Goal: Task Accomplishment & Management: Manage account settings

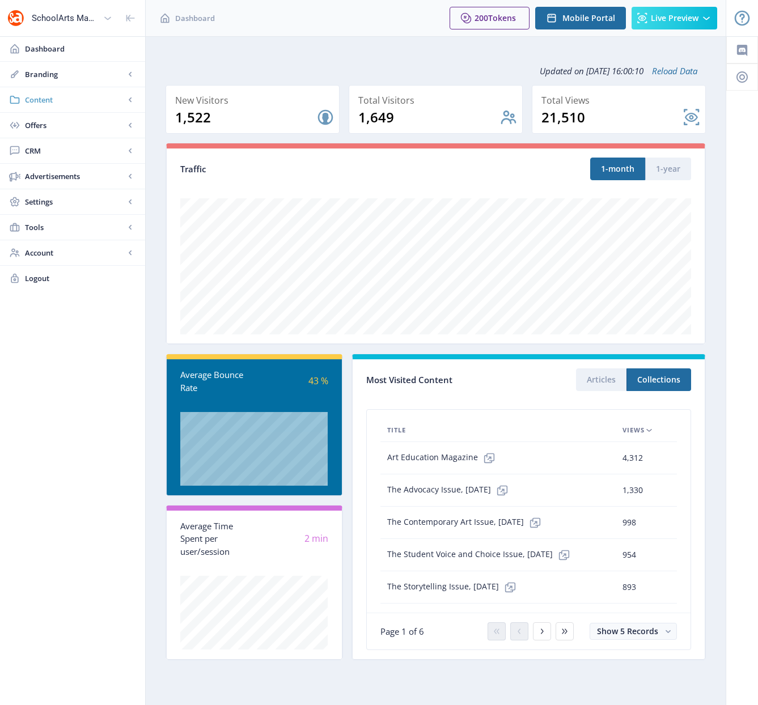
click at [50, 99] on span "Content" at bounding box center [75, 99] width 100 height 11
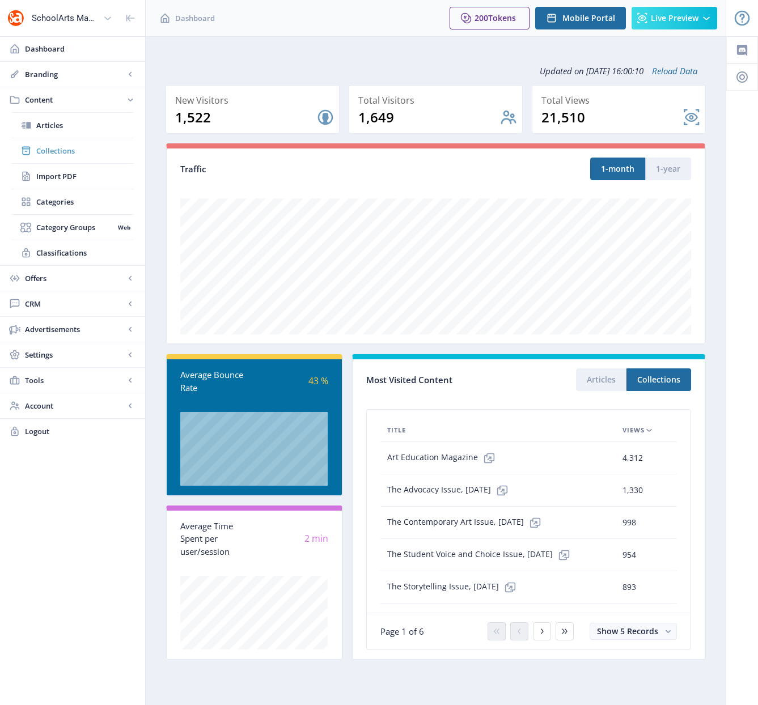
click at [53, 150] on span "Collections" at bounding box center [84, 150] width 97 height 11
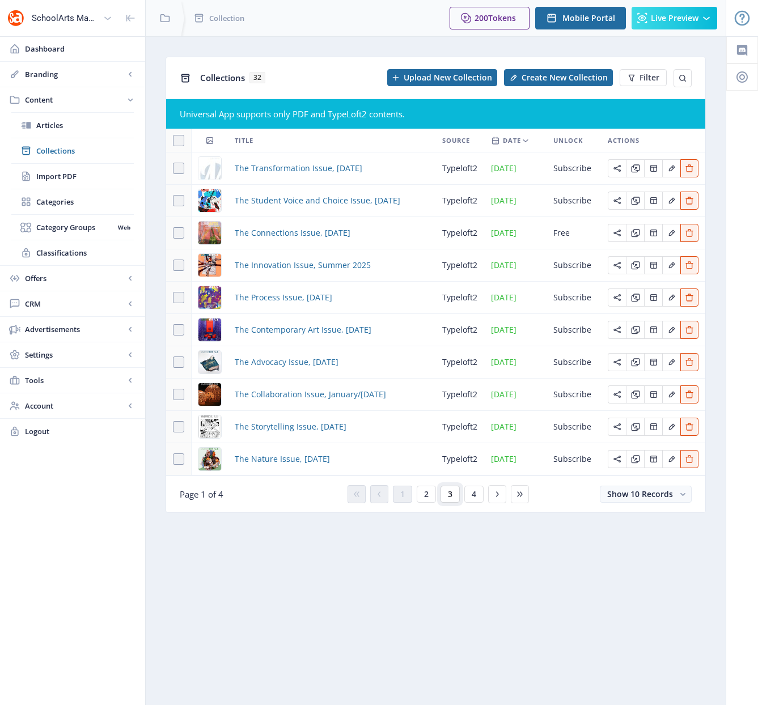
click at [450, 494] on span "3" at bounding box center [450, 494] width 5 height 9
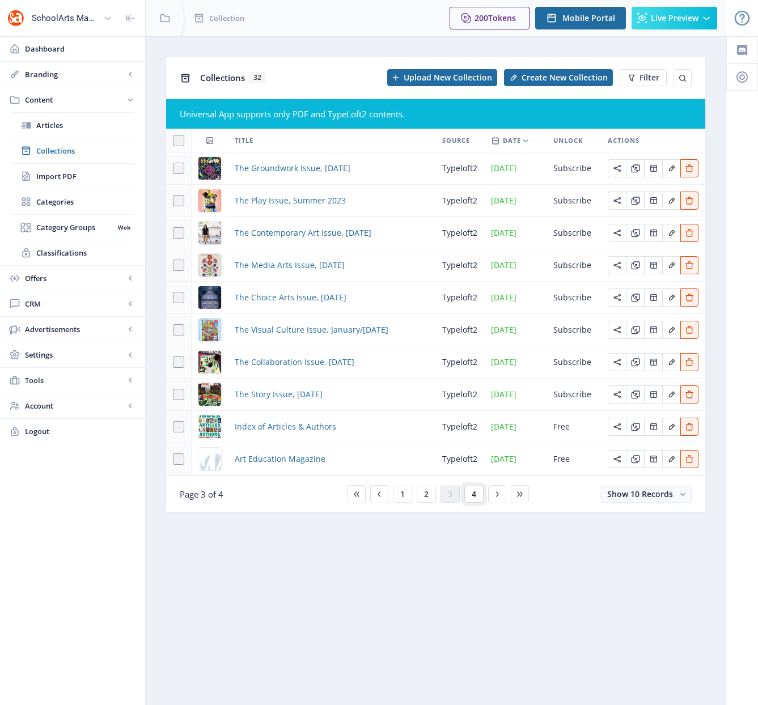
click at [469, 495] on button "4" at bounding box center [473, 494] width 19 height 17
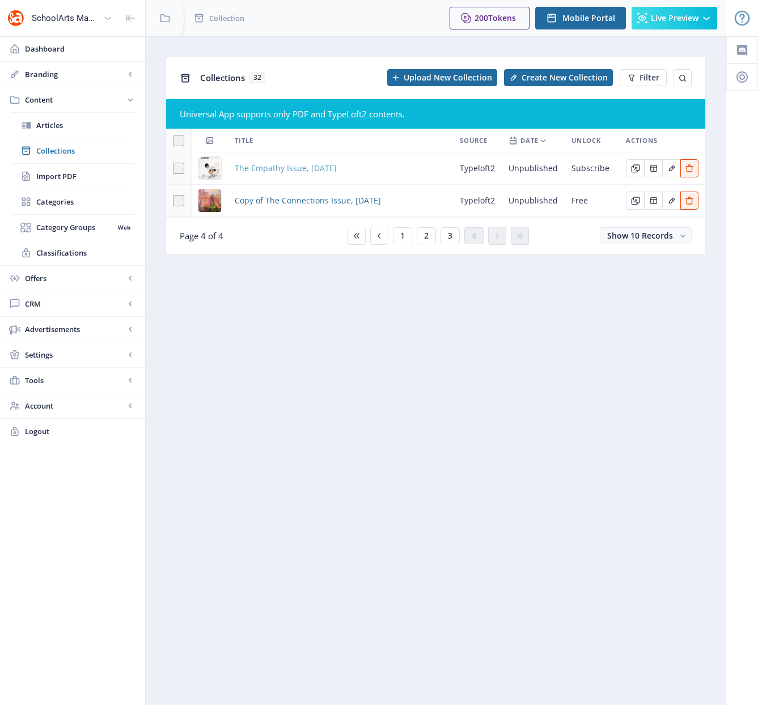
click at [303, 168] on span "The Empathy Issue, [DATE]" at bounding box center [286, 169] width 102 height 14
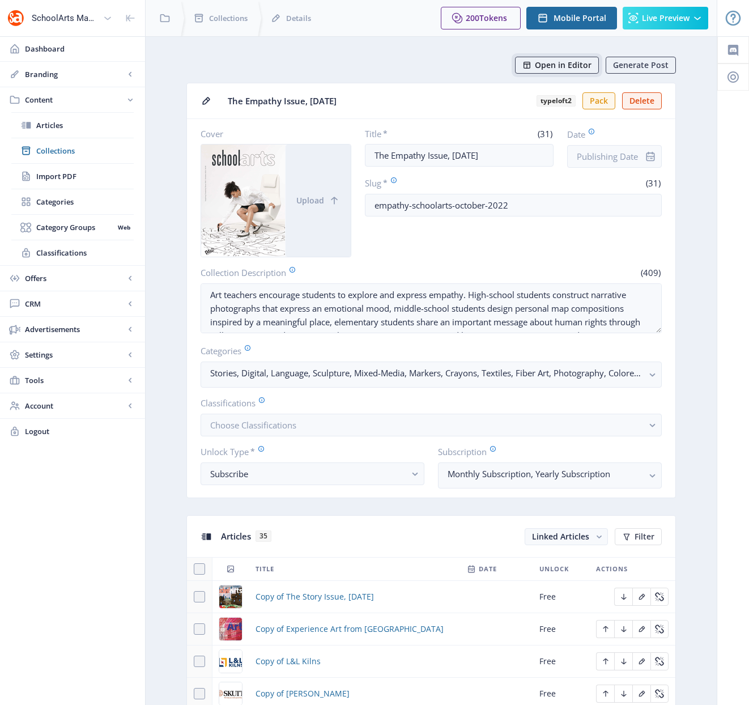
click at [555, 65] on span "Open in Editor" at bounding box center [563, 65] width 57 height 9
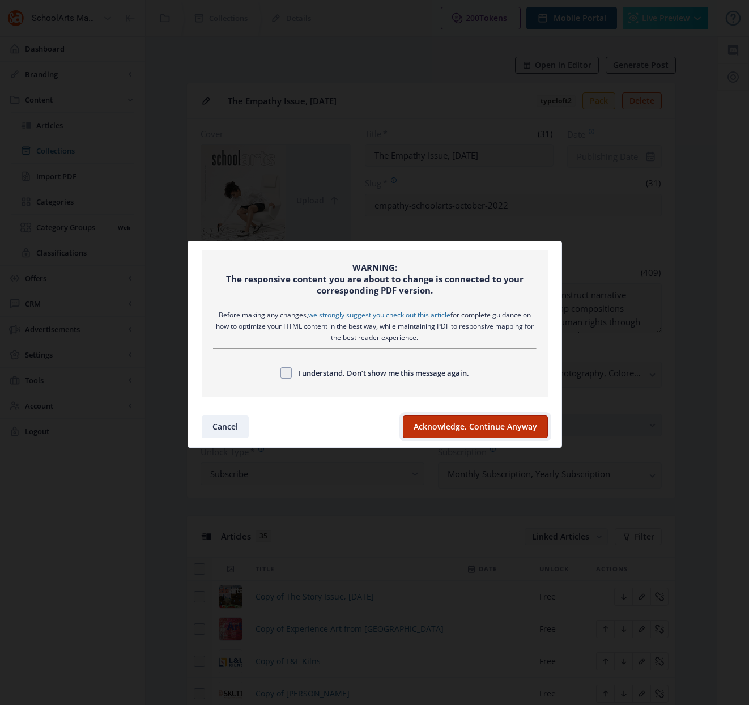
click at [454, 425] on button "Acknowledge, Continue Anyway" at bounding box center [475, 426] width 145 height 23
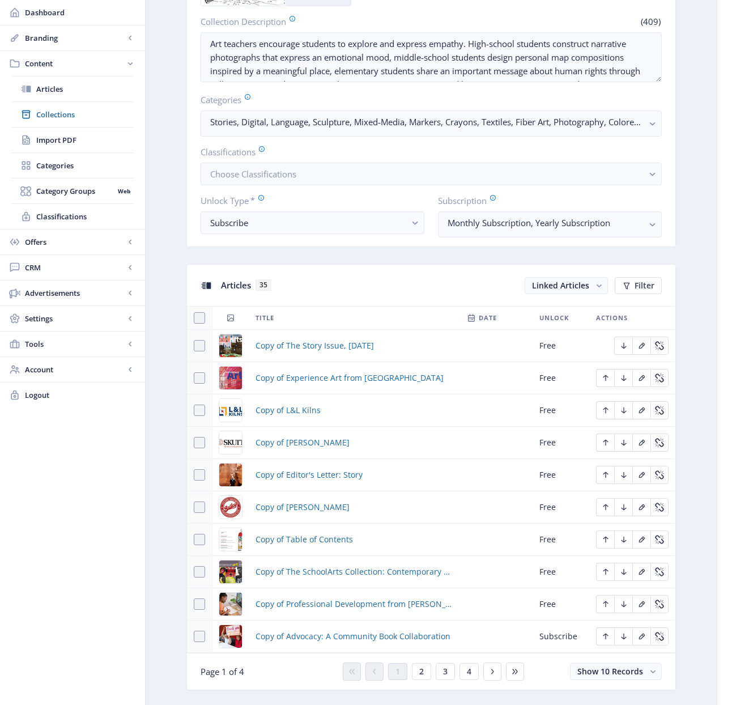
scroll to position [253, 0]
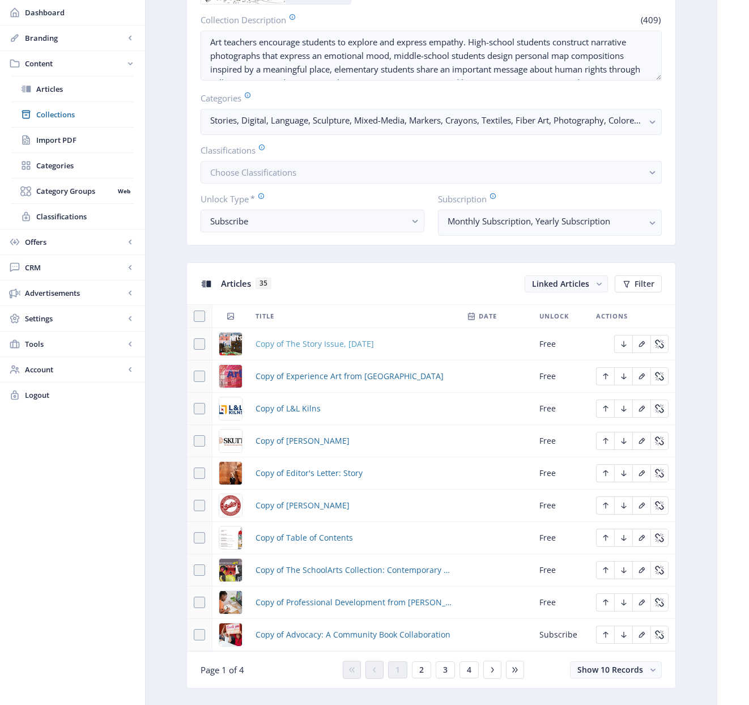
click at [352, 346] on span "Copy of The Story Issue, [DATE]" at bounding box center [315, 344] width 118 height 14
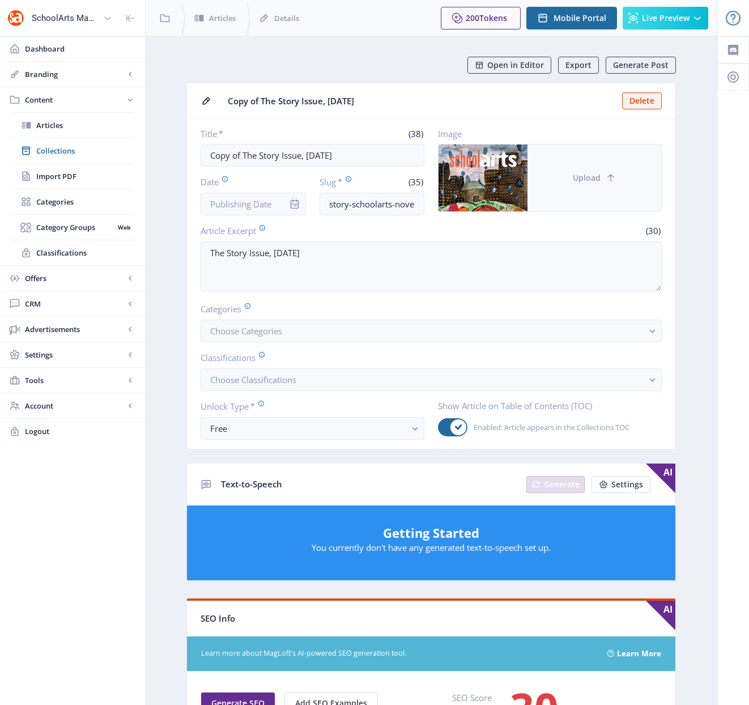
click at [582, 171] on button "Upload" at bounding box center [595, 178] width 134 height 67
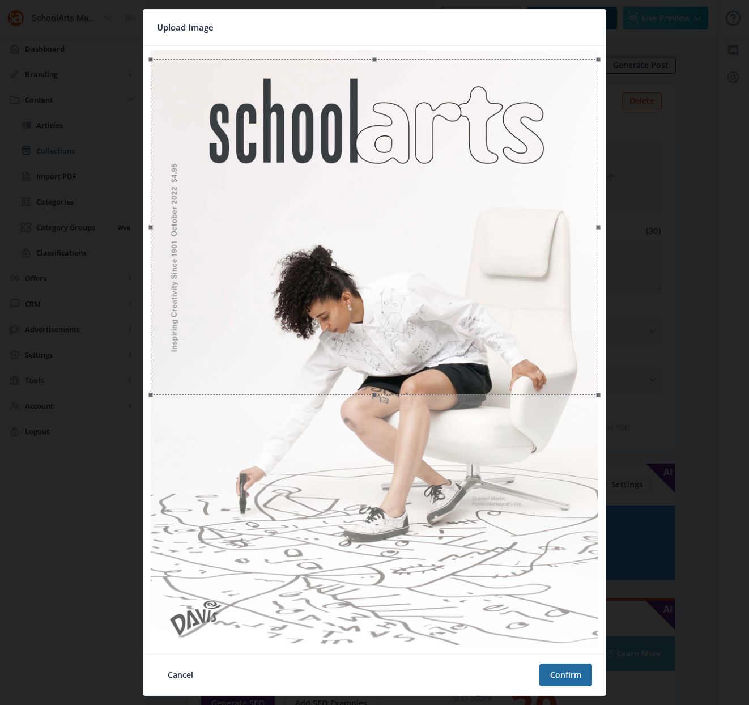
drag, startPoint x: 478, startPoint y: 337, endPoint x: 480, endPoint y: 345, distance: 8.7
click at [480, 345] on div at bounding box center [375, 227] width 448 height 336
click at [561, 672] on button "Confirm" at bounding box center [565, 675] width 53 height 23
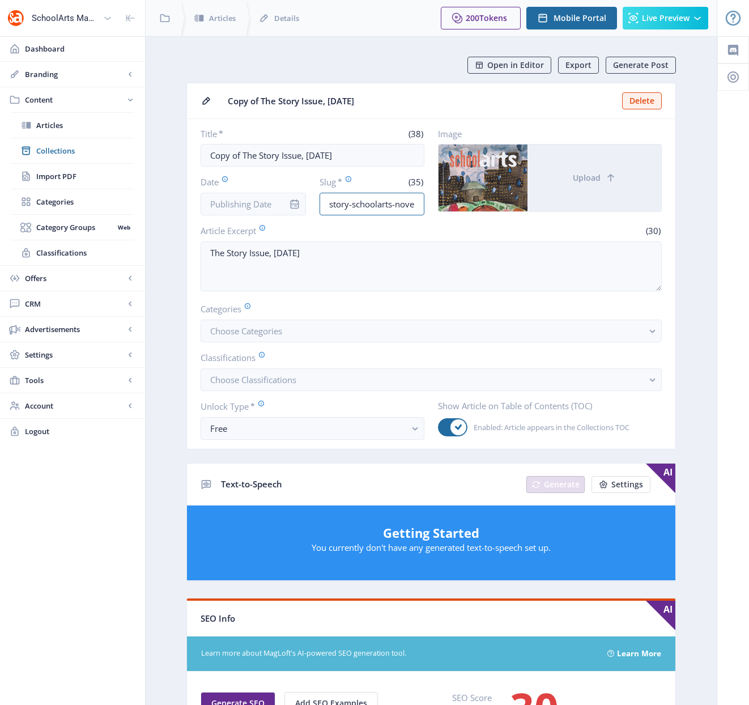
drag, startPoint x: 349, startPoint y: 205, endPoint x: 293, endPoint y: 199, distance: 56.4
click at [293, 199] on div "Date Slug * (35) story-schoolarts-november-2022-i6l6" at bounding box center [313, 196] width 224 height 40
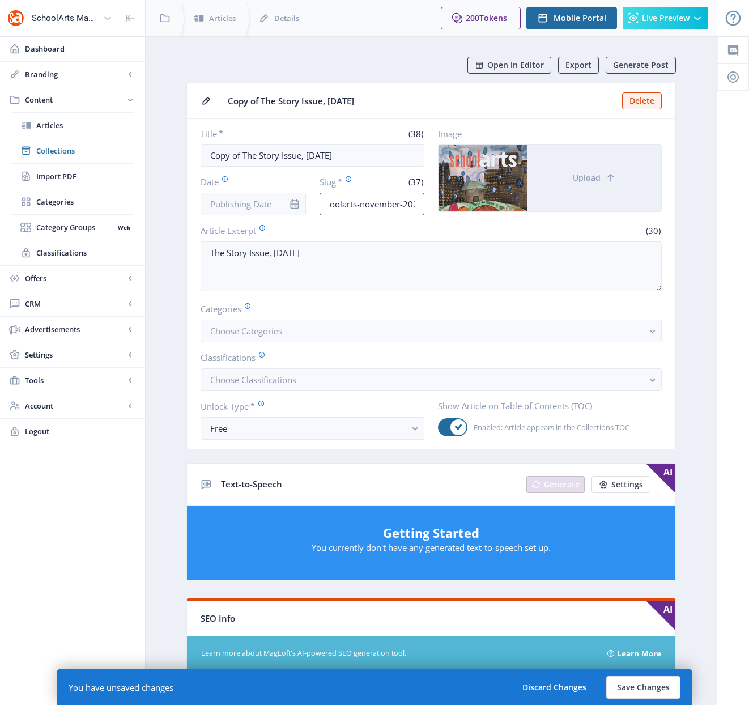
scroll to position [0, 75]
drag, startPoint x: 403, startPoint y: 205, endPoint x: 449, endPoint y: 206, distance: 45.3
click at [449, 206] on div "Title * (38) Copy of The Story Issue, [DATE] Date Slug * (37) empathy-schoolart…" at bounding box center [431, 171] width 461 height 87
click at [402, 203] on input "empathy-schoolarts-november-2022-i6l6" at bounding box center [372, 204] width 105 height 23
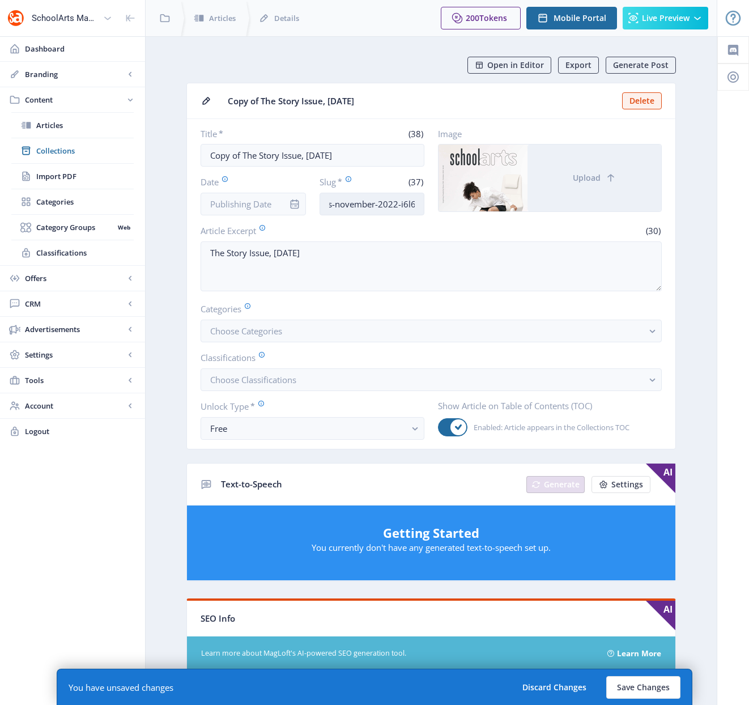
click at [417, 205] on input "empathy-schoolarts-november-2022-i6l6" at bounding box center [372, 204] width 105 height 23
click at [354, 204] on input "empathy-schoolarts-november-2022-i6l6" at bounding box center [372, 204] width 105 height 23
drag, startPoint x: 405, startPoint y: 206, endPoint x: 437, endPoint y: 206, distance: 32.3
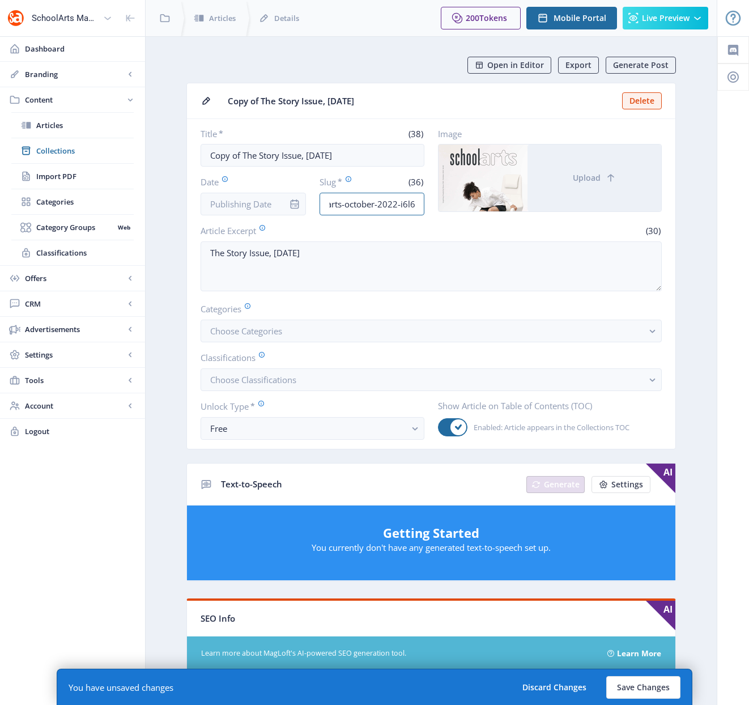
click at [437, 206] on div "Title * (38) Copy of The Story Issue, [DATE] Date Slug * (36) empathy-schoolart…" at bounding box center [431, 171] width 461 height 87
drag, startPoint x: 422, startPoint y: 205, endPoint x: 415, endPoint y: 203, distance: 6.9
click at [419, 204] on input "empathy-schoolarts-october-2022-i6l6" at bounding box center [372, 204] width 105 height 23
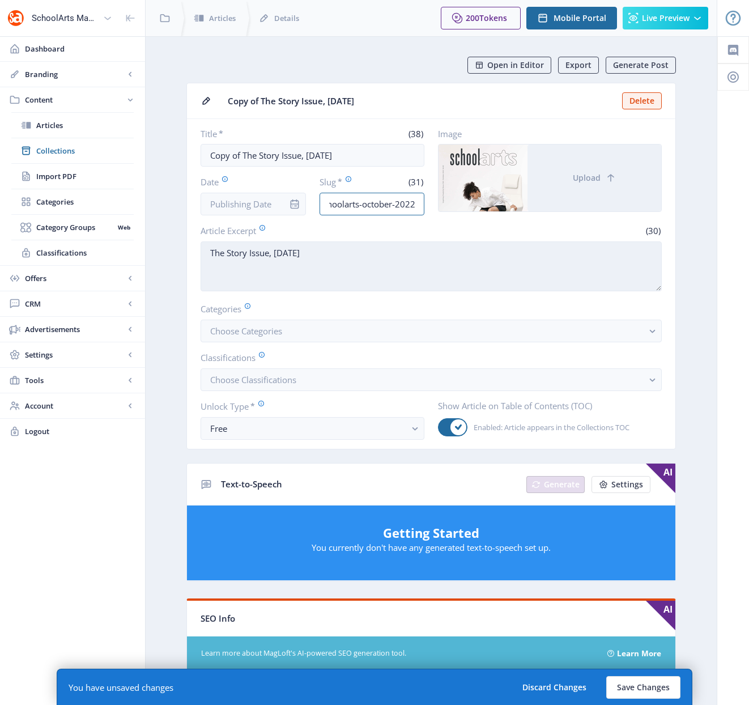
type input "empathy-schoolarts-october-2022"
click at [230, 253] on textarea "The Story Issue, [DATE]" at bounding box center [431, 266] width 461 height 50
click at [311, 251] on textarea "The Empathy Issue, [DATE]" at bounding box center [431, 266] width 461 height 50
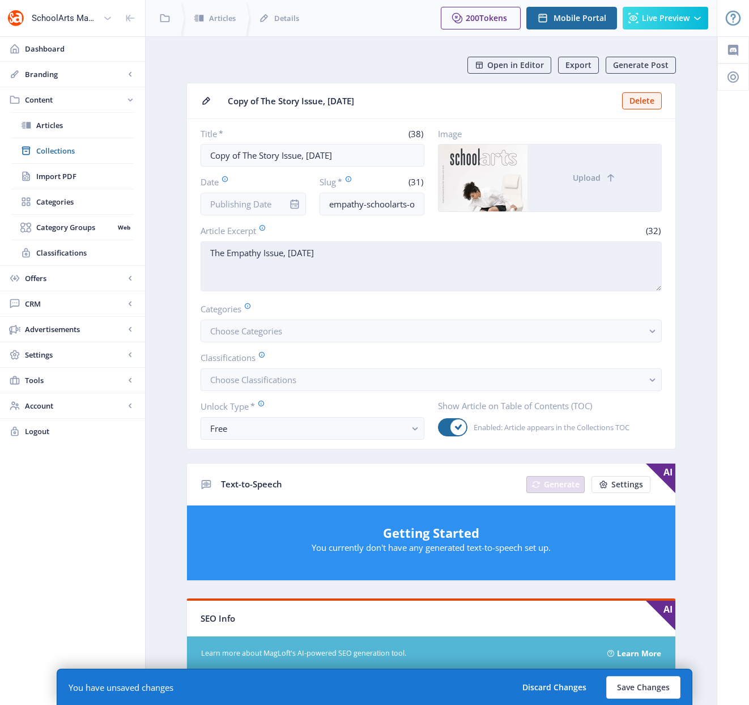
click at [311, 251] on textarea "The Empathy Issue, [DATE]" at bounding box center [431, 266] width 461 height 50
click at [331, 254] on textarea "The Empathy Issue, [DATE]" at bounding box center [431, 266] width 461 height 50
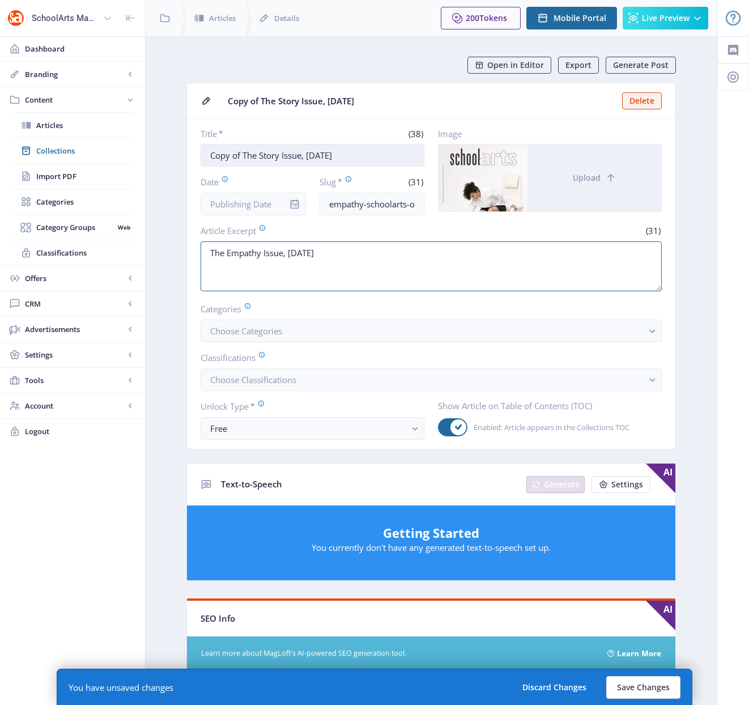
type textarea "The Empathy Issue, [DATE]"
drag, startPoint x: 377, startPoint y: 157, endPoint x: 158, endPoint y: 157, distance: 219.3
click at [158, 157] on nb-layout-column "Open in Editor Export Generate Post Copy of The Story Issue, [DATE] Delete Titl…" at bounding box center [431, 589] width 572 height 1107
paste input "The Empathy Issue, Octo"
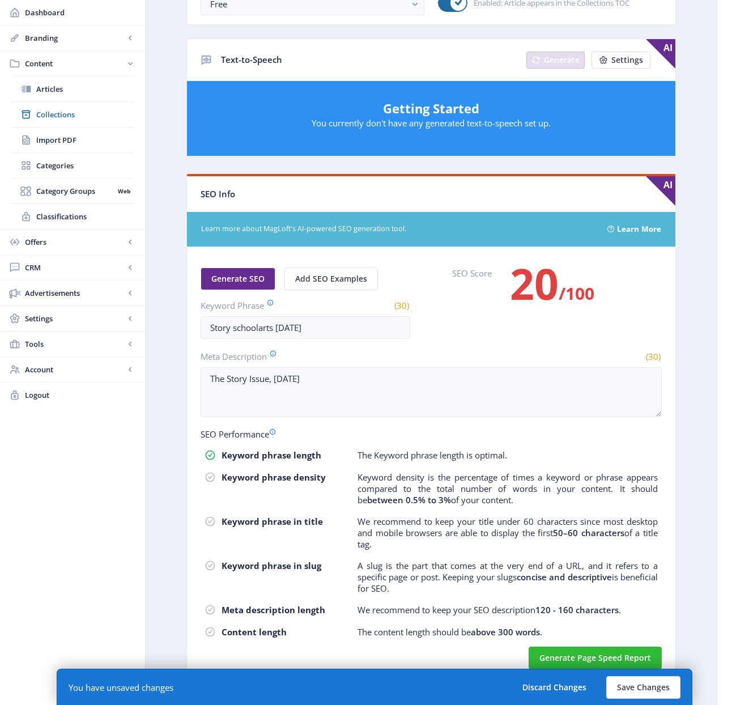
scroll to position [438, 0]
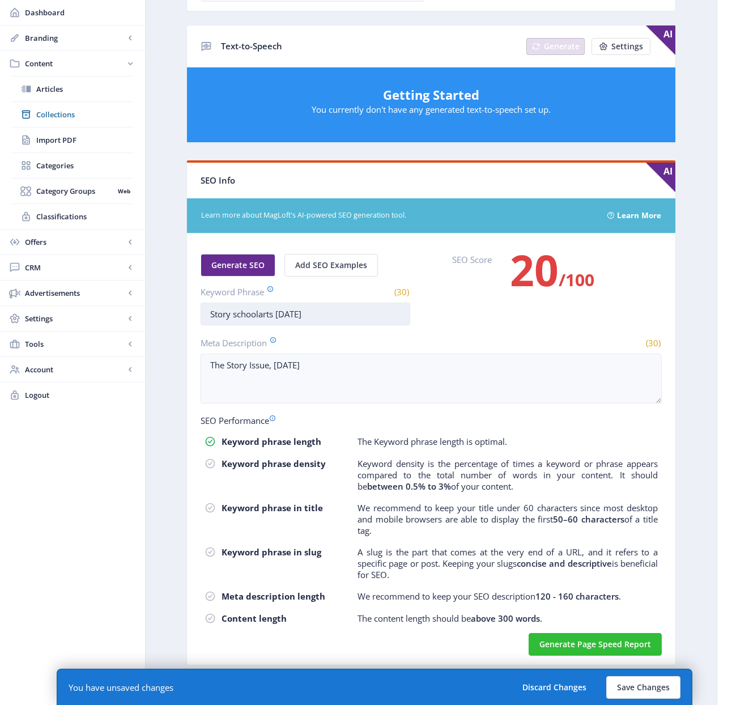
type input "The Empathy Issue, [DATE]"
click at [308, 312] on input "Story schoolarts [DATE]" at bounding box center [306, 314] width 210 height 23
paste input "The Empathy Issue, Octo"
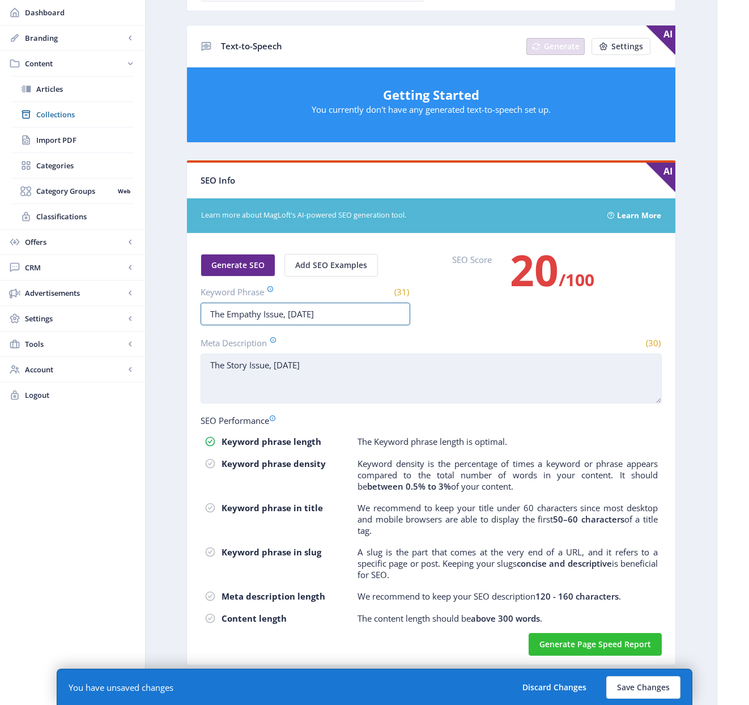
type input "The Empathy Issue, [DATE]"
click at [303, 364] on textarea "The Story Issue, [DATE]" at bounding box center [431, 379] width 461 height 50
paste textarea "Empathy Issue, Octo"
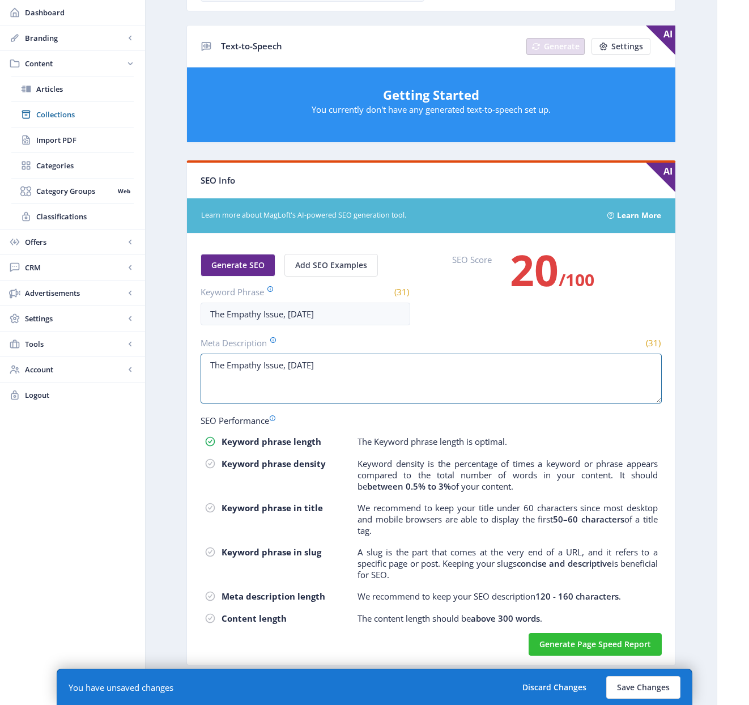
type textarea "The Empathy Issue, [DATE]"
click at [312, 299] on app-form-field "Keyword Phrase (31) The Empathy Issue, [DATE]" at bounding box center [306, 306] width 210 height 40
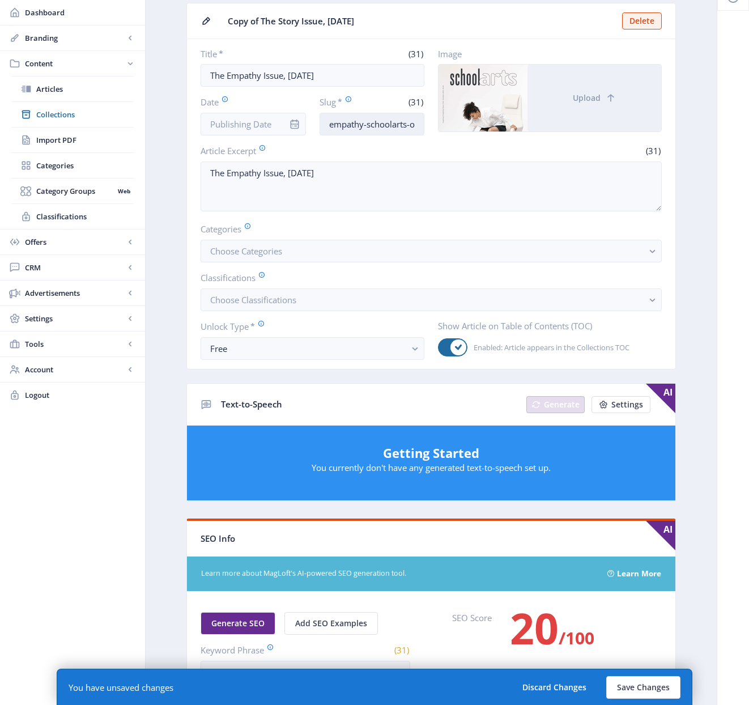
scroll to position [0, 48]
drag, startPoint x: 403, startPoint y: 124, endPoint x: 414, endPoint y: 124, distance: 10.8
click at [414, 124] on input "empathy-schoolarts-october-2022" at bounding box center [372, 124] width 105 height 23
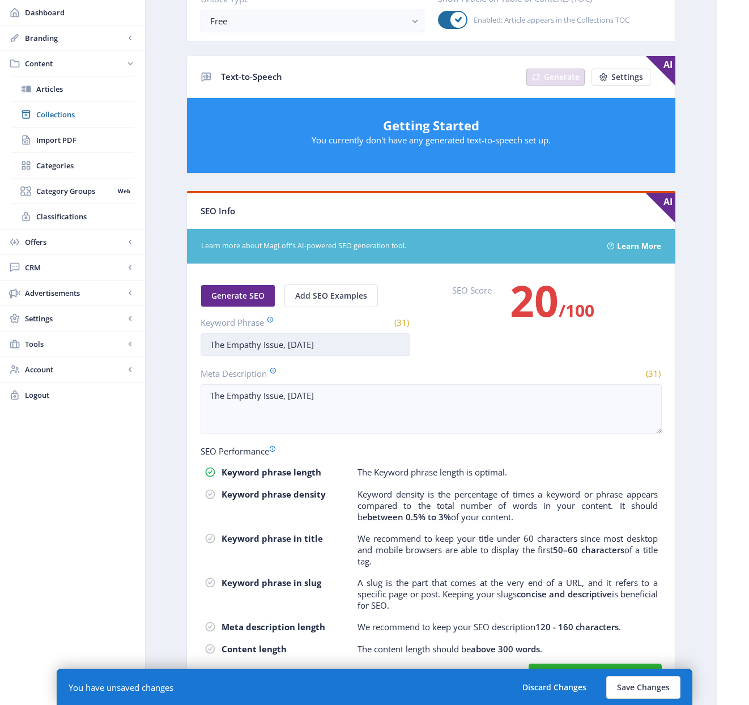
scroll to position [0, 0]
click at [279, 346] on input "The Empathy Issue, [DATE]" at bounding box center [306, 344] width 210 height 23
click at [278, 346] on input "The Empathy Issue, [DATE]" at bounding box center [306, 344] width 210 height 23
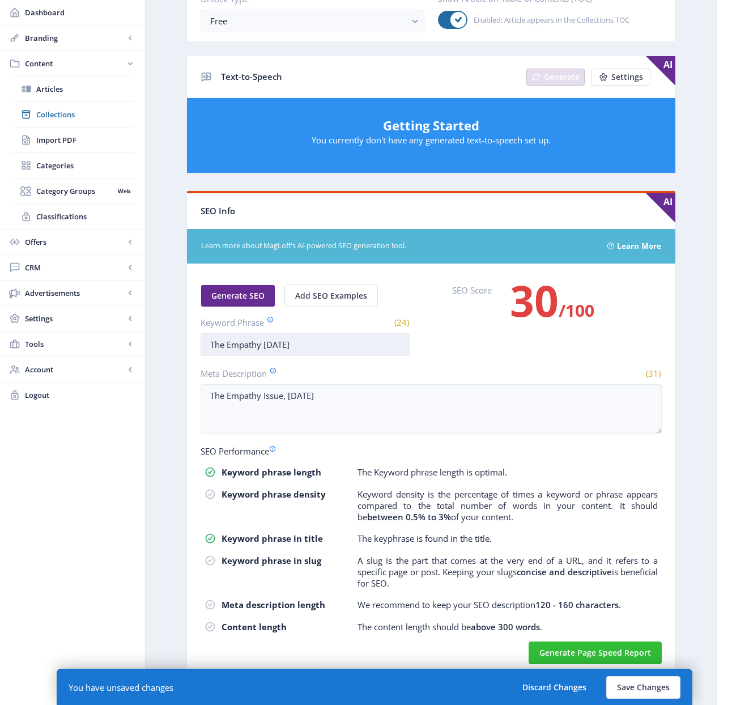
click at [225, 346] on input "The Empathy [DATE]" at bounding box center [306, 344] width 210 height 23
click at [230, 345] on input "The Empathy [DATE]" at bounding box center [306, 344] width 210 height 23
drag, startPoint x: 227, startPoint y: 343, endPoint x: 169, endPoint y: 344, distance: 57.8
click at [169, 344] on app-content-article "Open in Editor Export Generate Post Copy of The Story Issue, [DATE] Delete Titl…" at bounding box center [431, 170] width 532 height 1042
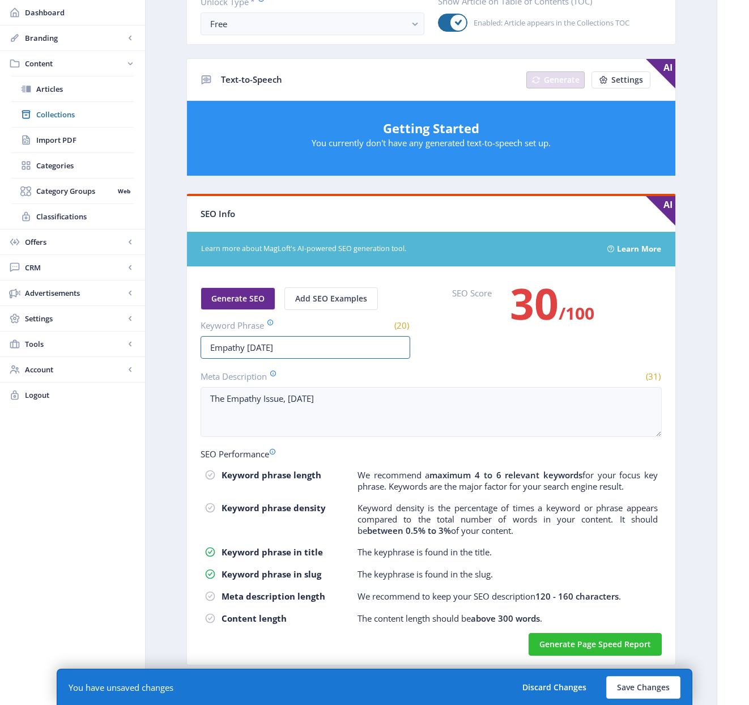
scroll to position [405, 0]
click at [246, 347] on input "Empathy [DATE]" at bounding box center [306, 347] width 210 height 23
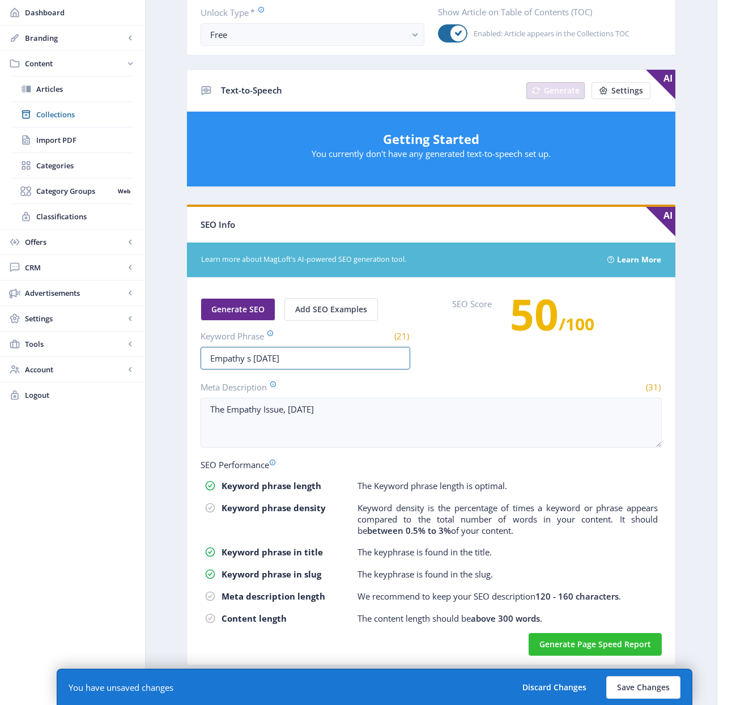
scroll to position [407, 0]
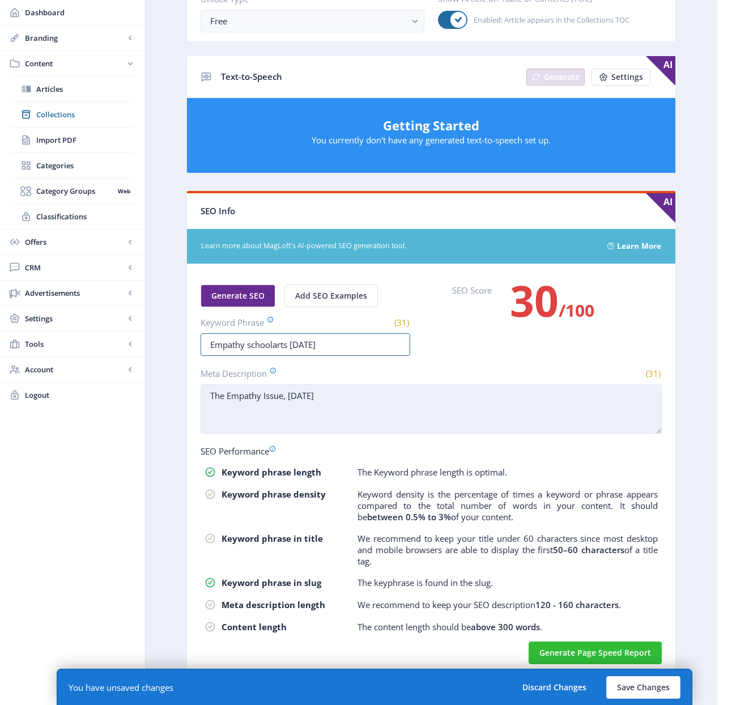
type input "Empathy schoolarts [DATE]"
click at [430, 432] on textarea "The Empathy Issue, [DATE]" at bounding box center [431, 409] width 461 height 50
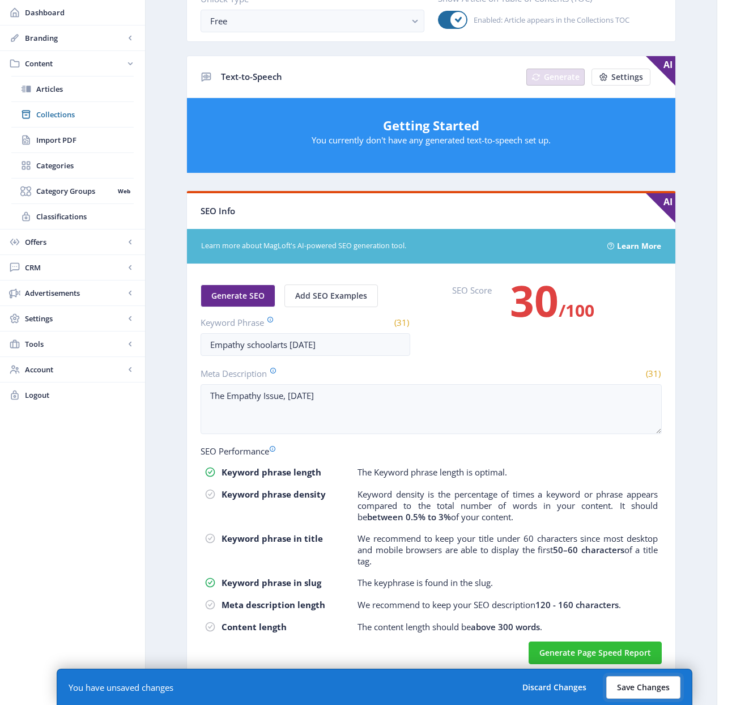
click at [632, 690] on button "Save Changes" at bounding box center [643, 687] width 74 height 23
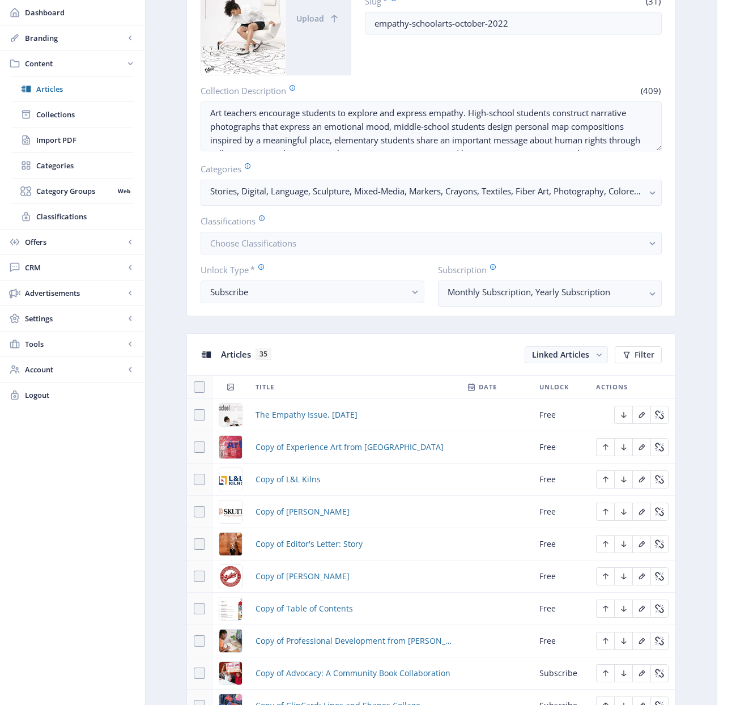
scroll to position [193, 0]
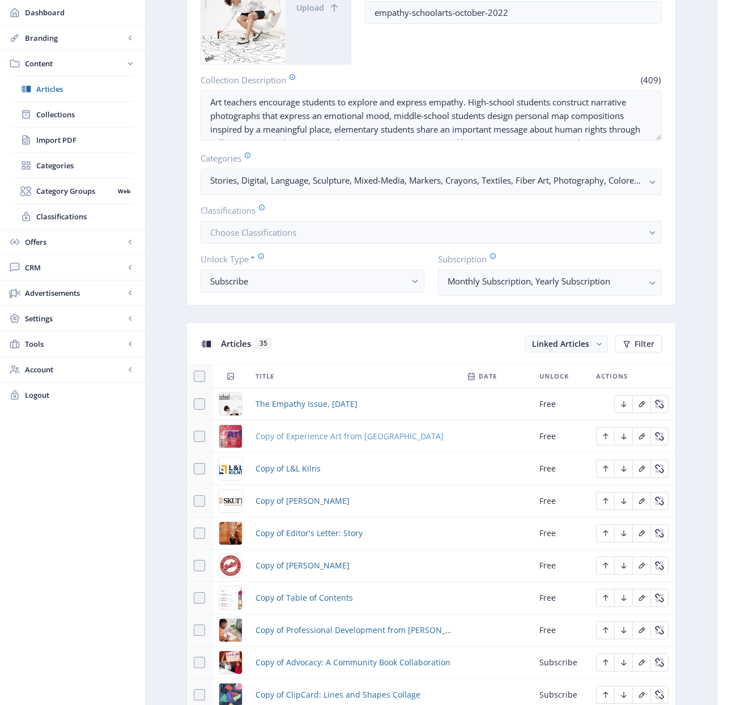
click at [332, 437] on span "Copy of Experience Art from [GEOGRAPHIC_DATA]" at bounding box center [350, 437] width 188 height 14
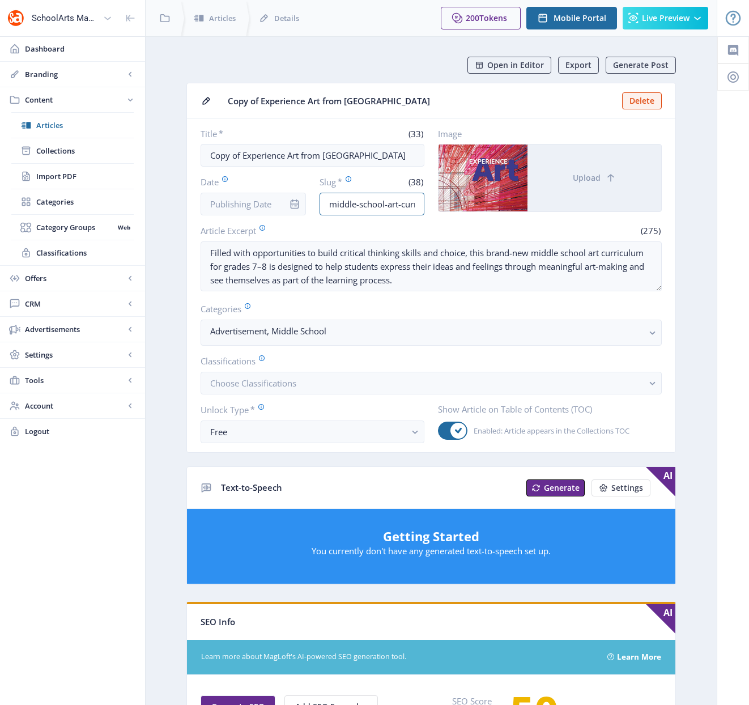
scroll to position [0, 73]
drag, startPoint x: 379, startPoint y: 208, endPoint x: 455, endPoint y: 198, distance: 76.6
click at [455, 198] on div "Title * (33) Copy of Experience Art from [PERSON_NAME] Date Slug * (38) middle-…" at bounding box center [431, 171] width 461 height 87
click at [422, 203] on input "middle-school-art-curriculum-1122-0eg3" at bounding box center [372, 204] width 105 height 23
drag, startPoint x: 417, startPoint y: 204, endPoint x: 372, endPoint y: 202, distance: 44.2
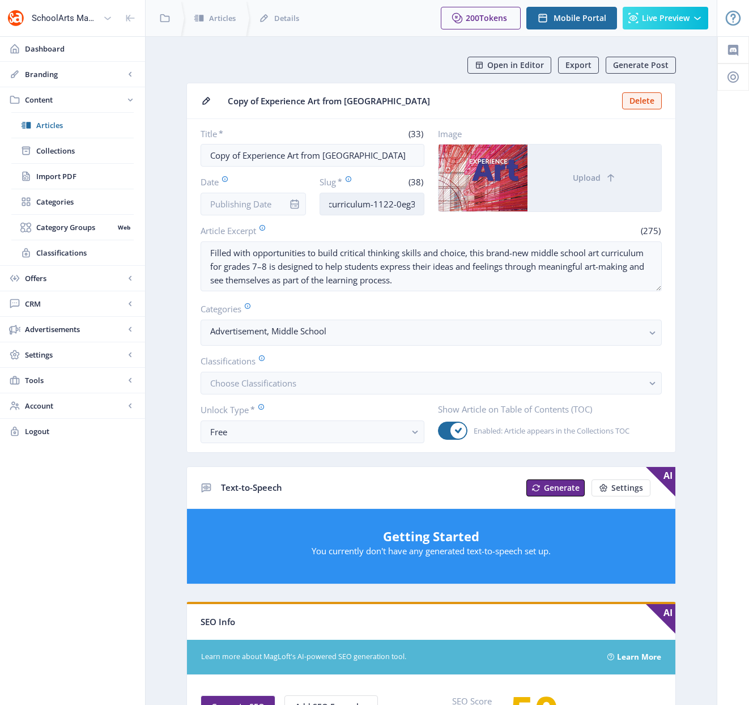
click at [372, 202] on input "middle-school-art-curriculum-1122-0eg3" at bounding box center [372, 204] width 105 height 23
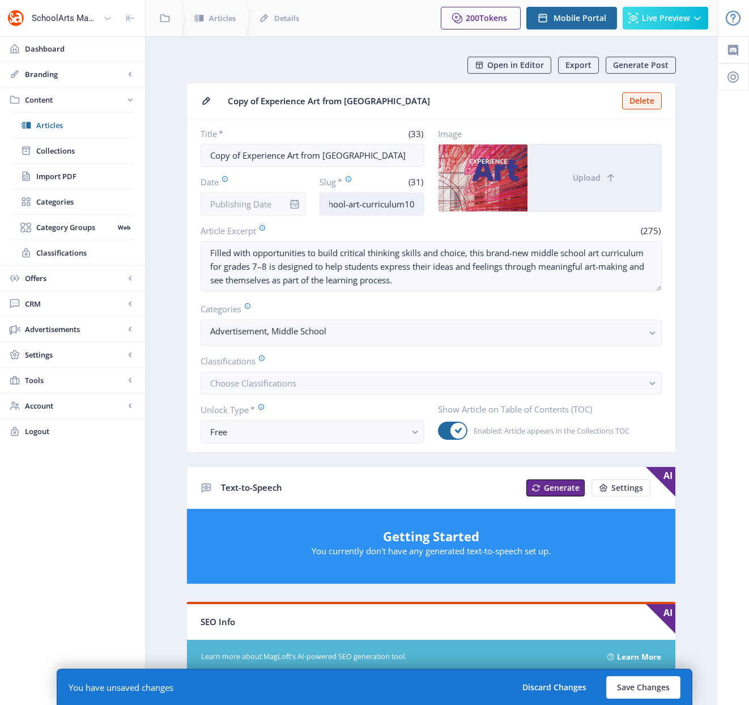
scroll to position [0, 49]
click at [396, 203] on input "middle-school-art-curriculum1022" at bounding box center [372, 204] width 105 height 23
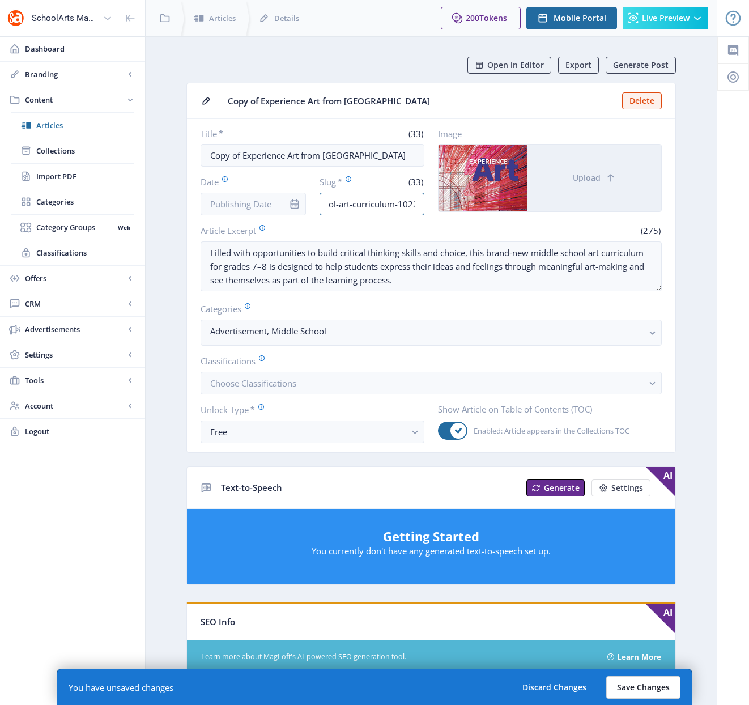
type input "middle-school-art-curriculum-1022"
click at [653, 693] on button "Save Changes" at bounding box center [643, 687] width 74 height 23
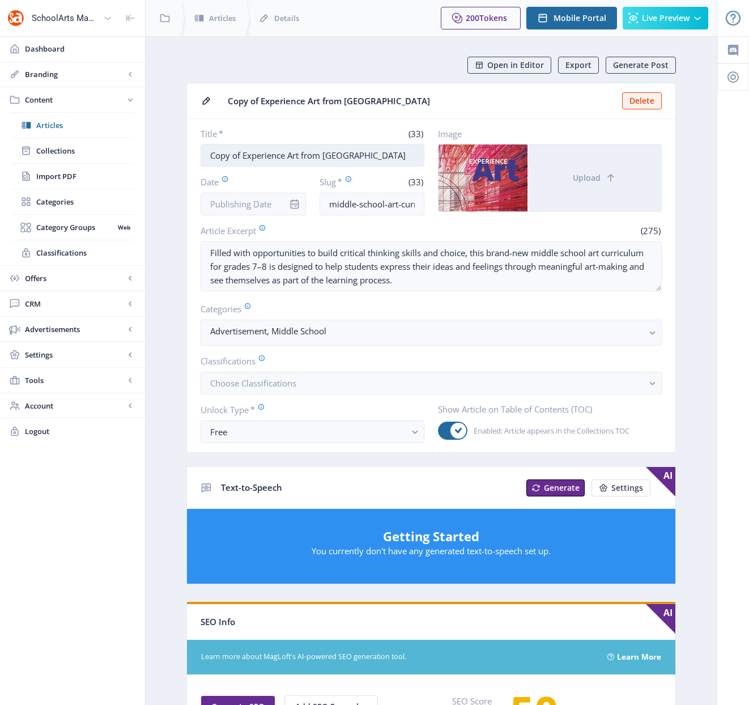
click at [250, 154] on input "Copy of Experience Art from [GEOGRAPHIC_DATA]" at bounding box center [313, 155] width 224 height 23
drag, startPoint x: 244, startPoint y: 156, endPoint x: 165, endPoint y: 147, distance: 78.7
click at [165, 147] on app-content-article "Open in Editor Export Generate Post Copy of Experience Art from [PERSON_NAME] T…" at bounding box center [431, 579] width 532 height 1045
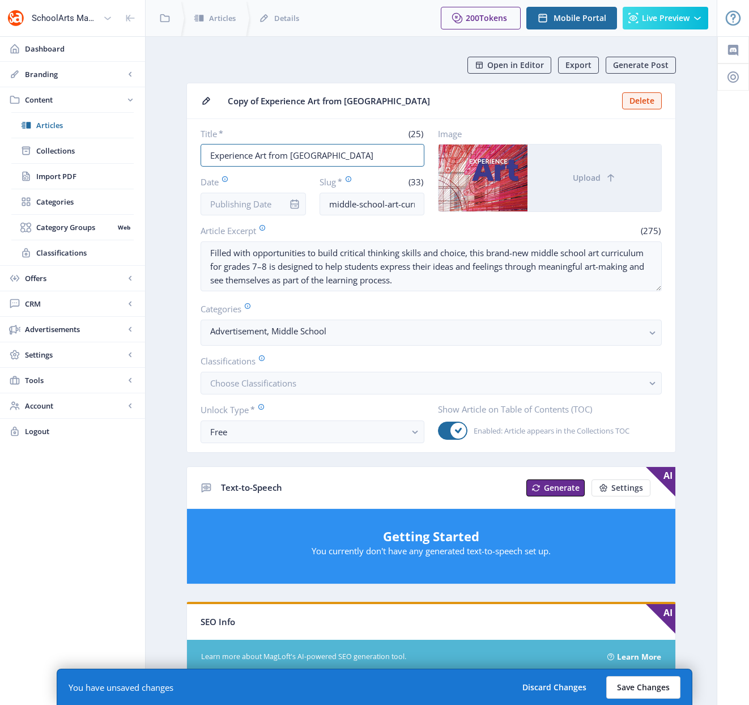
type input "Experience Art from [GEOGRAPHIC_DATA]"
click at [648, 687] on button "Save Changes" at bounding box center [643, 687] width 74 height 23
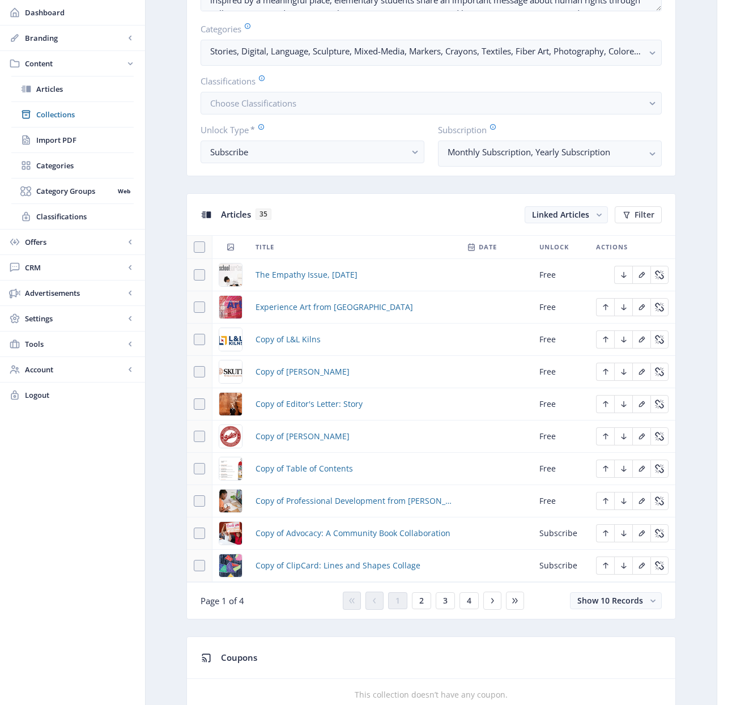
scroll to position [323, 0]
click at [279, 338] on span "Copy of L&L Kilns" at bounding box center [288, 339] width 65 height 14
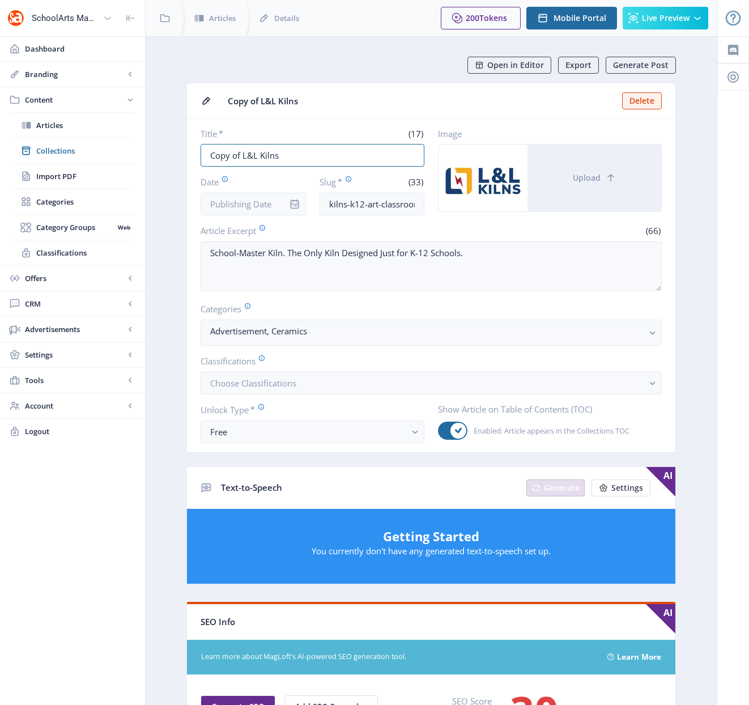
drag, startPoint x: 242, startPoint y: 154, endPoint x: 181, endPoint y: 154, distance: 61.2
click at [181, 154] on app-content-article "Open in Editor Export Generate Post Copy of L&L Kilns Delete Title * (17) Copy …" at bounding box center [431, 590] width 532 height 1067
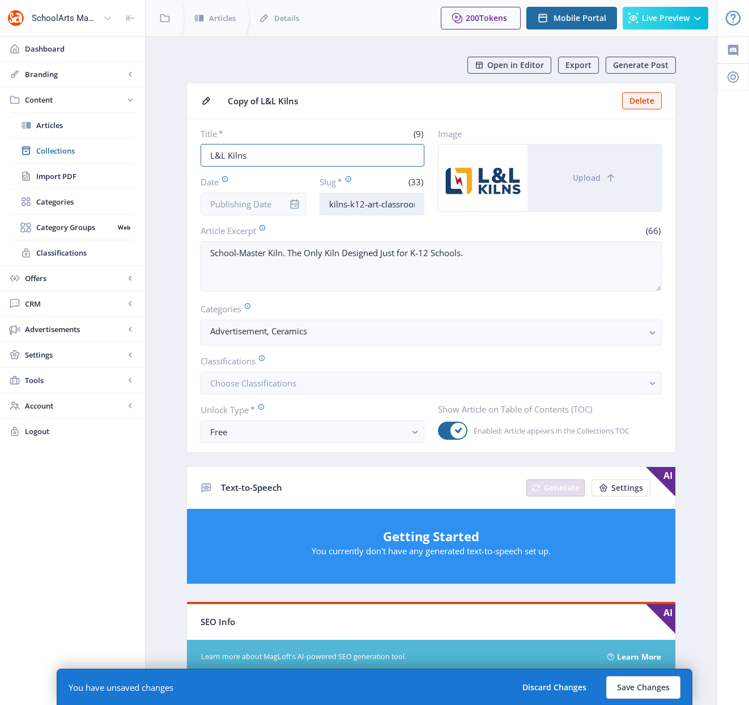
type input "L&L Kilns"
drag, startPoint x: 397, startPoint y: 202, endPoint x: 443, endPoint y: 204, distance: 45.9
click at [443, 204] on div "Title * (9) L&L Kilns Date Slug * (33) kilns-k12-art-classroom-1122-lup5 Image …" at bounding box center [431, 171] width 461 height 87
click at [419, 203] on input "kilns-k12-art-classroom-1122-lup5" at bounding box center [372, 204] width 105 height 23
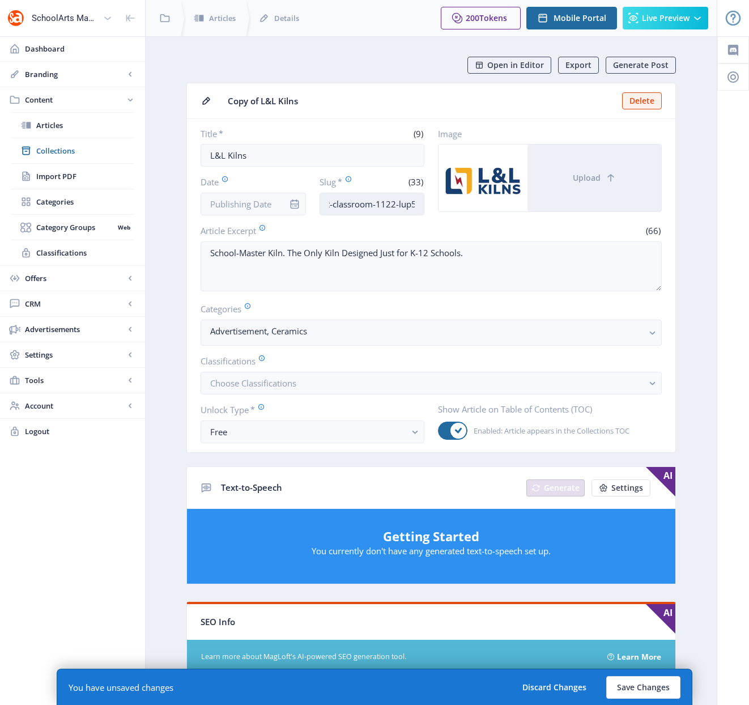
drag, startPoint x: 419, startPoint y: 203, endPoint x: 387, endPoint y: 203, distance: 32.3
click at [387, 203] on input "kilns-k12-art-classroom-1122-lup5" at bounding box center [372, 204] width 105 height 23
type input "kilns-k12-art-classroom-1022"
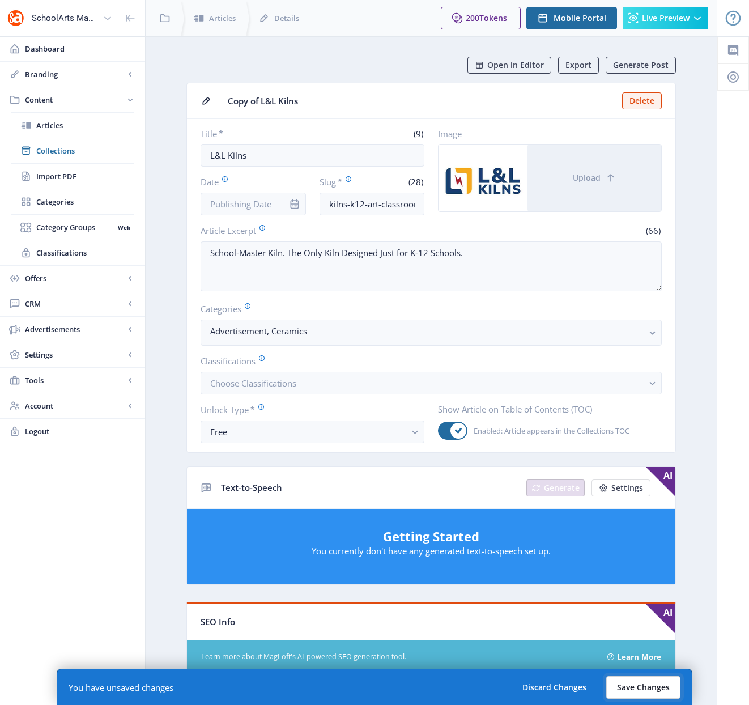
click at [638, 689] on button "Save Changes" at bounding box center [643, 687] width 74 height 23
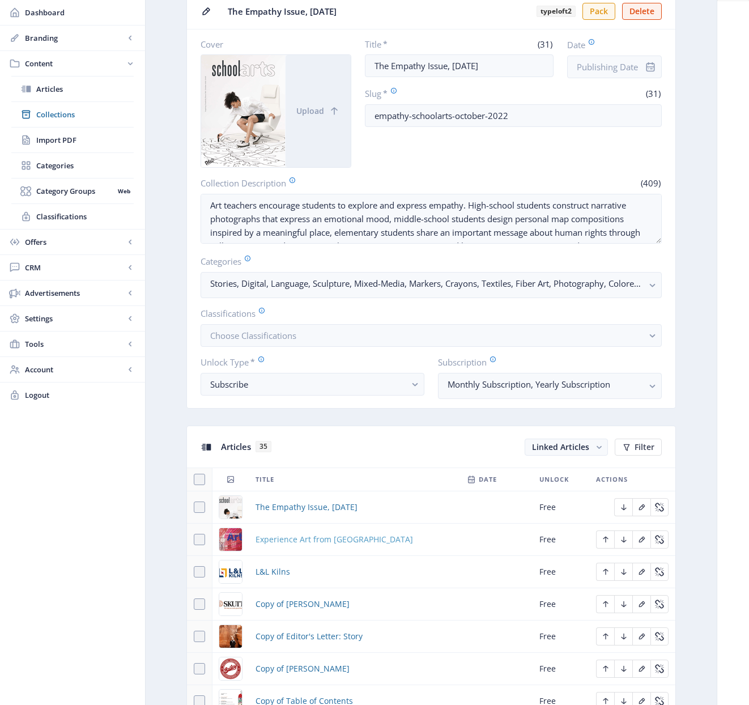
scroll to position [217, 0]
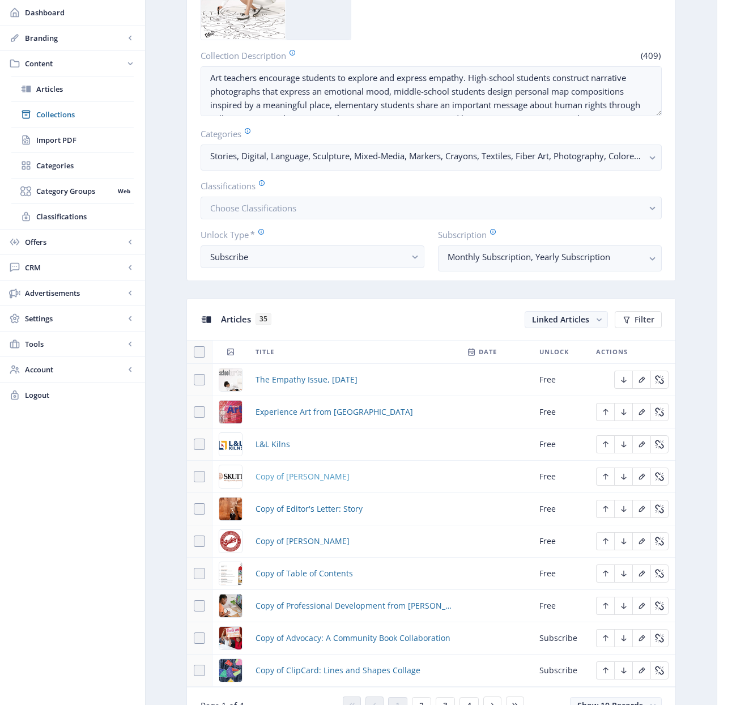
click at [286, 475] on span "Copy of [PERSON_NAME]" at bounding box center [303, 477] width 94 height 14
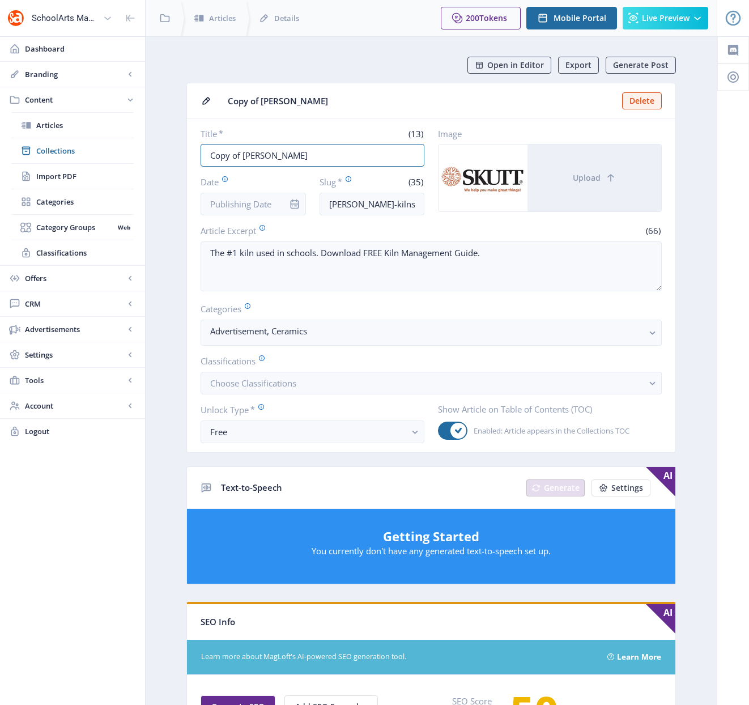
drag, startPoint x: 243, startPoint y: 155, endPoint x: 177, endPoint y: 150, distance: 66.5
click at [177, 150] on app-content-article "Open in Editor Export Generate Post Copy of [PERSON_NAME] Delete Title * (13) C…" at bounding box center [431, 579] width 532 height 1045
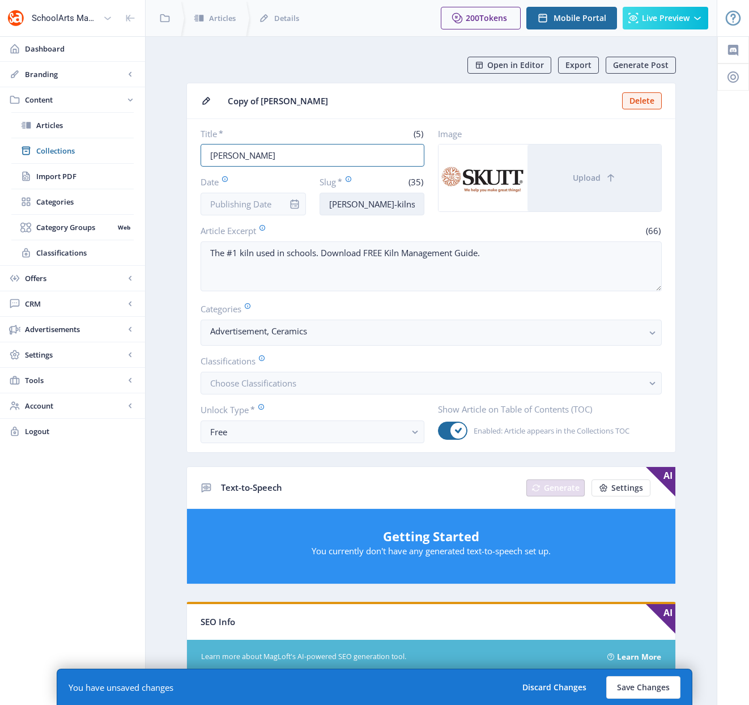
type input "[PERSON_NAME]"
drag, startPoint x: 402, startPoint y: 205, endPoint x: 487, endPoint y: 205, distance: 85.6
click at [487, 205] on div "Title * (5) [PERSON_NAME] Date Slug * (35) [PERSON_NAME]-kilns-art-classroom-11…" at bounding box center [431, 171] width 461 height 87
click at [412, 202] on input "[PERSON_NAME]-kilns-art-classroom-1122-32kq" at bounding box center [372, 204] width 105 height 23
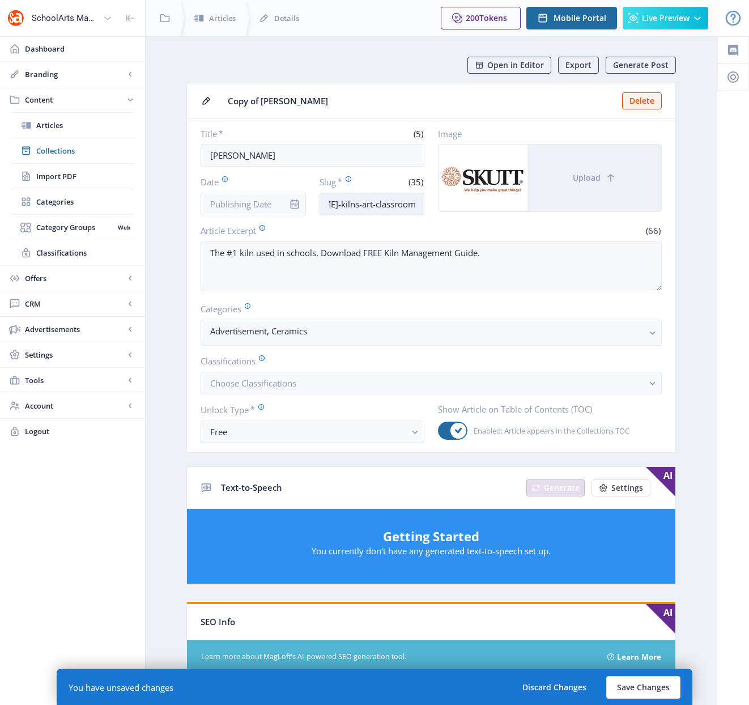
drag, startPoint x: 417, startPoint y: 203, endPoint x: 380, endPoint y: 203, distance: 36.8
click at [380, 203] on input "[PERSON_NAME]-kilns-art-classroom-1122-32kq" at bounding box center [372, 204] width 105 height 23
type input "[PERSON_NAME]-kilns-art-classroom-1022"
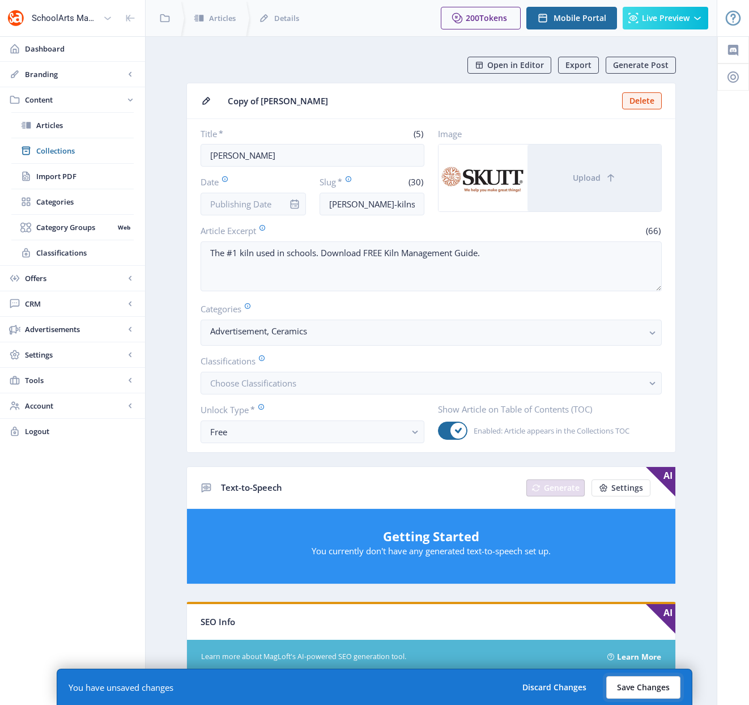
click at [644, 687] on button "Save Changes" at bounding box center [643, 687] width 74 height 23
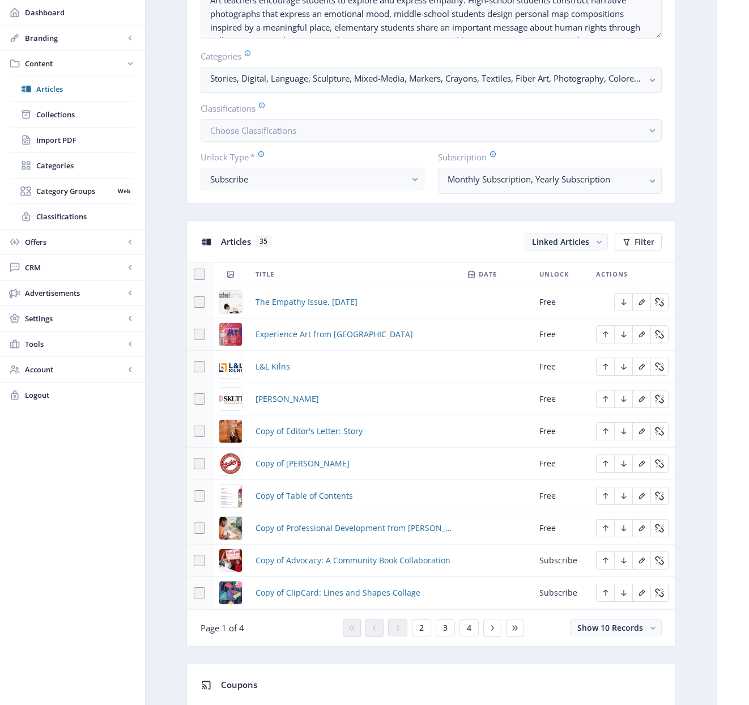
scroll to position [323, 0]
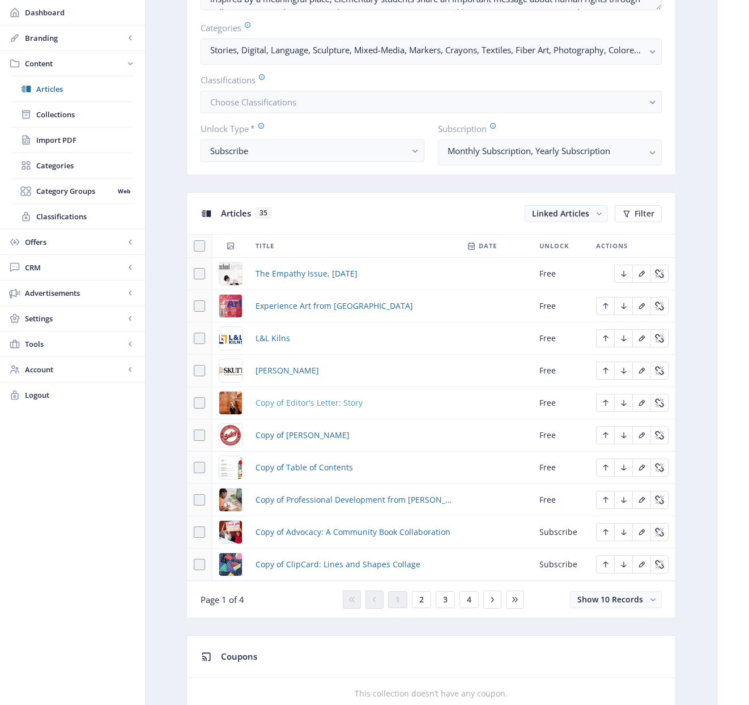
click at [306, 404] on span "Copy of Editor's Letter: Story" at bounding box center [309, 403] width 107 height 14
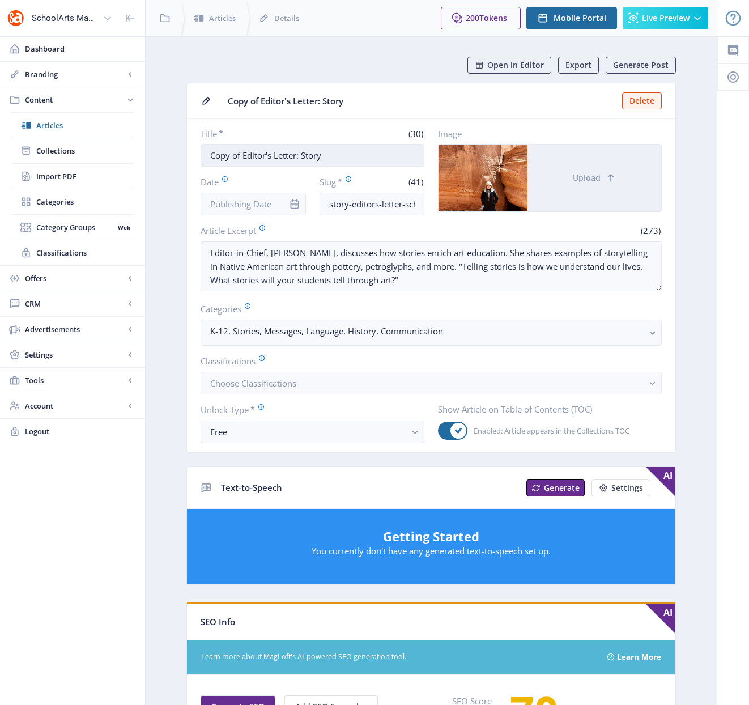
click at [246, 162] on input "Copy of Editor's Letter: Story" at bounding box center [313, 155] width 224 height 23
drag, startPoint x: 242, startPoint y: 154, endPoint x: 161, endPoint y: 144, distance: 81.6
click at [161, 144] on nb-layout-column "Open in Editor Export Generate Post Copy of Editor's Letter: Story Delete Title…" at bounding box center [431, 580] width 572 height 1088
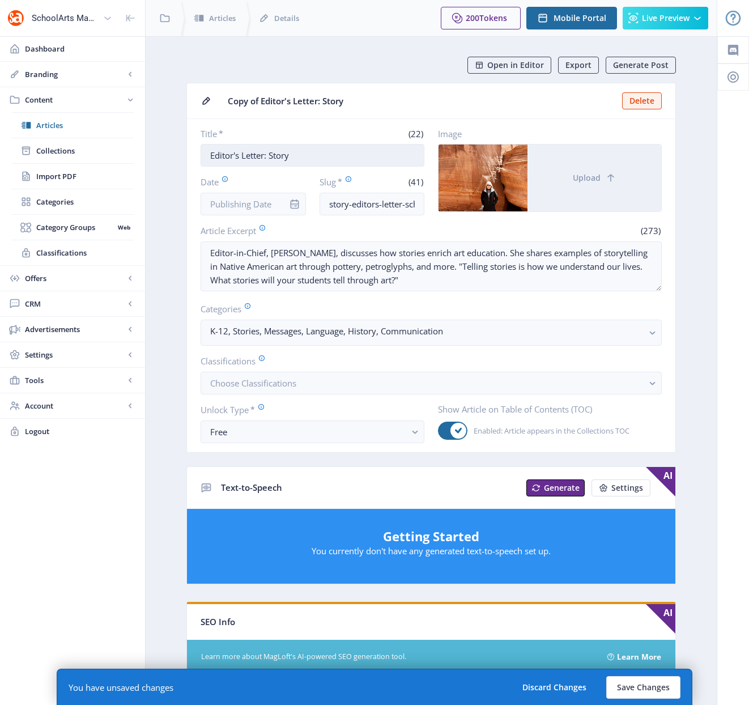
click at [278, 155] on input "Editor's Letter: Story" at bounding box center [313, 155] width 224 height 23
type input "Editor's Letter: Empathy"
click at [336, 206] on input "story-editors-letter-schoolarts-1122-g7b3" at bounding box center [372, 204] width 105 height 23
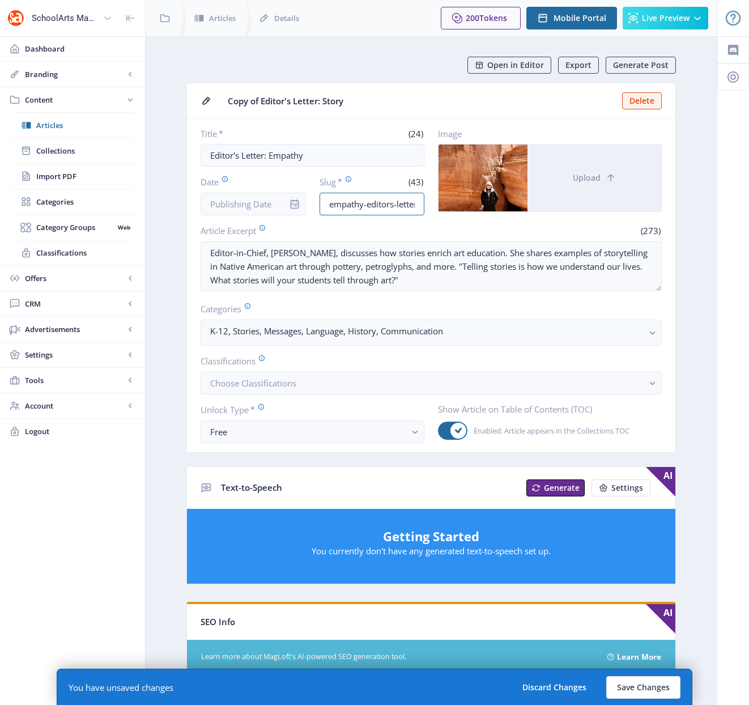
scroll to position [0, 92]
drag, startPoint x: 393, startPoint y: 203, endPoint x: 468, endPoint y: 205, distance: 75.4
click at [468, 205] on div "Title * (24) Editor's Letter: Empathy Date Slug * (43) empathy-editors-letter-s…" at bounding box center [431, 171] width 461 height 87
click at [418, 204] on input "empathy-editors-letter-schoolarts-1122-g7b3" at bounding box center [372, 204] width 105 height 23
drag, startPoint x: 411, startPoint y: 205, endPoint x: 379, endPoint y: 209, distance: 32.0
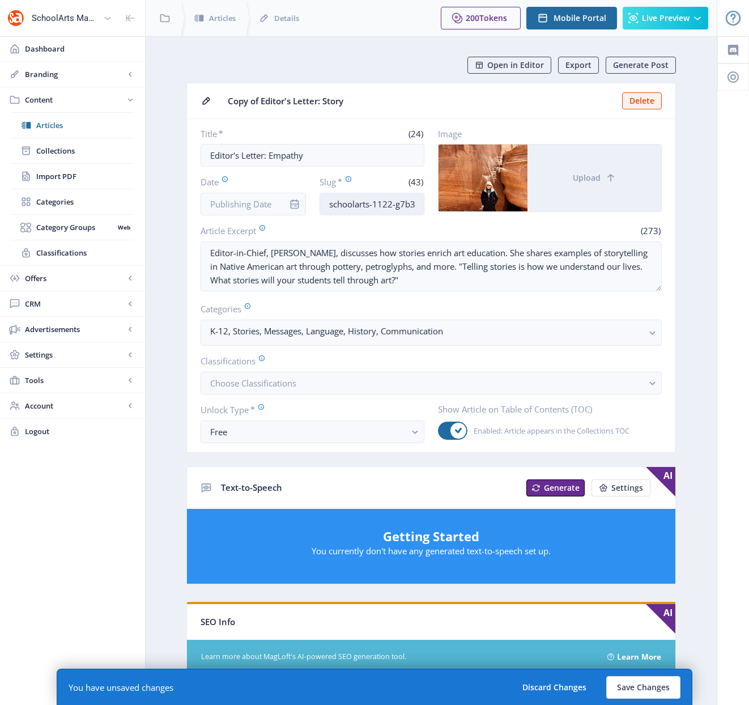
click at [379, 209] on input "empathy-editors-letter-schoolarts-1122-g7b3" at bounding box center [372, 204] width 105 height 23
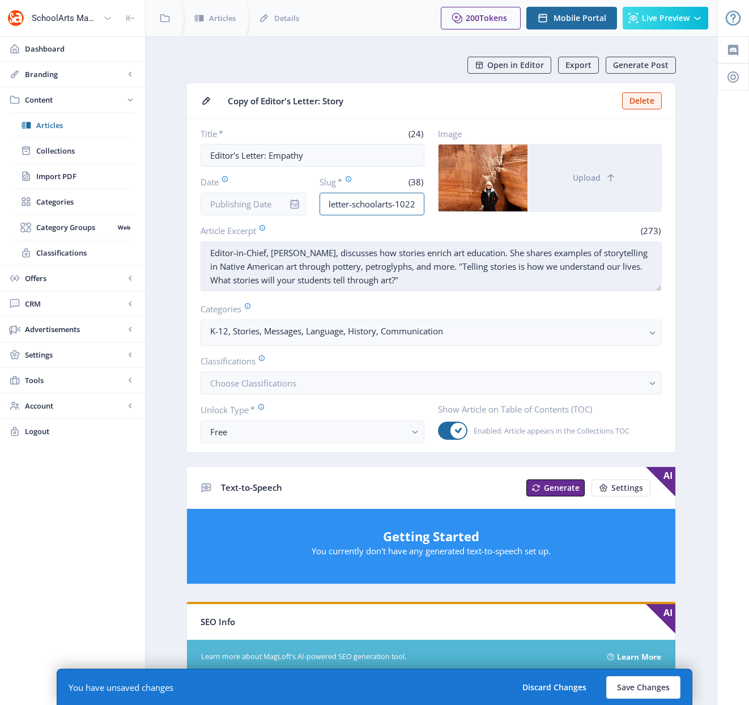
type input "empathy-editors-letter-schoolarts-1022"
click at [366, 277] on textarea "Editor-in-Chief, [PERSON_NAME], discusses how stories enrich art education. She…" at bounding box center [431, 266] width 461 height 50
paste textarea "mpathy is the ability to recognize, understand, and share the thoughts and feel…"
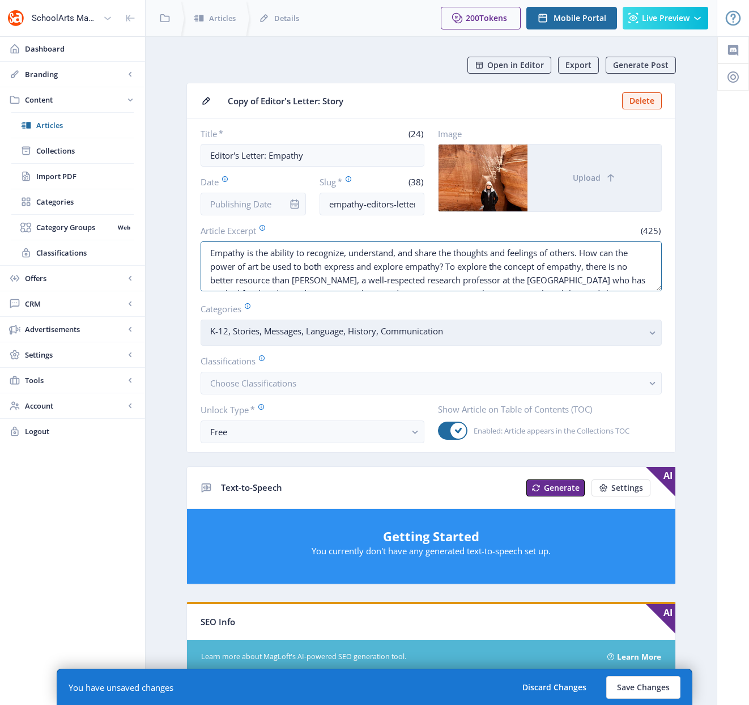
type textarea "Empathy is the ability to recognize, understand, and share the thoughts and fee…"
click at [653, 334] on rect "button" at bounding box center [652, 332] width 13 height 13
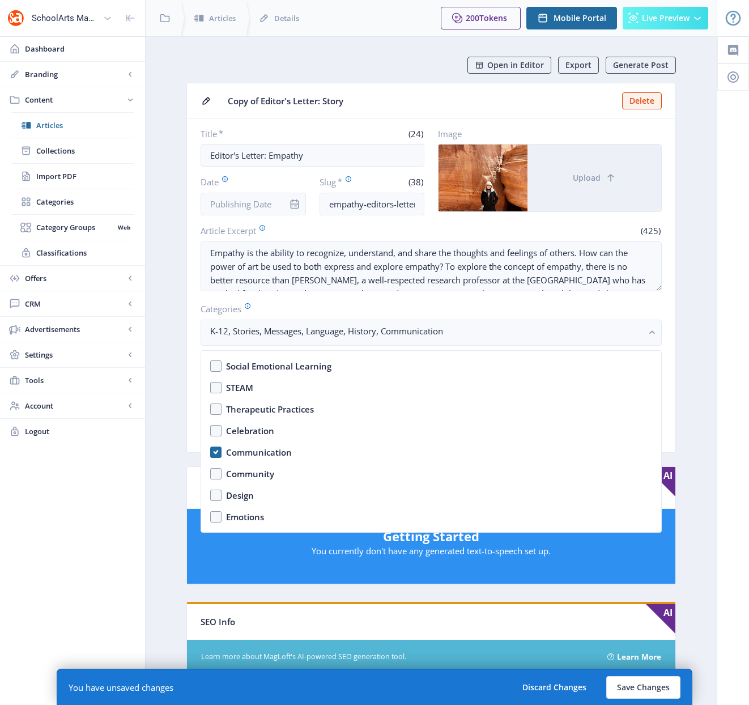
scroll to position [458, 0]
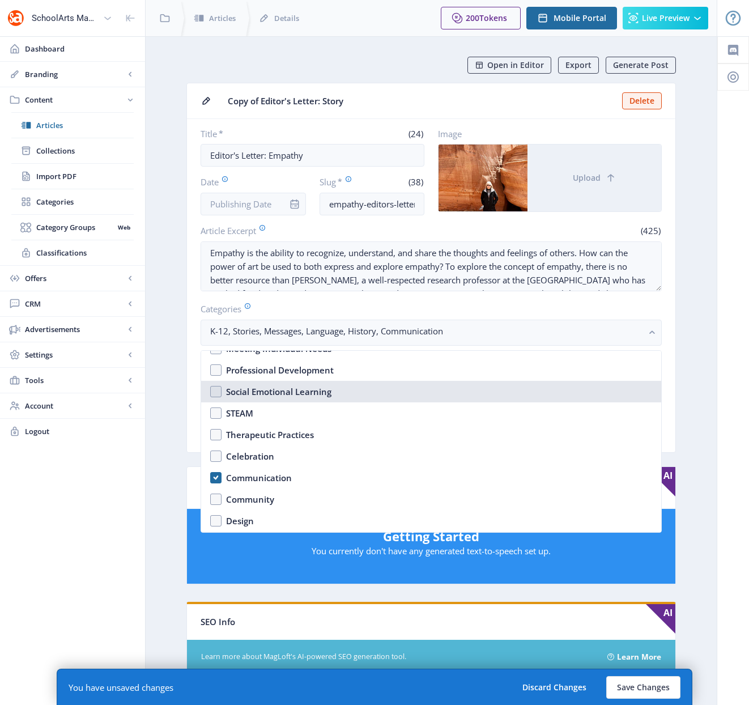
click at [216, 392] on nb-option "Social Emotional Learning" at bounding box center [431, 392] width 460 height 22
checkbox input "true"
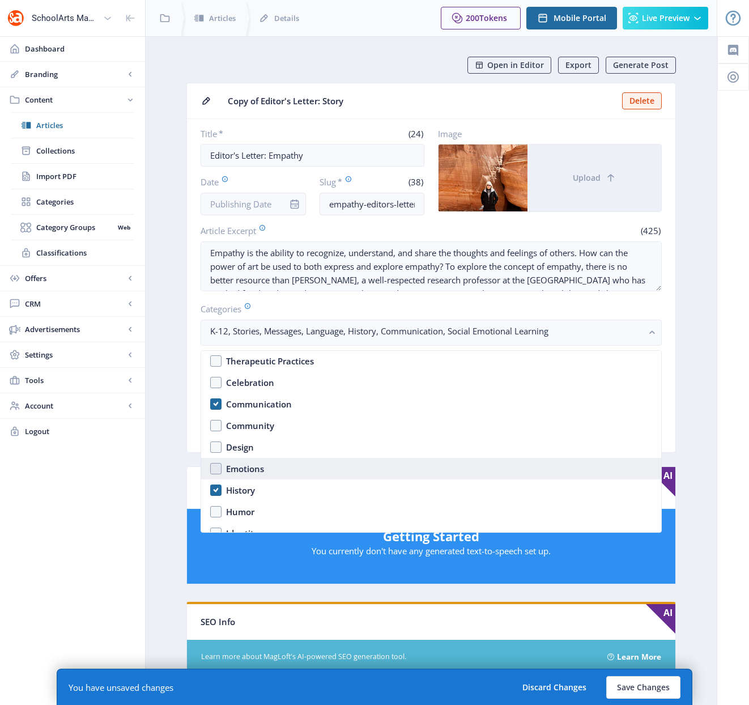
scroll to position [534, 0]
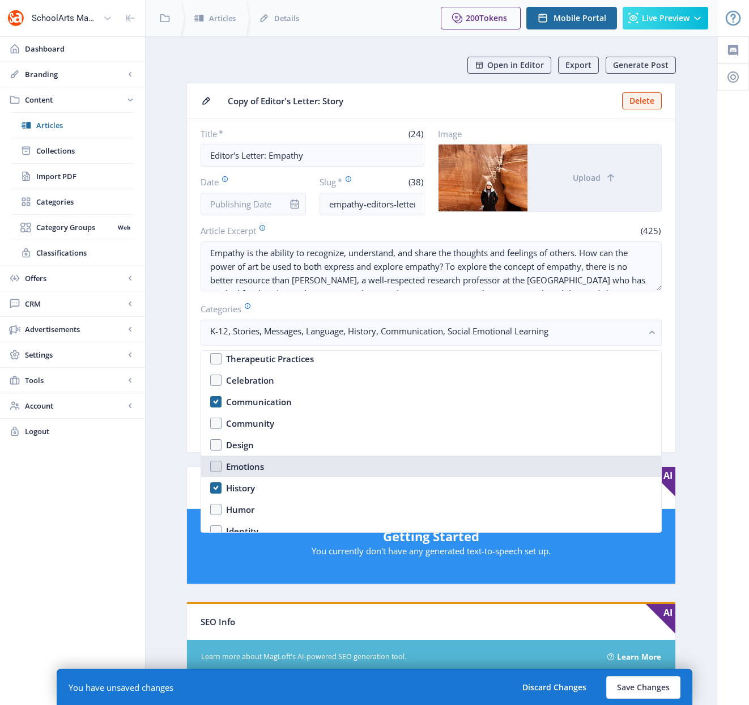
click at [217, 464] on nb-option "Emotions" at bounding box center [431, 467] width 460 height 22
checkbox input "true"
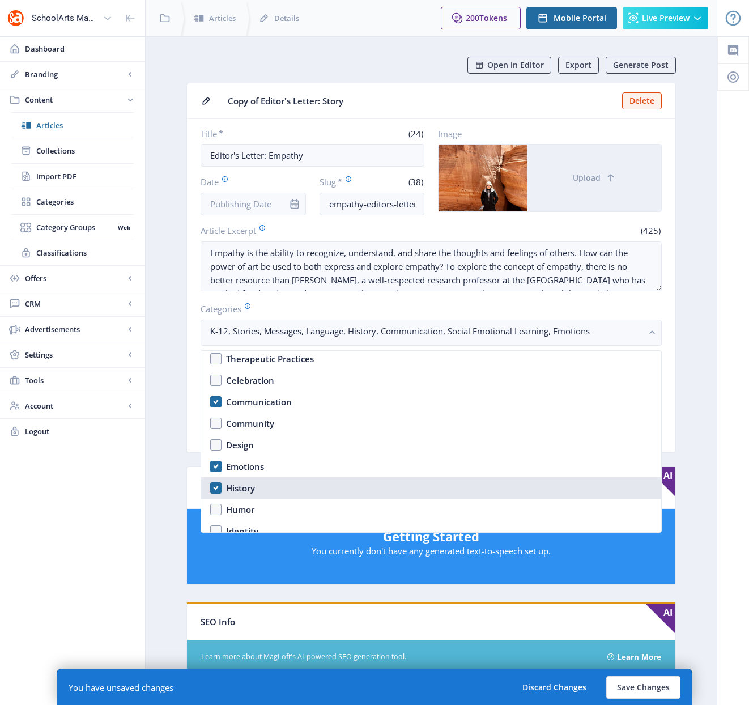
click at [213, 485] on nb-option "History" at bounding box center [431, 488] width 460 height 22
checkbox input "false"
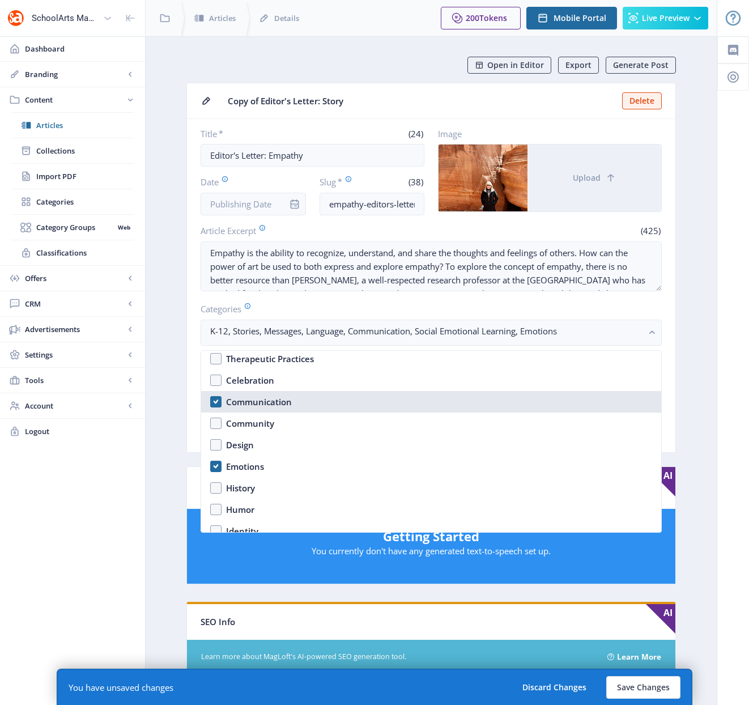
click at [215, 401] on nb-option "Communication" at bounding box center [431, 402] width 460 height 22
checkbox input "true"
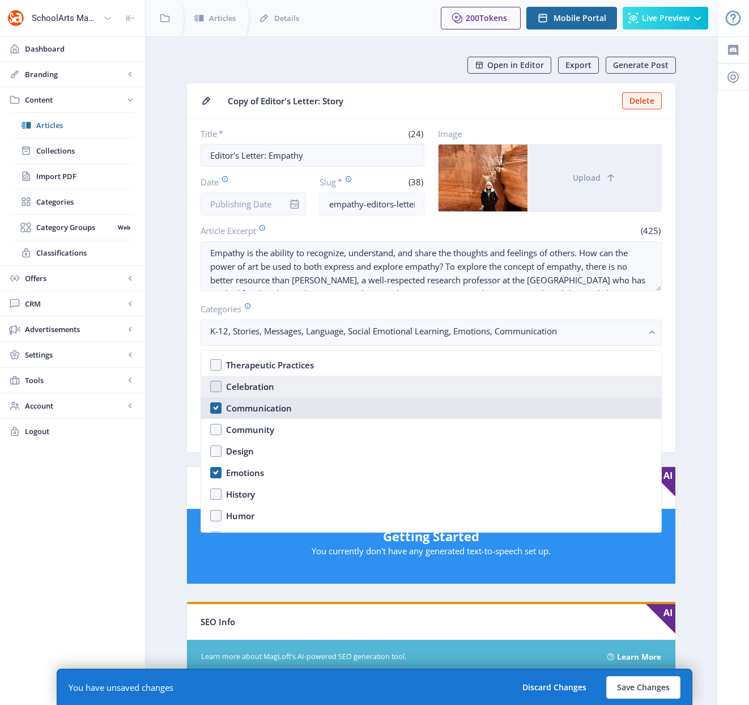
scroll to position [458, 0]
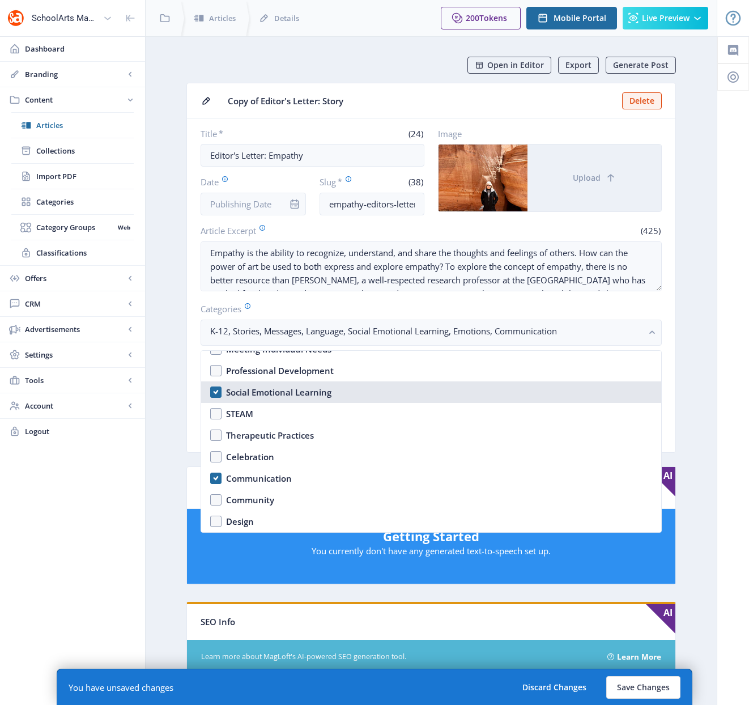
click at [216, 390] on nb-option "Social Emotional Learning" at bounding box center [431, 392] width 460 height 22
checkbox input "true"
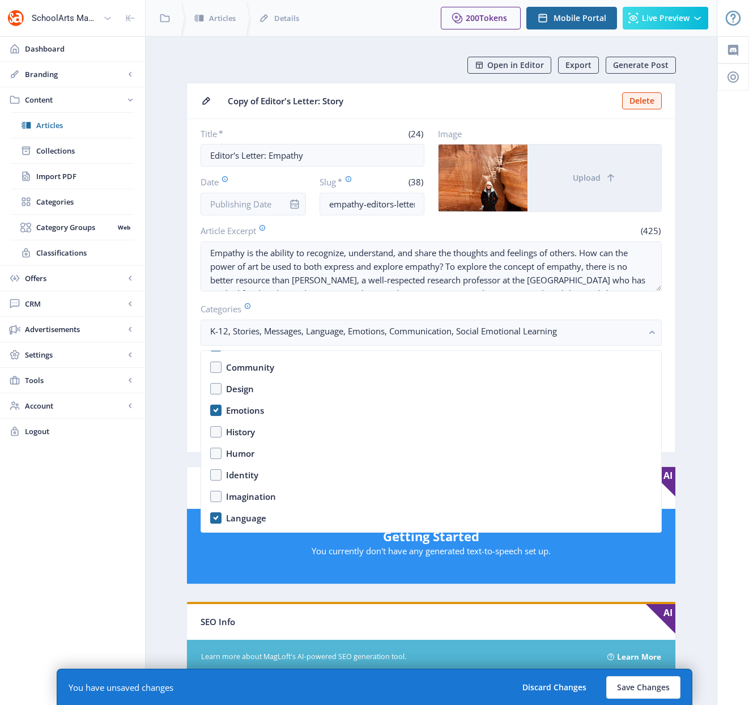
scroll to position [690, 0]
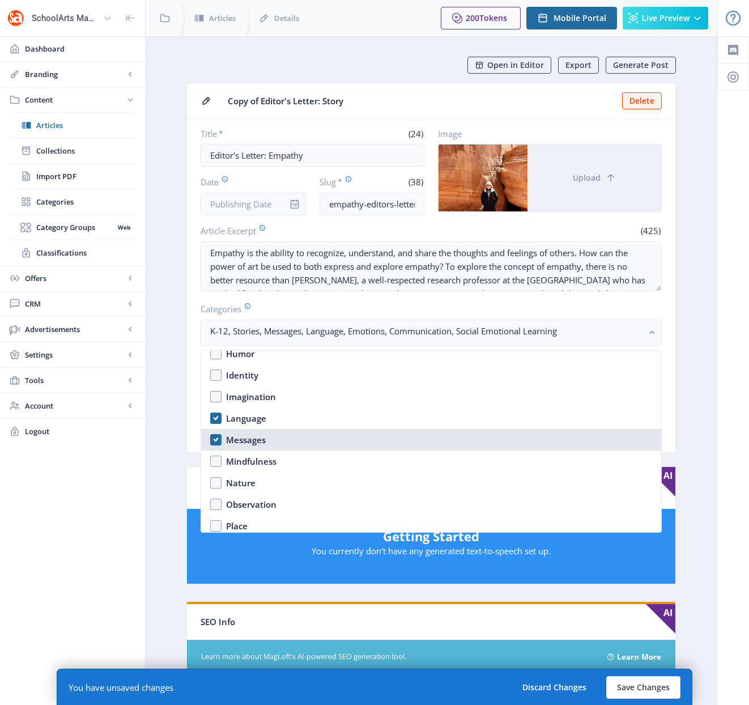
click at [213, 435] on nb-option "Messages" at bounding box center [431, 440] width 460 height 22
checkbox input "false"
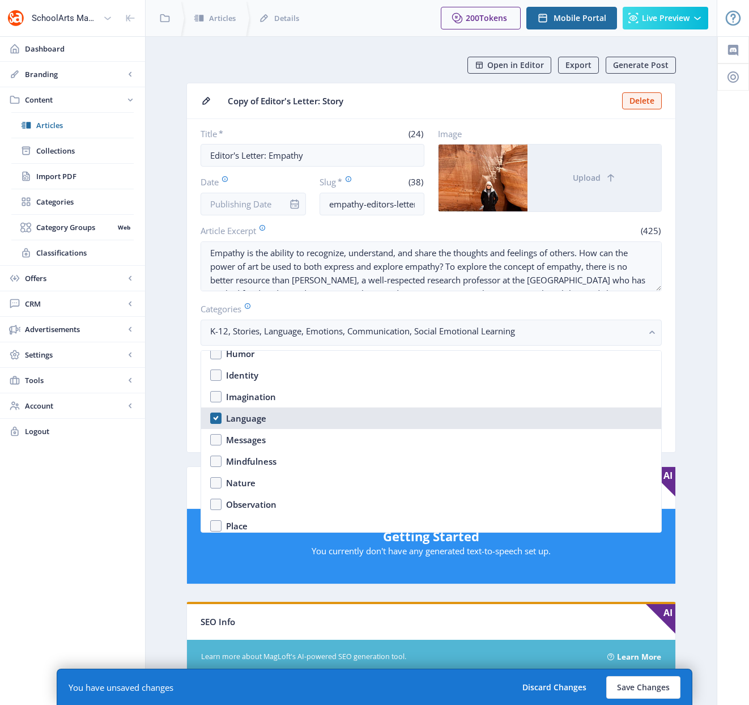
click at [214, 419] on nb-option "Language" at bounding box center [431, 418] width 460 height 22
checkbox input "false"
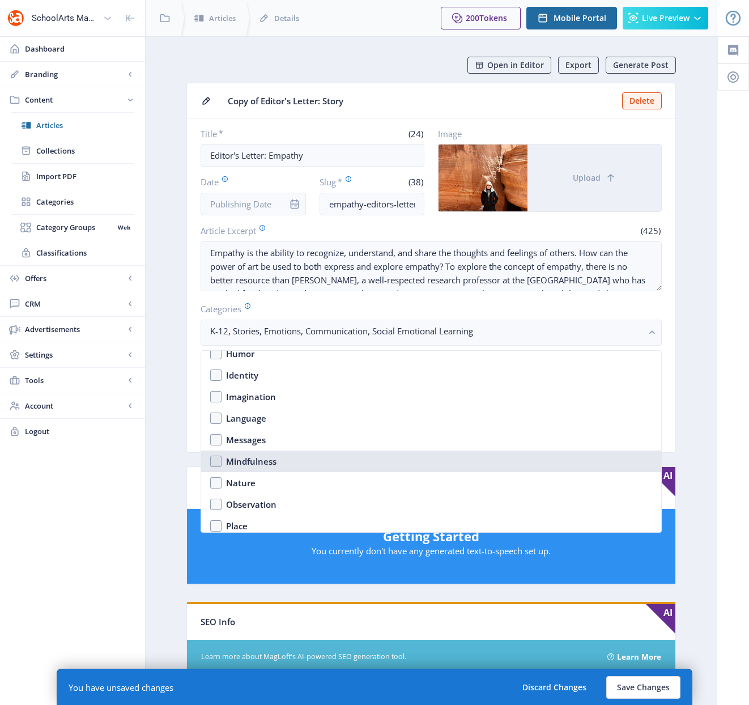
click at [217, 461] on nb-option "Mindfulness" at bounding box center [431, 462] width 460 height 22
checkbox input "true"
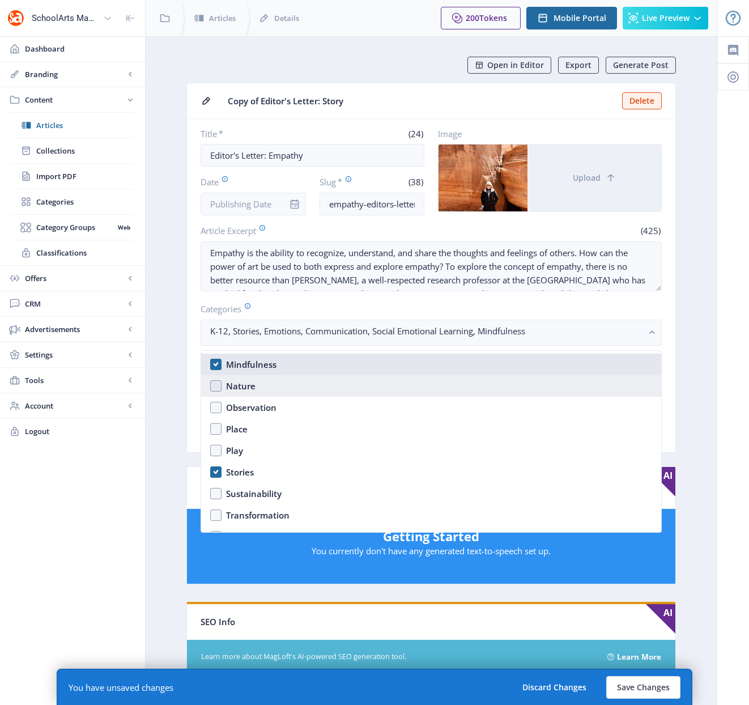
scroll to position [789, 0]
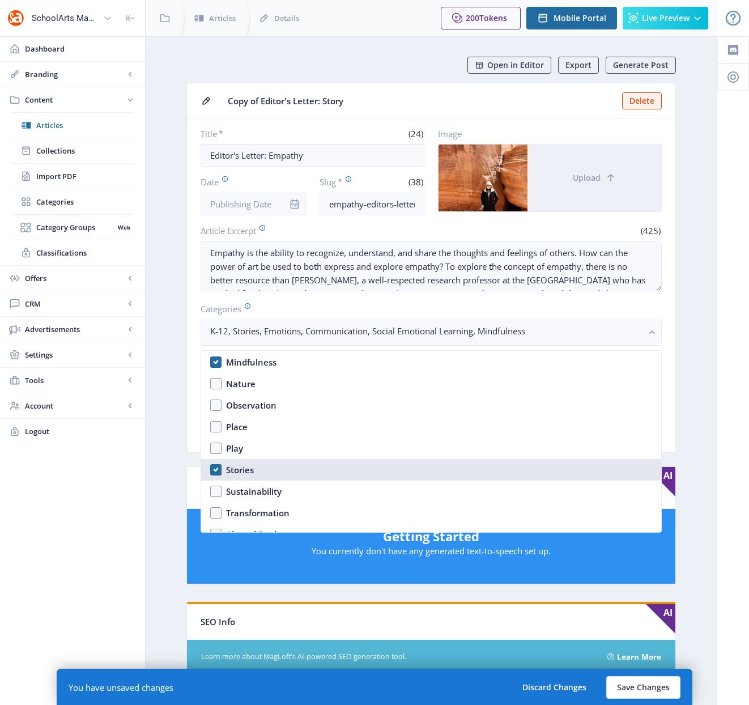
click at [213, 463] on nb-option "Stories" at bounding box center [431, 470] width 460 height 22
checkbox input "false"
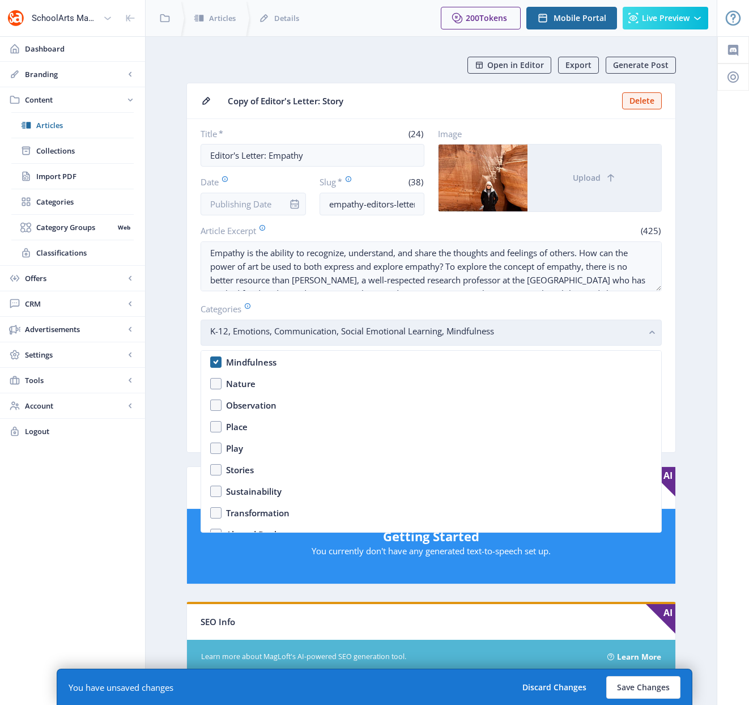
click at [647, 327] on rect "button" at bounding box center [652, 332] width 13 height 13
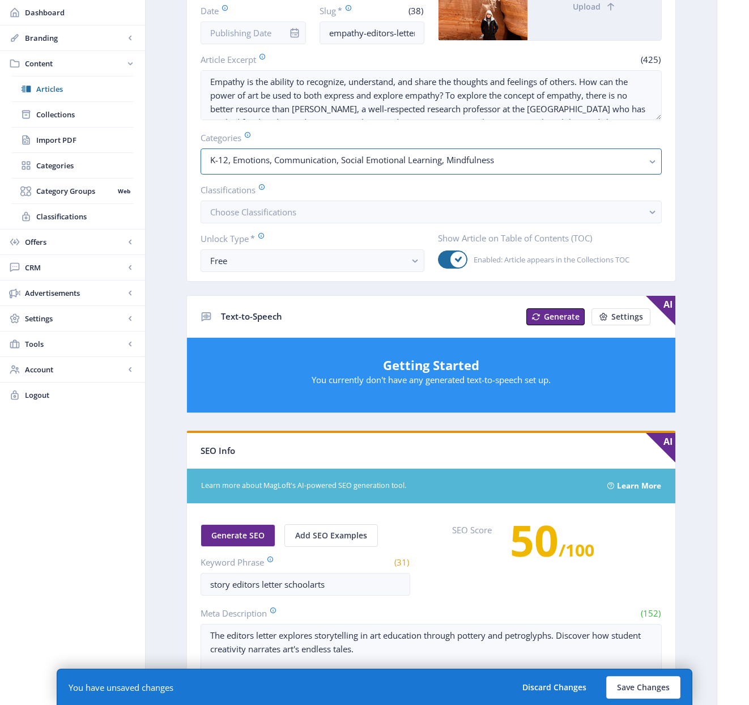
scroll to position [185, 0]
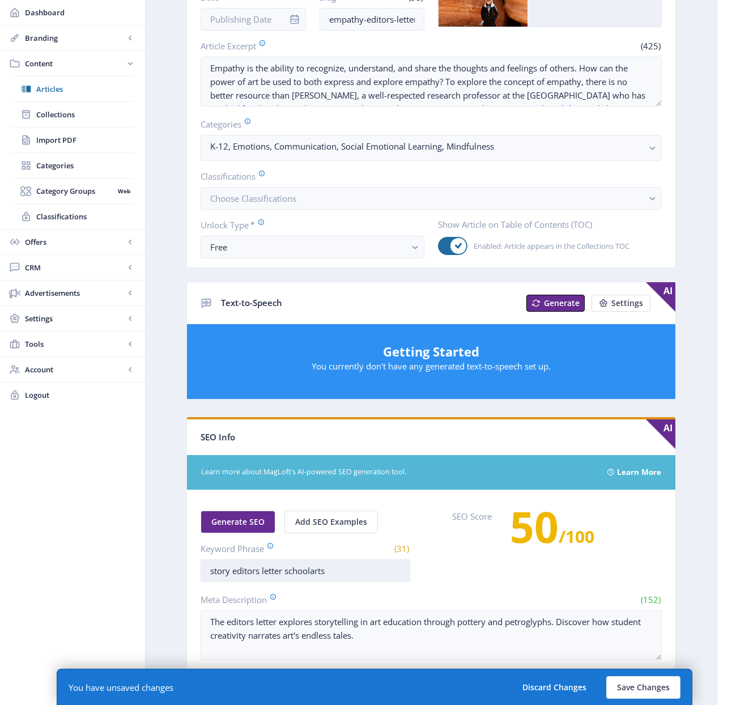
click at [219, 572] on input "story editors letter schoolarts" at bounding box center [306, 570] width 210 height 23
click at [219, 571] on input "story editors letter schoolarts" at bounding box center [306, 570] width 210 height 23
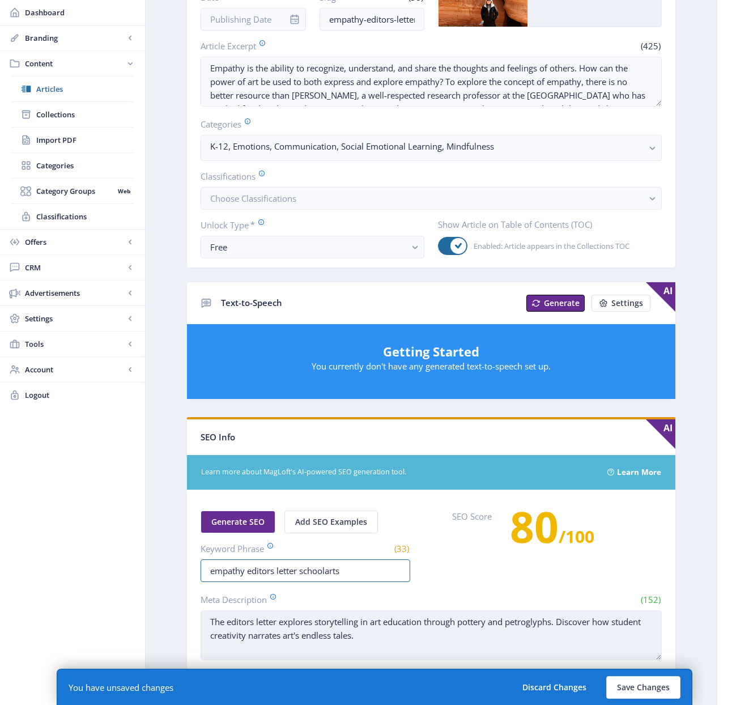
type input "empathy editors letter schoolarts"
click at [304, 645] on textarea "The editors letter explores storytelling in art education through pottery and p…" at bounding box center [431, 635] width 461 height 50
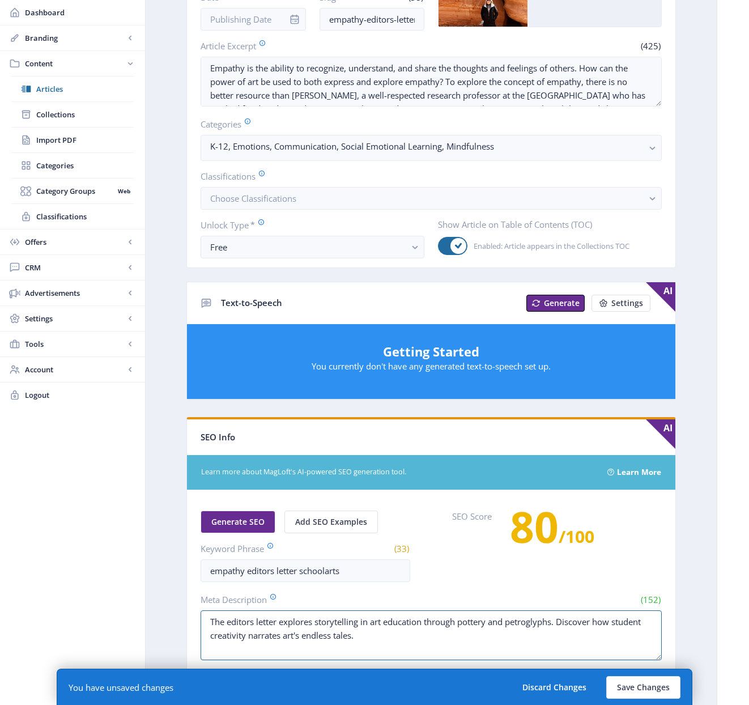
drag, startPoint x: 379, startPoint y: 637, endPoint x: 165, endPoint y: 598, distance: 217.1
click at [165, 598] on app-content-article "Open in Editor Export Generate Post Copy of Editor's Letter: Story Delete Title…" at bounding box center [431, 383] width 532 height 1023
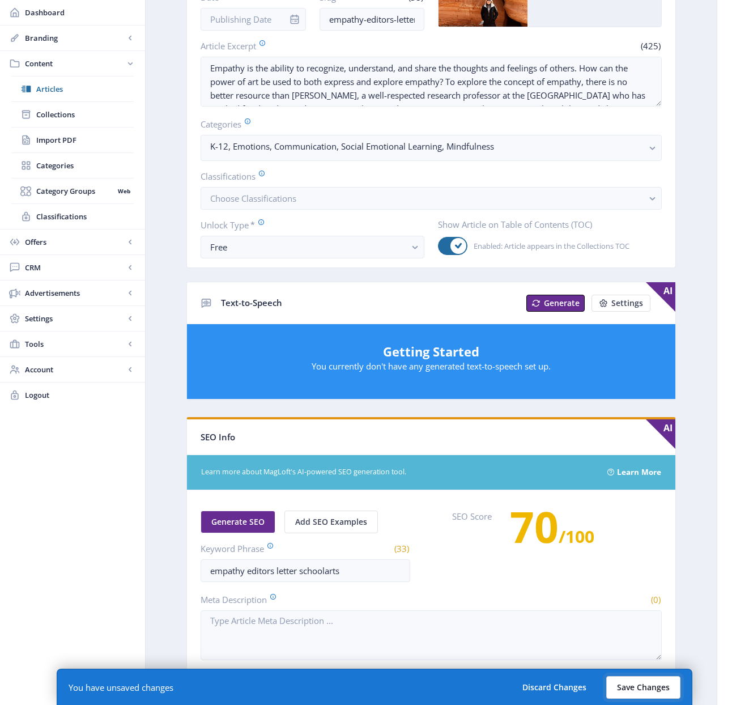
click at [649, 688] on button "Save Changes" at bounding box center [643, 687] width 74 height 23
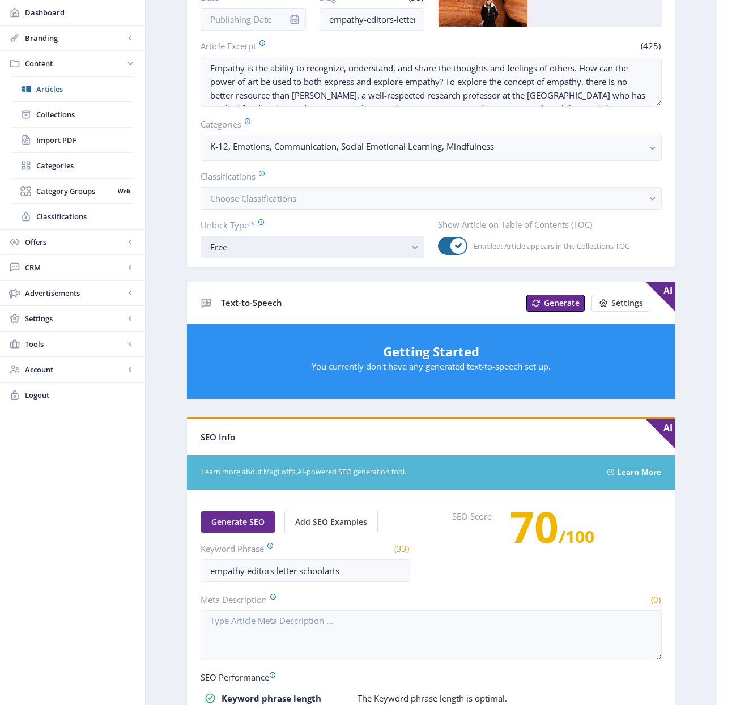
click at [406, 250] on button "Free" at bounding box center [313, 247] width 224 height 23
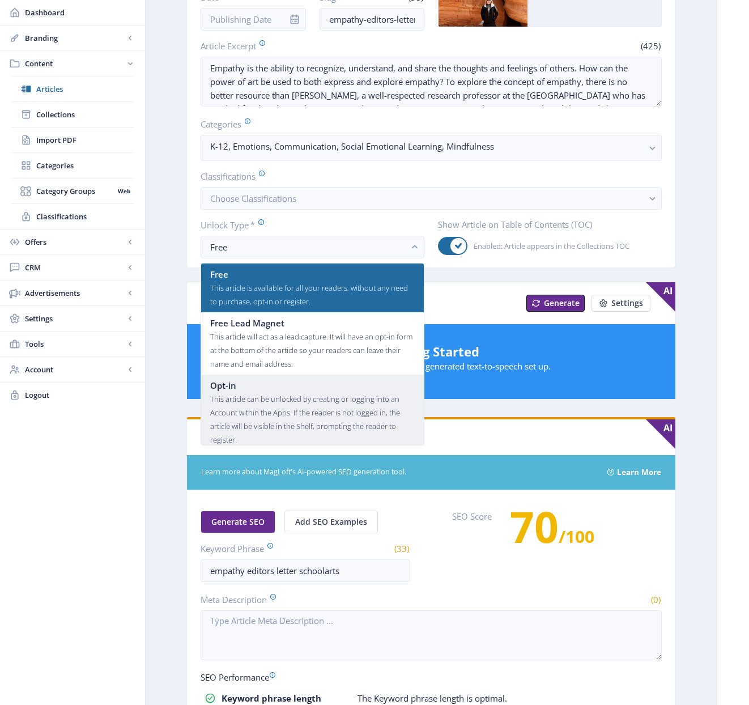
scroll to position [68, 0]
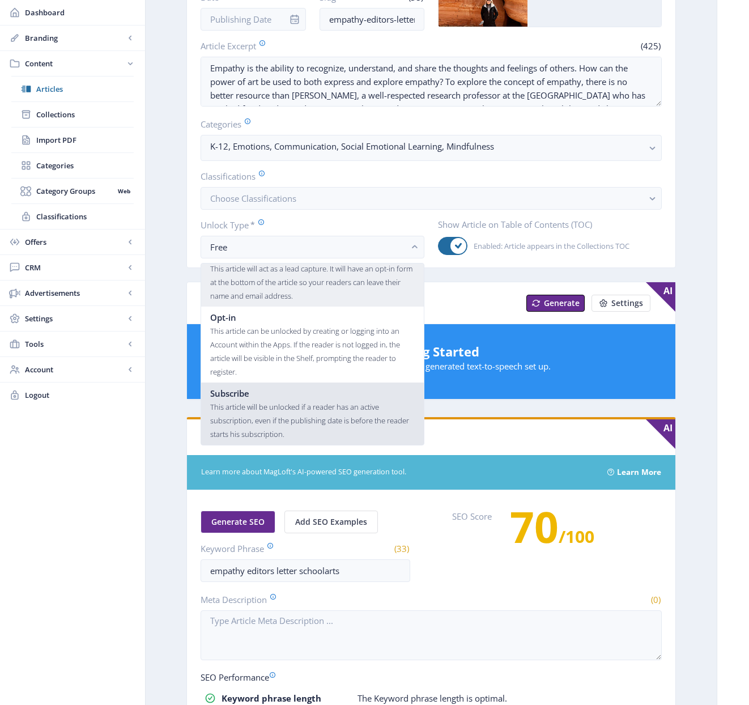
drag, startPoint x: 309, startPoint y: 417, endPoint x: 316, endPoint y: 290, distance: 126.6
click at [316, 290] on ul "Free This article is available for all your readers, without any need to purcha…" at bounding box center [312, 354] width 223 height 181
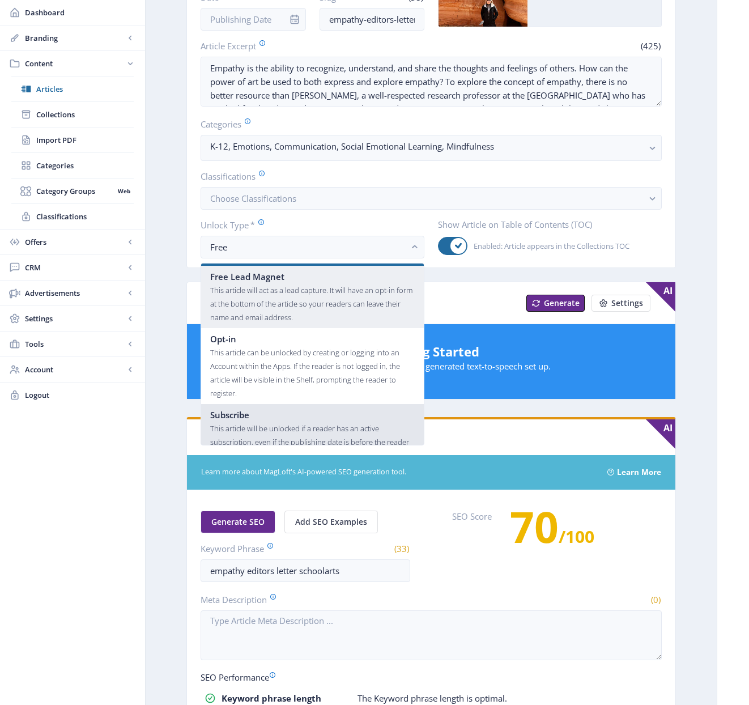
scroll to position [0, 0]
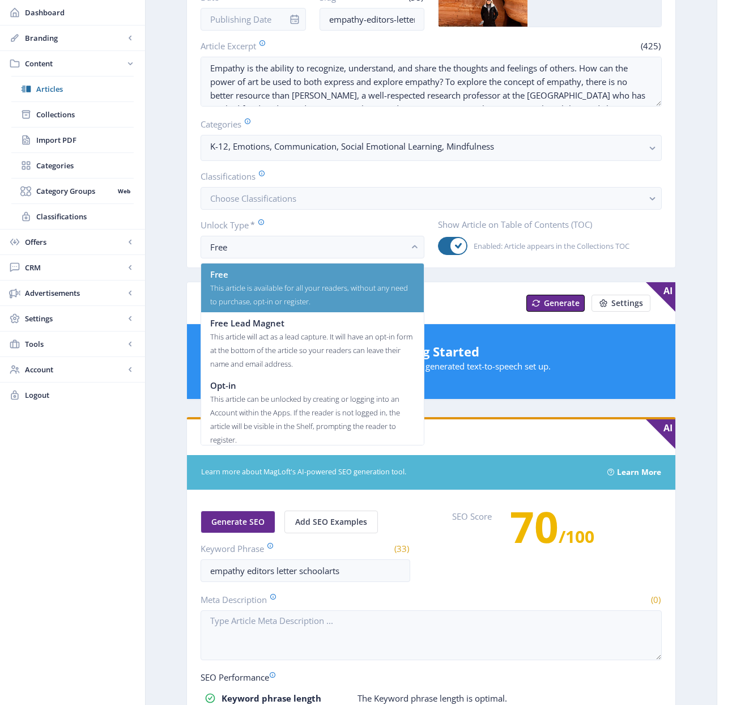
click at [319, 283] on div "This article is available for all your readers, without any need to purchase, o…" at bounding box center [312, 294] width 205 height 27
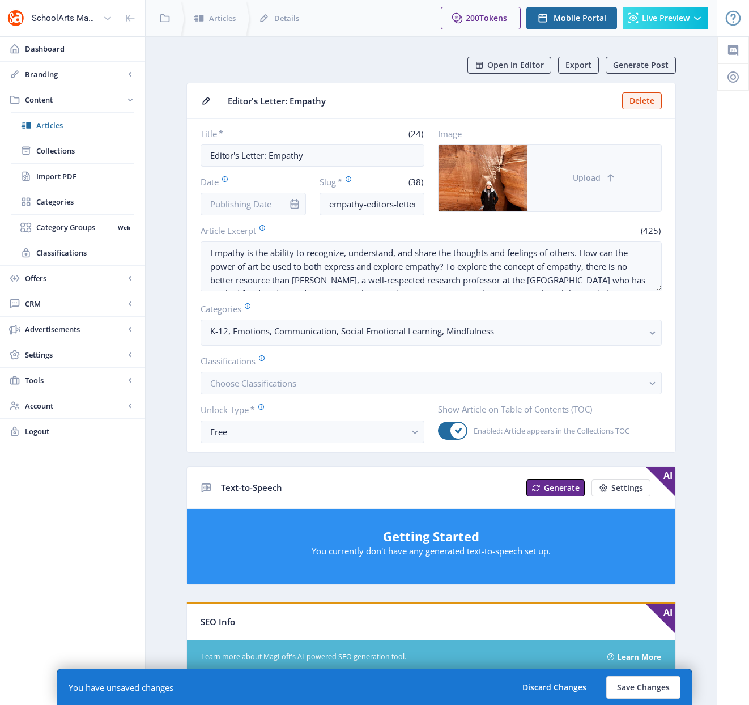
click at [601, 184] on button "Upload" at bounding box center [595, 178] width 134 height 67
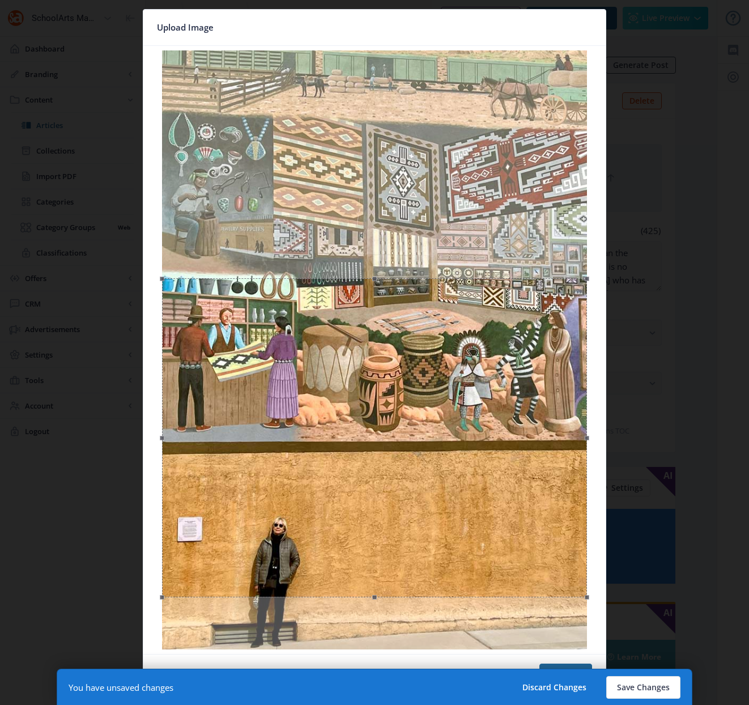
drag, startPoint x: 335, startPoint y: 266, endPoint x: 351, endPoint y: 494, distance: 228.4
click at [351, 494] on div at bounding box center [374, 437] width 425 height 319
click at [569, 666] on button "Confirm" at bounding box center [565, 675] width 53 height 23
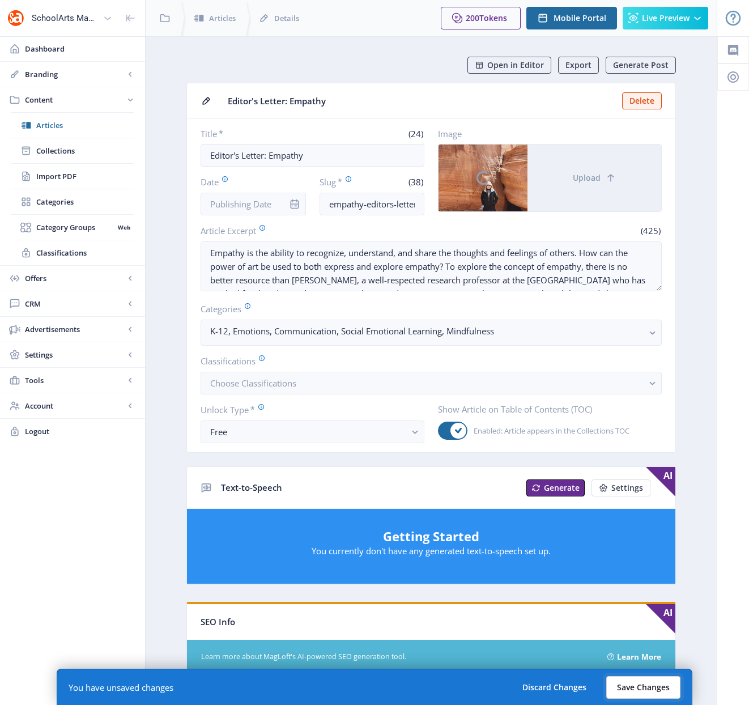
click at [643, 687] on button "Save Changes" at bounding box center [643, 687] width 74 height 23
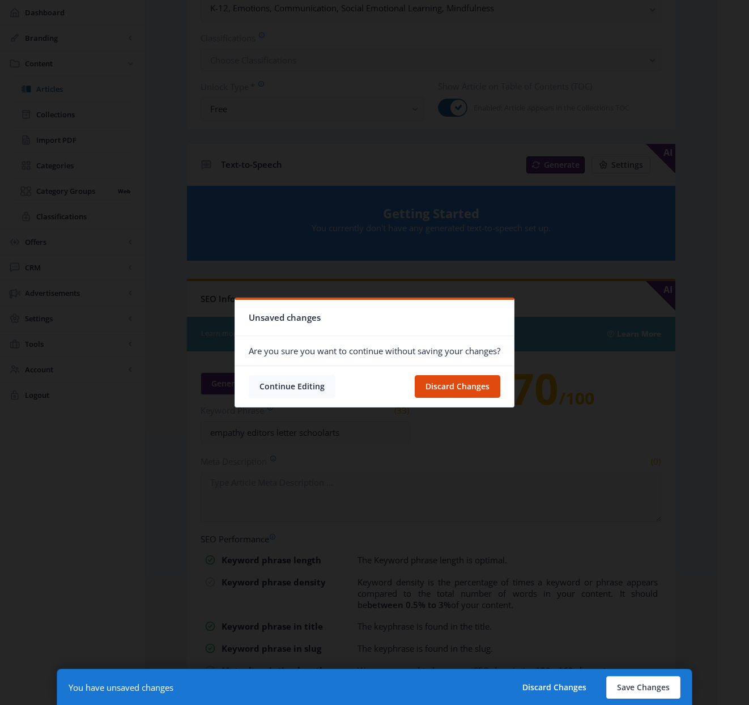
click at [311, 384] on button "Continue Editing" at bounding box center [292, 386] width 87 height 23
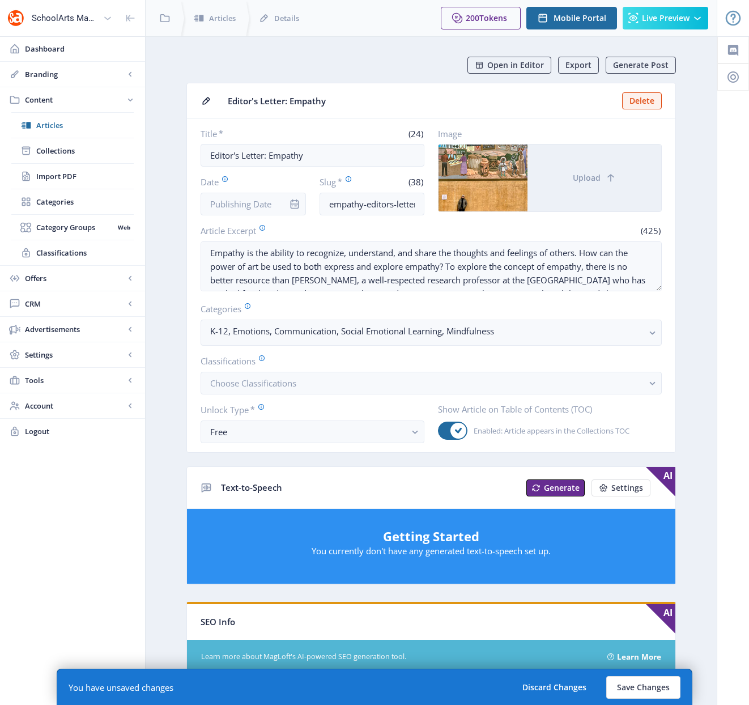
scroll to position [323, 0]
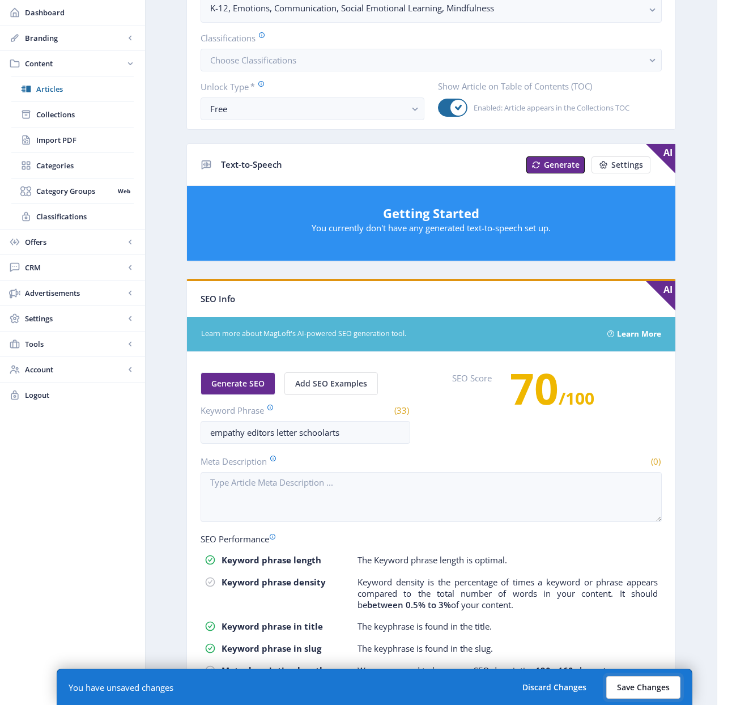
click at [640, 690] on button "Save Changes" at bounding box center [643, 687] width 74 height 23
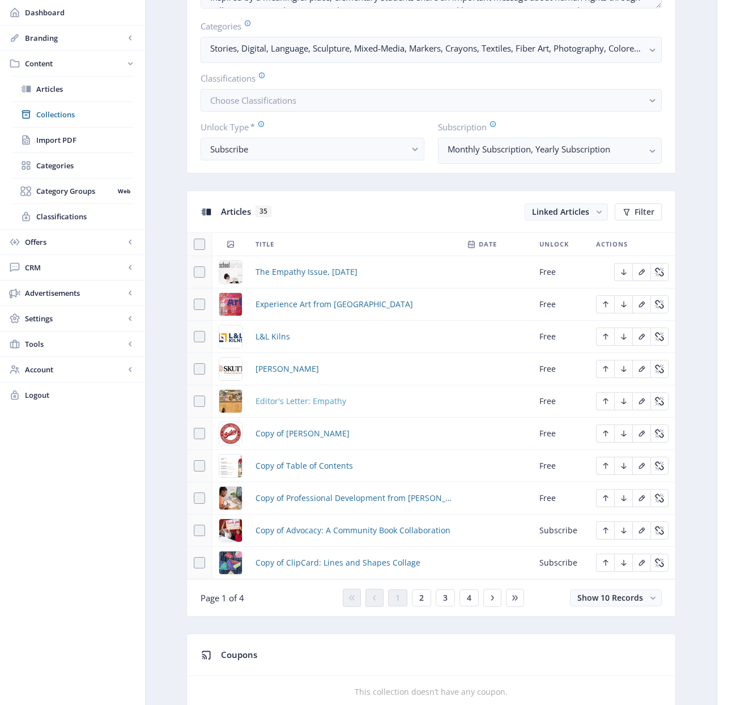
scroll to position [327, 0]
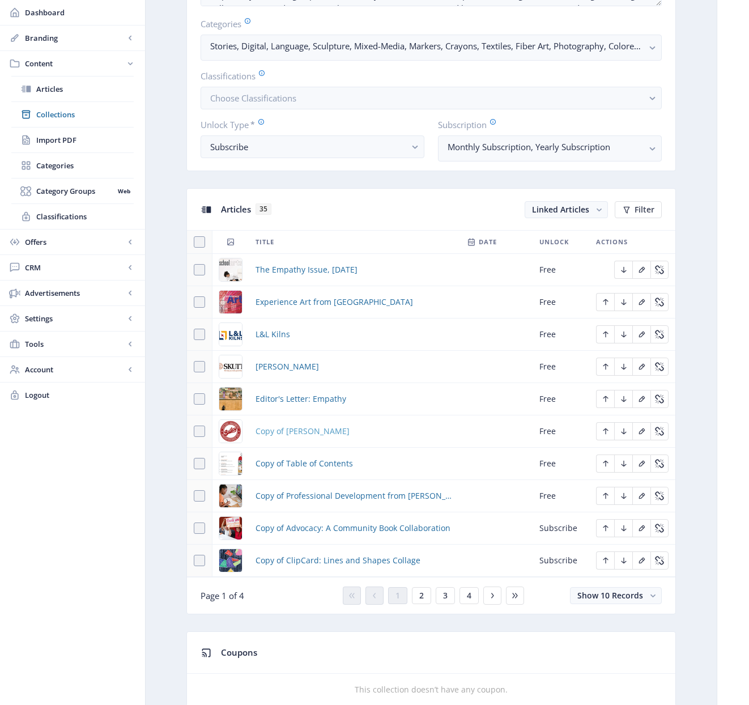
click at [288, 431] on span "Copy of [PERSON_NAME]" at bounding box center [303, 431] width 94 height 14
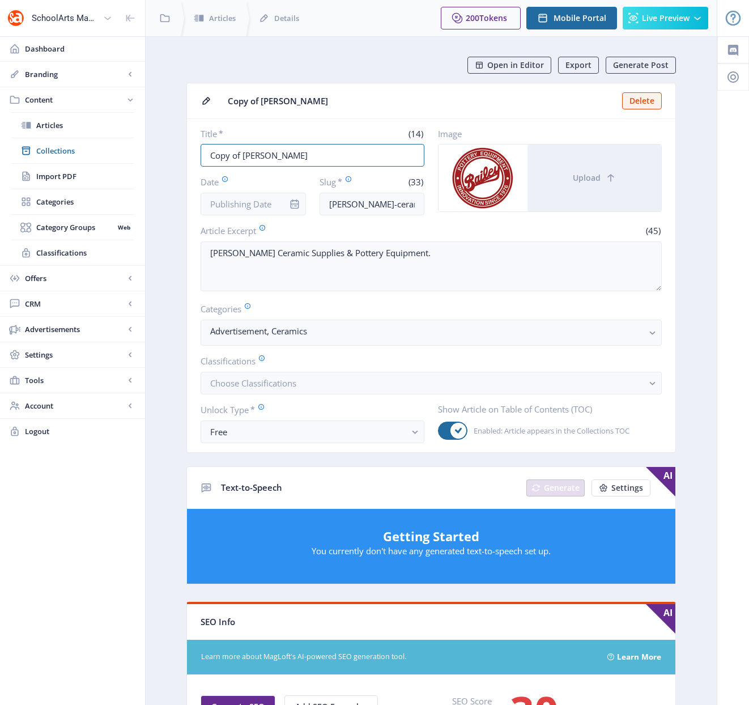
drag, startPoint x: 243, startPoint y: 154, endPoint x: 188, endPoint y: 151, distance: 54.5
click at [188, 151] on nb-card-body "Title * (14) Copy of [PERSON_NAME] Date Slug * (33) [PERSON_NAME]-ceramic-suppl…" at bounding box center [431, 285] width 488 height 333
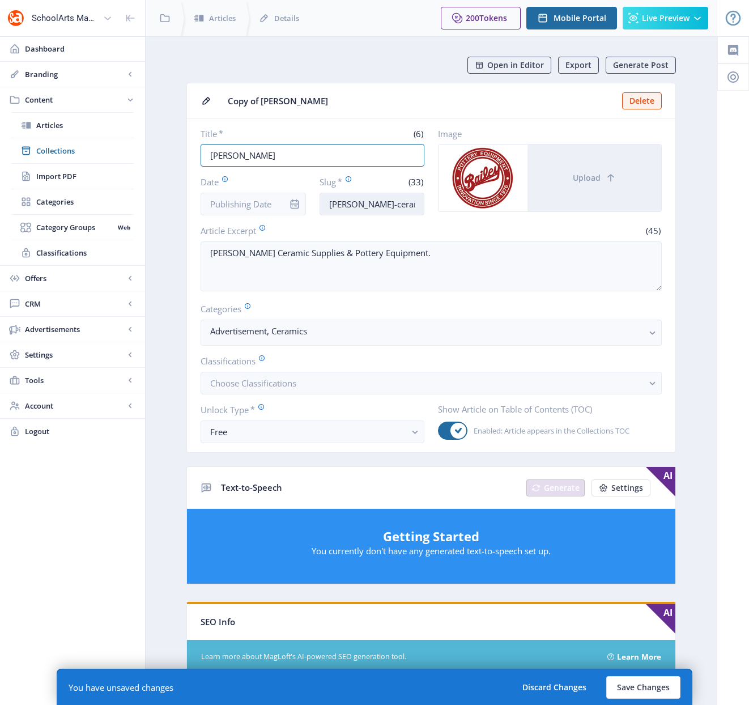
type input "[PERSON_NAME]"
drag, startPoint x: 405, startPoint y: 204, endPoint x: 453, endPoint y: 210, distance: 48.0
click at [453, 210] on div "Title * (6) [PERSON_NAME] Date Slug * (33) [PERSON_NAME]-ceramic-supplies-1122-…" at bounding box center [431, 171] width 461 height 87
click at [414, 203] on input "[PERSON_NAME]-ceramic-supplies-1122-tcrl" at bounding box center [372, 204] width 105 height 23
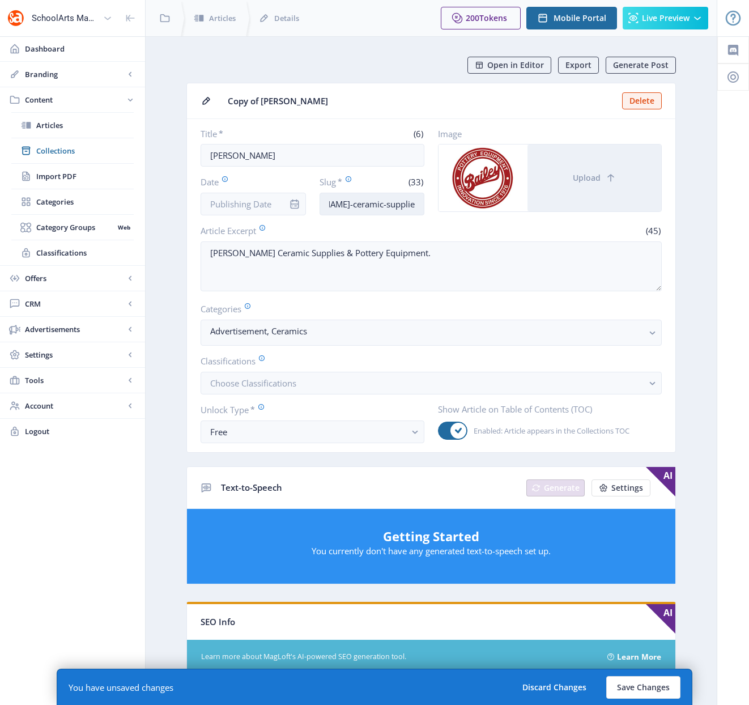
drag, startPoint x: 417, startPoint y: 203, endPoint x: 381, endPoint y: 203, distance: 35.7
click at [381, 203] on input "[PERSON_NAME]-ceramic-supplies-1122-tcrl" at bounding box center [372, 204] width 105 height 23
type input "[PERSON_NAME]-ceramic-supplies-1022"
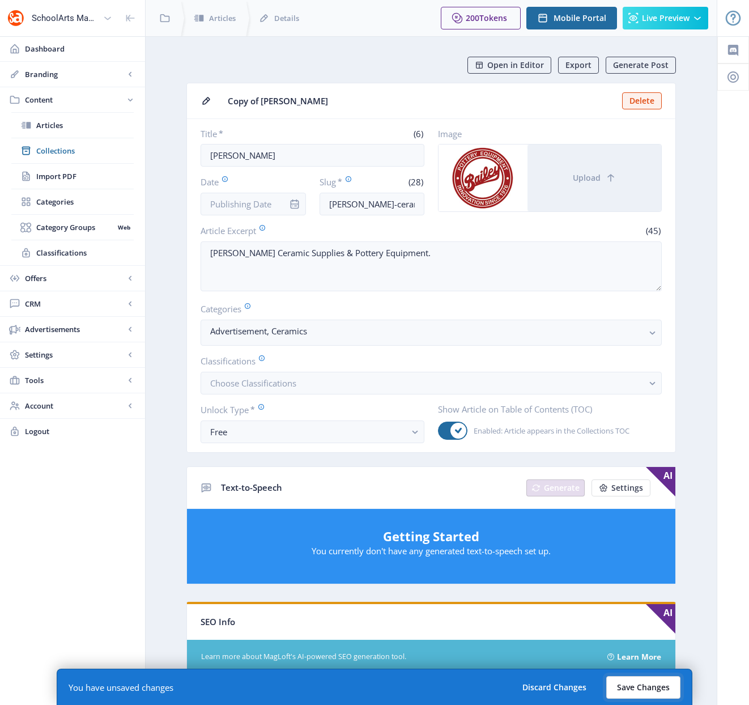
click at [640, 691] on button "Save Changes" at bounding box center [643, 687] width 74 height 23
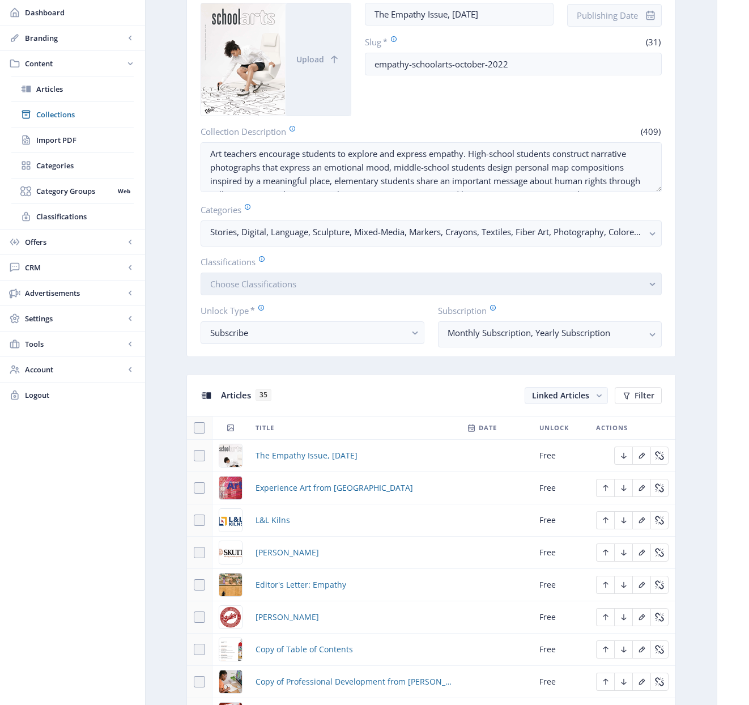
scroll to position [351, 0]
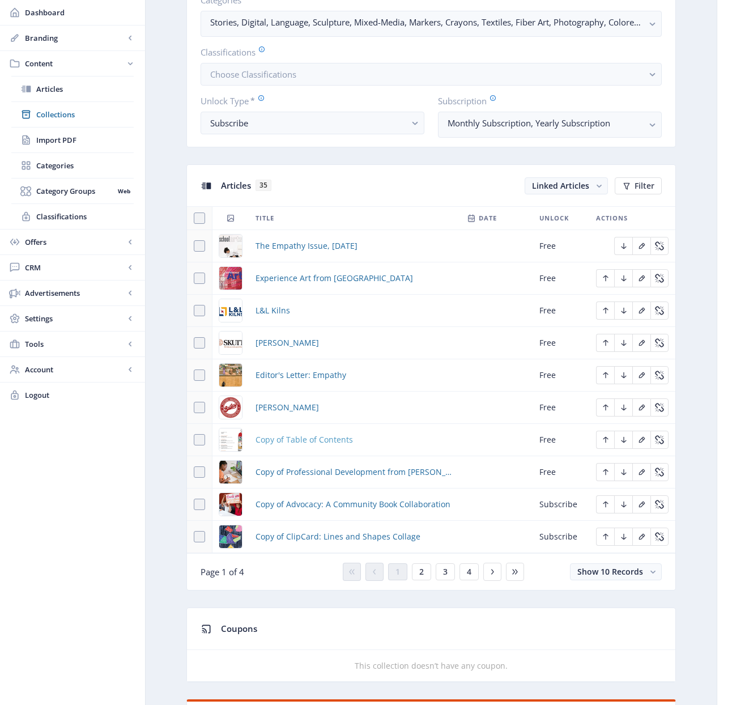
click at [303, 441] on span "Copy of Table of Contents" at bounding box center [304, 440] width 97 height 14
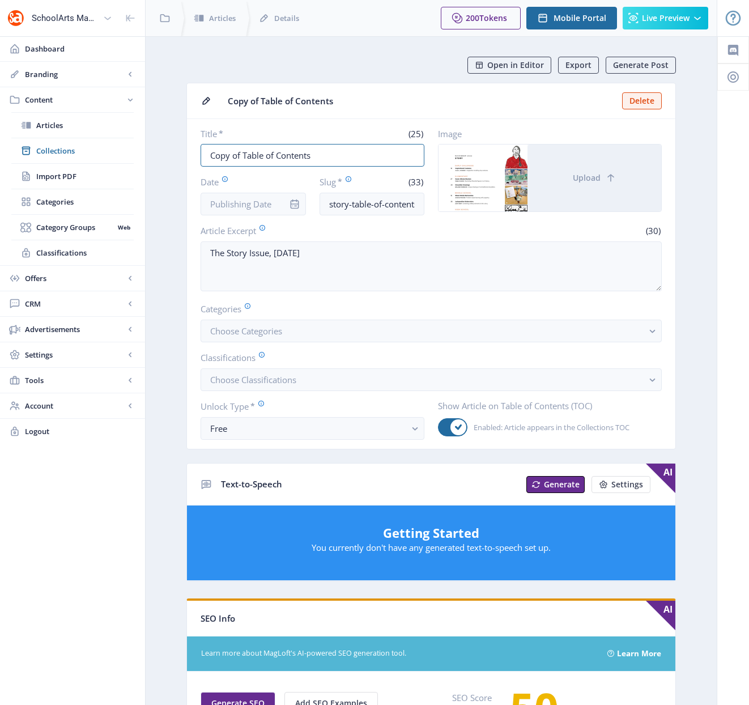
drag, startPoint x: 243, startPoint y: 155, endPoint x: 151, endPoint y: 147, distance: 91.5
click at [151, 147] on nb-layout-column "Open in Editor Export Generate Post Copy of Table of Contents Delete Title * (2…" at bounding box center [431, 578] width 572 height 1085
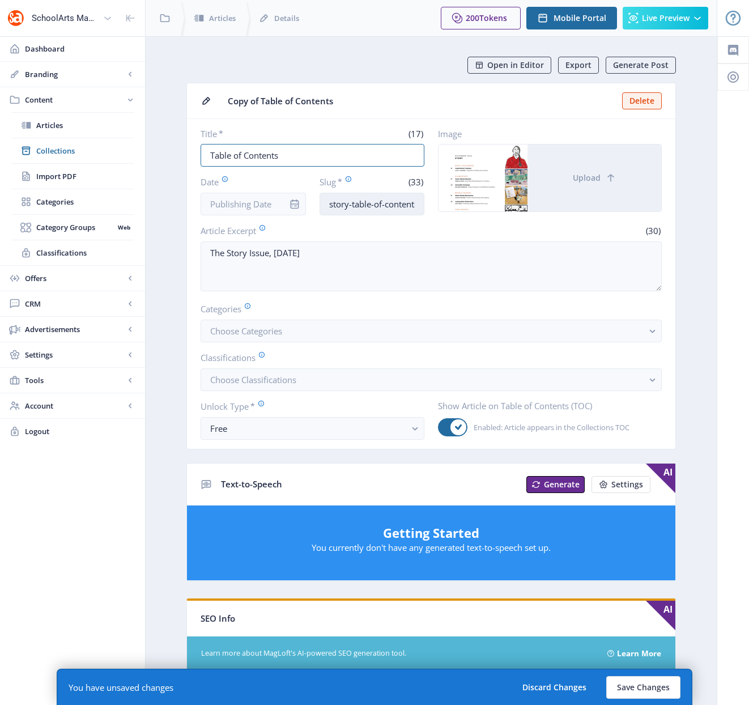
type input "Table of Contents"
click at [334, 205] on input "story-table-of-contents-1122-5lqy" at bounding box center [372, 204] width 105 height 23
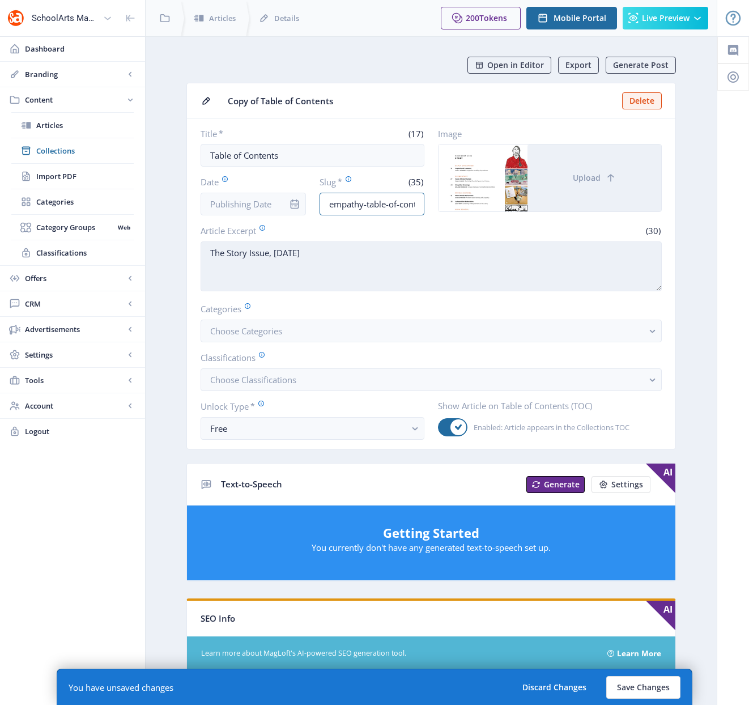
type input "empathy-table-of-contents-1122-5lqy"
click at [235, 250] on textarea "The Story Issue, [DATE]" at bounding box center [431, 266] width 461 height 50
click at [301, 254] on textarea "The Empathy Issue, [DATE]" at bounding box center [431, 266] width 461 height 50
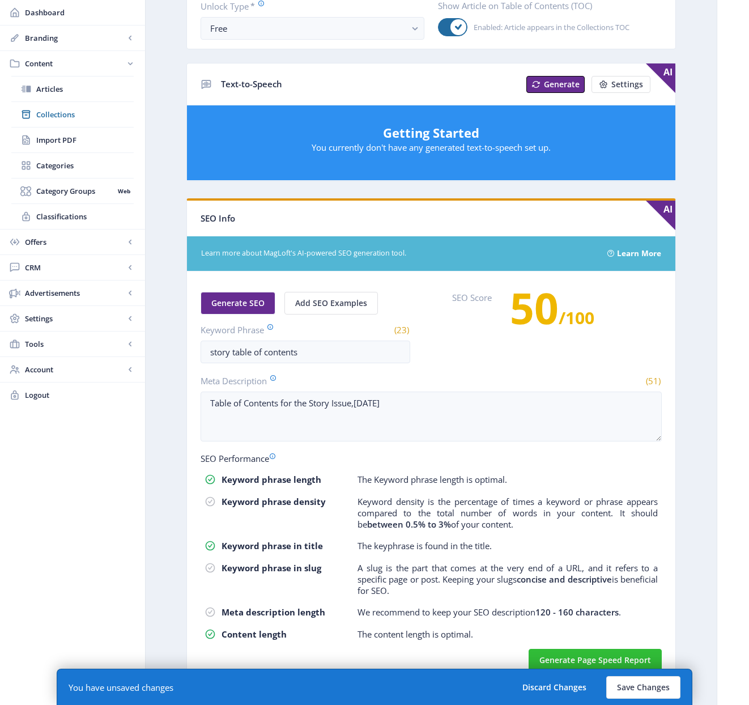
scroll to position [416, 0]
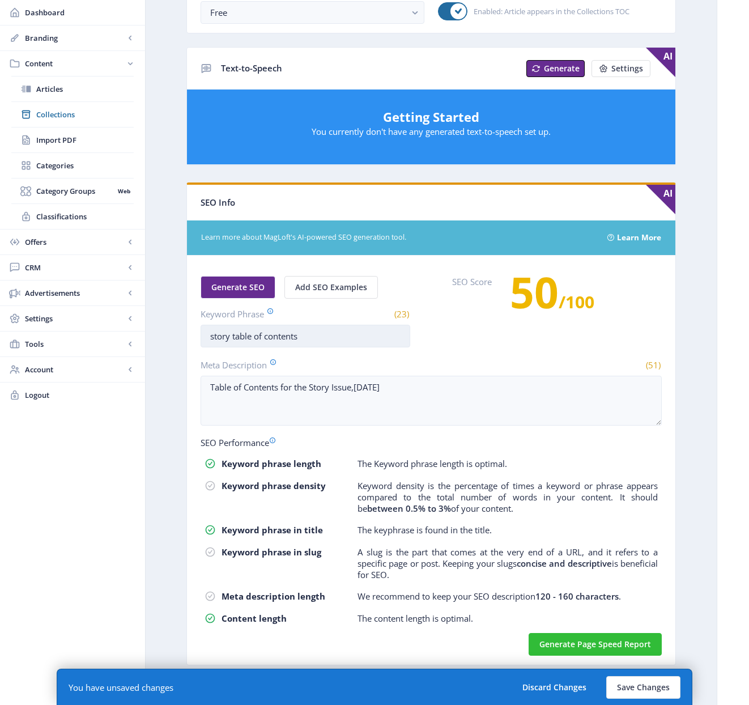
type textarea "The Empathy Issue, [DATE]"
click at [216, 335] on input "story table of contents" at bounding box center [306, 336] width 210 height 23
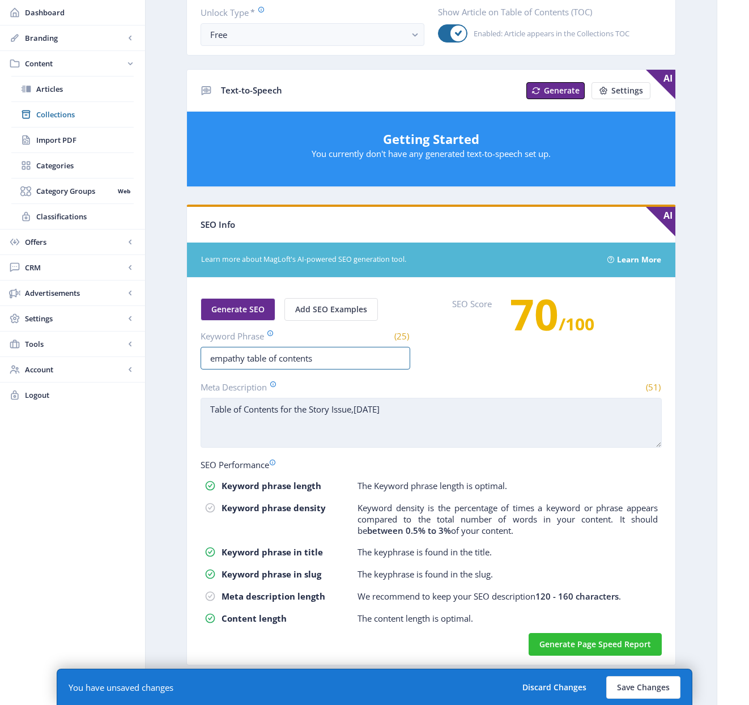
type input "empathy table of contents"
click at [321, 409] on textarea "Table of Contents for the Story Issue,[DATE]" at bounding box center [431, 423] width 461 height 50
click at [382, 410] on textarea "Table of Contents for the Empathy Issue,[DATE]" at bounding box center [431, 423] width 461 height 50
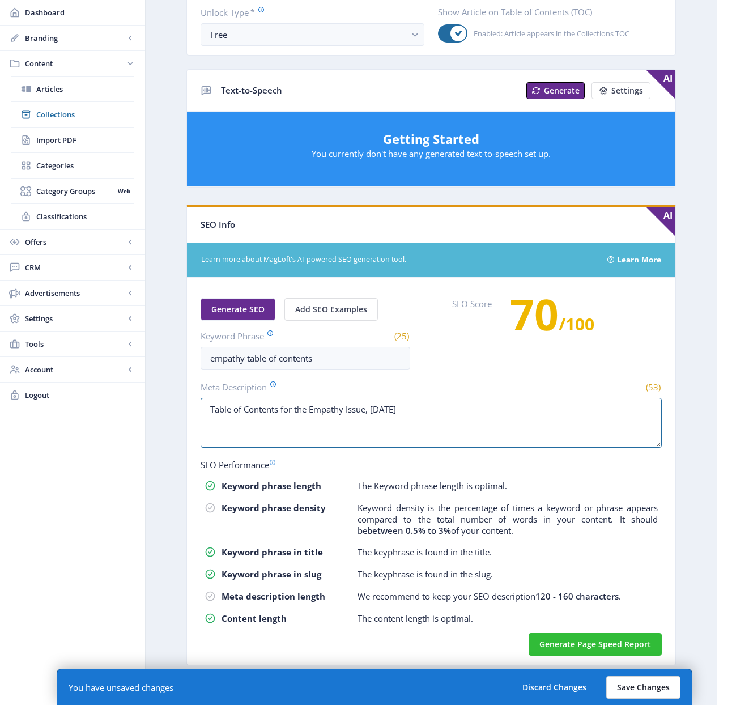
type textarea "Table of Contents for the Empathy Issue, [DATE]"
click at [641, 683] on button "Save Changes" at bounding box center [643, 687] width 74 height 23
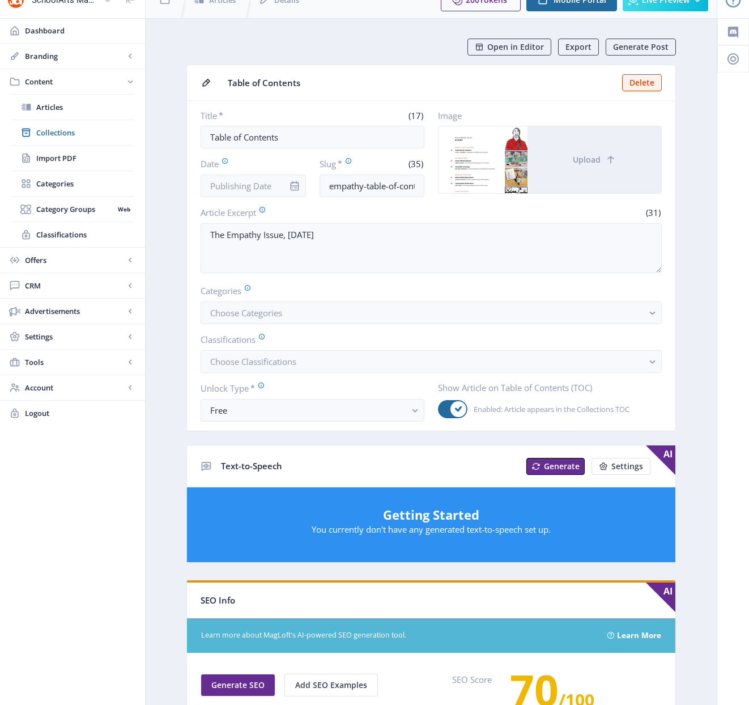
scroll to position [0, 0]
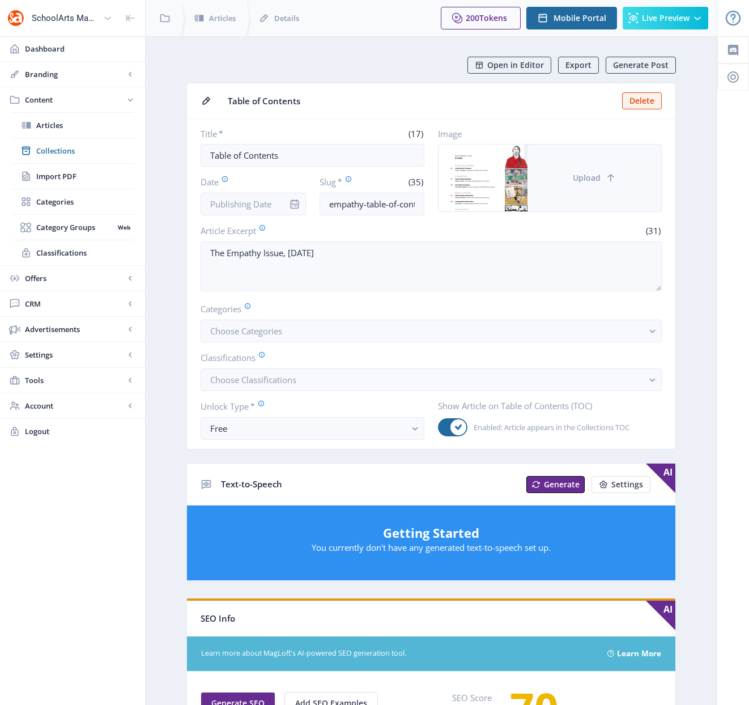
click at [590, 179] on span "Upload" at bounding box center [587, 177] width 28 height 9
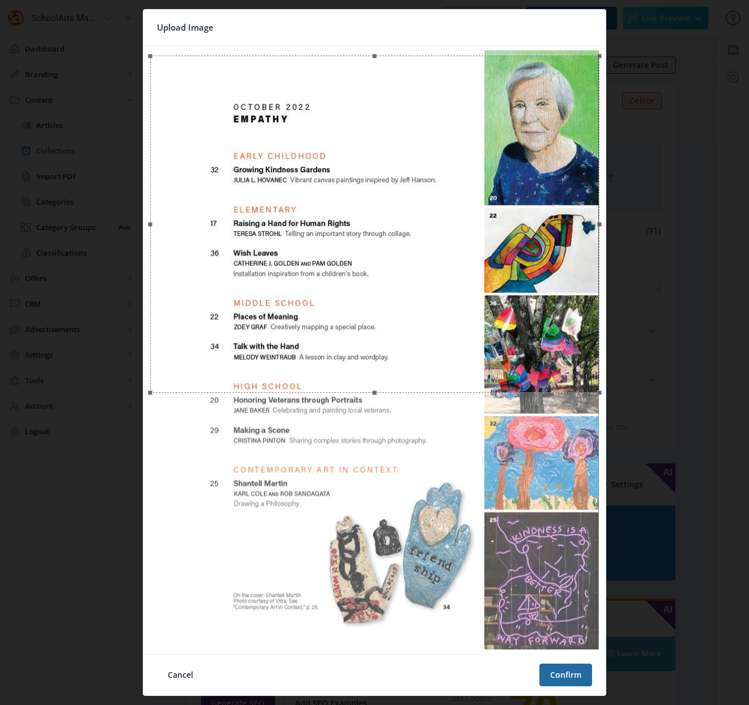
click at [470, 335] on div at bounding box center [374, 224] width 449 height 337
click at [563, 678] on button "Confirm" at bounding box center [565, 675] width 53 height 23
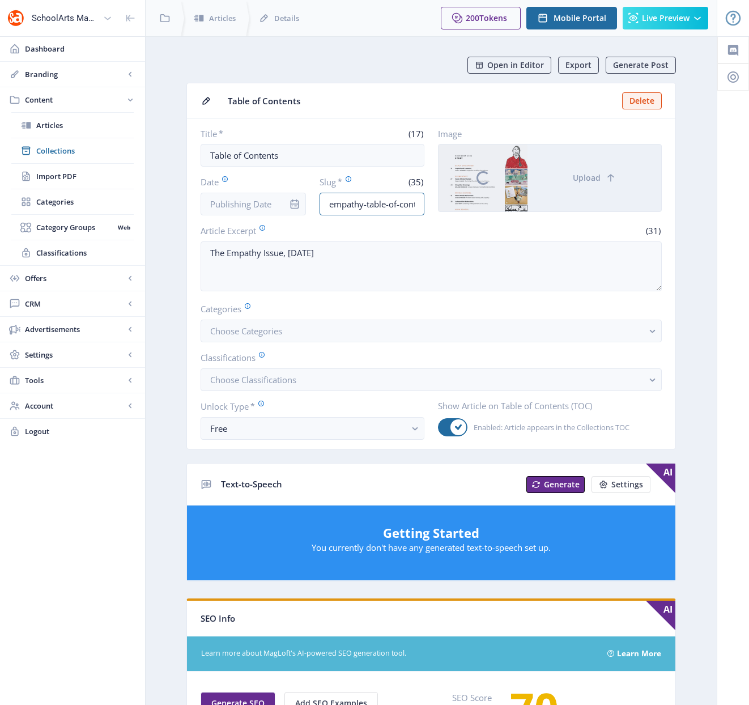
scroll to position [0, 61]
drag, startPoint x: 385, startPoint y: 207, endPoint x: 458, endPoint y: 203, distance: 72.6
click at [458, 203] on div "Title * (17) Table of Contents Date Slug * (35) empathy-table-of-contents-1122-…" at bounding box center [431, 171] width 461 height 87
click at [422, 203] on input "empathy-table-of-contents-1122-5lqy" at bounding box center [372, 204] width 105 height 23
drag, startPoint x: 414, startPoint y: 203, endPoint x: 378, endPoint y: 204, distance: 36.3
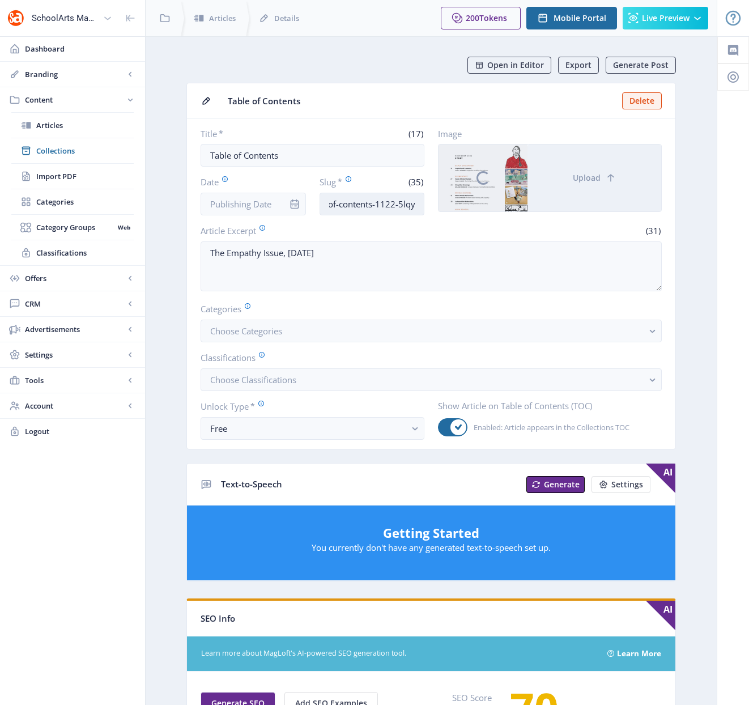
click at [378, 204] on input "empathy-table-of-contents-1122-5lqy" at bounding box center [372, 204] width 105 height 23
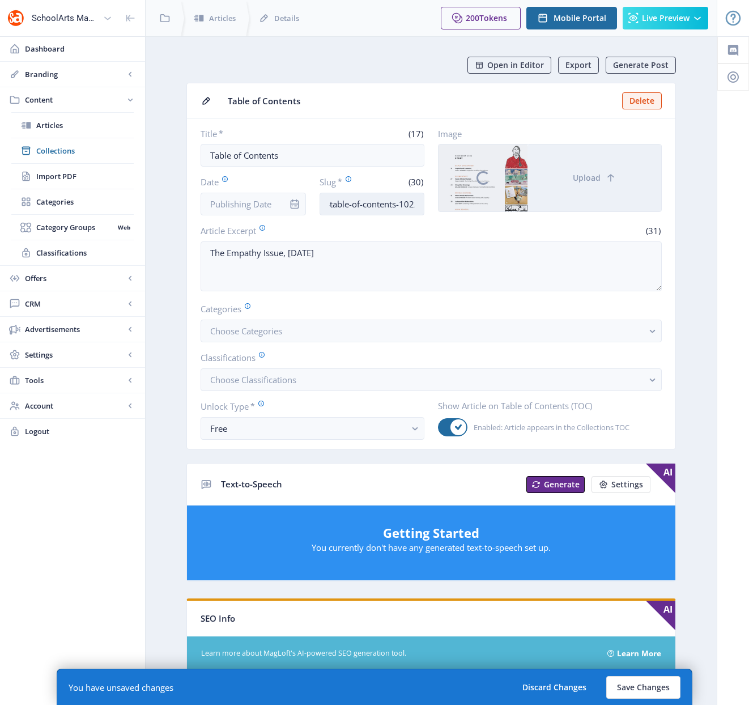
scroll to position [0, 42]
type input "empathy-table-of-contents-1022"
click at [644, 686] on button "Save Changes" at bounding box center [643, 687] width 74 height 23
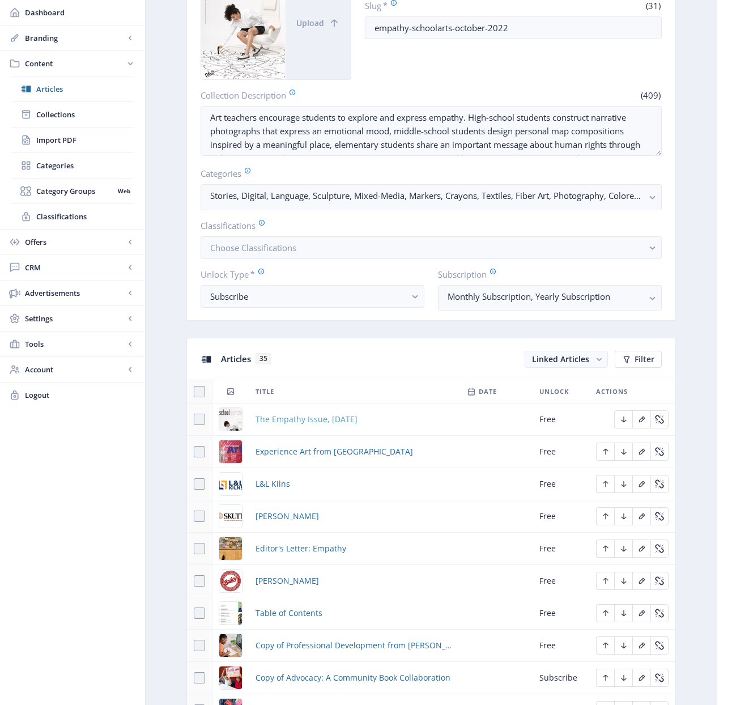
scroll to position [377, 0]
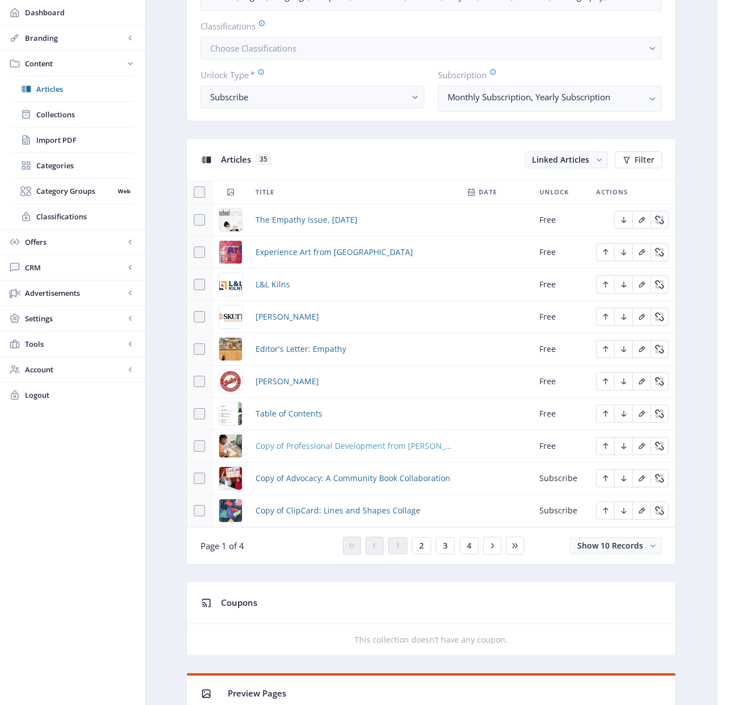
click at [311, 445] on span "Copy of Professional Development from [PERSON_NAME]" at bounding box center [355, 446] width 198 height 14
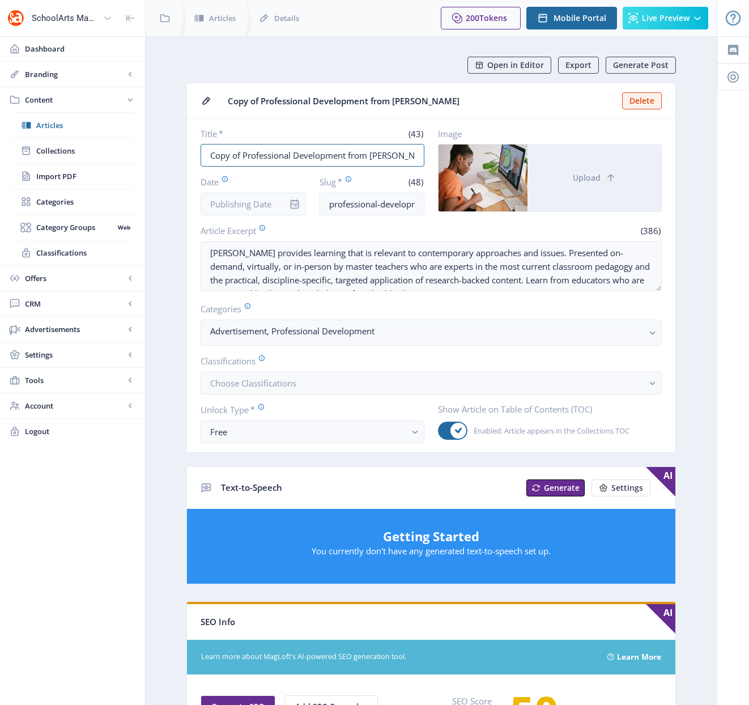
drag, startPoint x: 243, startPoint y: 154, endPoint x: 180, endPoint y: 156, distance: 62.9
click at [180, 156] on app-content-article "Open in Editor Export Generate Post Copy of Professional Development from [PERS…" at bounding box center [431, 579] width 532 height 1045
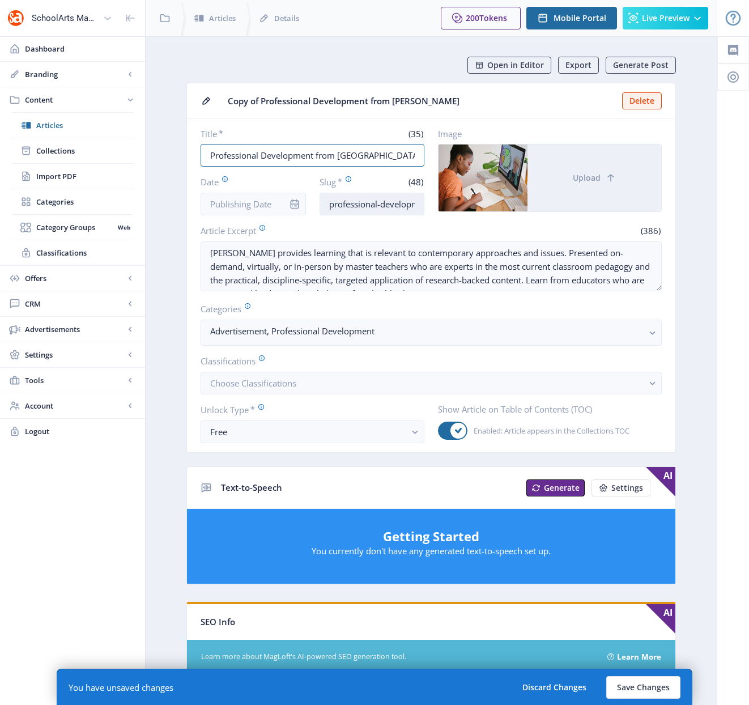
type input "Professional Development from [GEOGRAPHIC_DATA]"
drag, startPoint x: 377, startPoint y: 203, endPoint x: 477, endPoint y: 203, distance: 99.2
click at [477, 203] on div "Title * (35) Professional Development from [PERSON_NAME] Date Slug * (48) profe…" at bounding box center [431, 171] width 461 height 87
click at [420, 200] on input "professional-development-art-educators-1122-0oyc" at bounding box center [372, 204] width 105 height 23
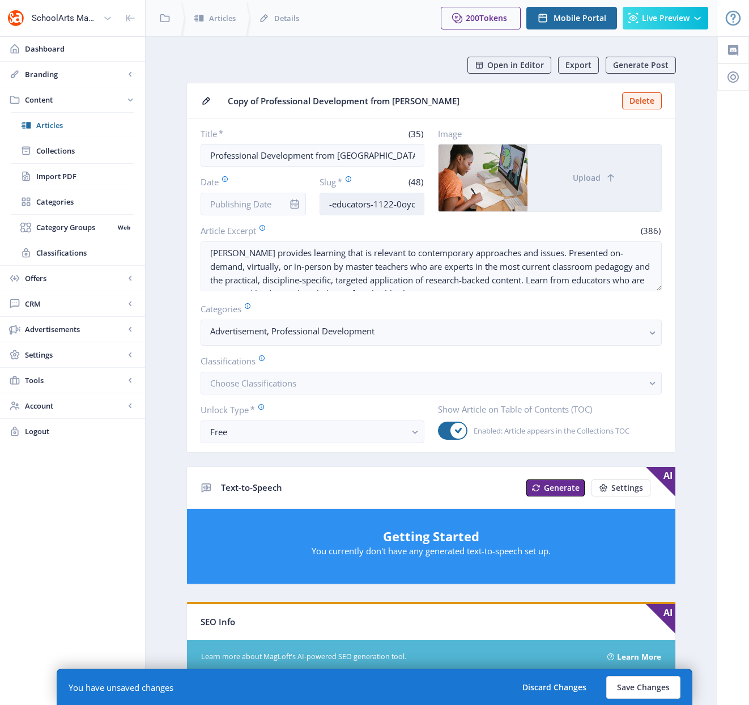
drag, startPoint x: 417, startPoint y: 202, endPoint x: 380, endPoint y: 205, distance: 36.4
click at [380, 205] on input "professional-development-art-educators-1122-0oyc" at bounding box center [372, 204] width 105 height 23
type input "professional-development-art-educators-1022"
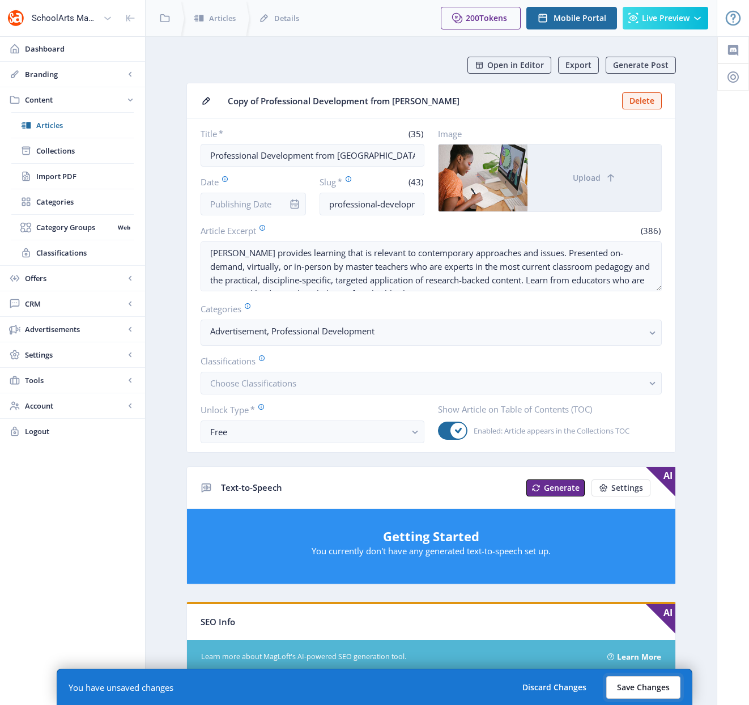
click at [640, 687] on button "Save Changes" at bounding box center [643, 687] width 74 height 23
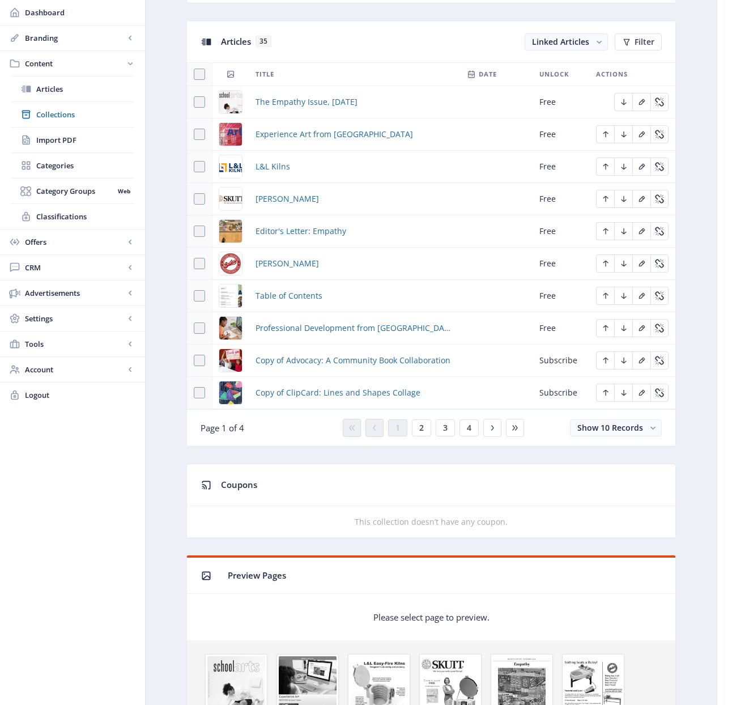
scroll to position [498, 0]
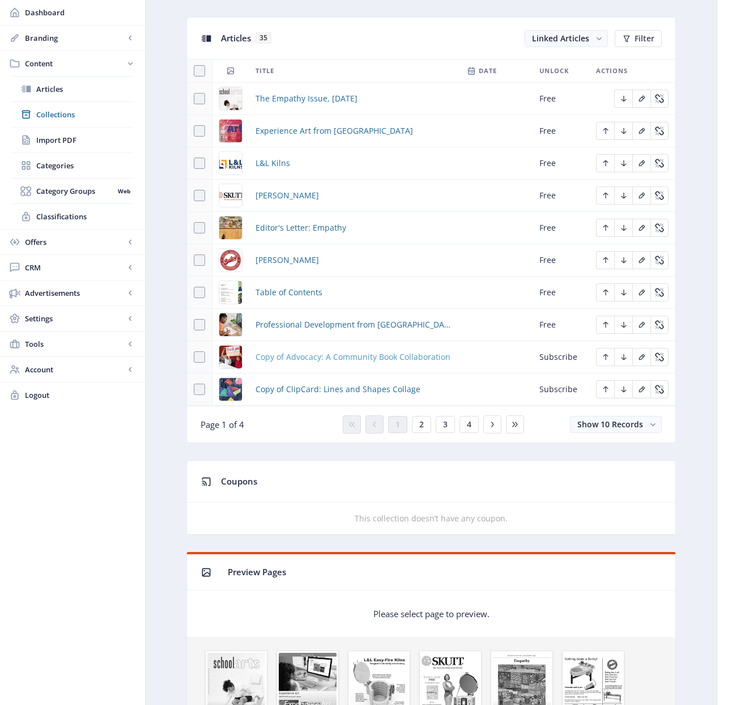
click at [328, 356] on span "Copy of Advocacy: A Community Book Collaboration" at bounding box center [353, 357] width 195 height 14
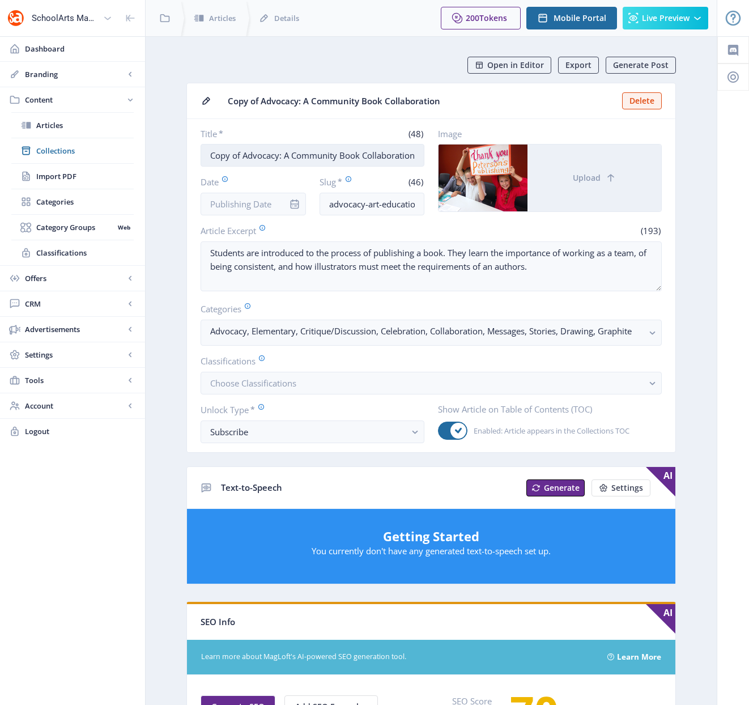
click at [284, 157] on input "Copy of Advocacy: A Community Book Collaboration" at bounding box center [313, 155] width 224 height 23
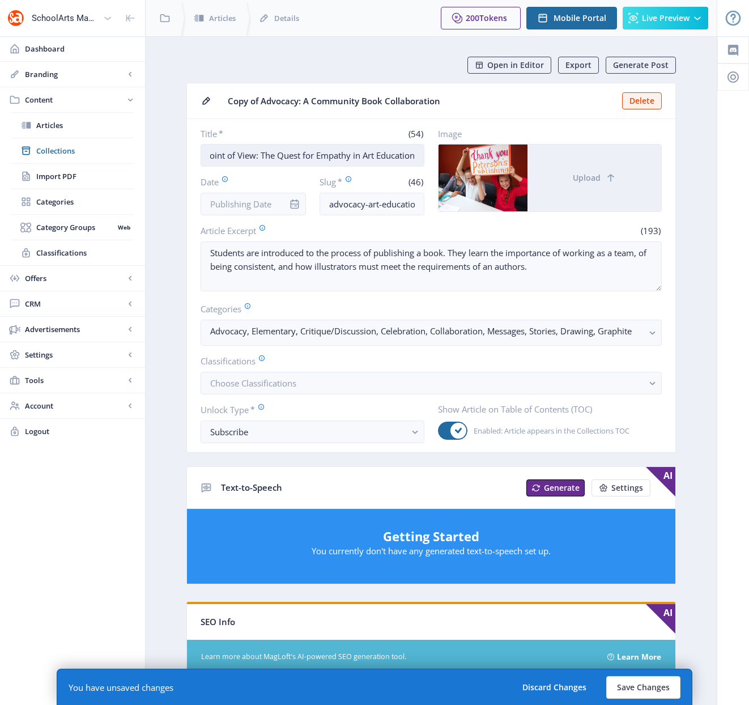
scroll to position [0, 8]
type input "Point of View: The Quest for Empathy in Art Education"
click at [346, 205] on input "advocacy-art-education-collaboration-1122-izjd" at bounding box center [372, 204] width 105 height 23
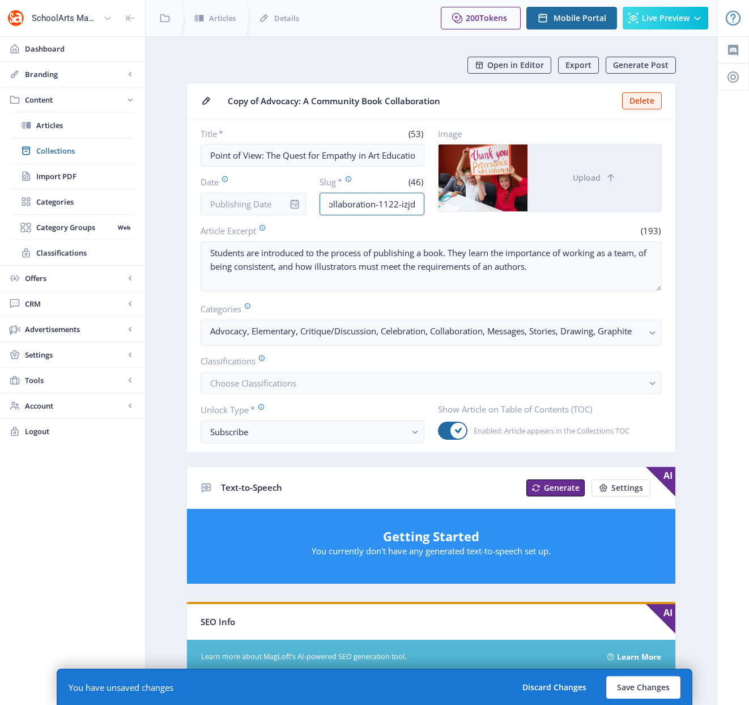
drag, startPoint x: 328, startPoint y: 205, endPoint x: 442, endPoint y: 201, distance: 114.5
click at [442, 201] on div "Title * (53) Point of View: The Quest for Empathy in Art Education Date Slug * …" at bounding box center [431, 171] width 461 height 87
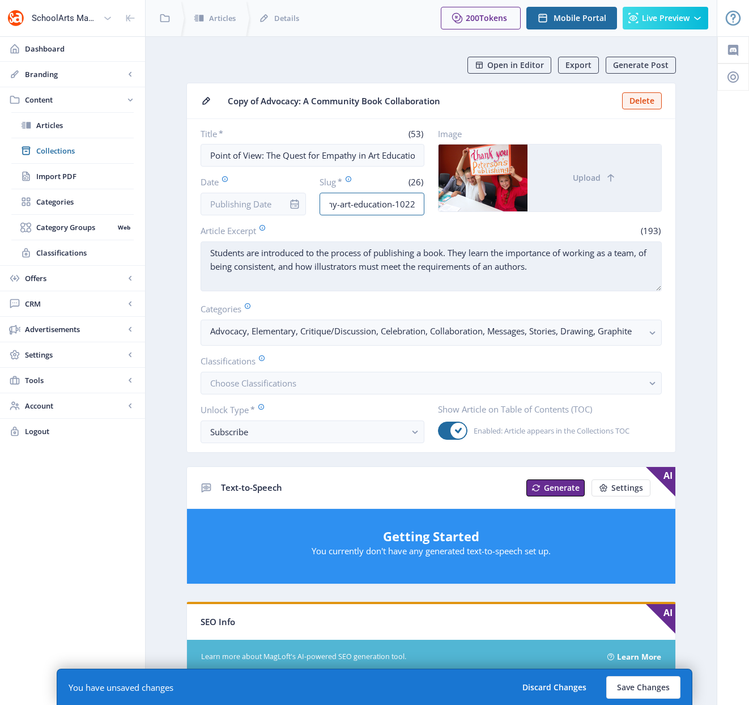
type input "empathy-art-education-1022"
click at [583, 276] on textarea "Students are introduced to the process of publishing a book. They learn the imp…" at bounding box center [431, 266] width 461 height 50
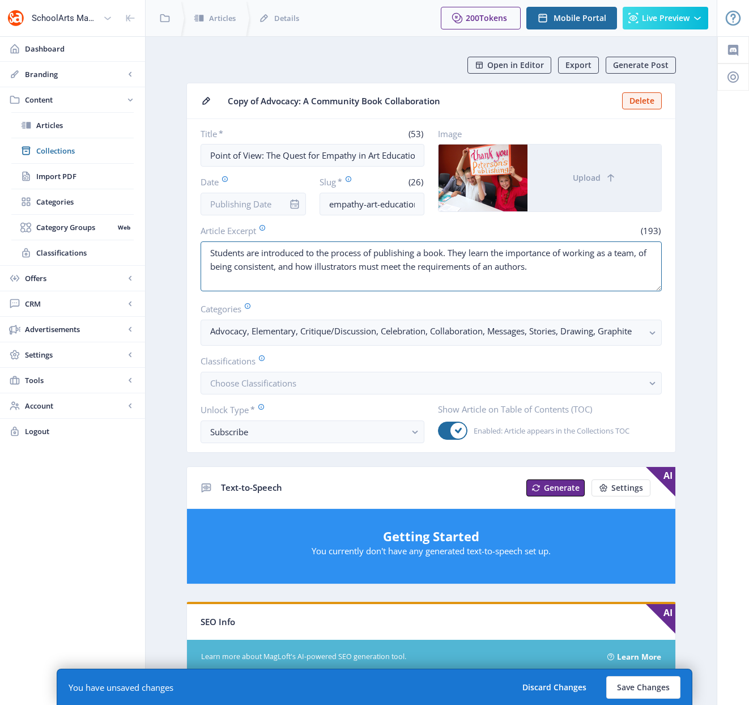
drag, startPoint x: 551, startPoint y: 269, endPoint x: 196, endPoint y: 251, distance: 355.8
click at [192, 253] on nb-card-body "Title * (53) Point of View: The Quest for Empathy in Art Education Date Slug * …" at bounding box center [431, 285] width 488 height 333
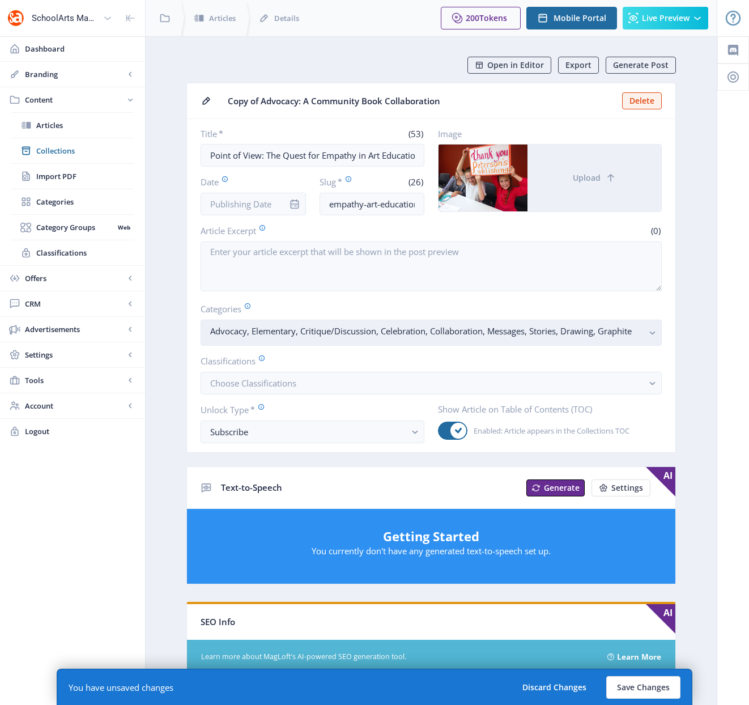
click at [648, 333] on rect "button" at bounding box center [652, 332] width 13 height 13
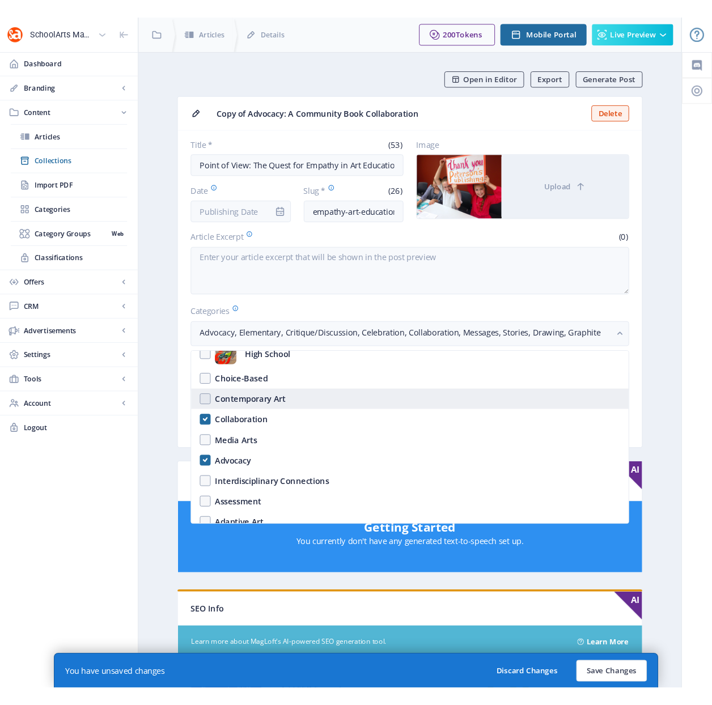
scroll to position [95, 0]
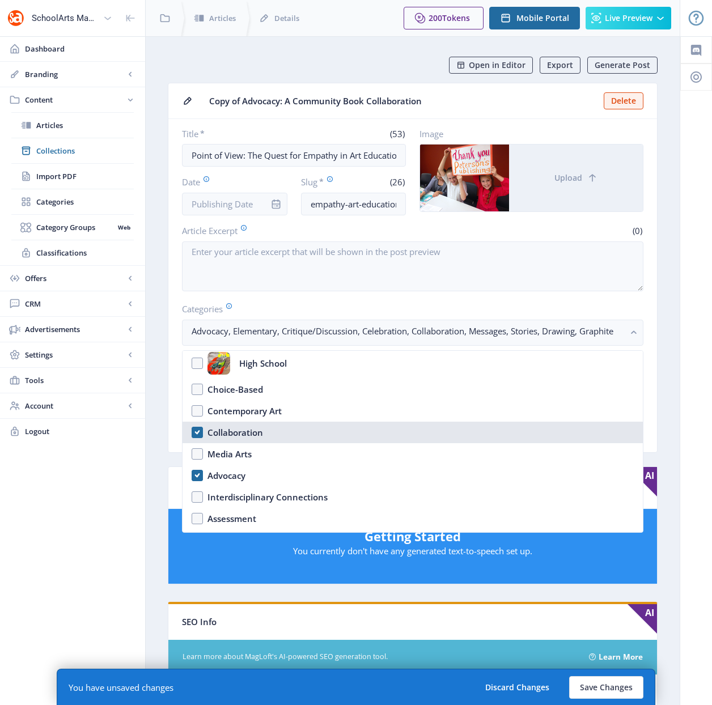
click at [218, 431] on div "Collaboration" at bounding box center [235, 433] width 56 height 14
checkbox input "false"
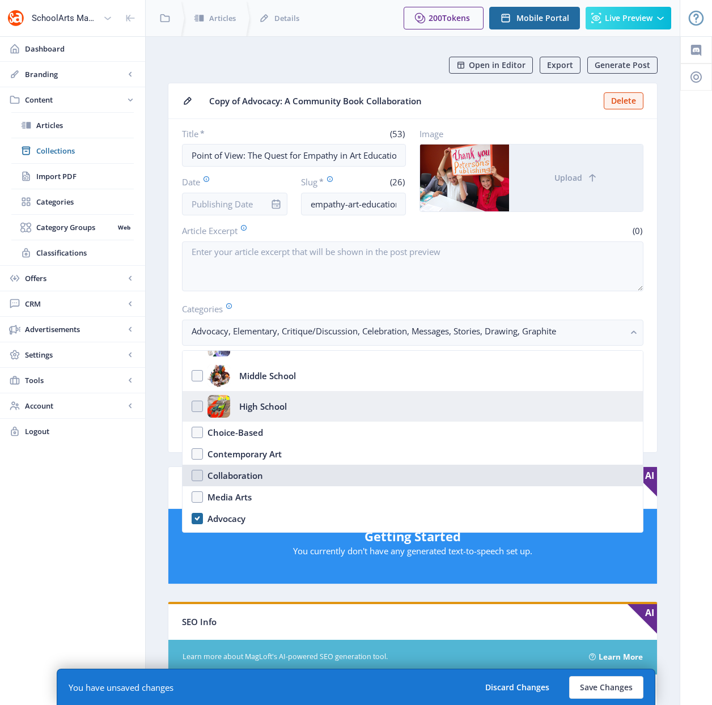
scroll to position [0, 0]
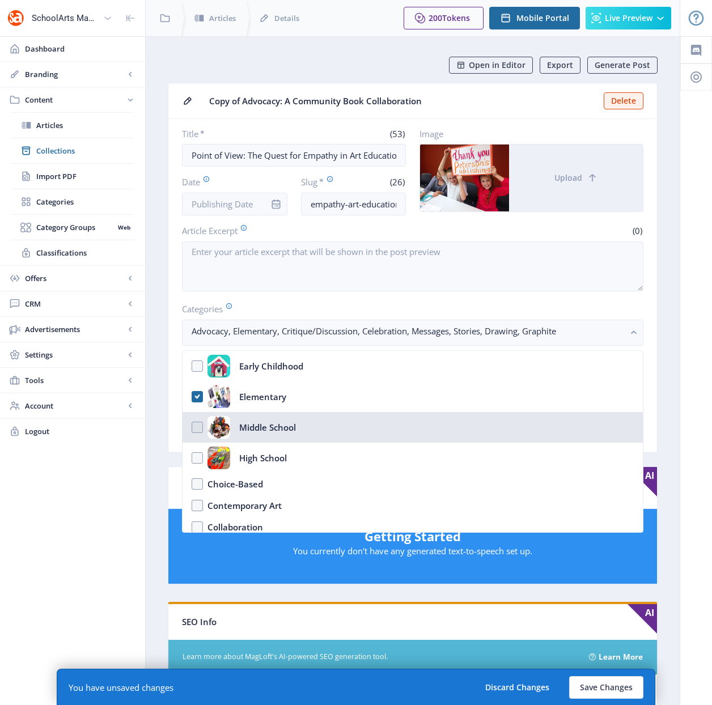
click at [201, 427] on nb-option "Middle School" at bounding box center [412, 427] width 460 height 31
checkbox input "true"
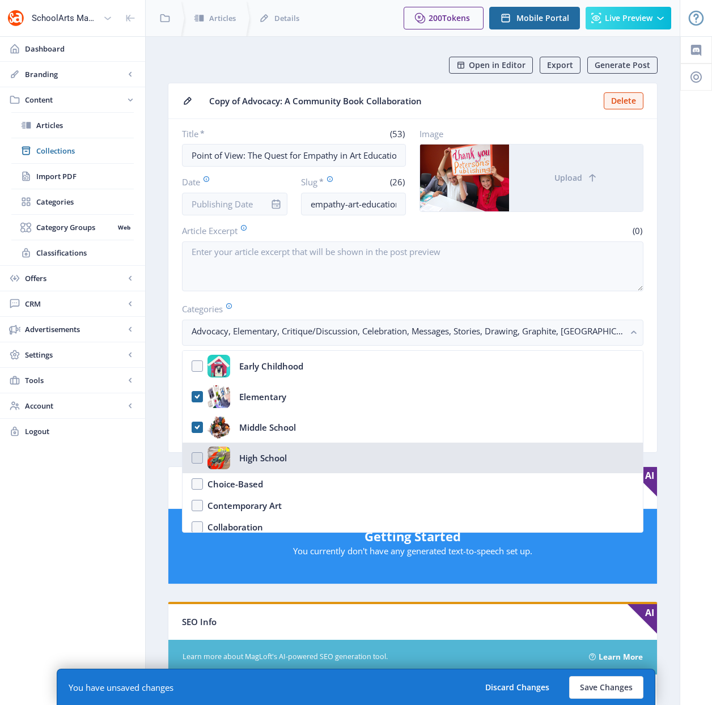
click at [196, 457] on nb-option "High School" at bounding box center [412, 458] width 460 height 31
checkbox input "true"
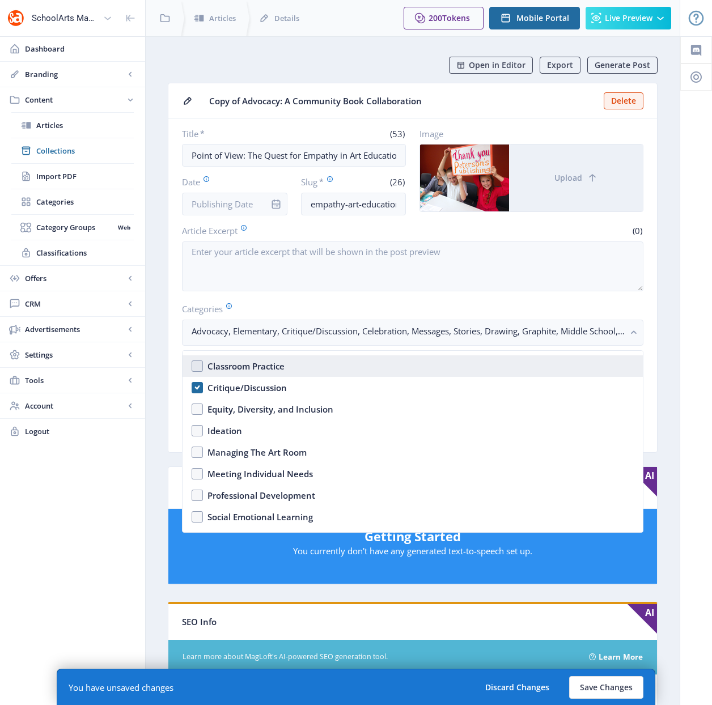
scroll to position [348, 0]
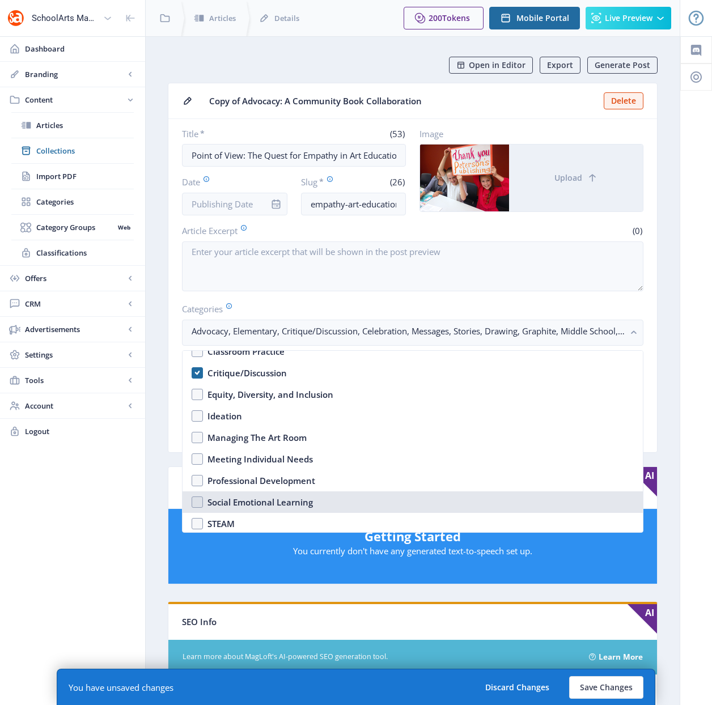
click at [199, 502] on nb-option "Social Emotional Learning" at bounding box center [412, 502] width 460 height 22
checkbox input "true"
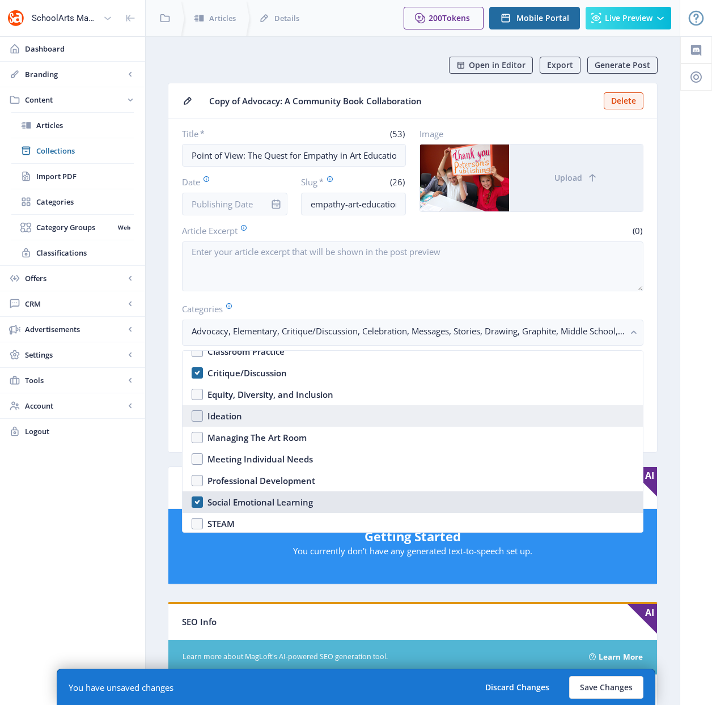
scroll to position [346, 0]
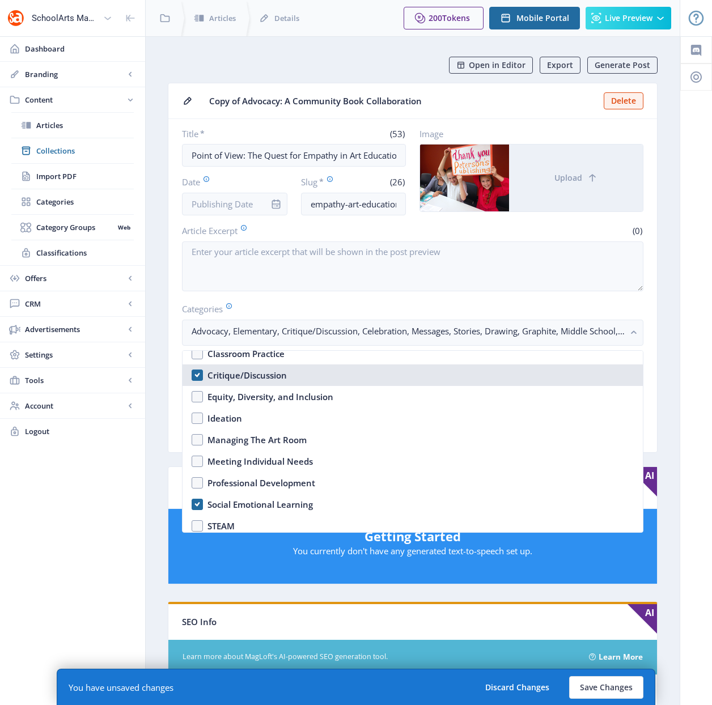
click at [198, 376] on nb-option "Critique/Discussion" at bounding box center [412, 375] width 460 height 22
checkbox input "false"
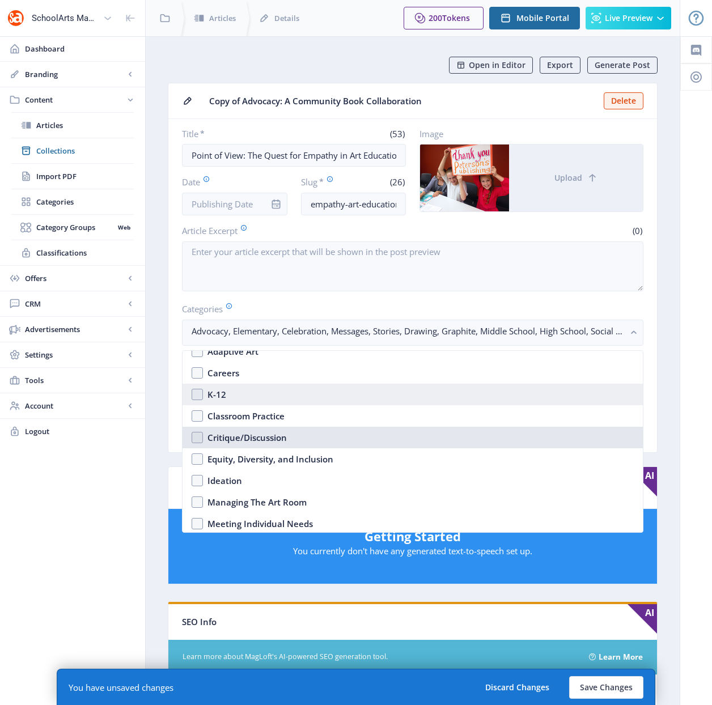
scroll to position [167, 0]
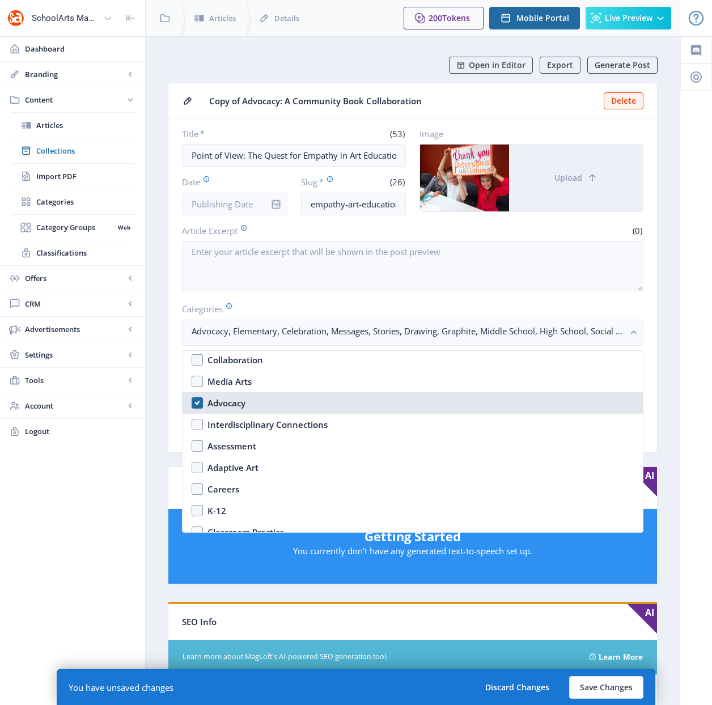
click at [198, 400] on nb-option "Advocacy" at bounding box center [412, 403] width 460 height 22
checkbox input "false"
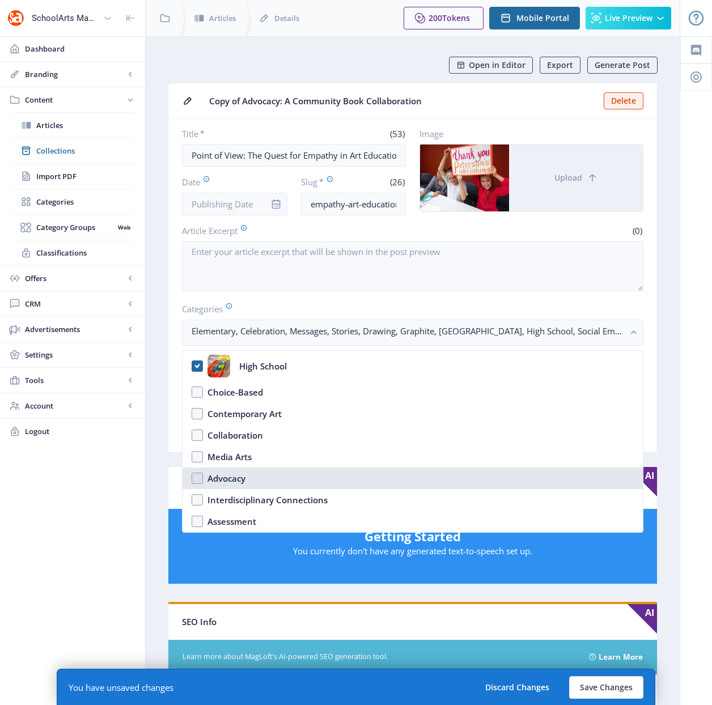
scroll to position [80, 0]
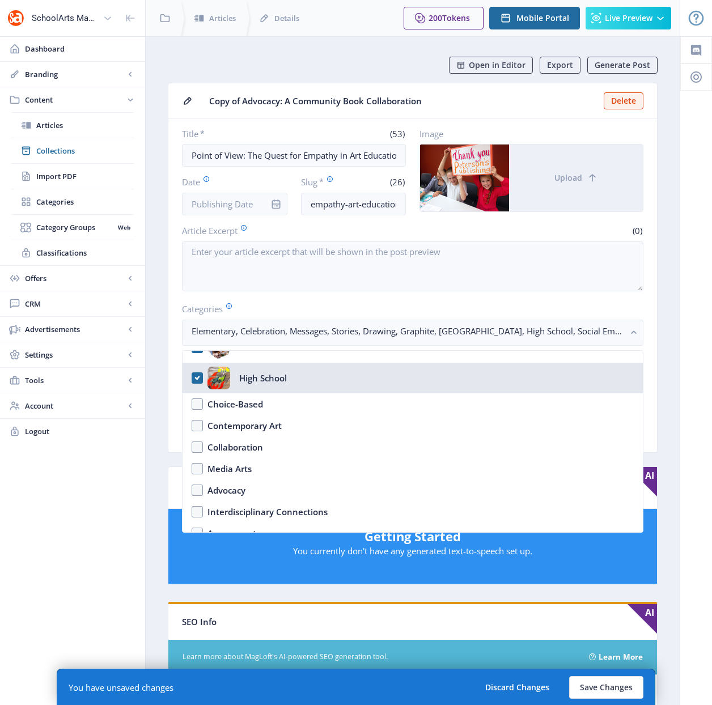
click at [196, 381] on nb-option "High School" at bounding box center [412, 378] width 460 height 31
checkbox input "true"
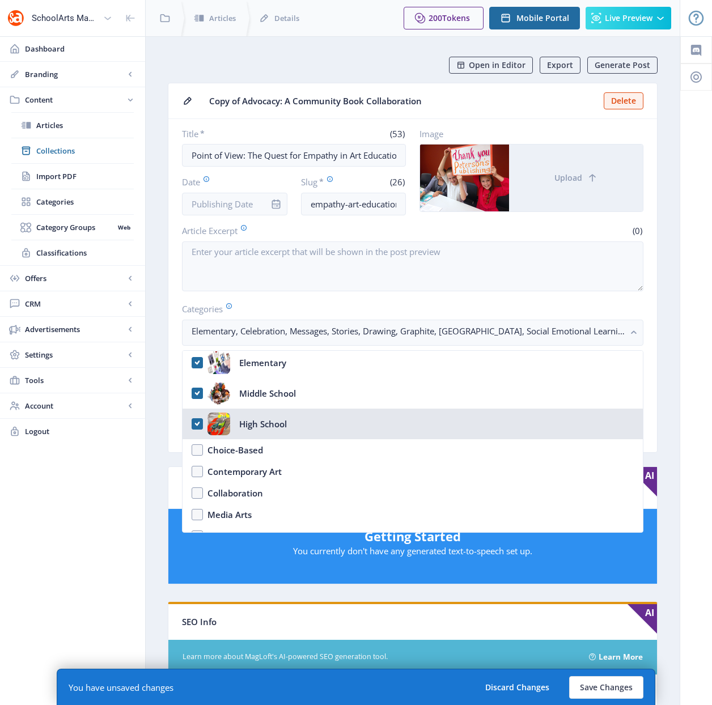
scroll to position [15, 0]
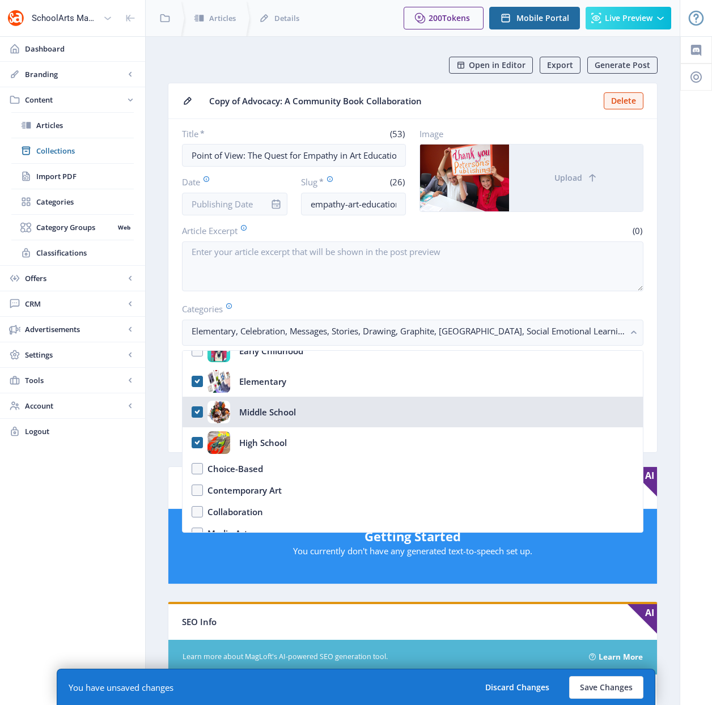
click at [199, 411] on nb-option "Middle School" at bounding box center [412, 412] width 460 height 31
checkbox input "true"
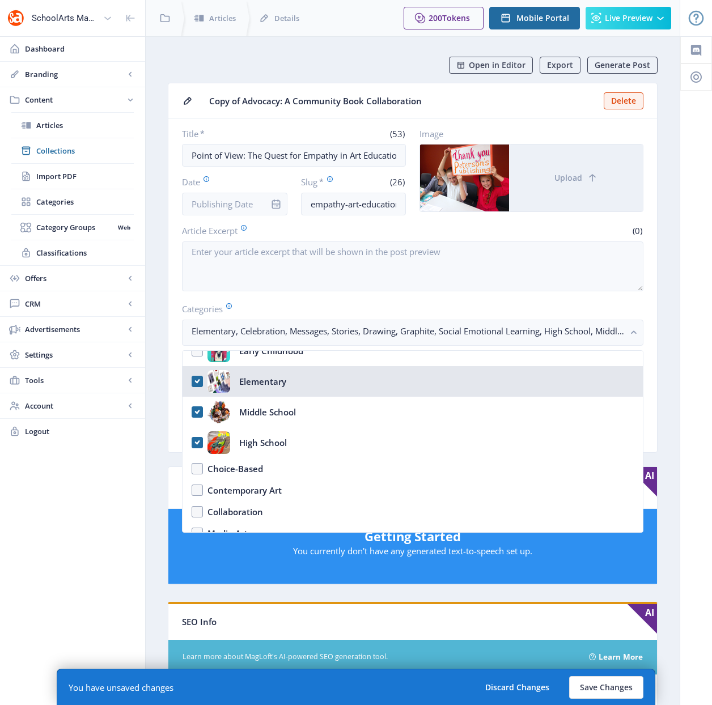
click at [198, 381] on nb-option "Elementary" at bounding box center [412, 381] width 460 height 31
checkbox input "true"
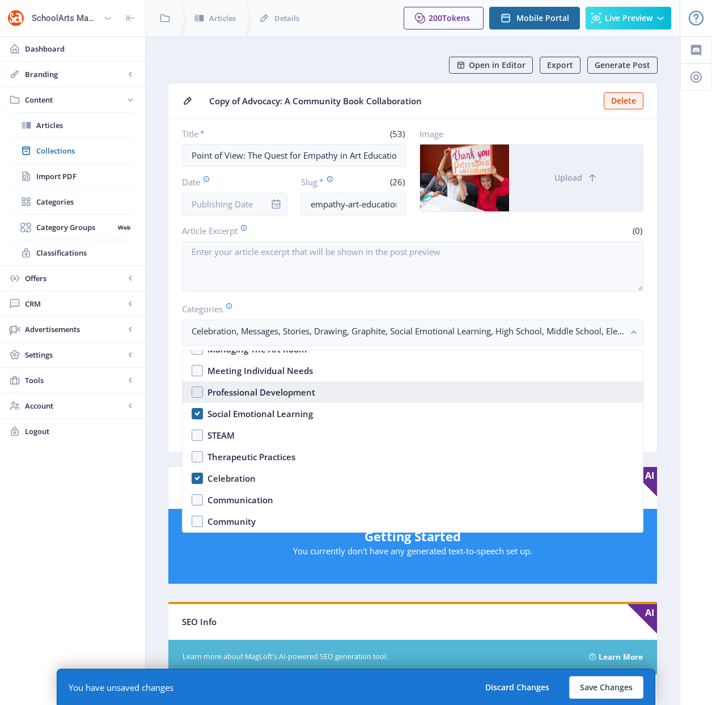
scroll to position [439, 0]
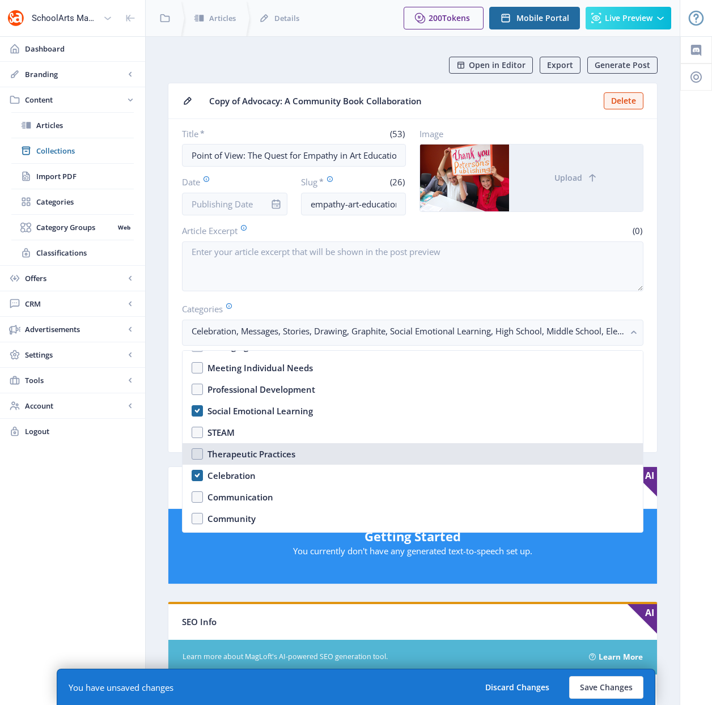
click at [198, 453] on nb-option "Therapeutic Practices" at bounding box center [412, 454] width 460 height 22
checkbox input "true"
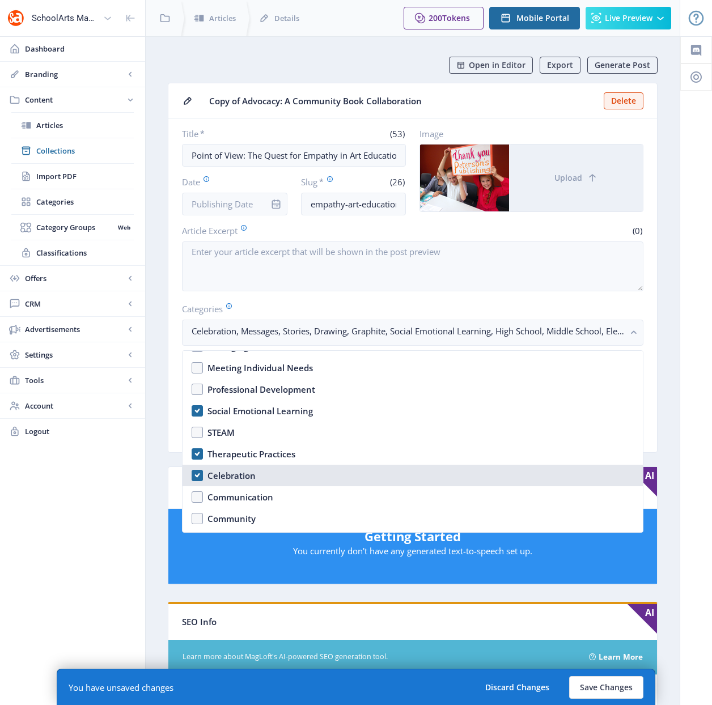
click at [197, 478] on nb-option "Celebration" at bounding box center [412, 476] width 460 height 22
checkbox input "false"
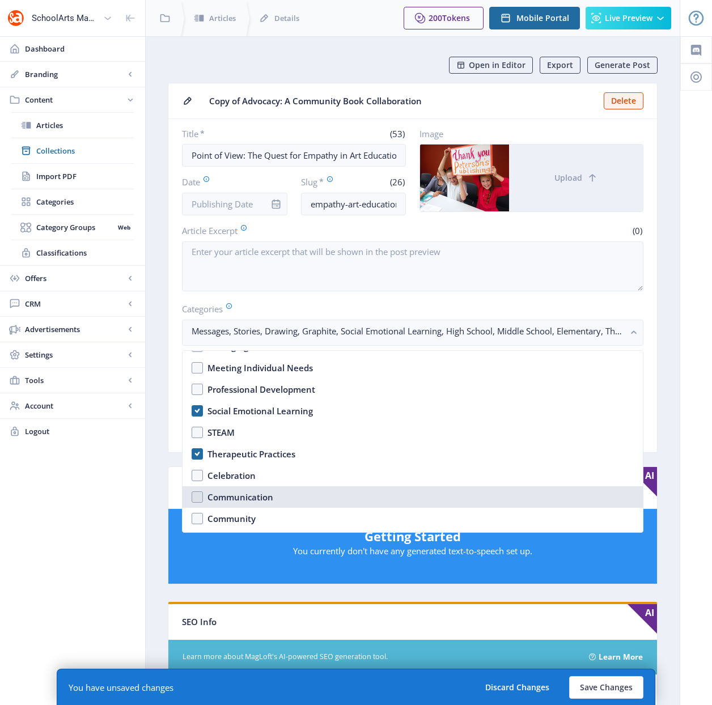
click at [196, 496] on nb-option "Communication" at bounding box center [412, 497] width 460 height 22
checkbox input "true"
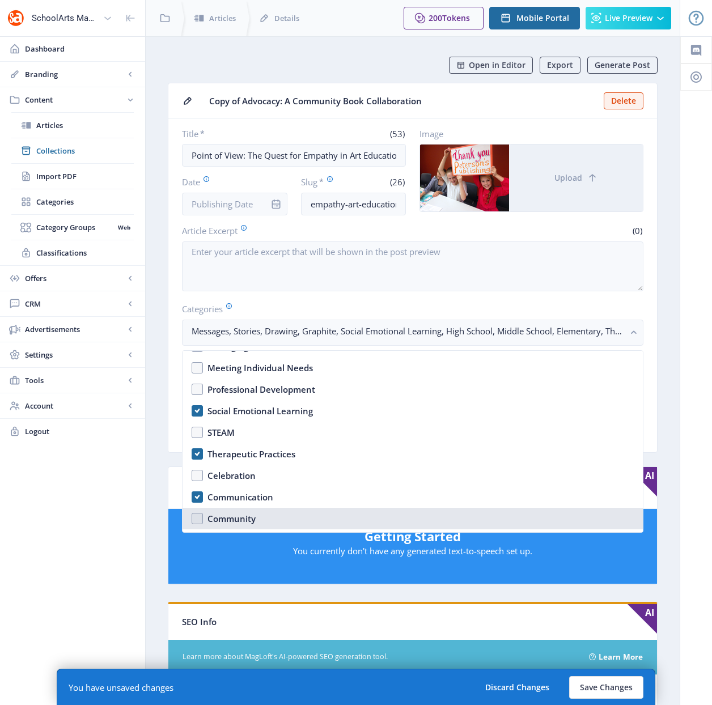
click at [196, 519] on nb-option "Community" at bounding box center [412, 519] width 460 height 22
checkbox input "true"
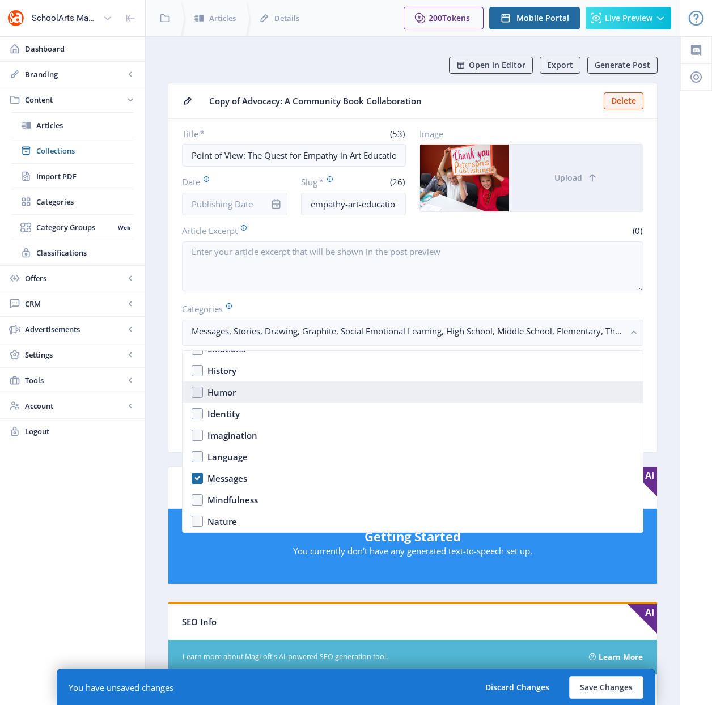
scroll to position [653, 0]
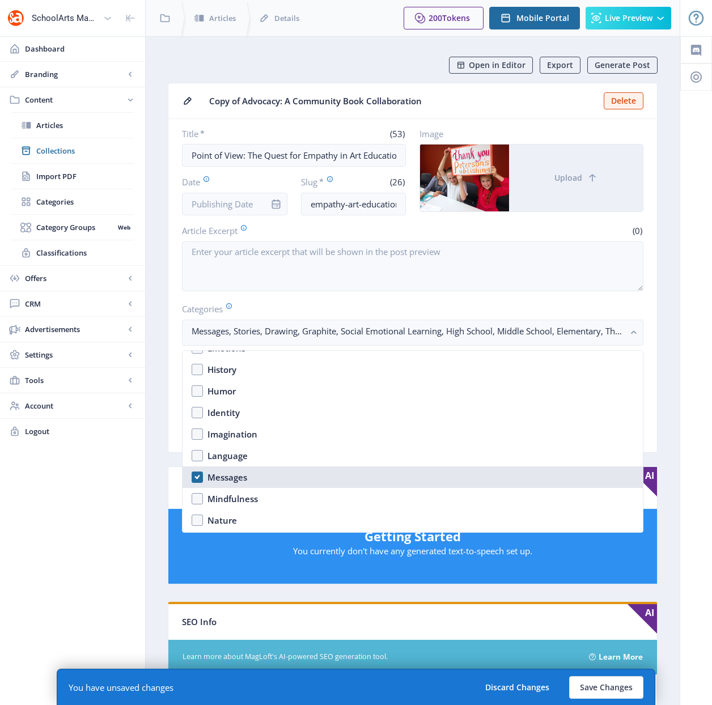
click at [197, 474] on nb-option "Messages" at bounding box center [412, 477] width 460 height 22
checkbox input "true"
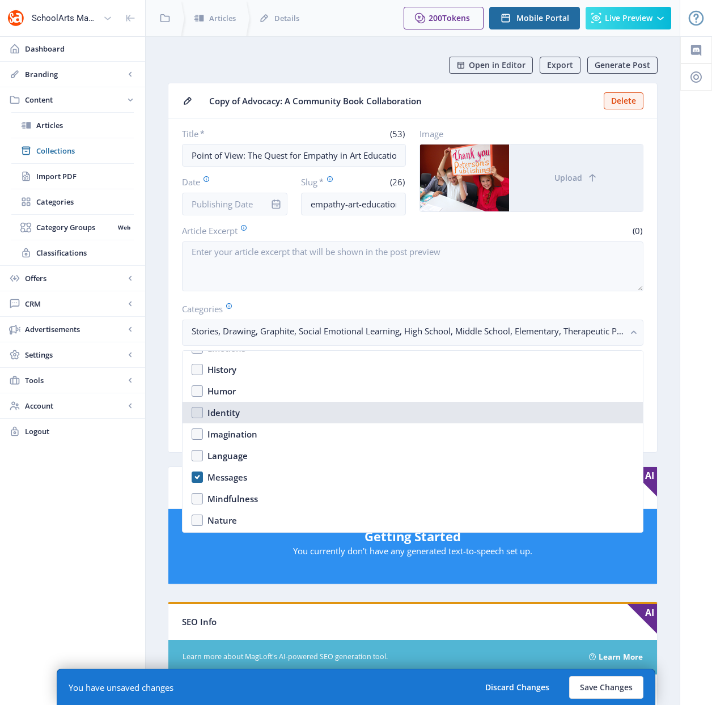
click at [198, 413] on nb-option "Identity" at bounding box center [412, 413] width 460 height 22
checkbox input "true"
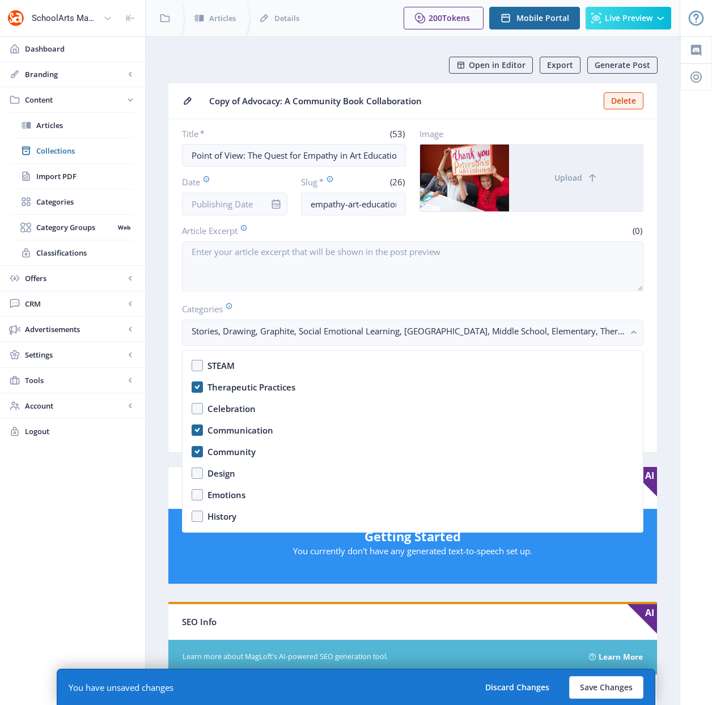
scroll to position [512, 0]
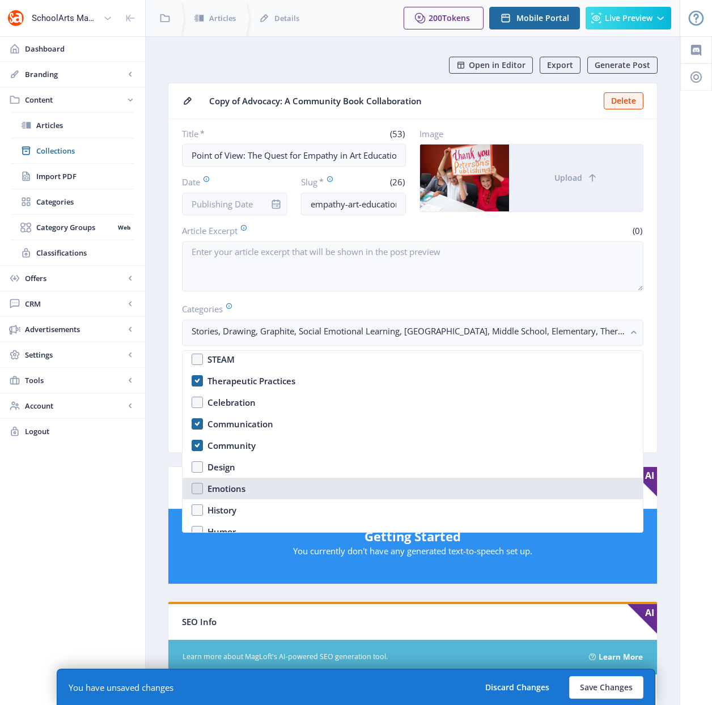
click at [195, 487] on nb-option "Emotions" at bounding box center [412, 489] width 460 height 22
checkbox input "true"
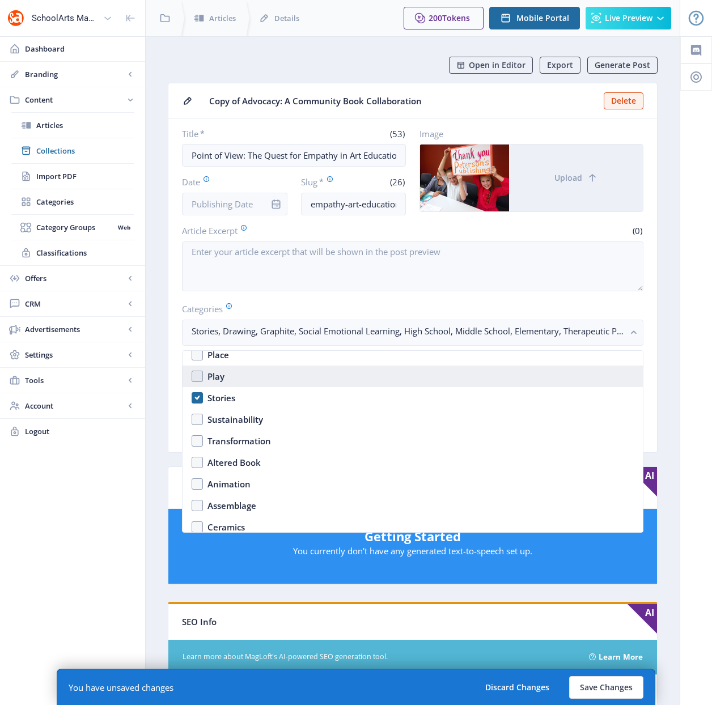
scroll to position [854, 0]
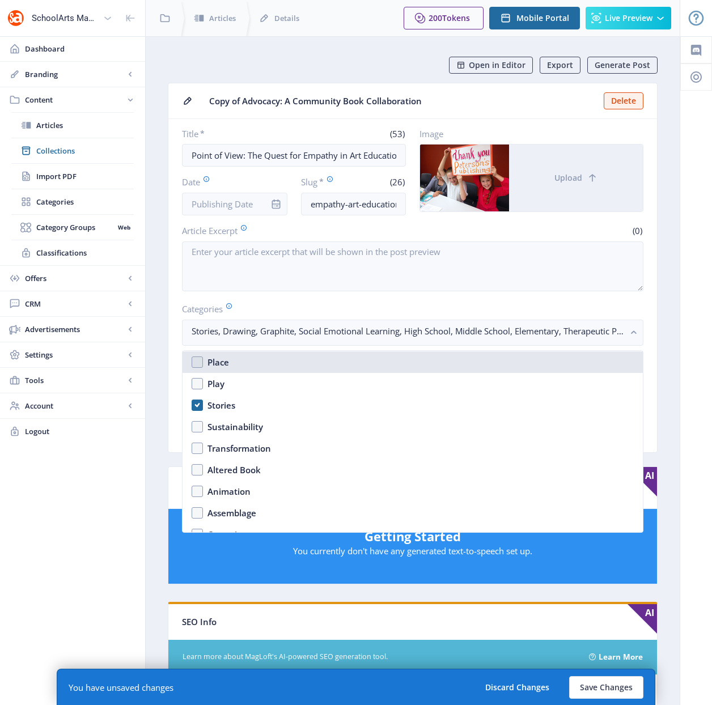
click at [196, 359] on nb-option "Place" at bounding box center [412, 362] width 460 height 22
checkbox input "true"
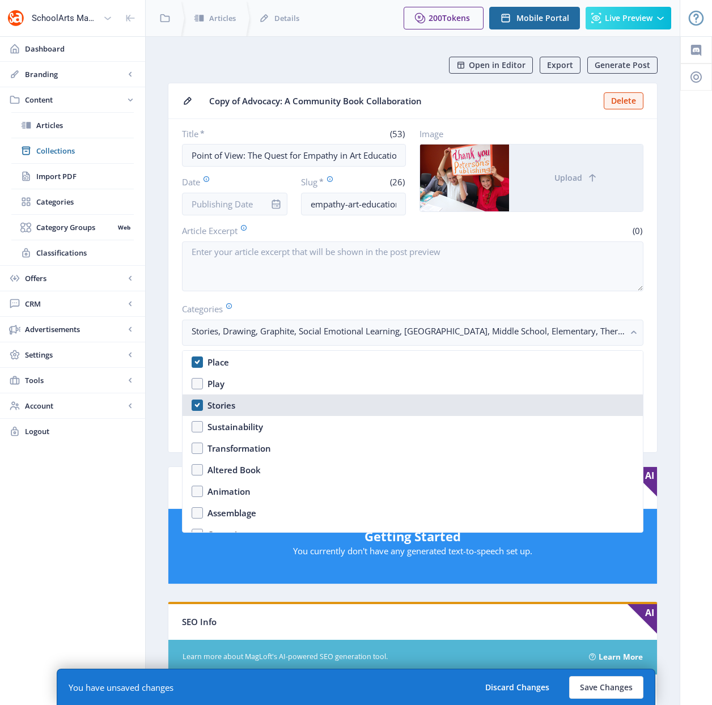
click at [194, 405] on nb-option "Stories" at bounding box center [412, 405] width 460 height 22
checkbox input "true"
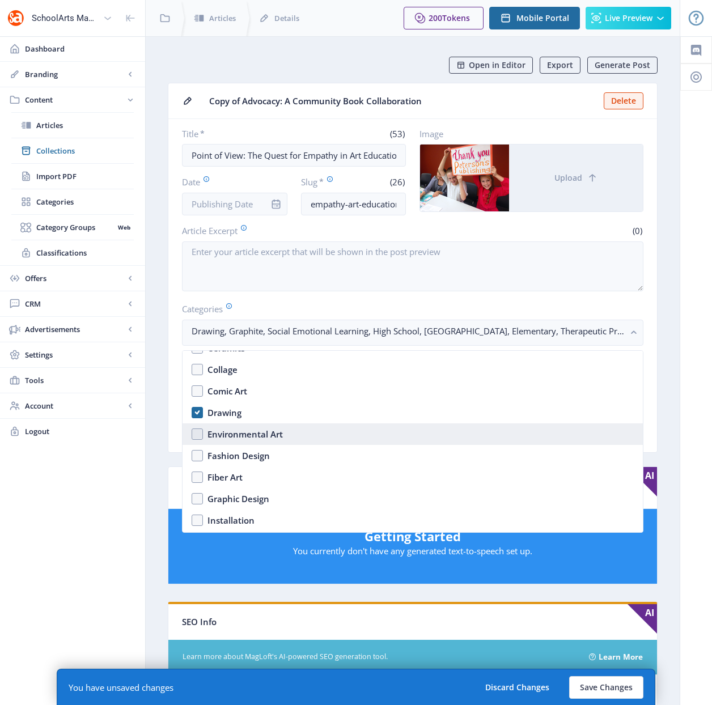
scroll to position [1040, 0]
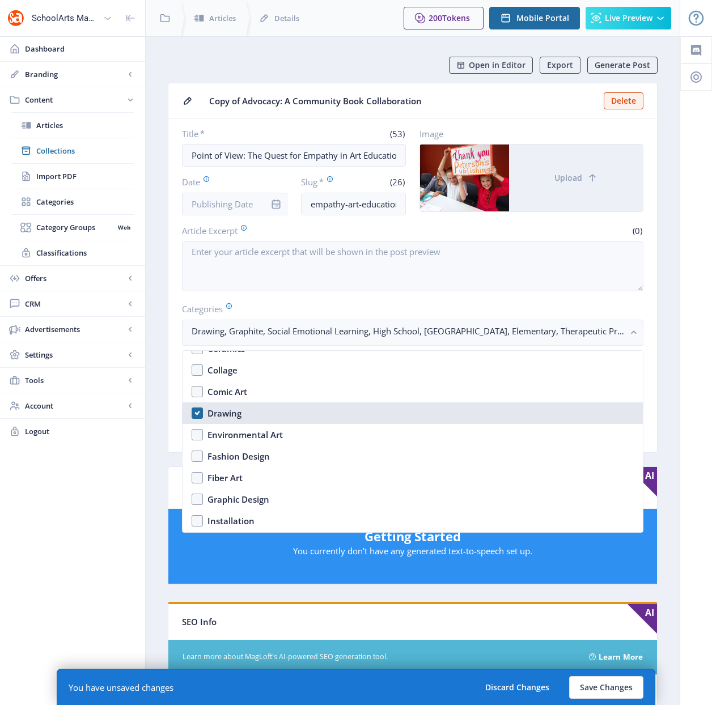
click at [197, 409] on nb-option "Drawing" at bounding box center [412, 413] width 460 height 22
checkbox input "false"
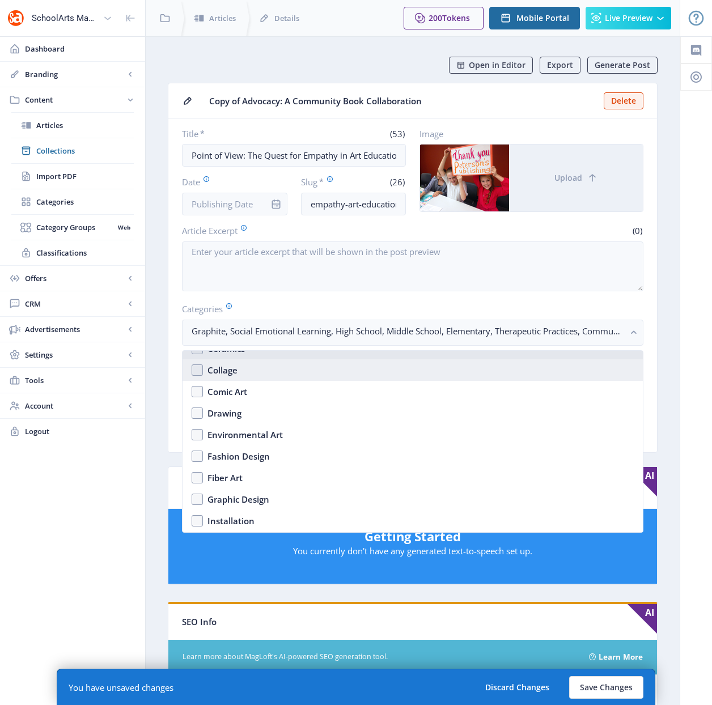
drag, startPoint x: 200, startPoint y: 359, endPoint x: 199, endPoint y: 367, distance: 7.4
click at [199, 367] on ul "Early Childhood Elementary Middle School High School Choice-Based Contemporary …" at bounding box center [412, 441] width 460 height 181
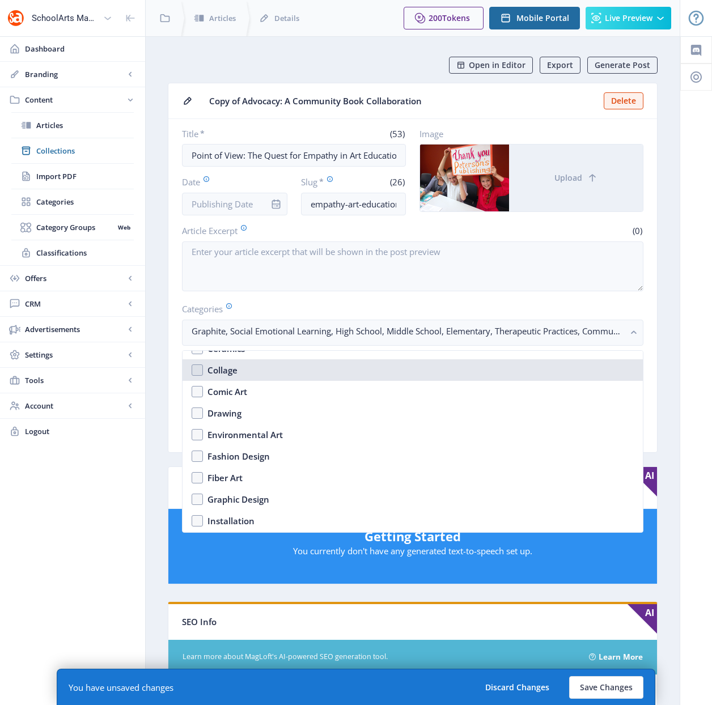
click at [198, 368] on nb-option "Collage" at bounding box center [412, 370] width 460 height 22
checkbox input "true"
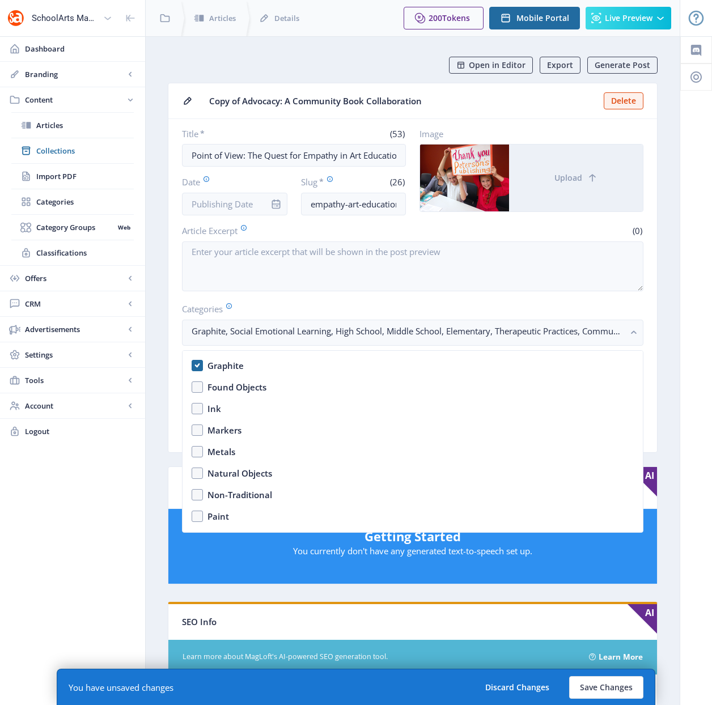
scroll to position [1568, 0]
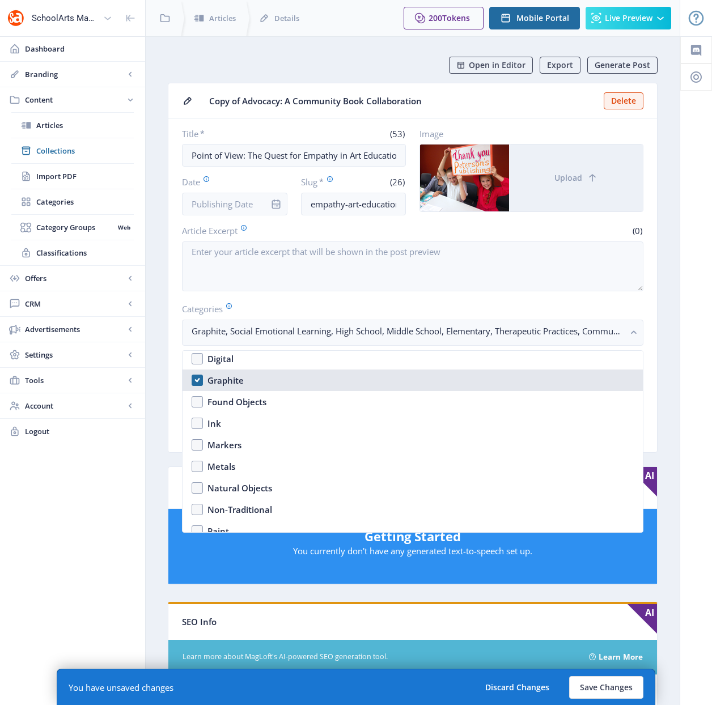
click at [198, 378] on nb-option "Graphite" at bounding box center [412, 380] width 460 height 22
checkbox input "false"
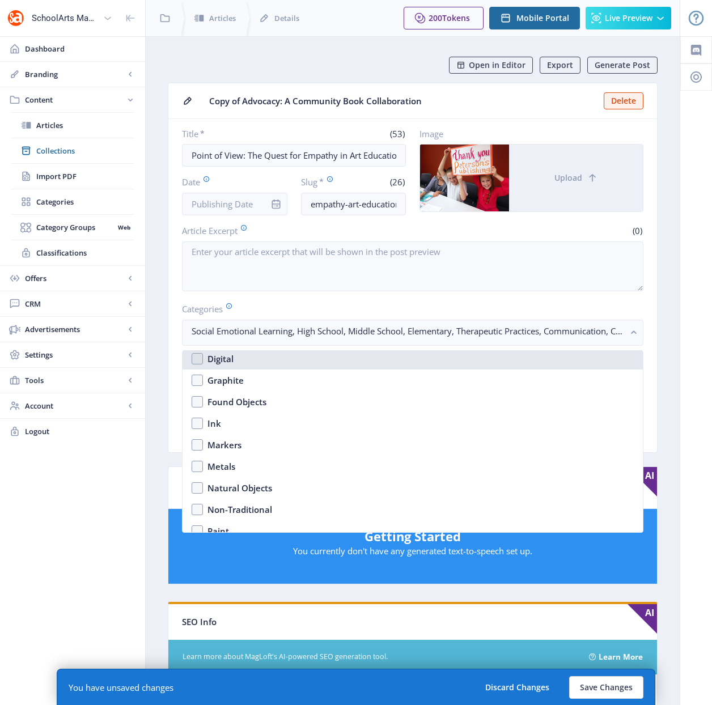
click at [196, 356] on nb-option "Digital" at bounding box center [412, 359] width 460 height 22
checkbox input "true"
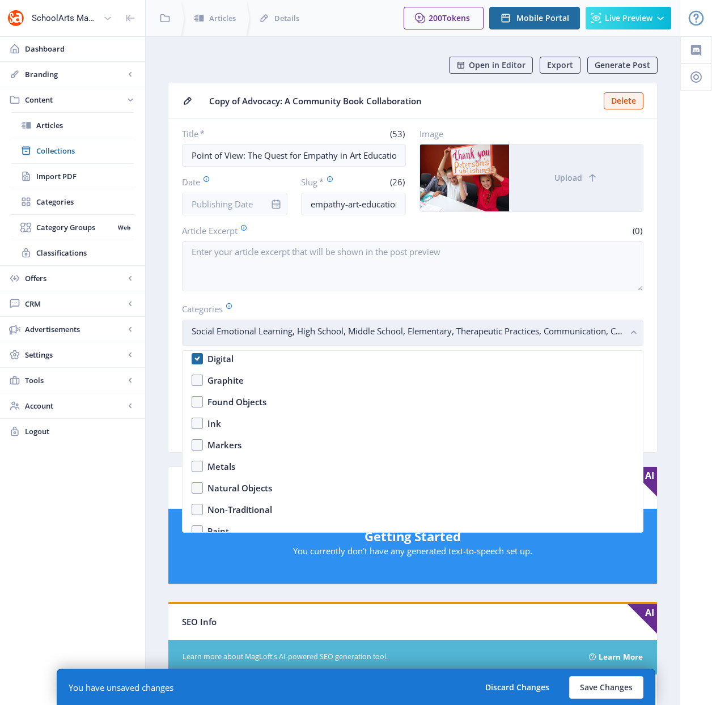
click at [633, 330] on rect "button" at bounding box center [633, 332] width 13 height 13
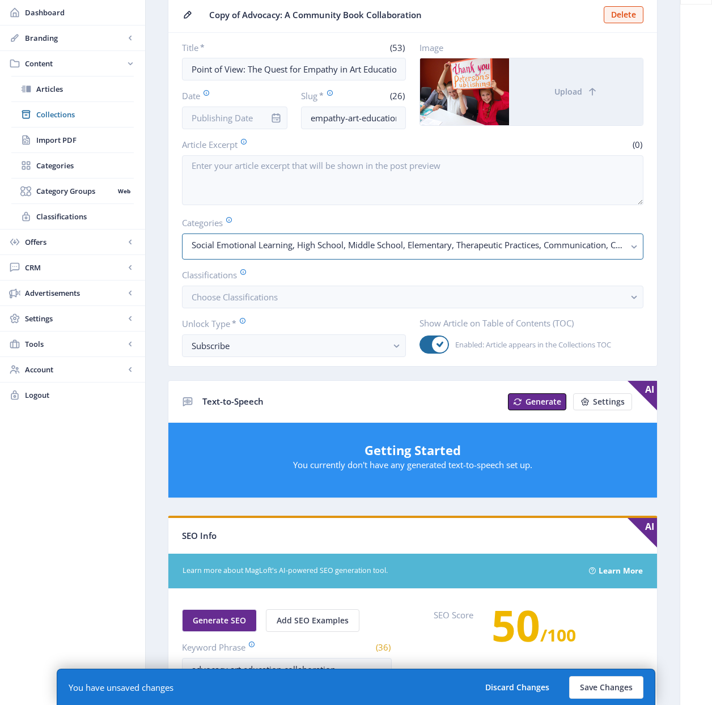
scroll to position [343, 0]
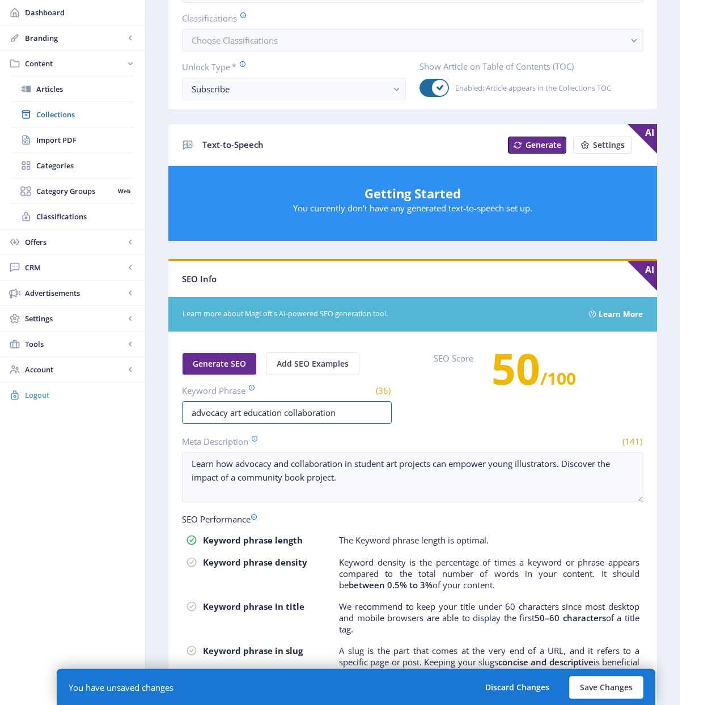
drag, startPoint x: 337, startPoint y: 411, endPoint x: 143, endPoint y: 397, distance: 194.3
click at [143, 397] on div "SchoolArts Magazine Dashboard Branding App Appearance Brand Brief Pages SEO Web…" at bounding box center [356, 230] width 712 height 1146
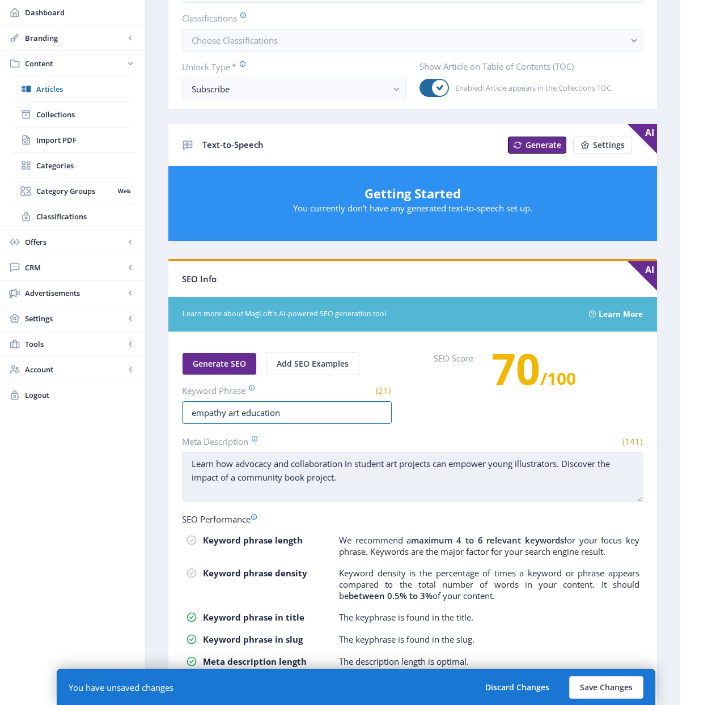
type input "empathy art education"
drag, startPoint x: 377, startPoint y: 481, endPoint x: 184, endPoint y: 460, distance: 194.9
click at [184, 460] on textarea "Learn how advocacy and collaboration in student art projects can empower young …" at bounding box center [412, 477] width 461 height 50
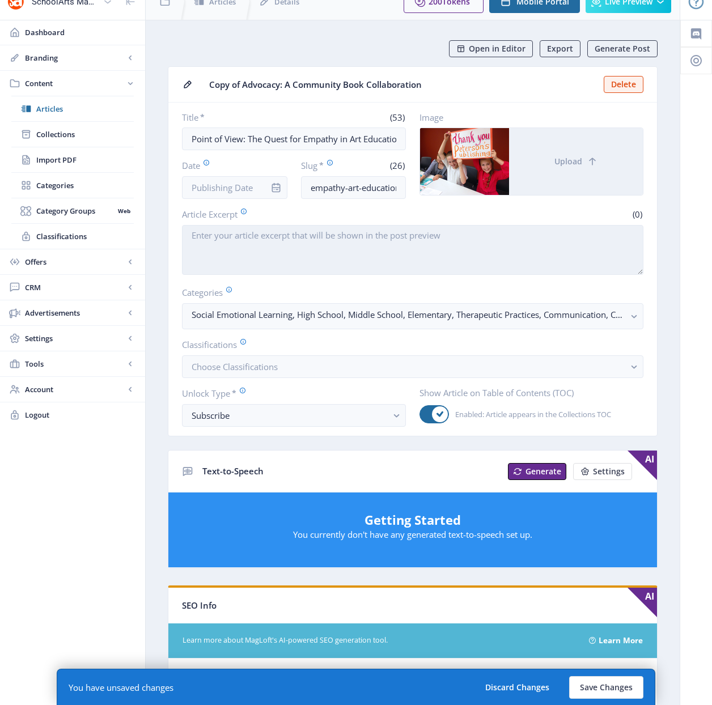
scroll to position [0, 0]
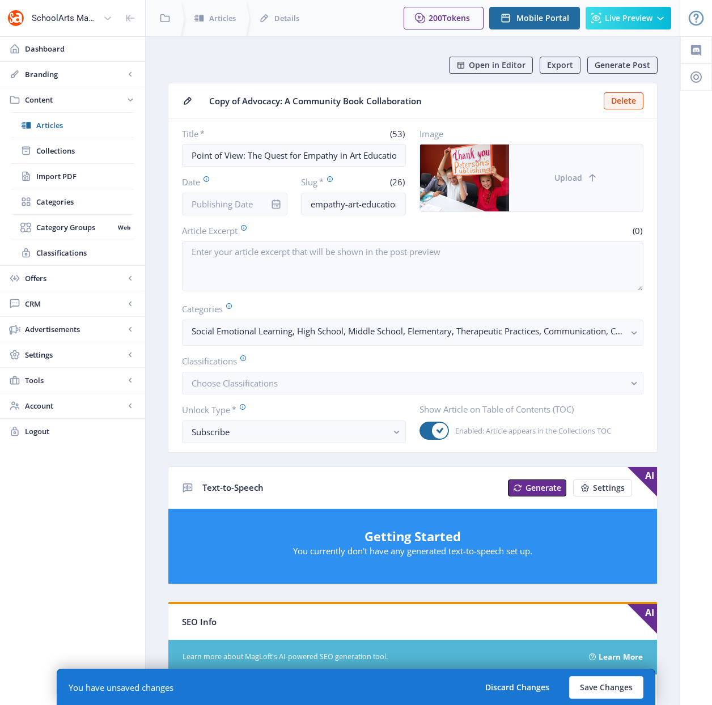
click at [606, 164] on button "Upload" at bounding box center [576, 178] width 134 height 67
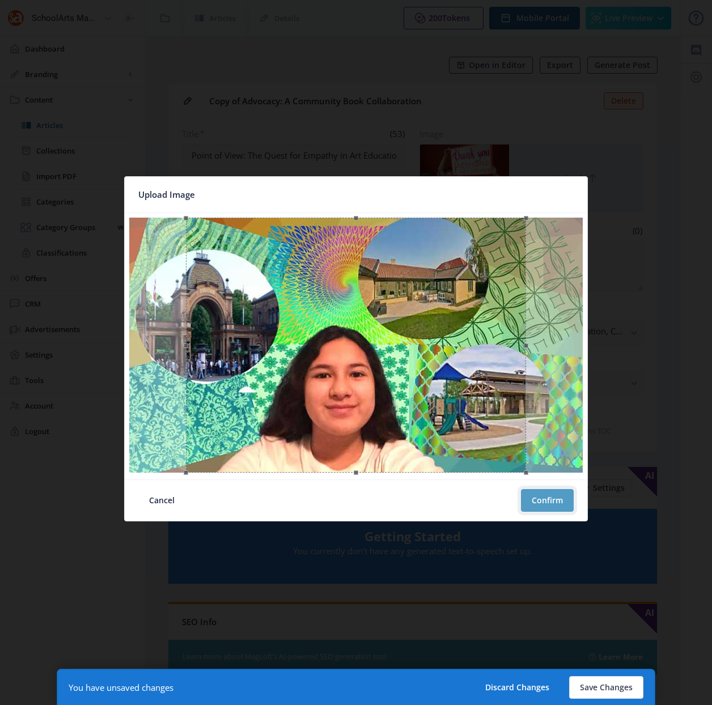
click at [544, 498] on button "Confirm" at bounding box center [547, 500] width 53 height 23
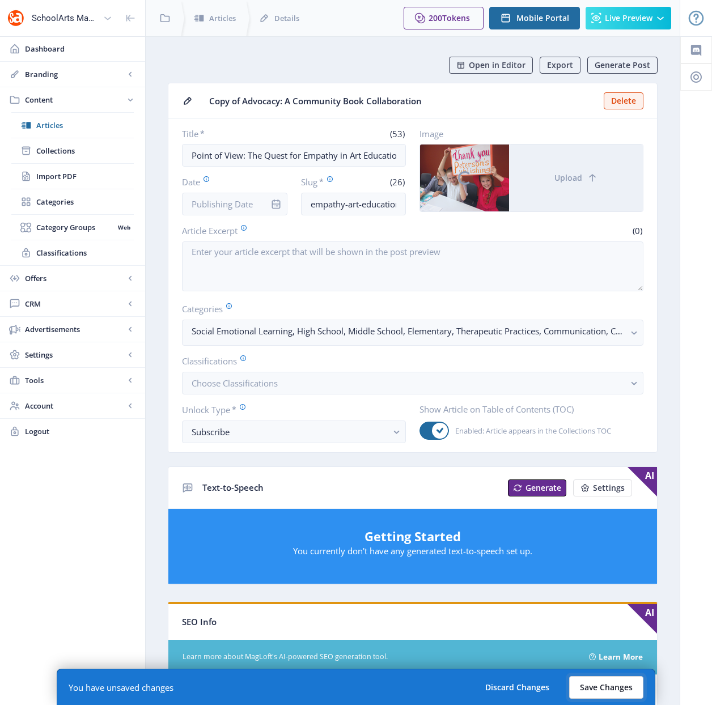
click at [605, 685] on button "Save Changes" at bounding box center [606, 687] width 74 height 23
click at [604, 686] on button "Save Changes" at bounding box center [606, 687] width 74 height 23
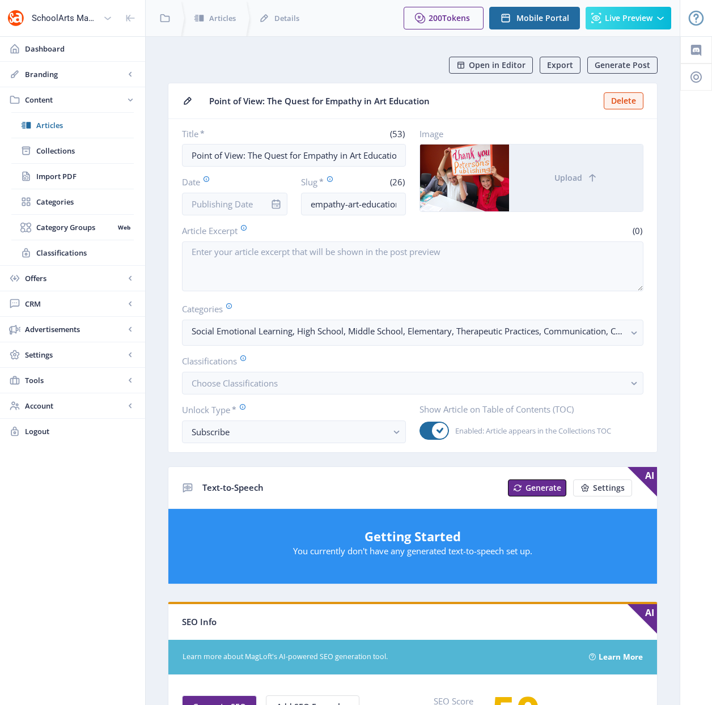
click at [539, 236] on div "(0)" at bounding box center [530, 230] width 226 height 12
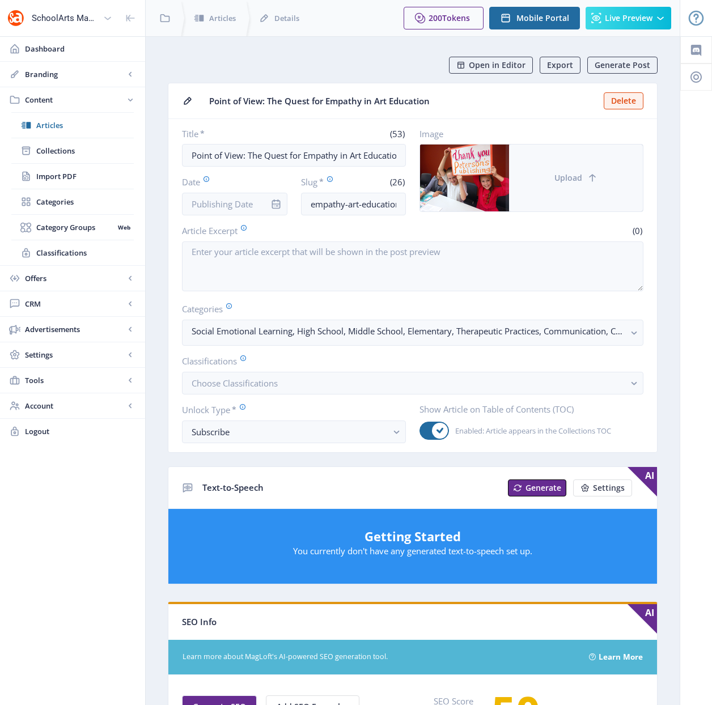
click at [553, 171] on button "Upload" at bounding box center [576, 178] width 134 height 67
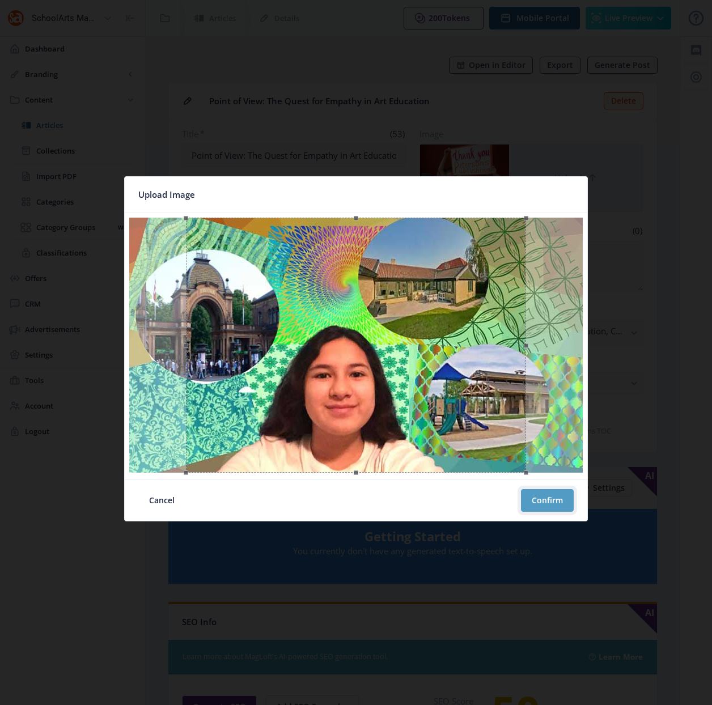
click at [551, 501] on button "Confirm" at bounding box center [547, 500] width 53 height 23
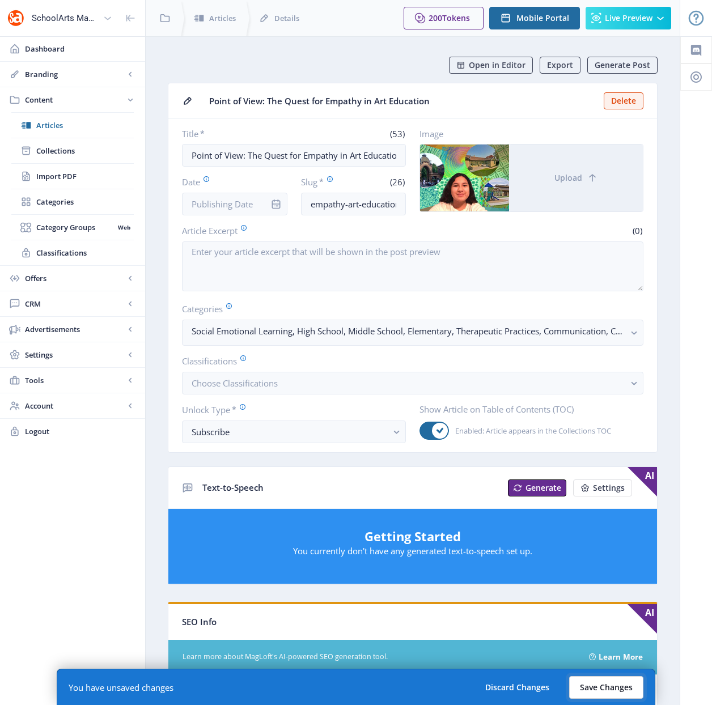
click at [608, 686] on button "Save Changes" at bounding box center [606, 687] width 74 height 23
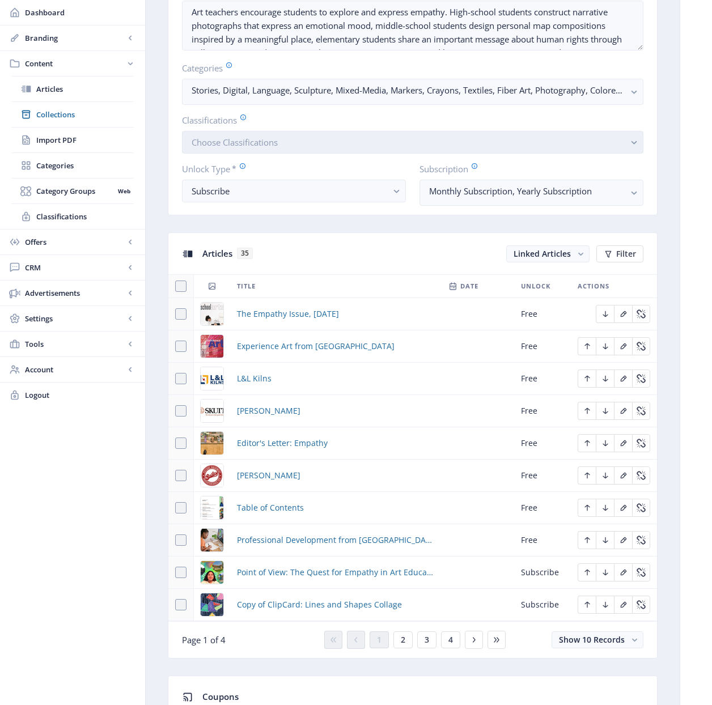
scroll to position [360, 0]
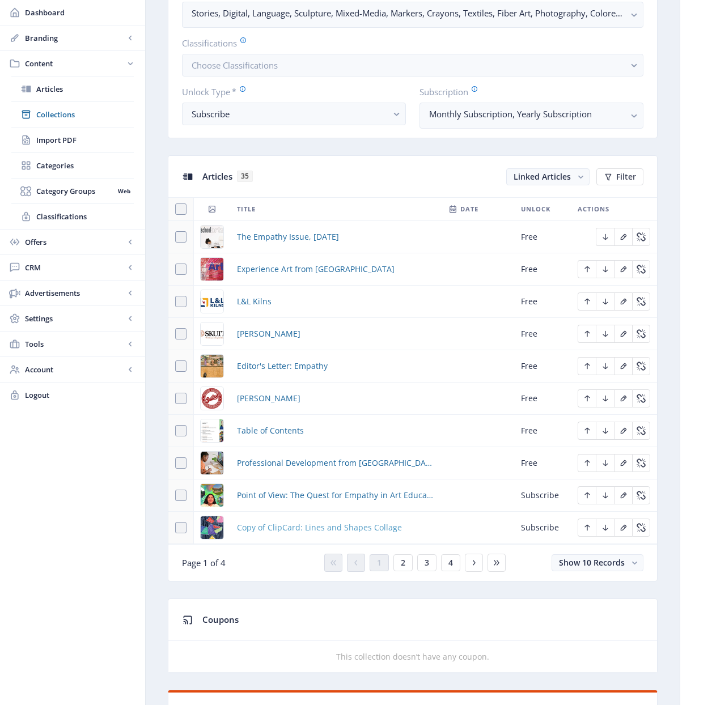
click at [314, 526] on span "Copy of ClipCard: Lines and Shapes Collage" at bounding box center [319, 528] width 165 height 14
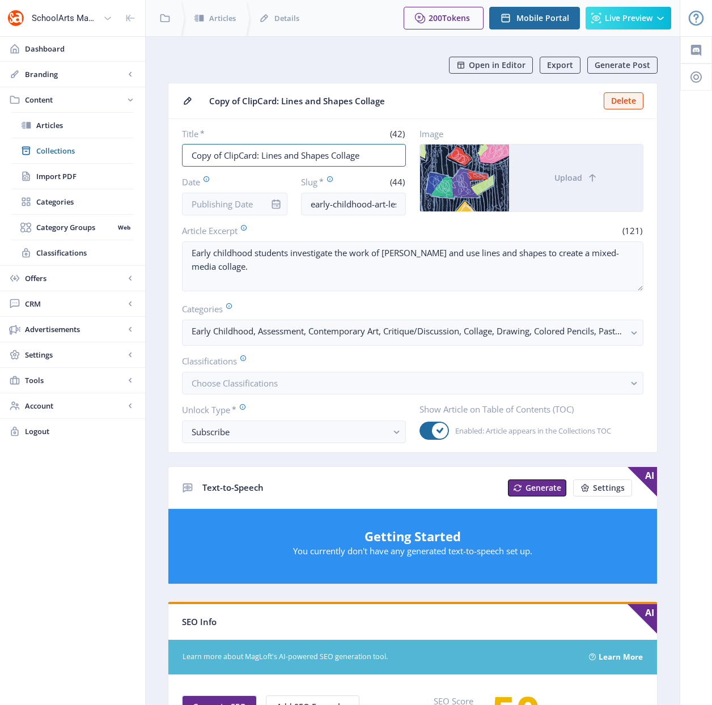
drag, startPoint x: 224, startPoint y: 156, endPoint x: 168, endPoint y: 148, distance: 56.7
click at [168, 148] on nb-card-body "Title * (42) Copy of ClipCard: Lines and Shapes Collage Date Slug * (44) early-…" at bounding box center [412, 285] width 488 height 333
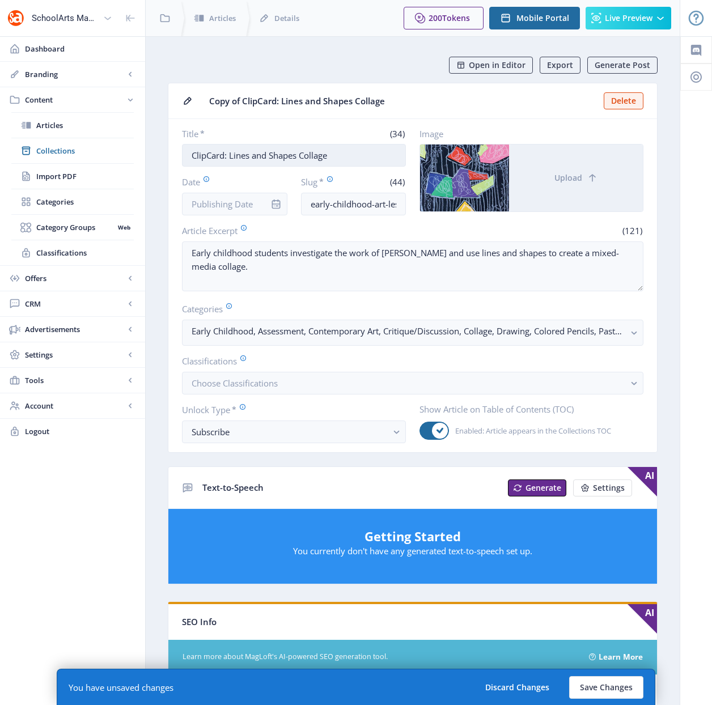
drag, startPoint x: 333, startPoint y: 156, endPoint x: 229, endPoint y: 158, distance: 104.3
click at [230, 157] on input "ClipCard: Lines and Shapes Collage" at bounding box center [294, 155] width 224 height 23
type input "ClipCard: Emotion Portraits"
click at [402, 204] on input "early-childhood-art-lesson-collage-1122-61v3" at bounding box center [353, 204] width 105 height 23
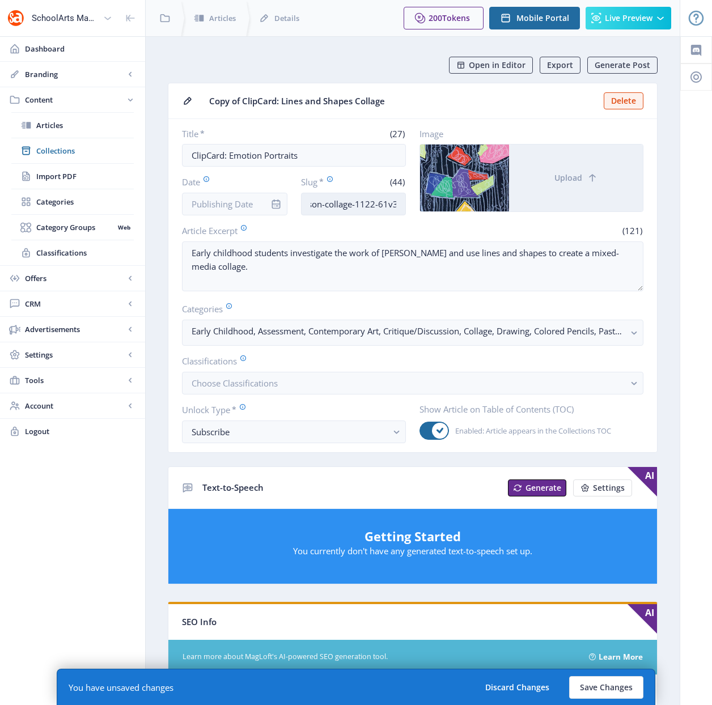
drag, startPoint x: 380, startPoint y: 206, endPoint x: 404, endPoint y: 207, distance: 24.4
click at [404, 207] on input "early-childhood-art-lesson-collage-1122-61v3" at bounding box center [353, 204] width 105 height 23
click at [399, 204] on input "early-childhood-art-lesson-collage-1122-61v3" at bounding box center [353, 204] width 105 height 23
drag, startPoint x: 399, startPoint y: 204, endPoint x: 327, endPoint y: 208, distance: 72.1
click at [327, 208] on input "early-childhood-art-lesson-collage-1122-61v3" at bounding box center [353, 204] width 105 height 23
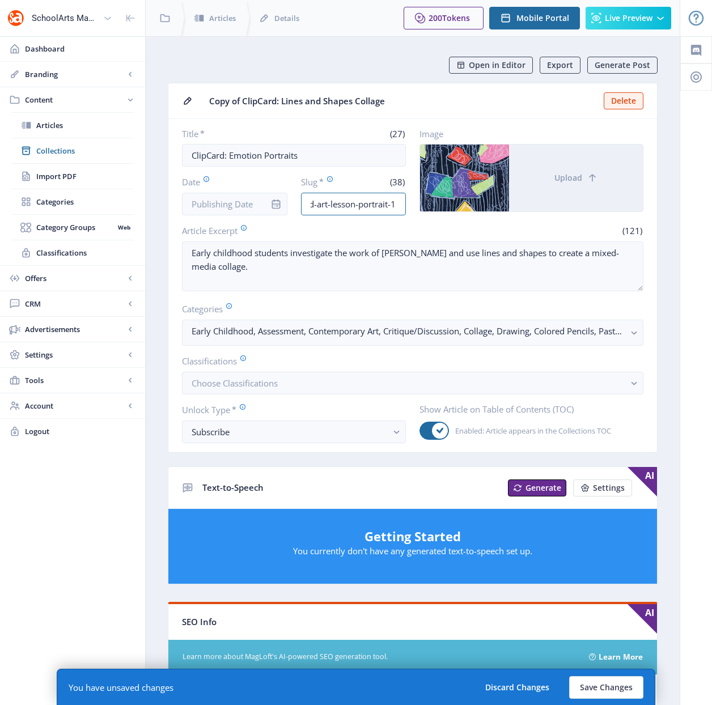
scroll to position [0, 63]
click at [389, 202] on input "early-childhood-art-lesson-portrait-11" at bounding box center [353, 204] width 105 height 23
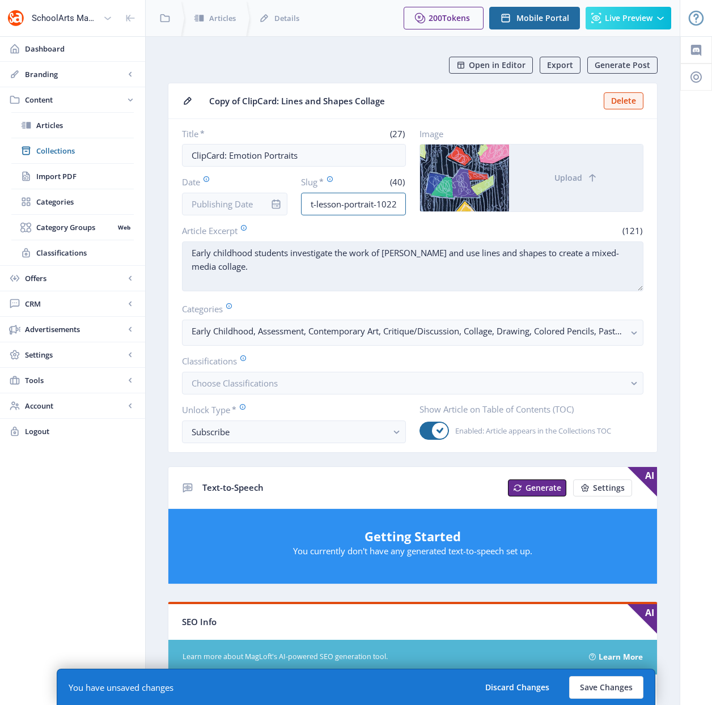
type input "early-childhood-art-lesson-portrait-1022"
click at [366, 279] on textarea "Early childhood students investigate the work of [PERSON_NAME] and use lines an…" at bounding box center [412, 266] width 461 height 50
drag, startPoint x: 291, startPoint y: 253, endPoint x: 313, endPoint y: 270, distance: 27.9
click at [313, 270] on textarea "Early childhood students investigate the work of [PERSON_NAME] and use lines an…" at bounding box center [412, 266] width 461 height 50
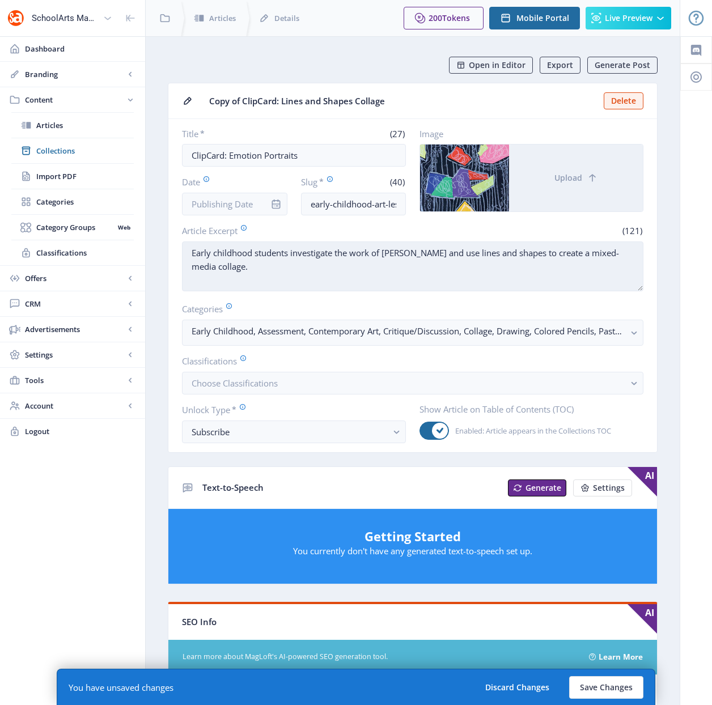
paste textarea "use a variety of techniques and processes to create an engaging self-portrait."
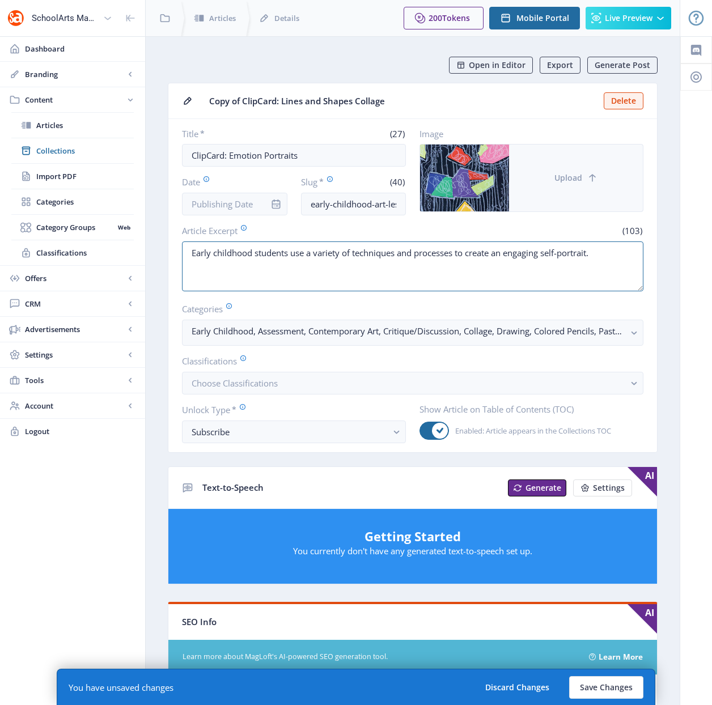
type textarea "Early childhood students use a variety of techniques and processes to create an…"
click at [578, 181] on span "Upload" at bounding box center [568, 177] width 28 height 9
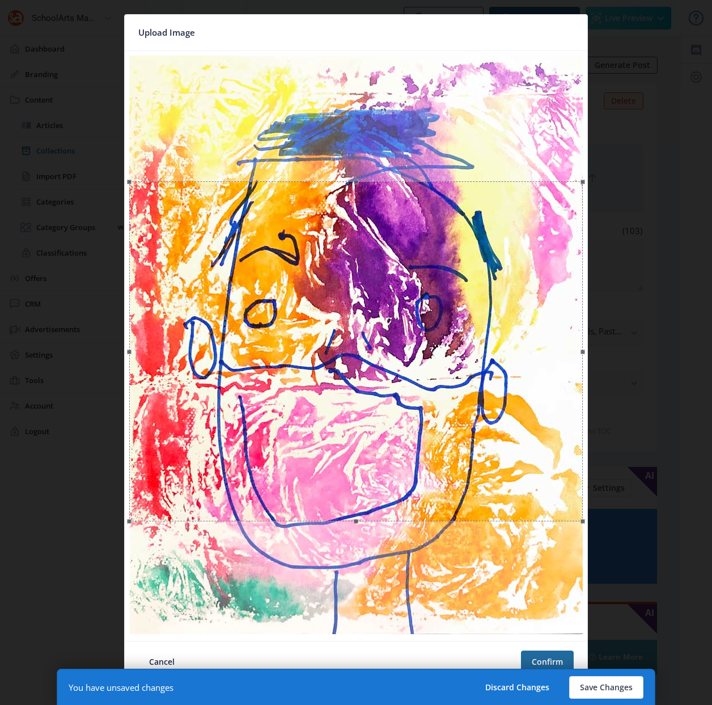
drag, startPoint x: 334, startPoint y: 301, endPoint x: 334, endPoint y: 427, distance: 125.8
click at [334, 427] on div at bounding box center [355, 351] width 453 height 340
click at [542, 664] on button "Confirm" at bounding box center [547, 662] width 53 height 23
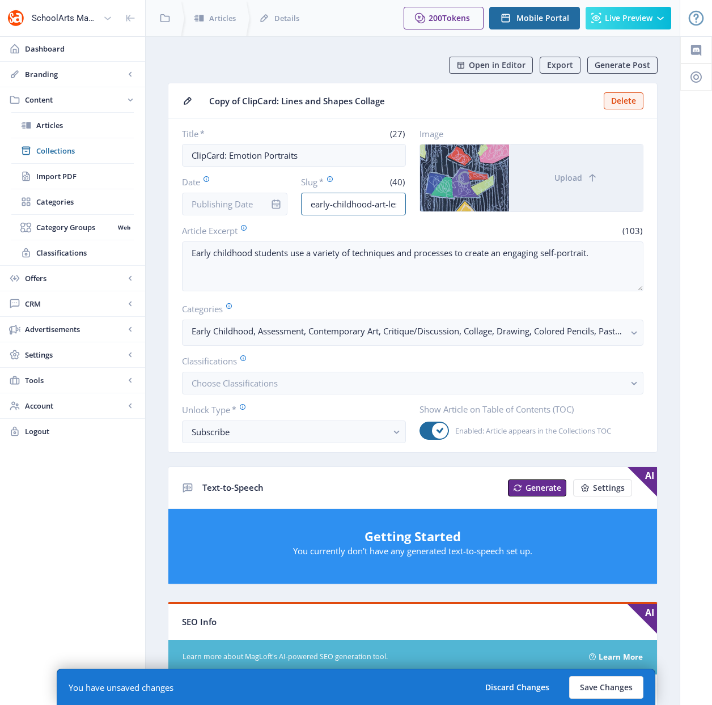
scroll to position [0, 73]
drag, startPoint x: 376, startPoint y: 205, endPoint x: 410, endPoint y: 203, distance: 33.5
click at [410, 203] on div "Title * (27) ClipCard: Emotion Portraits Date Slug * (40) early-childhood-art-l…" at bounding box center [412, 171] width 461 height 87
click at [344, 205] on input "early-childhood-art-lesson-portrait-1022" at bounding box center [353, 204] width 105 height 23
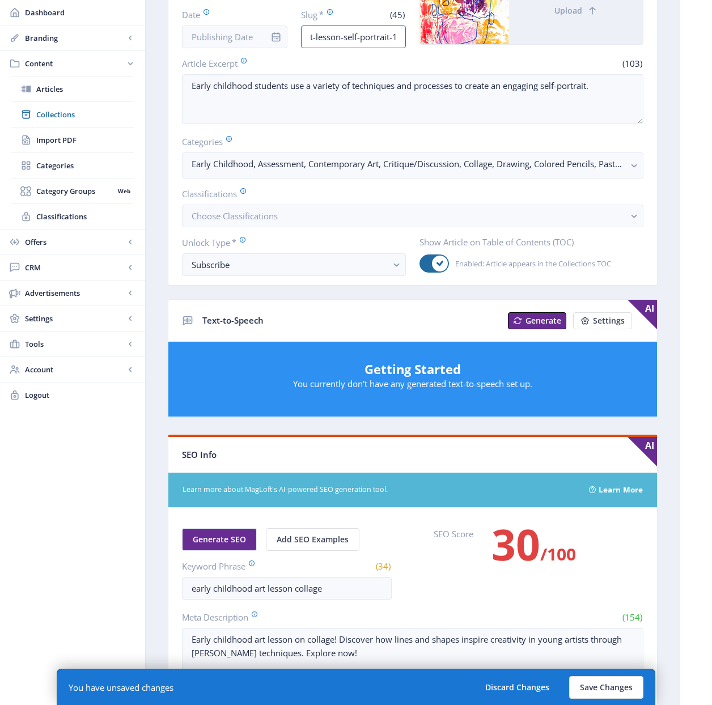
scroll to position [243, 0]
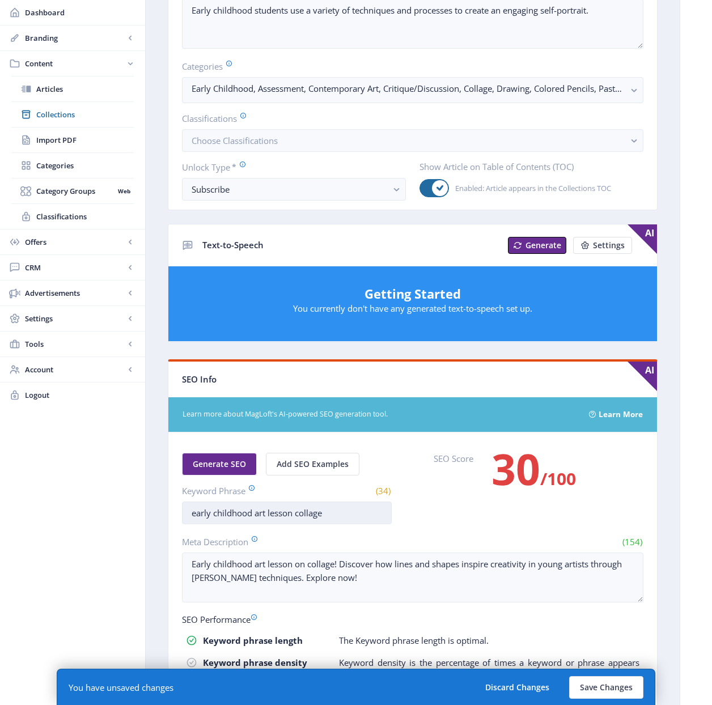
type input "early-childhood-art-lesson-self-portrait-1022"
click at [317, 514] on input "early childhood art lesson collage" at bounding box center [287, 513] width 210 height 23
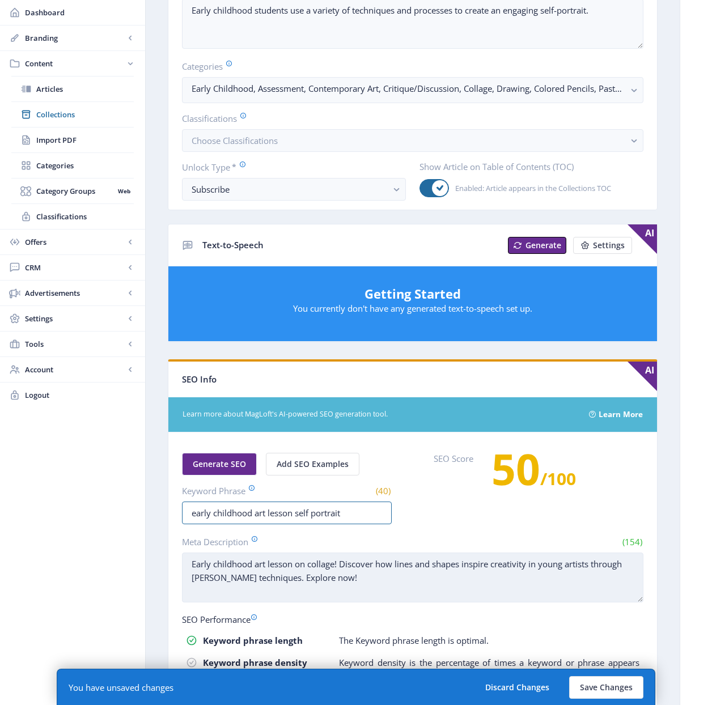
type input "early childhood art lesson self portrait"
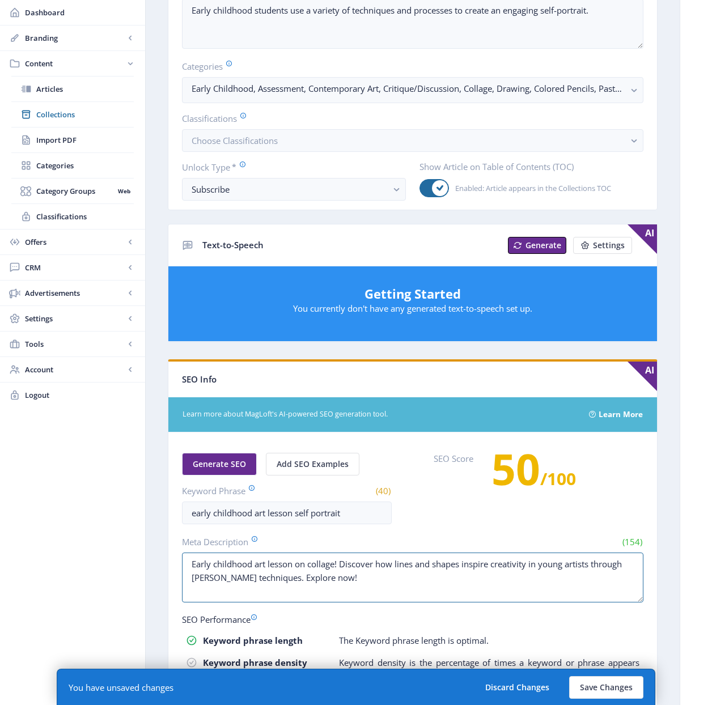
drag, startPoint x: 379, startPoint y: 584, endPoint x: 167, endPoint y: 560, distance: 213.8
click at [167, 560] on app-content-article "Open in Editor Export Generate Post Copy of ClipCard: Lines and Shapes Collage …" at bounding box center [412, 336] width 494 height 1045
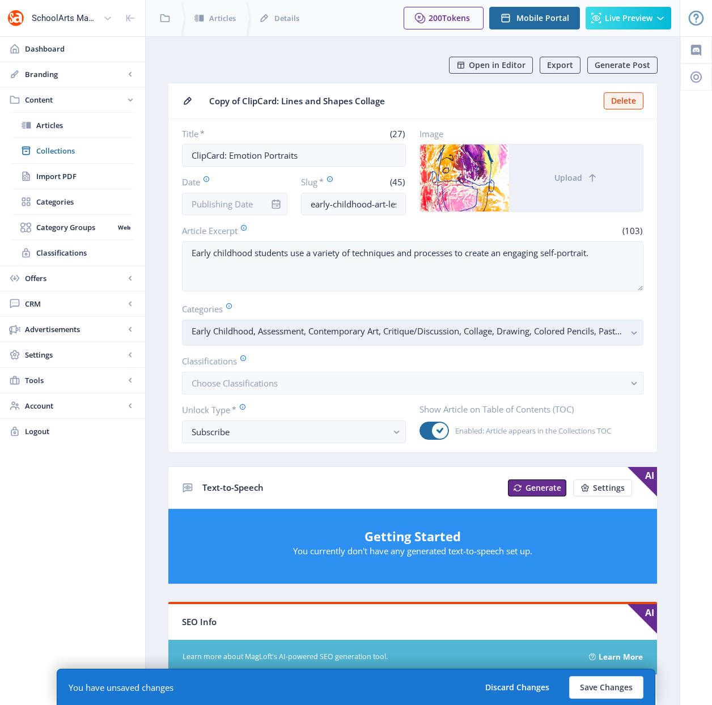
click at [630, 334] on rect "button" at bounding box center [633, 332] width 13 height 13
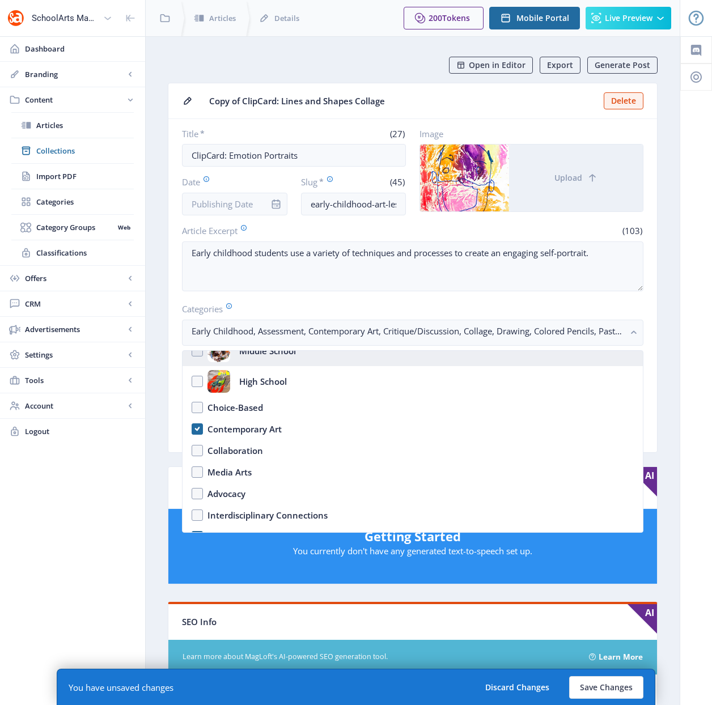
scroll to position [95, 0]
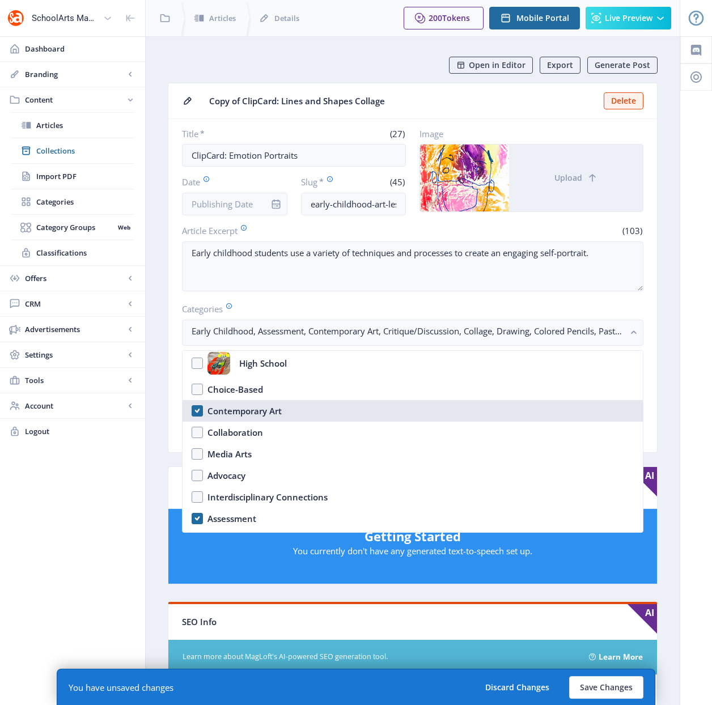
click at [253, 414] on div "Contemporary Art" at bounding box center [244, 411] width 74 height 14
checkbox input "false"
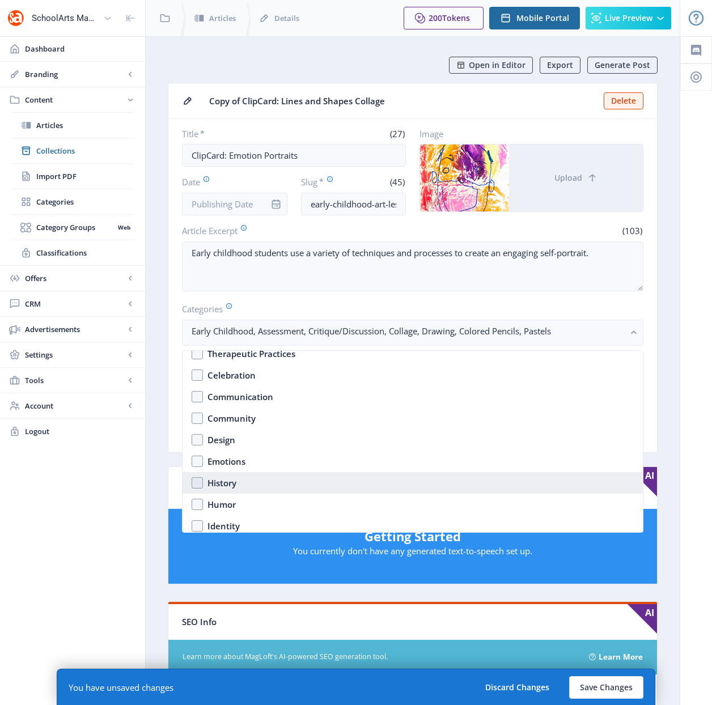
scroll to position [566, 0]
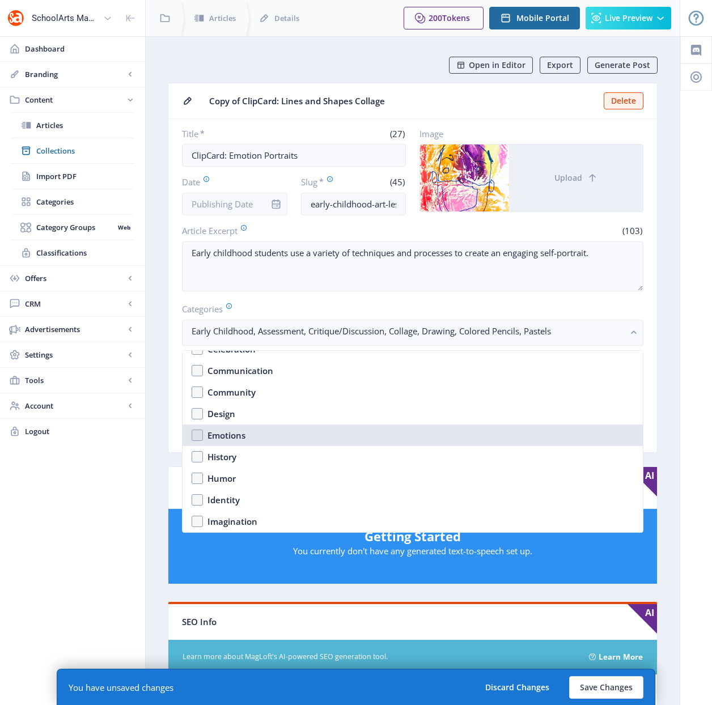
click at [236, 437] on div "Emotions" at bounding box center [226, 435] width 38 height 14
checkbox input "true"
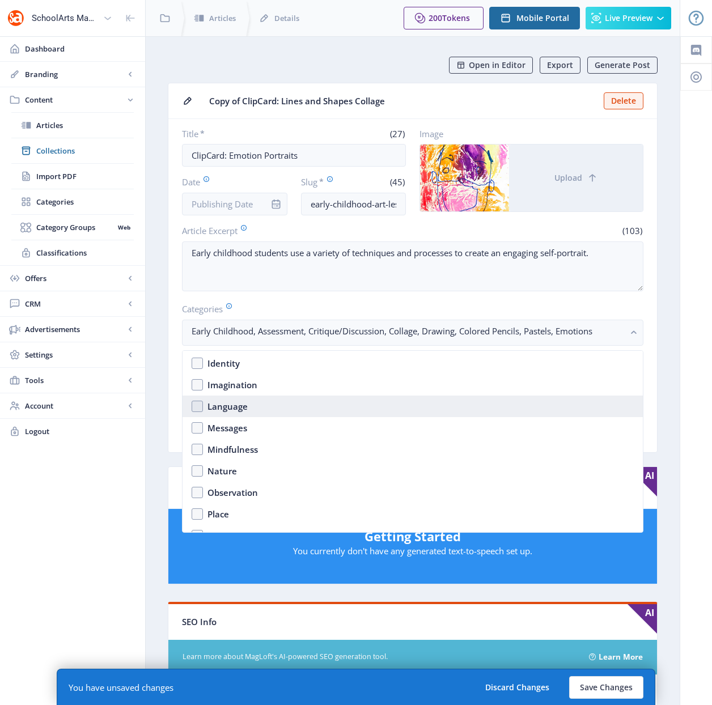
scroll to position [702, 0]
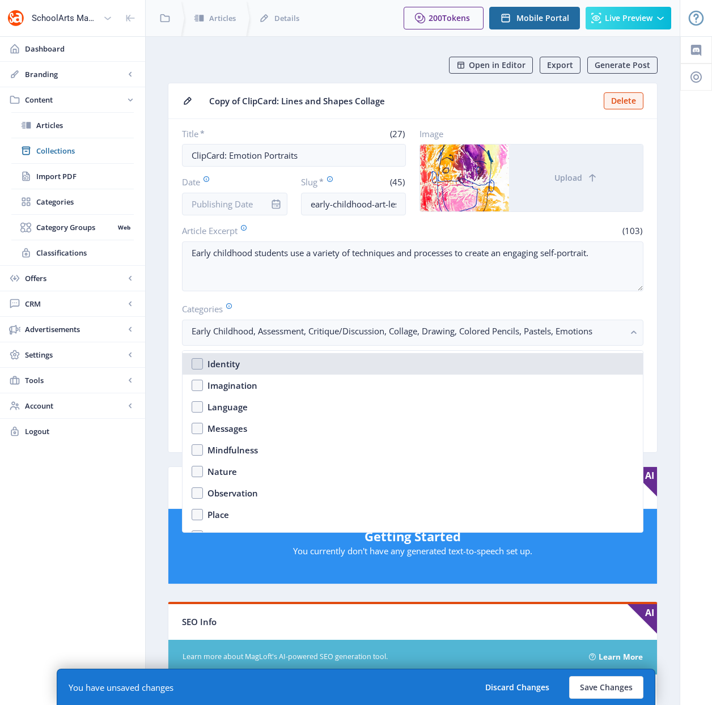
click at [228, 367] on div "Identity" at bounding box center [223, 364] width 32 height 14
checkbox input "true"
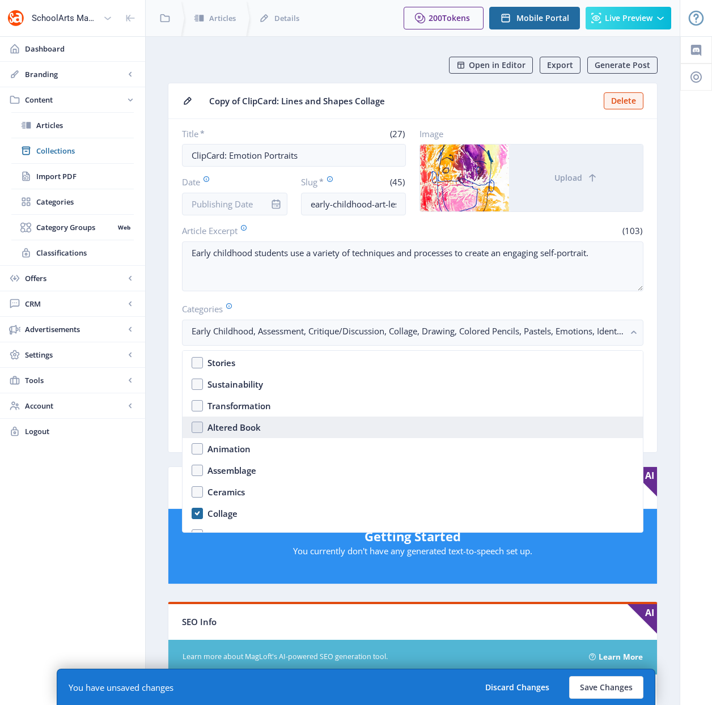
scroll to position [980, 0]
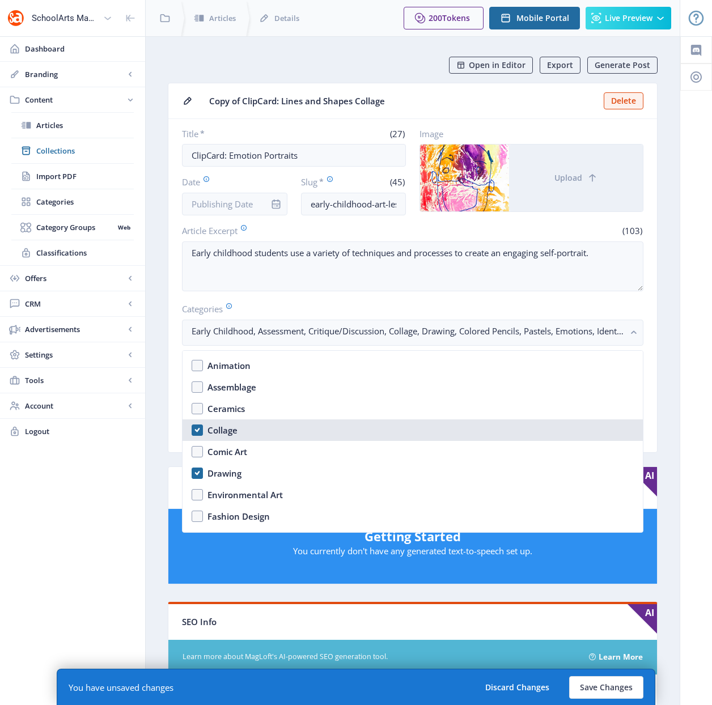
drag, startPoint x: 223, startPoint y: 430, endPoint x: 223, endPoint y: 440, distance: 9.6
click at [223, 431] on div "Collage" at bounding box center [222, 430] width 30 height 14
checkbox input "false"
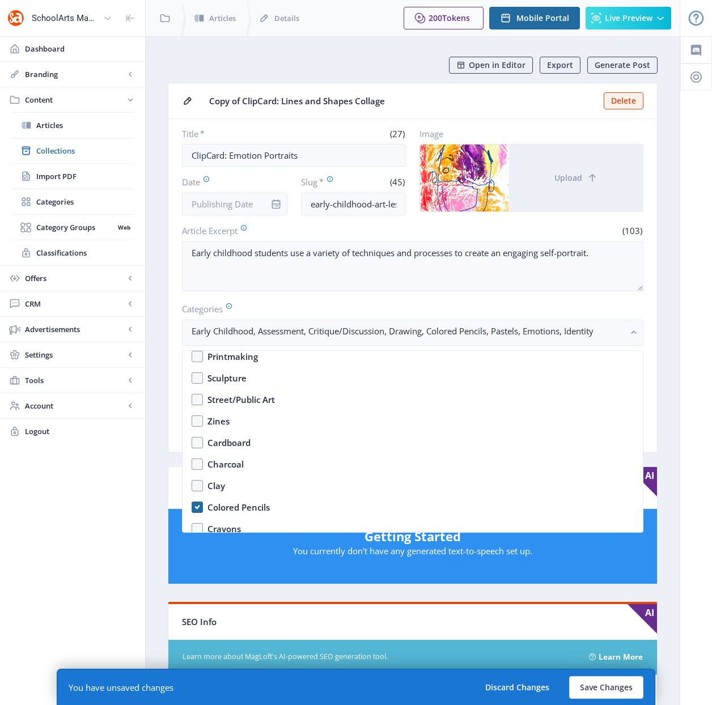
scroll to position [1395, 0]
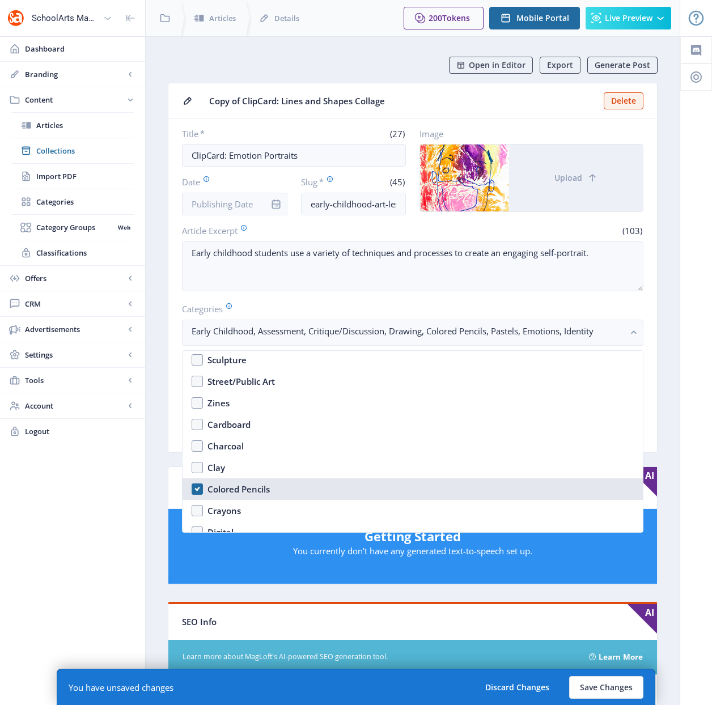
click at [244, 484] on div "Colored Pencils" at bounding box center [238, 489] width 62 height 14
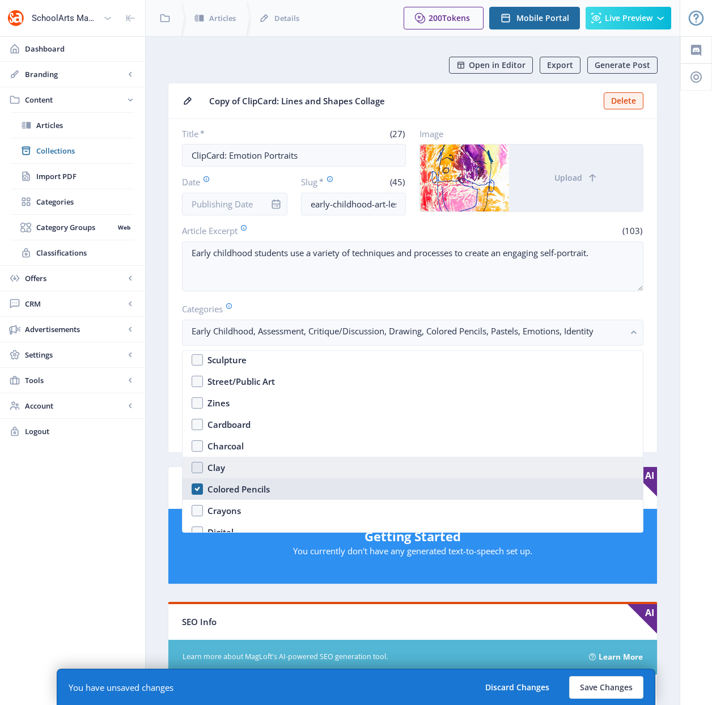
checkbox input "false"
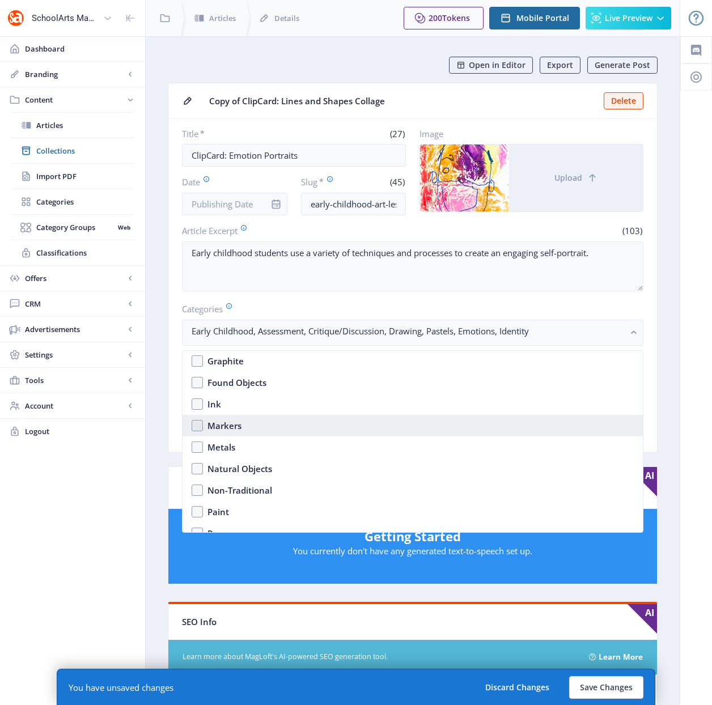
scroll to position [1587, 0]
click at [230, 426] on div "Markers" at bounding box center [224, 426] width 34 height 14
checkbox input "true"
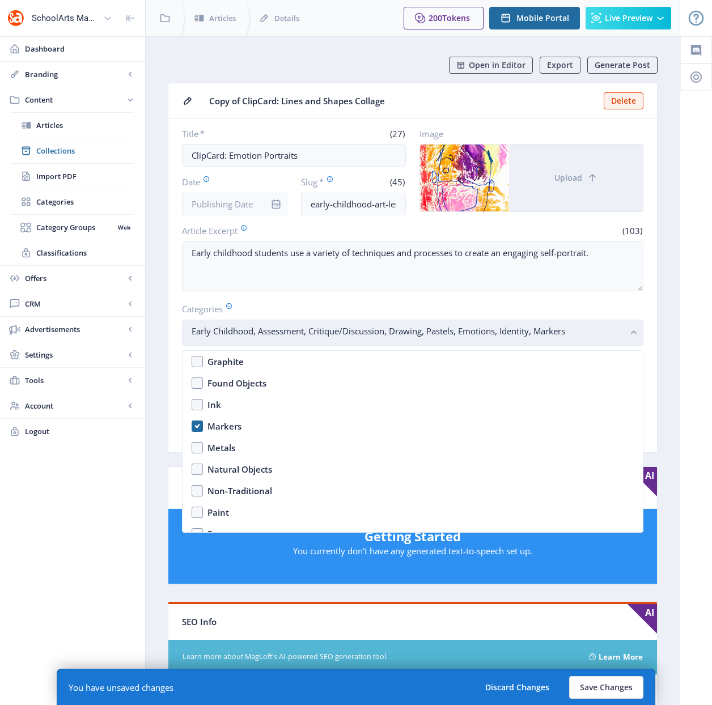
click at [629, 333] on rect "button" at bounding box center [633, 332] width 13 height 13
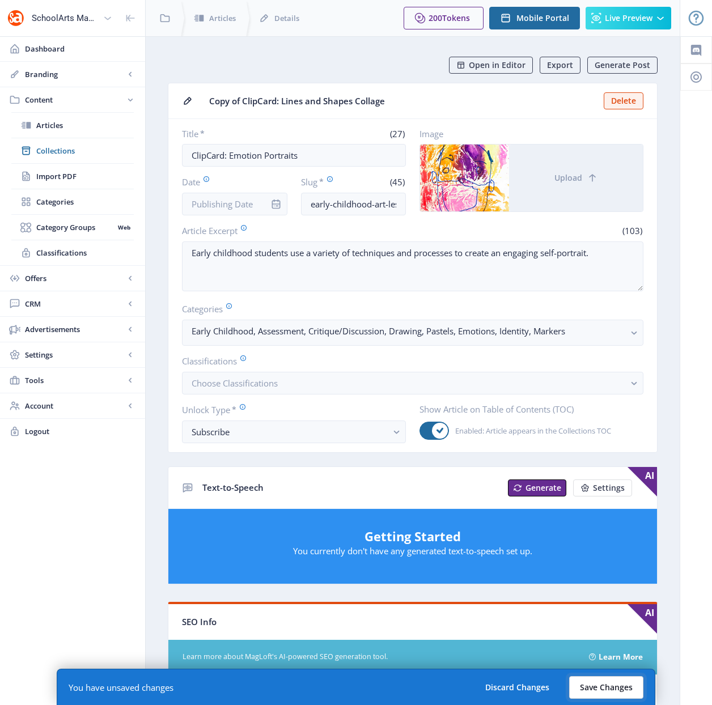
click at [601, 687] on button "Save Changes" at bounding box center [606, 687] width 74 height 23
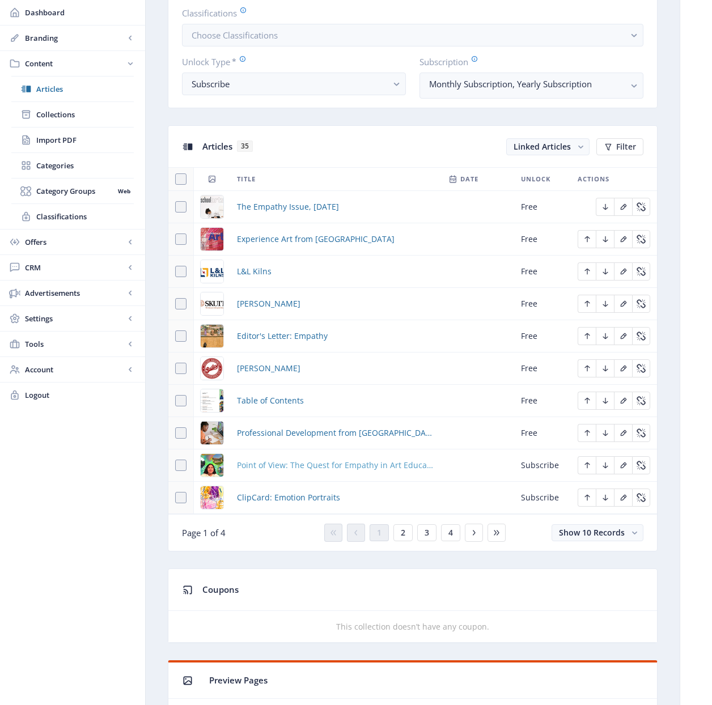
scroll to position [400, 0]
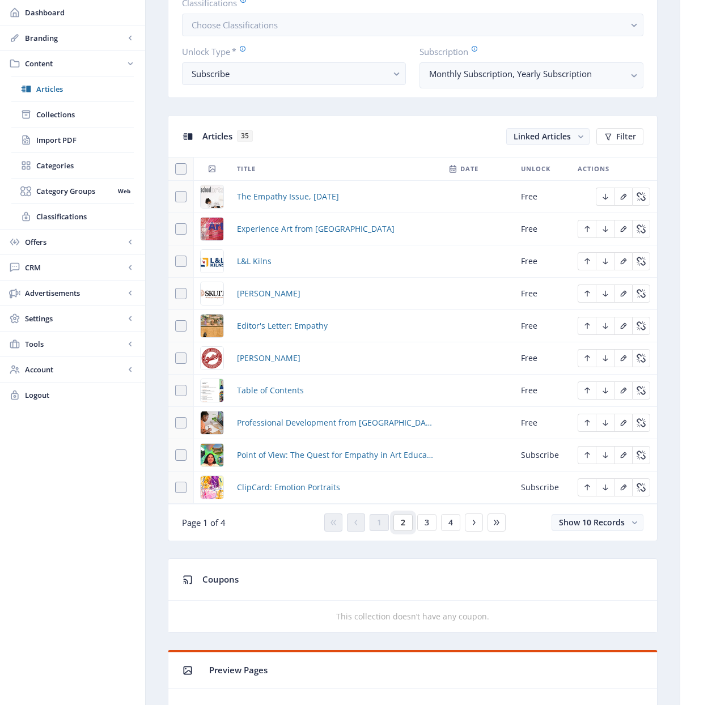
click at [402, 525] on span "2" at bounding box center [403, 522] width 5 height 9
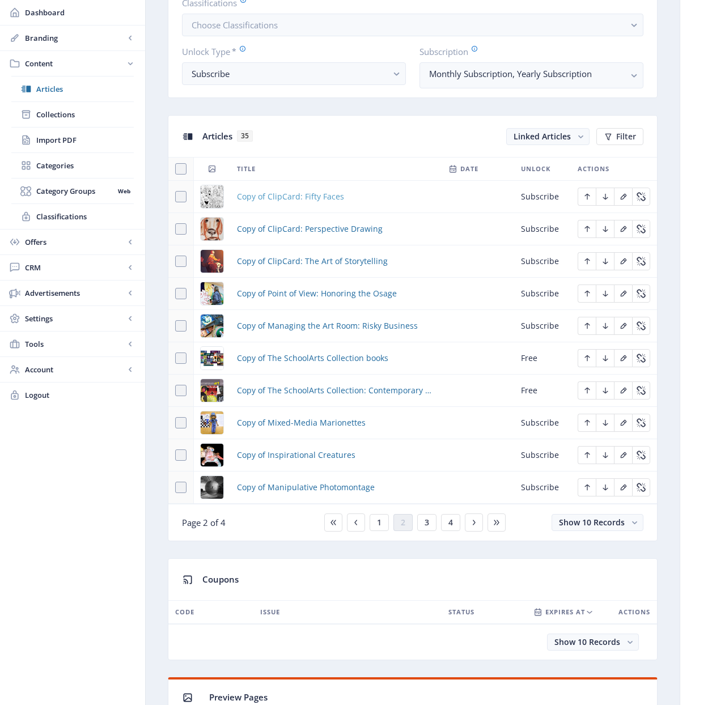
click at [307, 197] on span "Copy of ClipCard: Fifty Faces" at bounding box center [290, 197] width 107 height 14
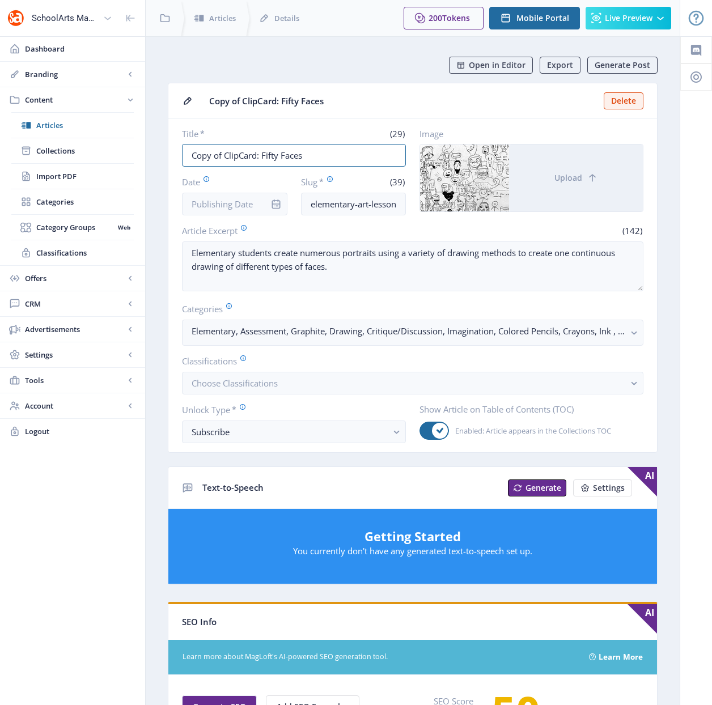
drag, startPoint x: 224, startPoint y: 156, endPoint x: 171, endPoint y: 152, distance: 53.4
click at [171, 152] on nb-card-body "Title * (29) Copy of ClipCard: Fifty Faces Date Slug * (39) elementary-art-less…" at bounding box center [412, 285] width 488 height 333
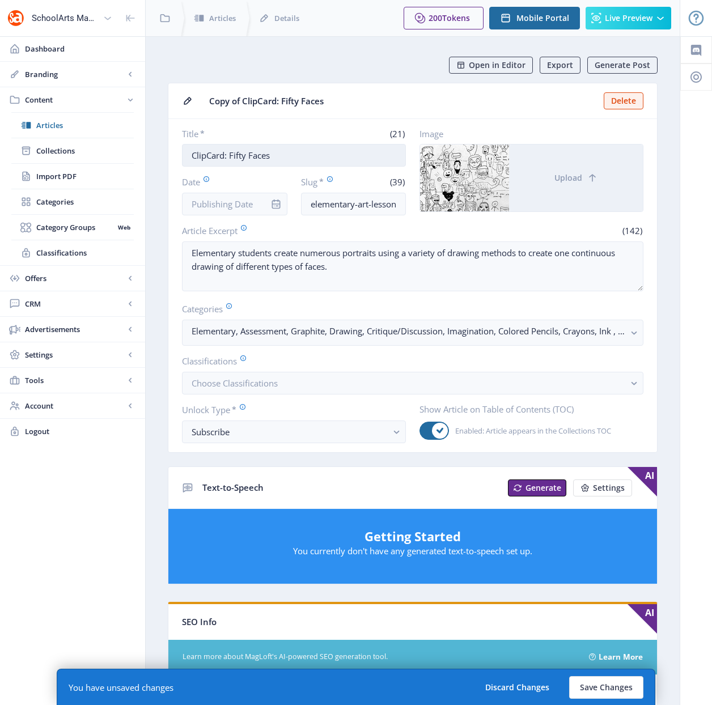
drag, startPoint x: 284, startPoint y: 156, endPoint x: 230, endPoint y: 152, distance: 54.6
click at [230, 152] on input "ClipCard: Fifty Faces" at bounding box center [294, 155] width 224 height 23
type input "ClipCard: PEZ Pictures"
drag, startPoint x: 373, startPoint y: 207, endPoint x: 409, endPoint y: 207, distance: 35.7
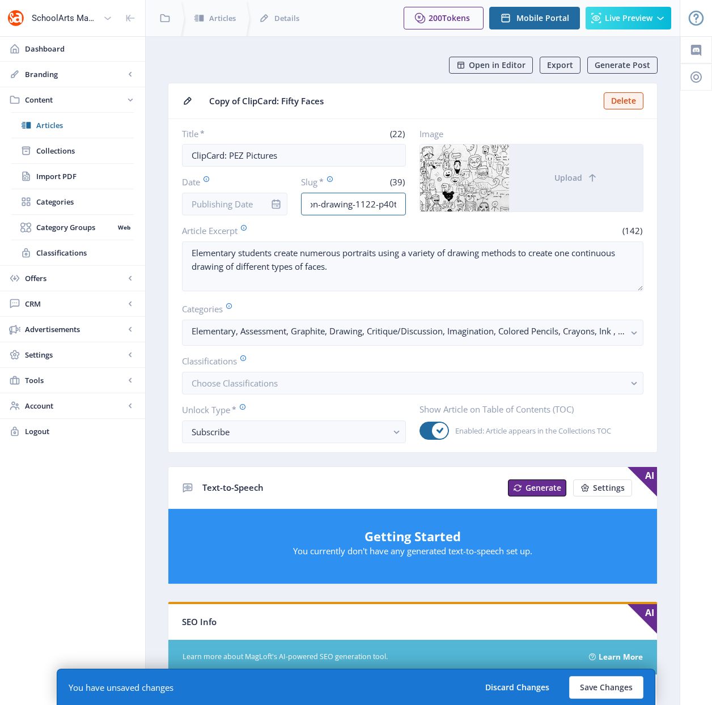
click at [409, 207] on div "Title * (22) ClipCard: PEZ Pictures Date Slug * (39) elementary-art-lesson-draw…" at bounding box center [412, 171] width 461 height 87
click at [398, 205] on input "elementary-art-lesson-drawing-1122-p40t" at bounding box center [353, 204] width 105 height 23
drag, startPoint x: 398, startPoint y: 205, endPoint x: 367, endPoint y: 205, distance: 30.6
click at [367, 205] on input "elementary-art-lesson-drawing-1122-p40t" at bounding box center [353, 204] width 105 height 23
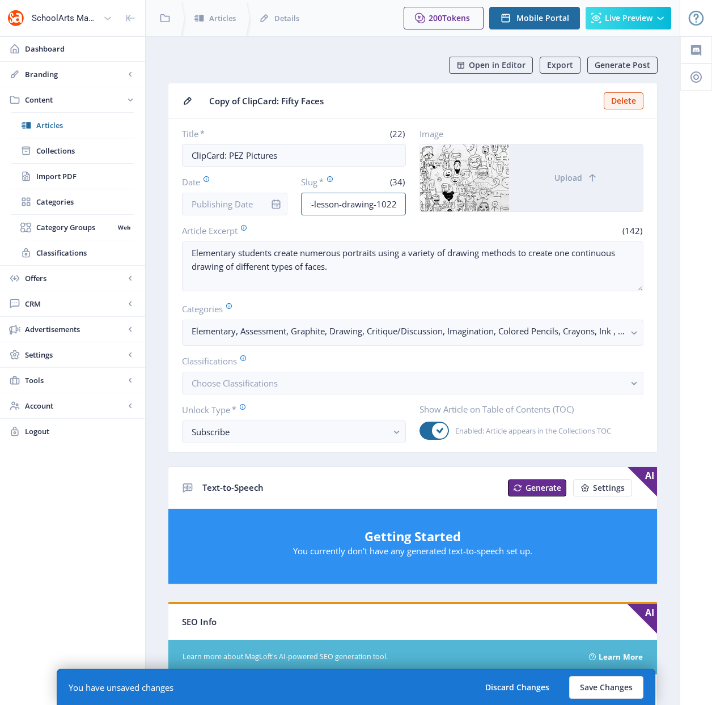
type input "elementary-art-lesson-drawing-1022"
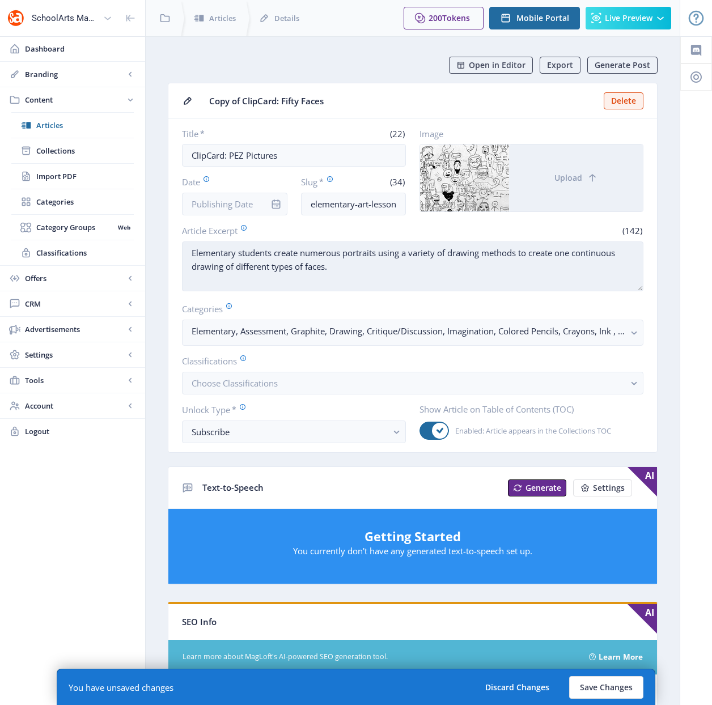
drag, startPoint x: 333, startPoint y: 273, endPoint x: 276, endPoint y: 253, distance: 60.2
click at [276, 253] on textarea "Elementary students create numerous portraits using a variety of drawing method…" at bounding box center [412, 266] width 461 height 50
paste textarea "draw PEZ candy dispensers, depicting overlap, size, placement, and linear persp…"
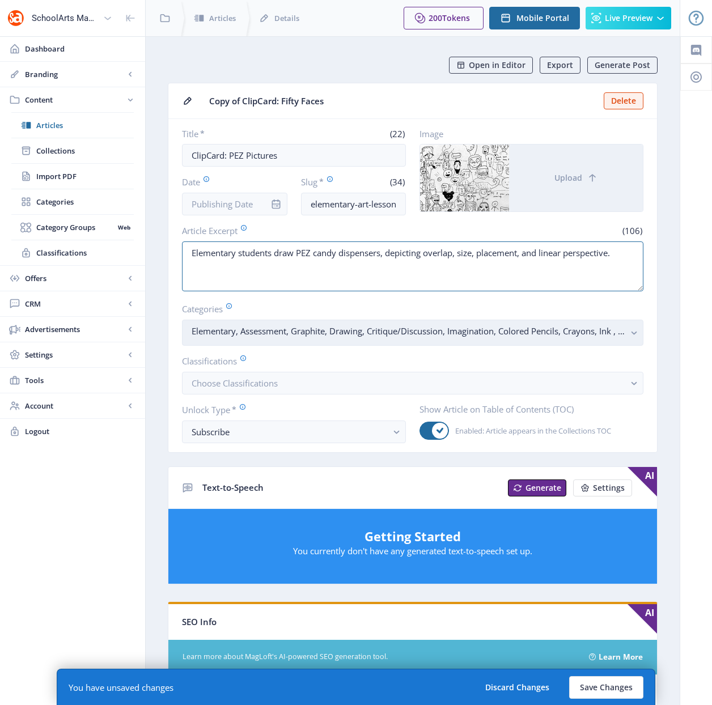
type textarea "Elementary students draw PEZ candy dispensers, depicting overlap, size, placeme…"
click at [633, 329] on rect "button" at bounding box center [633, 332] width 13 height 13
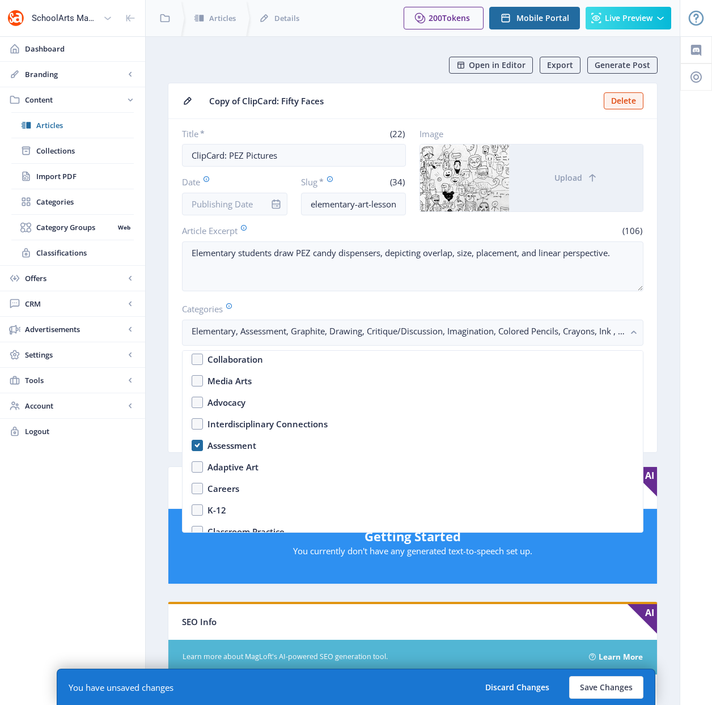
scroll to position [201, 0]
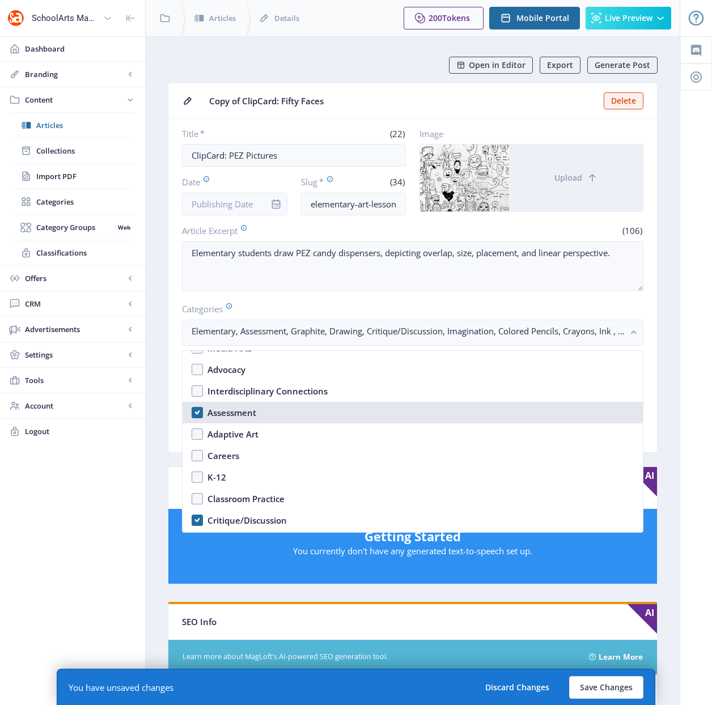
click at [235, 414] on div "Assessment" at bounding box center [231, 413] width 49 height 14
checkbox input "false"
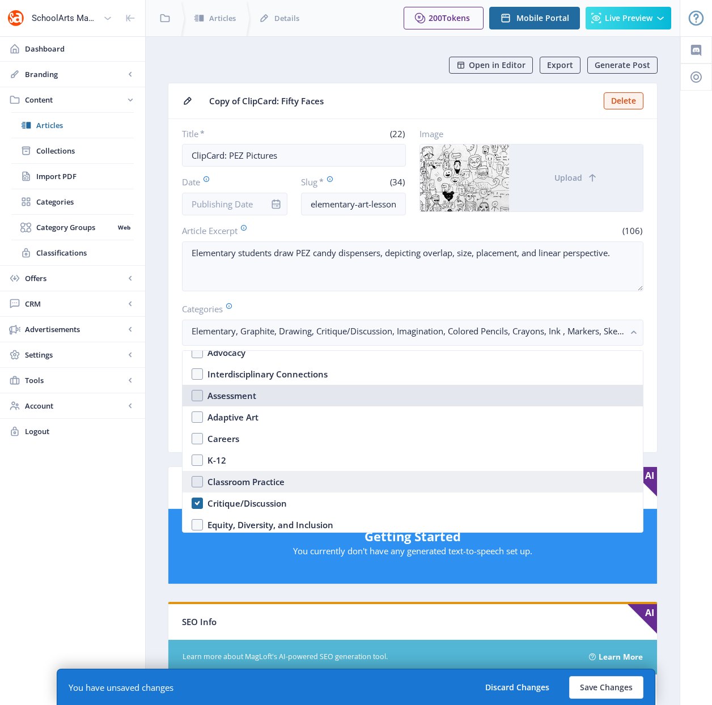
scroll to position [350, 0]
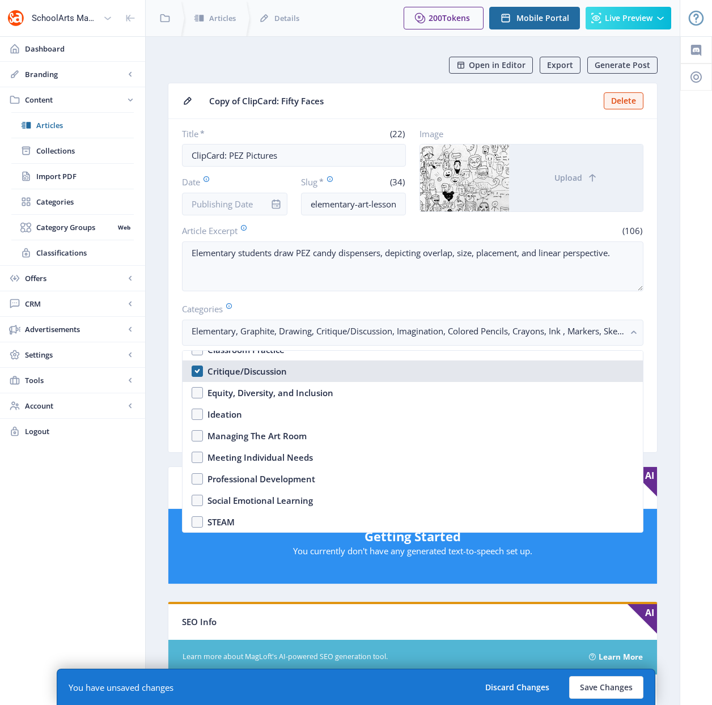
click at [246, 370] on div "Critique/Discussion" at bounding box center [246, 371] width 79 height 14
checkbox input "false"
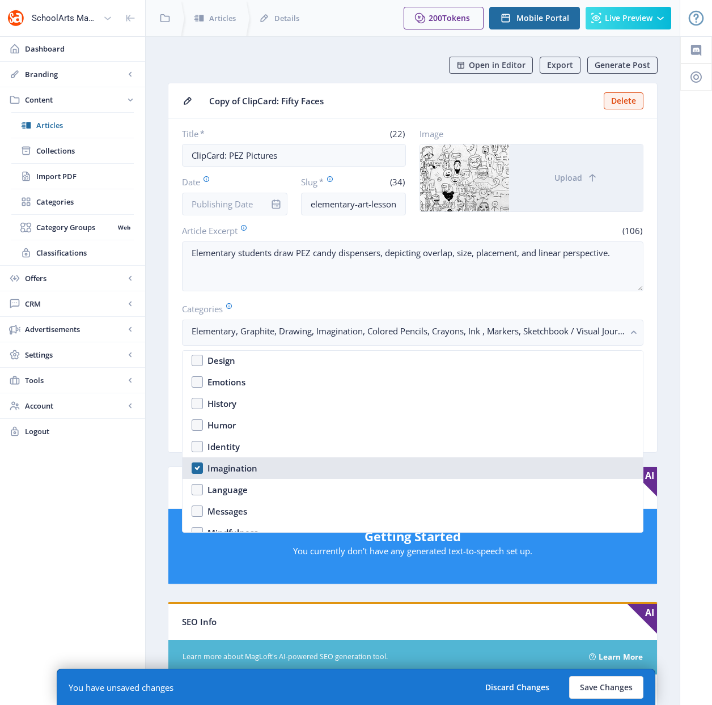
click at [233, 466] on div "Imagination" at bounding box center [232, 468] width 50 height 14
checkbox input "false"
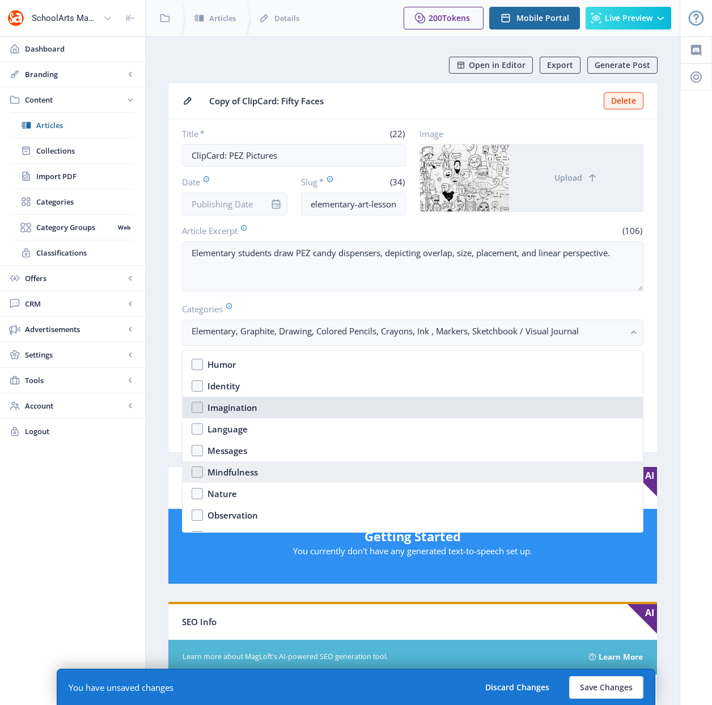
scroll to position [685, 0]
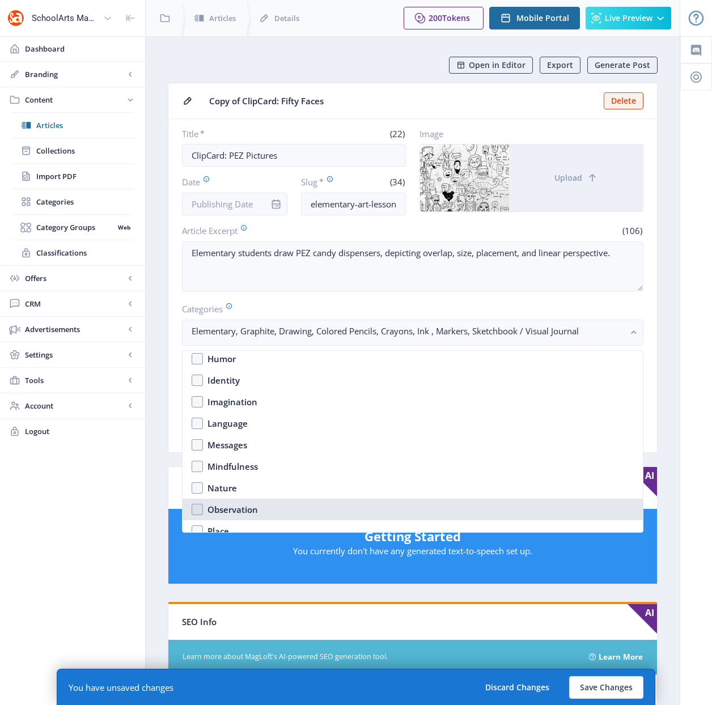
click at [244, 507] on div "Observation" at bounding box center [232, 510] width 50 height 14
checkbox input "true"
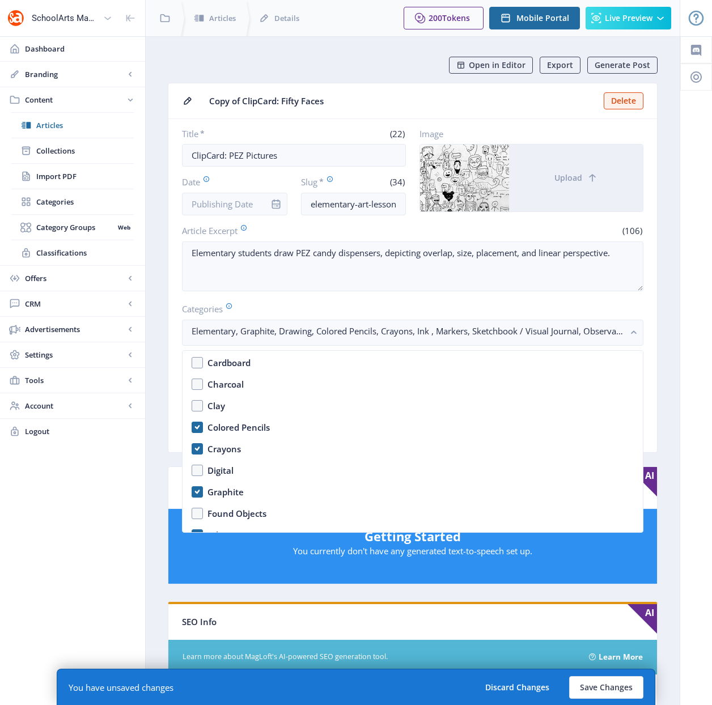
scroll to position [1465, 0]
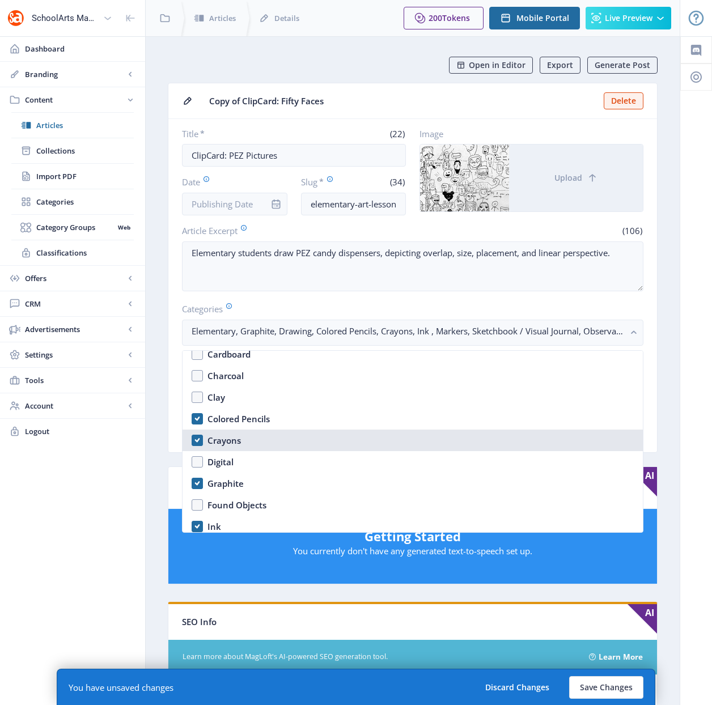
click at [221, 439] on div "Crayons" at bounding box center [223, 441] width 33 height 14
checkbox input "false"
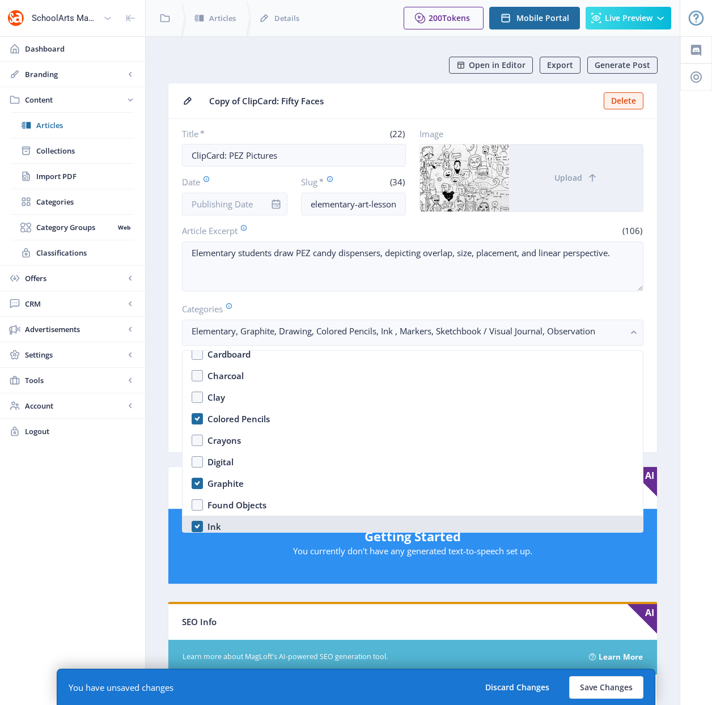
click at [209, 521] on nb-option "Ink" at bounding box center [412, 527] width 460 height 22
checkbox input "false"
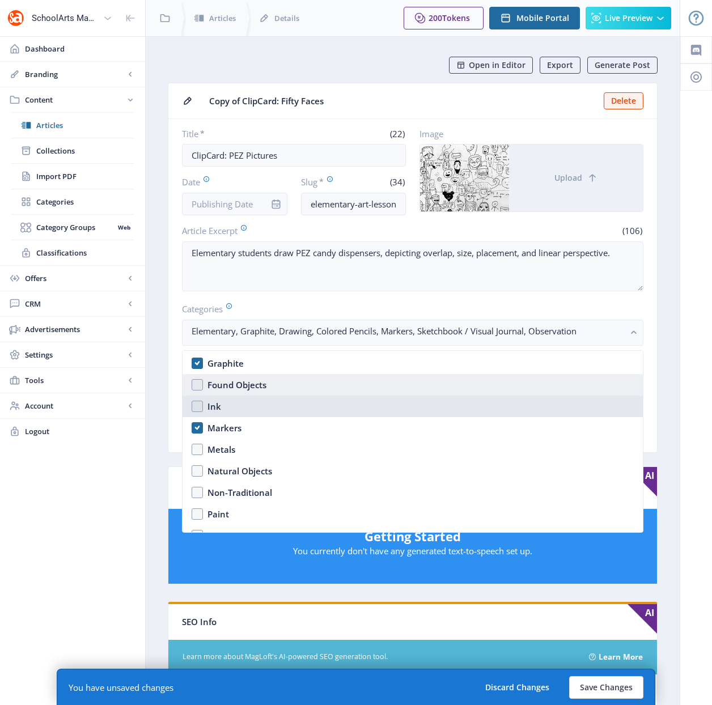
scroll to position [1594, 0]
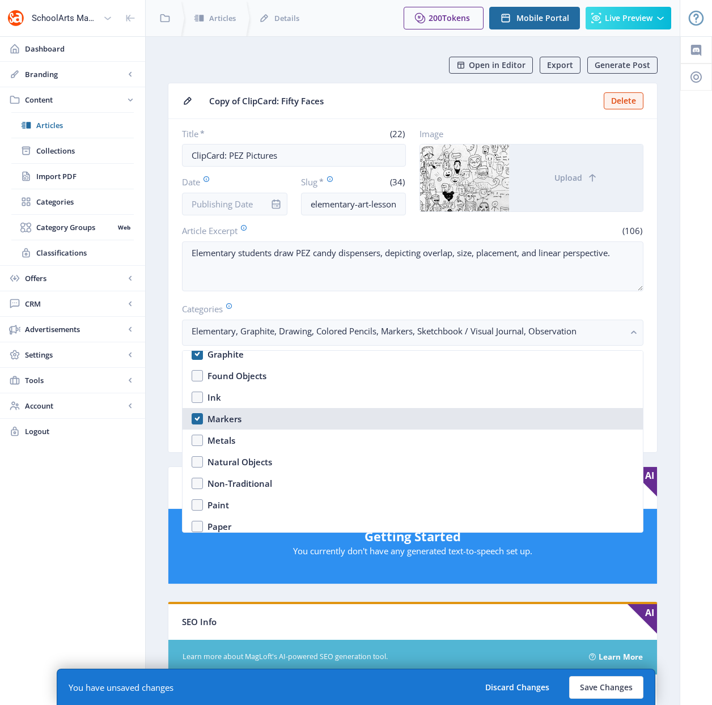
click at [220, 420] on div "Markers" at bounding box center [224, 419] width 34 height 14
checkbox input "false"
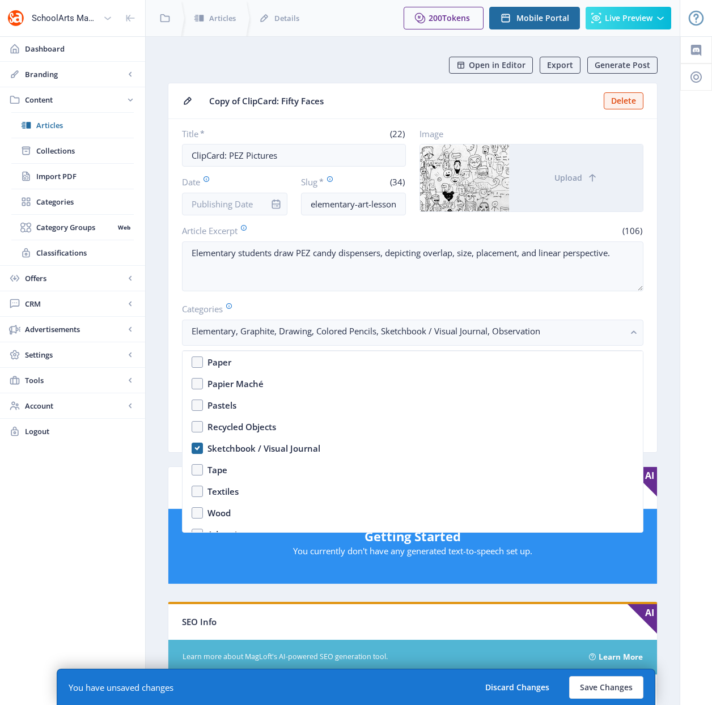
scroll to position [1771, 0]
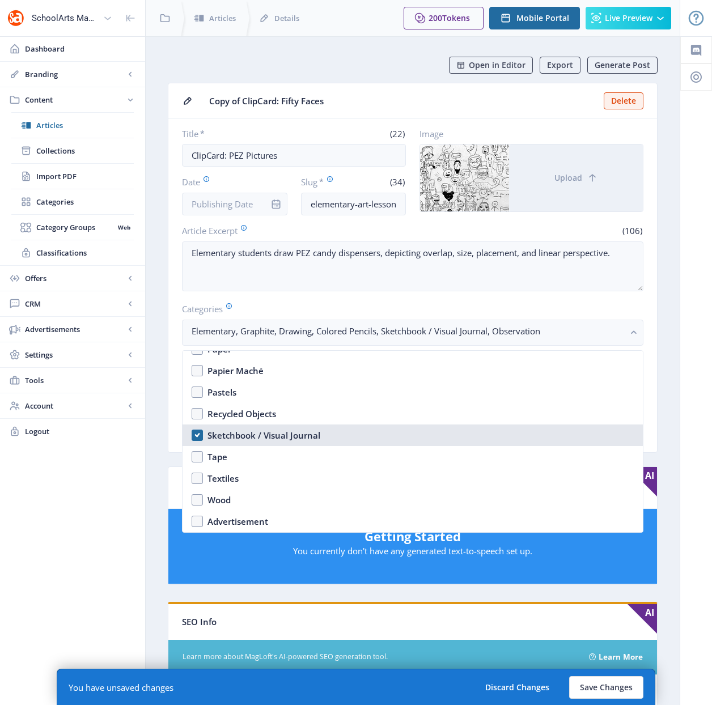
click at [254, 437] on div "Sketchbook / Visual Journal" at bounding box center [263, 435] width 113 height 14
click at [282, 430] on div "Sketchbook / Visual Journal" at bounding box center [263, 435] width 113 height 14
checkbox input "true"
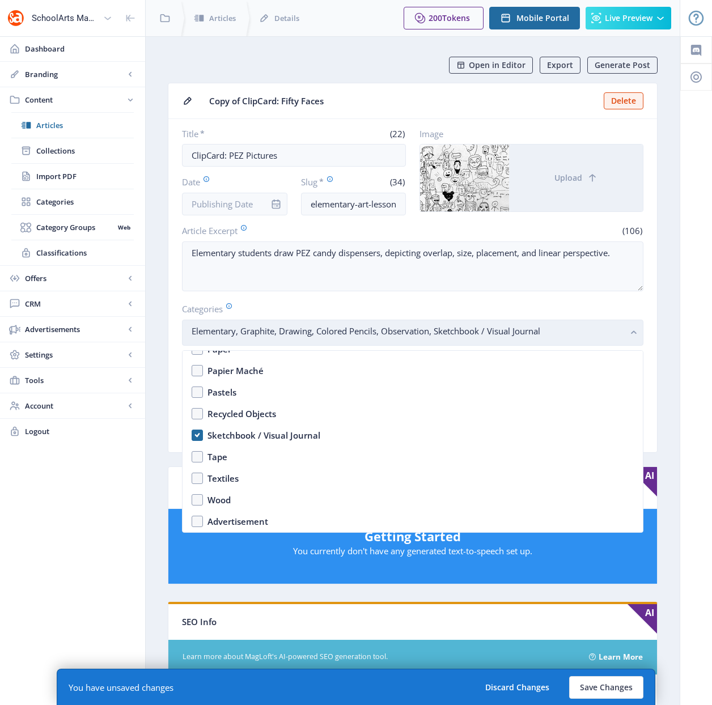
click at [632, 334] on rect "button" at bounding box center [633, 332] width 13 height 13
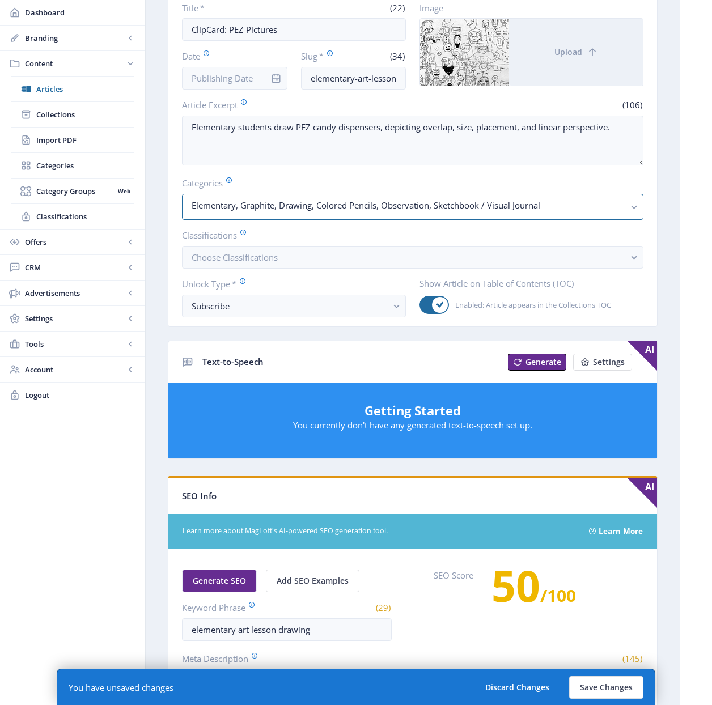
scroll to position [168, 0]
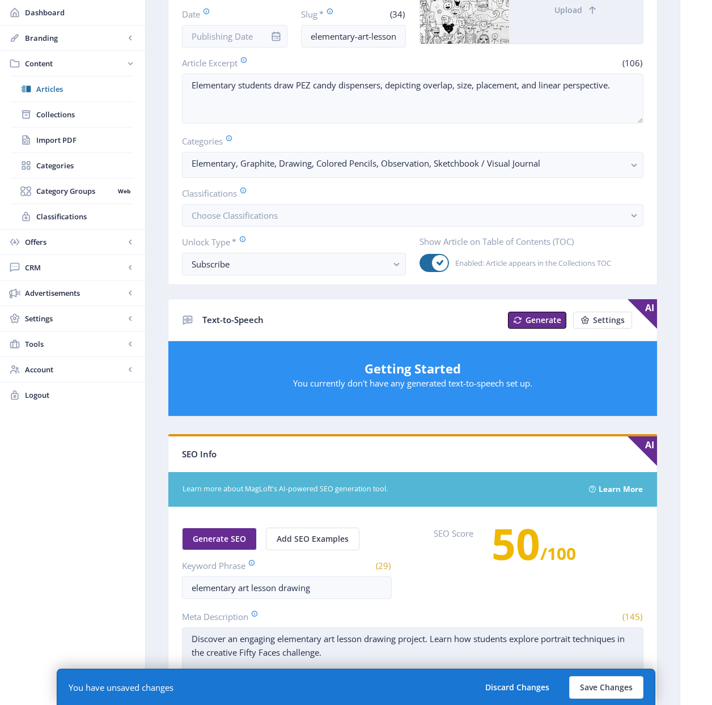
drag, startPoint x: 294, startPoint y: 645, endPoint x: 185, endPoint y: 627, distance: 109.7
click at [185, 627] on textarea "Discover an engaging elementary art lesson drawing project. Learn how students …" at bounding box center [412, 652] width 461 height 50
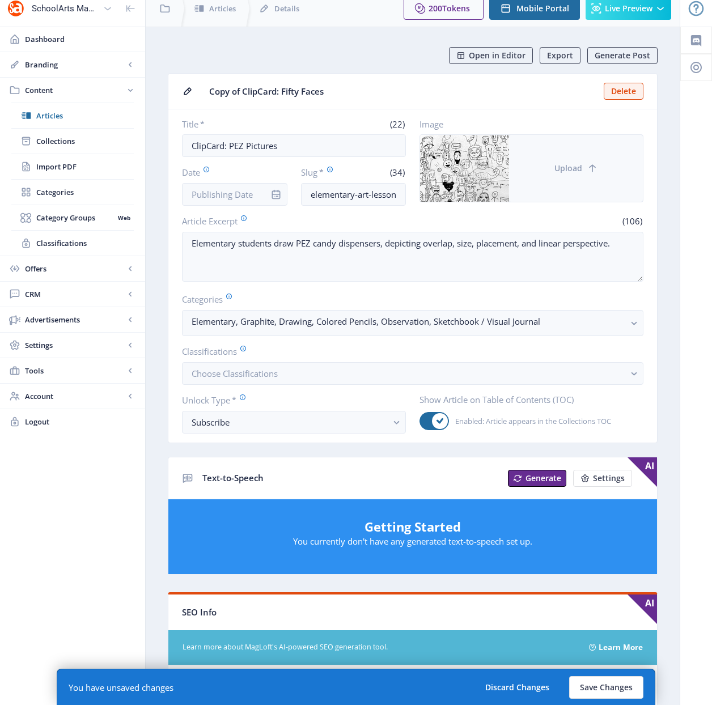
scroll to position [0, 0]
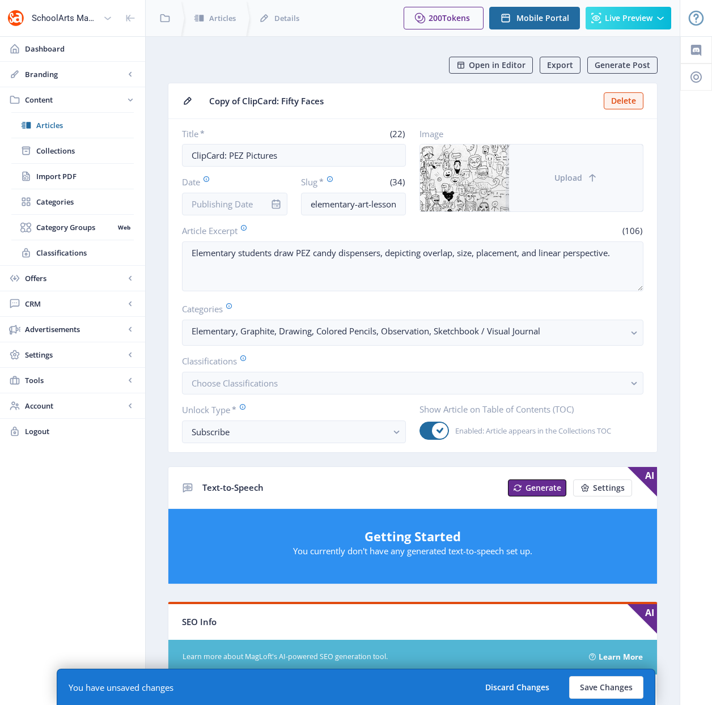
click at [549, 187] on button "Upload" at bounding box center [576, 178] width 134 height 67
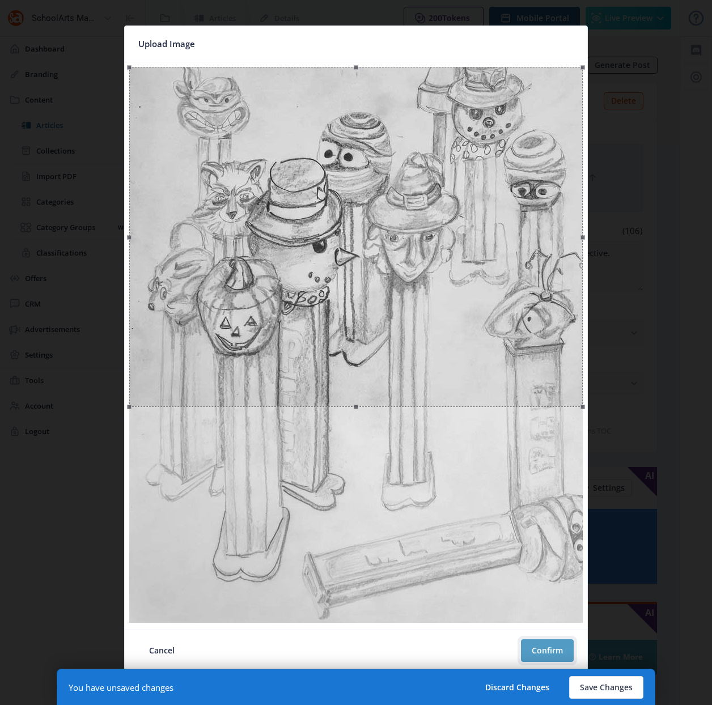
click at [543, 649] on button "Confirm" at bounding box center [547, 650] width 53 height 23
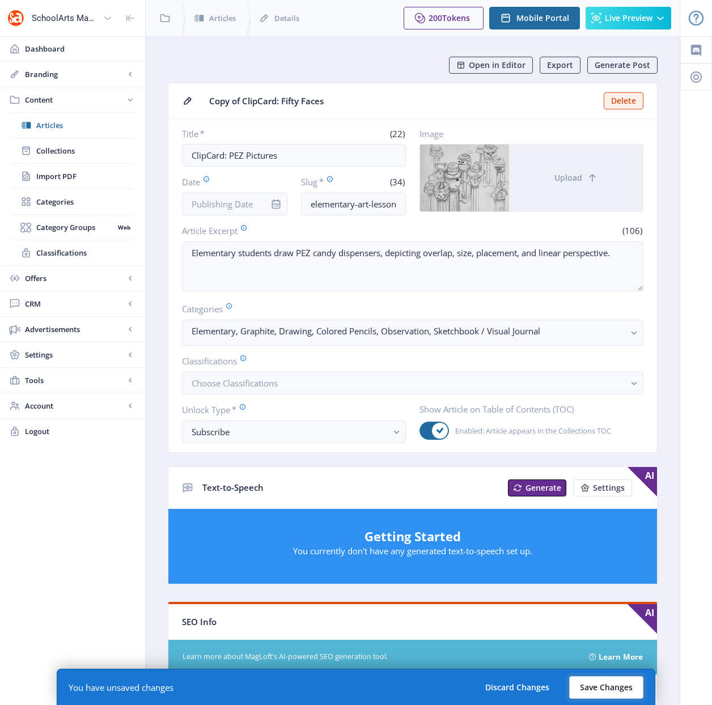
click at [599, 686] on button "Save Changes" at bounding box center [606, 687] width 74 height 23
click at [610, 689] on button "Save Changes" at bounding box center [606, 687] width 74 height 23
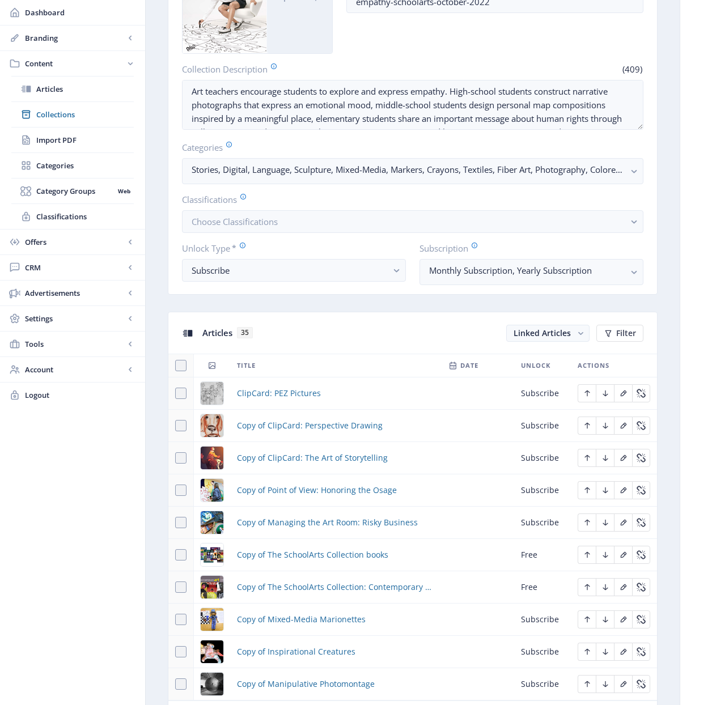
scroll to position [205, 0]
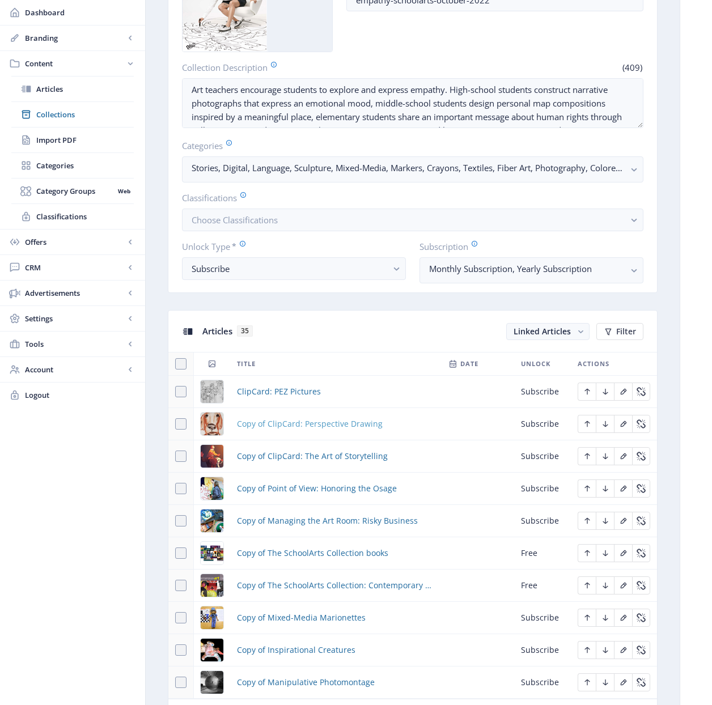
click at [289, 424] on span "Copy of ClipCard: Perspective Drawing" at bounding box center [310, 424] width 146 height 14
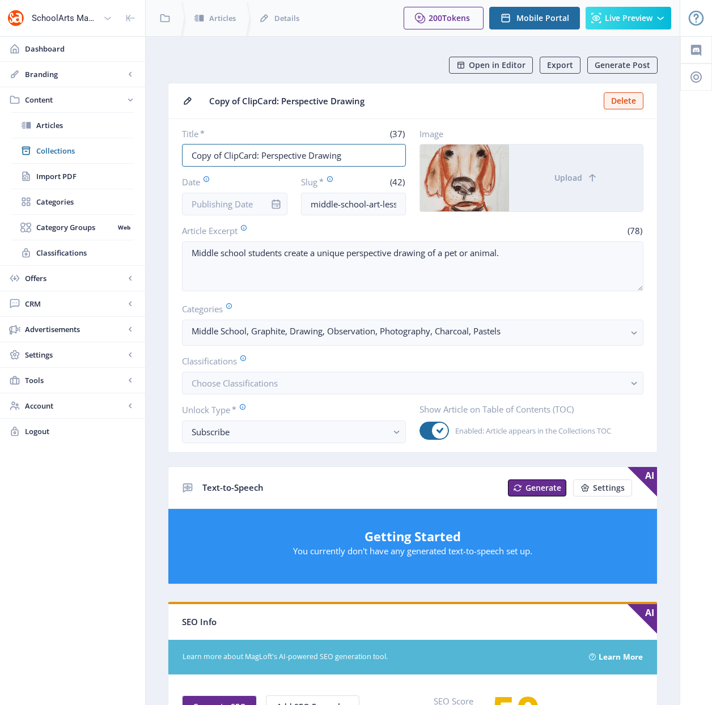
drag, startPoint x: 223, startPoint y: 157, endPoint x: 155, endPoint y: 150, distance: 68.4
click at [155, 150] on nb-layout-column "Open in Editor Export Generate Post Copy of ClipCard: Perspective Drawing Delet…" at bounding box center [412, 580] width 535 height 1088
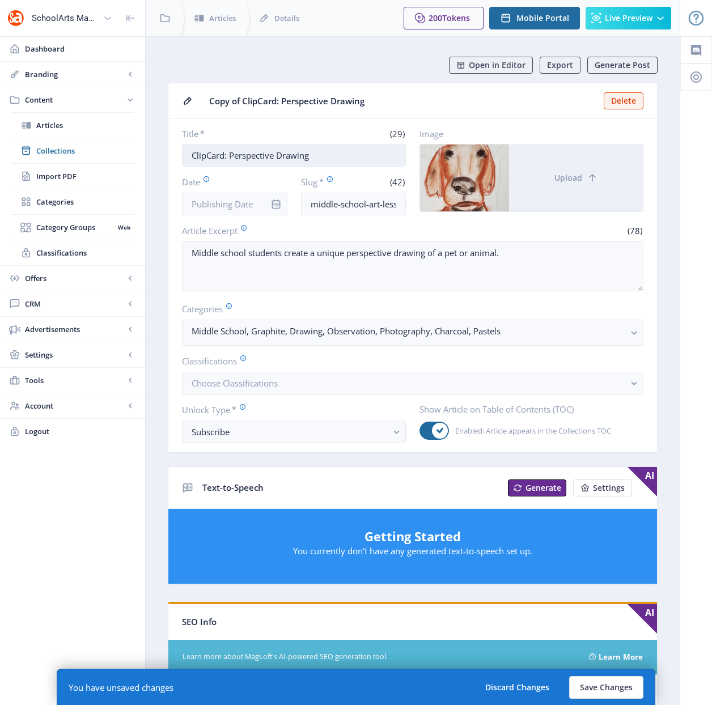
drag, startPoint x: 314, startPoint y: 150, endPoint x: 229, endPoint y: 154, distance: 85.1
click at [229, 154] on input "ClipCard: Perspective Drawing" at bounding box center [294, 155] width 224 height 23
type input "ClipCard: Digital Self-Portraits"
drag, startPoint x: 369, startPoint y: 204, endPoint x: 413, endPoint y: 211, distance: 44.3
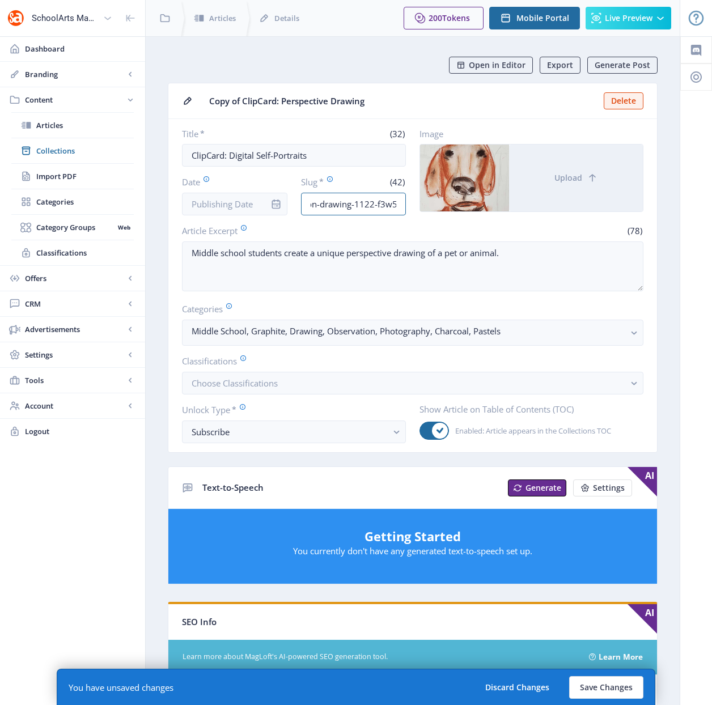
click at [413, 211] on div "Title * (32) ClipCard: Digital Self-Portraits Date Slug * (42) middle-school-ar…" at bounding box center [412, 171] width 461 height 87
click at [402, 206] on input "middle-school-art-lesson-drawing-1122-f3w5" at bounding box center [353, 204] width 105 height 23
drag, startPoint x: 398, startPoint y: 204, endPoint x: 352, endPoint y: 203, distance: 46.5
click at [352, 203] on input "middle-school-art-lesson-drawing-1122-f3w5" at bounding box center [353, 204] width 105 height 23
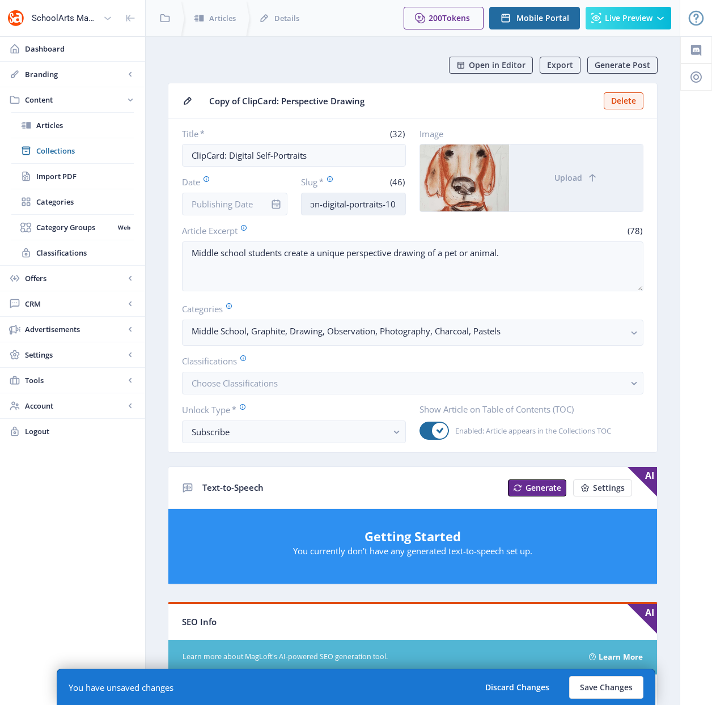
scroll to position [0, 97]
type input "middle-school-art-lesson-digital-portraits-1022"
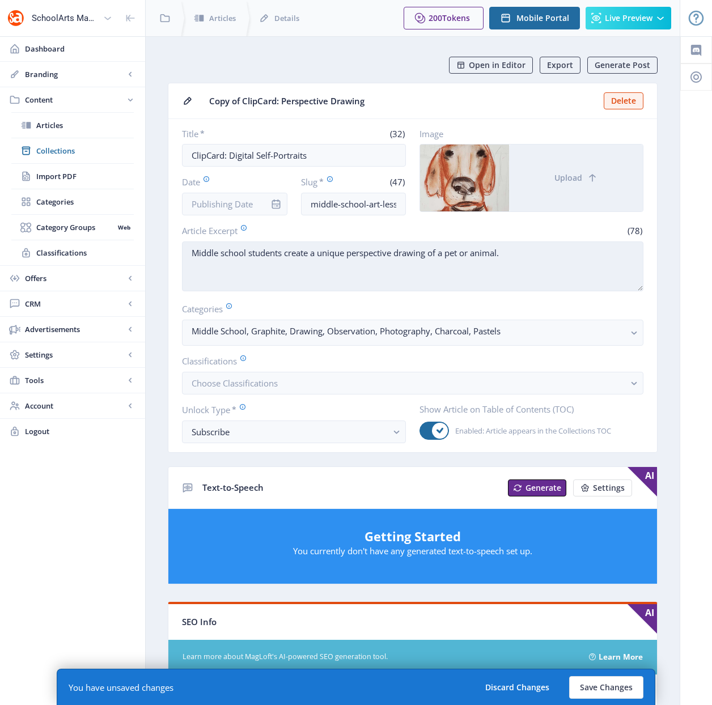
drag, startPoint x: 309, startPoint y: 256, endPoint x: 494, endPoint y: 260, distance: 185.3
click at [494, 260] on textarea "Middle school students create a unique perspective drawing of a pet or animal." at bounding box center [412, 266] width 461 height 50
paste textarea "ombine traditional and nontraditional artforms to create a self-portrait."
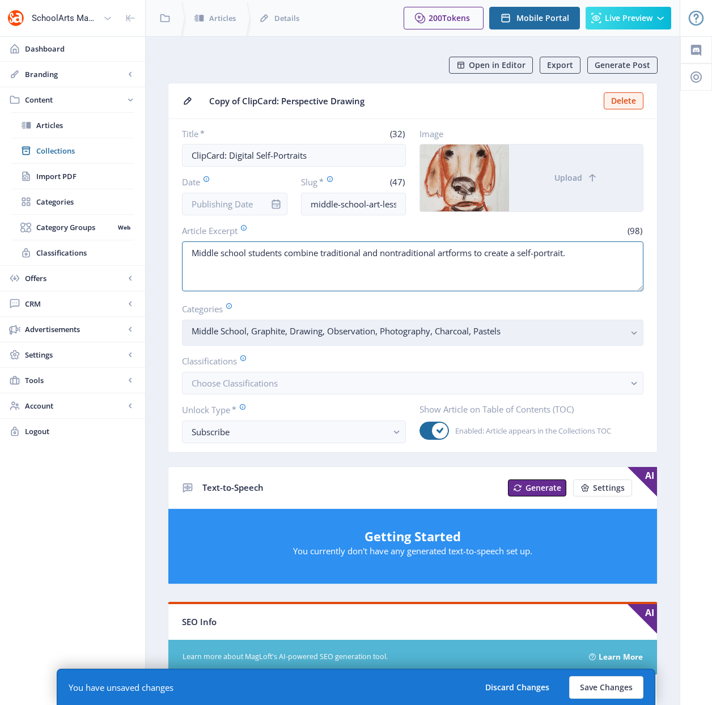
type textarea "Middle school students combine traditional and nontraditional artforms to creat…"
click at [637, 329] on rect "button" at bounding box center [633, 332] width 13 height 13
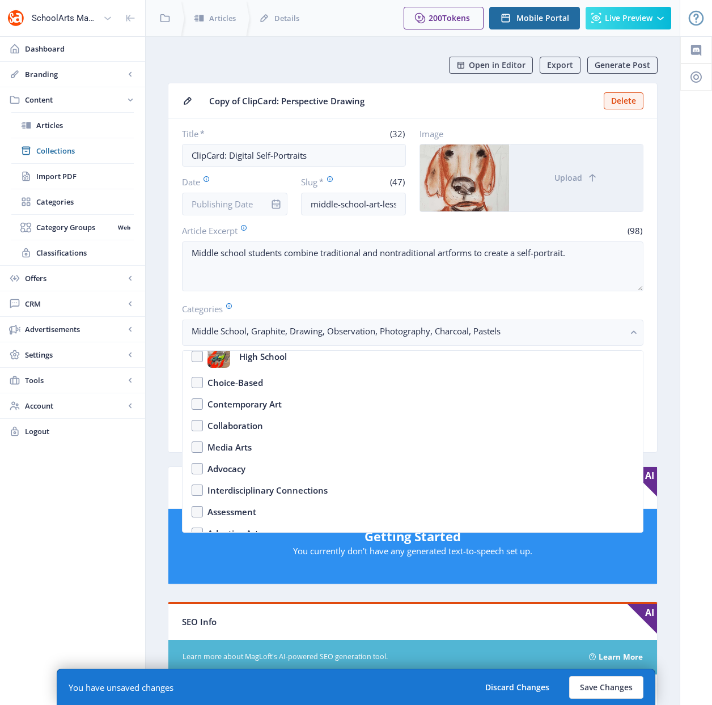
scroll to position [110, 0]
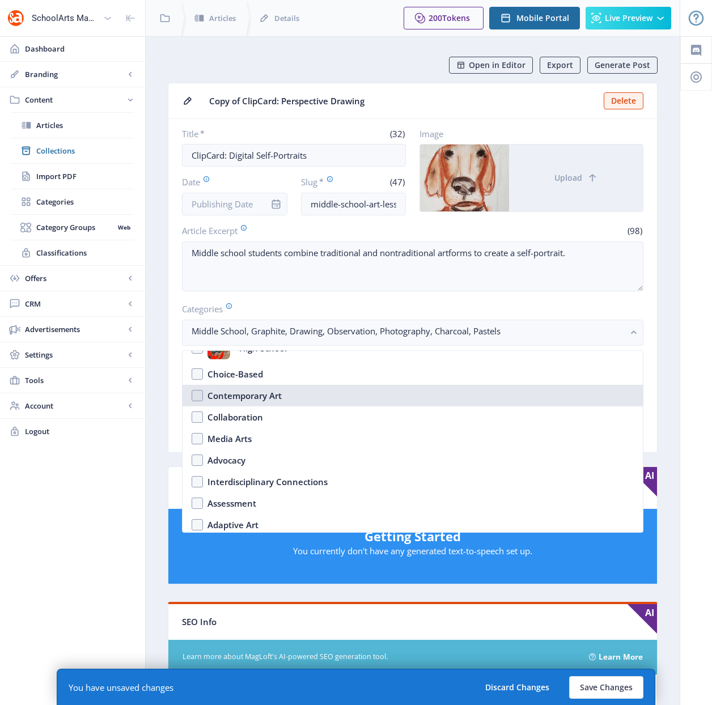
click at [255, 394] on div "Contemporary Art" at bounding box center [244, 396] width 74 height 14
checkbox input "true"
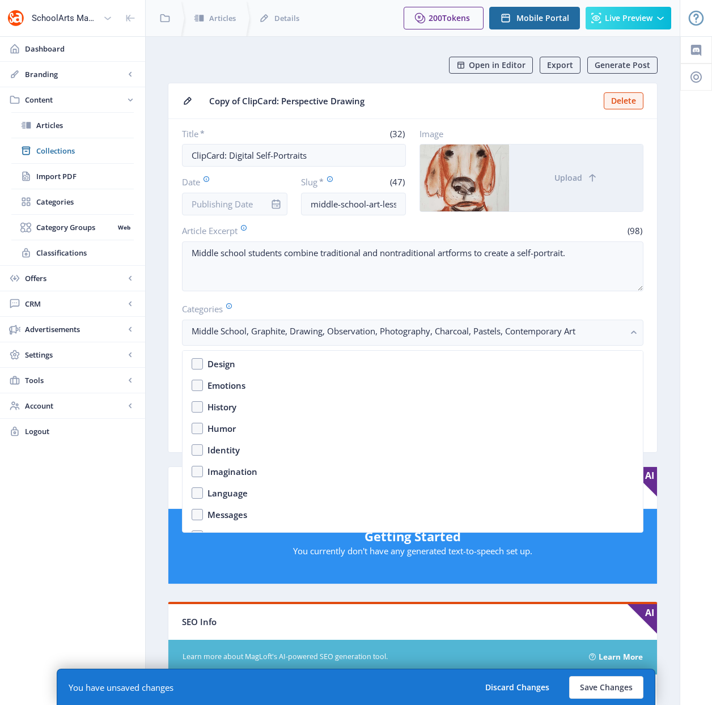
scroll to position [632, 0]
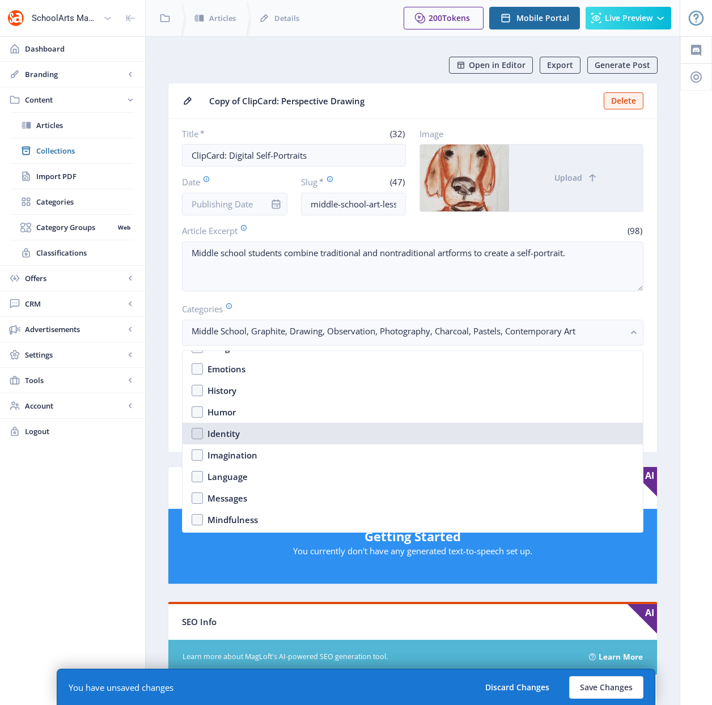
click at [226, 434] on div "Identity" at bounding box center [223, 434] width 32 height 14
checkbox input "true"
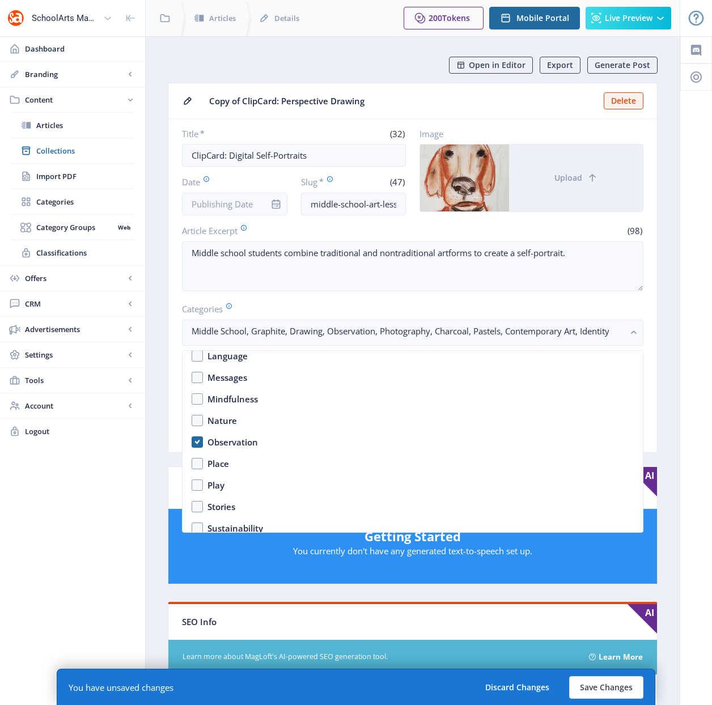
scroll to position [759, 0]
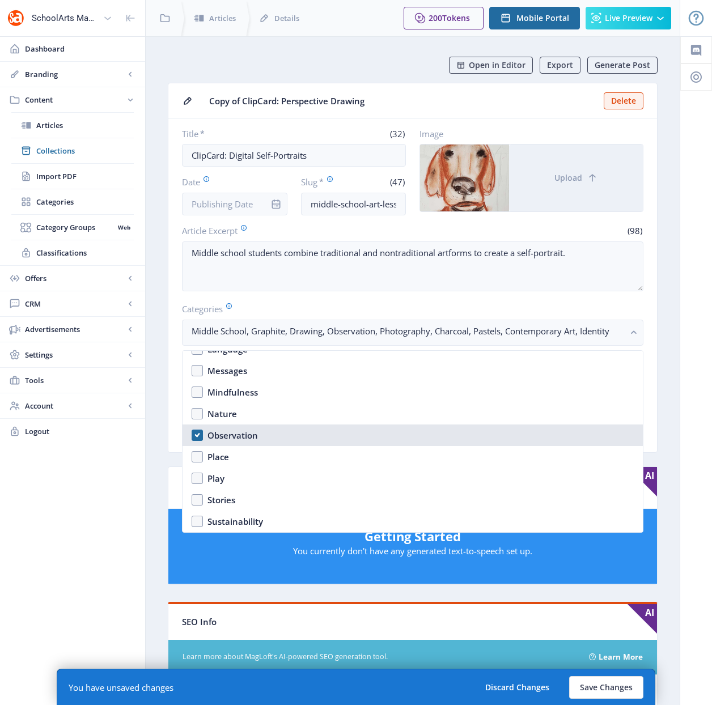
click at [227, 437] on div "Observation" at bounding box center [232, 435] width 50 height 14
checkbox input "false"
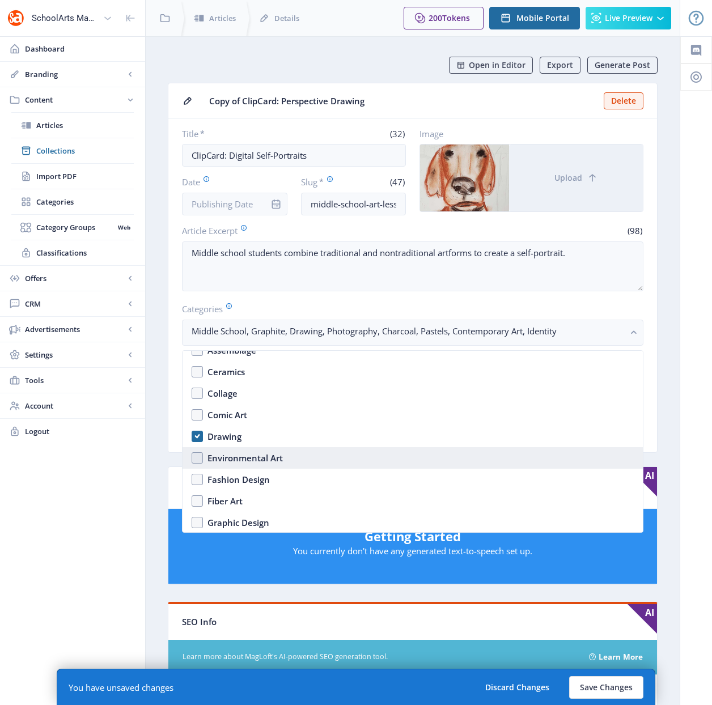
scroll to position [1029, 0]
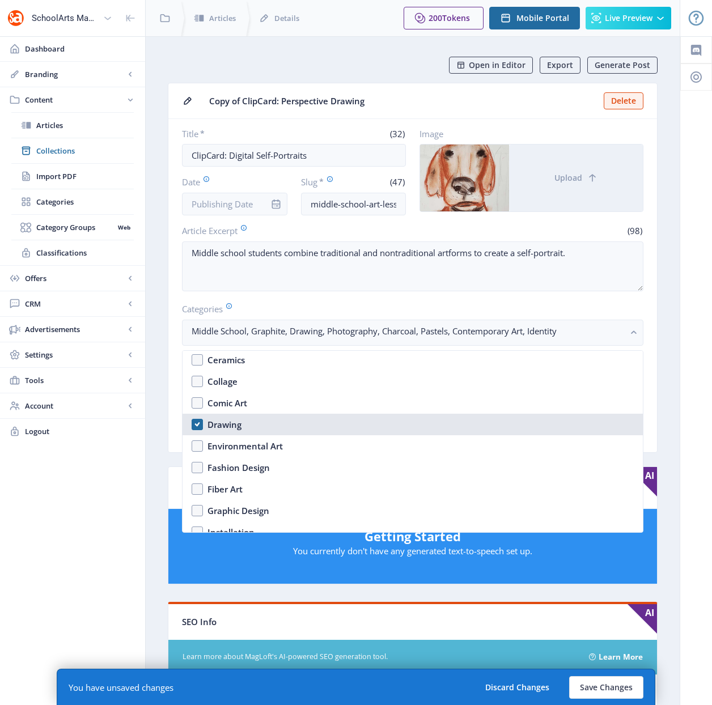
click at [217, 422] on div "Drawing" at bounding box center [224, 425] width 34 height 14
checkbox input "false"
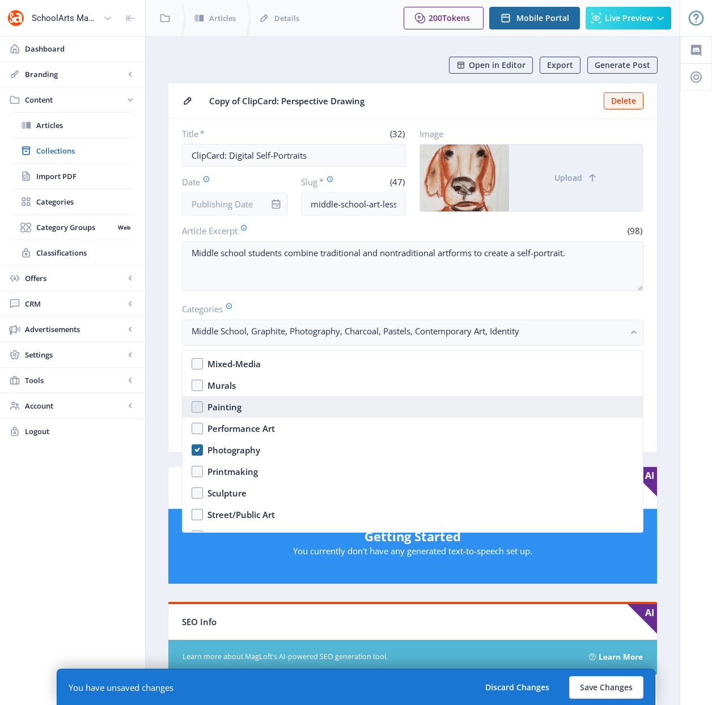
scroll to position [1301, 0]
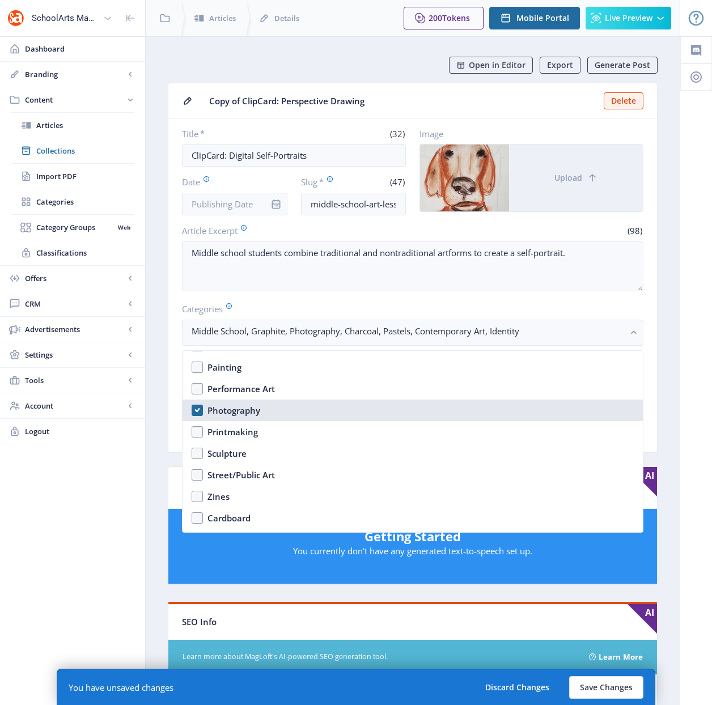
click at [227, 407] on div "Photography" at bounding box center [233, 410] width 53 height 14
checkbox input "false"
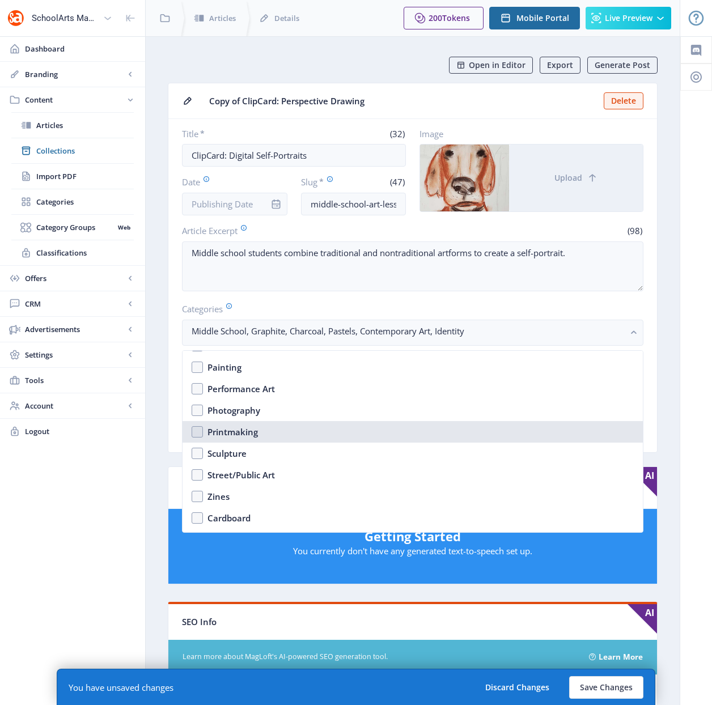
click at [236, 431] on div "Printmaking" at bounding box center [232, 432] width 50 height 14
checkbox input "true"
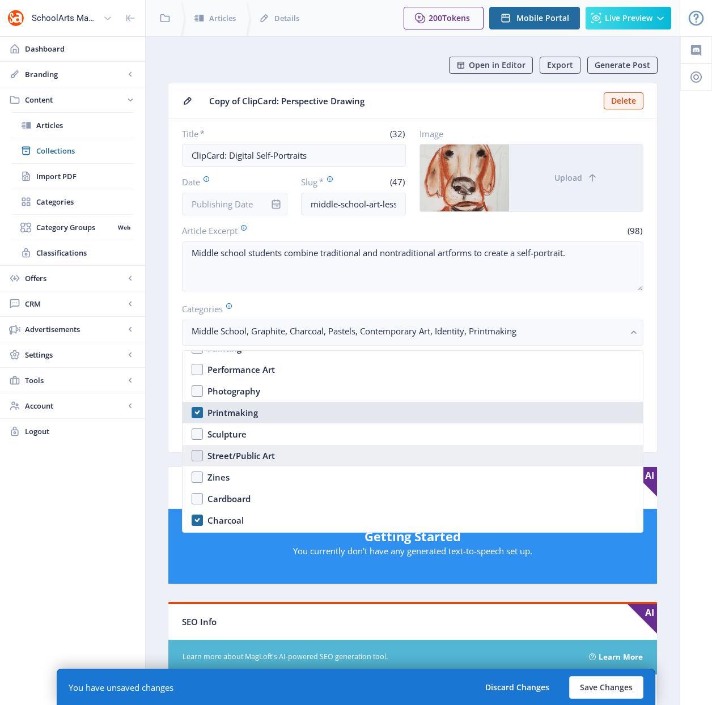
scroll to position [1350, 0]
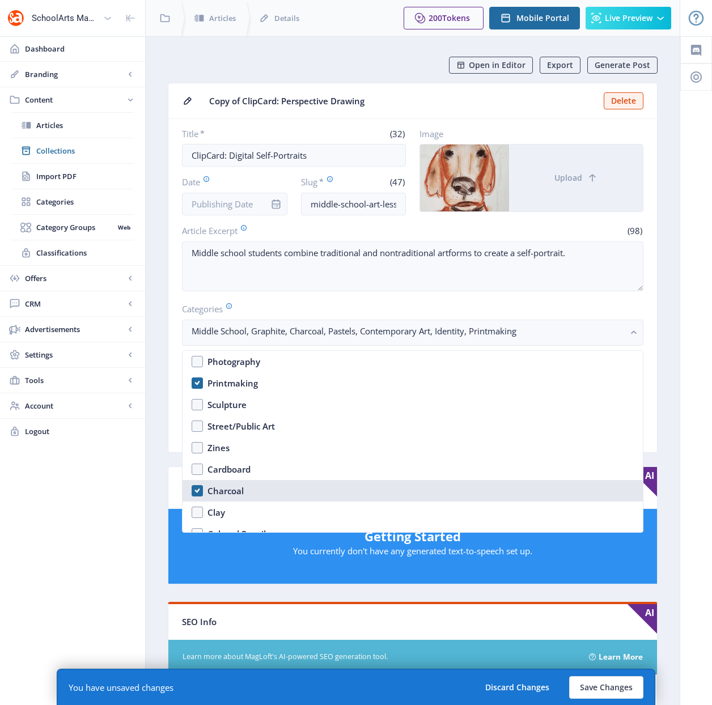
click at [233, 490] on div "Charcoal" at bounding box center [225, 491] width 36 height 14
checkbox input "false"
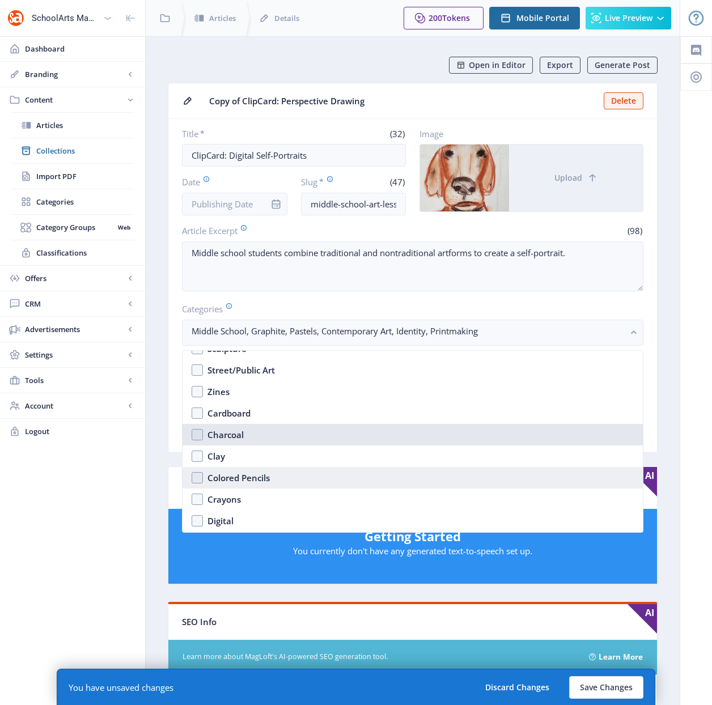
scroll to position [1428, 0]
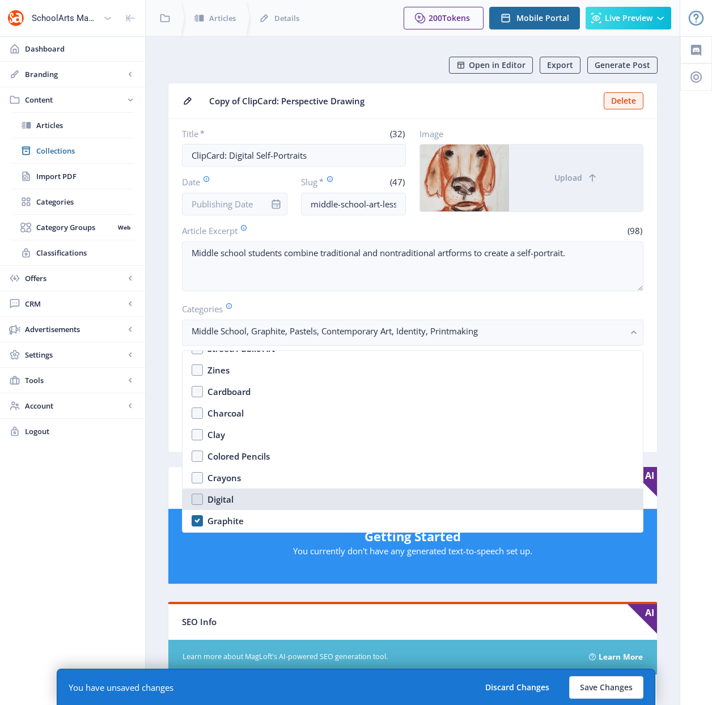
click at [217, 500] on div "Digital" at bounding box center [220, 499] width 26 height 14
checkbox input "true"
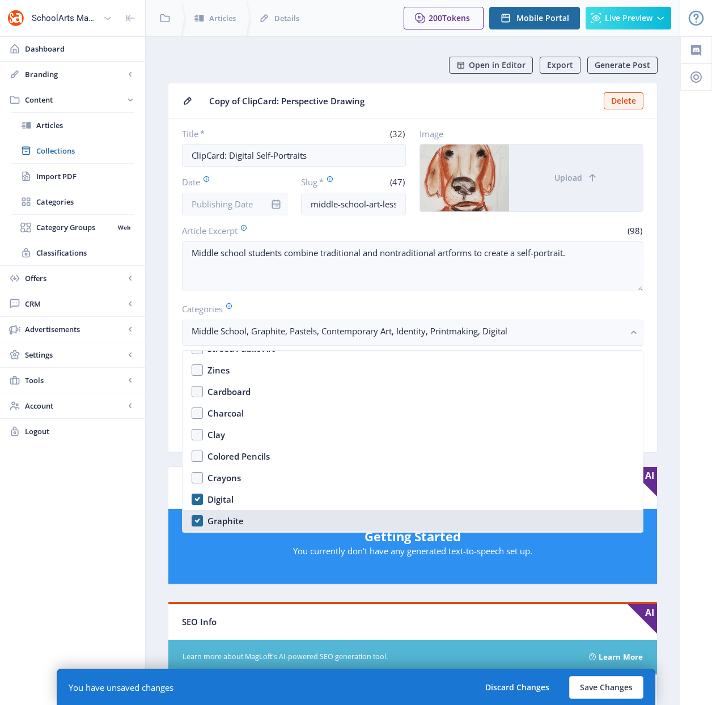
click at [227, 524] on div "Graphite" at bounding box center [225, 521] width 36 height 14
checkbox input "false"
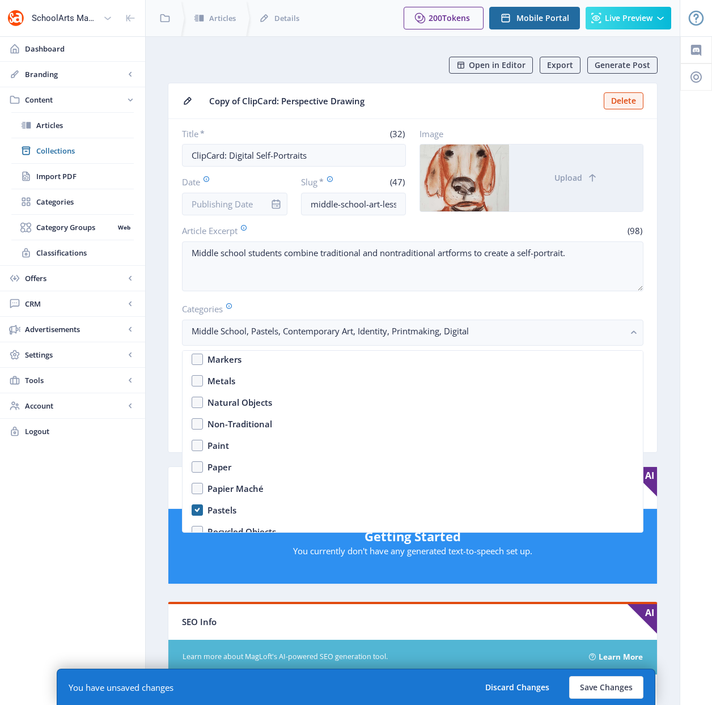
scroll to position [1655, 0]
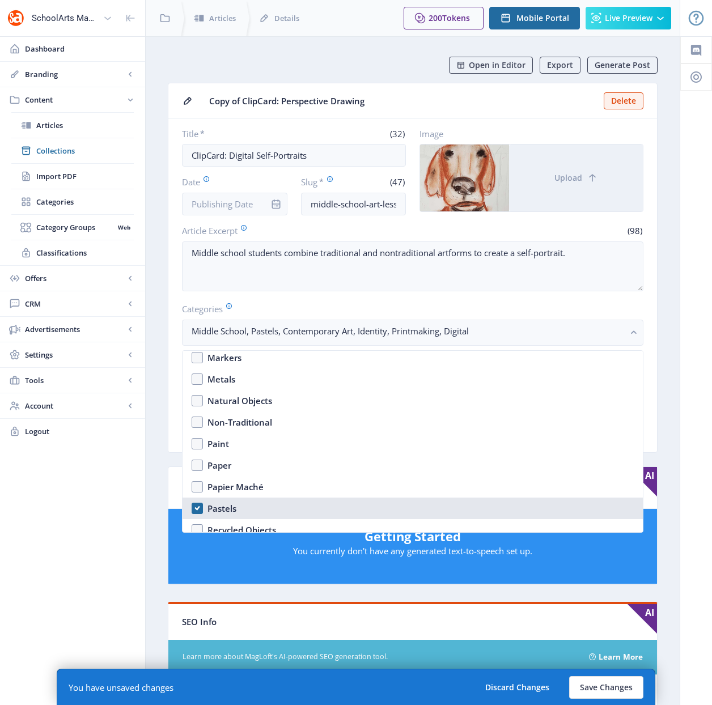
click at [209, 507] on div "Pastels" at bounding box center [221, 509] width 29 height 14
checkbox input "false"
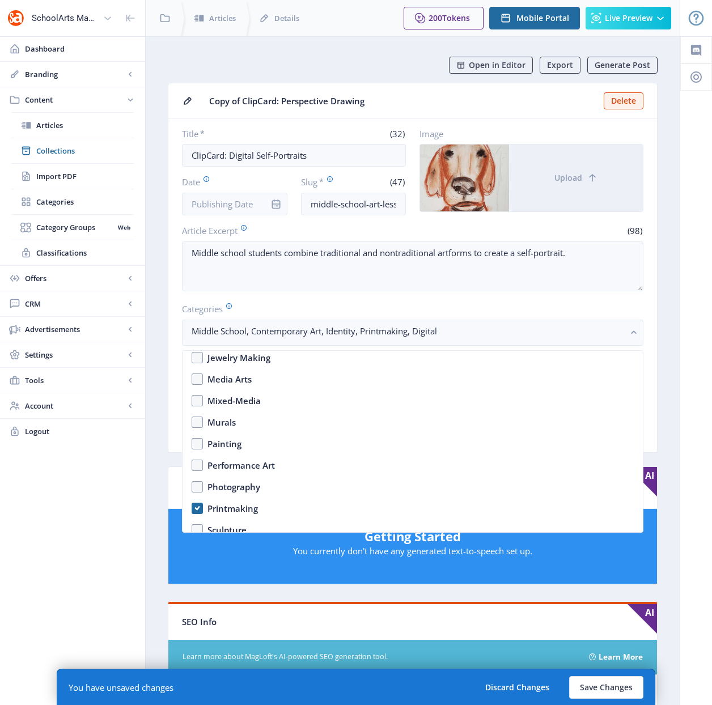
scroll to position [1220, 0]
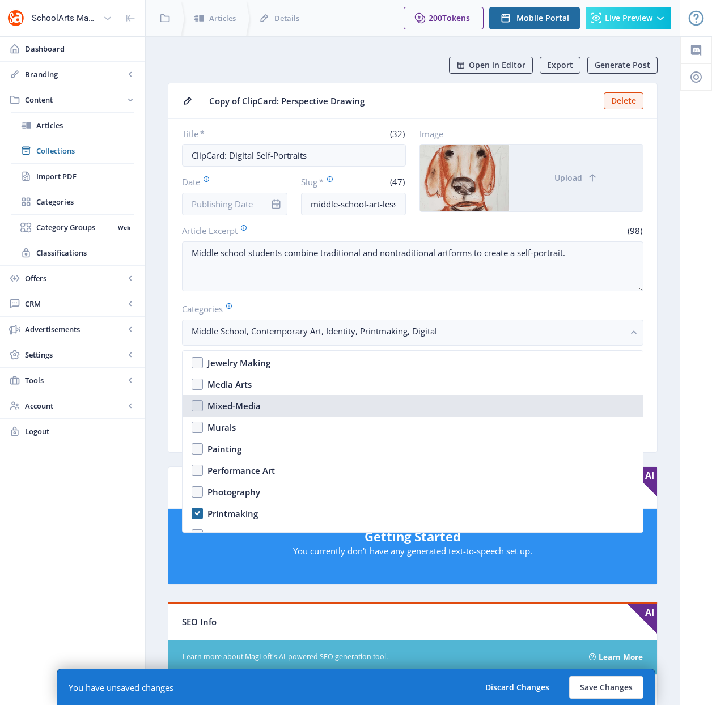
click at [248, 408] on div "Mixed-Media" at bounding box center [233, 406] width 53 height 14
checkbox input "true"
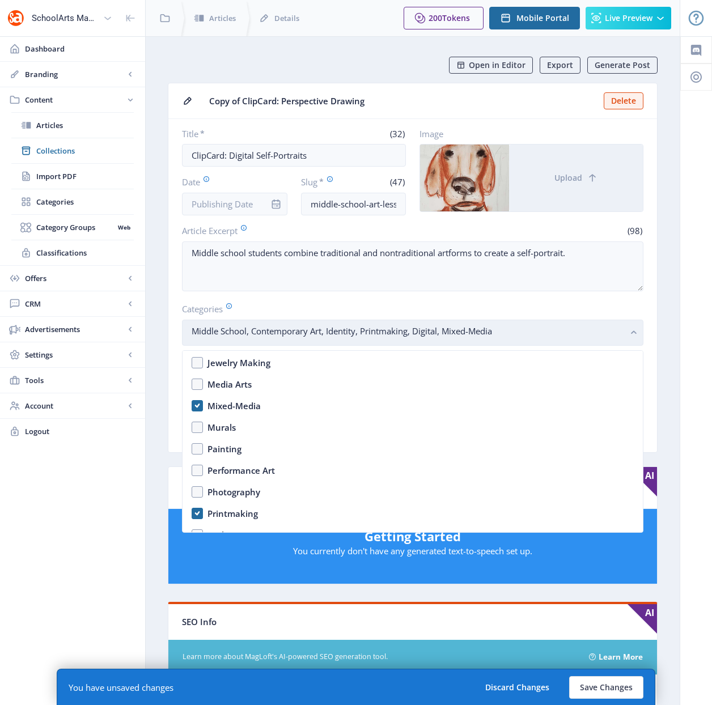
click at [627, 335] on rect "button" at bounding box center [633, 332] width 13 height 13
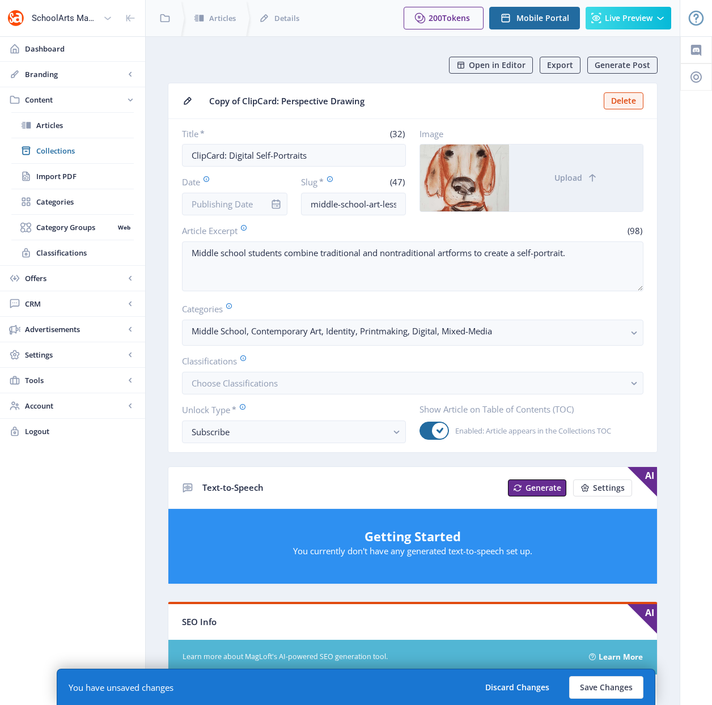
click at [563, 141] on app-form-field "Image Upload" at bounding box center [531, 170] width 224 height 84
click at [567, 173] on span "Upload" at bounding box center [568, 177] width 28 height 9
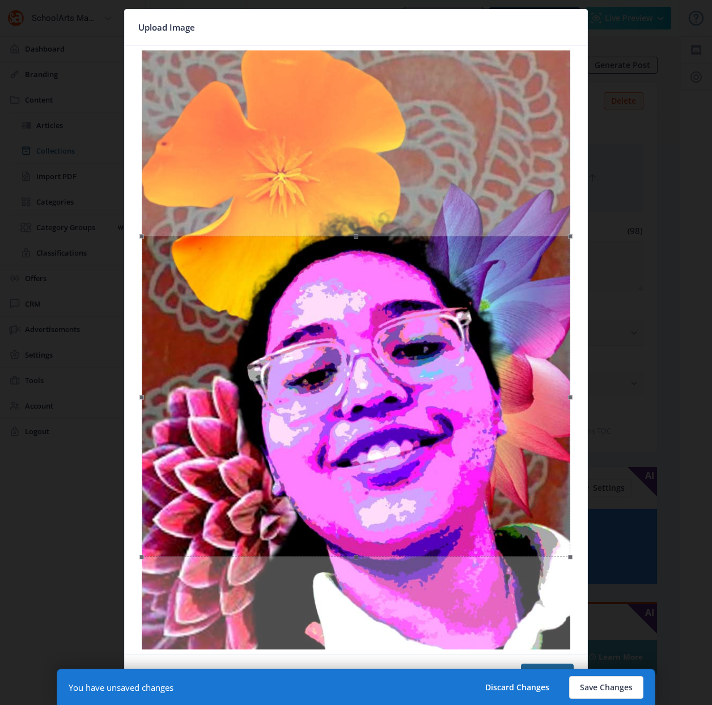
drag, startPoint x: 430, startPoint y: 269, endPoint x: 436, endPoint y: 446, distance: 177.5
click at [436, 446] on div at bounding box center [356, 396] width 428 height 321
click at [542, 665] on button "Confirm" at bounding box center [547, 675] width 53 height 23
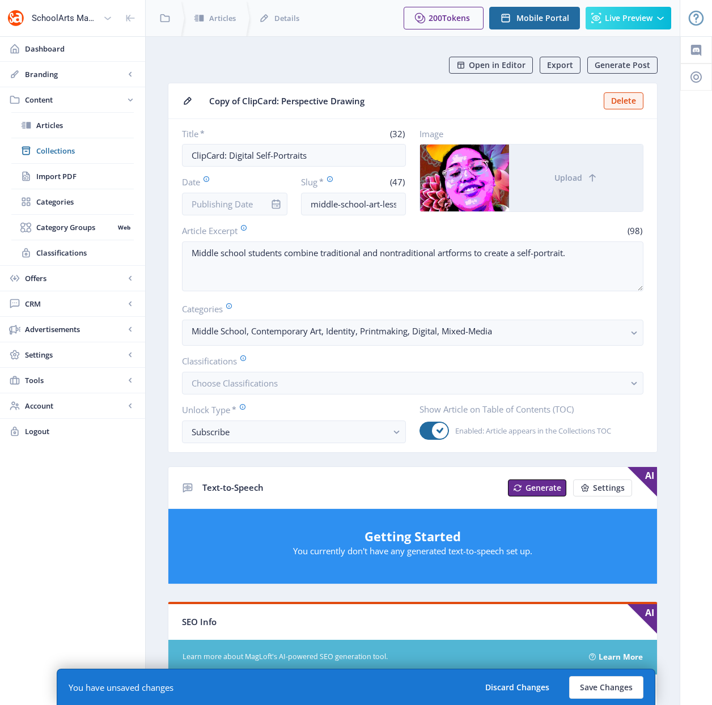
scroll to position [360, 0]
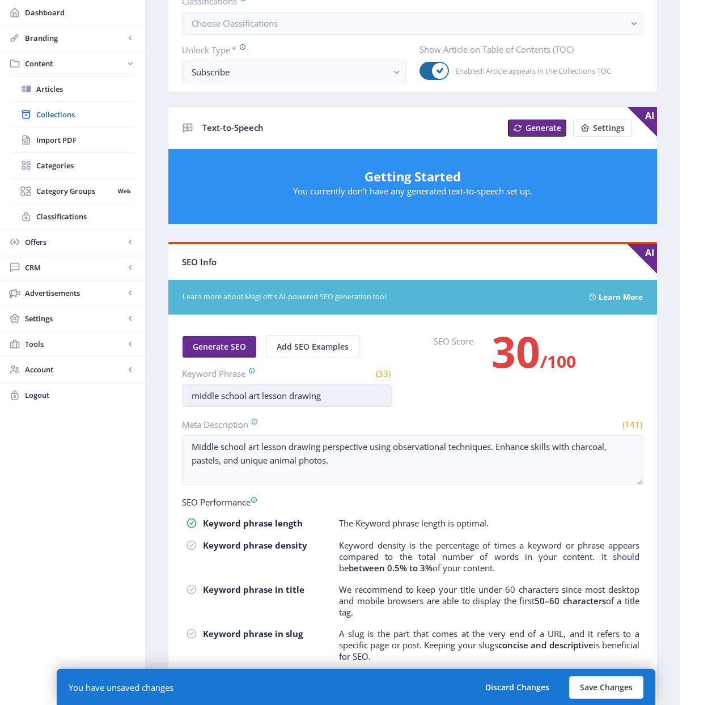
click at [301, 392] on input "middle school art lesson drawing" at bounding box center [287, 395] width 210 height 23
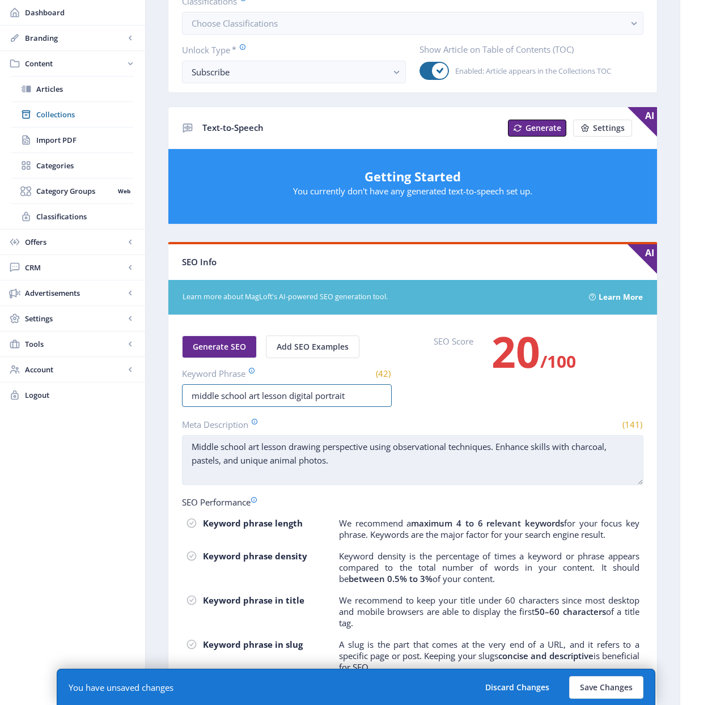
type input "middle school art lesson digital portrait"
drag, startPoint x: 373, startPoint y: 469, endPoint x: 364, endPoint y: 468, distance: 8.6
click at [372, 469] on textarea "Middle school art lesson drawing perspective using observational techniques. En…" at bounding box center [412, 460] width 461 height 50
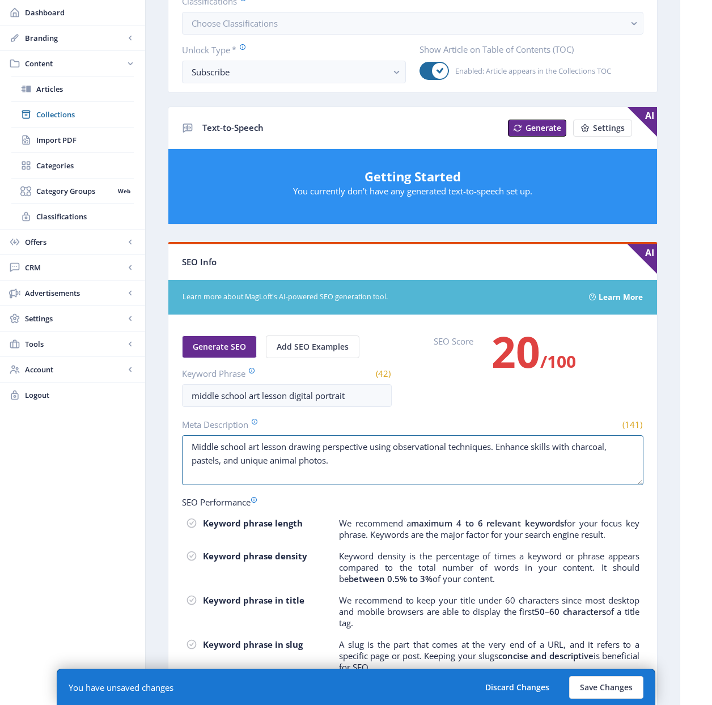
drag, startPoint x: 360, startPoint y: 468, endPoint x: 159, endPoint y: 435, distance: 204.5
click at [159, 435] on nb-layout-column "Open in Editor Export Generate Post Copy of ClipCard: Perspective Drawing Delet…" at bounding box center [412, 236] width 535 height 1121
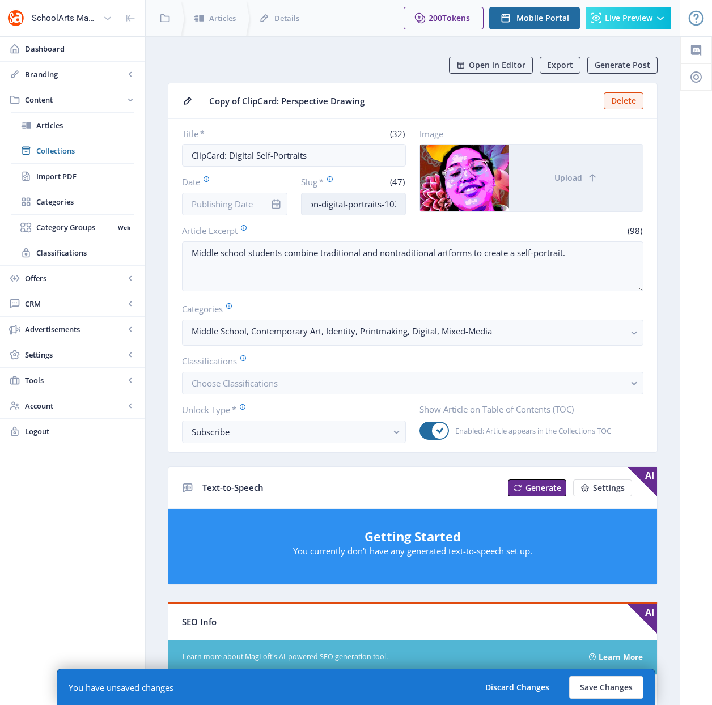
scroll to position [0, 97]
drag, startPoint x: 366, startPoint y: 204, endPoint x: 396, endPoint y: 205, distance: 30.0
click at [396, 205] on input "middle-school-art-lesson-digital-portraits-1022" at bounding box center [353, 204] width 105 height 23
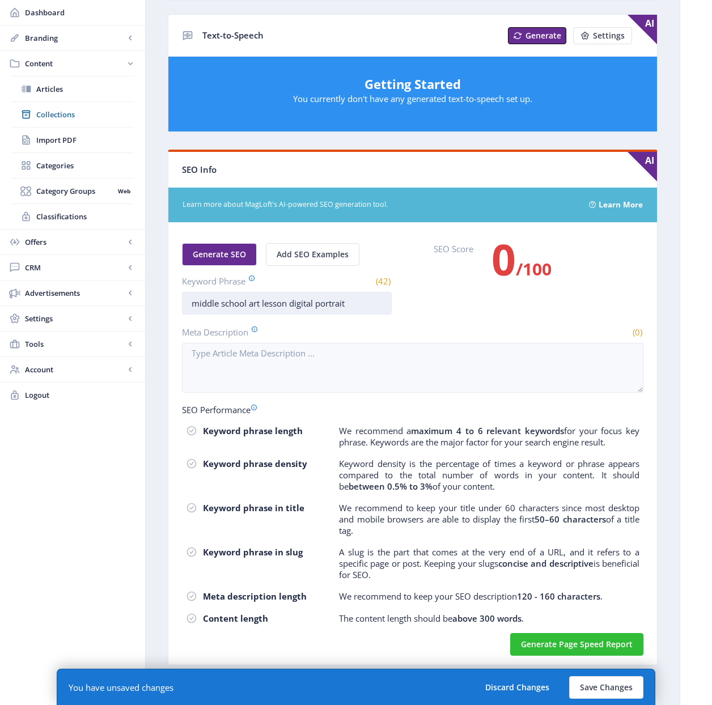
scroll to position [0, 0]
click at [347, 306] on input "middle school art lesson digital portrait" at bounding box center [287, 303] width 210 height 23
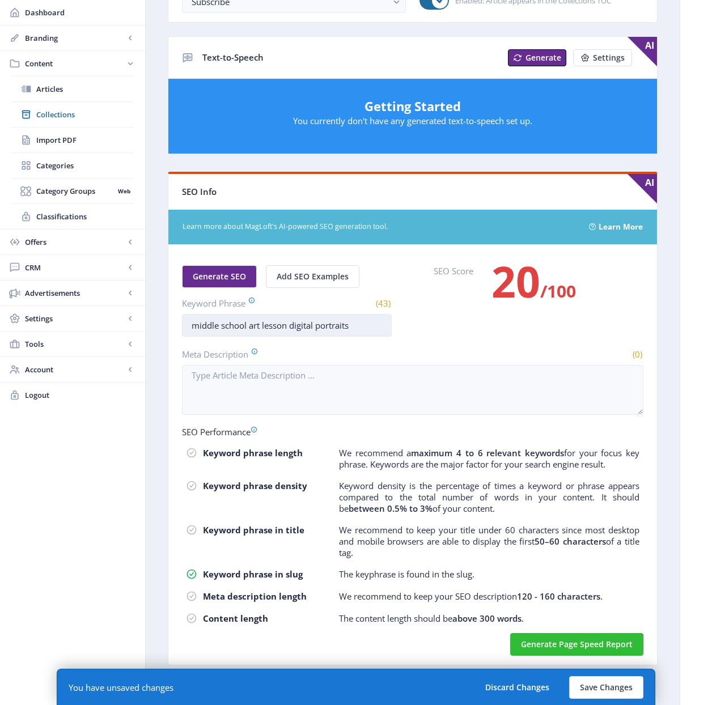
scroll to position [430, 0]
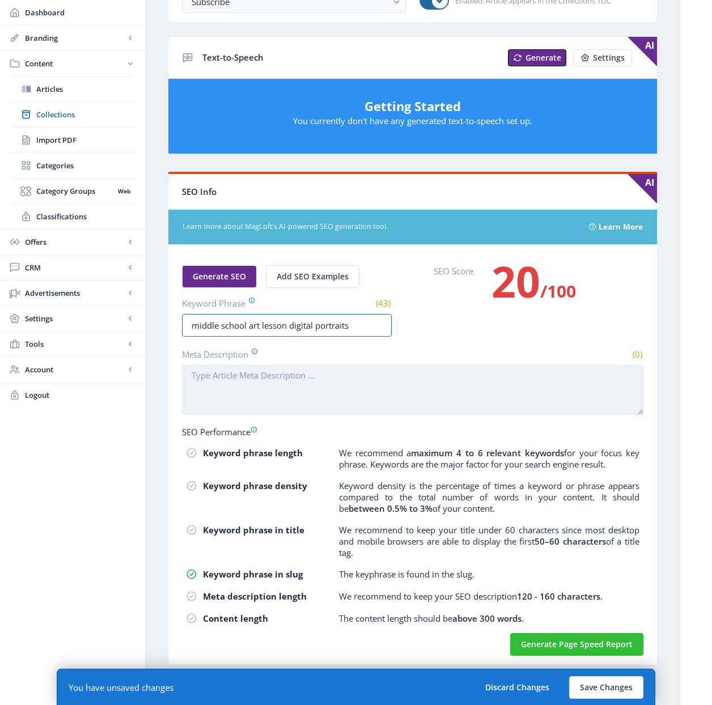
type input "middle school art lesson digital portraits"
click at [359, 385] on textarea "Meta Description" at bounding box center [412, 390] width 461 height 50
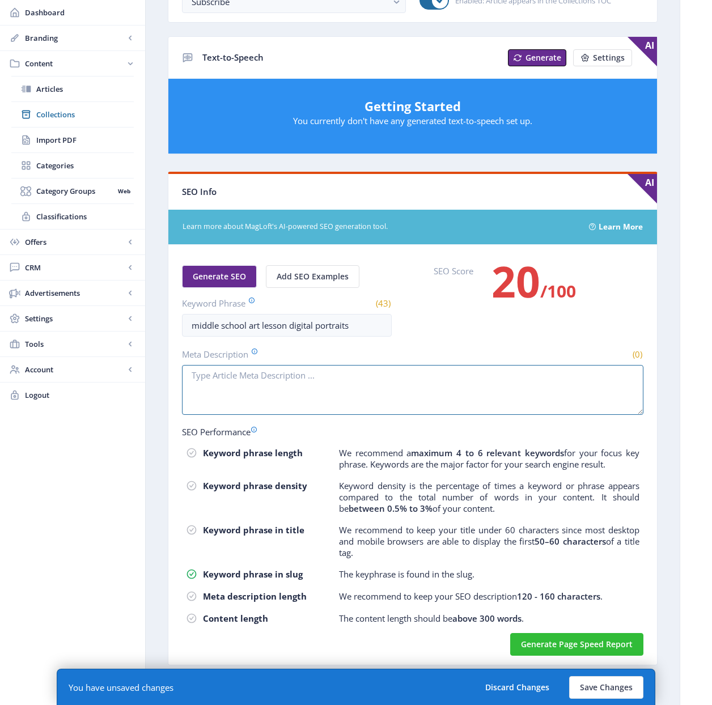
scroll to position [0, 0]
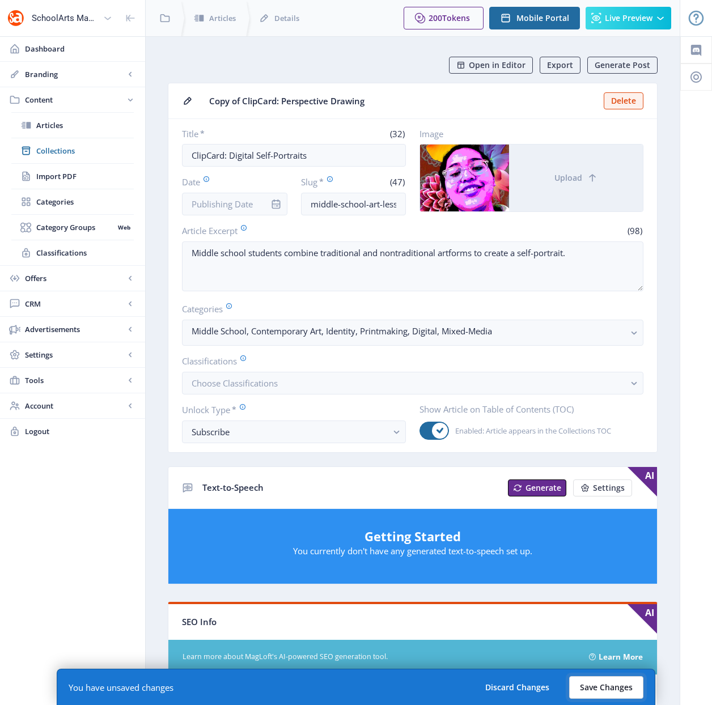
click at [622, 683] on button "Save Changes" at bounding box center [606, 687] width 74 height 23
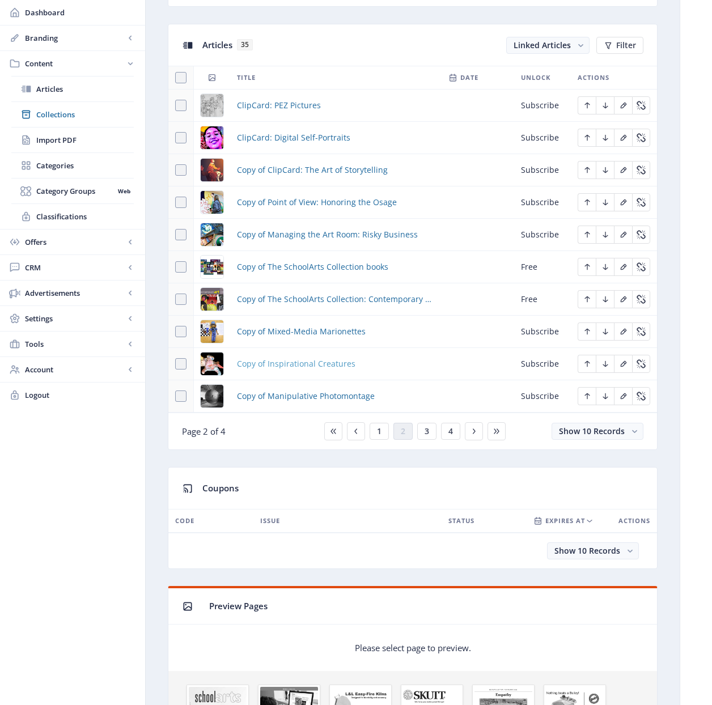
scroll to position [495, 0]
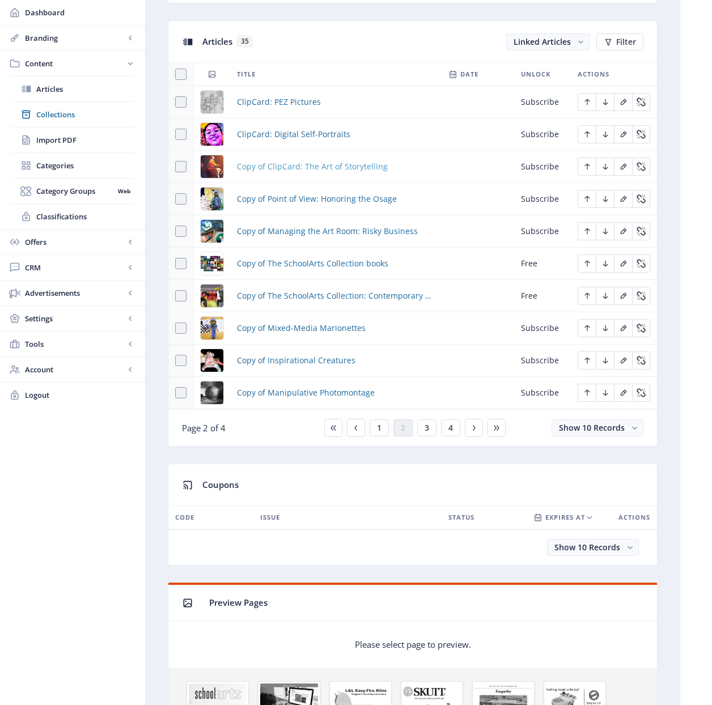
click at [291, 169] on span "Copy of ClipCard: The Art of Storytelling" at bounding box center [312, 167] width 151 height 14
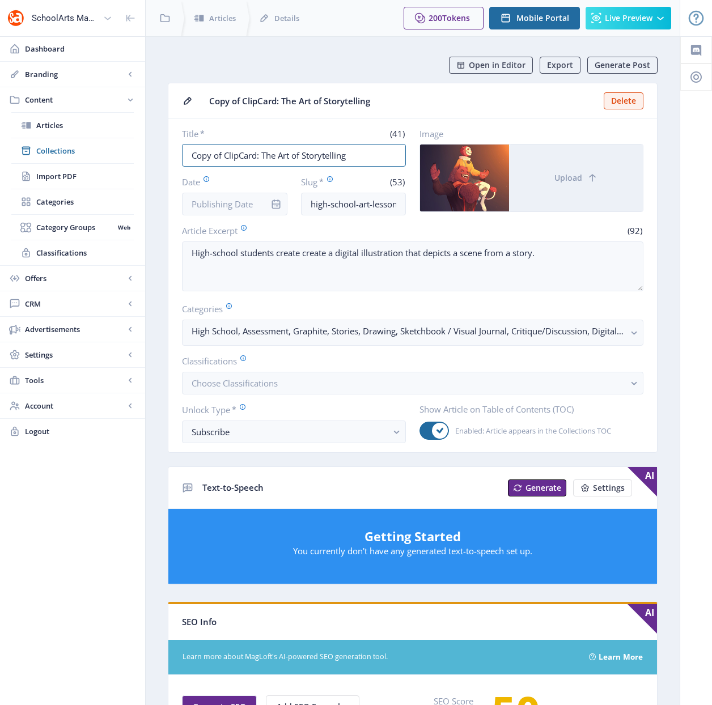
drag, startPoint x: 223, startPoint y: 155, endPoint x: 157, endPoint y: 154, distance: 66.3
click at [157, 154] on nb-layout-column "Open in Editor Export Generate Post Copy of ClipCard: The Art of Storytelling D…" at bounding box center [412, 580] width 535 height 1088
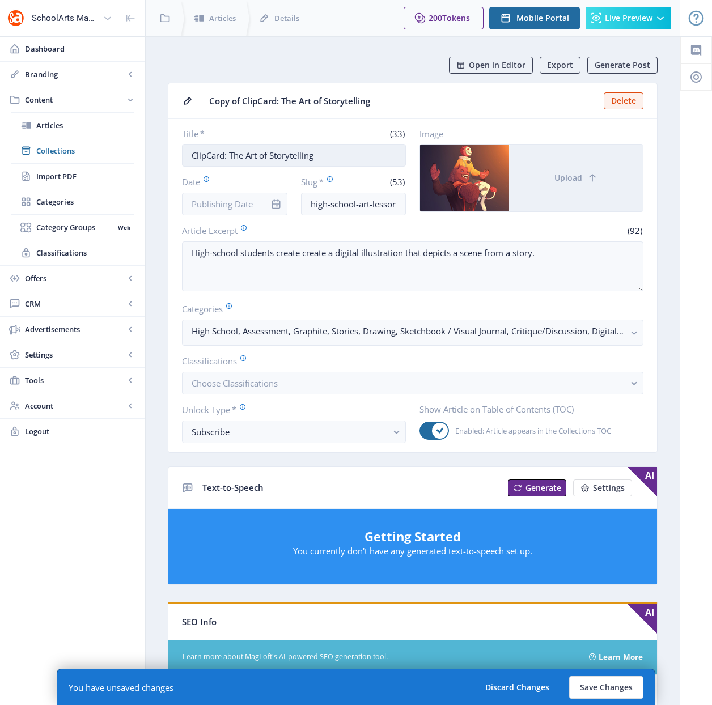
drag, startPoint x: 352, startPoint y: 152, endPoint x: 230, endPoint y: 154, distance: 122.4
click at [230, 154] on input "ClipCard: The Art of Storytelling" at bounding box center [294, 155] width 224 height 23
type input "ClipCard: Abstract Sculptures"
drag, startPoint x: 369, startPoint y: 204, endPoint x: 405, endPoint y: 209, distance: 36.0
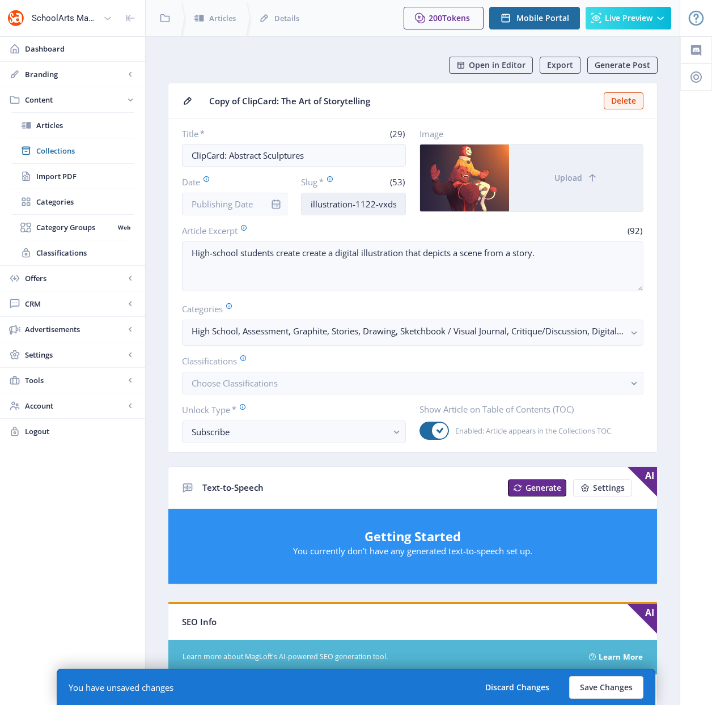
click at [405, 209] on input "high-school-art-lesson-digital-illustration-1122-vxds" at bounding box center [353, 204] width 105 height 23
click at [397, 207] on input "high-school-art-lesson-digital-illustration-1122-vxds" at bounding box center [353, 204] width 105 height 23
drag, startPoint x: 398, startPoint y: 207, endPoint x: 321, endPoint y: 207, distance: 76.5
click at [320, 207] on input "high-school-art-lesson-digital-illustration-1122-vxds" at bounding box center [353, 204] width 105 height 23
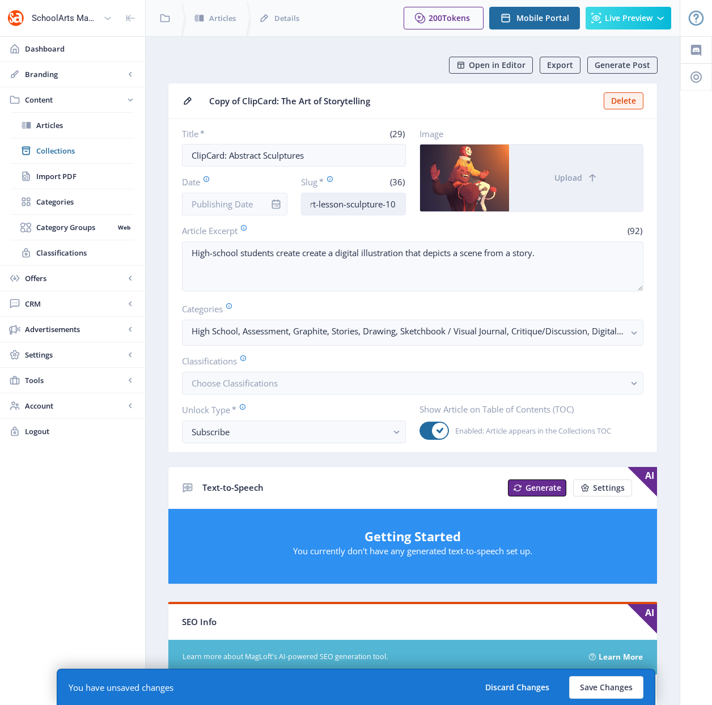
scroll to position [0, 63]
type input "high-school-art-lesson-sculpture-1022"
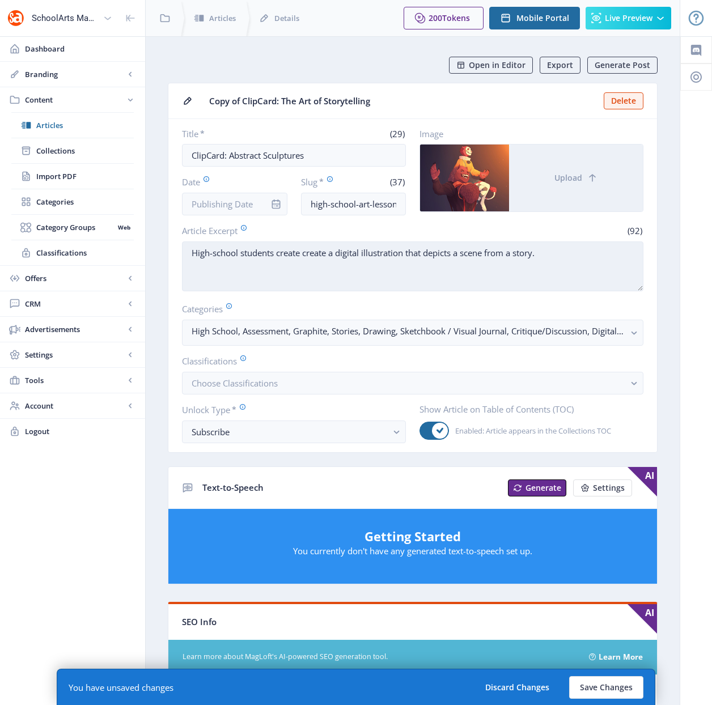
drag, startPoint x: 333, startPoint y: 254, endPoint x: 568, endPoint y: 258, distance: 235.8
click at [568, 258] on textarea "High-school students create create a digital illustration that depicts a scene …" at bounding box center [412, 266] width 461 height 50
paste textarea "create a freestanding nonobjective sculpture."
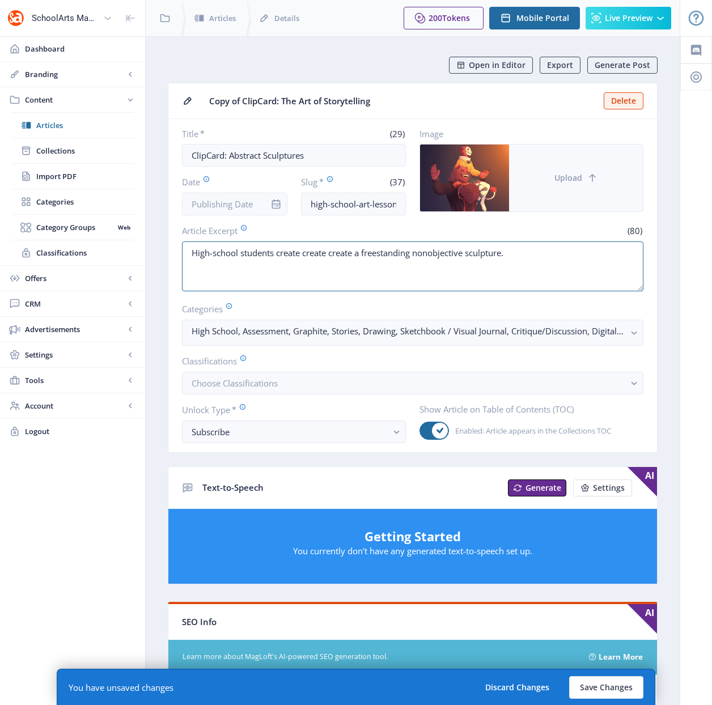
type textarea "High-school students create create create a freestanding nonobjective sculpture."
click at [567, 198] on button "Upload" at bounding box center [576, 178] width 134 height 67
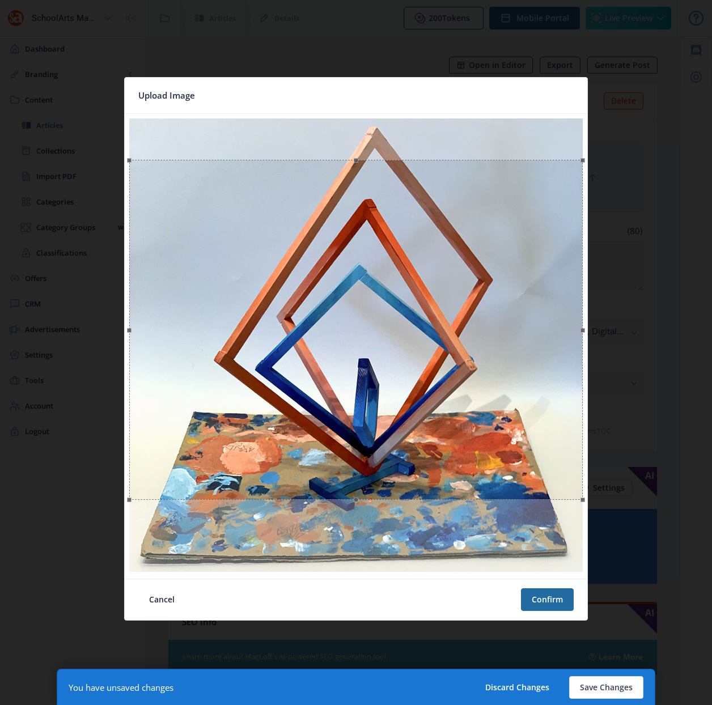
drag, startPoint x: 396, startPoint y: 270, endPoint x: 391, endPoint y: 311, distance: 41.7
click at [391, 311] on div at bounding box center [355, 330] width 453 height 340
click at [536, 603] on button "Confirm" at bounding box center [547, 599] width 53 height 23
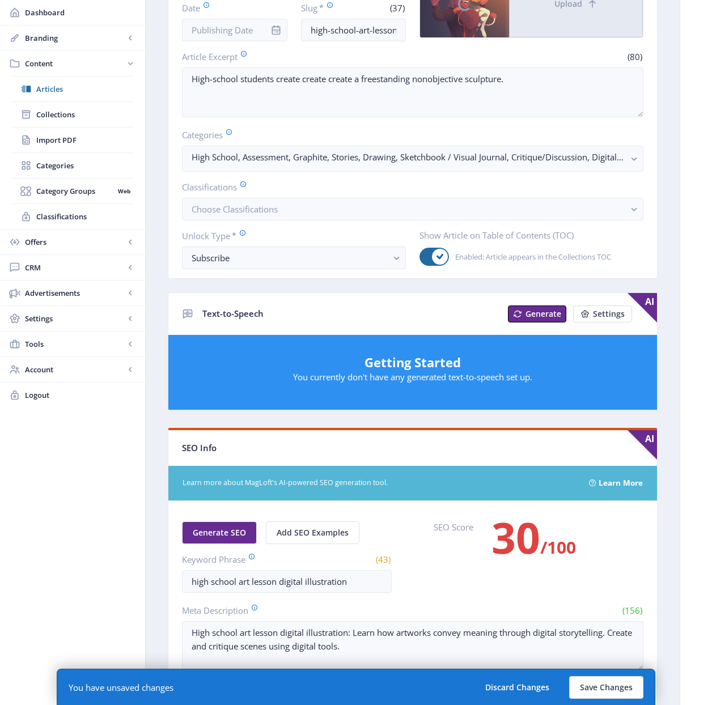
scroll to position [202, 0]
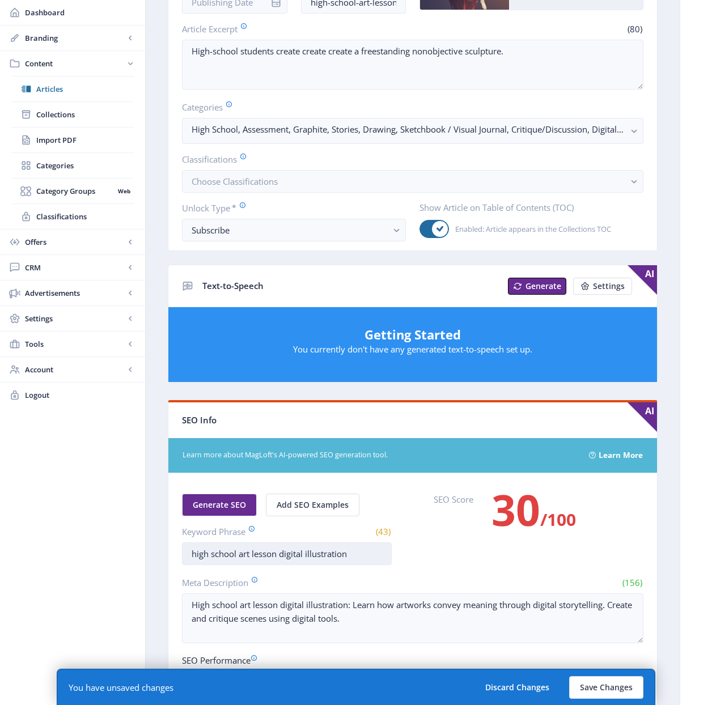
drag, startPoint x: 328, startPoint y: 554, endPoint x: 281, endPoint y: 554, distance: 47.0
click at [281, 554] on input "high school art lesson digital illustration" at bounding box center [287, 553] width 210 height 23
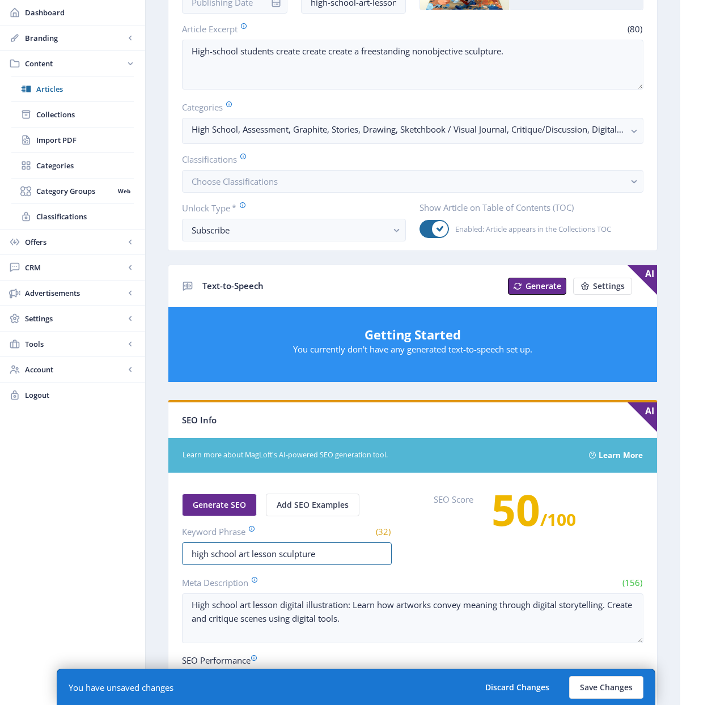
type input "high school art lesson sculpture"
click at [384, 576] on label "Meta Description" at bounding box center [295, 582] width 226 height 12
drag, startPoint x: 392, startPoint y: 619, endPoint x: 176, endPoint y: 602, distance: 216.6
click at [176, 602] on nb-card-body "Generate SEO Add SEO Examples Keyword Phrase (32) high school art lesson sculpt…" at bounding box center [412, 677] width 488 height 409
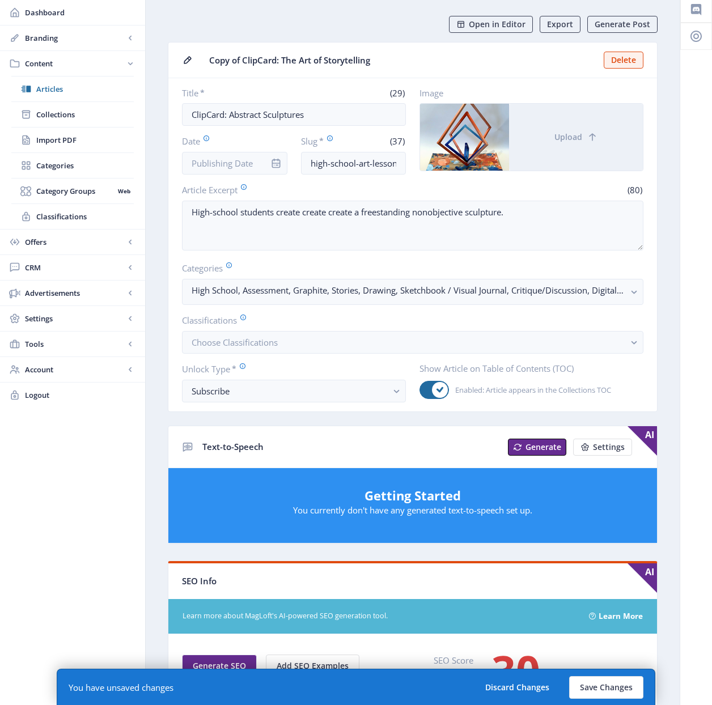
scroll to position [0, 0]
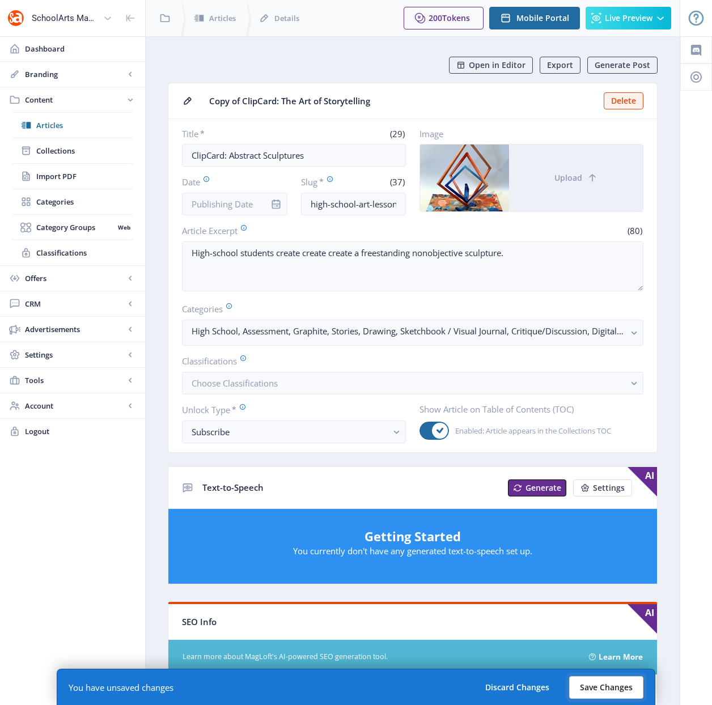
click at [604, 690] on button "Save Changes" at bounding box center [606, 687] width 74 height 23
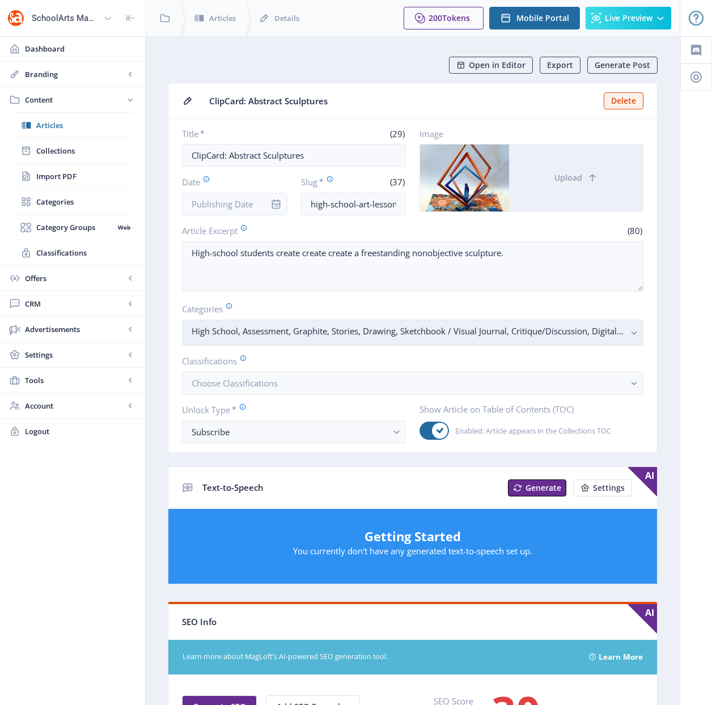
click at [631, 336] on rect "button" at bounding box center [633, 332] width 13 height 13
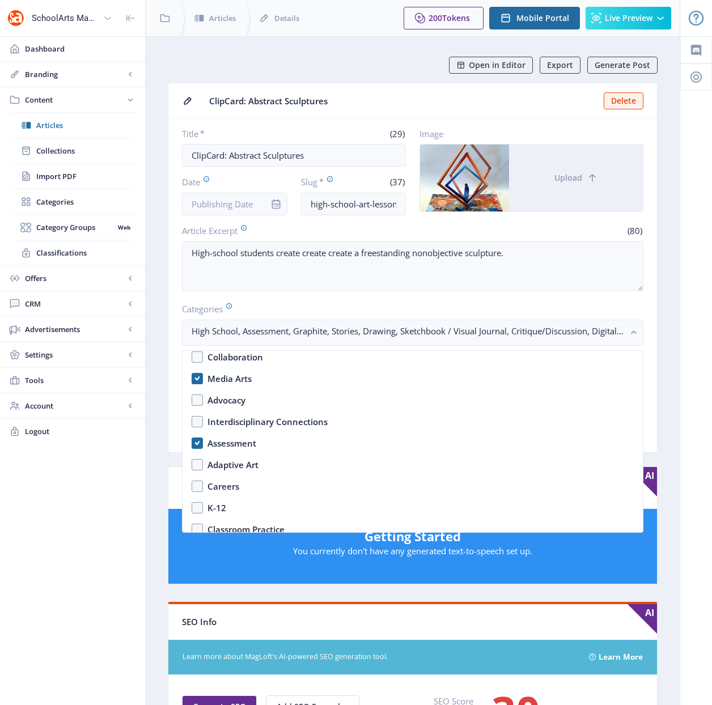
scroll to position [171, 0]
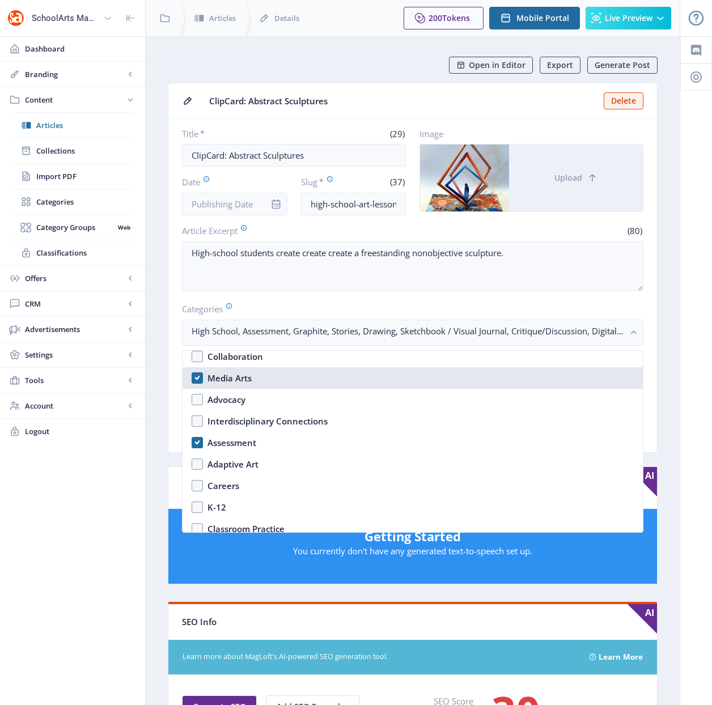
click at [199, 381] on nb-option "Media Arts" at bounding box center [412, 378] width 460 height 22
checkbox input "false"
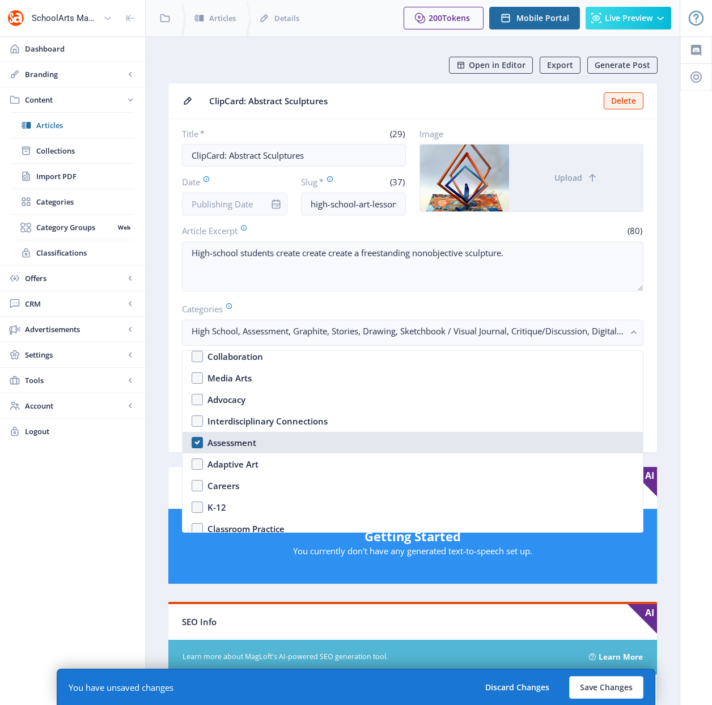
click at [197, 441] on nb-option "Assessment" at bounding box center [412, 443] width 460 height 22
checkbox input "false"
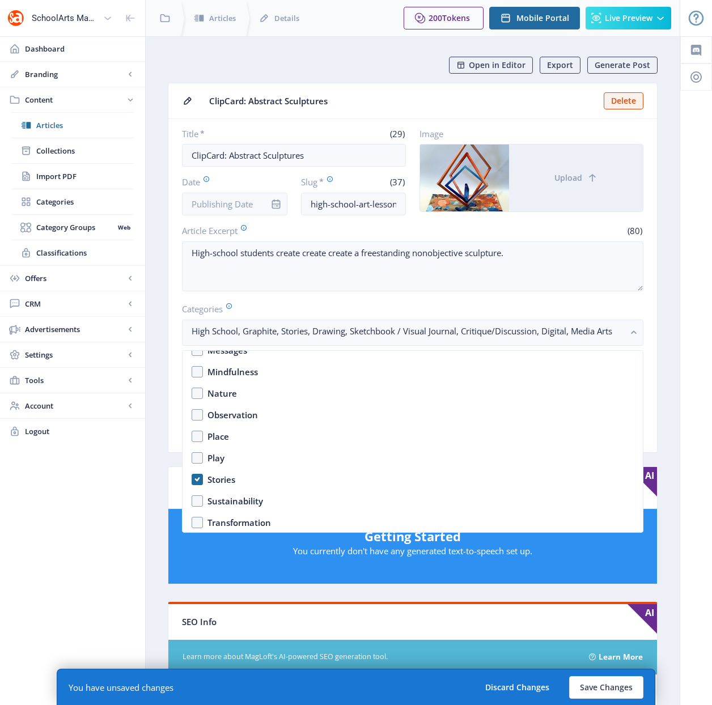
scroll to position [800, 0]
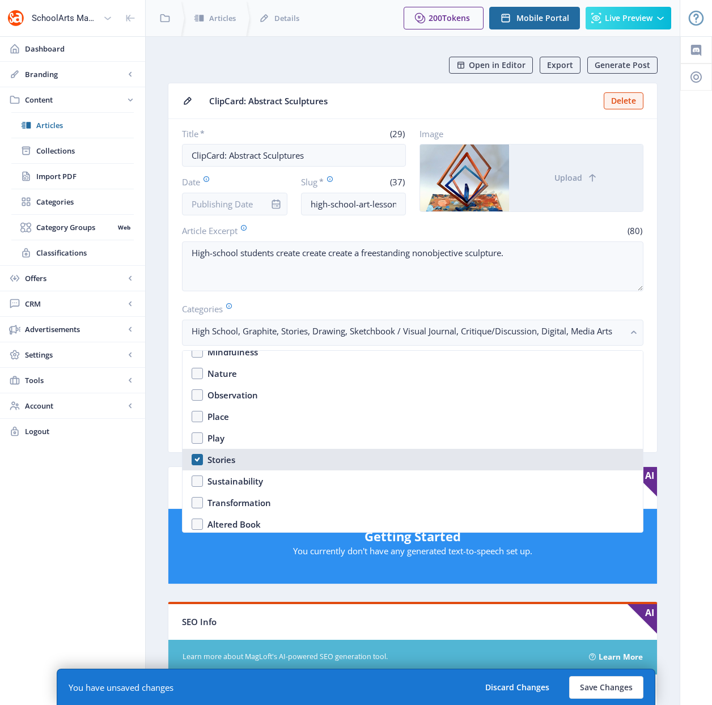
click at [220, 459] on div "Stories" at bounding box center [221, 460] width 28 height 14
checkbox input "false"
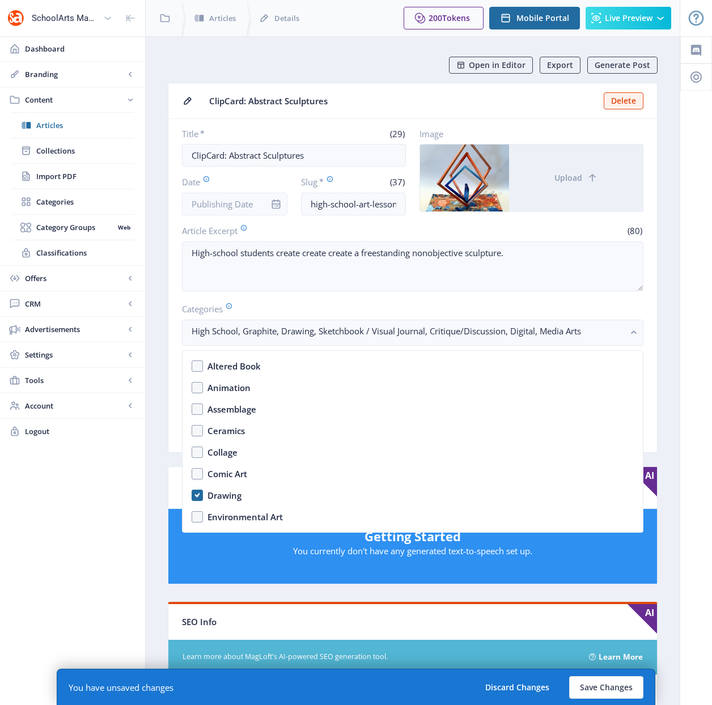
scroll to position [1039, 0]
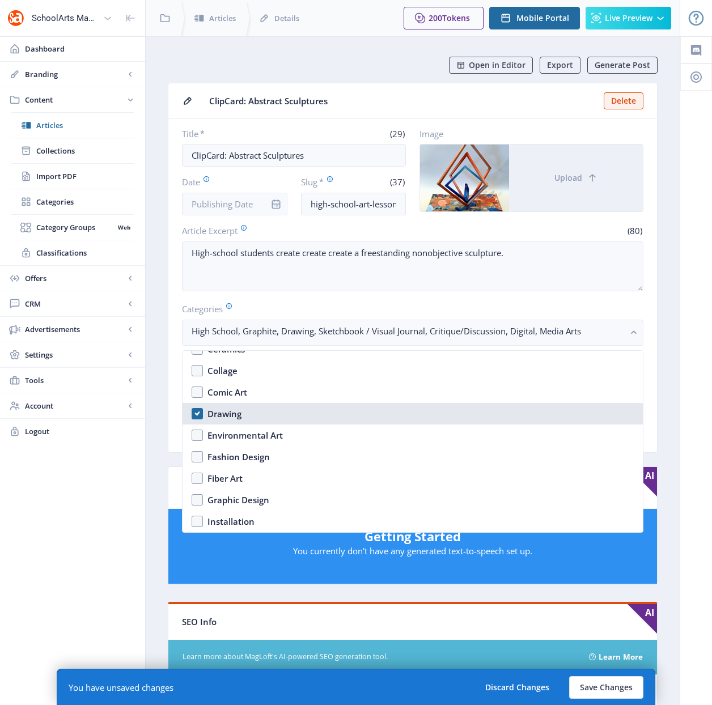
click at [217, 411] on div "Drawing" at bounding box center [224, 414] width 34 height 14
checkbox input "false"
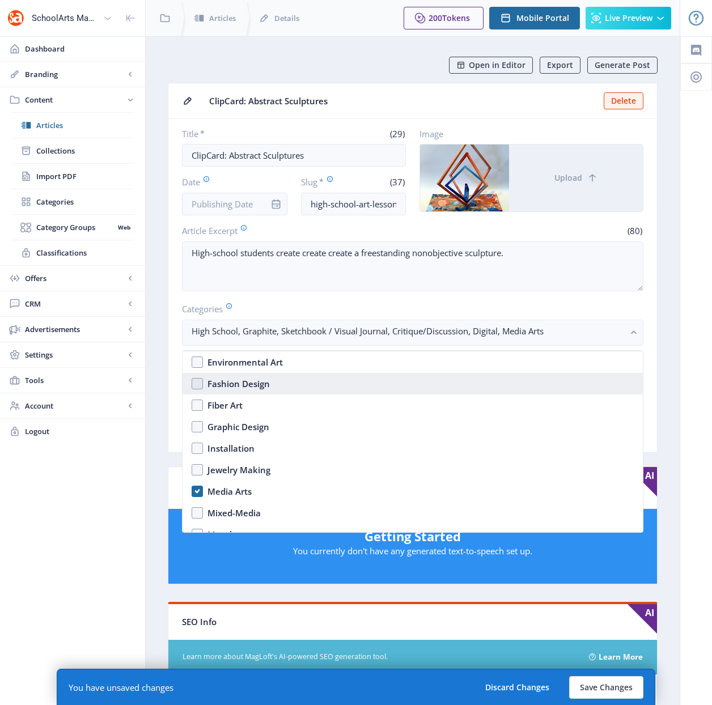
scroll to position [1189, 0]
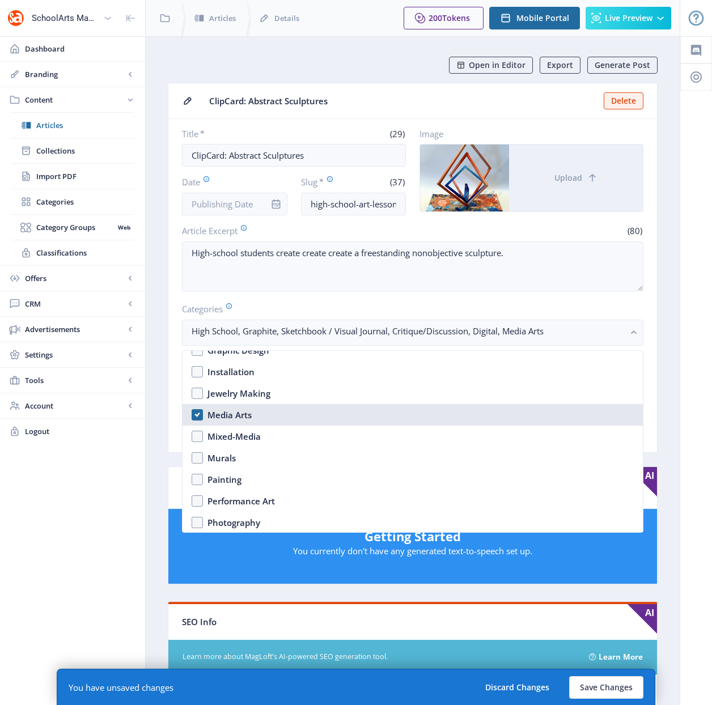
drag, startPoint x: 224, startPoint y: 415, endPoint x: 223, endPoint y: 423, distance: 8.0
click at [224, 415] on div "Media Arts" at bounding box center [229, 415] width 44 height 14
checkbox input "false"
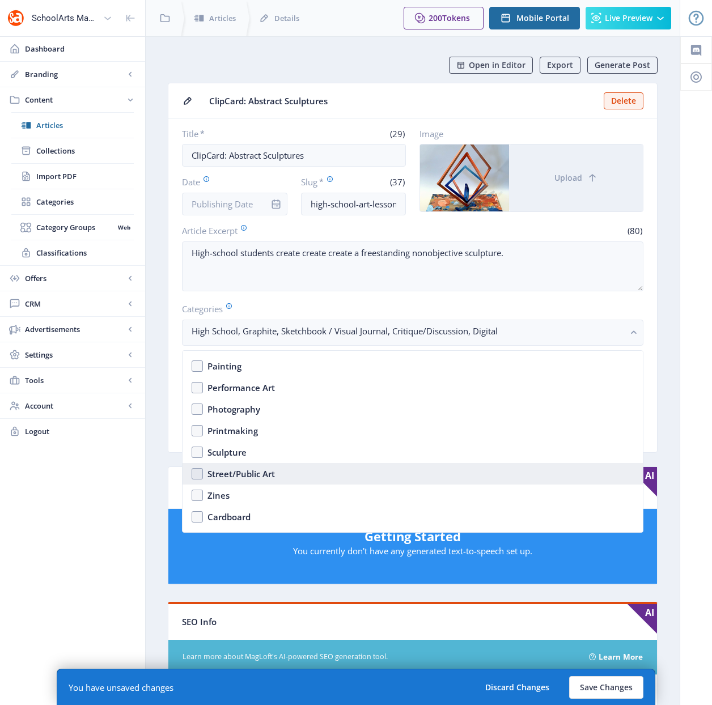
scroll to position [1303, 0]
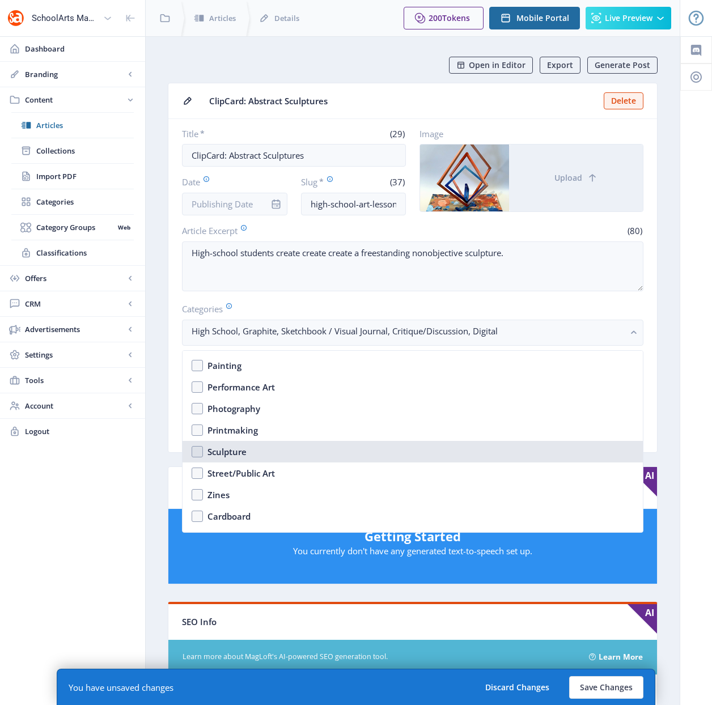
click at [231, 449] on div "Sculpture" at bounding box center [226, 452] width 39 height 14
checkbox input "true"
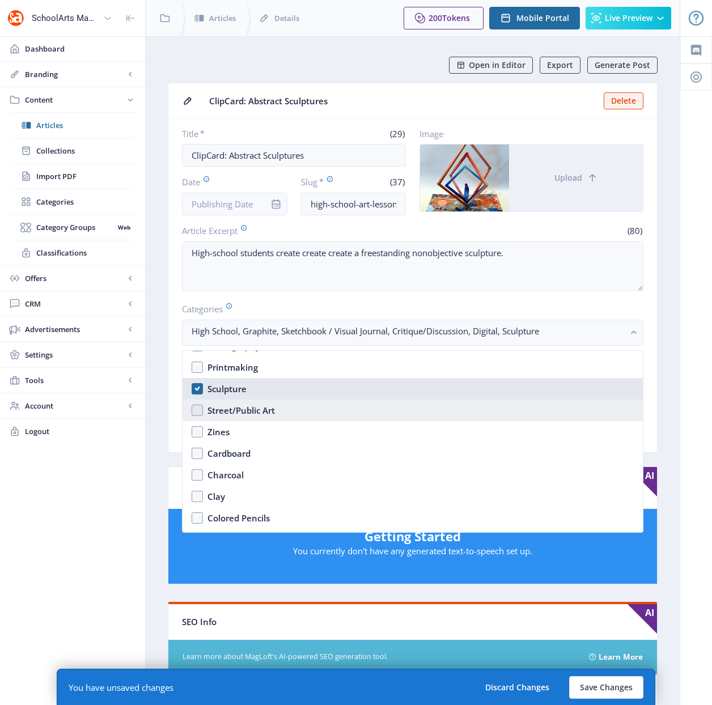
scroll to position [1372, 0]
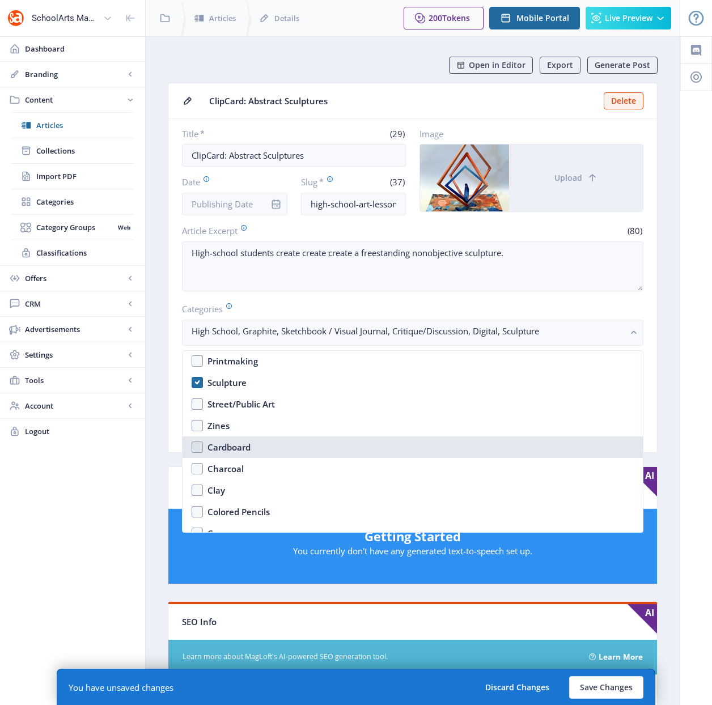
click at [233, 444] on div "Cardboard" at bounding box center [228, 447] width 43 height 14
checkbox input "true"
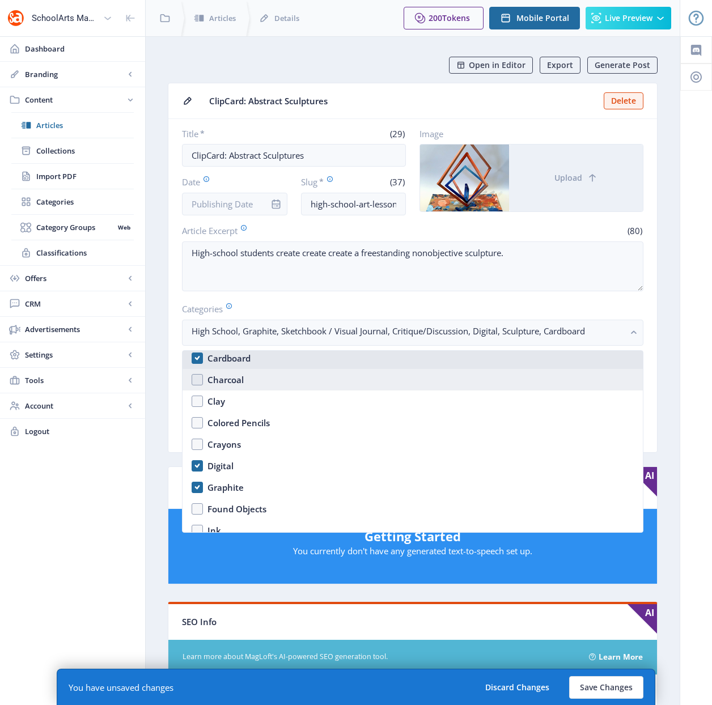
scroll to position [1518, 0]
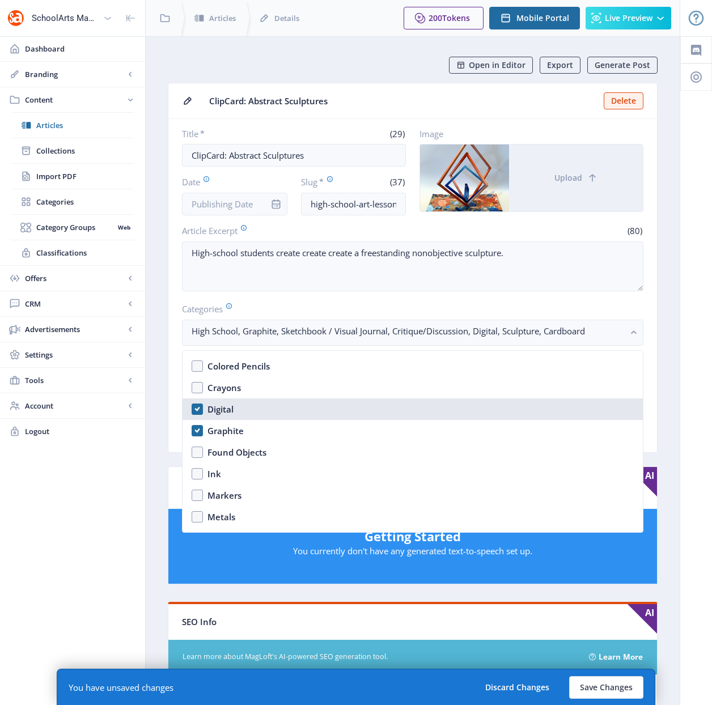
click at [218, 410] on div "Digital" at bounding box center [220, 409] width 26 height 14
checkbox input "false"
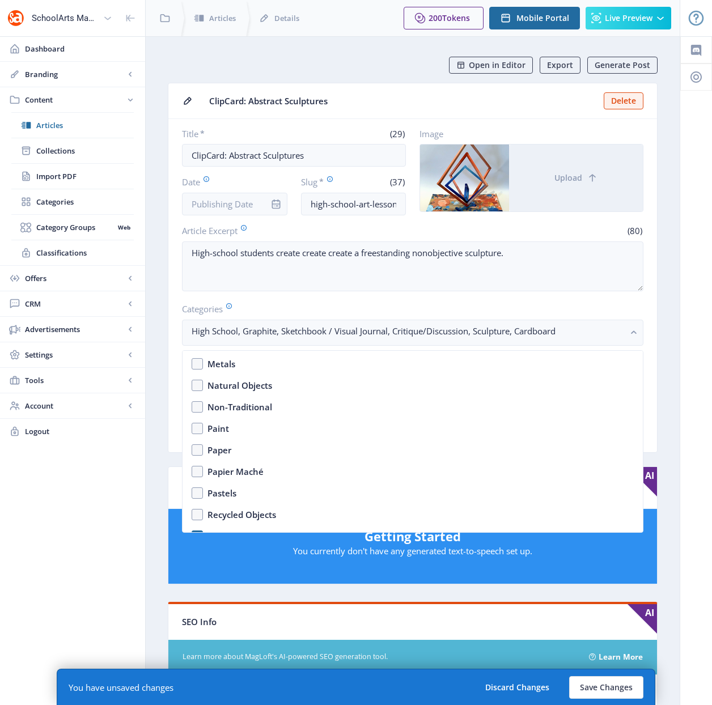
scroll to position [1681, 0]
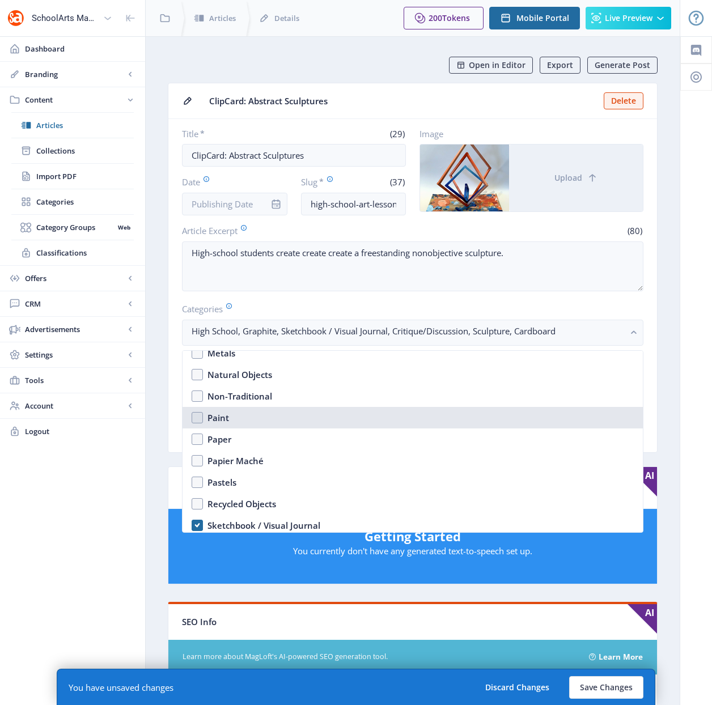
click at [220, 416] on div "Paint" at bounding box center [218, 418] width 22 height 14
checkbox input "true"
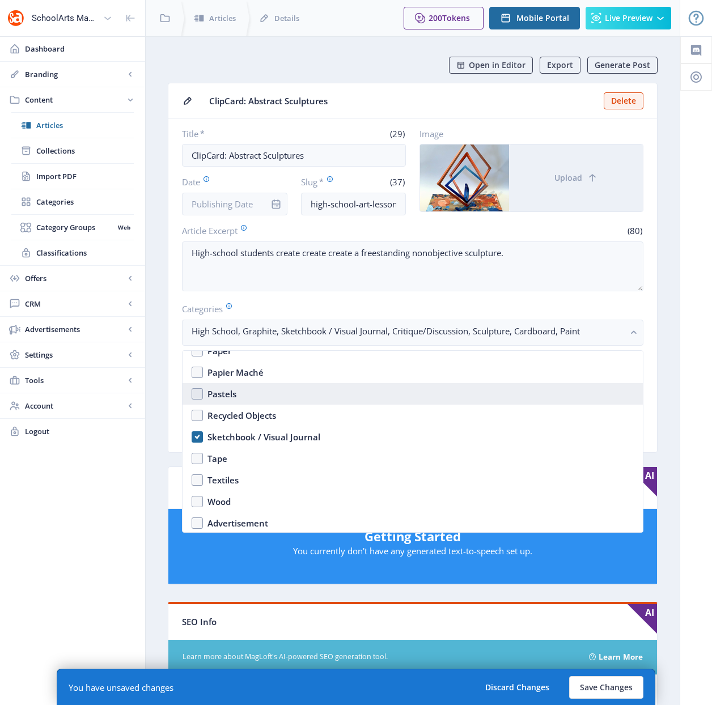
scroll to position [1771, 0]
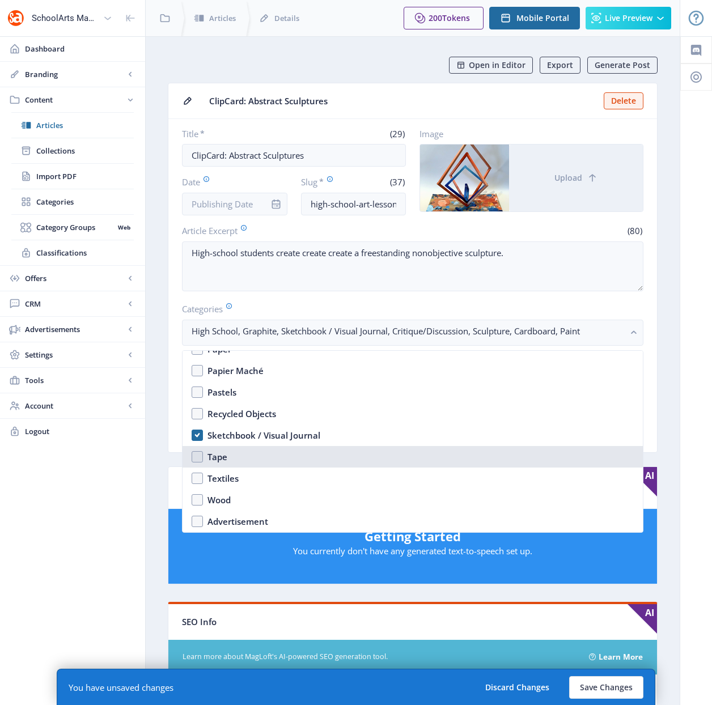
click at [216, 462] on div "Tape" at bounding box center [217, 457] width 20 height 14
checkbox input "true"
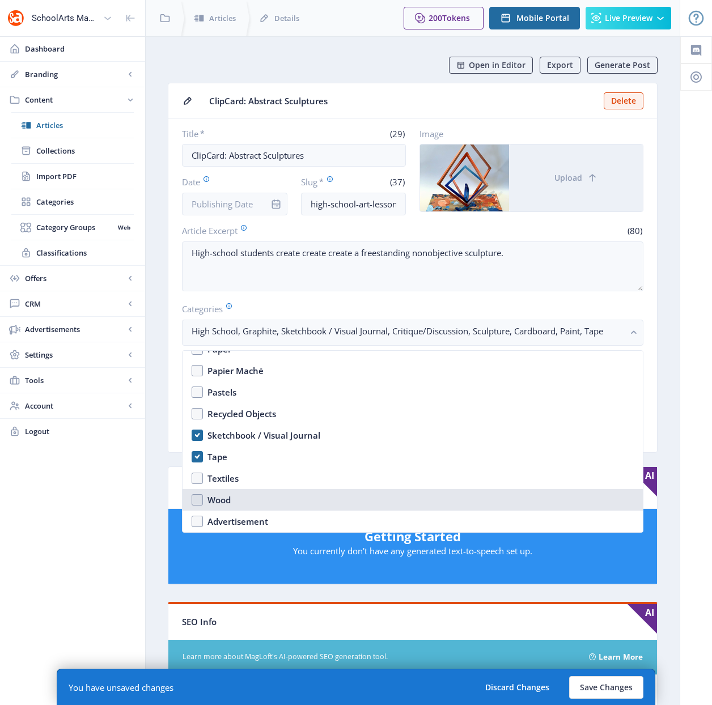
click at [217, 499] on div "Wood" at bounding box center [218, 500] width 23 height 14
checkbox input "true"
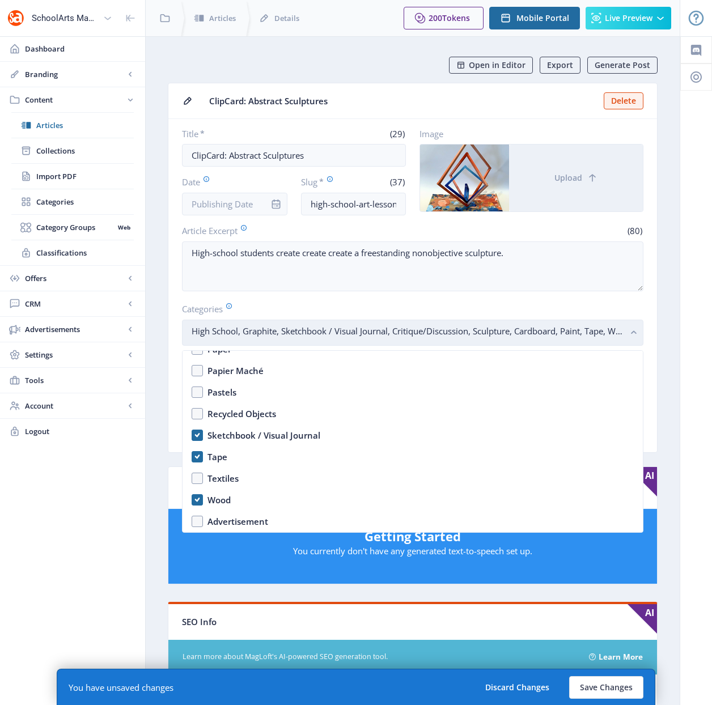
click at [638, 330] on rect "button" at bounding box center [633, 332] width 13 height 13
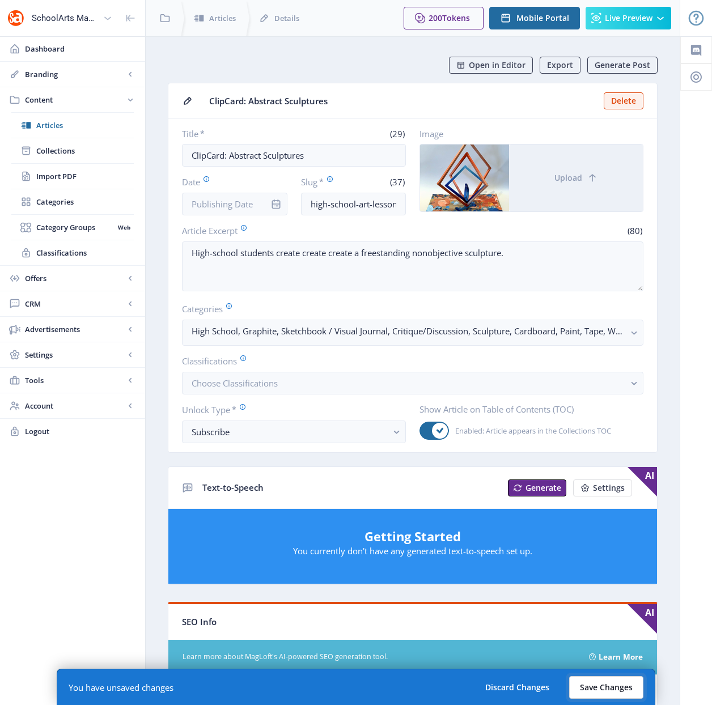
click at [602, 688] on button "Save Changes" at bounding box center [606, 687] width 74 height 23
click at [602, 685] on button "Save Changes" at bounding box center [606, 687] width 74 height 23
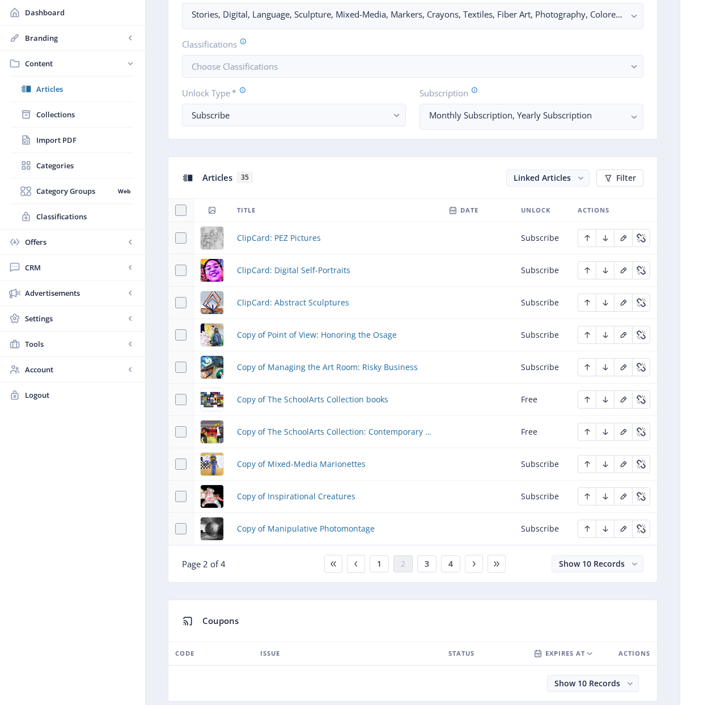
scroll to position [401, 0]
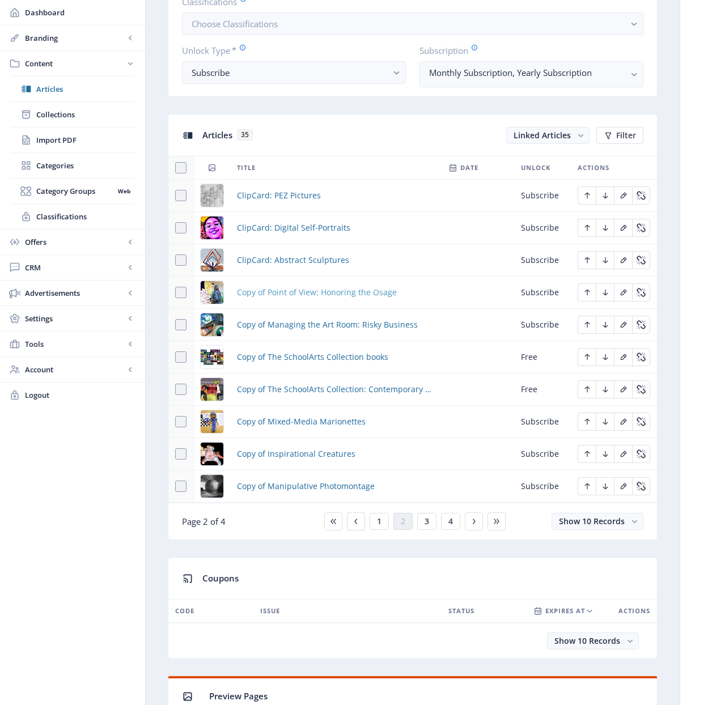
click at [300, 291] on span "Copy of Point of View: Honoring the Osage" at bounding box center [317, 293] width 160 height 14
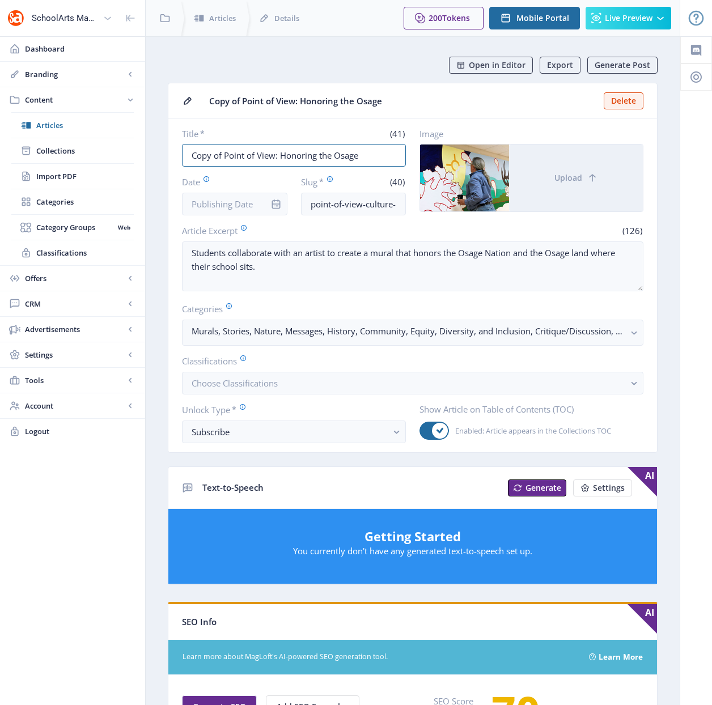
drag, startPoint x: 366, startPoint y: 157, endPoint x: 163, endPoint y: 149, distance: 203.0
click at [163, 149] on nb-layout-column "Open in Editor Export Generate Post Copy of Point of View: Honoring the Osage D…" at bounding box center [412, 580] width 535 height 1088
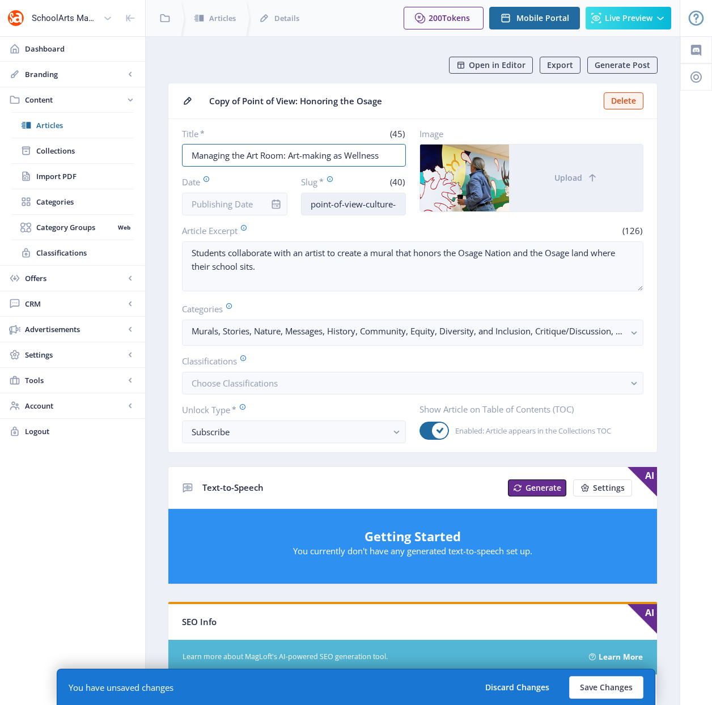
type input "Managing the Art Room: Art-making as Wellness"
drag, startPoint x: 311, startPoint y: 203, endPoint x: 413, endPoint y: 197, distance: 102.2
click at [413, 197] on div "Title * (45) Managing the Art Room: Art-making as Wellness Date Slug * (40) poi…" at bounding box center [412, 171] width 461 height 87
click at [388, 197] on input "point-of-view-culture-collaboration-5por" at bounding box center [353, 204] width 105 height 23
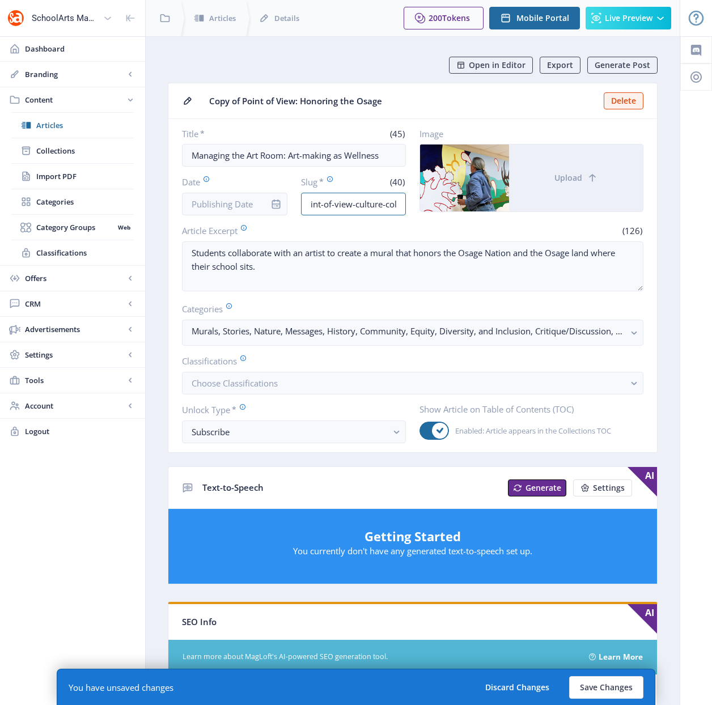
scroll to position [0, 0]
drag, startPoint x: 396, startPoint y: 207, endPoint x: 278, endPoint y: 203, distance: 117.4
click at [278, 203] on div "Date Slug * (40) point-of-view-culture-collaboration-5por" at bounding box center [294, 196] width 224 height 40
type input "managing-the-art-room-risk-taking-1122"
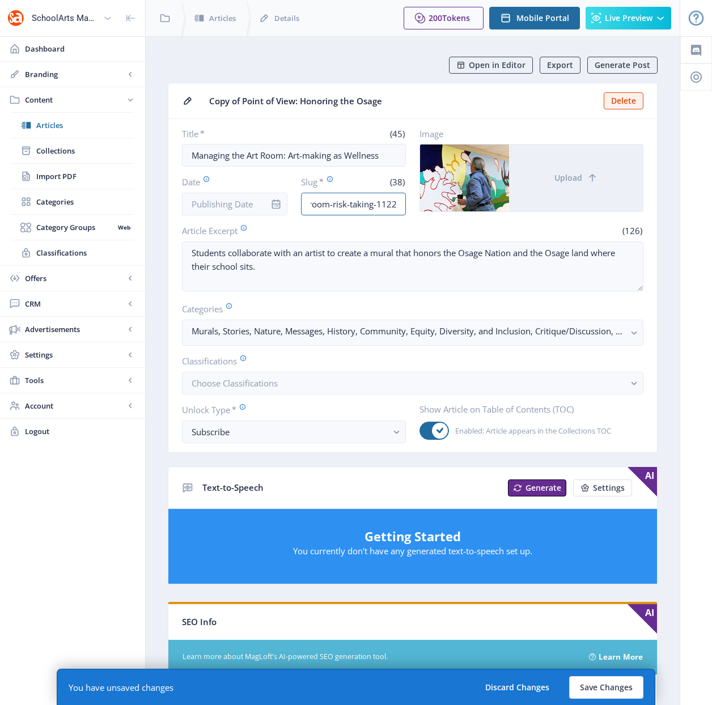
drag, startPoint x: 367, startPoint y: 205, endPoint x: 429, endPoint y: 197, distance: 62.3
click at [429, 197] on div "Title * (45) Managing the Art Room: Art-making as Wellness Date Slug * (38) man…" at bounding box center [412, 171] width 461 height 87
click at [405, 195] on input "managing-the-art-room-risk-taking-1122" at bounding box center [353, 204] width 105 height 23
drag, startPoint x: 396, startPoint y: 204, endPoint x: 333, endPoint y: 203, distance: 63.5
click at [333, 203] on input "managing-the-art-room-risk-taking-1122" at bounding box center [353, 204] width 105 height 23
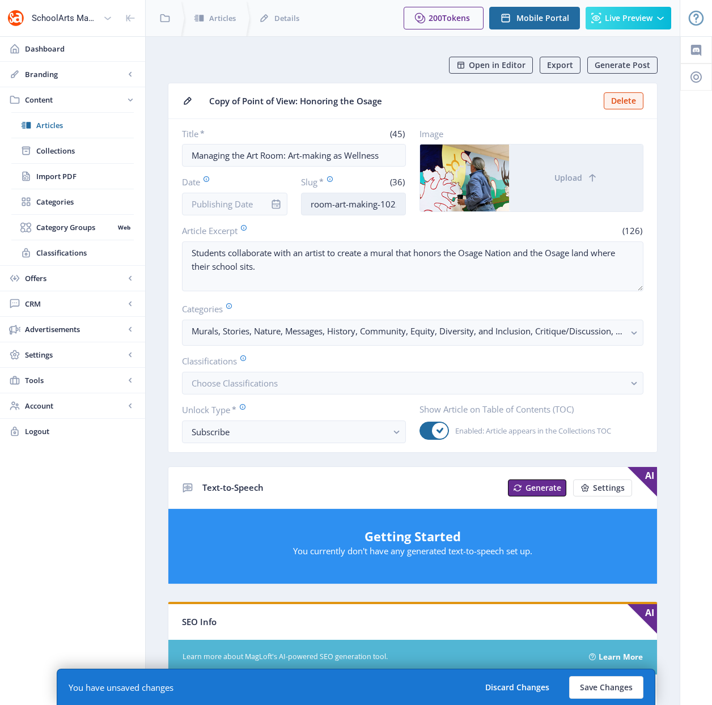
scroll to position [0, 75]
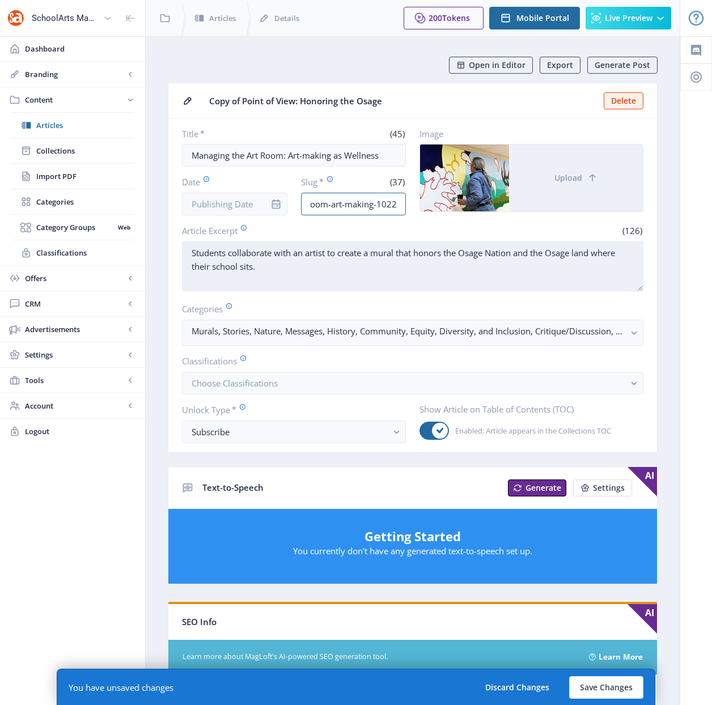
type input "managing-the-art-room-art-making-1022"
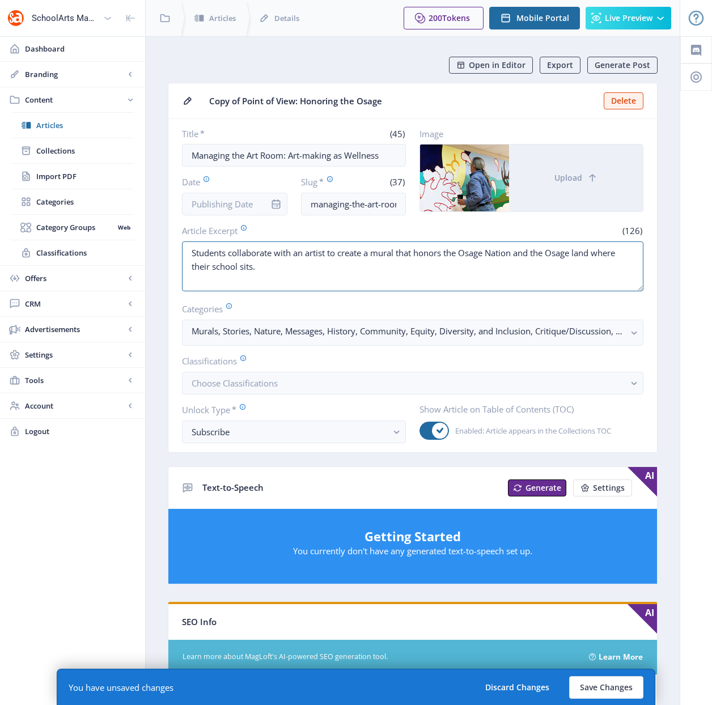
drag, startPoint x: 277, startPoint y: 267, endPoint x: 169, endPoint y: 245, distance: 110.5
click at [169, 245] on nb-card-body "Title * (45) Managing the Art Room: Art-making as Wellness Date Slug * (37) man…" at bounding box center [412, 285] width 488 height 333
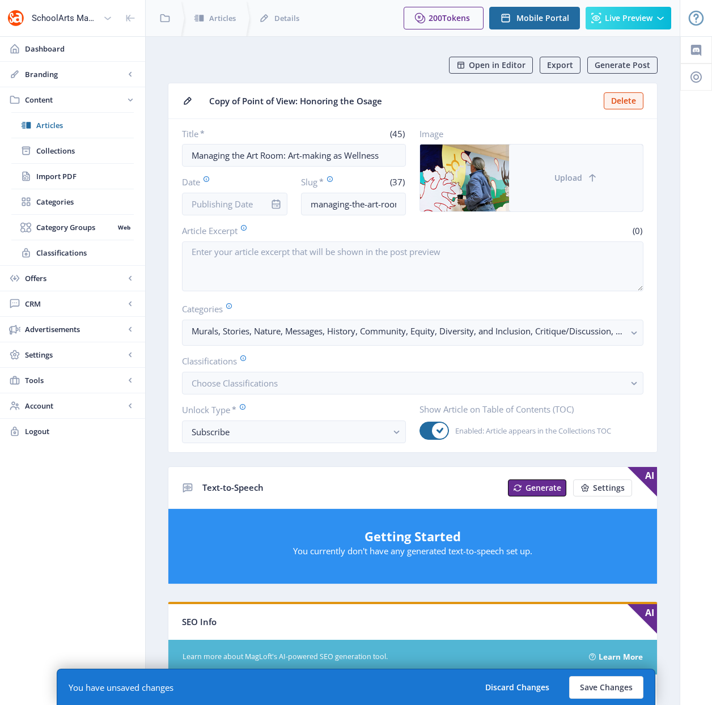
click at [559, 175] on span "Upload" at bounding box center [568, 177] width 28 height 9
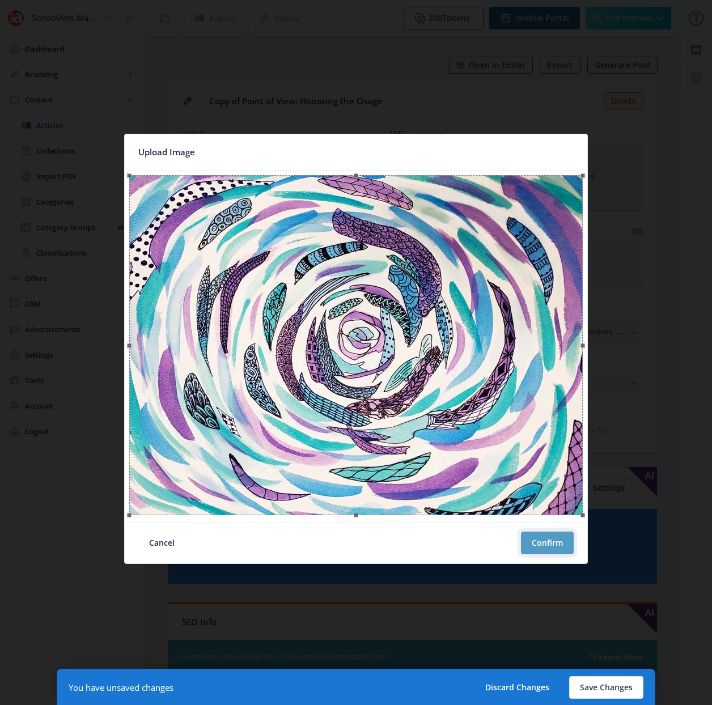
click at [550, 539] on button "Confirm" at bounding box center [547, 543] width 53 height 23
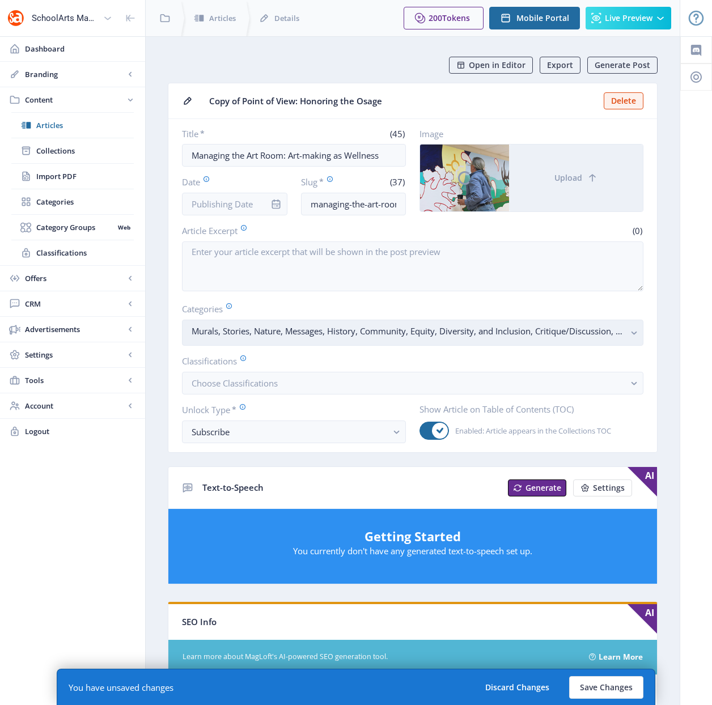
click at [632, 330] on rect "button" at bounding box center [633, 332] width 13 height 13
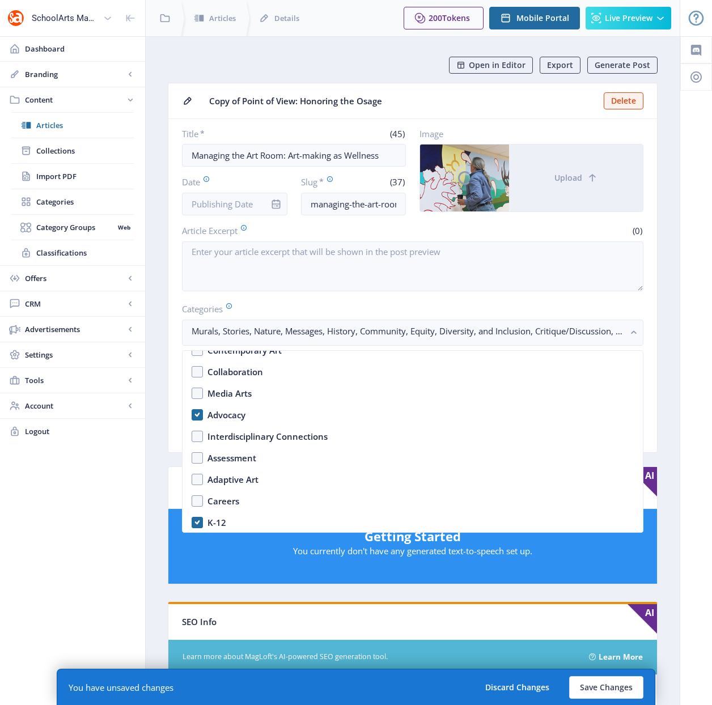
scroll to position [205, 0]
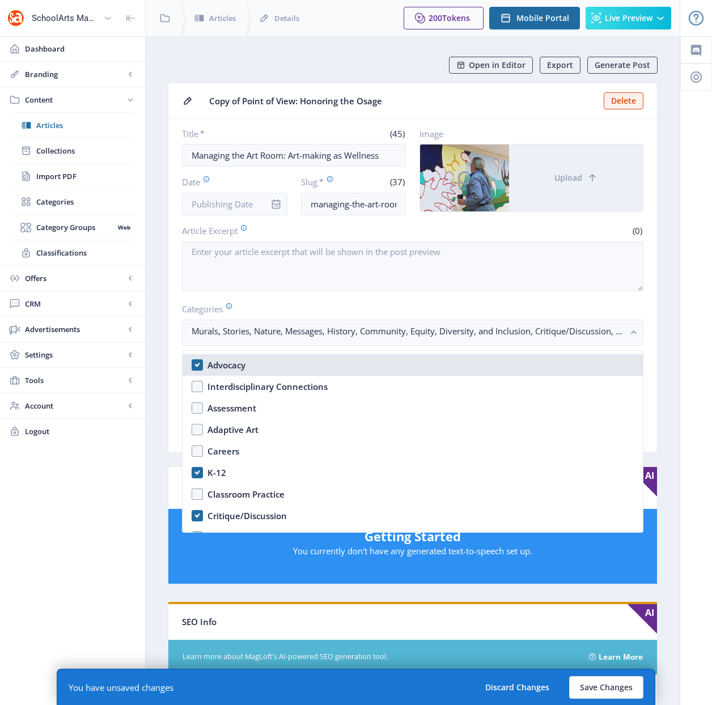
click at [197, 367] on nb-option "Advocacy" at bounding box center [412, 365] width 460 height 22
checkbox input "false"
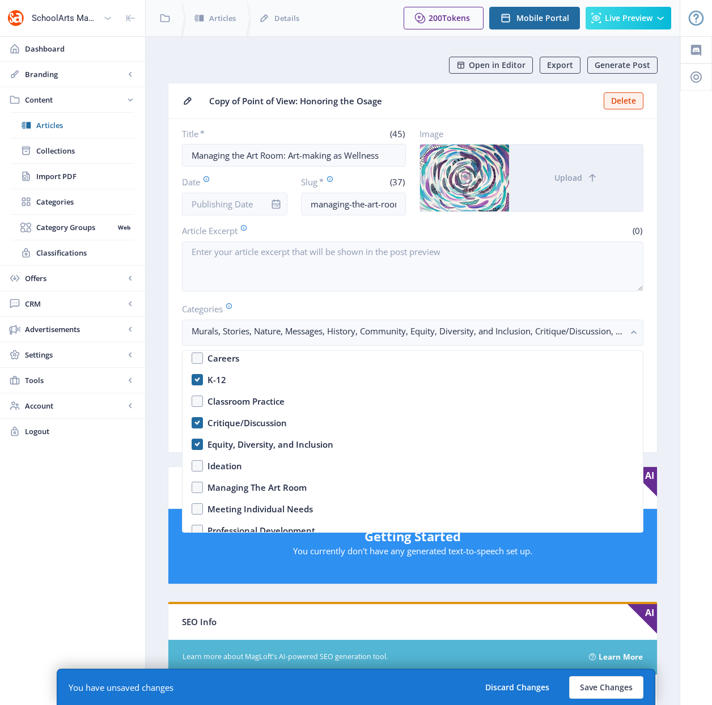
scroll to position [311, 0]
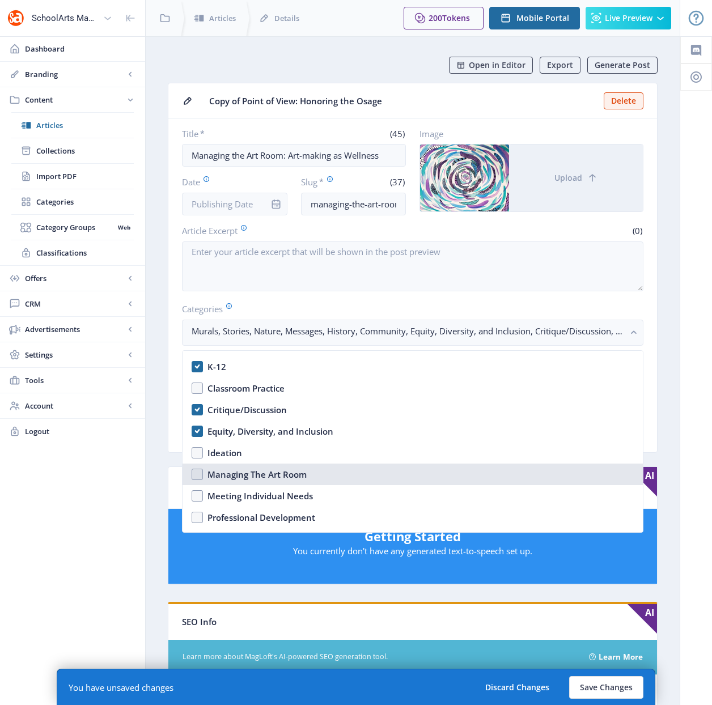
click at [197, 475] on nb-option "Managing The Art Room" at bounding box center [412, 475] width 460 height 22
checkbox input "true"
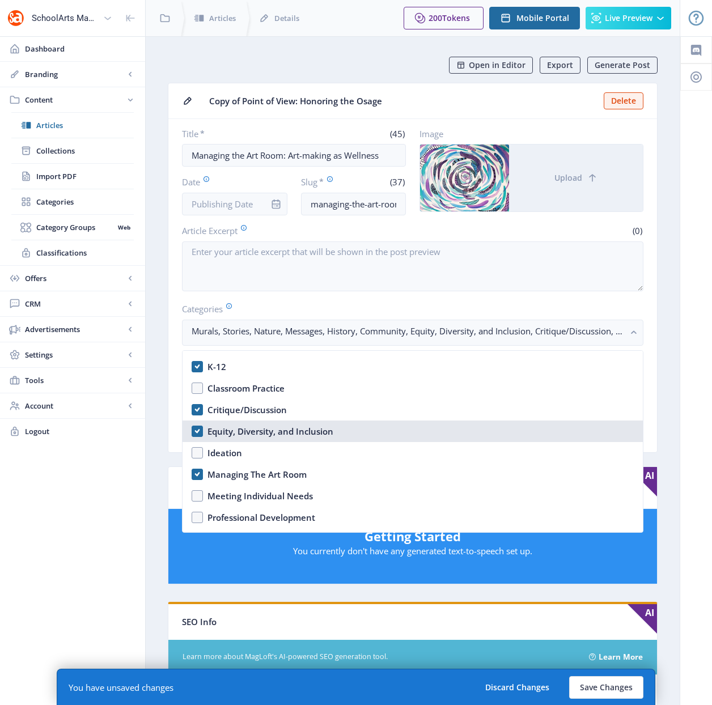
click at [197, 432] on nb-option "Equity, Diversity, and Inclusion" at bounding box center [412, 431] width 460 height 22
checkbox input "false"
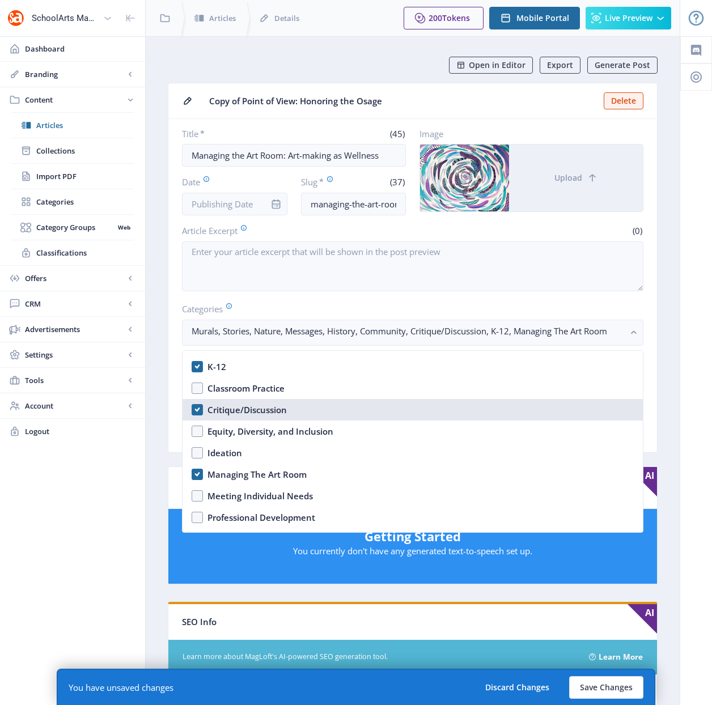
click at [197, 410] on nb-option "Critique/Discussion" at bounding box center [412, 410] width 460 height 22
checkbox input "false"
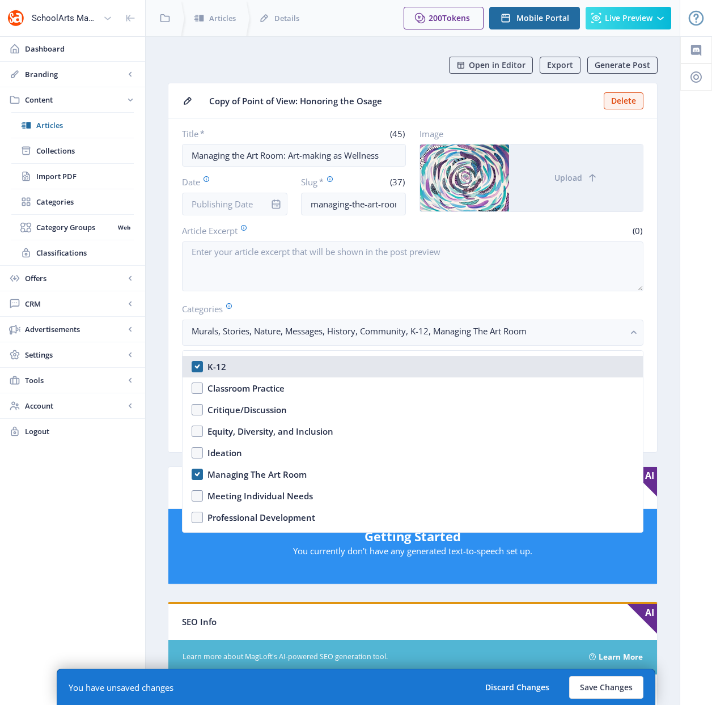
click at [198, 363] on nb-option "K-12" at bounding box center [412, 367] width 460 height 22
checkbox input "true"
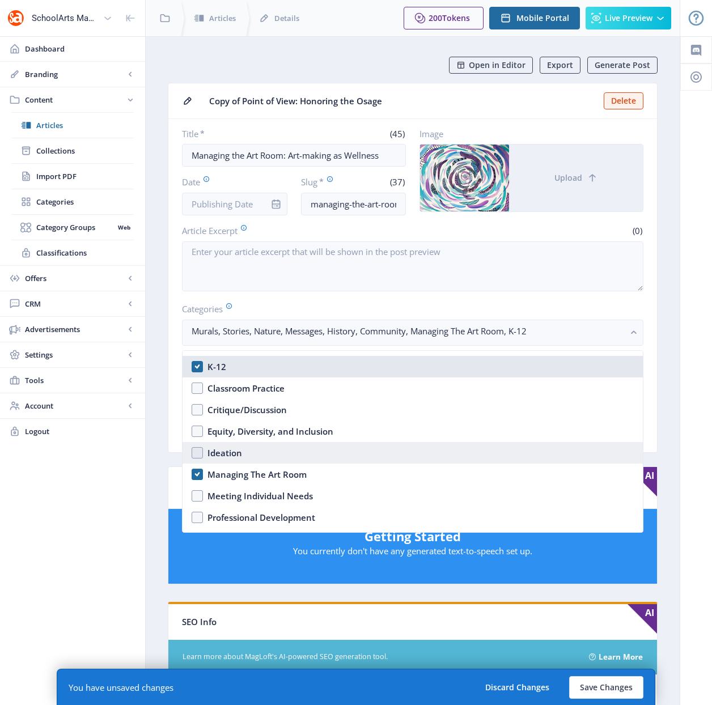
scroll to position [307, 0]
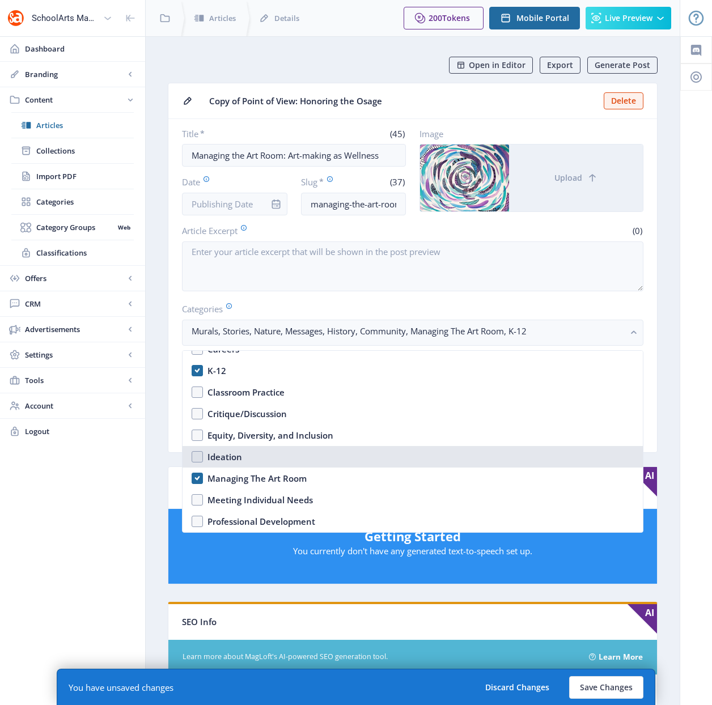
click at [195, 455] on nb-option "Ideation" at bounding box center [412, 457] width 460 height 22
checkbox input "true"
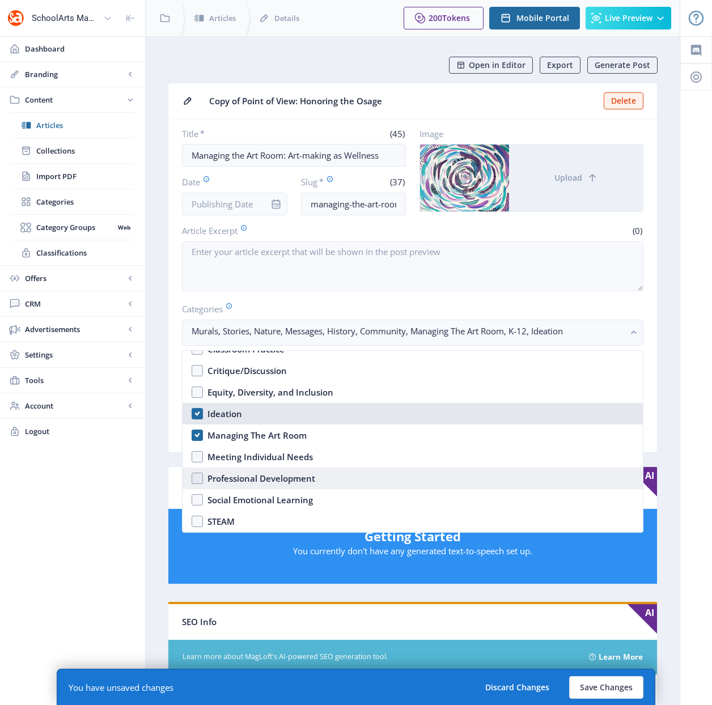
scroll to position [362, 0]
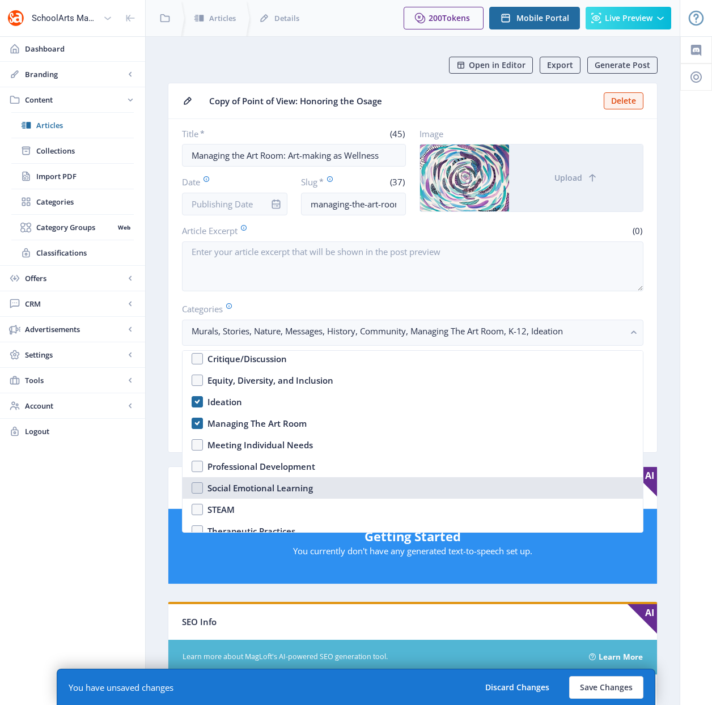
click at [273, 488] on div "Social Emotional Learning" at bounding box center [259, 488] width 105 height 14
checkbox input "true"
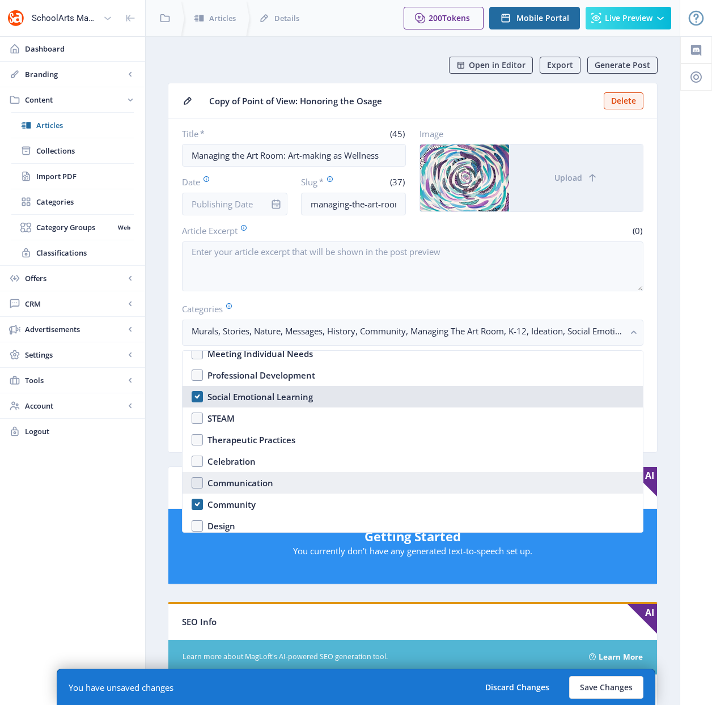
scroll to position [454, 0]
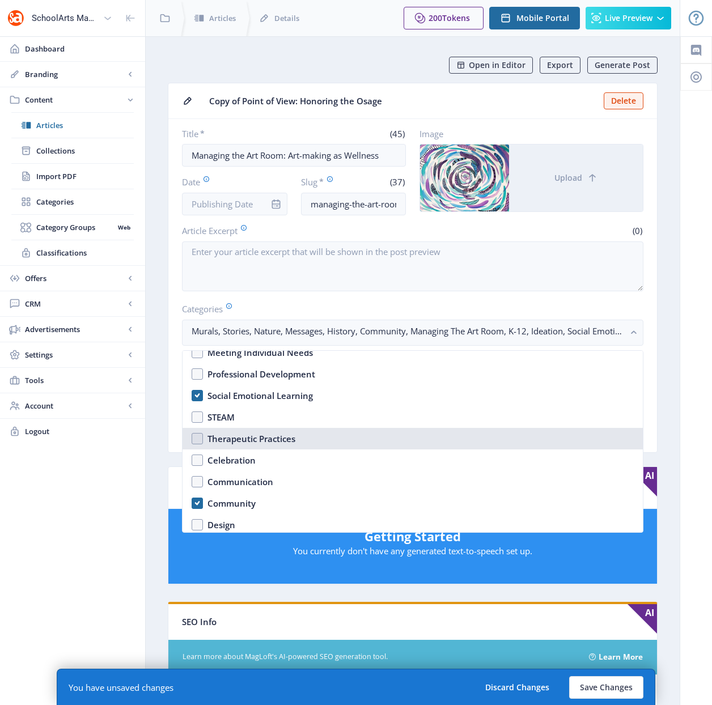
click at [249, 439] on div "Therapeutic Practices" at bounding box center [251, 439] width 88 height 14
checkbox input "true"
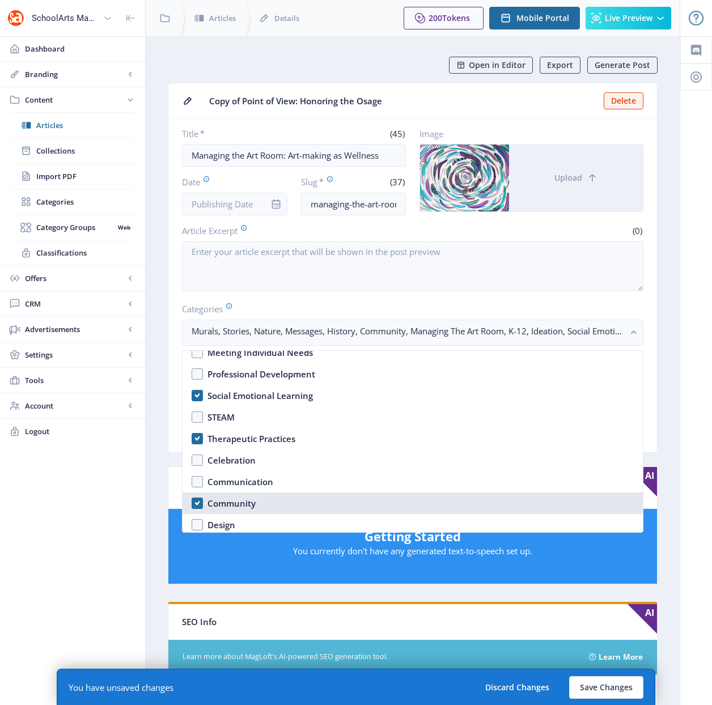
click at [244, 503] on div "Community" at bounding box center [231, 503] width 48 height 14
checkbox input "false"
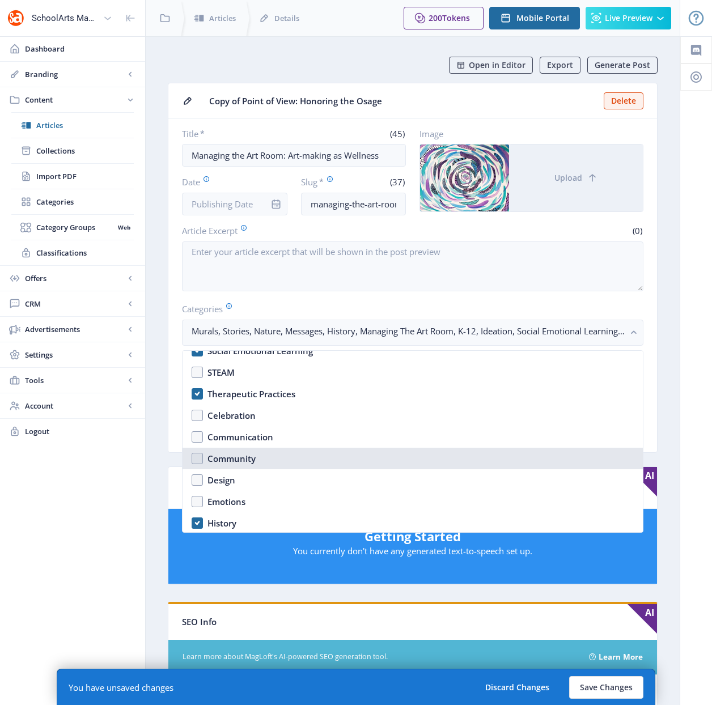
scroll to position [554, 0]
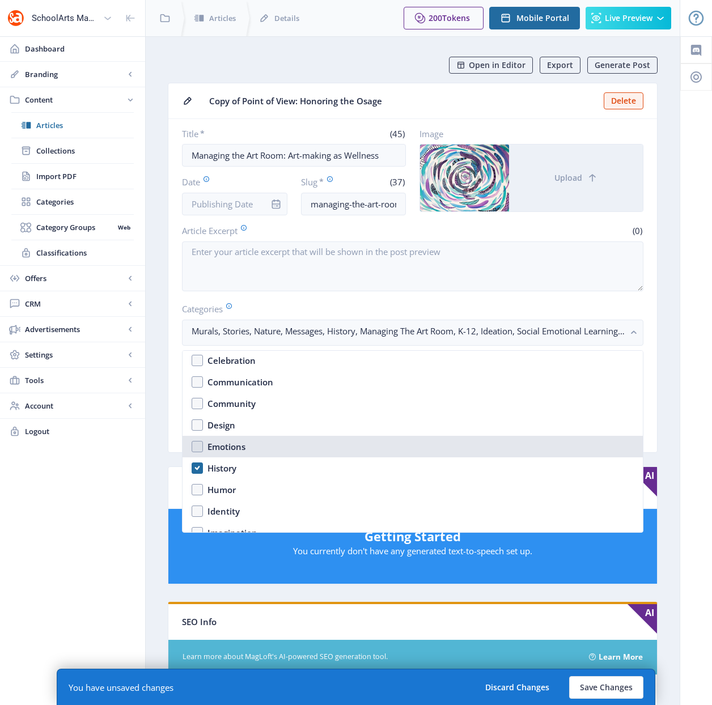
click at [222, 445] on div "Emotions" at bounding box center [226, 447] width 38 height 14
checkbox input "true"
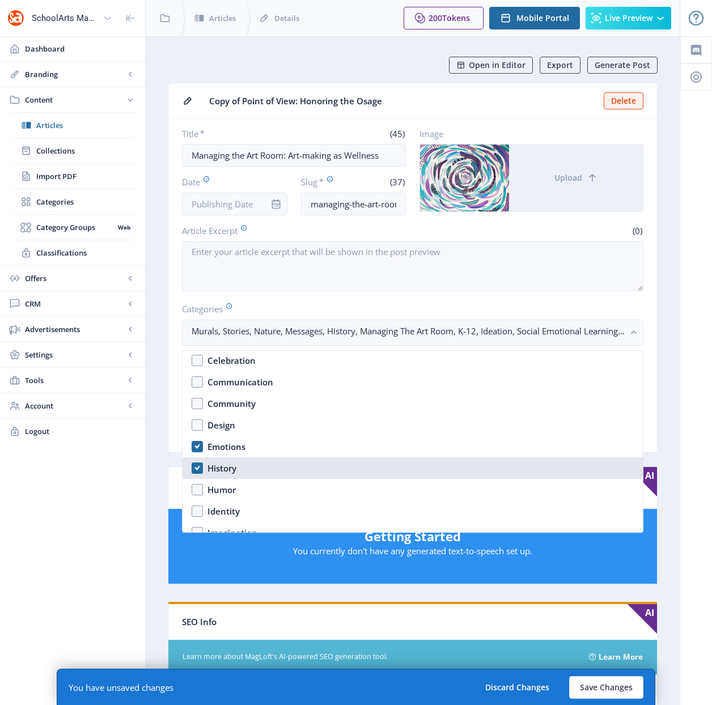
click at [222, 462] on div "History" at bounding box center [221, 468] width 29 height 14
checkbox input "false"
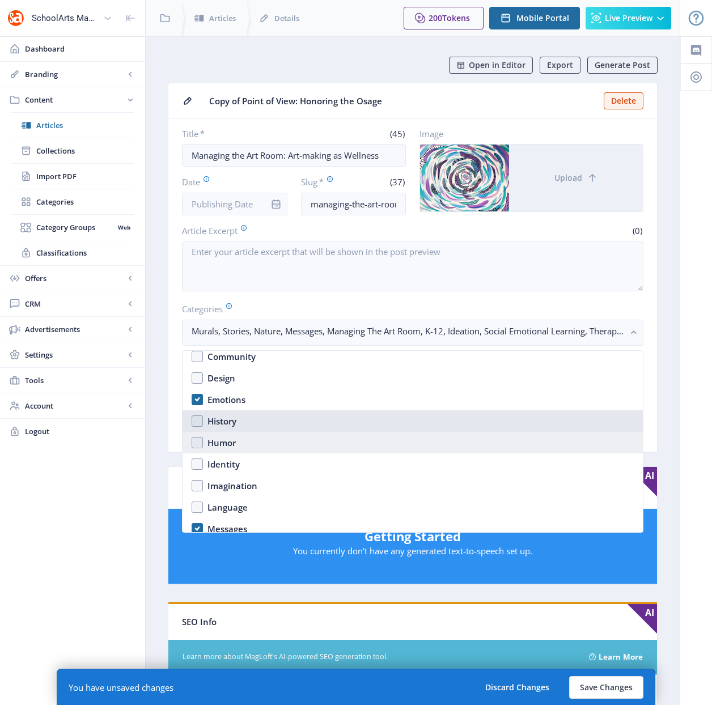
scroll to position [618, 0]
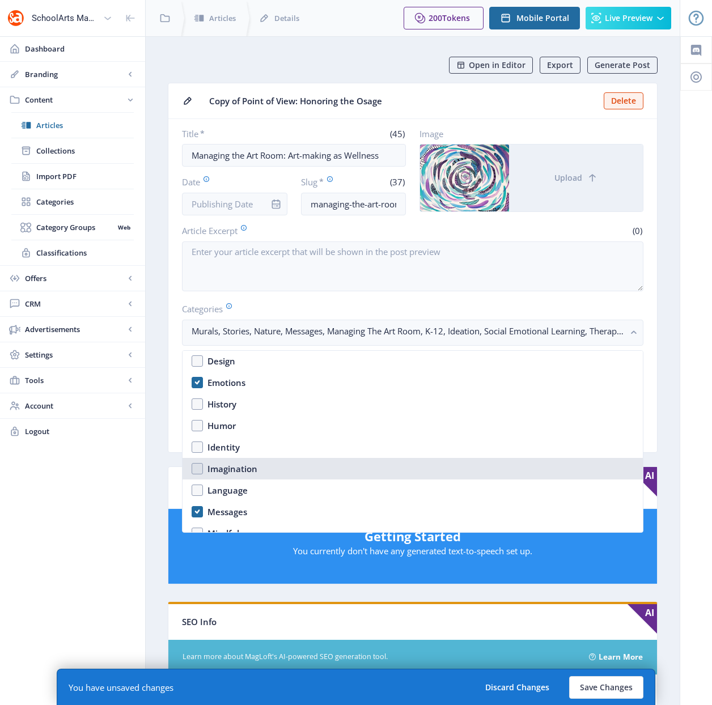
click at [235, 469] on div "Imagination" at bounding box center [232, 469] width 50 height 14
checkbox input "true"
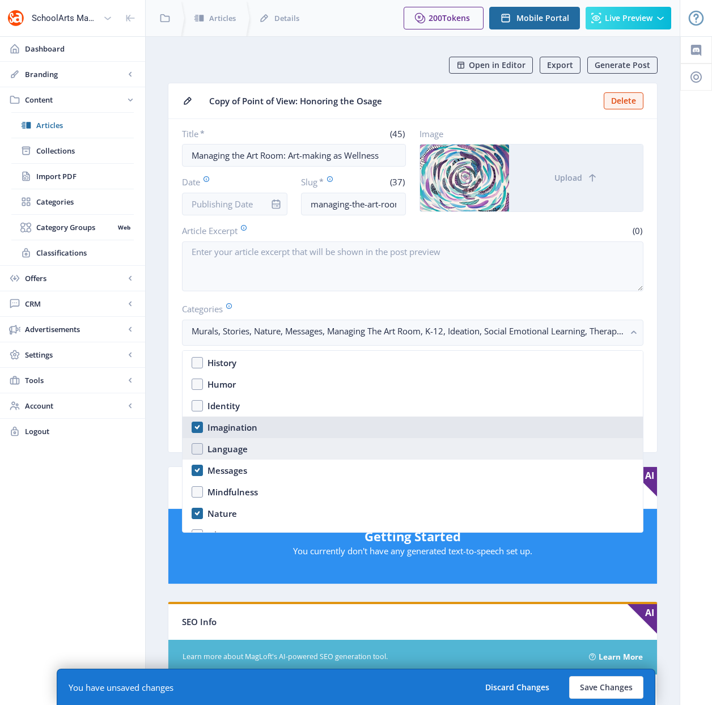
scroll to position [662, 0]
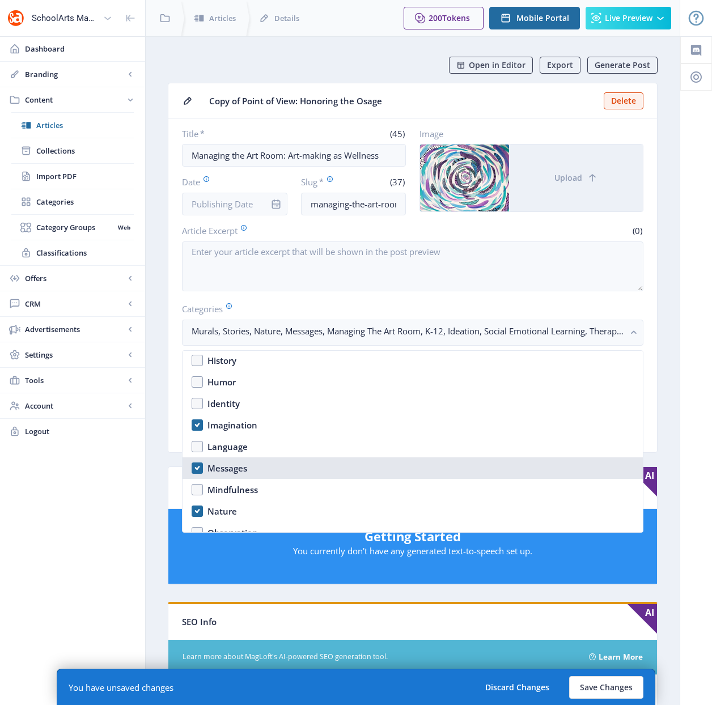
click at [226, 469] on div "Messages" at bounding box center [227, 468] width 40 height 14
checkbox input "false"
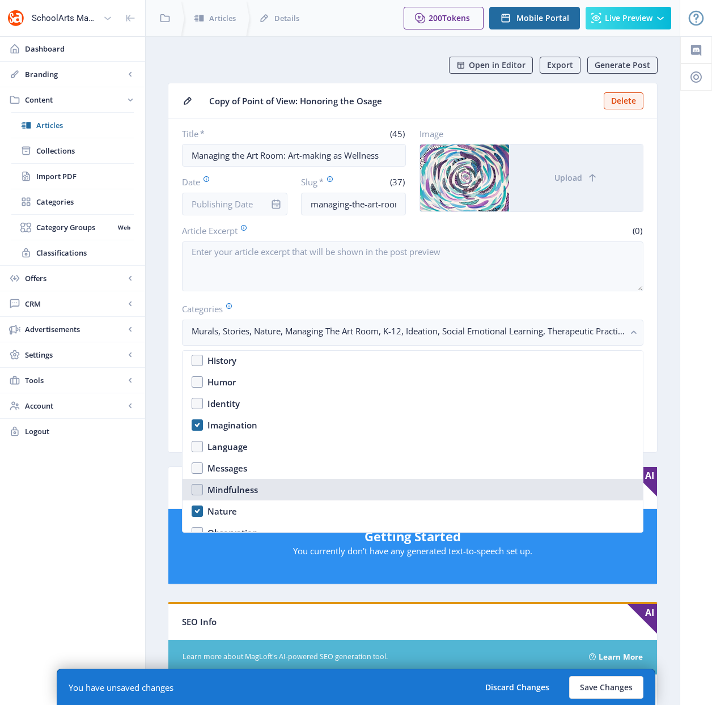
click at [226, 484] on div "Mindfulness" at bounding box center [232, 490] width 50 height 14
checkbox input "true"
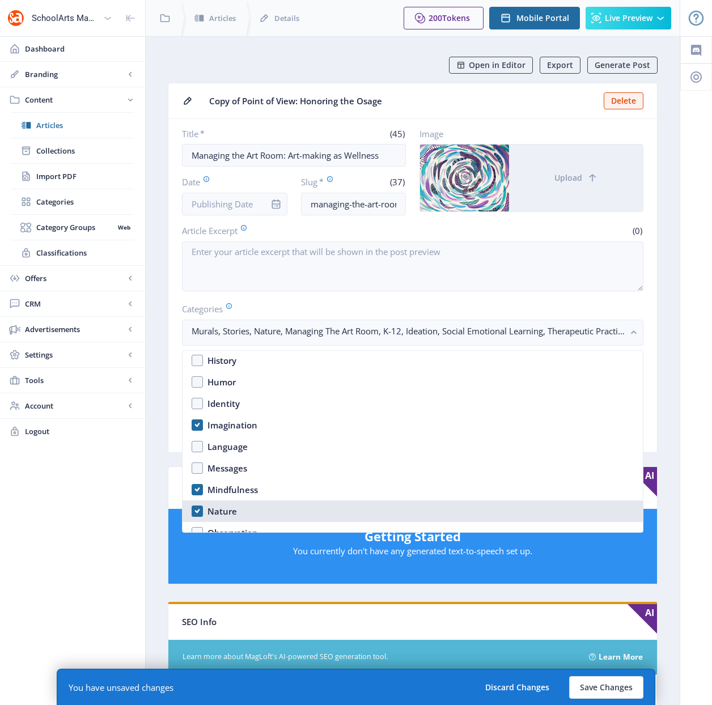
click at [222, 512] on div "Nature" at bounding box center [221, 511] width 29 height 14
checkbox input "false"
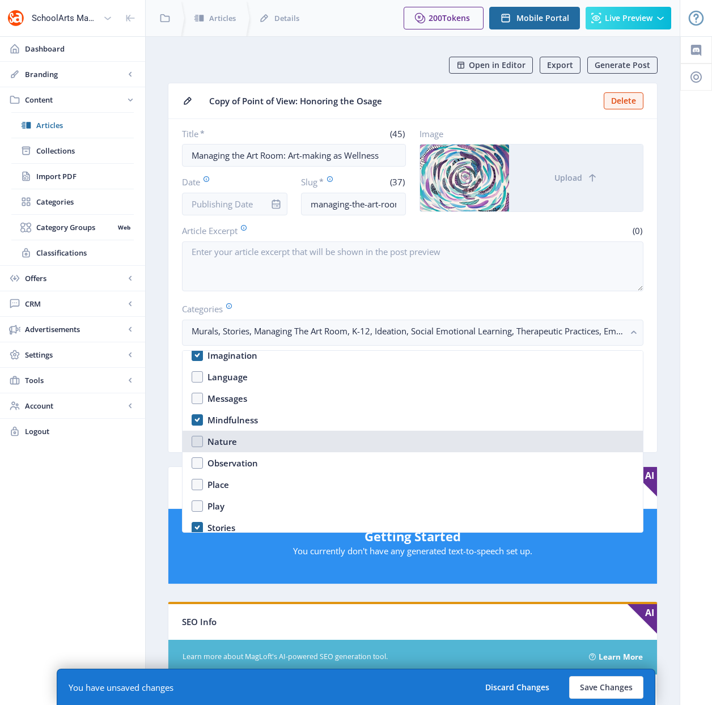
scroll to position [738, 0]
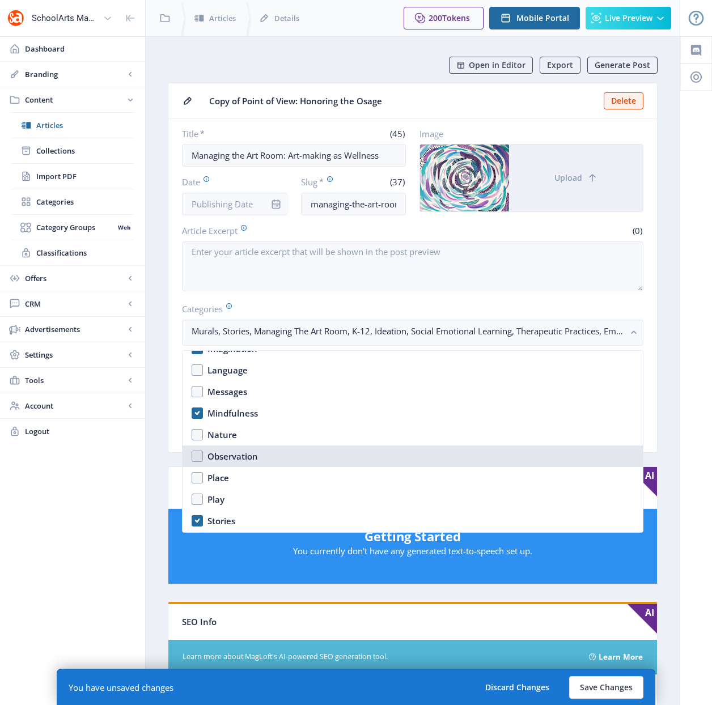
click at [225, 458] on div "Observation" at bounding box center [232, 456] width 50 height 14
checkbox input "true"
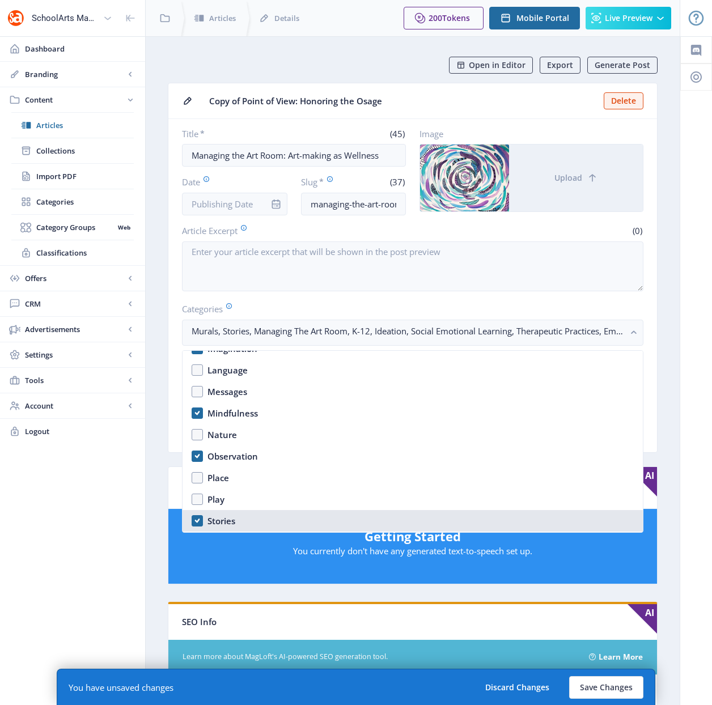
click at [223, 519] on div "Stories" at bounding box center [221, 521] width 28 height 14
checkbox input "false"
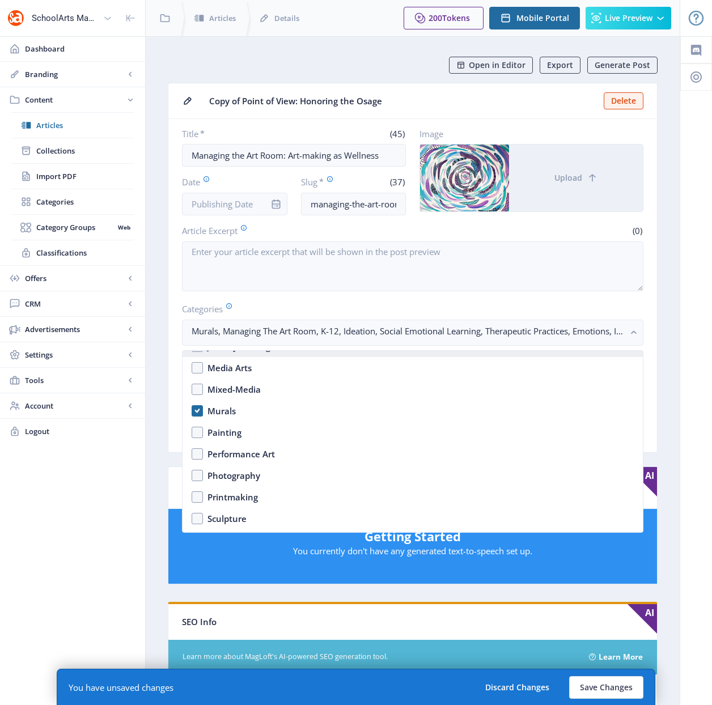
scroll to position [1250, 0]
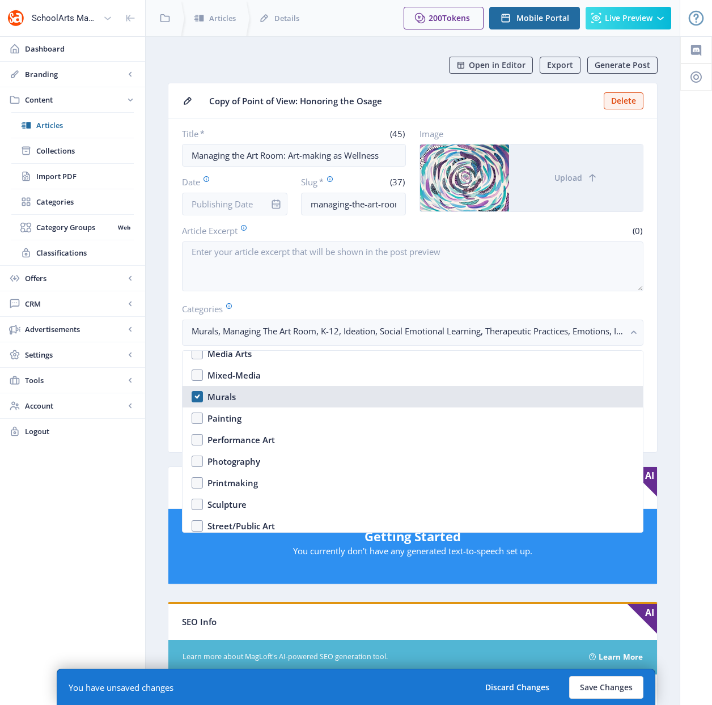
click at [227, 393] on div "Murals" at bounding box center [221, 397] width 28 height 14
checkbox input "false"
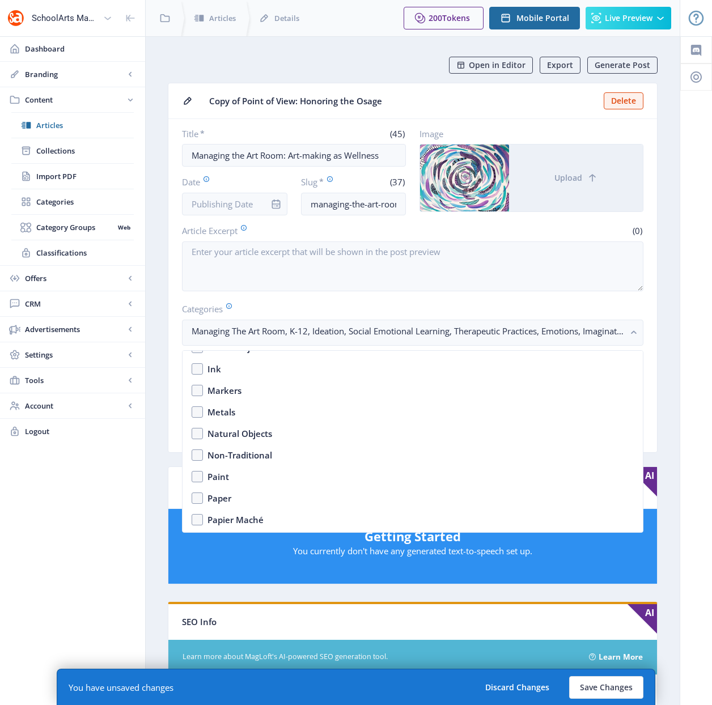
scroll to position [1771, 0]
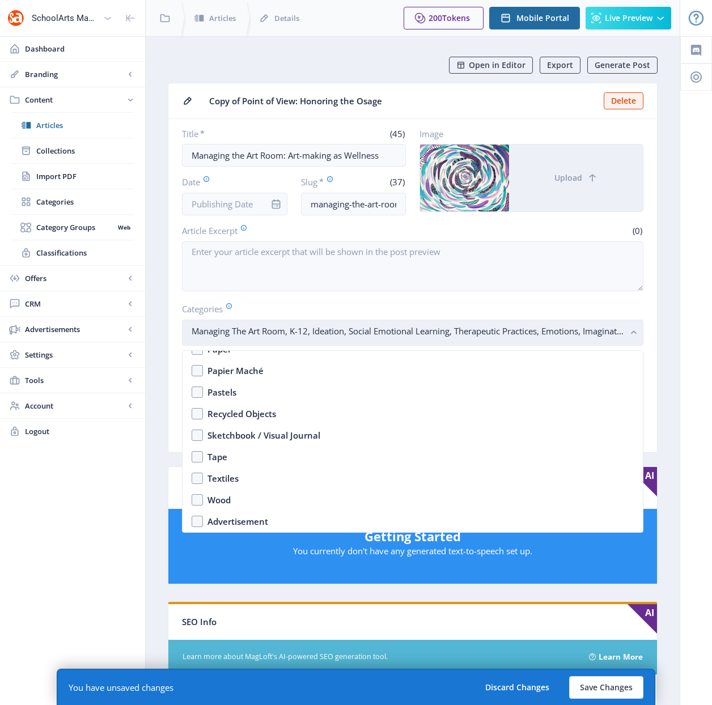
click at [627, 333] on icon "button" at bounding box center [633, 332] width 13 height 13
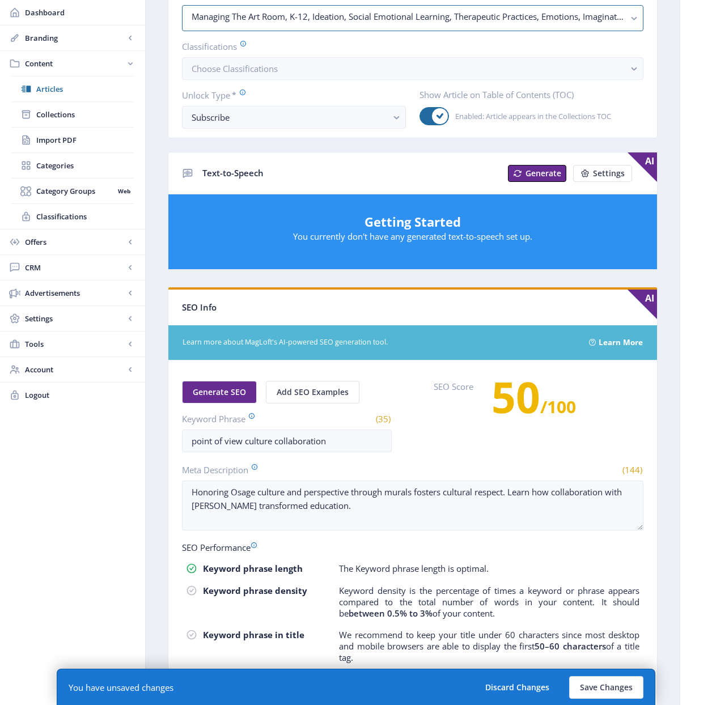
scroll to position [325, 0]
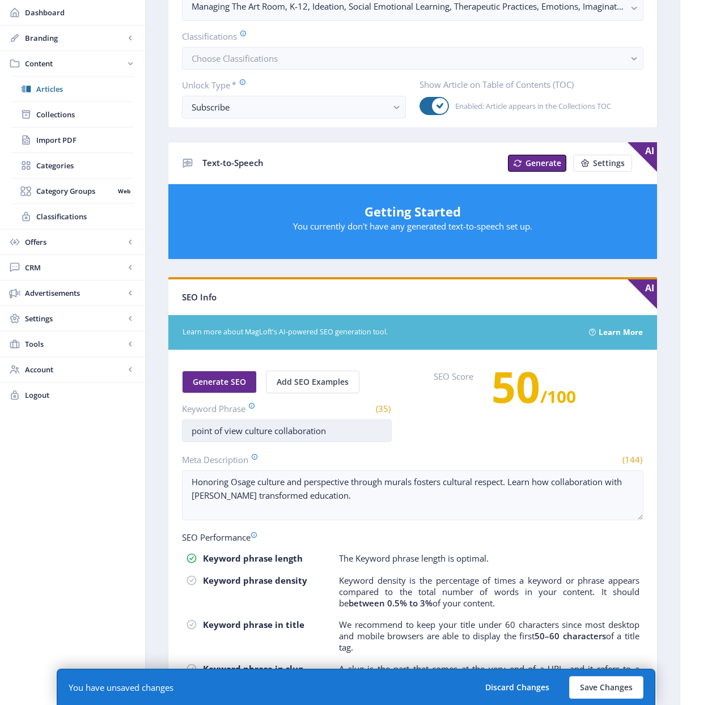
drag, startPoint x: 346, startPoint y: 432, endPoint x: 184, endPoint y: 422, distance: 161.9
click at [184, 422] on input "point of view culture collaboration" at bounding box center [287, 430] width 210 height 23
drag, startPoint x: 345, startPoint y: 433, endPoint x: 285, endPoint y: 434, distance: 59.5
click at [285, 434] on input "managing the art room risk taking" at bounding box center [287, 430] width 210 height 23
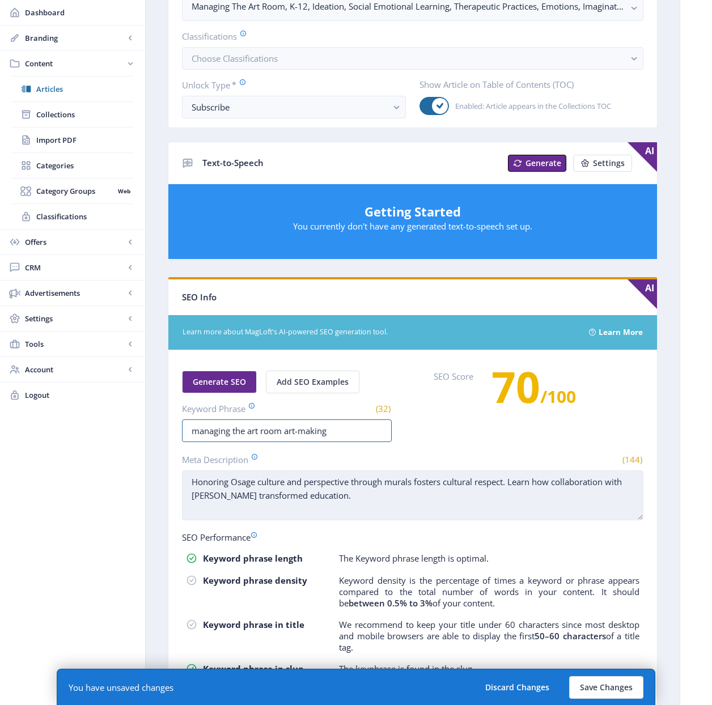
type input "managing the art room art-making"
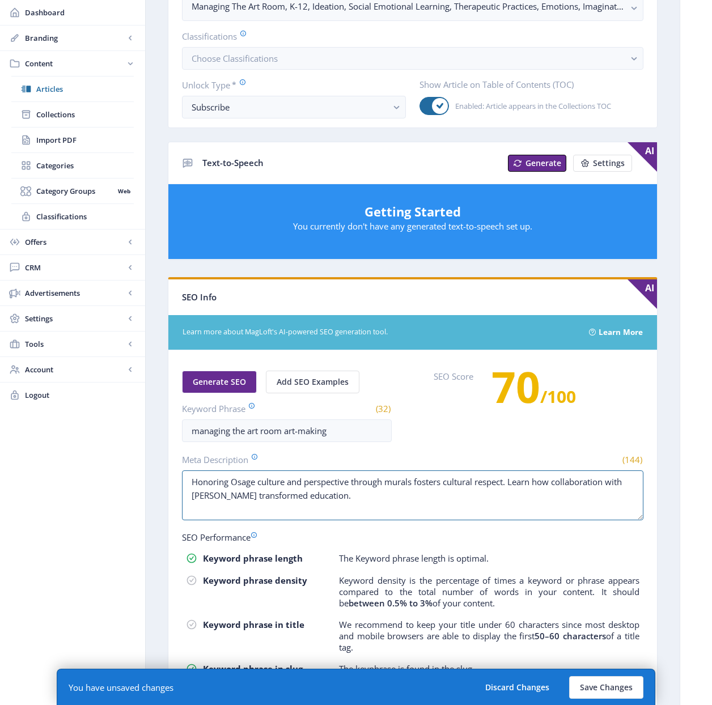
drag, startPoint x: 357, startPoint y: 489, endPoint x: 138, endPoint y: 460, distance: 220.6
click at [138, 460] on div "SchoolArts Magazine Dashboard Branding App Appearance Brand Brief Pages SEO Web…" at bounding box center [356, 237] width 712 height 1124
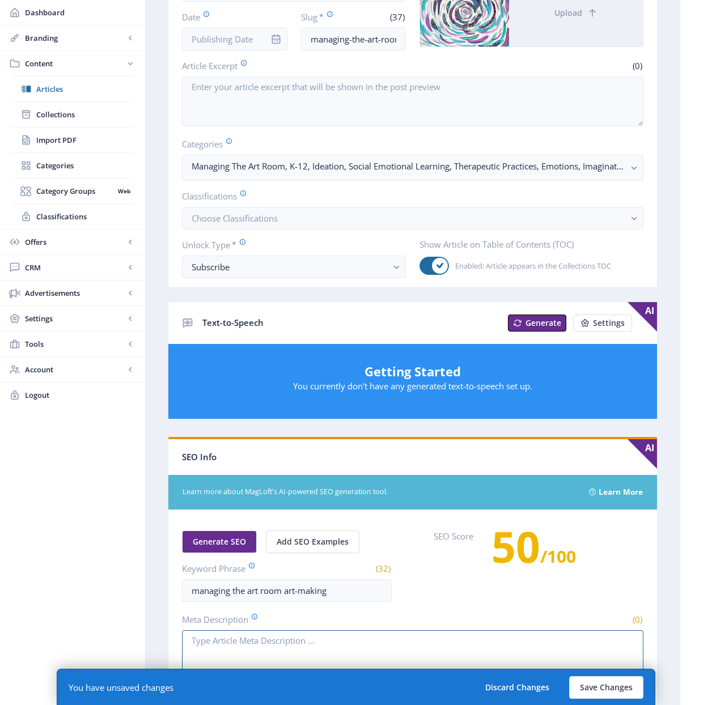
scroll to position [0, 0]
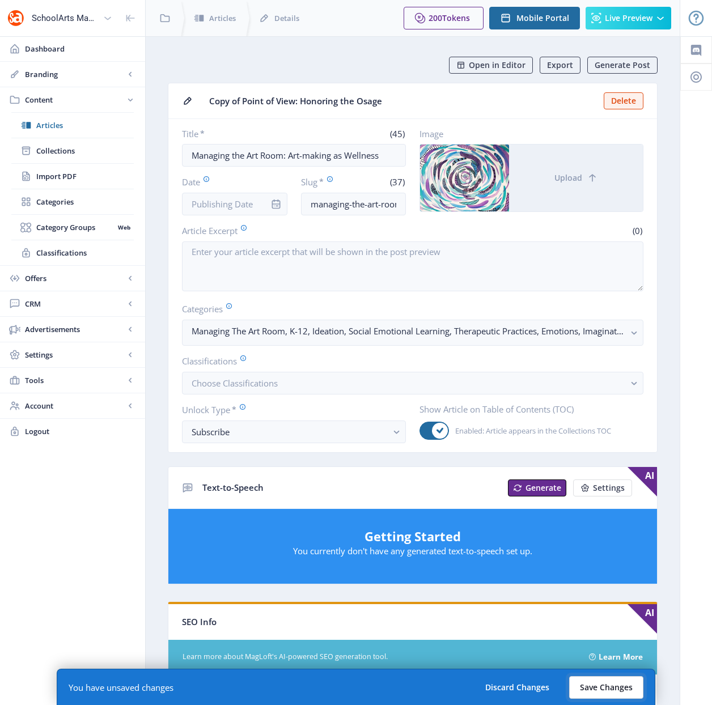
click at [615, 687] on button "Save Changes" at bounding box center [606, 687] width 74 height 23
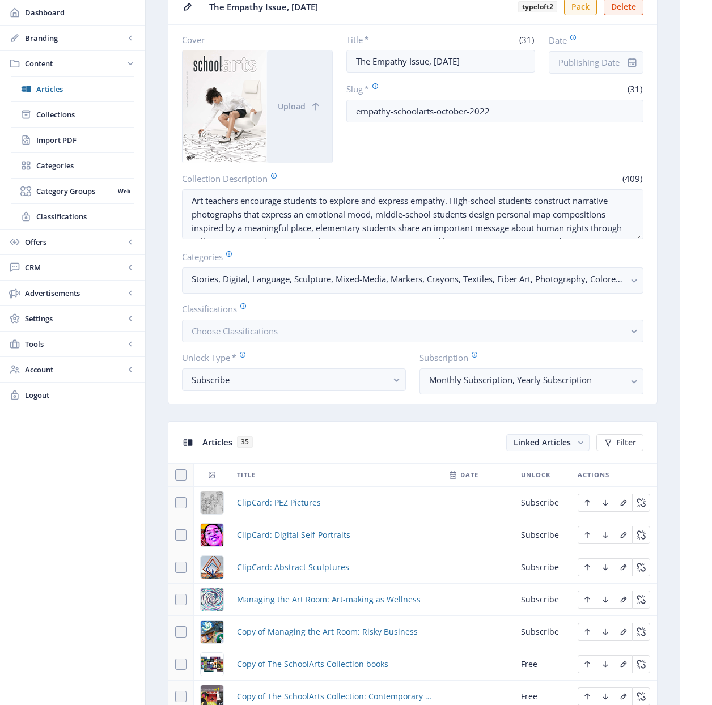
scroll to position [347, 0]
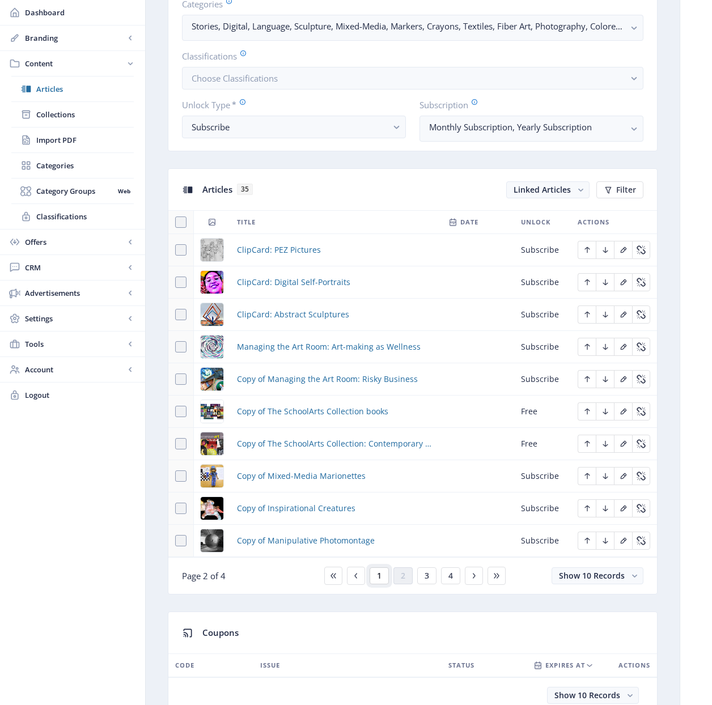
click at [376, 576] on button "1" at bounding box center [378, 575] width 19 height 17
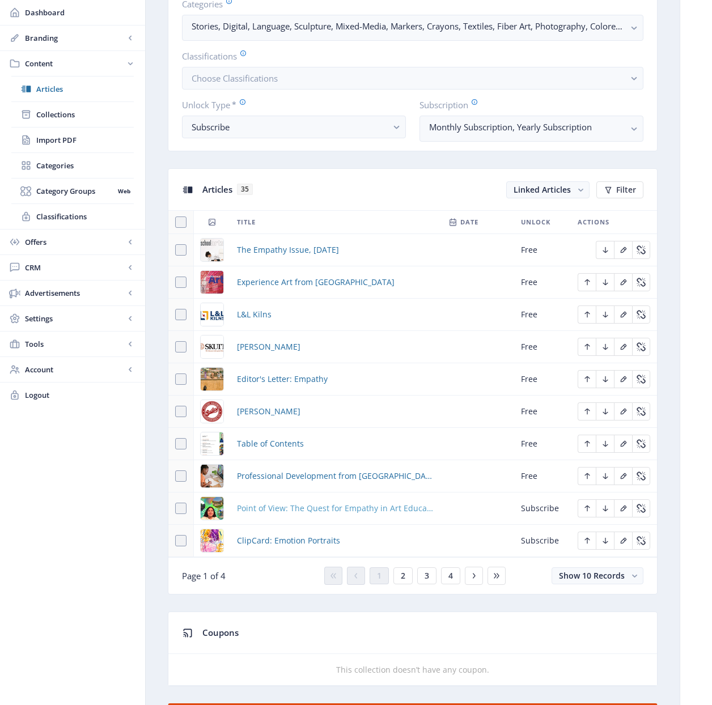
click at [358, 507] on span "Point of View: The Quest for Empathy in Art Education" at bounding box center [336, 509] width 198 height 14
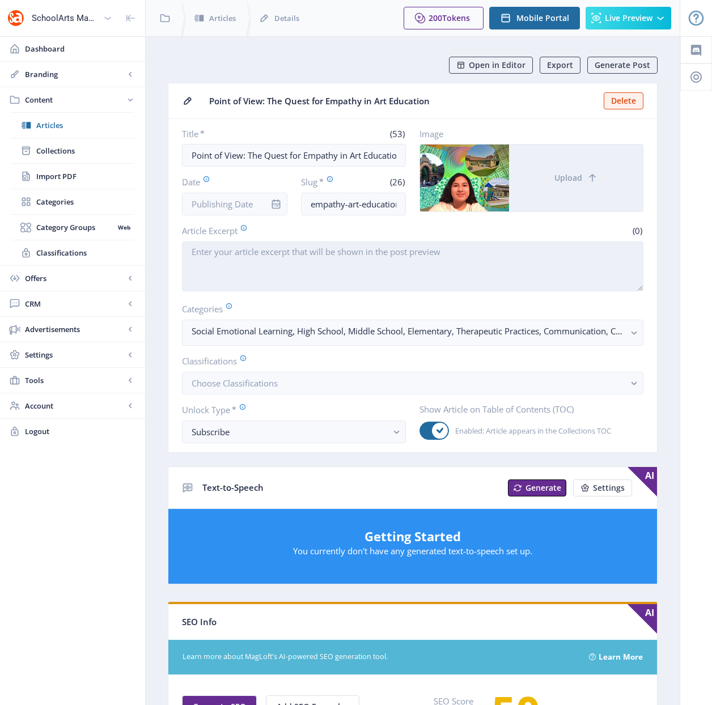
click at [359, 275] on textarea "Article Excerpt" at bounding box center [412, 266] width 461 height 50
paste textarea "Art educator [PERSON_NAME] explores the role of empathy in education and how te…"
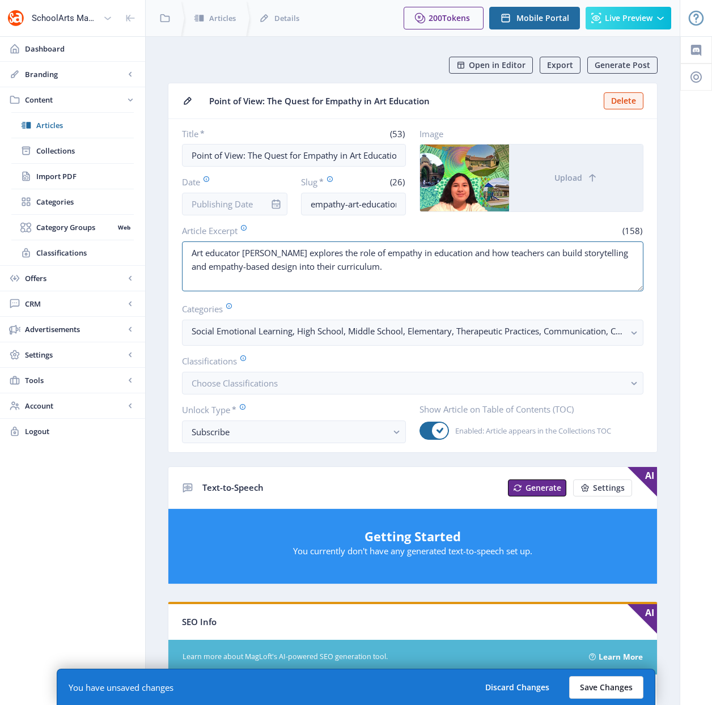
type textarea "Art educator [PERSON_NAME] explores the role of empathy in education and how te…"
click at [594, 685] on button "Save Changes" at bounding box center [606, 687] width 74 height 23
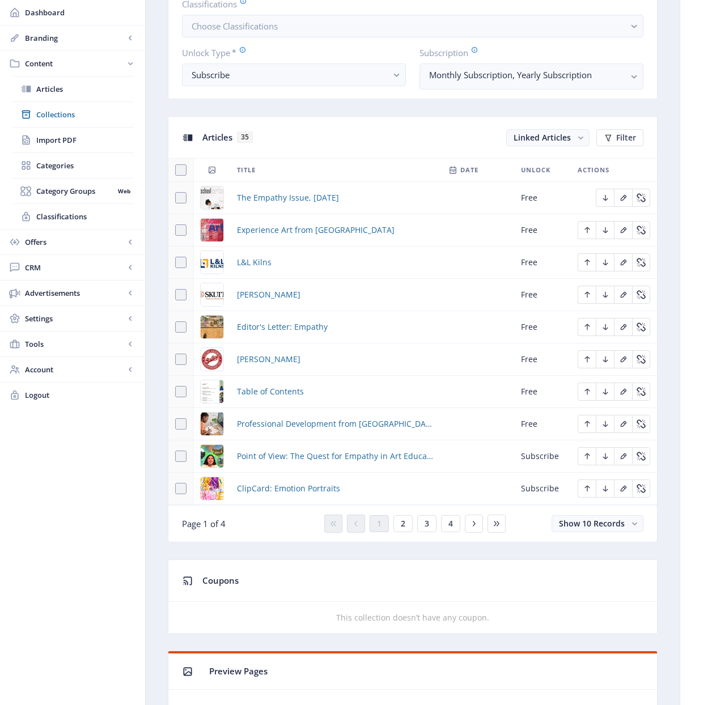
scroll to position [494, 0]
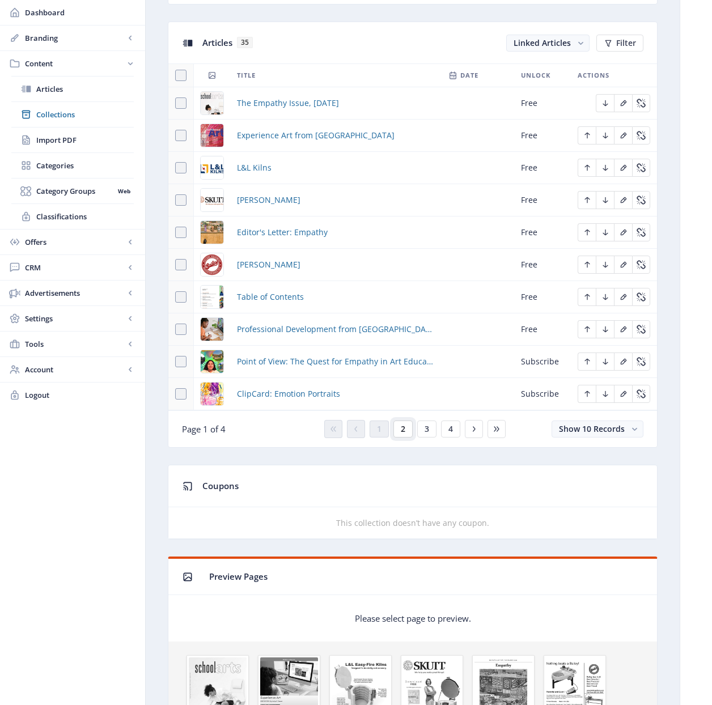
click at [401, 432] on span "2" at bounding box center [403, 428] width 5 height 9
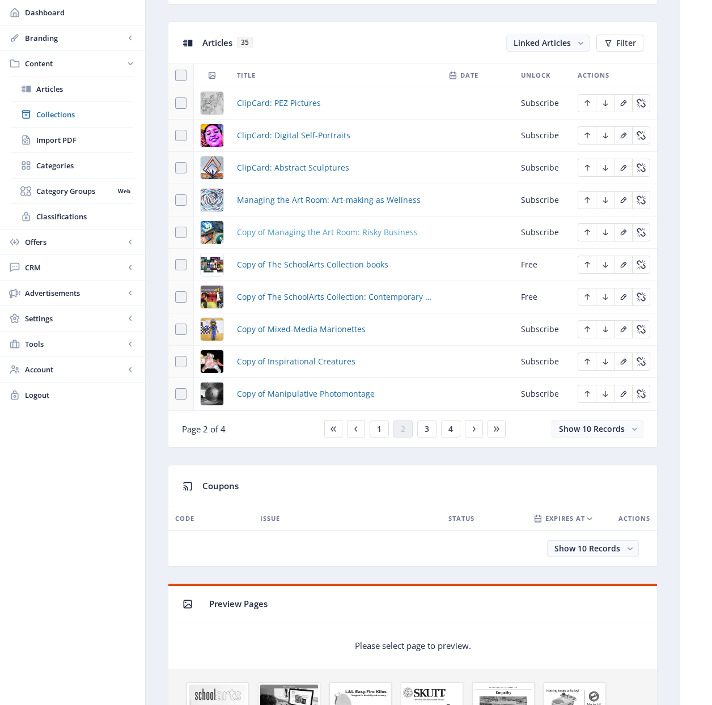
click at [290, 231] on span "Copy of Managing the Art Room: Risky Business" at bounding box center [327, 233] width 181 height 14
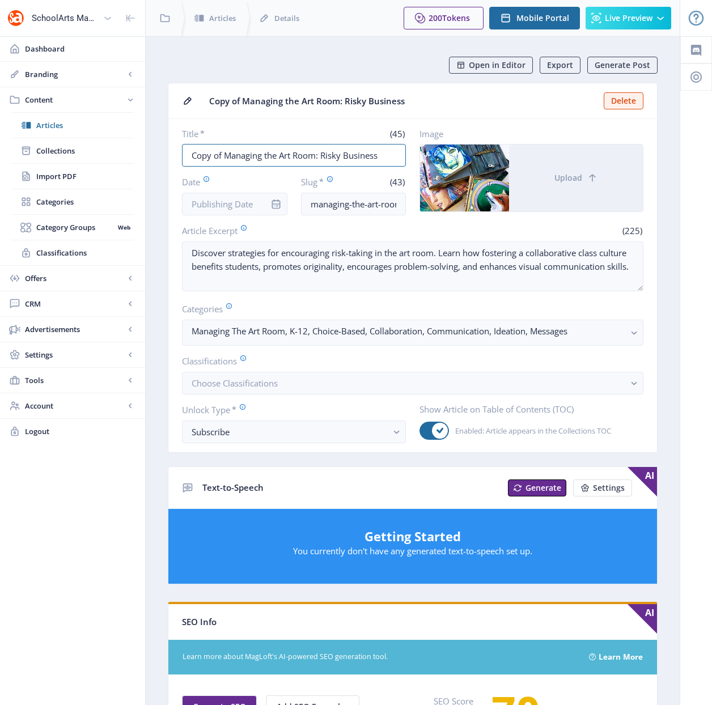
drag, startPoint x: 388, startPoint y: 154, endPoint x: 172, endPoint y: 151, distance: 215.4
click at [172, 151] on nb-card-body "Title * (45) Copy of Managing the Art Room: Risky Business Date Slug * (43) man…" at bounding box center [412, 285] width 488 height 333
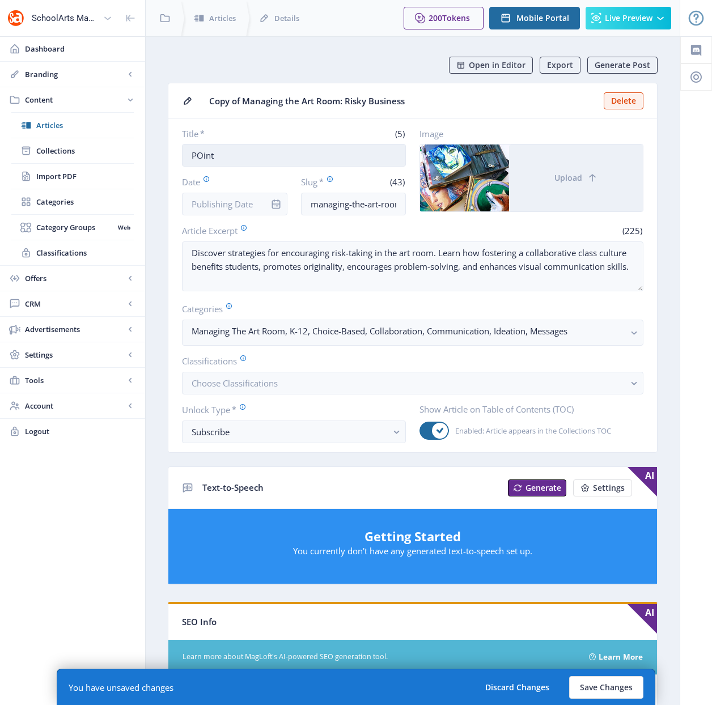
click at [383, 165] on input "POint" at bounding box center [294, 155] width 224 height 23
click at [389, 152] on input "POint" at bounding box center [294, 155] width 224 height 23
drag, startPoint x: 249, startPoint y: 156, endPoint x: 402, endPoint y: 167, distance: 153.4
click at [402, 167] on div "Title * (50) Point of View: Considering Contemporary Art-Making Date Slug * (43…" at bounding box center [294, 171] width 224 height 87
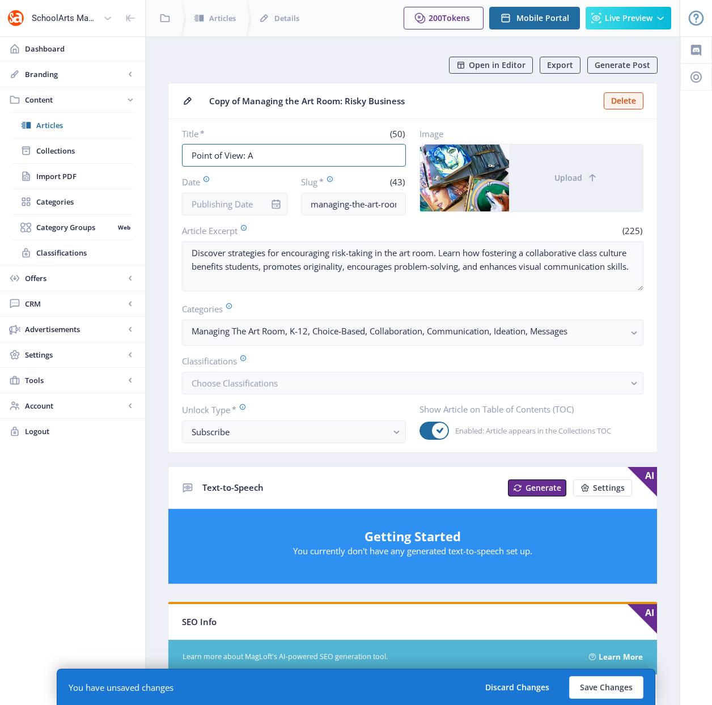
scroll to position [0, 0]
type input "Point of View: Appreciation, Not Appropriation"
click at [326, 205] on input "managing-the-art-room-risk-taking-1122-ebmc" at bounding box center [353, 204] width 105 height 23
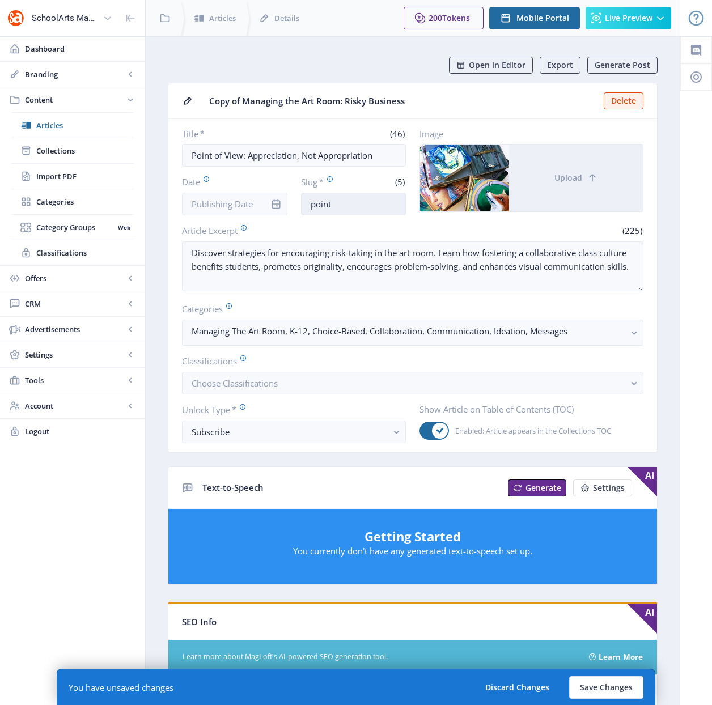
type input "point-of-view-curriculum-teaching-1024"
drag, startPoint x: 365, startPoint y: 205, endPoint x: 413, endPoint y: 207, distance: 47.6
click at [413, 207] on div "Title * (46) Point of View: Appreciation, Not Appropriation Date Slug * (38) po…" at bounding box center [412, 171] width 461 height 87
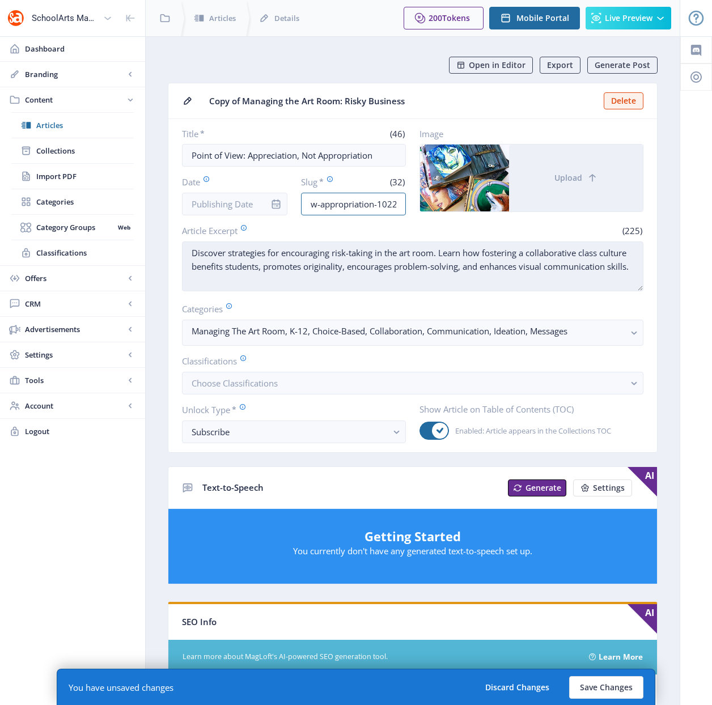
type input "point-of-view-appropriation-1022"
click at [459, 266] on textarea "Discover strategies for encouraging risk-taking in the art room. Learn how fost…" at bounding box center [412, 266] width 461 height 50
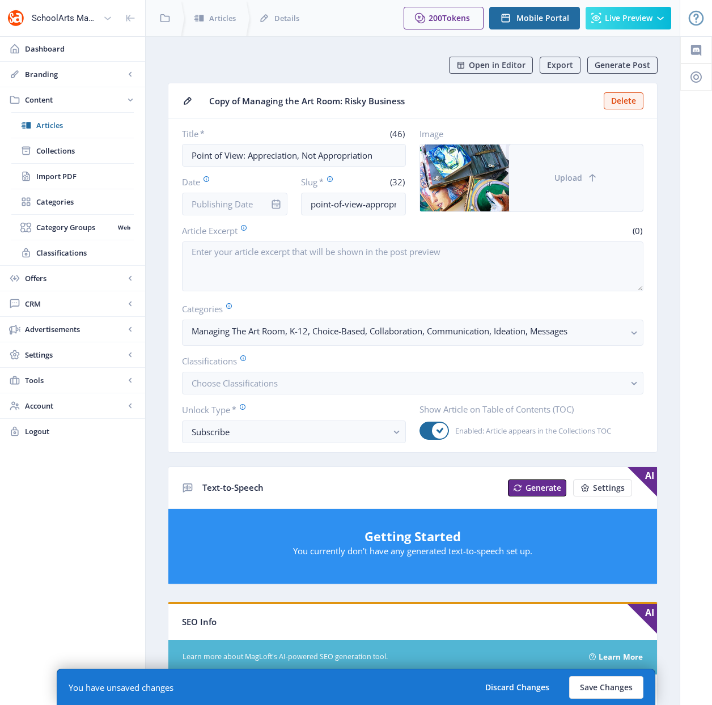
click at [589, 180] on icon at bounding box center [592, 177] width 11 height 11
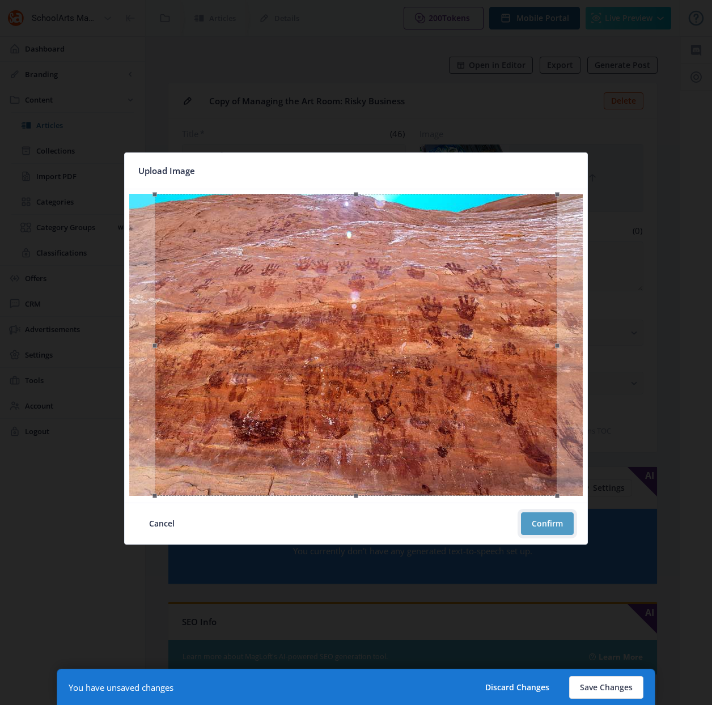
click at [539, 521] on button "Confirm" at bounding box center [547, 523] width 53 height 23
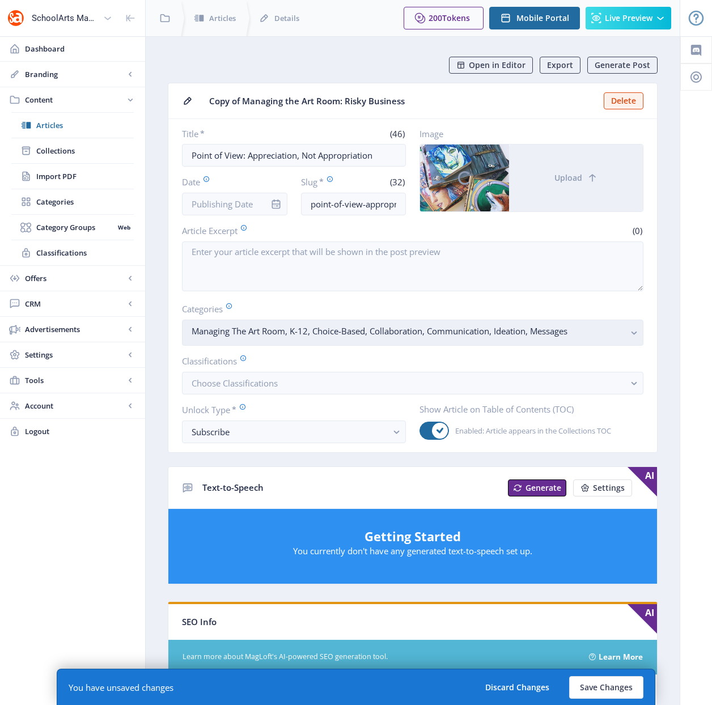
click at [631, 335] on rect "button" at bounding box center [633, 332] width 13 height 13
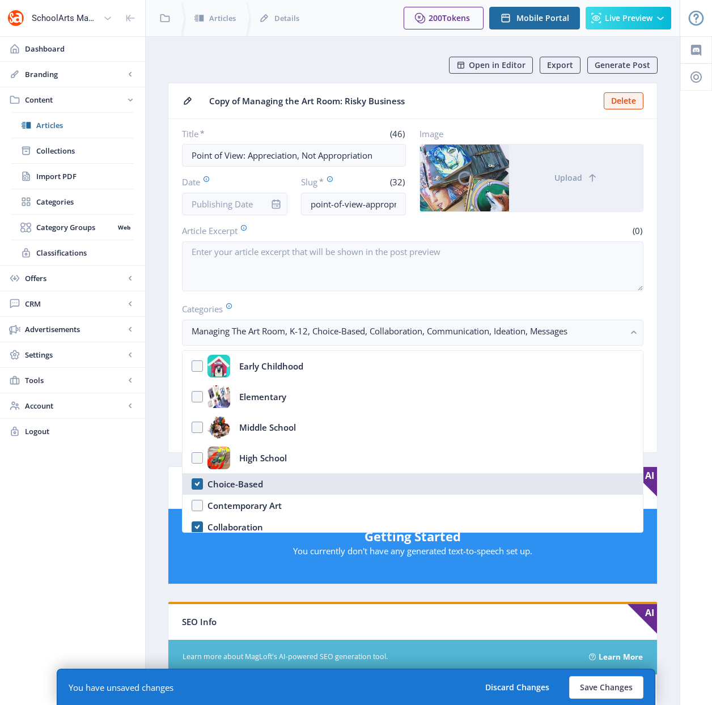
click at [194, 481] on nb-option "Choice-Based" at bounding box center [412, 484] width 460 height 22
checkbox input "false"
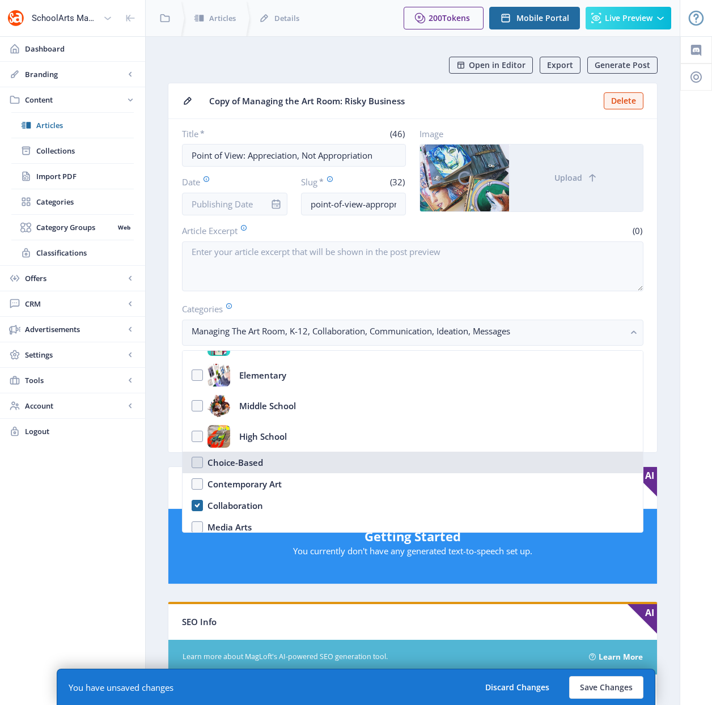
scroll to position [43, 0]
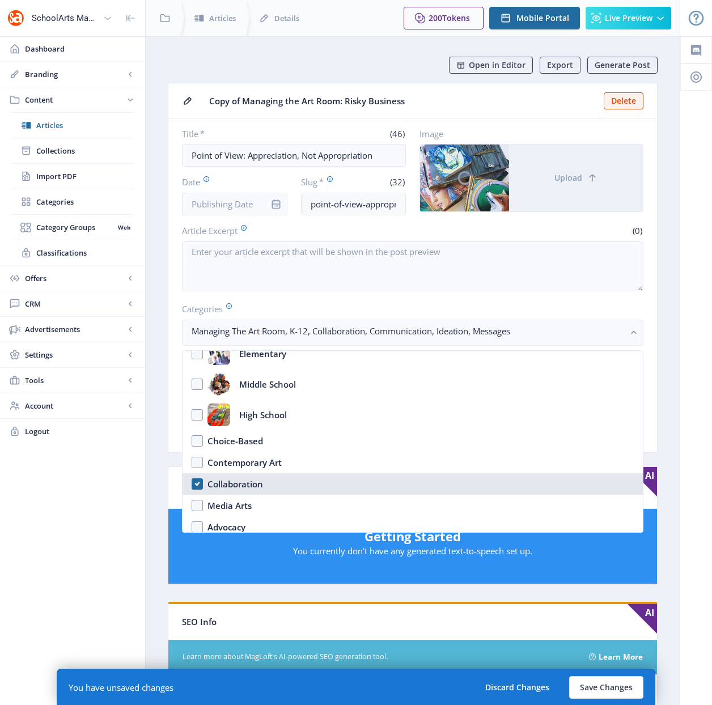
click at [198, 483] on nb-option "Collaboration" at bounding box center [412, 484] width 460 height 22
checkbox input "false"
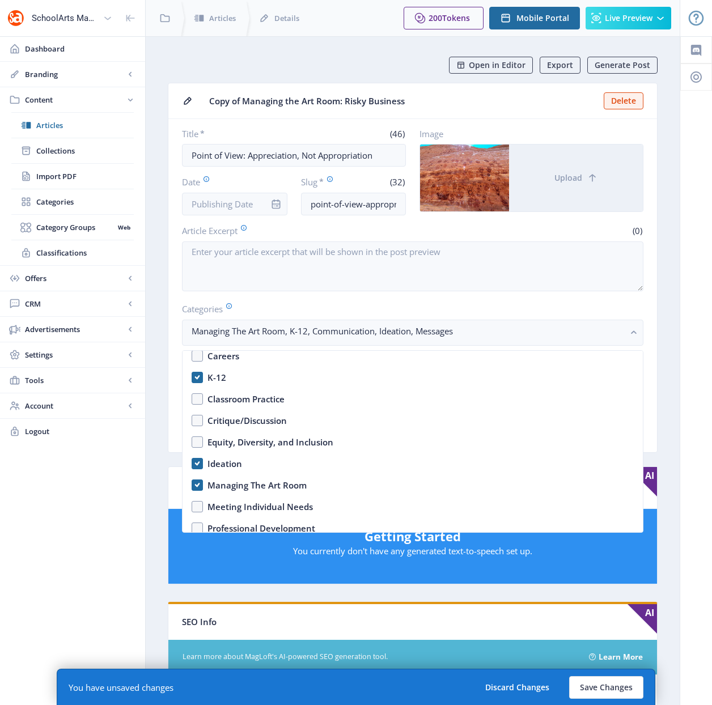
scroll to position [312, 0]
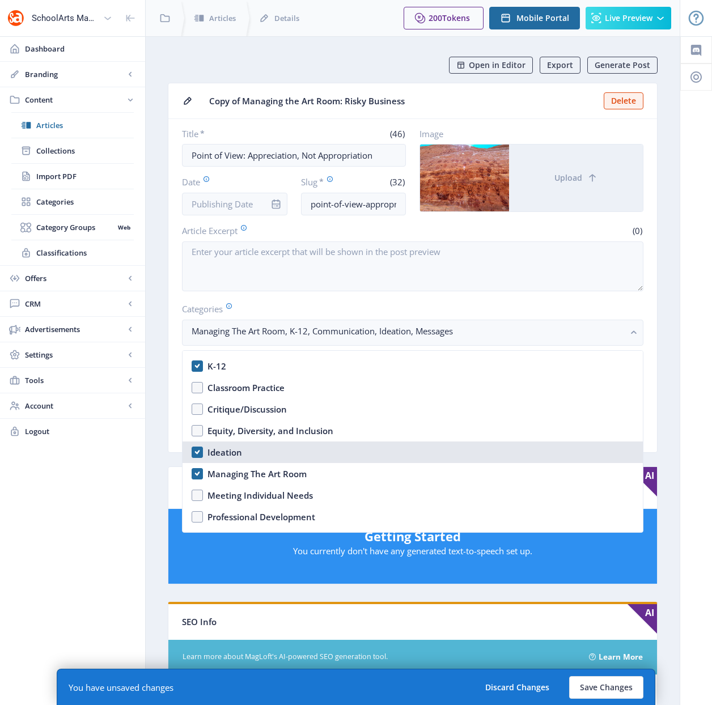
click at [230, 452] on div "Ideation" at bounding box center [224, 452] width 35 height 14
checkbox input "false"
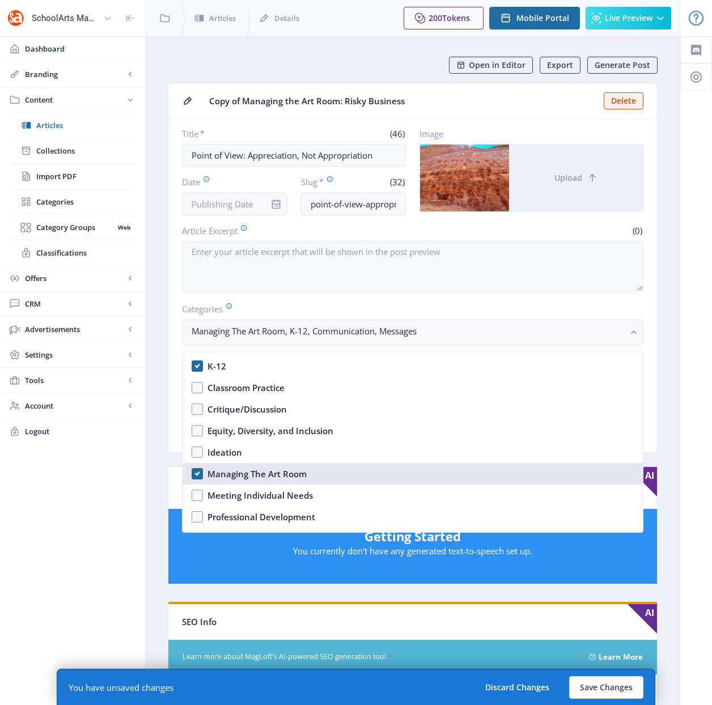
click at [235, 474] on div "Managing The Art Room" at bounding box center [256, 474] width 99 height 14
checkbox input "false"
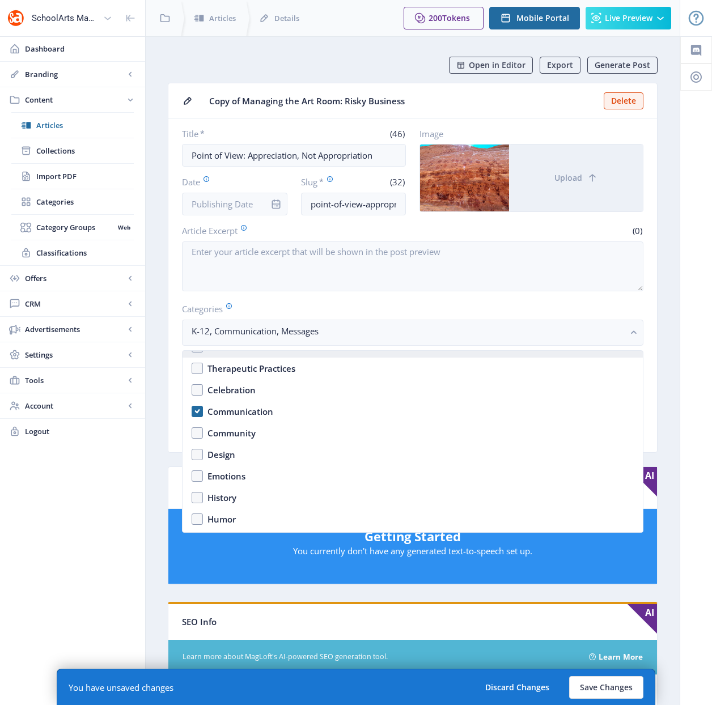
scroll to position [530, 0]
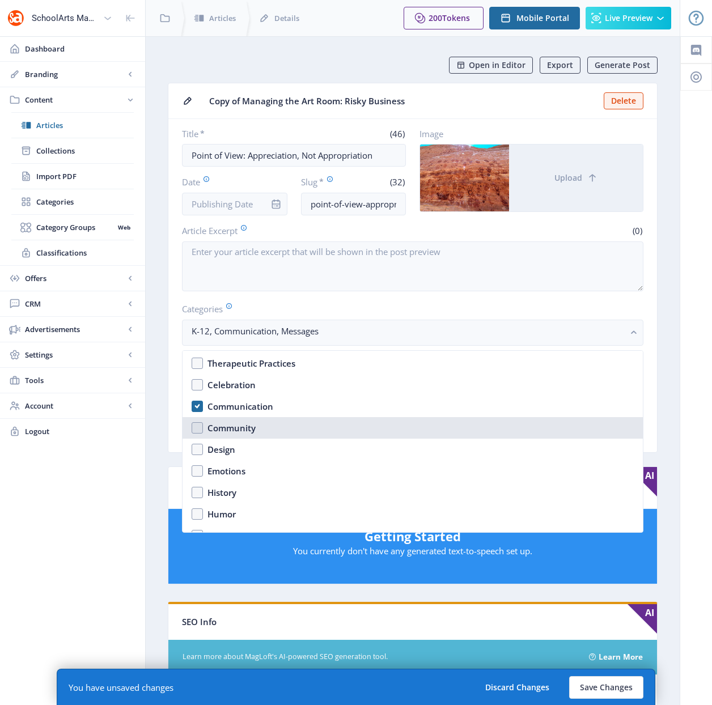
click at [228, 426] on div "Community" at bounding box center [231, 428] width 48 height 14
checkbox input "true"
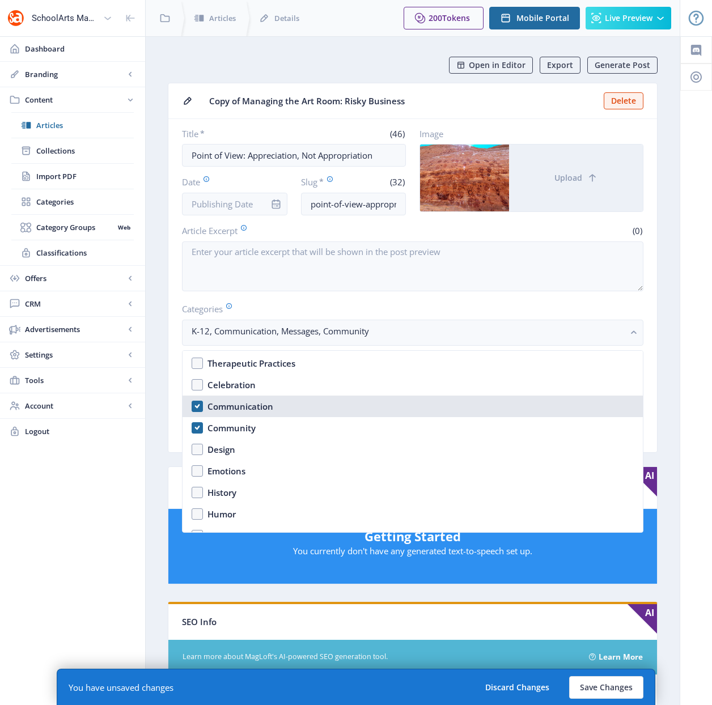
click at [229, 407] on div "Communication" at bounding box center [240, 407] width 66 height 14
checkbox input "false"
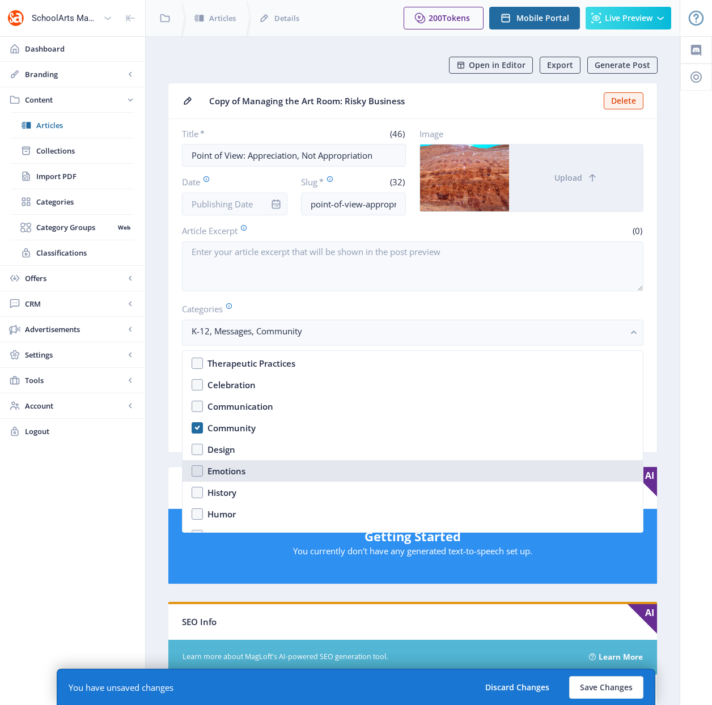
click at [205, 471] on nb-option "Emotions" at bounding box center [412, 471] width 460 height 22
checkbox input "true"
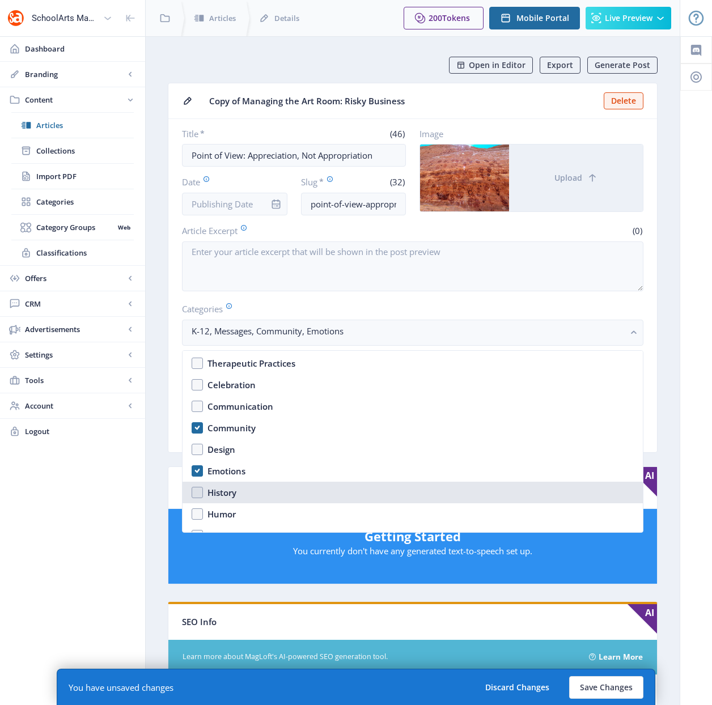
click at [194, 494] on nb-option "History" at bounding box center [412, 493] width 460 height 22
checkbox input "true"
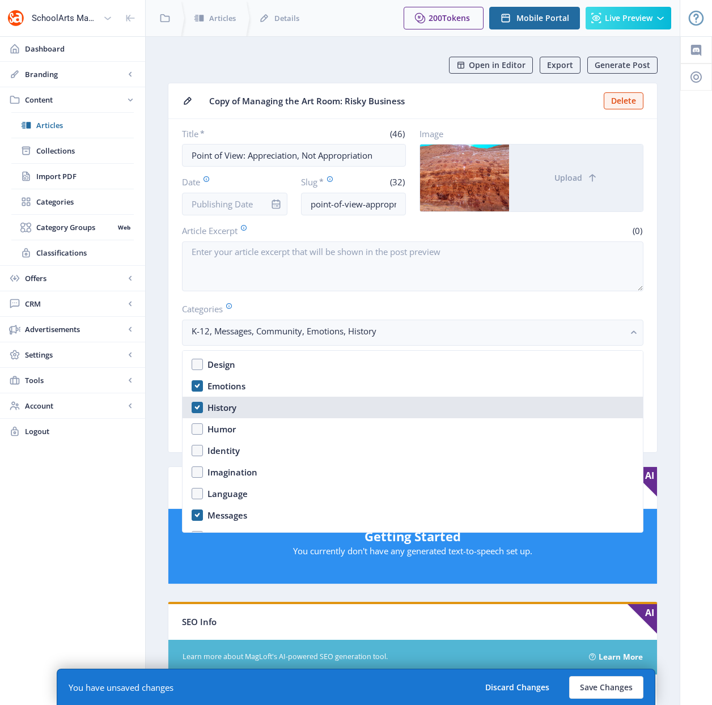
scroll to position [618, 0]
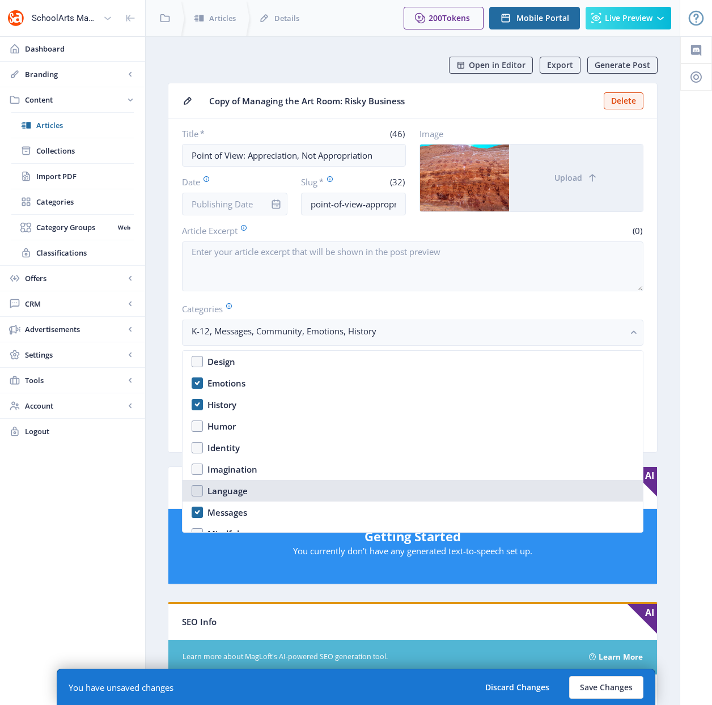
click at [195, 488] on nb-option "Language" at bounding box center [412, 491] width 460 height 22
checkbox input "true"
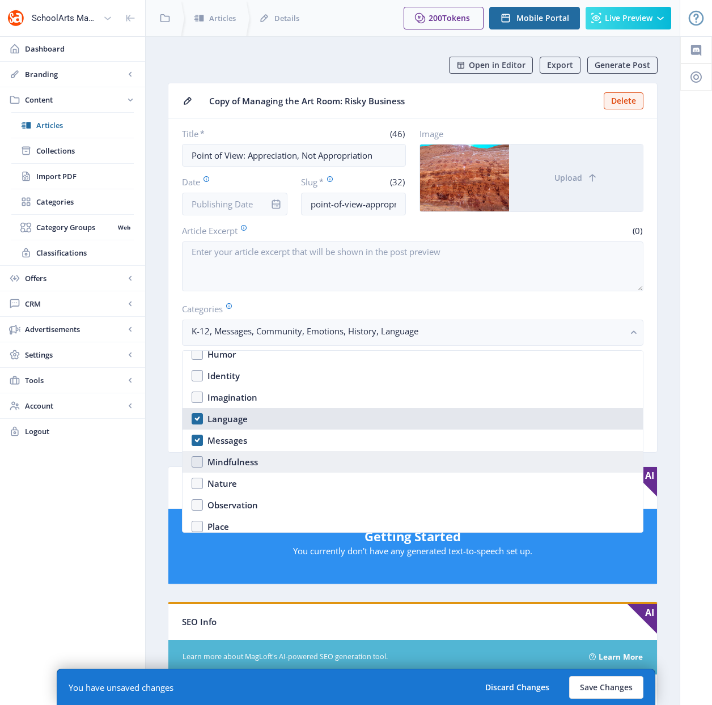
scroll to position [691, 0]
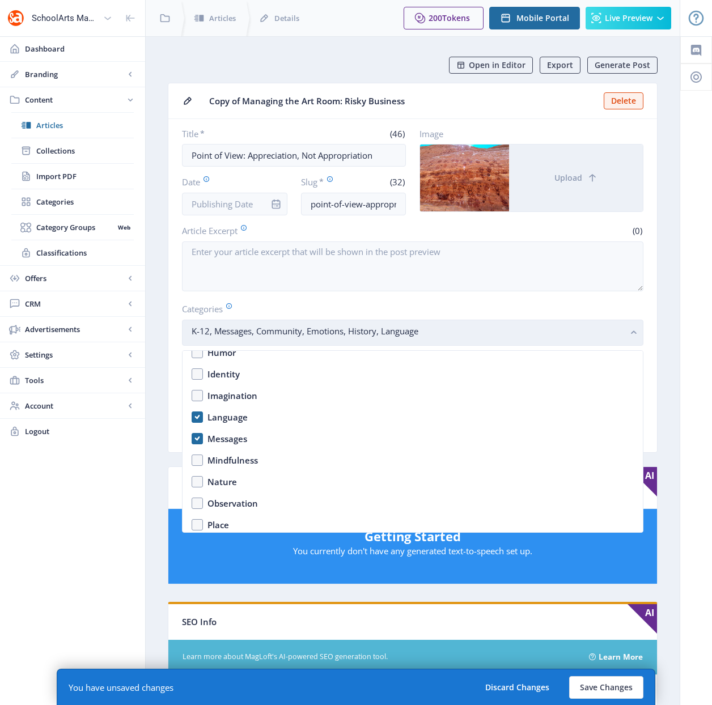
click at [626, 328] on button "K-12, Messages, Community, Emotions, History, Language" at bounding box center [412, 333] width 461 height 26
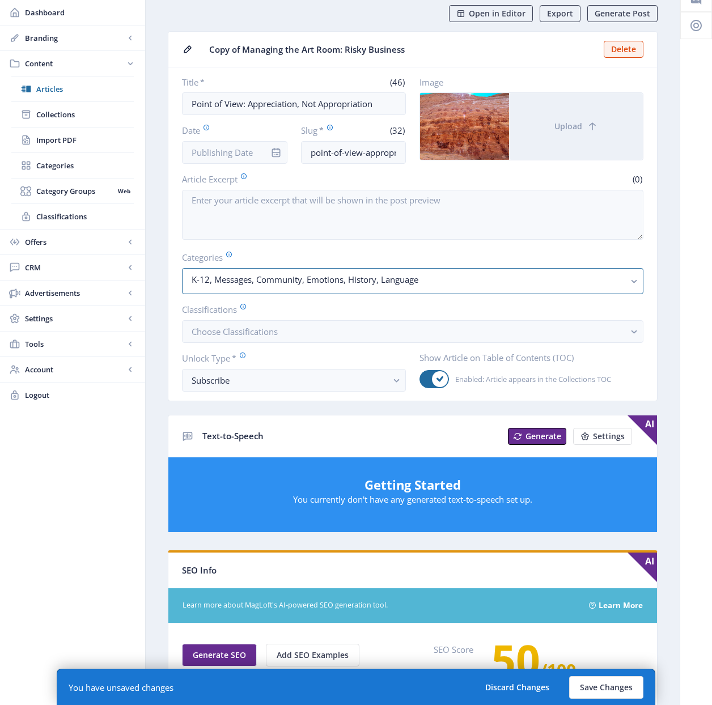
scroll to position [320, 0]
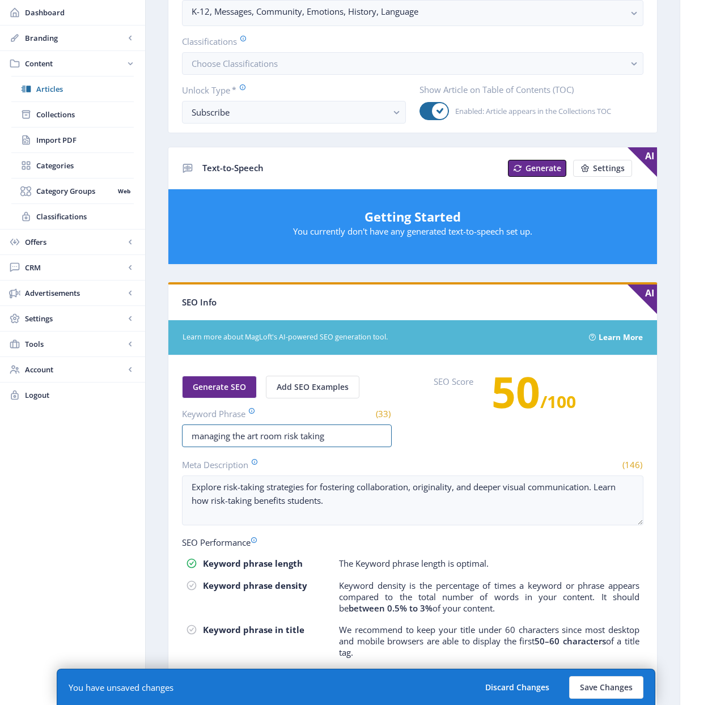
drag, startPoint x: 308, startPoint y: 440, endPoint x: 144, endPoint y: 423, distance: 164.7
click at [144, 423] on div "SchoolArts Magazine Dashboard Branding App Appearance Brand Brief Pages SEO Web…" at bounding box center [356, 253] width 712 height 1146
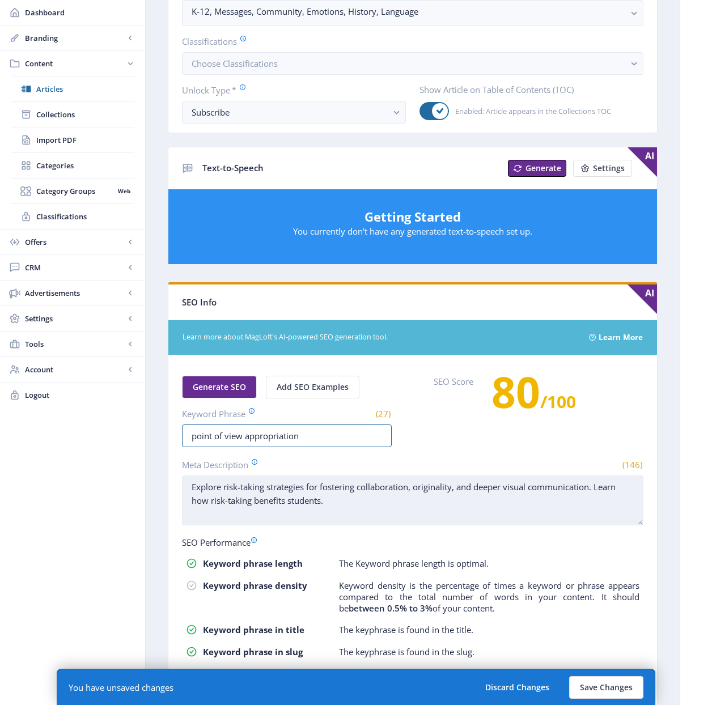
type input "point of view appropriation"
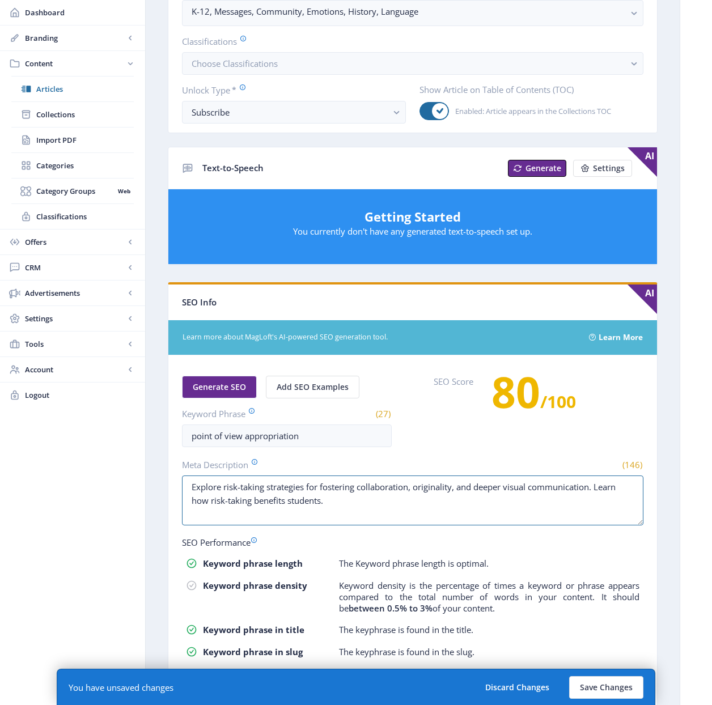
drag, startPoint x: 354, startPoint y: 513, endPoint x: 157, endPoint y: 484, distance: 198.8
click at [152, 485] on nb-layout-column "Open in Editor Export Generate Post Copy of Managing the Art Room: Risky Busine…" at bounding box center [412, 250] width 535 height 1066
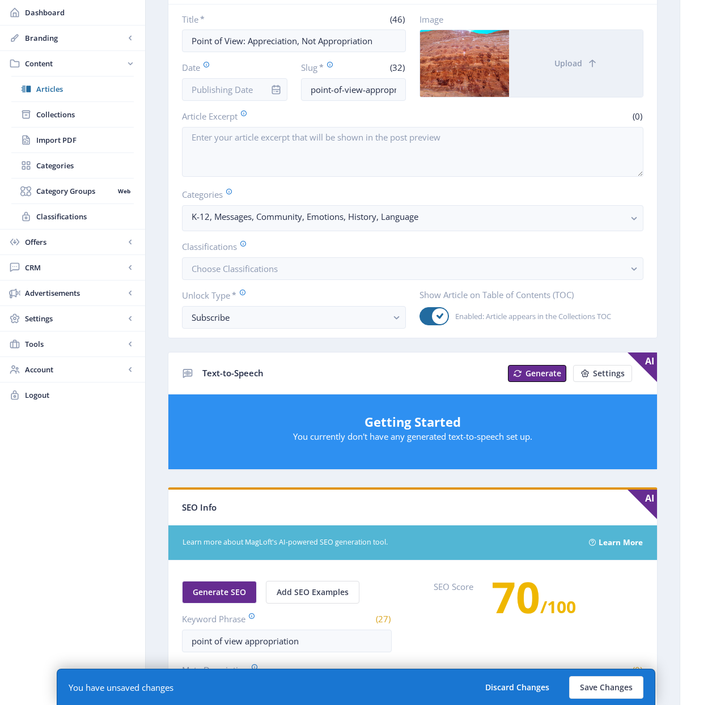
scroll to position [0, 0]
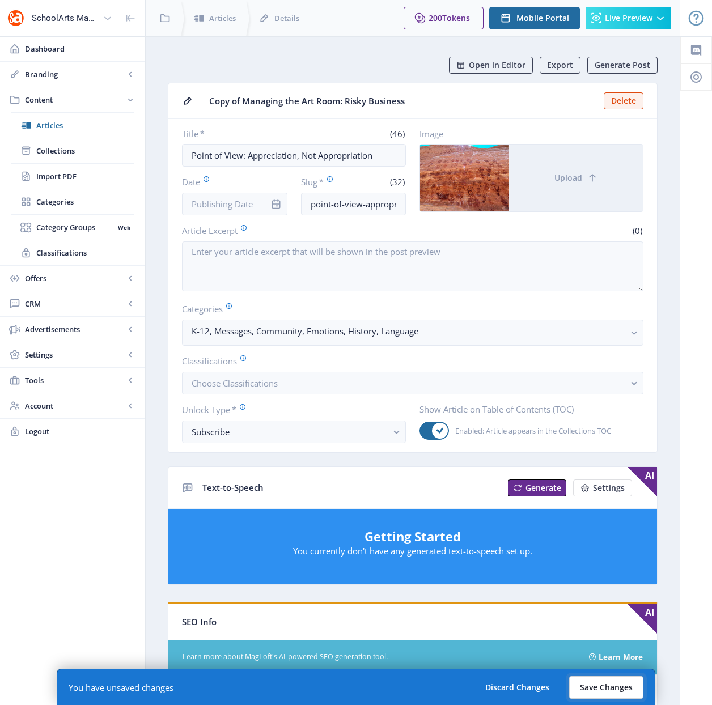
click at [618, 687] on button "Save Changes" at bounding box center [606, 687] width 74 height 23
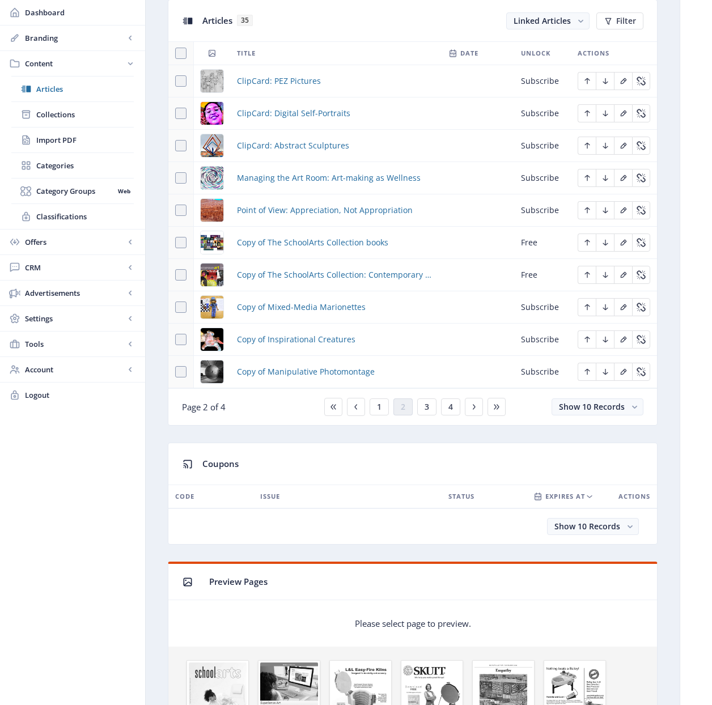
scroll to position [516, 0]
click at [619, 211] on icon "Edit page" at bounding box center [623, 209] width 9 height 9
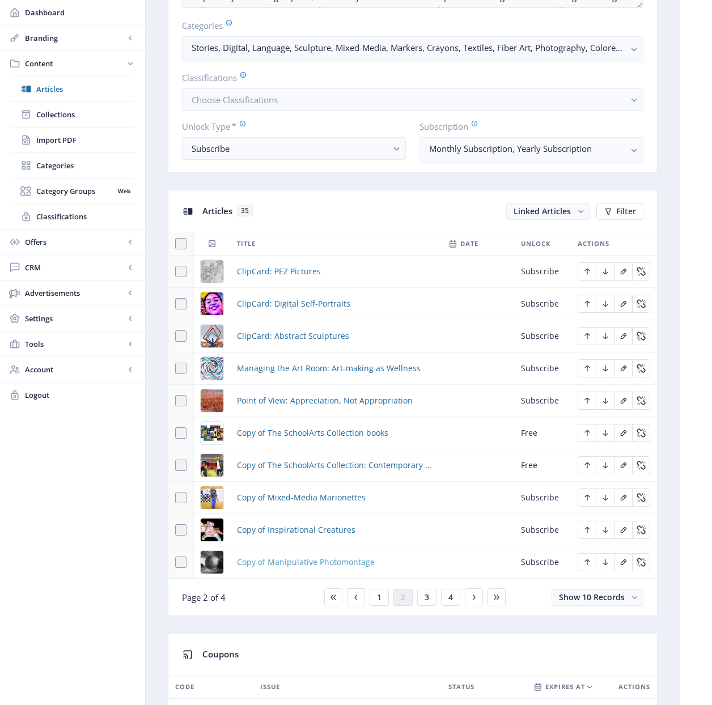
scroll to position [554, 0]
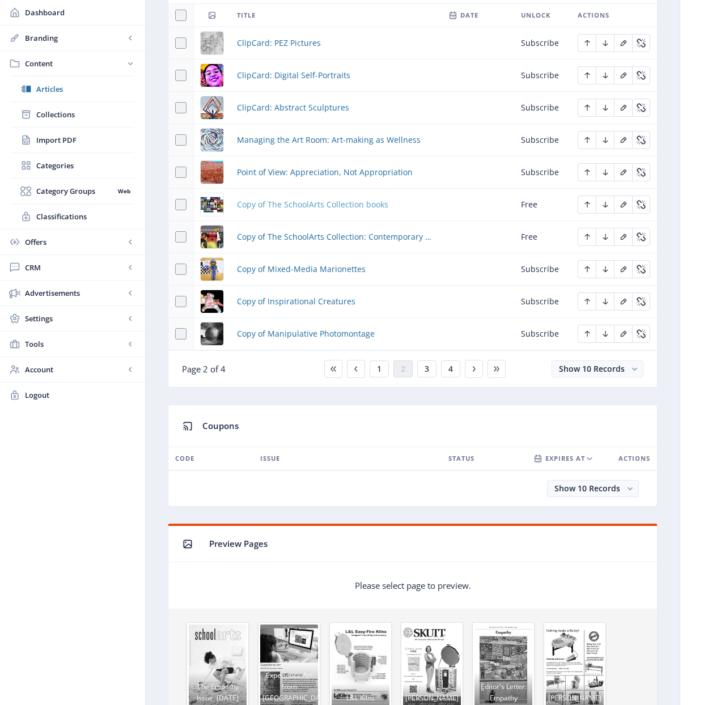
click at [306, 203] on span "Copy of The SchoolArts Collection books" at bounding box center [312, 205] width 151 height 14
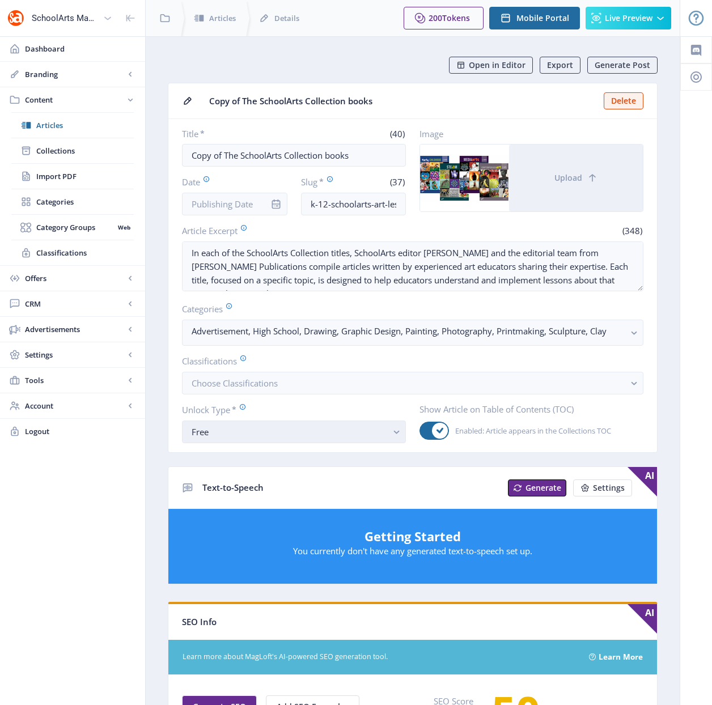
click at [292, 432] on div "Free" at bounding box center [290, 432] width 196 height 14
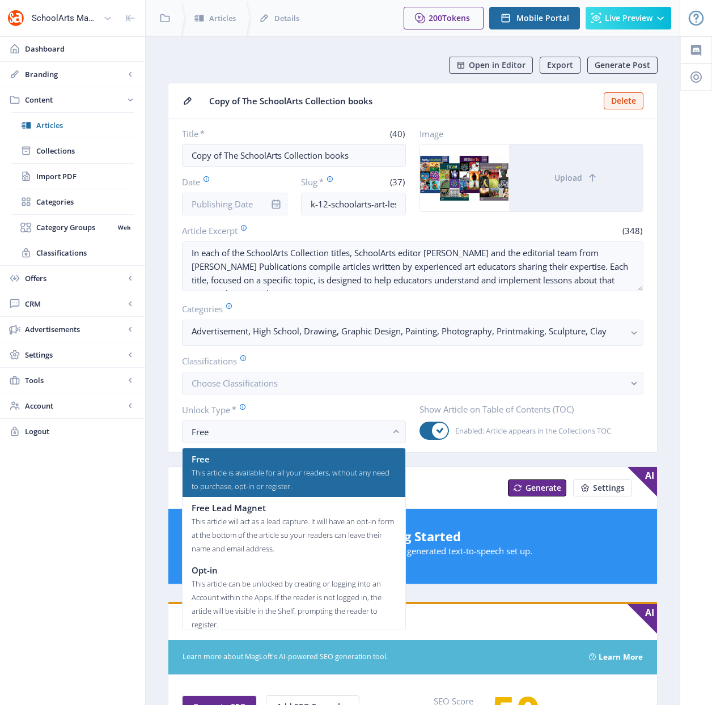
scroll to position [68, 0]
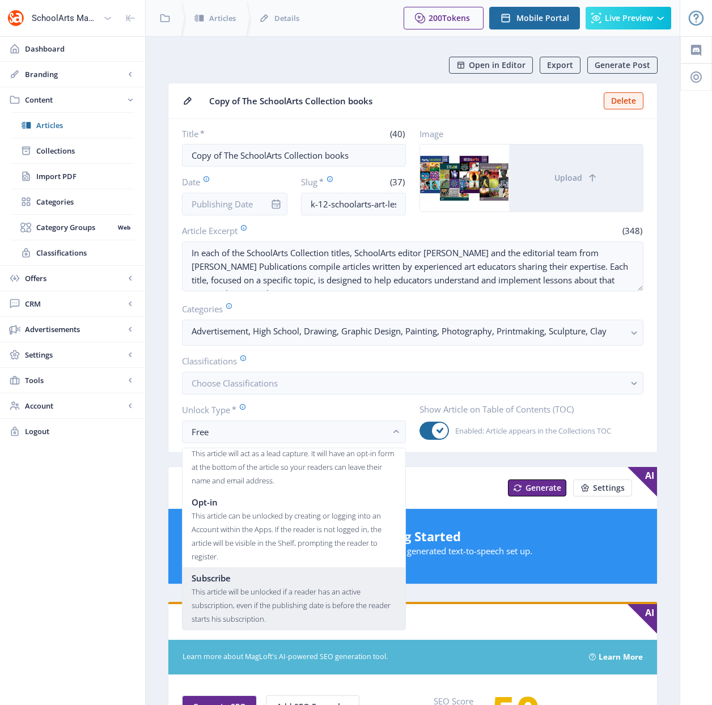
click at [305, 601] on div "This article will be unlocked if a reader has an active subscription, even if t…" at bounding box center [294, 605] width 205 height 41
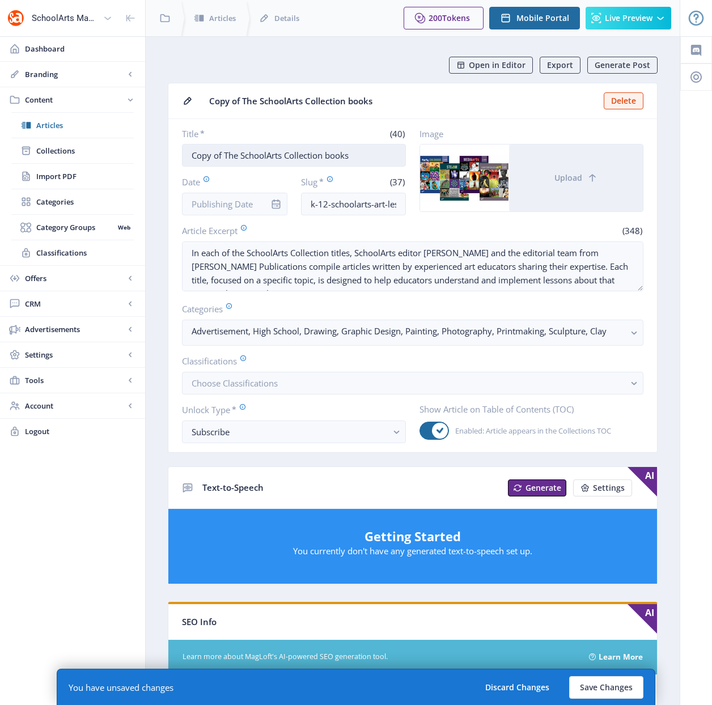
click at [377, 151] on input "Copy of The SchoolArts Collection books" at bounding box center [294, 155] width 224 height 23
drag, startPoint x: 376, startPoint y: 154, endPoint x: 157, endPoint y: 143, distance: 219.0
click at [157, 143] on nb-layout-column "Open in Editor Export Generate Post Copy of The SchoolArts Collection books Del…" at bounding box center [412, 580] width 535 height 1088
drag, startPoint x: 290, startPoint y: 154, endPoint x: 461, endPoint y: 157, distance: 171.7
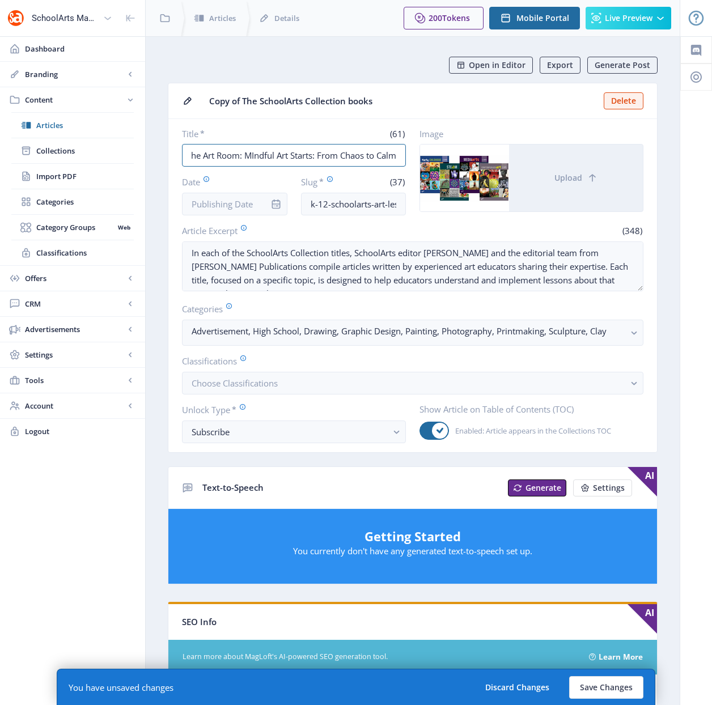
click at [461, 157] on div "Title * (61) Managing the Art Room: MIndful Art Starts: From Chaos to Calm Date…" at bounding box center [412, 171] width 461 height 87
click at [381, 154] on input "Managing the Art Room: Embroidery Relationships at HOme" at bounding box center [294, 155] width 224 height 23
type input "Managing the Art Room: Embroidery Relationships at Home"
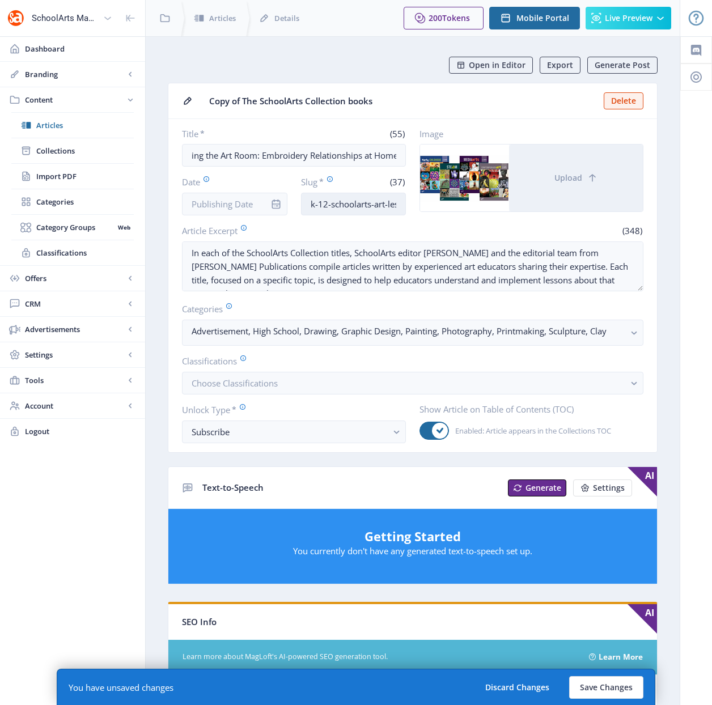
scroll to position [0, 0]
click at [337, 209] on input "k-12-schoolarts-art-lessons-1122-ud4w" at bounding box center [353, 204] width 105 height 23
click at [337, 207] on input "k-12-schoolarts-art-lessons-1122-ud4w" at bounding box center [353, 204] width 105 height 23
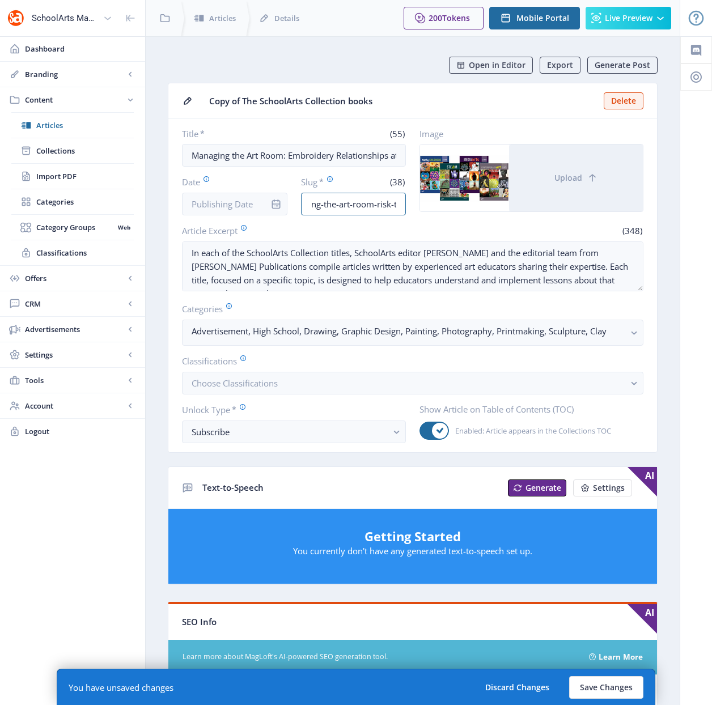
scroll to position [0, 73]
drag, startPoint x: 383, startPoint y: 201, endPoint x: 408, endPoint y: 201, distance: 24.9
click at [408, 201] on div "Title * (55) Managing the Art Room: Embroidery Relationships at Home Date Slug …" at bounding box center [412, 171] width 461 height 87
click at [398, 203] on input "managing-the-art-room-risk-taking-1122" at bounding box center [353, 204] width 105 height 23
drag, startPoint x: 375, startPoint y: 205, endPoint x: 334, endPoint y: 207, distance: 40.3
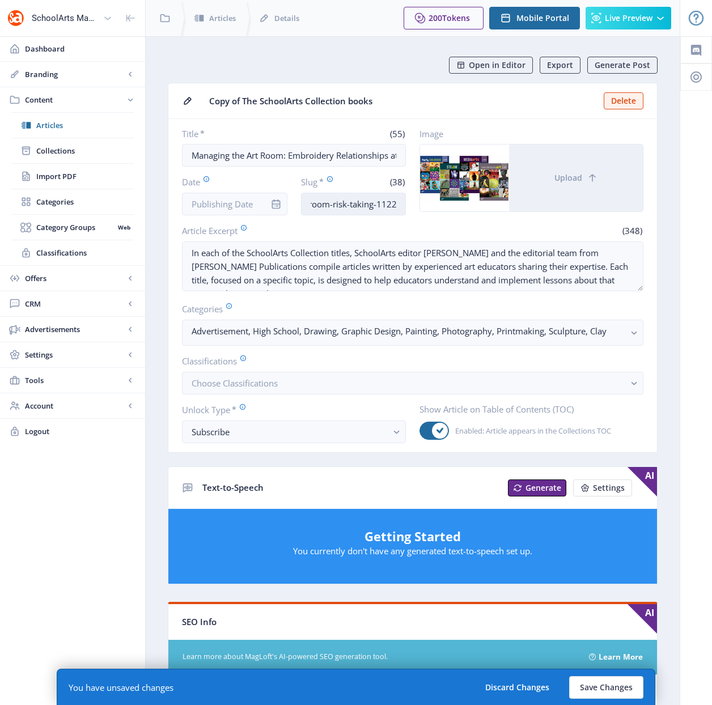
click at [334, 207] on input "managing-the-art-room-risk-taking-1122" at bounding box center [353, 204] width 105 height 23
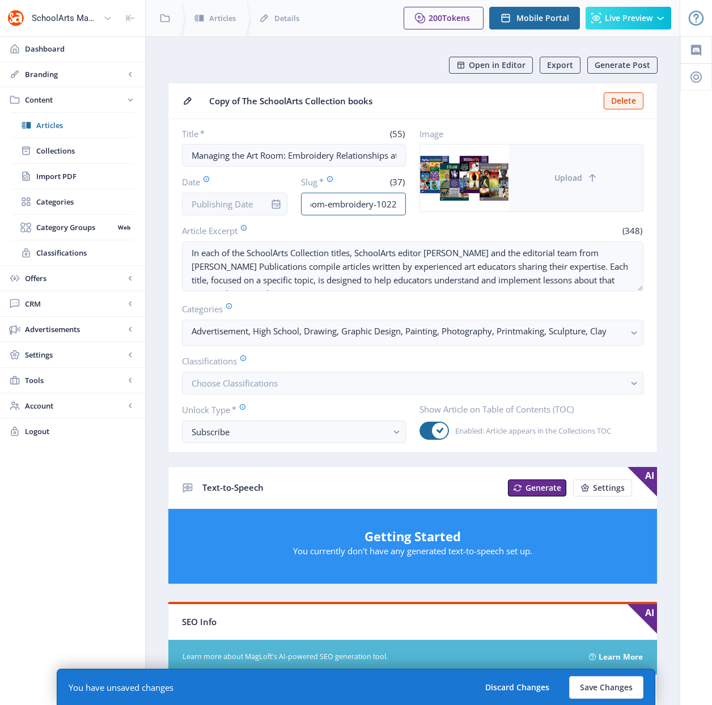
type input "managing-the-art-room-embroidery-1022"
click at [575, 178] on span "Upload" at bounding box center [568, 177] width 28 height 9
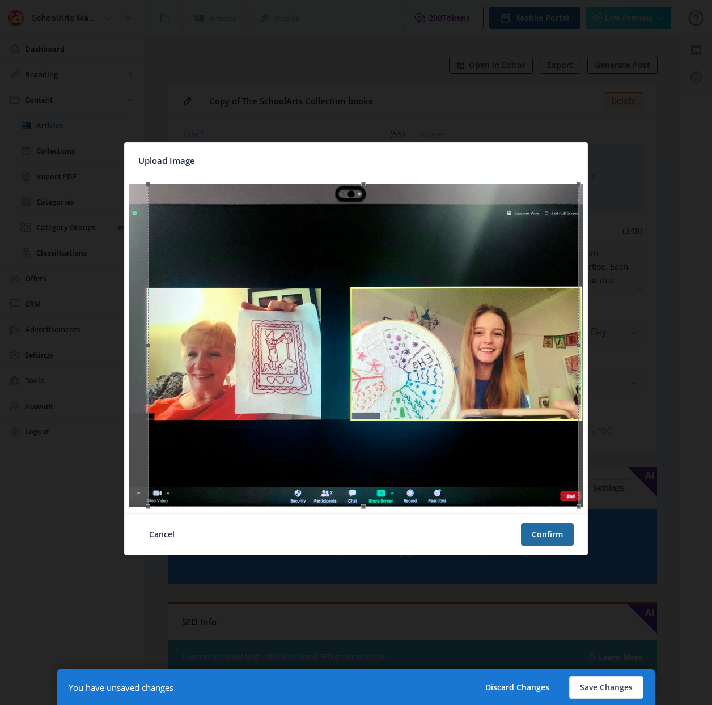
drag, startPoint x: 405, startPoint y: 385, endPoint x: 412, endPoint y: 386, distance: 7.6
click at [412, 386] on div at bounding box center [363, 345] width 431 height 323
click at [546, 534] on button "Confirm" at bounding box center [547, 534] width 53 height 23
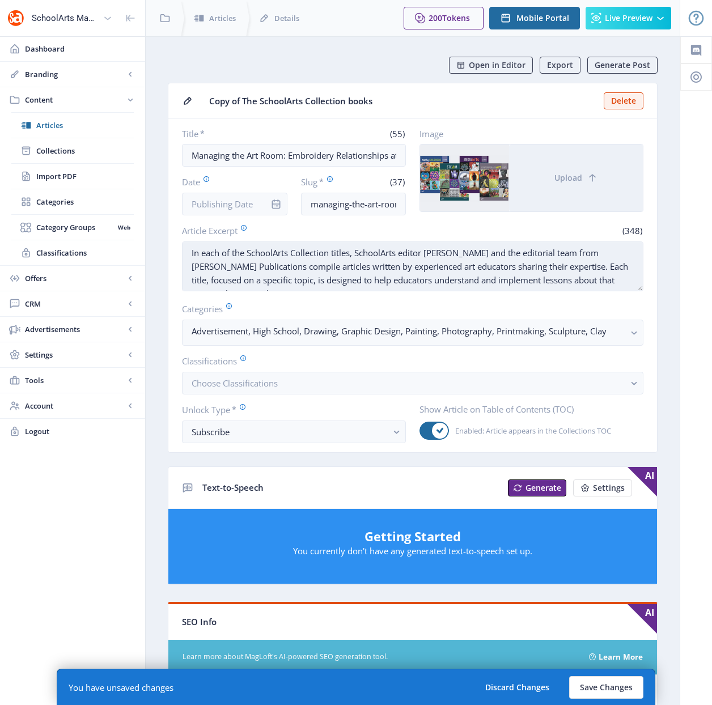
click at [415, 271] on textarea "In each of the SchoolArts Collection titles, SchoolArts editor Nancy Walkup and…" at bounding box center [412, 266] width 461 height 50
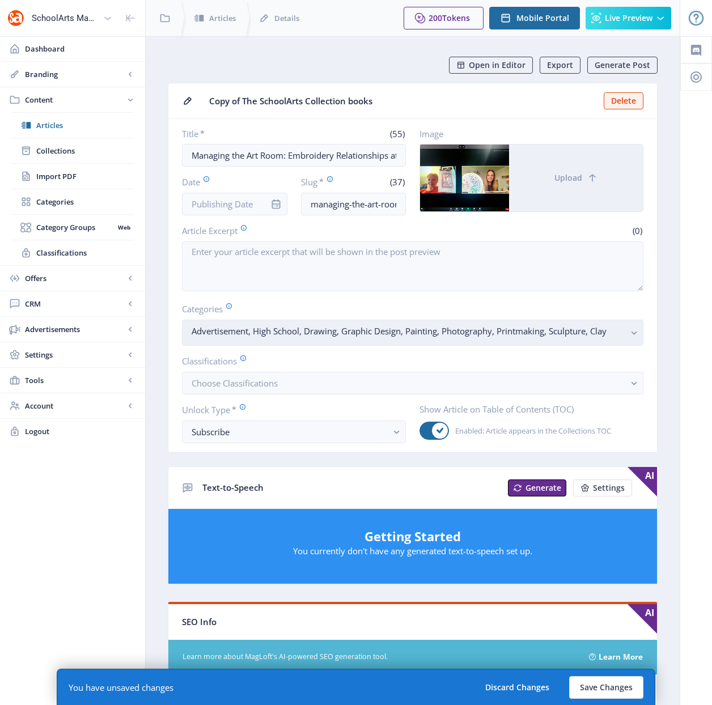
click at [631, 333] on rect "button" at bounding box center [633, 332] width 13 height 13
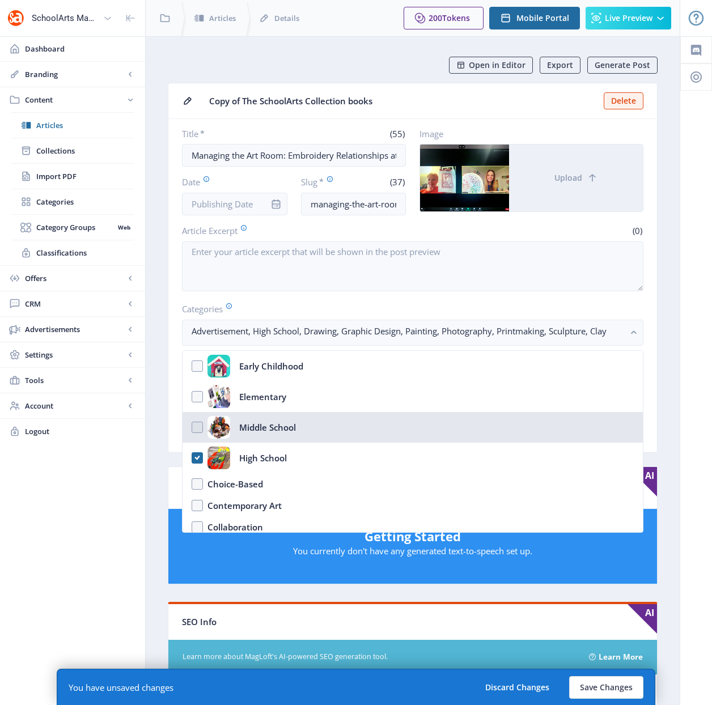
click at [198, 426] on nb-option "Middle School" at bounding box center [412, 427] width 460 height 31
checkbox input "true"
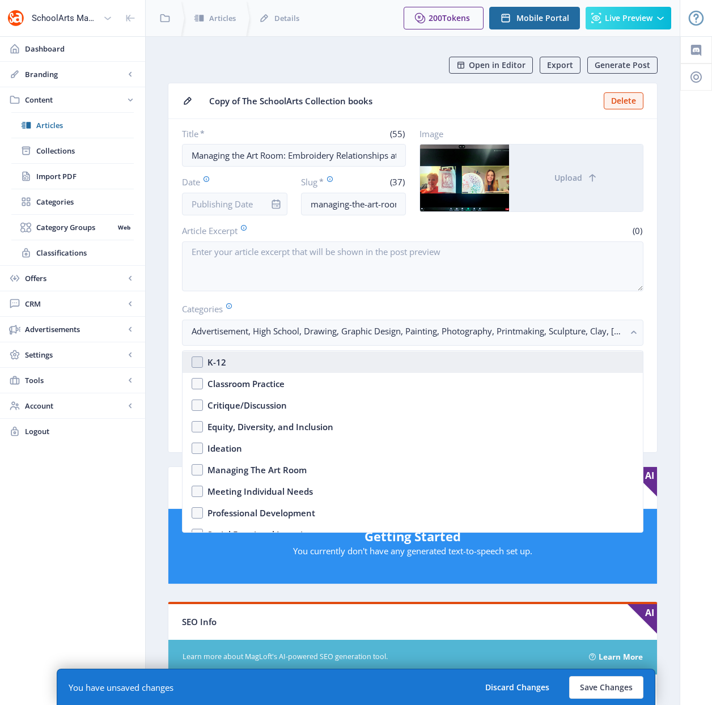
scroll to position [313, 0]
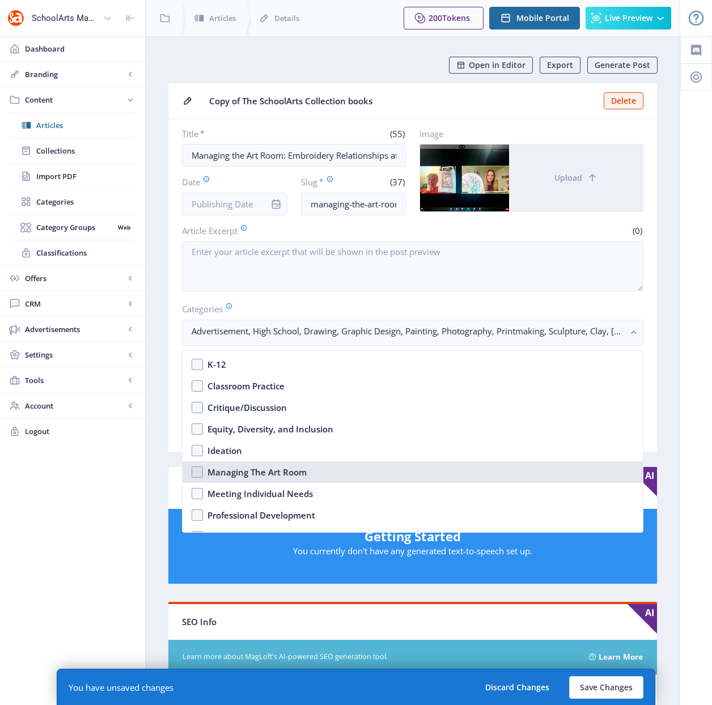
click at [199, 470] on nb-option "Managing The Art Room" at bounding box center [412, 472] width 460 height 22
checkbox input "true"
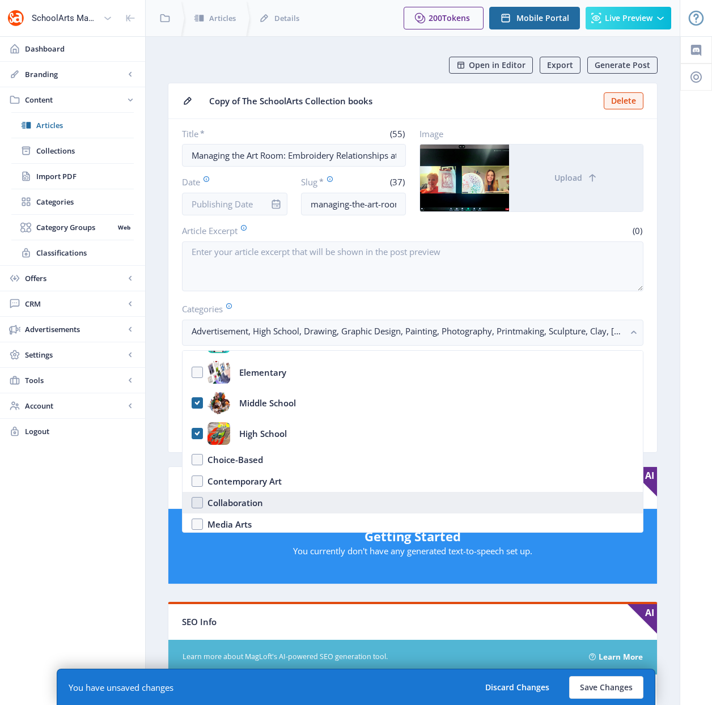
scroll to position [24, 0]
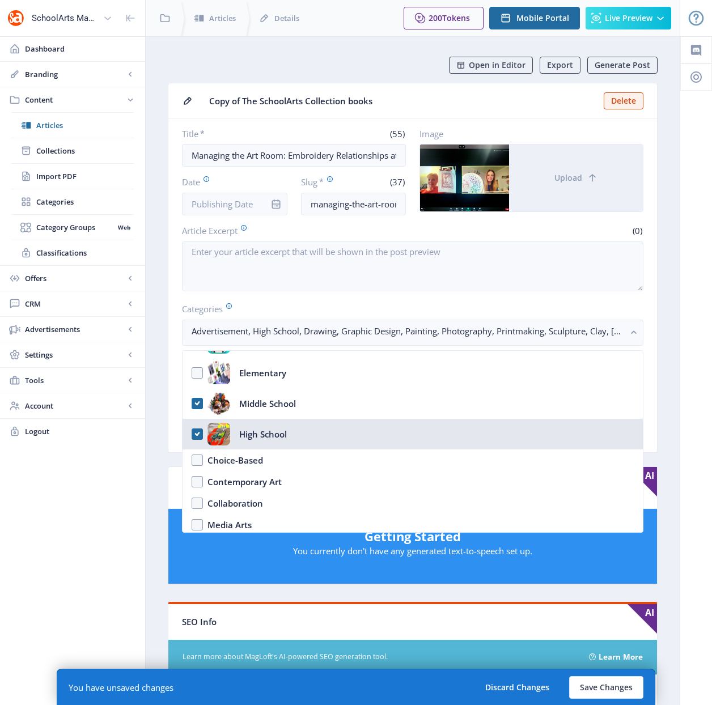
click at [197, 434] on nb-option "High School" at bounding box center [412, 434] width 460 height 31
checkbox input "true"
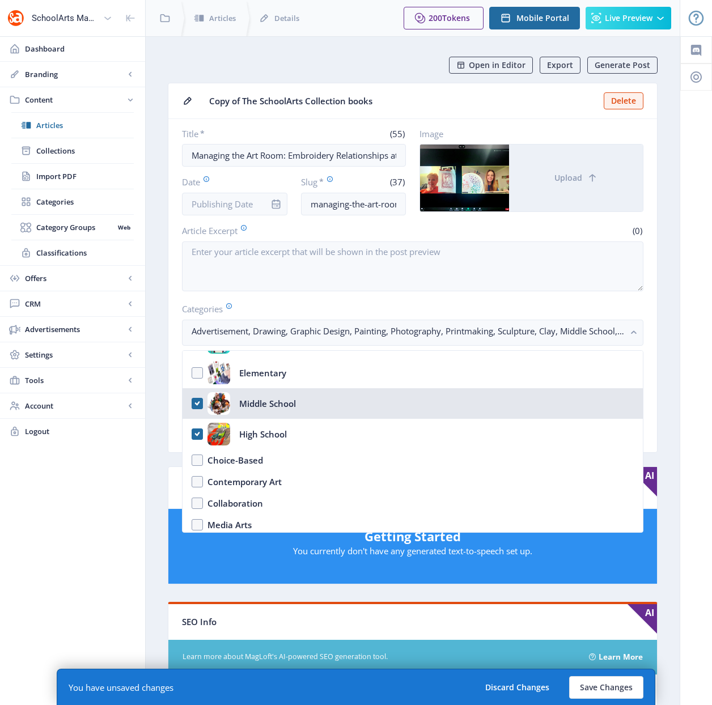
click at [198, 401] on nb-option "Middle School" at bounding box center [412, 403] width 460 height 31
checkbox input "true"
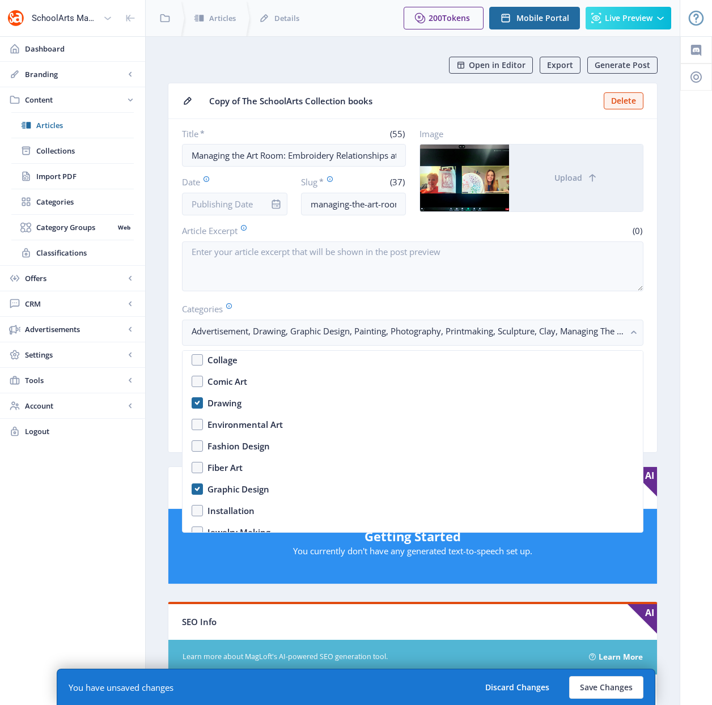
scroll to position [1066, 0]
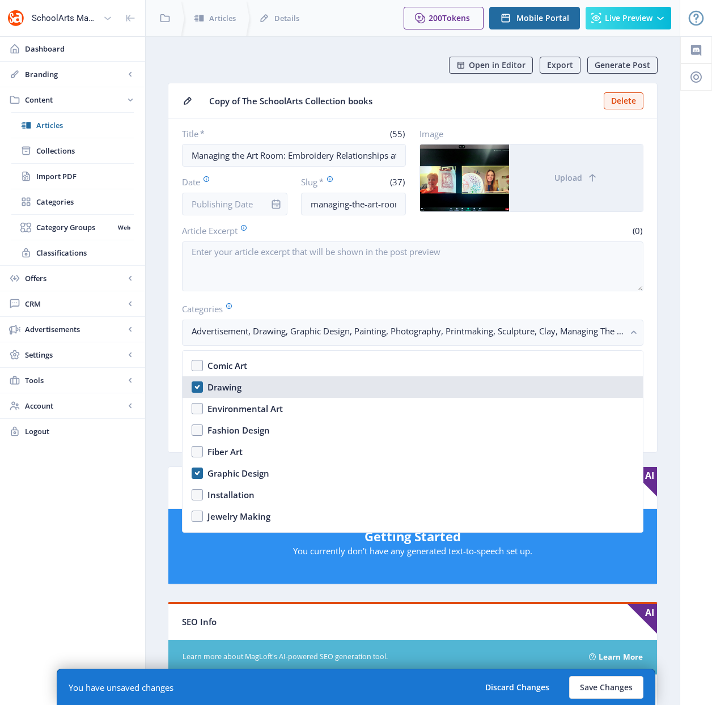
click at [219, 385] on div "Drawing" at bounding box center [224, 387] width 34 height 14
checkbox input "false"
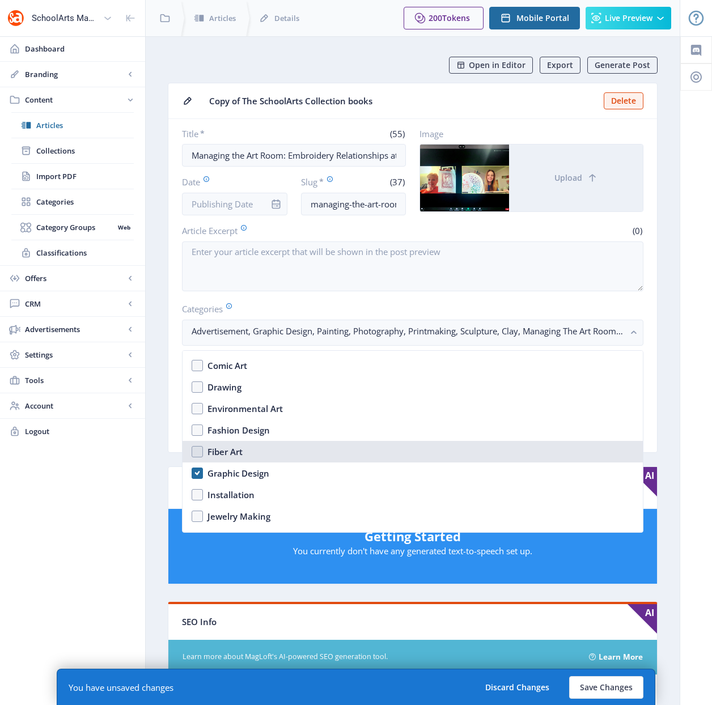
click at [220, 454] on div "Fiber Art" at bounding box center [224, 452] width 35 height 14
checkbox input "true"
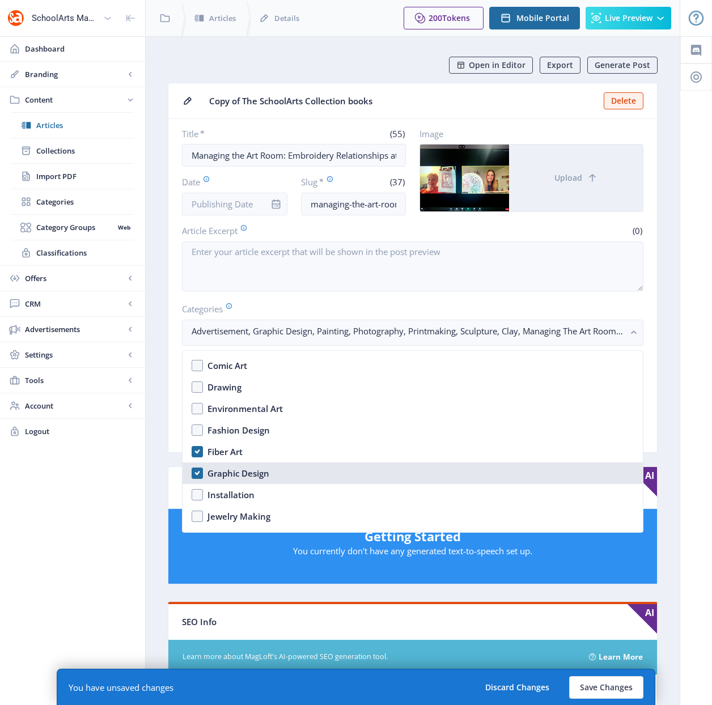
click at [224, 472] on div "Graphic Design" at bounding box center [238, 473] width 62 height 14
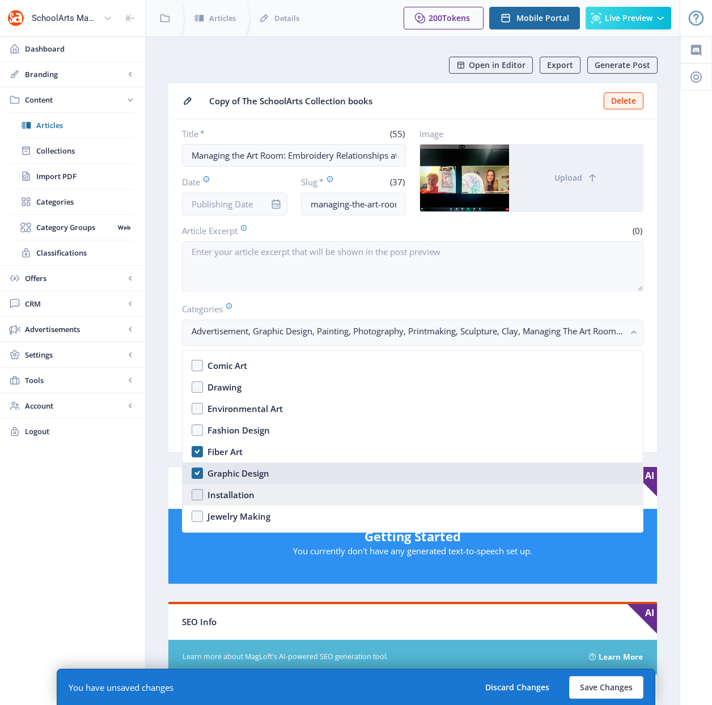
checkbox input "false"
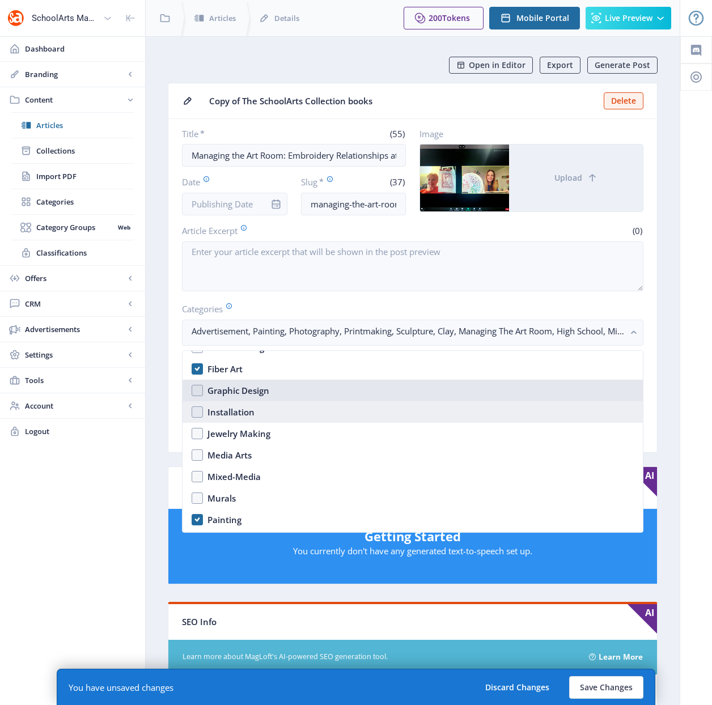
scroll to position [1152, 0]
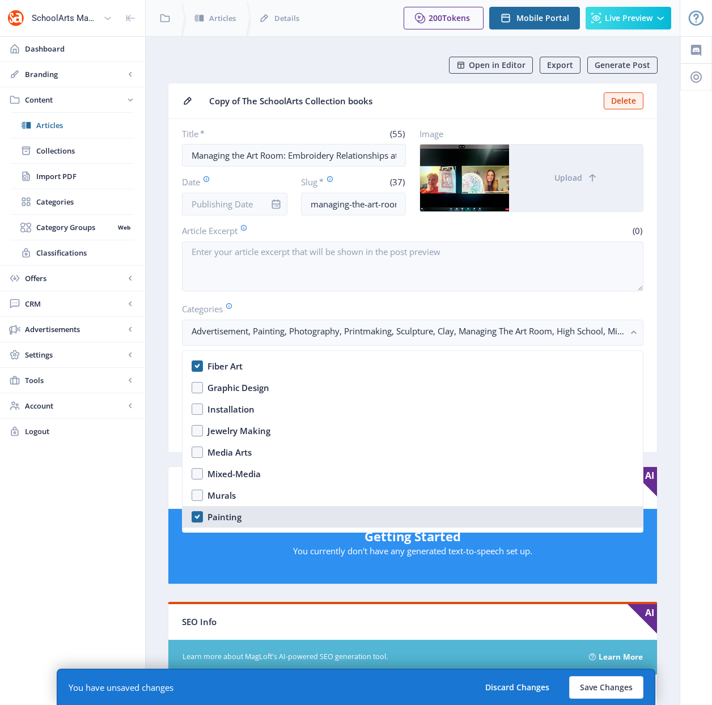
click at [224, 520] on div "Painting" at bounding box center [224, 517] width 34 height 14
checkbox input "false"
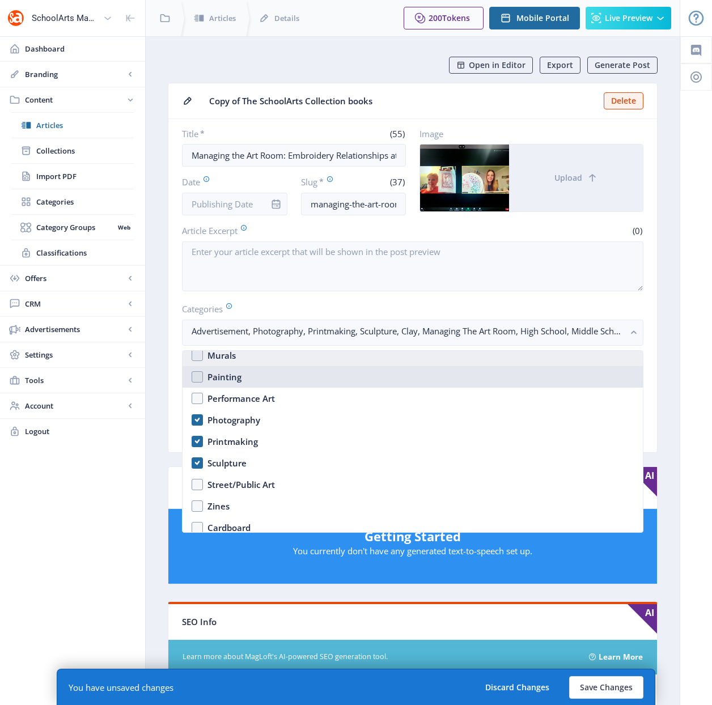
scroll to position [1295, 0]
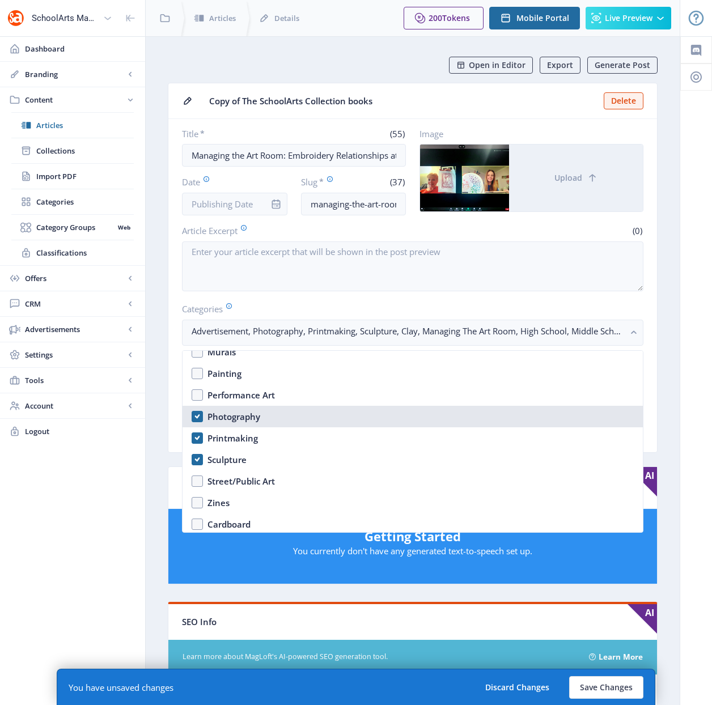
click at [224, 417] on div "Photography" at bounding box center [233, 417] width 53 height 14
checkbox input "false"
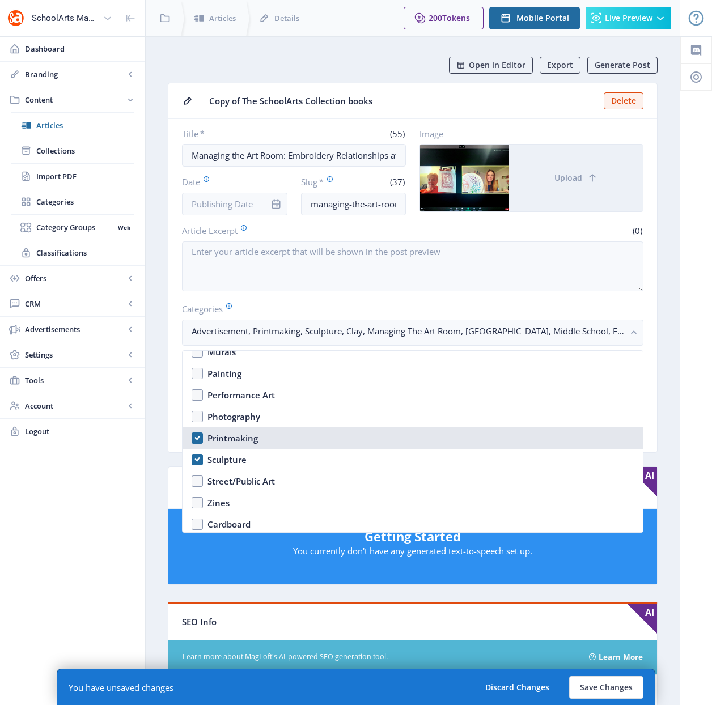
drag, startPoint x: 226, startPoint y: 433, endPoint x: 225, endPoint y: 454, distance: 21.5
click at [226, 433] on div "Printmaking" at bounding box center [232, 438] width 50 height 14
checkbox input "false"
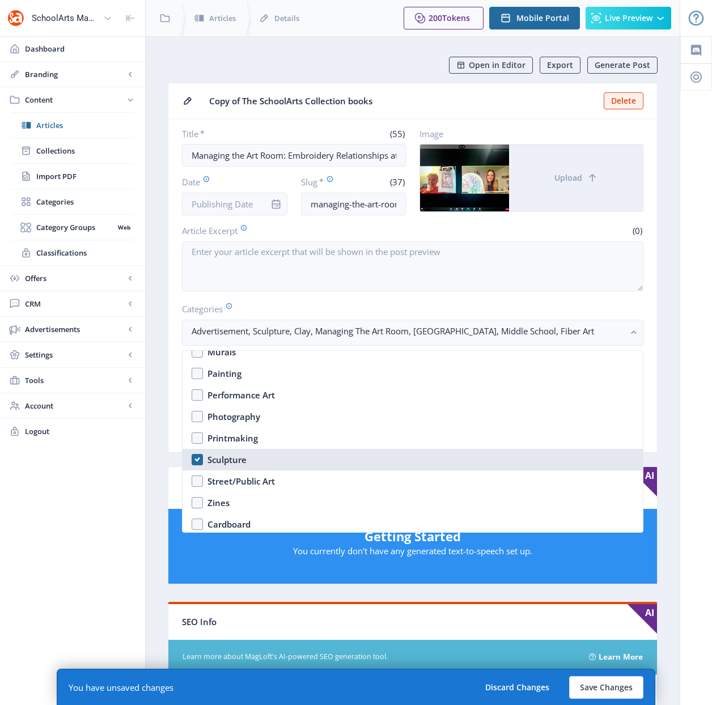
click at [225, 457] on div "Sculpture" at bounding box center [226, 460] width 39 height 14
checkbox input "false"
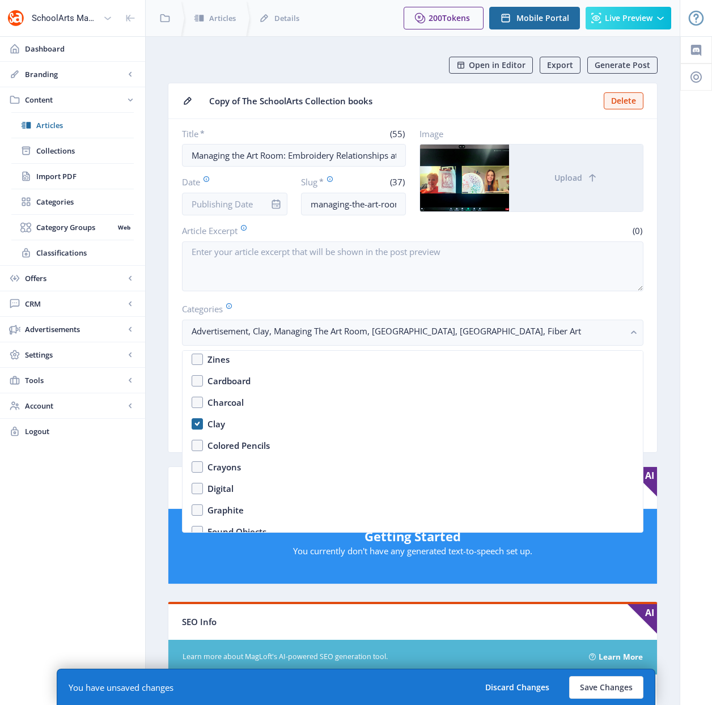
scroll to position [1448, 0]
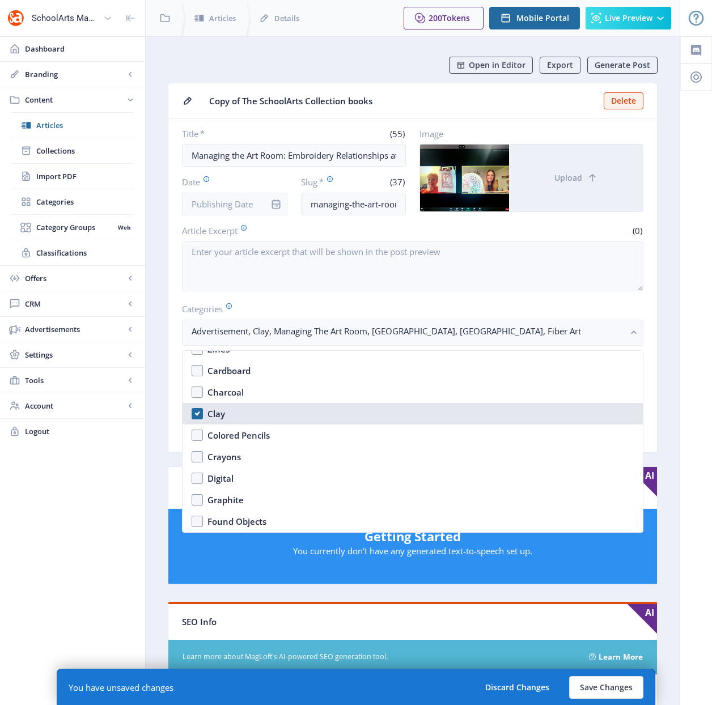
drag, startPoint x: 214, startPoint y: 413, endPoint x: 214, endPoint y: 420, distance: 7.4
click at [214, 413] on div "Clay" at bounding box center [216, 414] width 18 height 14
checkbox input "false"
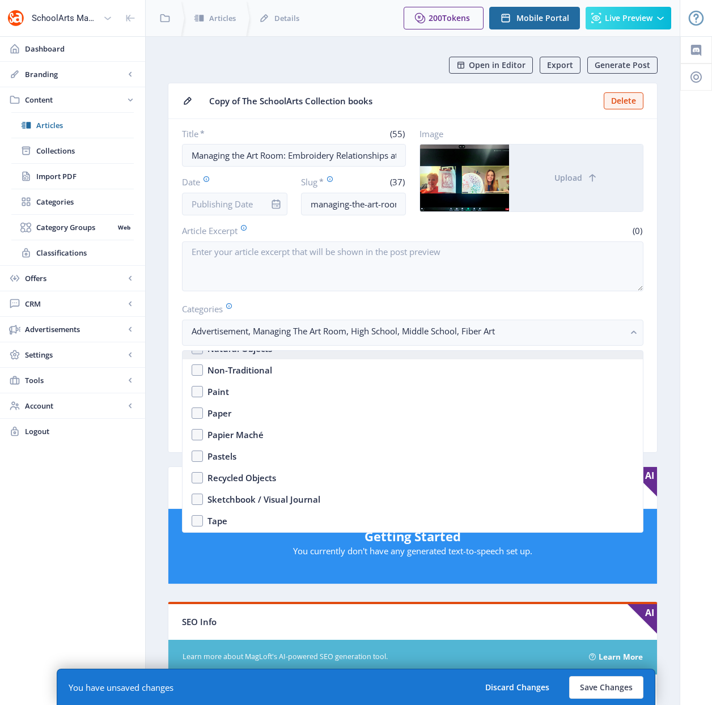
scroll to position [1764, 0]
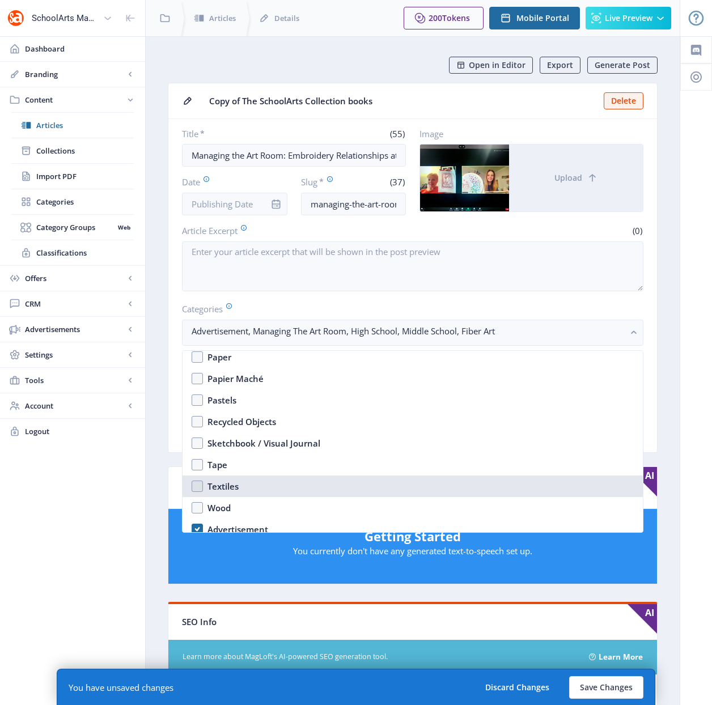
click at [220, 479] on div "Textiles" at bounding box center [222, 486] width 31 height 14
checkbox input "true"
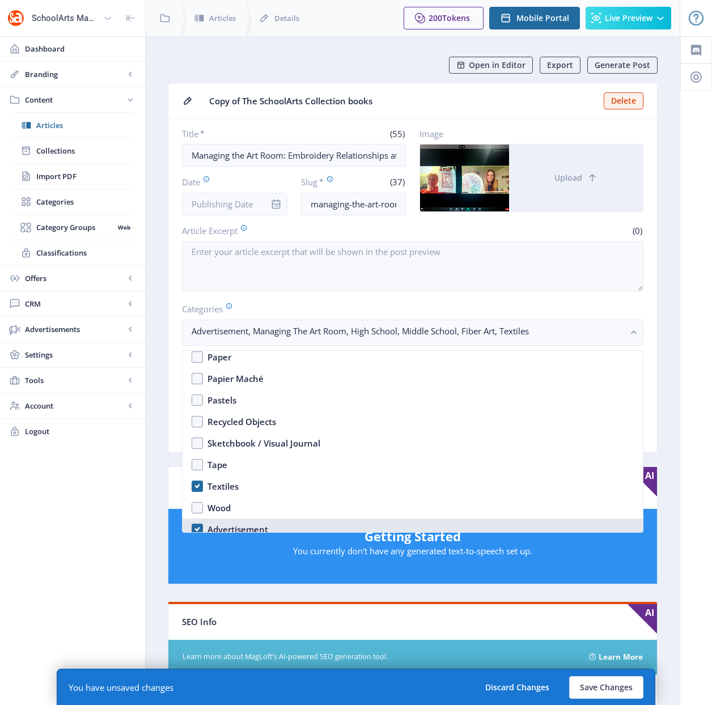
click at [226, 528] on div "Advertisement" at bounding box center [237, 529] width 61 height 14
checkbox input "false"
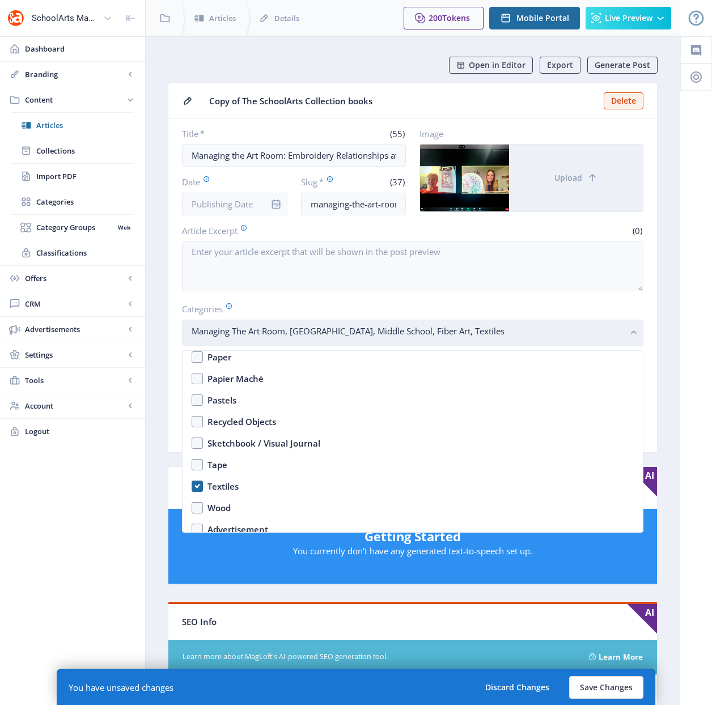
click at [628, 330] on rect "button" at bounding box center [633, 332] width 13 height 13
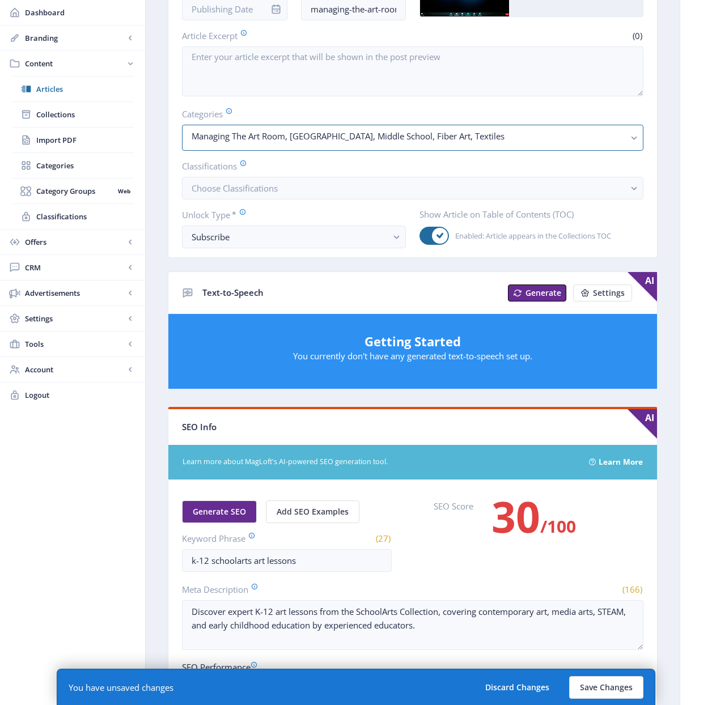
scroll to position [237, 0]
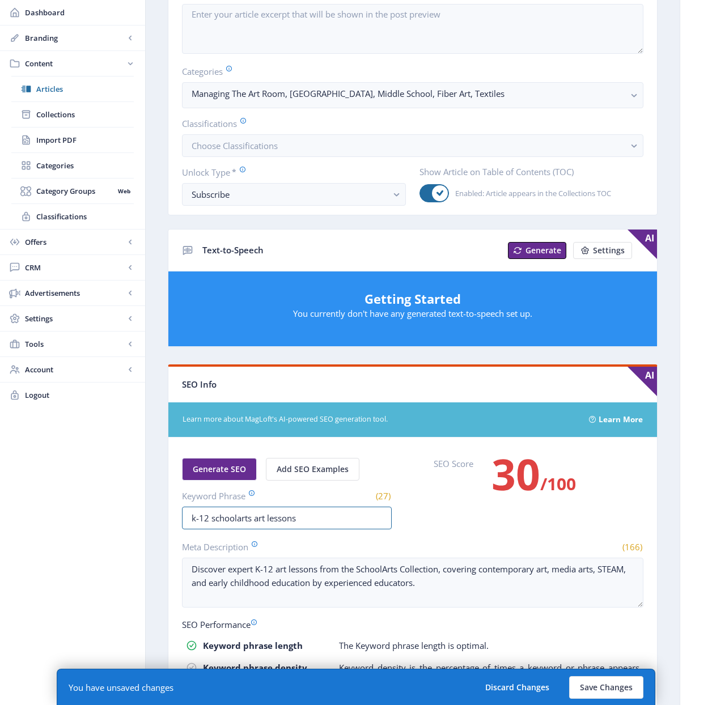
drag, startPoint x: 322, startPoint y: 519, endPoint x: 169, endPoint y: 515, distance: 153.6
click at [169, 515] on nb-card-body "Generate SEO Add SEO Examples Keyword Phrase (27) k-12 schoolarts art lessons S…" at bounding box center [412, 652] width 488 height 431
drag, startPoint x: 343, startPoint y: 520, endPoint x: 285, endPoint y: 521, distance: 57.8
click at [285, 521] on input "managing the art room risk taking" at bounding box center [287, 518] width 210 height 23
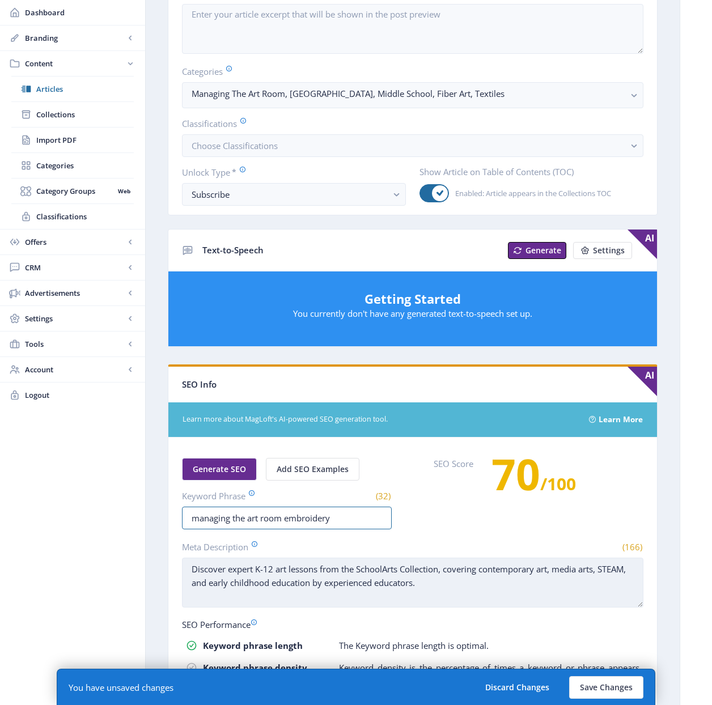
type input "managing the art room embroidery"
click at [310, 584] on textarea "Discover expert K-12 art lessons from the SchoolArts Collection, covering conte…" at bounding box center [412, 583] width 461 height 50
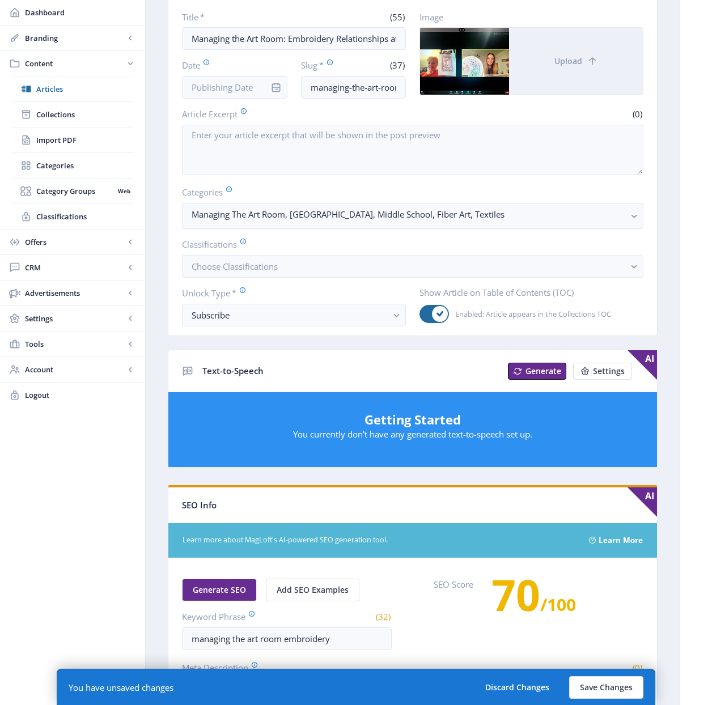
scroll to position [0, 0]
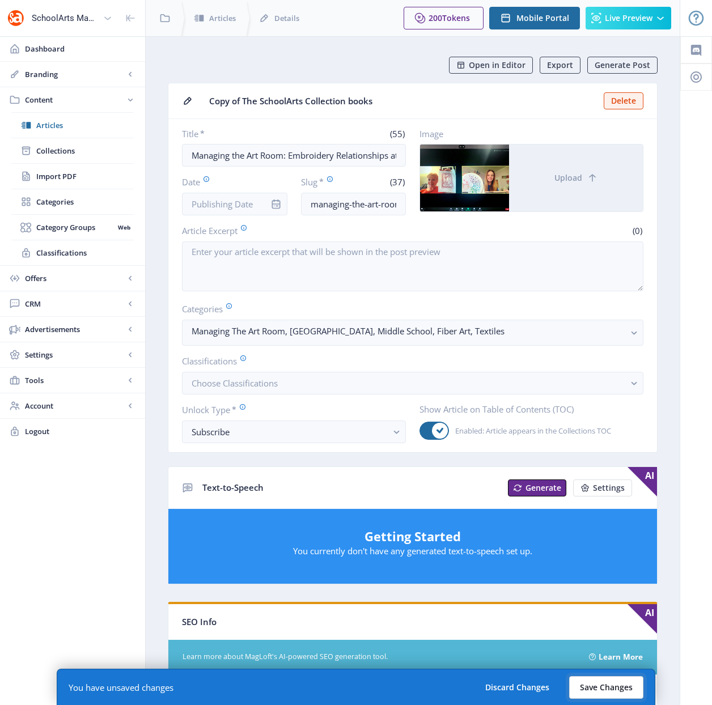
click at [599, 689] on button "Save Changes" at bounding box center [606, 687] width 74 height 23
click at [600, 689] on button "Save Changes" at bounding box center [606, 687] width 74 height 23
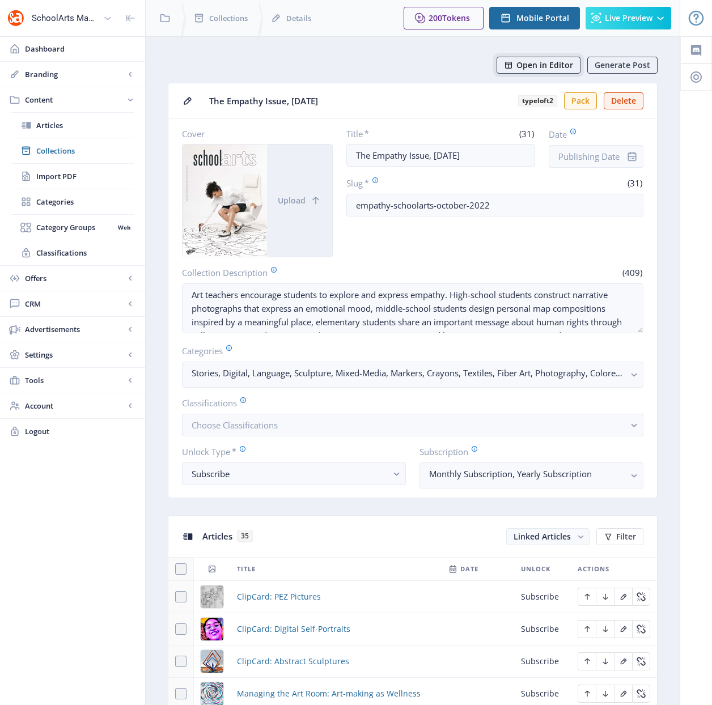
click at [541, 64] on span "Open in Editor" at bounding box center [544, 65] width 57 height 9
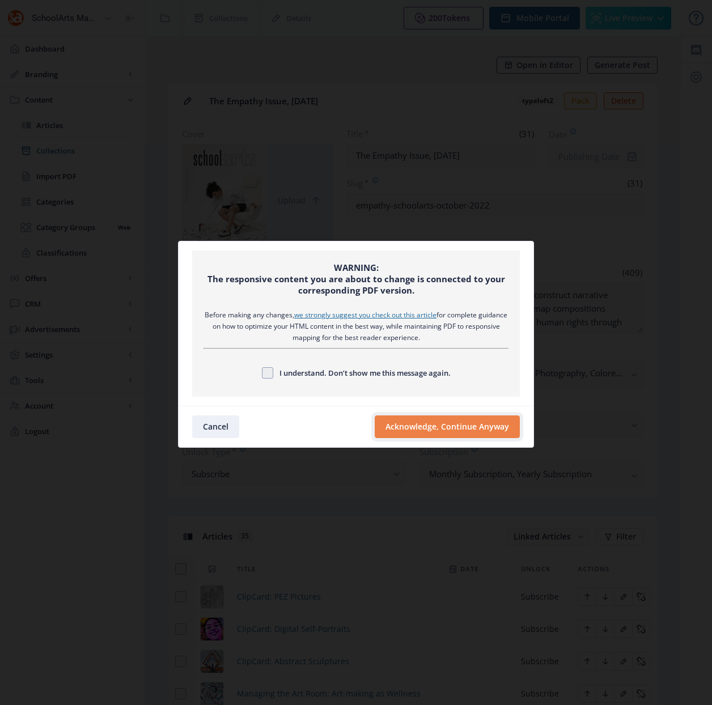
click at [402, 423] on button "Acknowledge, Continue Anyway" at bounding box center [447, 426] width 145 height 23
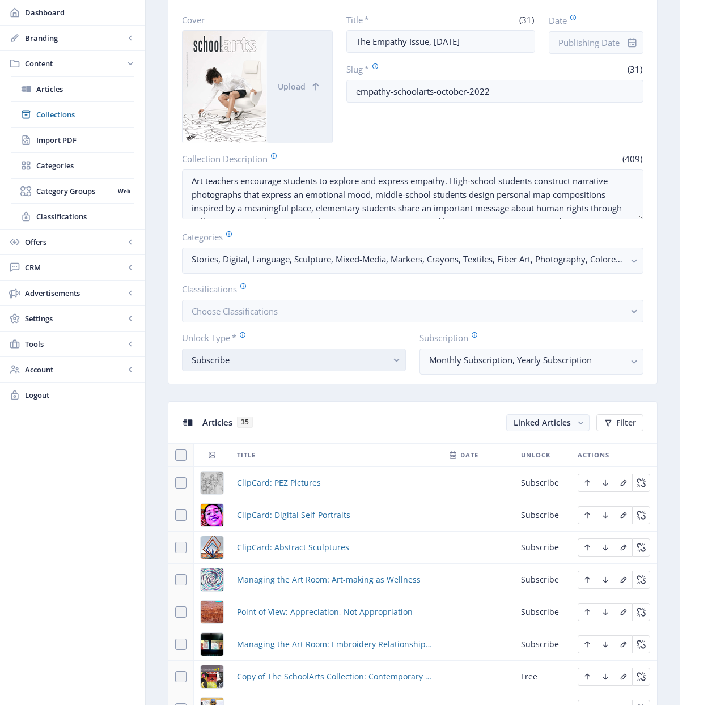
scroll to position [355, 0]
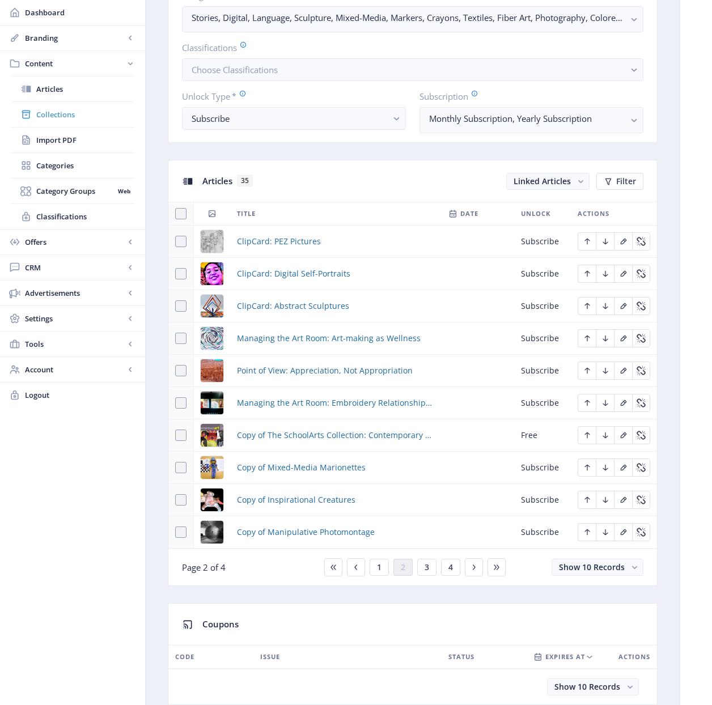
click at [52, 112] on span "Collections" at bounding box center [84, 114] width 97 height 11
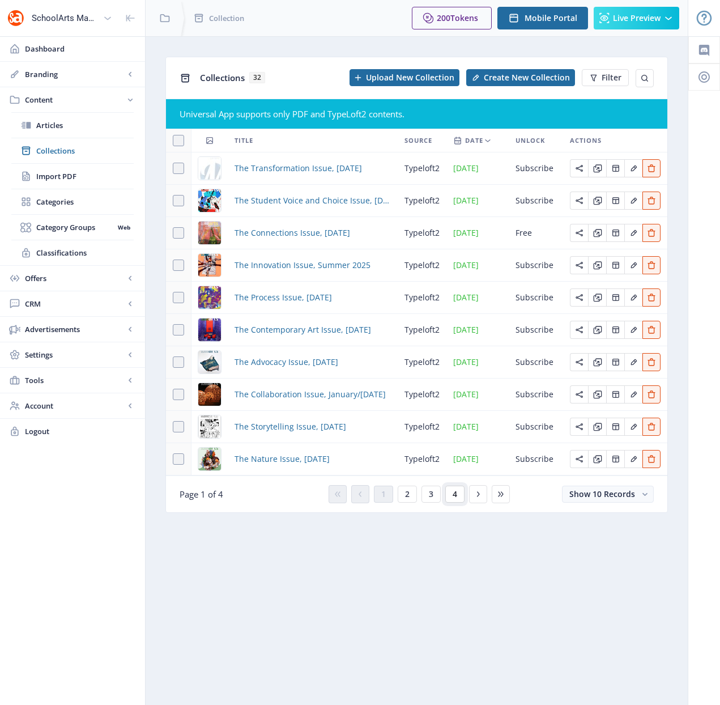
click at [457, 497] on button "4" at bounding box center [454, 494] width 19 height 17
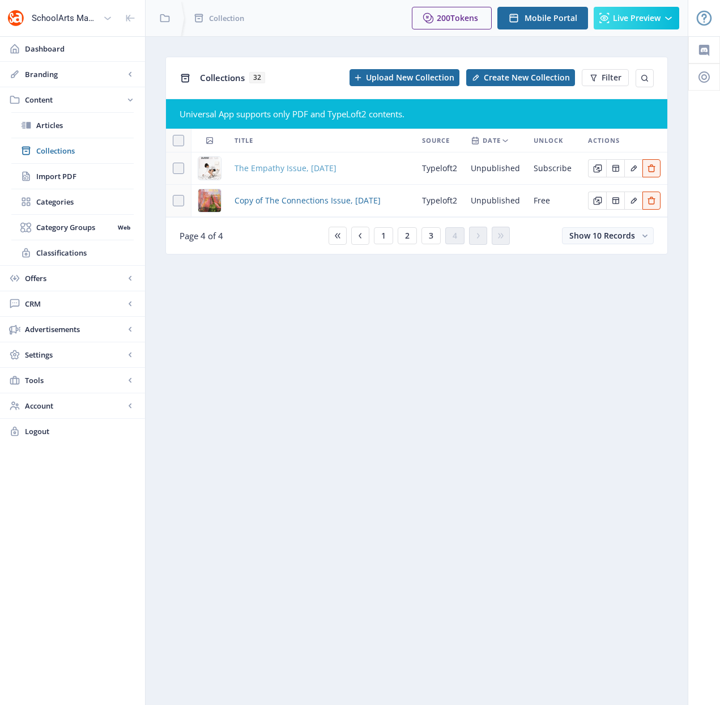
click at [293, 171] on span "The Empathy Issue, [DATE]" at bounding box center [286, 169] width 102 height 14
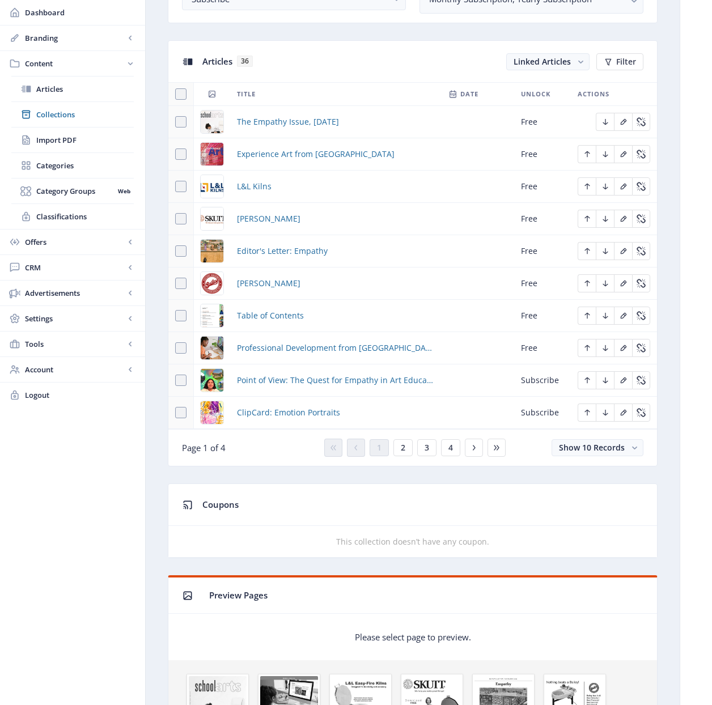
scroll to position [486, 0]
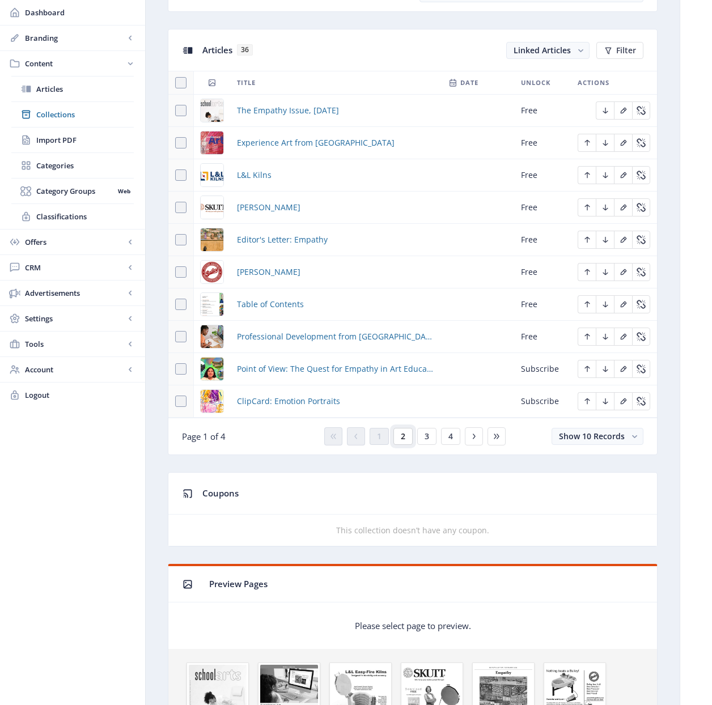
click at [403, 437] on span "2" at bounding box center [403, 436] width 5 height 9
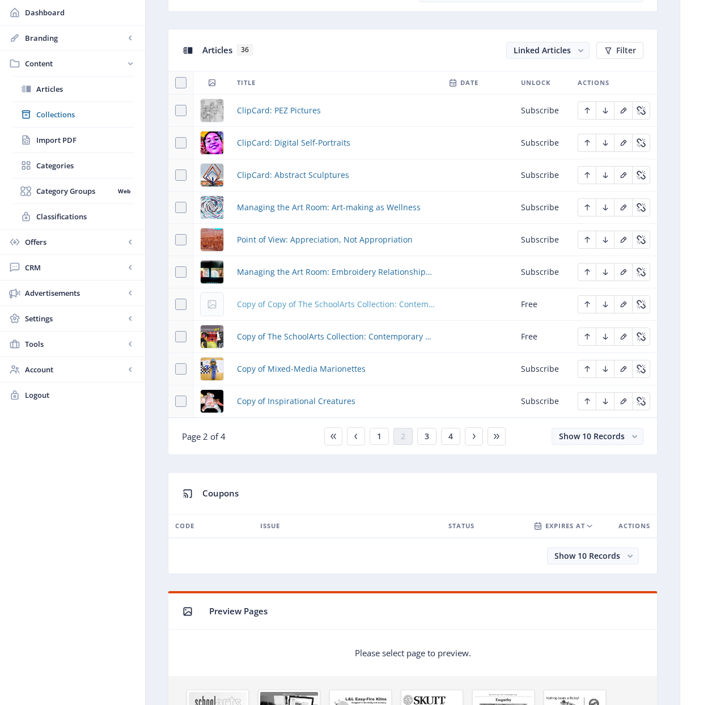
click at [315, 304] on span "Copy of Copy of The SchoolArts Collection: Contemporary Art" at bounding box center [336, 305] width 198 height 14
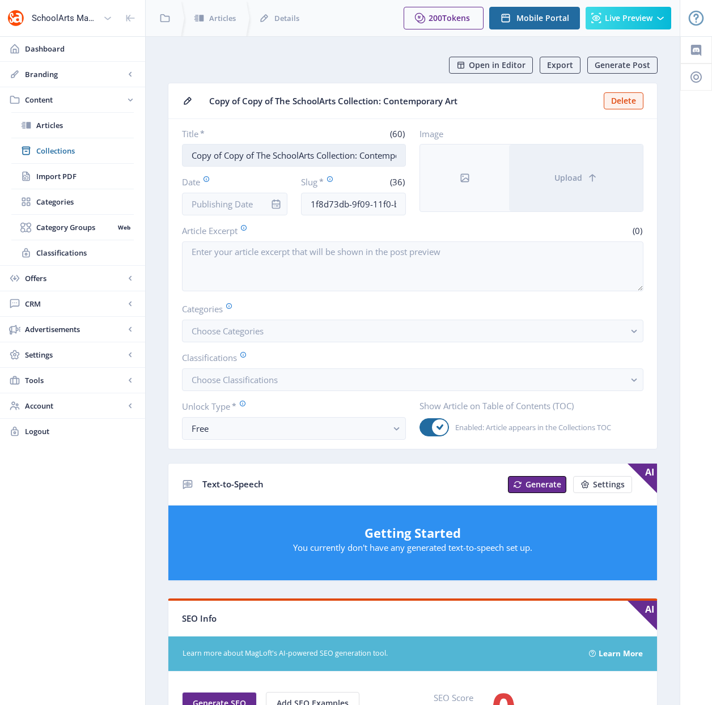
click at [286, 155] on input "Copy of Copy of The SchoolArts Collection: Contemporary Art" at bounding box center [294, 155] width 224 height 23
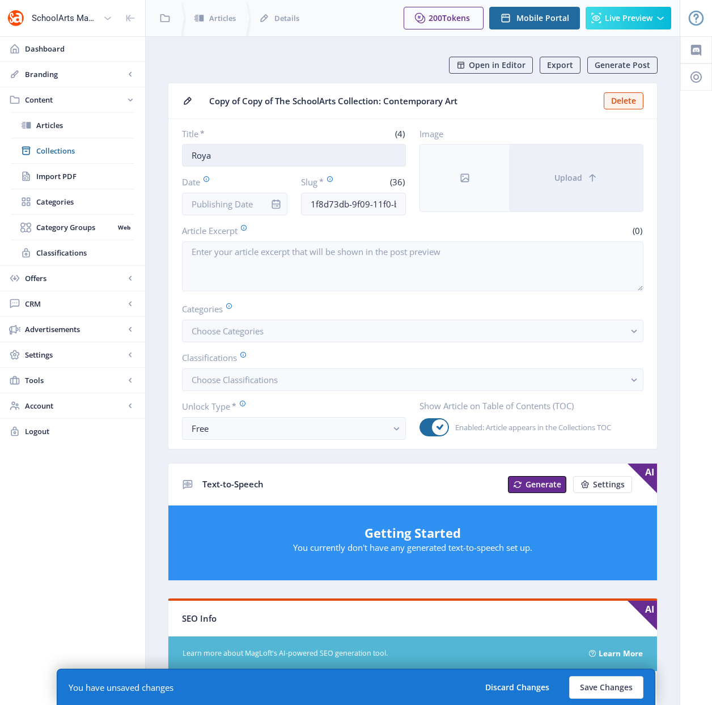
type input "Royal & Langnickel"
drag, startPoint x: 308, startPoint y: 203, endPoint x: 402, endPoint y: 200, distance: 94.1
click at [402, 200] on input "1f8d73db-9f09-11f0-bd64-4201ac1fa005" at bounding box center [353, 204] width 105 height 23
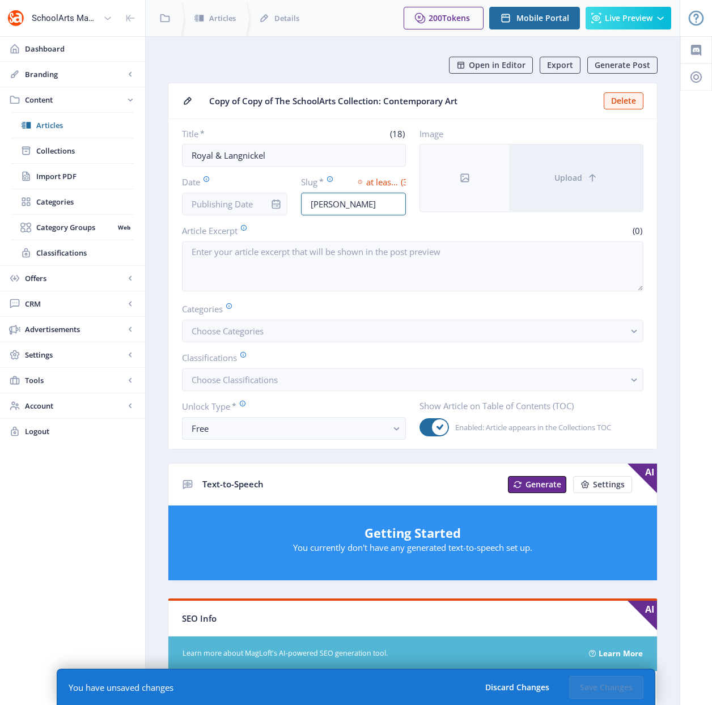
type input "royal-langnickel-art-supplies-324"
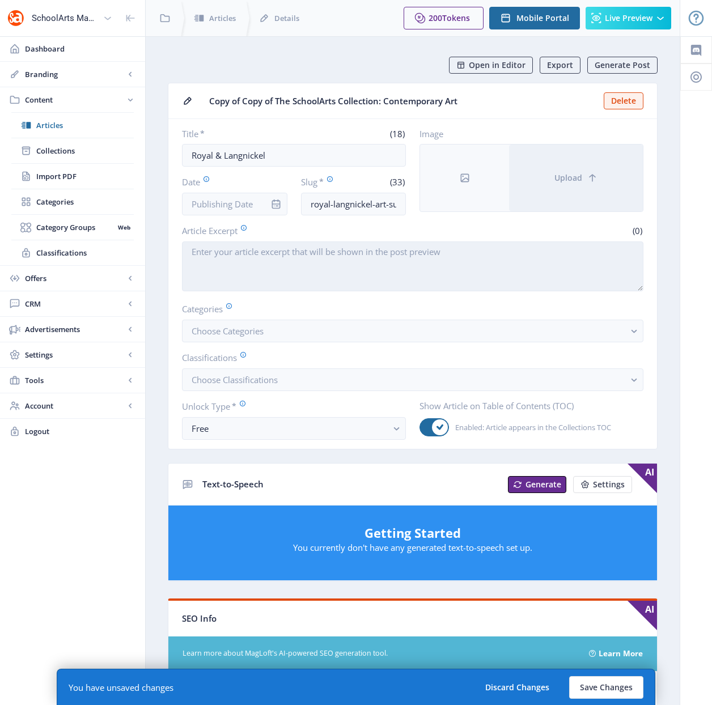
click at [285, 272] on textarea "Article Excerpt" at bounding box center [412, 266] width 461 height 50
click at [196, 253] on textarea "Ceative growth starts with you!" at bounding box center [412, 266] width 461 height 50
click at [380, 250] on textarea "Creative growth starts with you!" at bounding box center [412, 266] width 461 height 50
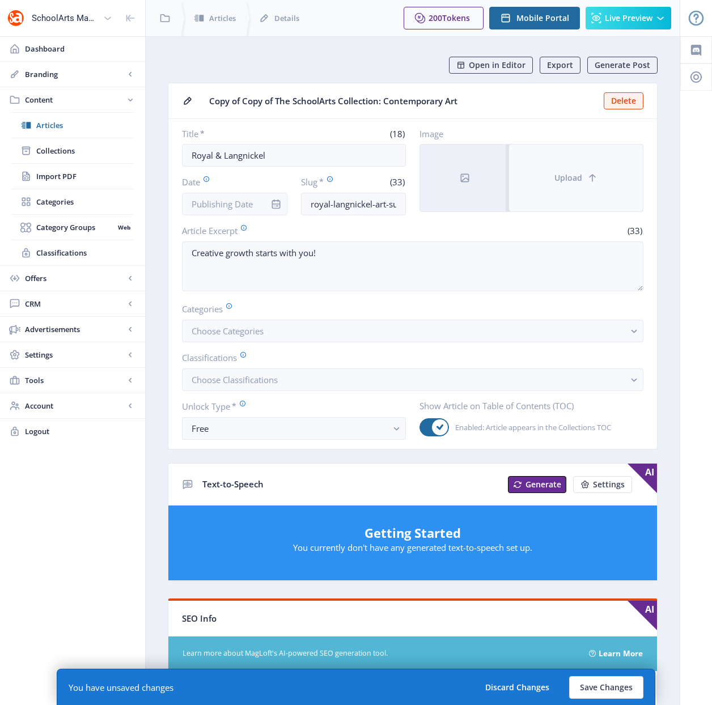
click at [567, 177] on span "Upload" at bounding box center [568, 177] width 28 height 9
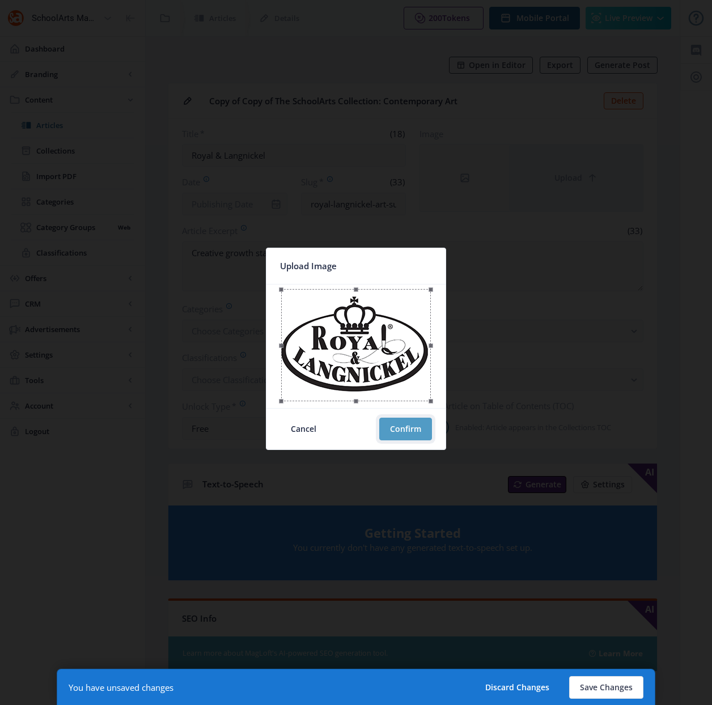
click at [411, 430] on button "Confirm" at bounding box center [405, 429] width 53 height 23
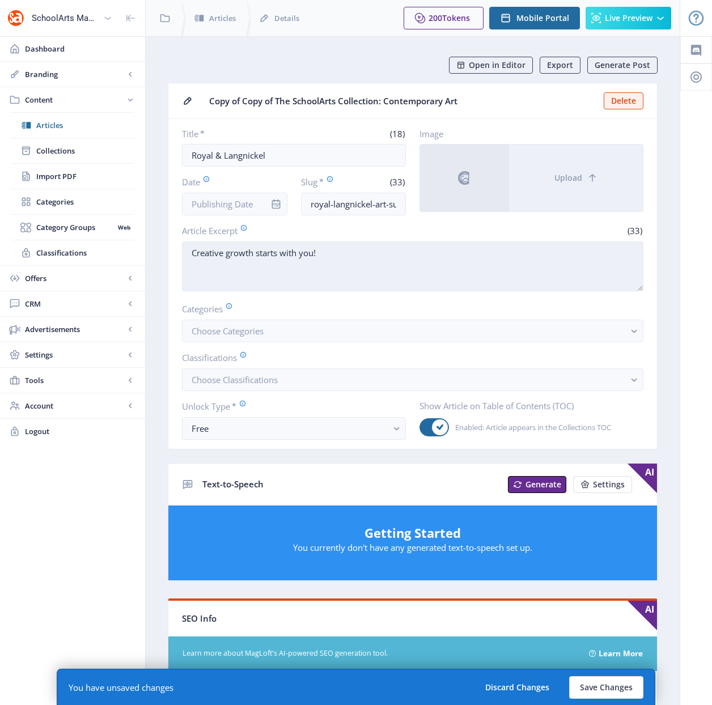
click at [360, 260] on textarea "Creative growth starts with you!" at bounding box center [412, 266] width 461 height 50
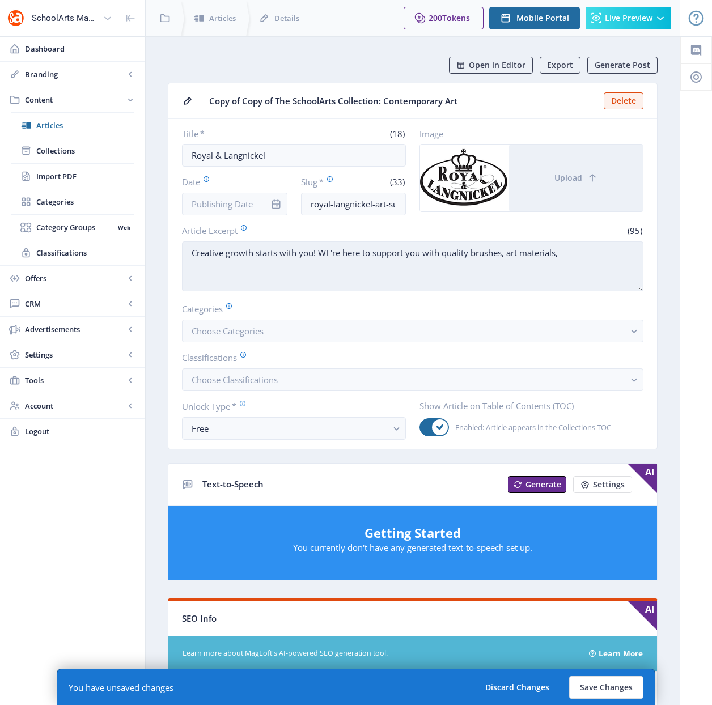
click at [332, 252] on textarea "Creative growth starts with you! WE're here to support you with quality brushes…" at bounding box center [412, 266] width 461 height 50
click at [575, 253] on textarea "Creative growth starts with you! We're here to support you with quality brushes…" at bounding box center [412, 266] width 461 height 50
click at [475, 270] on textarea "Creative growth starts with you! We're here to support you with quality brushes…" at bounding box center [412, 266] width 461 height 50
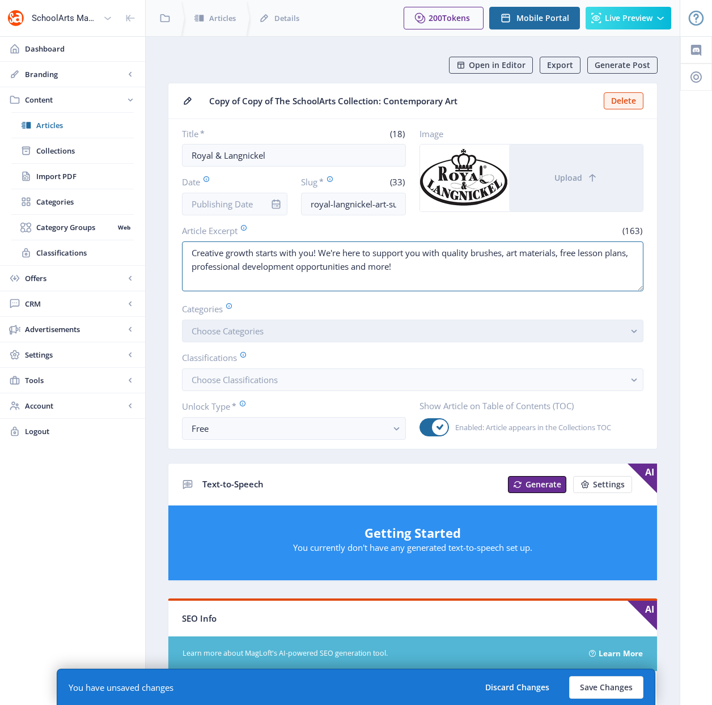
type textarea "Creative growth starts with you! We're here to support you with quality brushes…"
click at [423, 328] on button "Choose Categories" at bounding box center [412, 331] width 461 height 23
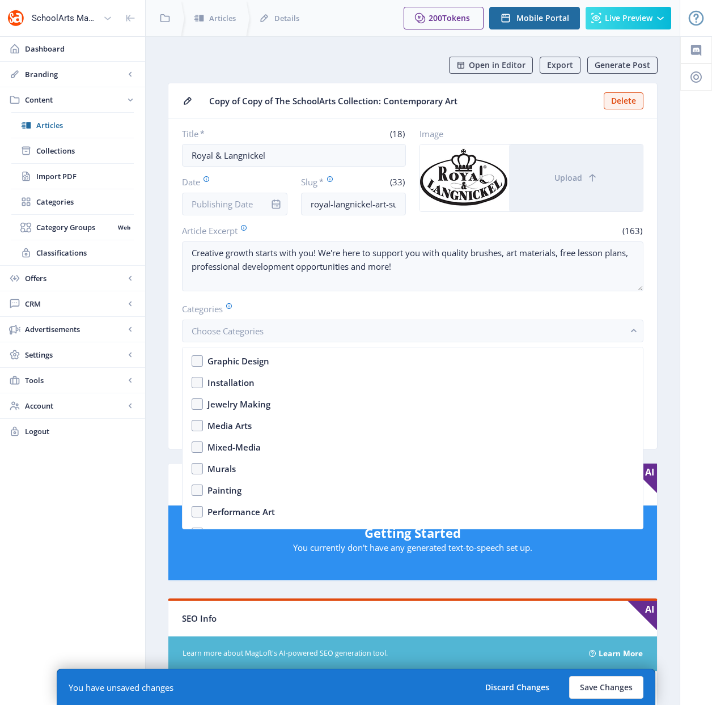
scroll to position [1771, 0]
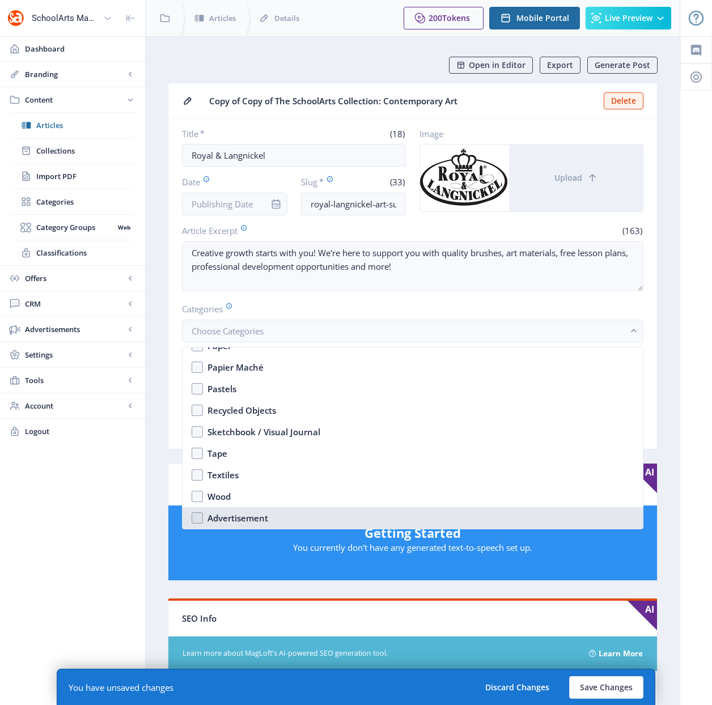
click at [257, 515] on div "Advertisement" at bounding box center [237, 518] width 61 height 14
checkbox input "true"
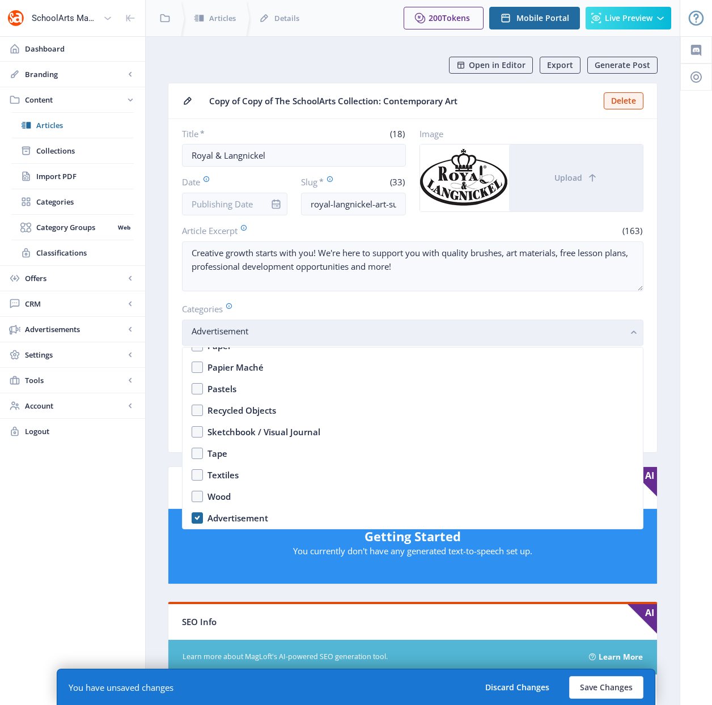
click at [637, 326] on button "Advertisement" at bounding box center [412, 333] width 461 height 26
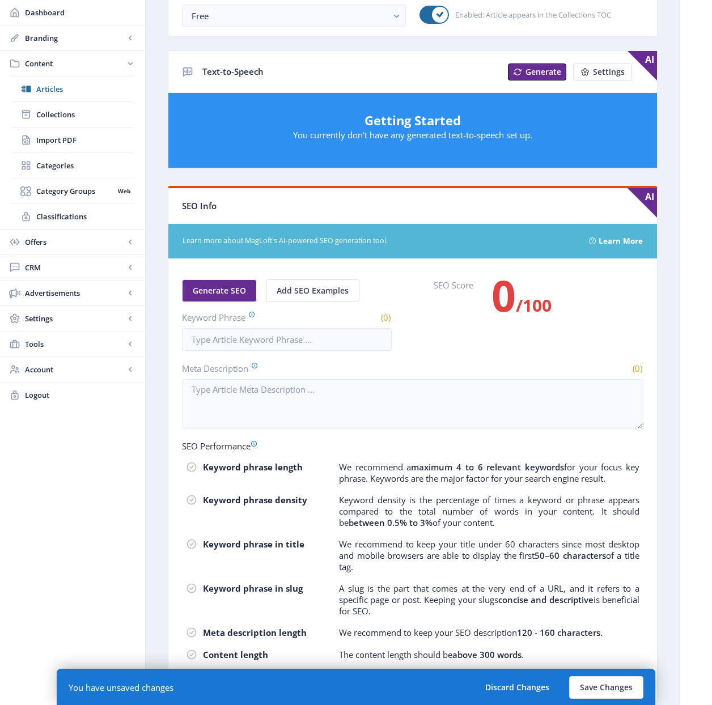
scroll to position [452, 0]
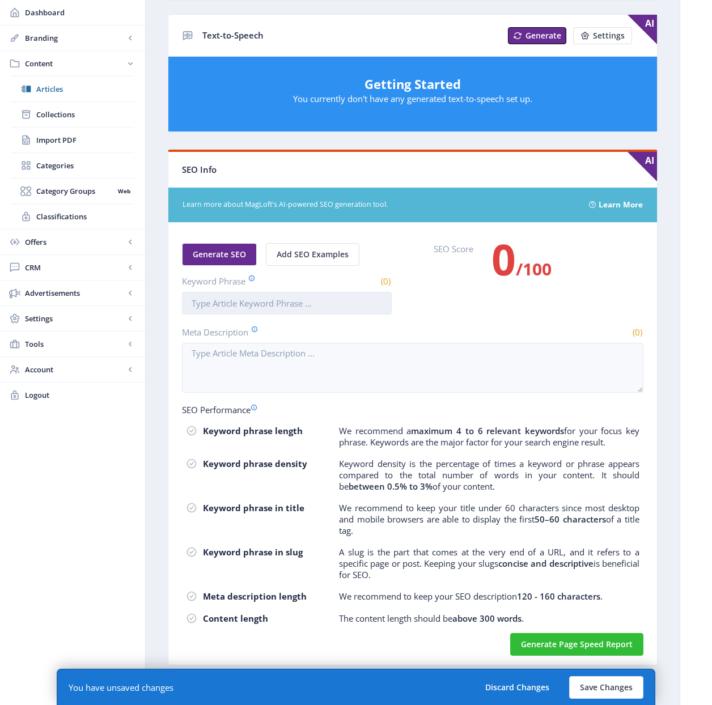
click at [248, 307] on input "Keyword Phrase" at bounding box center [287, 303] width 210 height 23
type input "royal langnickel art supplies"
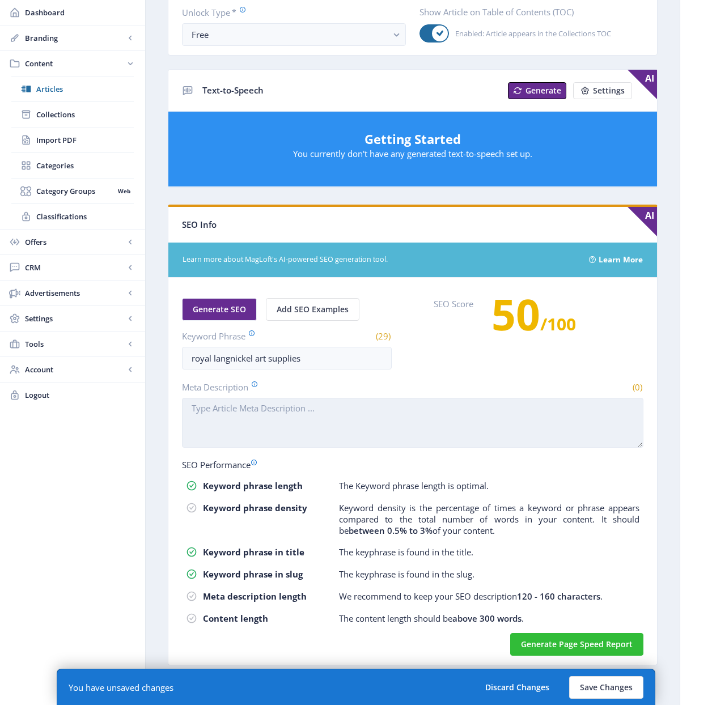
click at [281, 432] on textarea "Meta Description" at bounding box center [412, 423] width 461 height 50
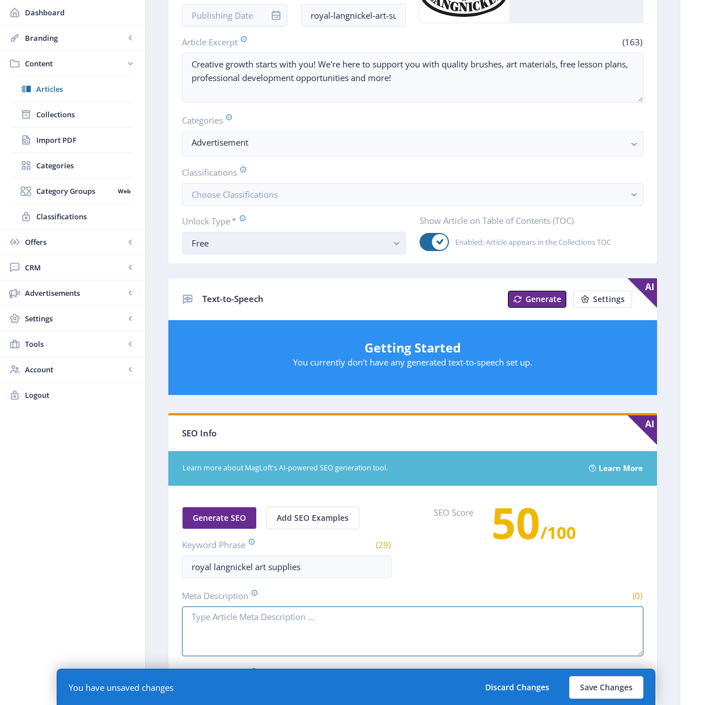
scroll to position [62, 0]
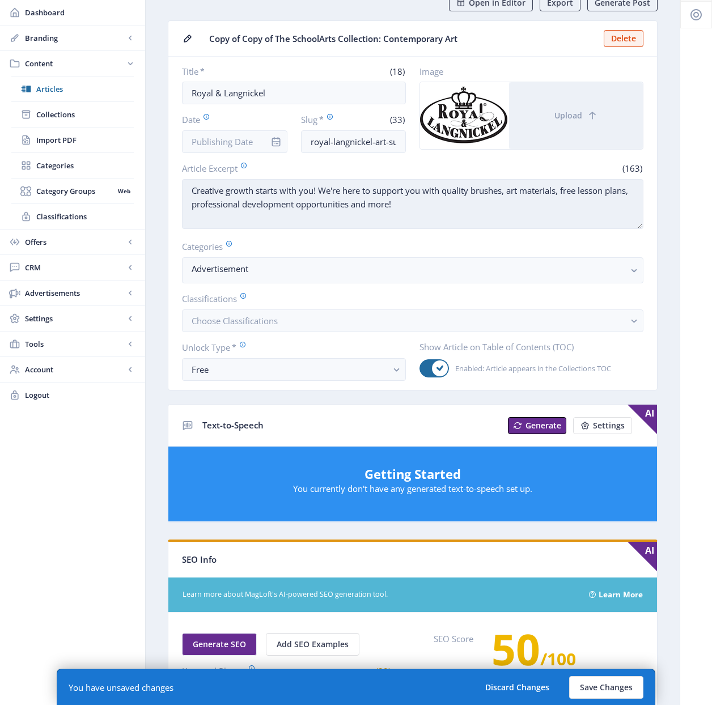
drag, startPoint x: 437, startPoint y: 205, endPoint x: 188, endPoint y: 188, distance: 249.9
click at [188, 188] on textarea "Creative growth starts with you! We're here to support you with quality brushes…" at bounding box center [412, 204] width 461 height 50
paste textarea "Royal Brush is proud to offer quality brushes, art materials, free lesson plans…"
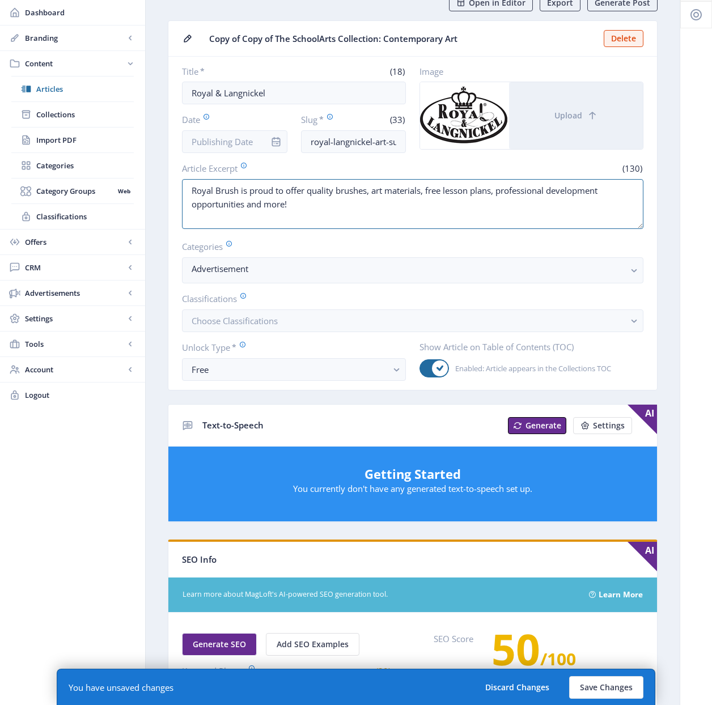
type textarea "Royal Brush is proud to offer quality brushes, art materials, free lesson plans…"
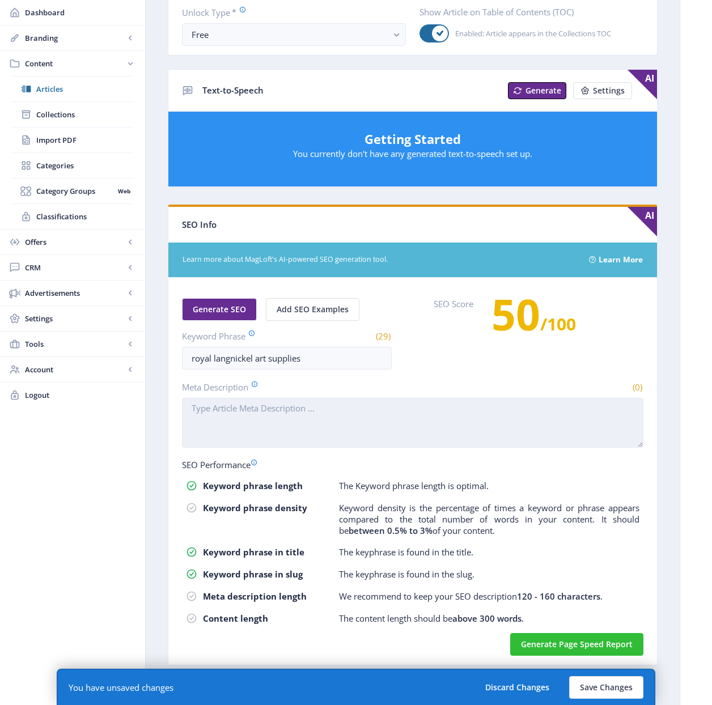
click at [301, 426] on textarea "Meta Description" at bounding box center [412, 423] width 461 height 50
paste textarea "Royal Brush is proud to offer quality brushes, art materials, free lesson plans…"
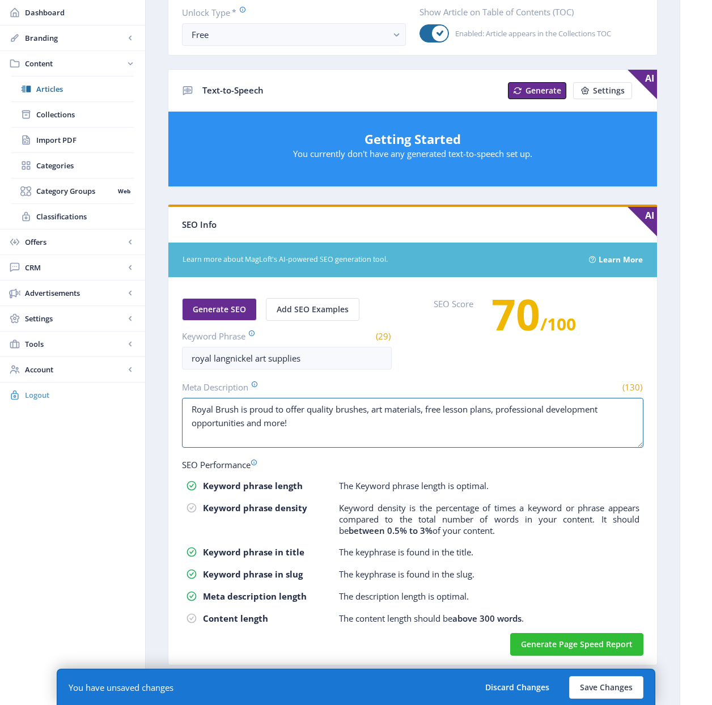
drag, startPoint x: 313, startPoint y: 431, endPoint x: 142, endPoint y: 401, distance: 173.8
click at [142, 401] on div "SchoolArts Magazine Dashboard Branding App Appearance Brand Brief Pages SEO Web…" at bounding box center [356, 154] width 712 height 1102
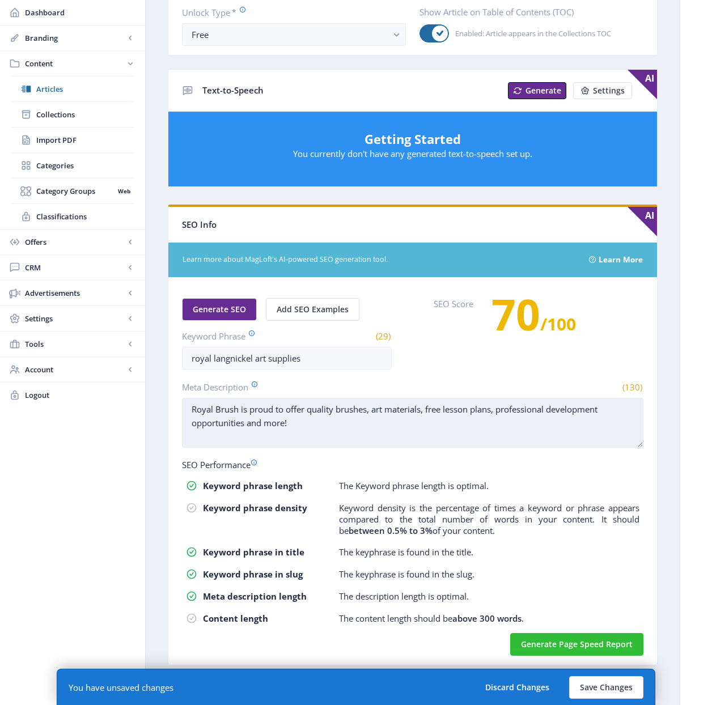
paste textarea "Explore the premium quality art supplies from Royal & Langnickel, designed for …"
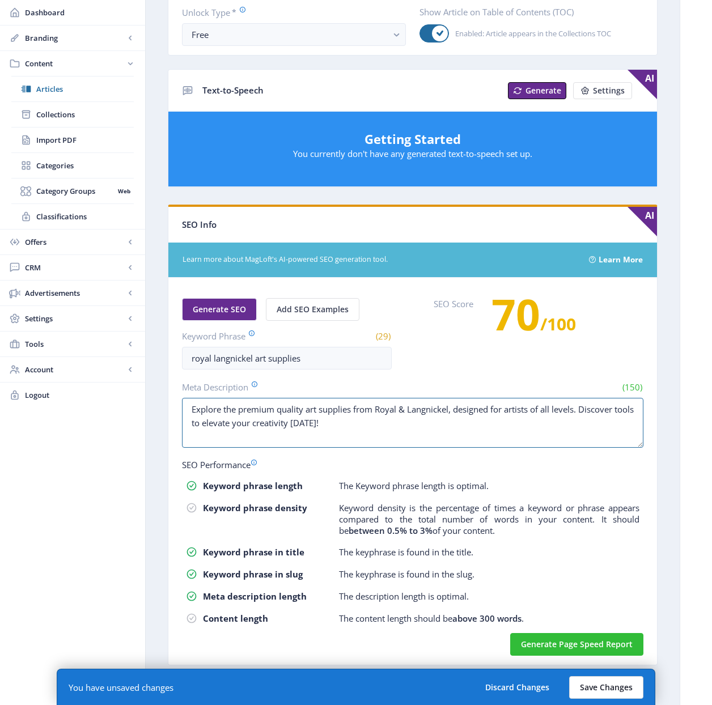
type textarea "Explore the premium quality art supplies from Royal & Langnickel, designed for …"
click at [601, 687] on button "Save Changes" at bounding box center [606, 687] width 74 height 23
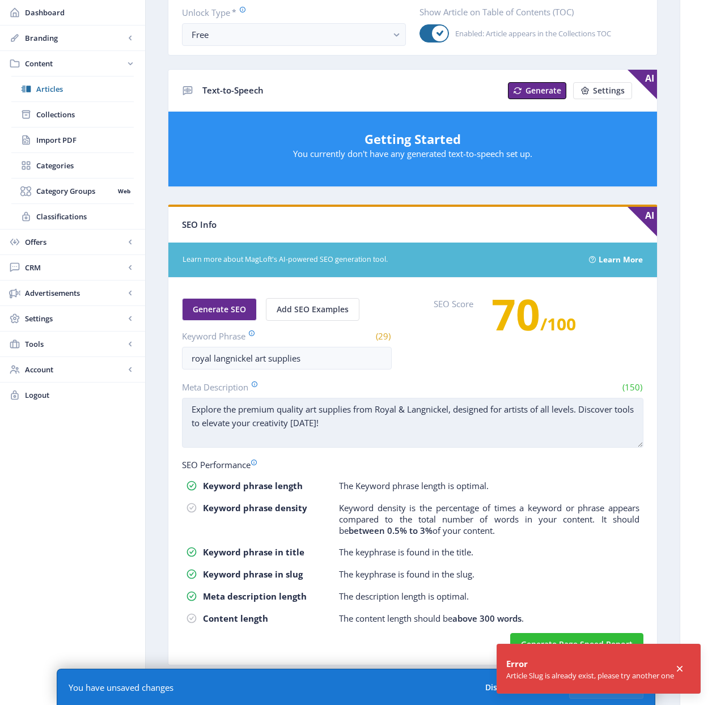
click at [521, 413] on textarea "Explore the premium quality art supplies from Royal & Langnickel, designed for …" at bounding box center [412, 423] width 461 height 50
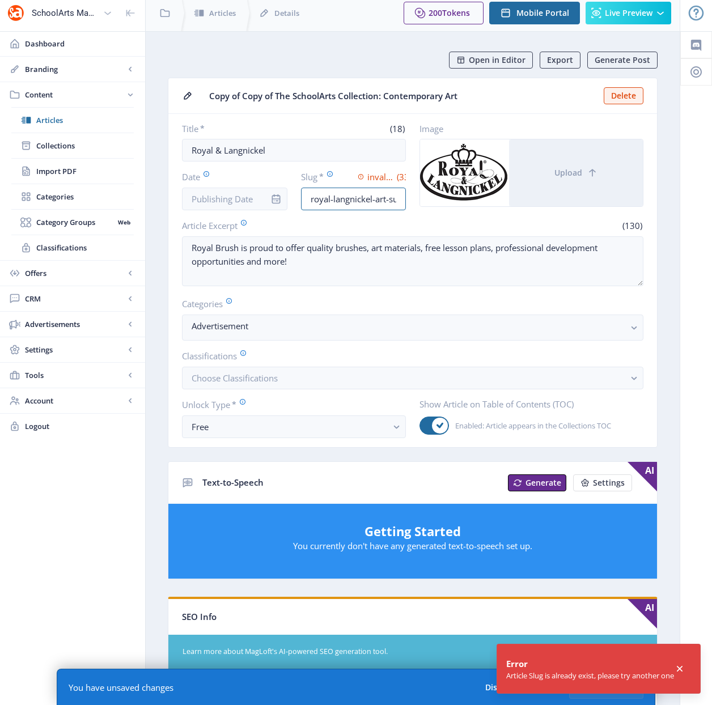
scroll to position [0, 43]
drag, startPoint x: 387, startPoint y: 201, endPoint x: 409, endPoint y: 197, distance: 22.4
click at [409, 197] on div "Title * (18) Royal & Langnickel Date Slug * invalid value (33) royal-langnickel…" at bounding box center [412, 166] width 461 height 87
click at [394, 197] on input "royal-langnickel-art-supplies-324" at bounding box center [353, 199] width 105 height 23
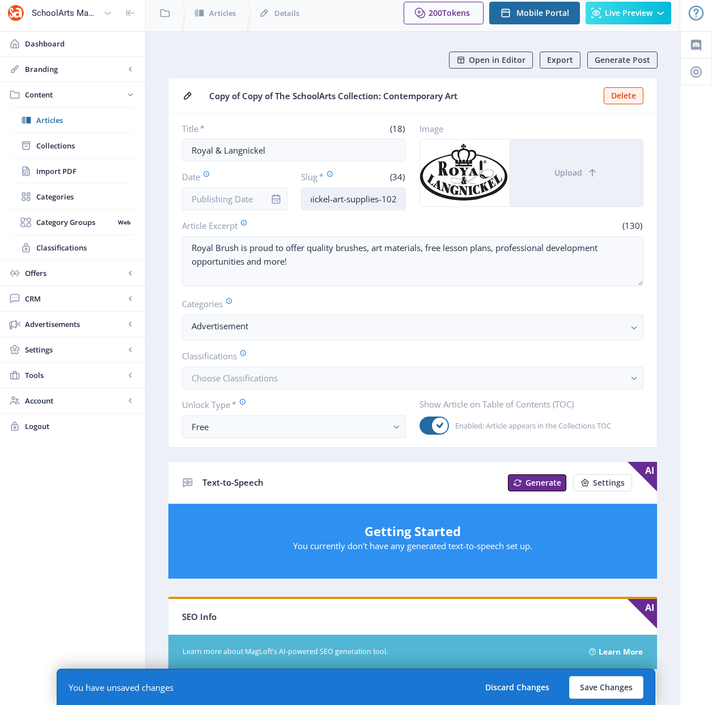
scroll to position [0, 48]
type input "royal-langnickel-art-supplies-1022"
click at [609, 685] on button "Save Changes" at bounding box center [606, 687] width 74 height 23
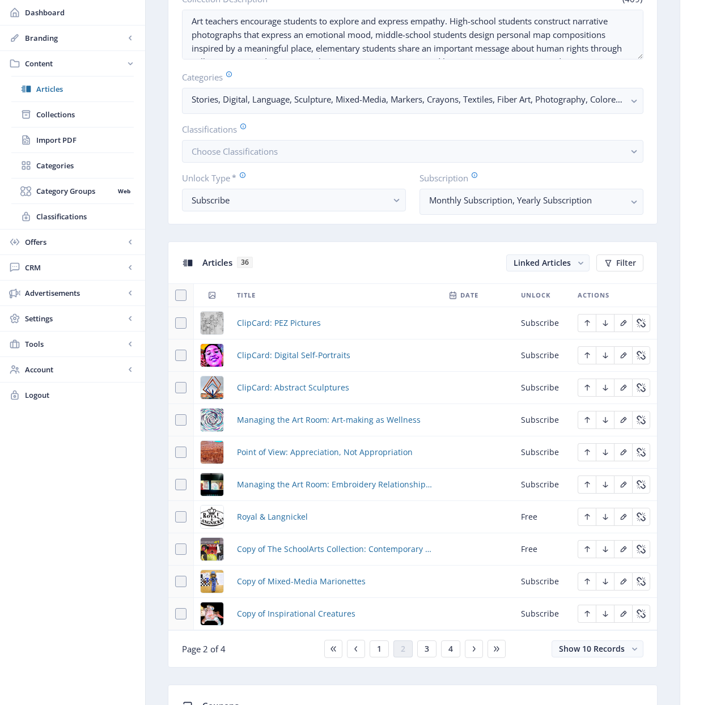
scroll to position [277, 0]
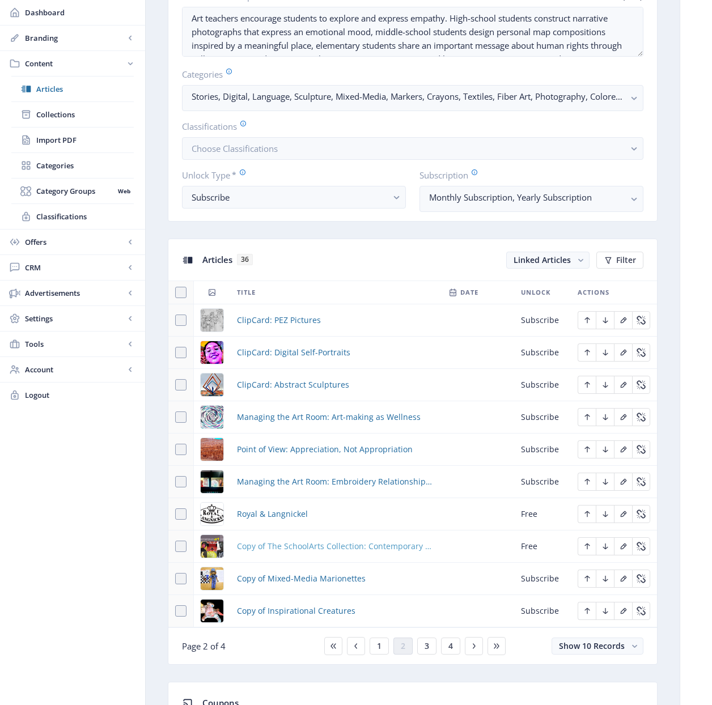
click at [361, 547] on span "Copy of The SchoolArts Collection: Contemporary Art" at bounding box center [336, 546] width 198 height 14
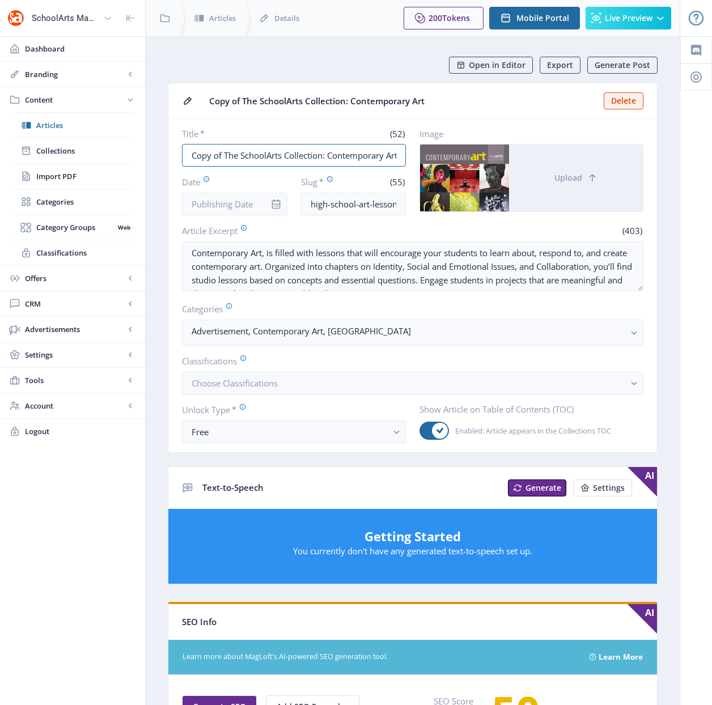
drag, startPoint x: 223, startPoint y: 155, endPoint x: 170, endPoint y: 154, distance: 53.3
click at [170, 154] on nb-card-body "Title * (52) Copy of The SchoolArts Collection: Contemporary Art Date Slug * (5…" at bounding box center [412, 285] width 488 height 333
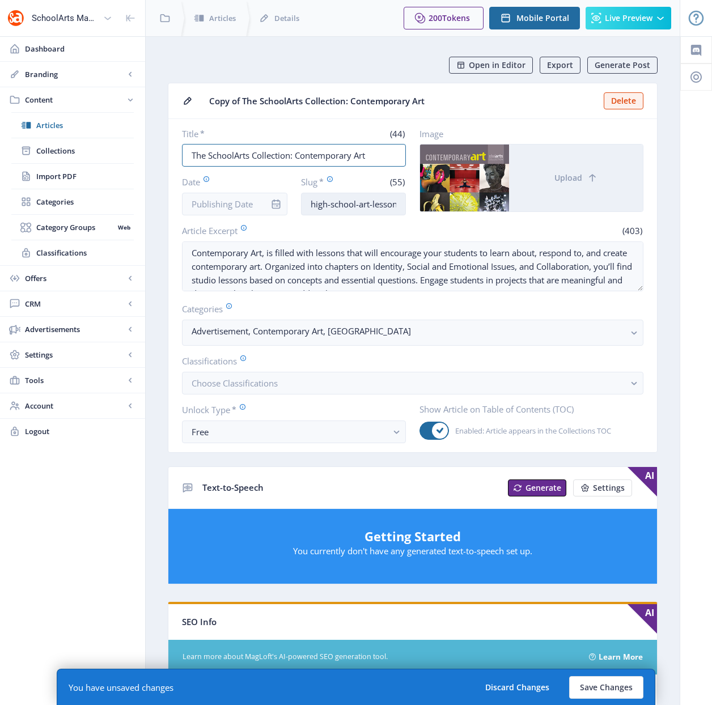
type input "The SchoolArts Collection: Contemporary Art"
drag, startPoint x: 389, startPoint y: 206, endPoint x: 440, endPoint y: 206, distance: 50.4
click at [440, 206] on div "Title * (44) The SchoolArts Collection: Contemporary Art Date Slug * (55) high-…" at bounding box center [412, 171] width 461 height 87
click at [401, 205] on input "high-school-art-lessons-contemporary-art-book-1122-a7eo" at bounding box center [353, 204] width 105 height 23
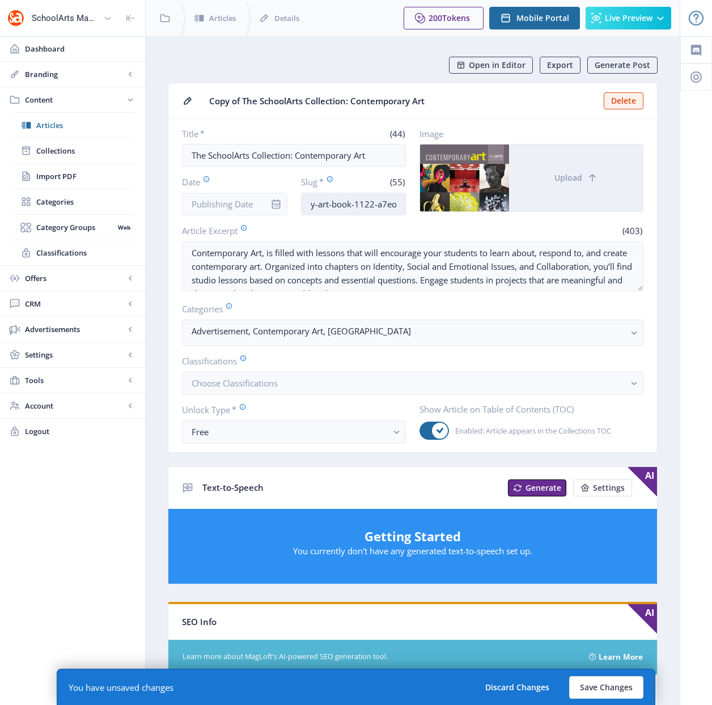
drag, startPoint x: 396, startPoint y: 203, endPoint x: 358, endPoint y: 203, distance: 38.5
click at [358, 203] on input "high-school-art-lessons-contemporary-art-book-1122-a7eo" at bounding box center [353, 204] width 105 height 23
type input "high-school-art-lessons-contemporary-art-book-1022"
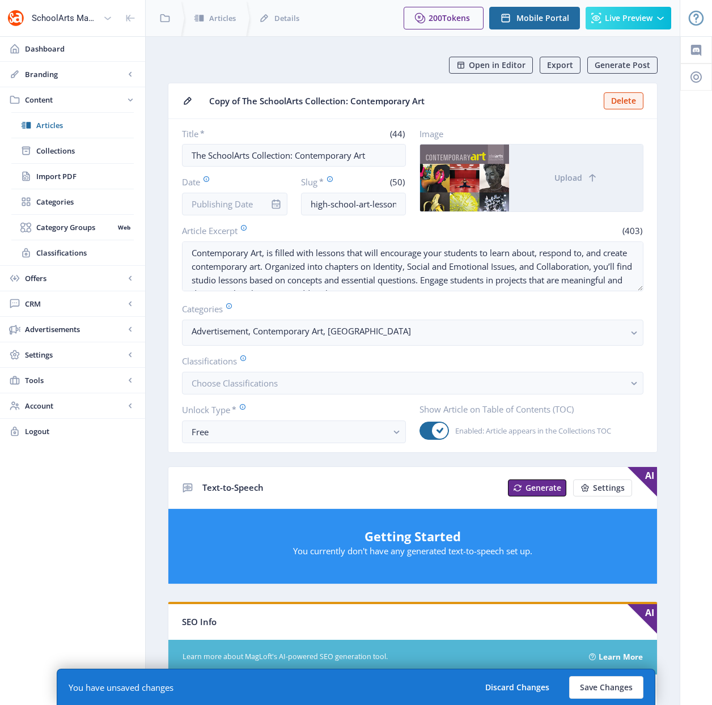
click at [363, 360] on label "Classifications" at bounding box center [408, 361] width 452 height 12
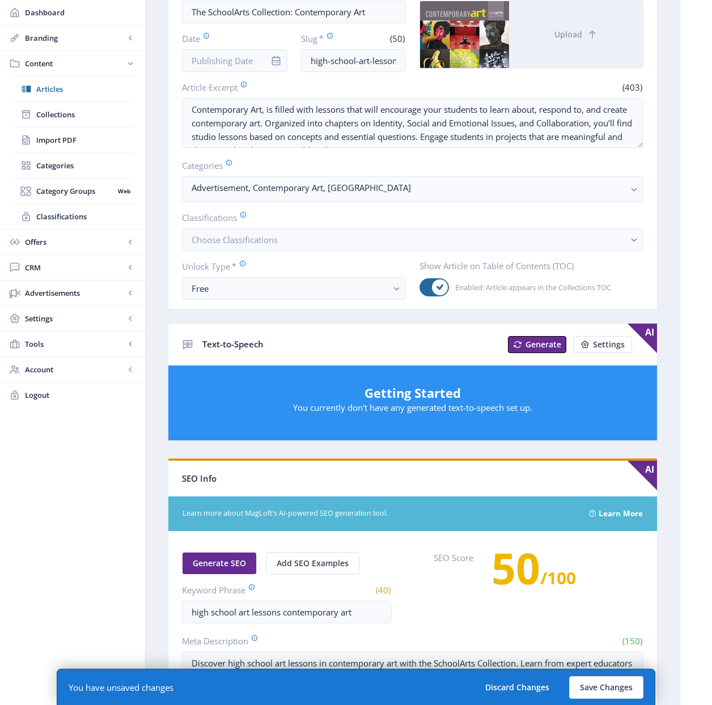
scroll to position [146, 0]
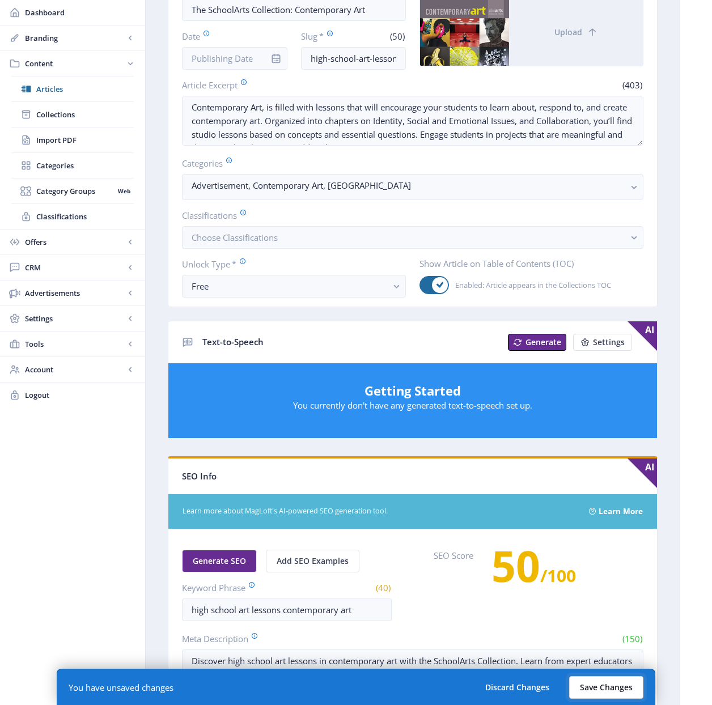
click at [612, 689] on button "Save Changes" at bounding box center [606, 687] width 74 height 23
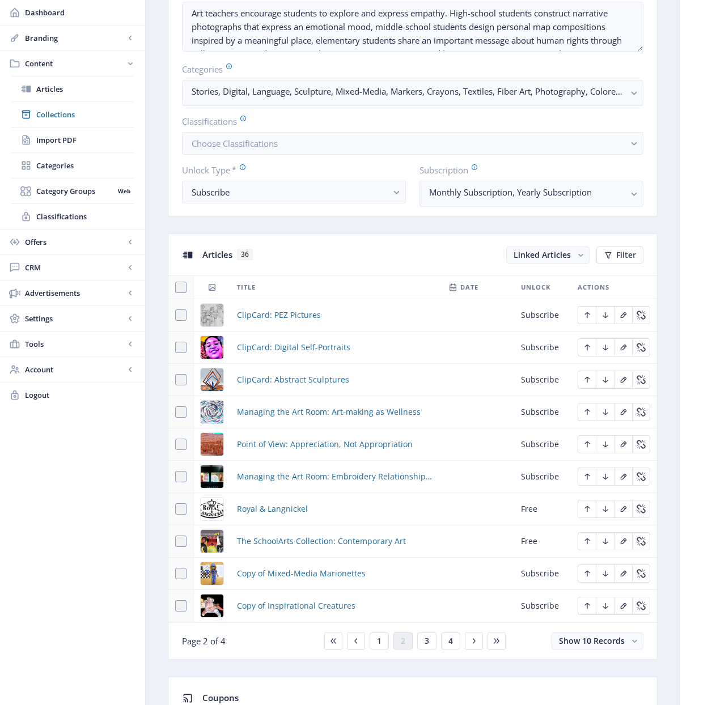
scroll to position [324, 0]
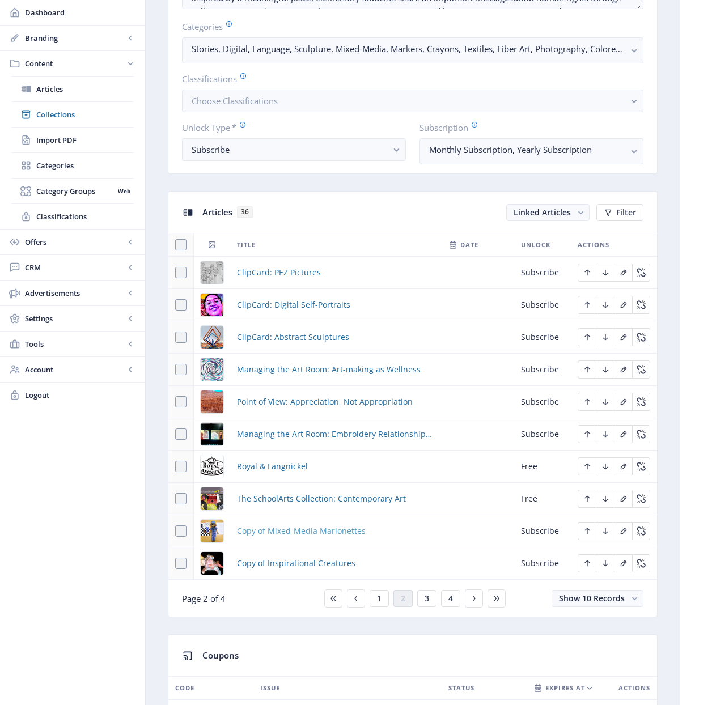
click at [305, 532] on span "Copy of Mixed-Media Marionettes" at bounding box center [301, 531] width 129 height 14
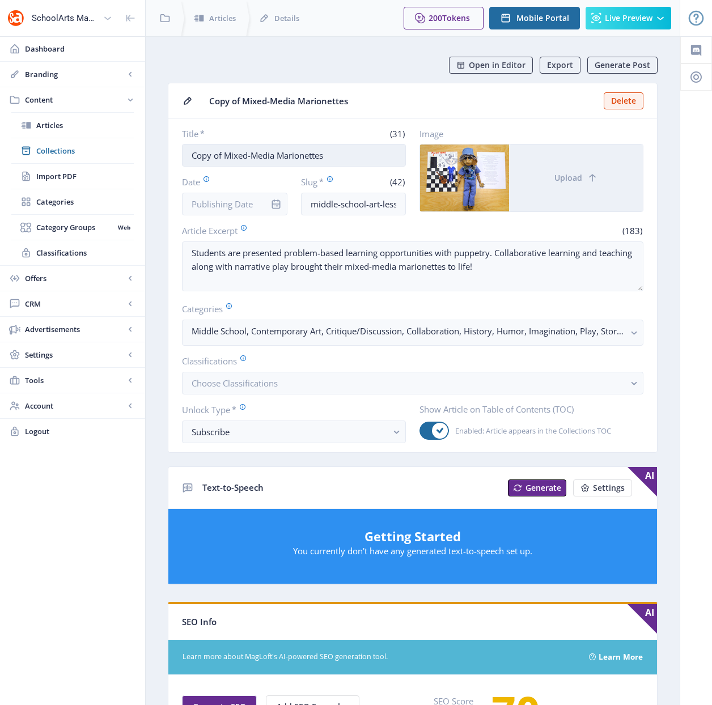
click at [265, 156] on input "Copy of Mixed-Media Marionettes" at bounding box center [294, 155] width 224 height 23
click at [265, 157] on input "Copy of Mixed-Media Marionettes" at bounding box center [294, 155] width 224 height 23
click at [266, 156] on input "Copy of Mixed-Media Marionettes" at bounding box center [294, 155] width 224 height 23
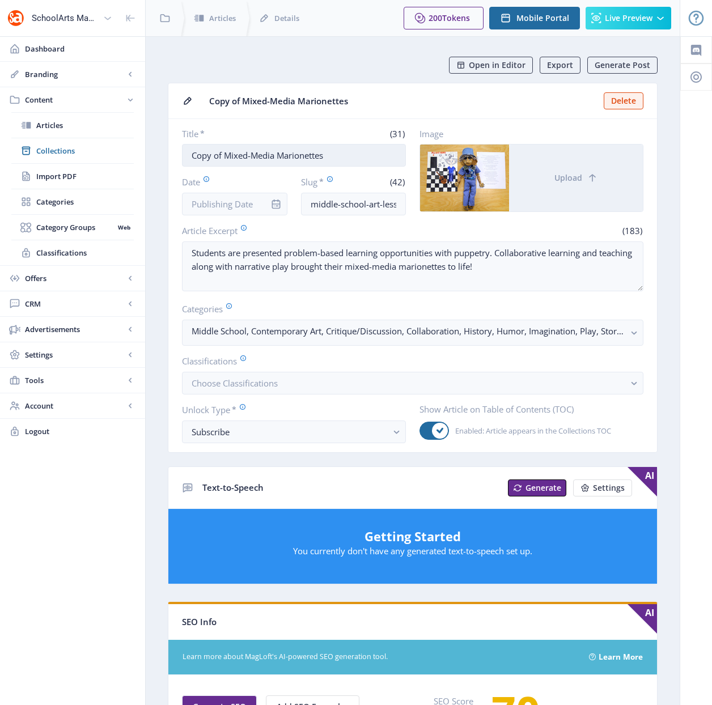
click at [266, 156] on input "Copy of Mixed-Media Marionettes" at bounding box center [294, 155] width 224 height 23
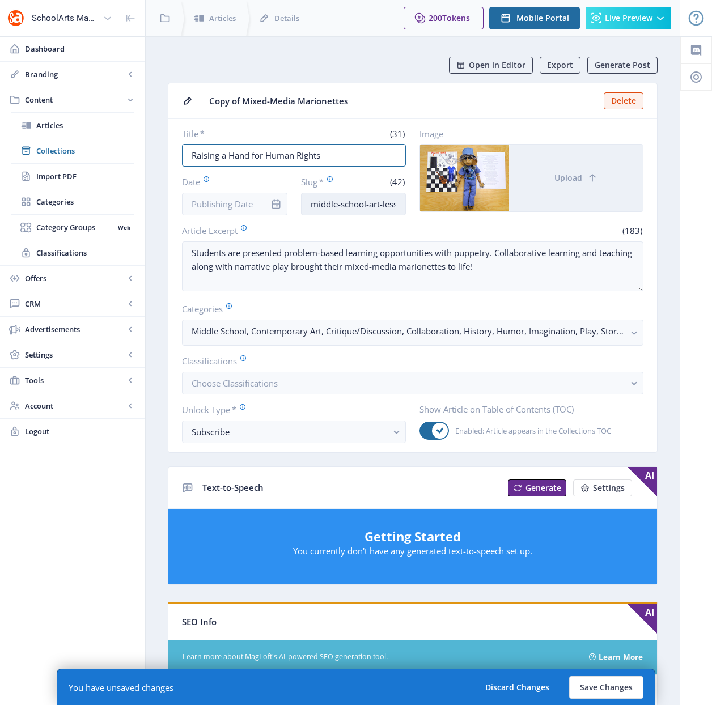
type input "Raising a Hand for Human Rights"
drag, startPoint x: 365, startPoint y: 203, endPoint x: 290, endPoint y: 204, distance: 74.8
click at [290, 204] on div "Date Slug * (42) middle-school-art-lesson-puppets-1122-m53q" at bounding box center [294, 196] width 224 height 40
drag, startPoint x: 367, startPoint y: 201, endPoint x: 393, endPoint y: 202, distance: 26.7
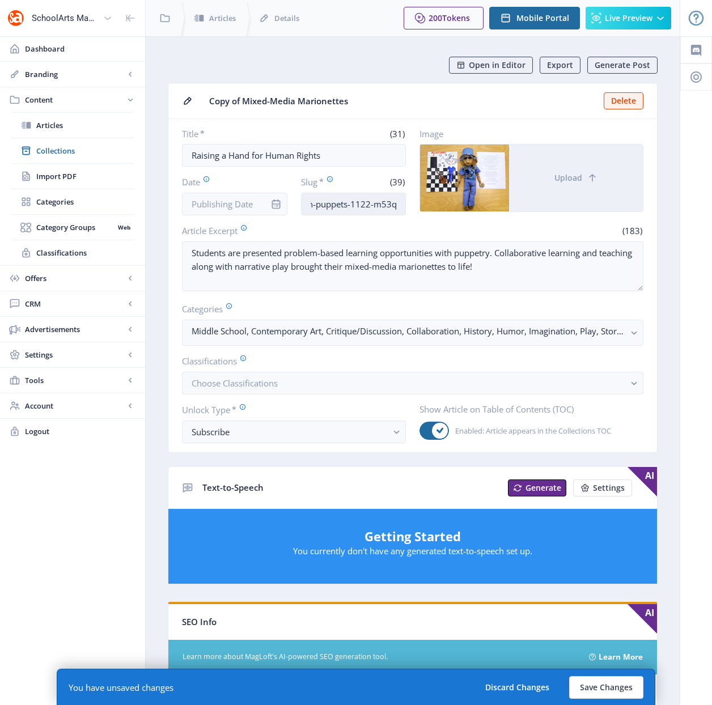
click at [393, 202] on input "elementary-art-lesson-puppets-1122-m53q" at bounding box center [353, 204] width 105 height 23
click at [402, 204] on input "elementary-art-lesson-puppets-1122-m53q" at bounding box center [353, 204] width 105 height 23
drag, startPoint x: 395, startPoint y: 203, endPoint x: 341, endPoint y: 202, distance: 54.4
click at [341, 202] on input "elementary-art-lesson-puppets-1122-m53q" at bounding box center [353, 204] width 105 height 23
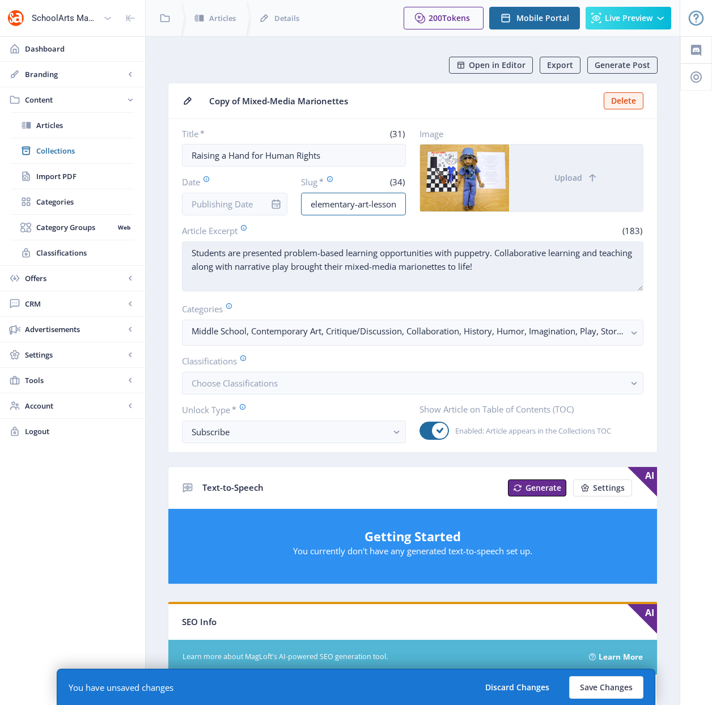
paste input "Elementary students work collaboratively using photography and collage techniqu…"
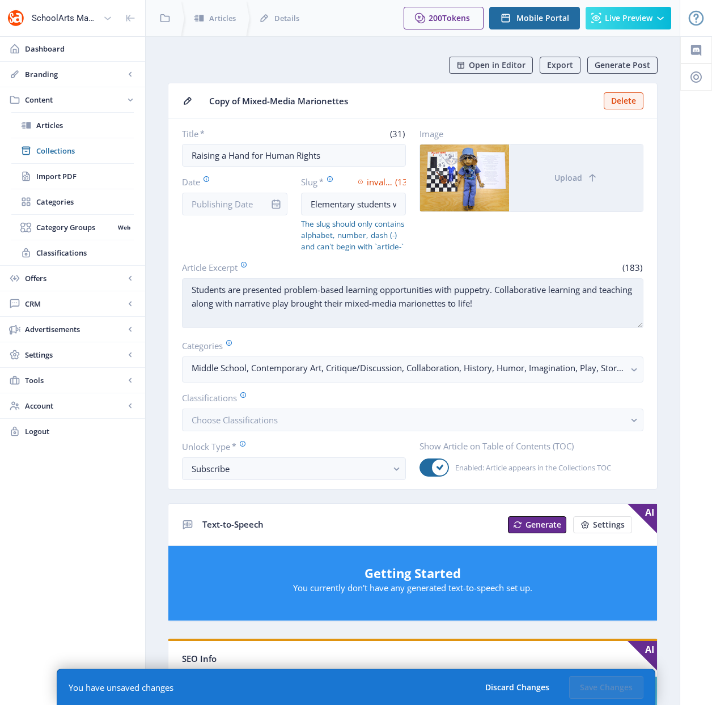
click at [425, 299] on textarea "Students are presented problem-based learning opportunities with puppetry. Coll…" at bounding box center [412, 303] width 461 height 50
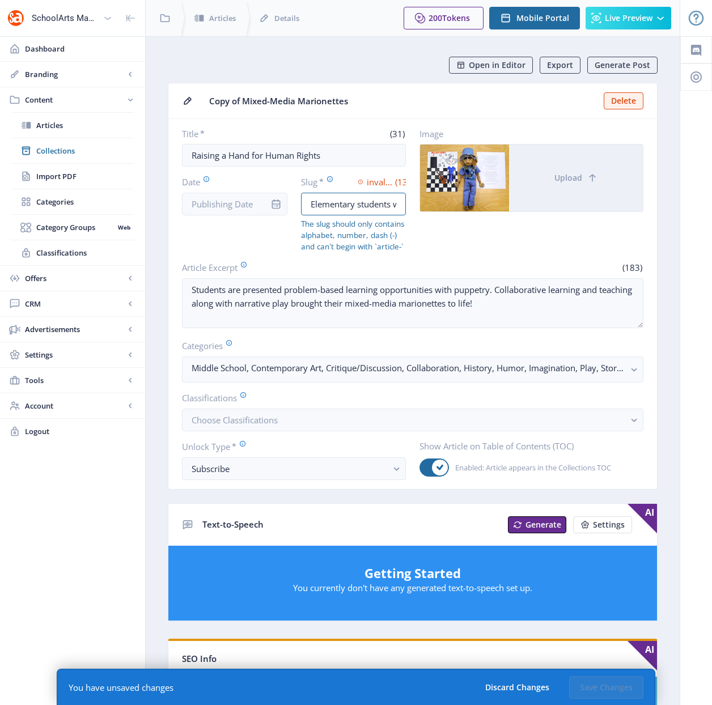
drag, startPoint x: 363, startPoint y: 204, endPoint x: 443, endPoint y: 204, distance: 79.9
click at [443, 204] on div "Title * (31) Raising a Hand for Human Rights Date Slug * invalid format (132) E…" at bounding box center [412, 190] width 461 height 124
click at [390, 201] on input "Elementary students work collaboratively using photography and collage techniqu…" at bounding box center [353, 204] width 105 height 23
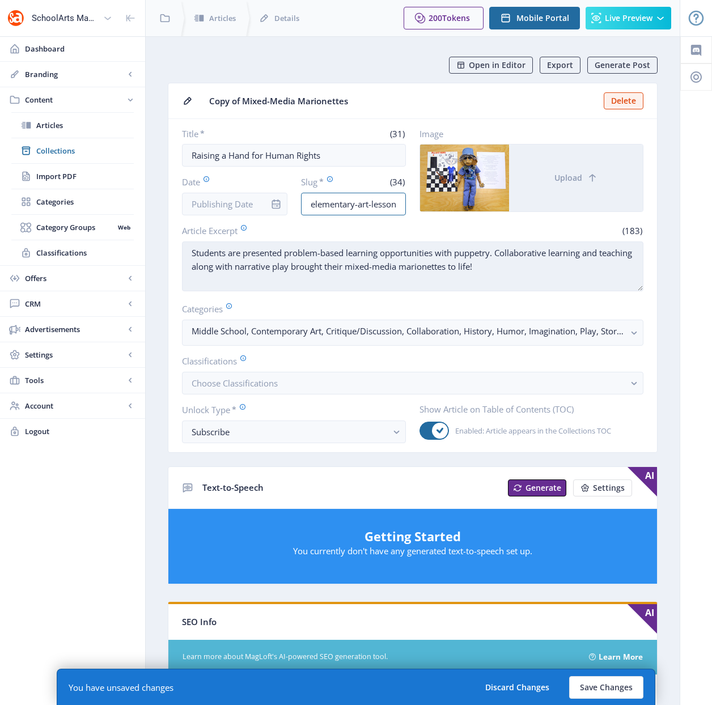
type input "elementary-art-lesson-collage-1022"
drag, startPoint x: 560, startPoint y: 264, endPoint x: 186, endPoint y: 257, distance: 374.1
click at [186, 257] on textarea "Students are presented problem-based learning opportunities with puppetry. Coll…" at bounding box center [412, 266] width 461 height 50
paste textarea "Elementary students work collaboratively using photography and collage techniqu…"
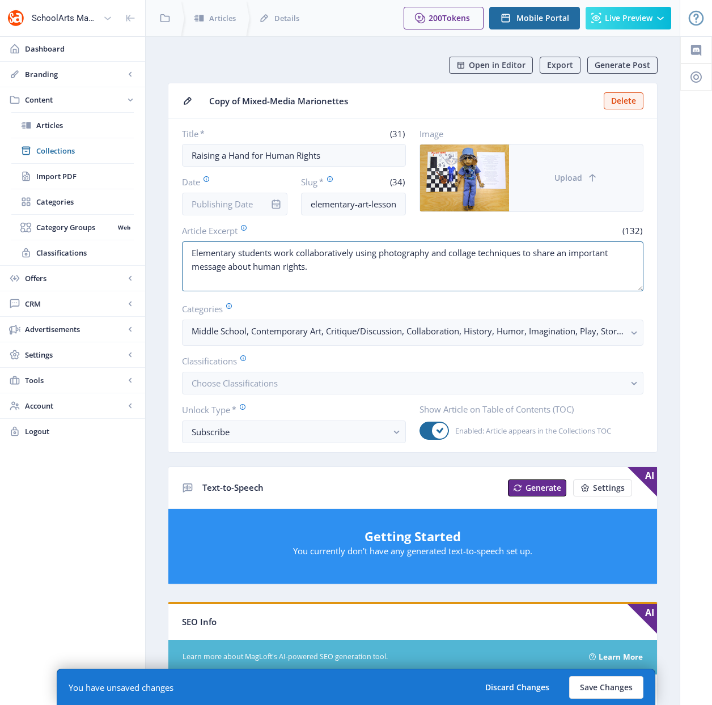
type textarea "Elementary students work collaboratively using photography and collage techniqu…"
click at [549, 178] on button "Upload" at bounding box center [576, 178] width 134 height 67
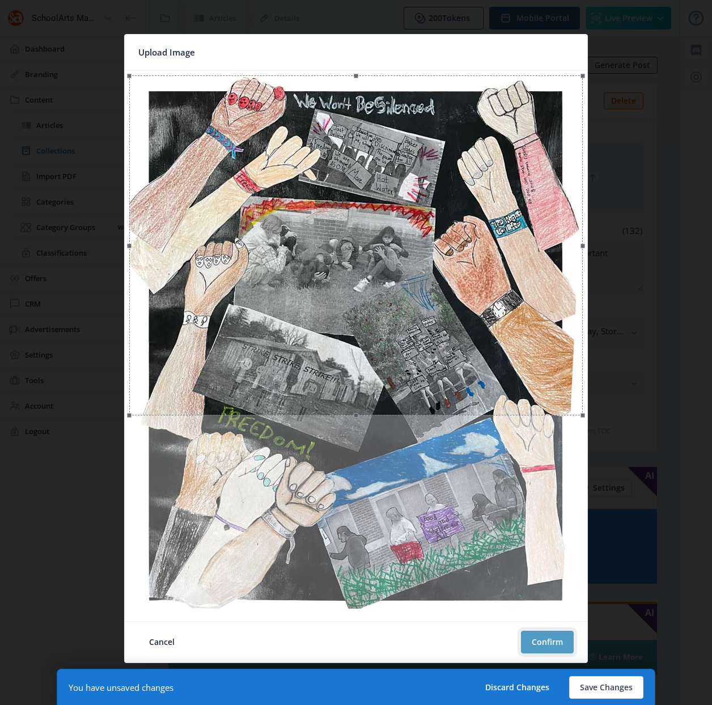
click at [548, 645] on button "Confirm" at bounding box center [547, 642] width 53 height 23
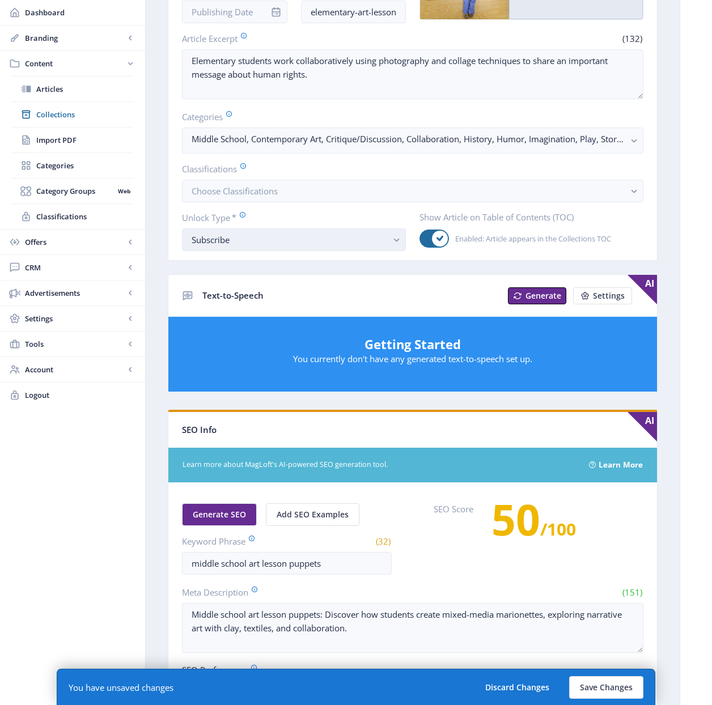
scroll to position [226, 0]
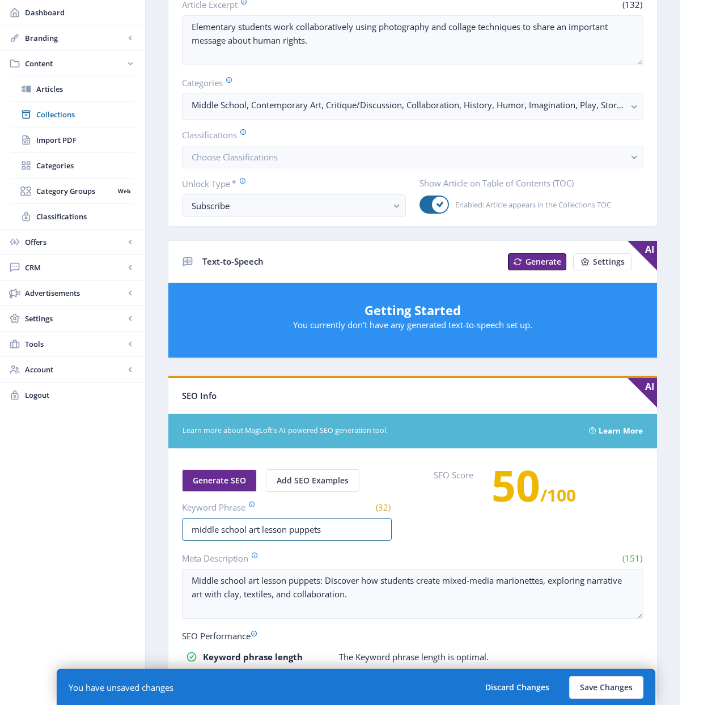
drag, startPoint x: 247, startPoint y: 530, endPoint x: 171, endPoint y: 521, distance: 77.0
click at [171, 521] on nb-card-body "Generate SEO Add SEO Examples Keyword Phrase (32) middle school art lesson pupp…" at bounding box center [412, 664] width 488 height 431
click at [296, 532] on input "elementary art lesson puppets" at bounding box center [287, 529] width 210 height 23
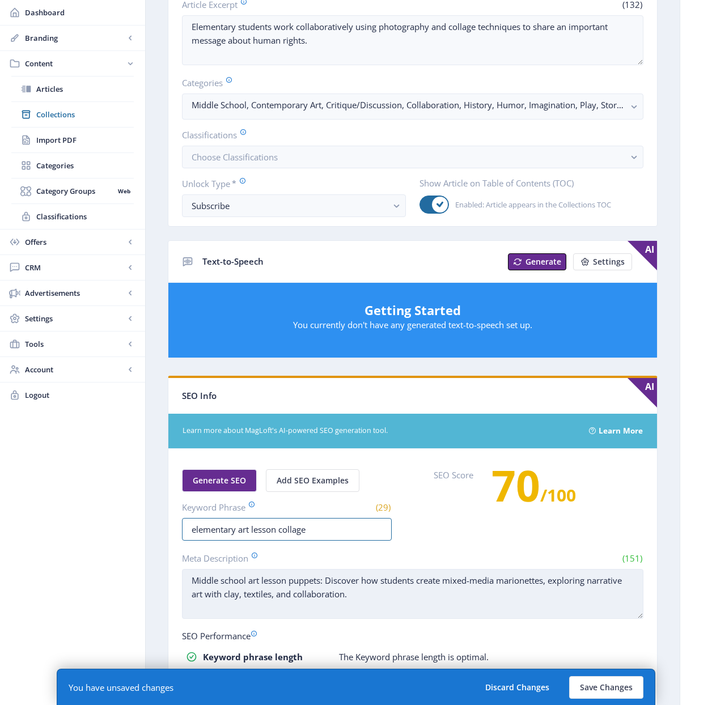
type input "elementary art lesson collage"
drag, startPoint x: 355, startPoint y: 596, endPoint x: 189, endPoint y: 570, distance: 168.2
click at [189, 570] on textarea "Middle school art lesson puppets: Discover how students create mixed-media mari…" at bounding box center [412, 594] width 461 height 50
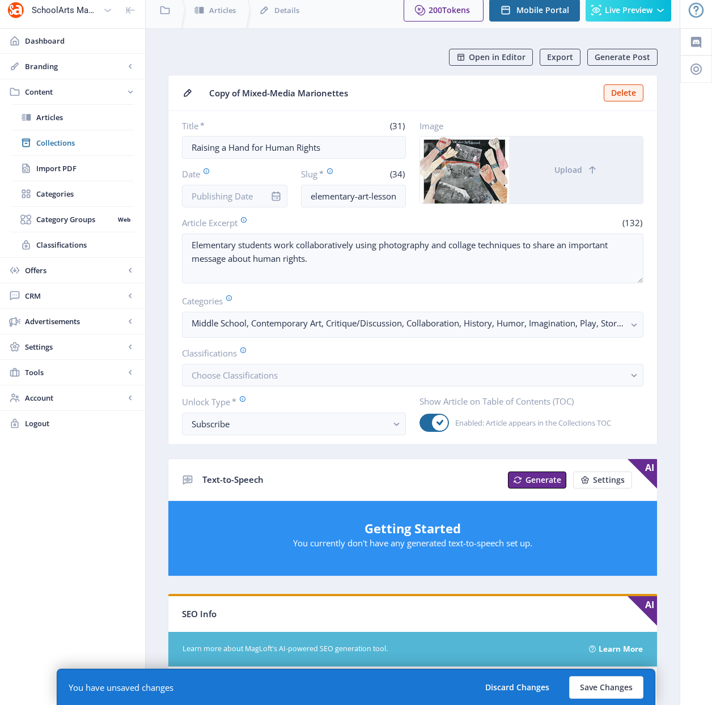
scroll to position [0, 0]
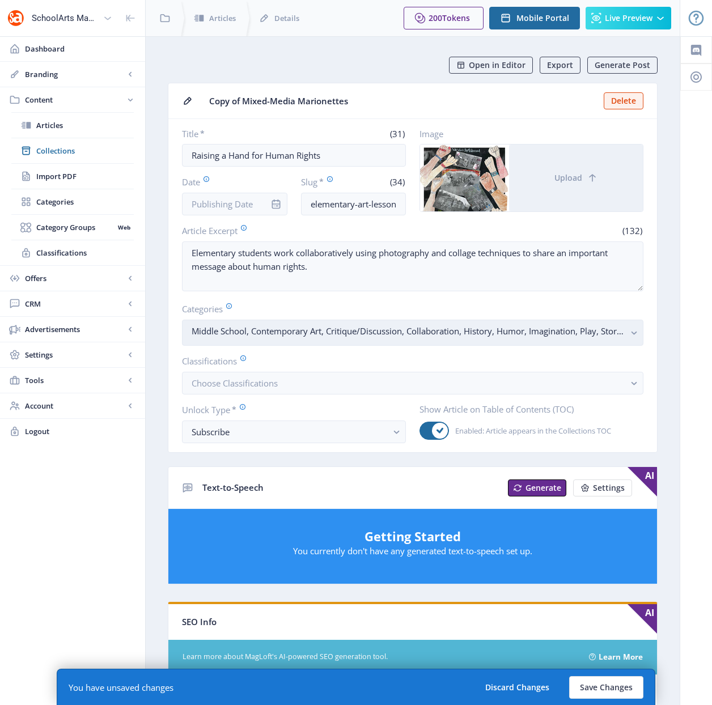
click at [628, 334] on rect "button" at bounding box center [633, 332] width 13 height 13
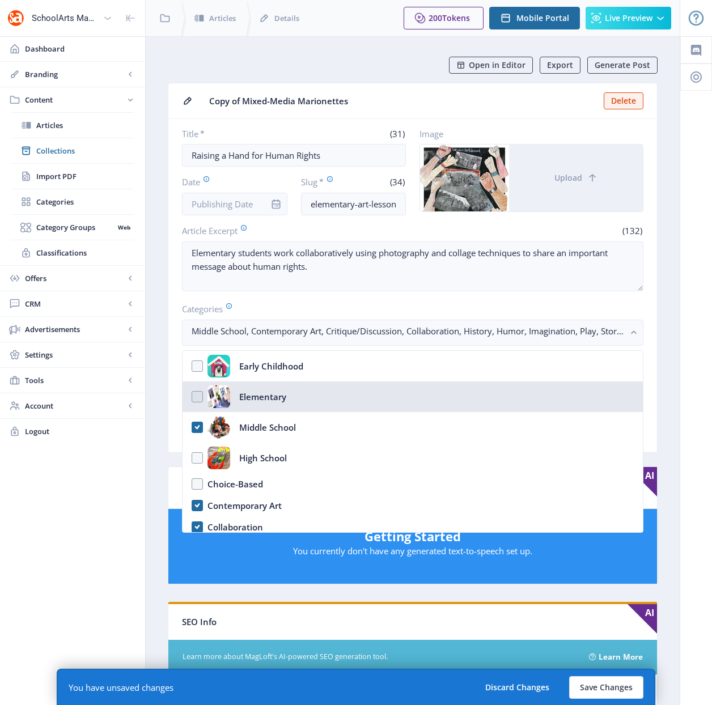
click at [197, 393] on nb-option "Elementary" at bounding box center [412, 396] width 460 height 31
checkbox input "true"
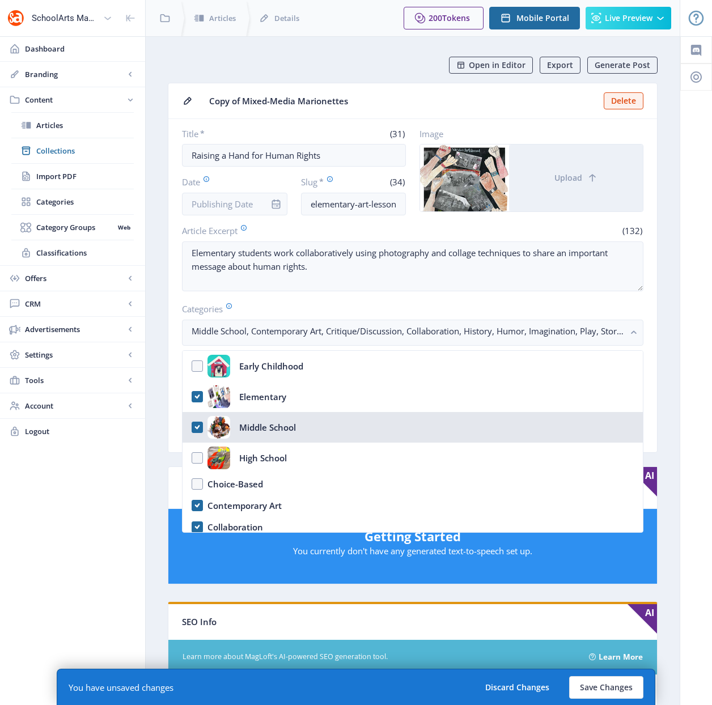
click at [198, 426] on nb-option "Middle School" at bounding box center [412, 427] width 460 height 31
checkbox input "false"
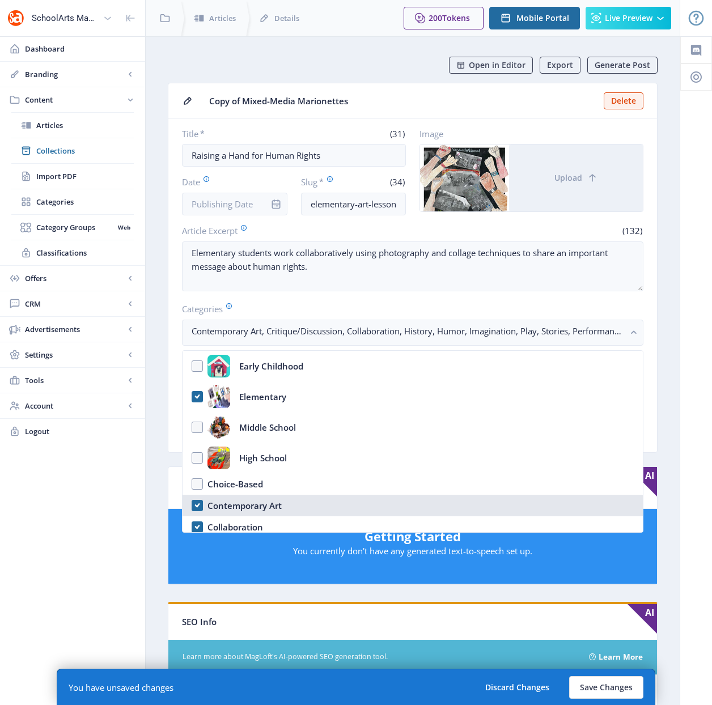
click at [196, 508] on nb-option "Contemporary Art" at bounding box center [412, 506] width 460 height 22
checkbox input "false"
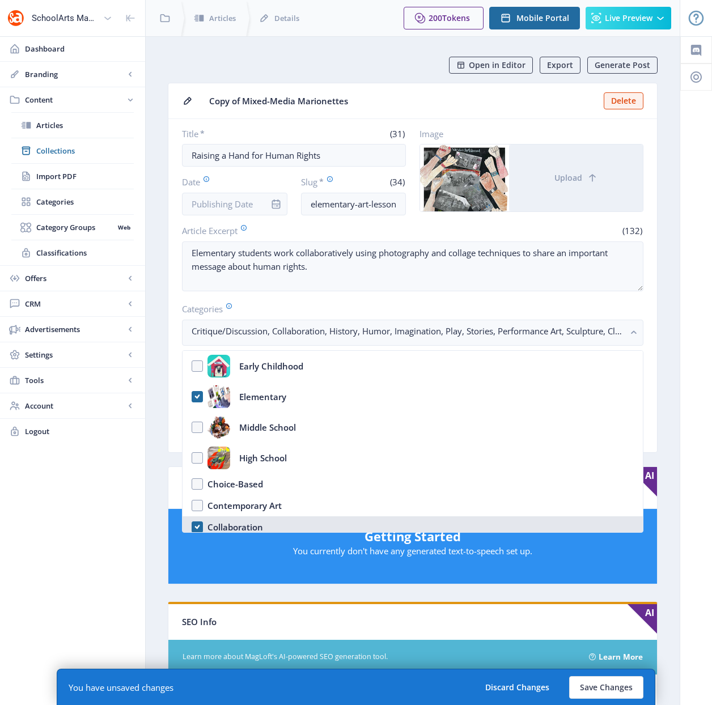
click at [197, 525] on nb-option "Collaboration" at bounding box center [412, 527] width 460 height 22
checkbox input "true"
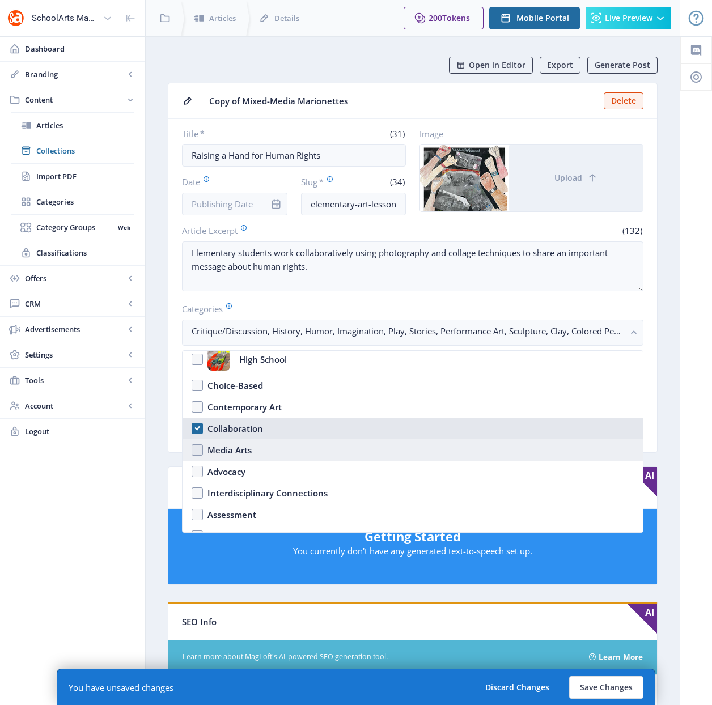
scroll to position [99, 0]
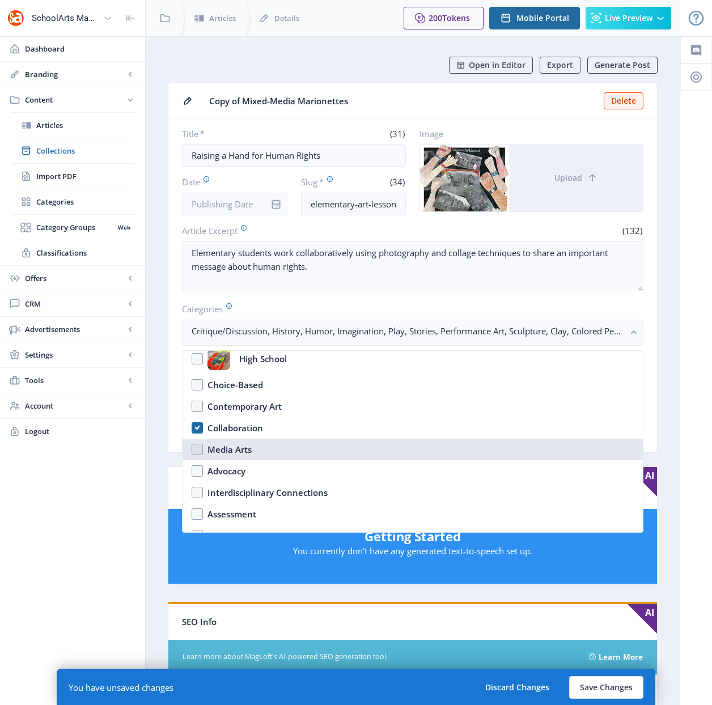
drag, startPoint x: 194, startPoint y: 448, endPoint x: 197, endPoint y: 454, distance: 6.6
click at [195, 448] on nb-option "Media Arts" at bounding box center [412, 450] width 460 height 22
checkbox input "true"
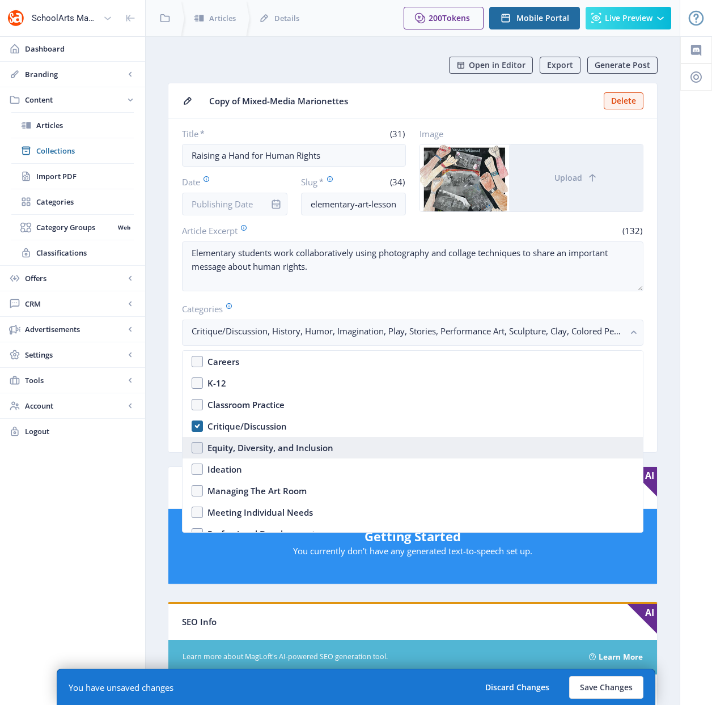
scroll to position [296, 0]
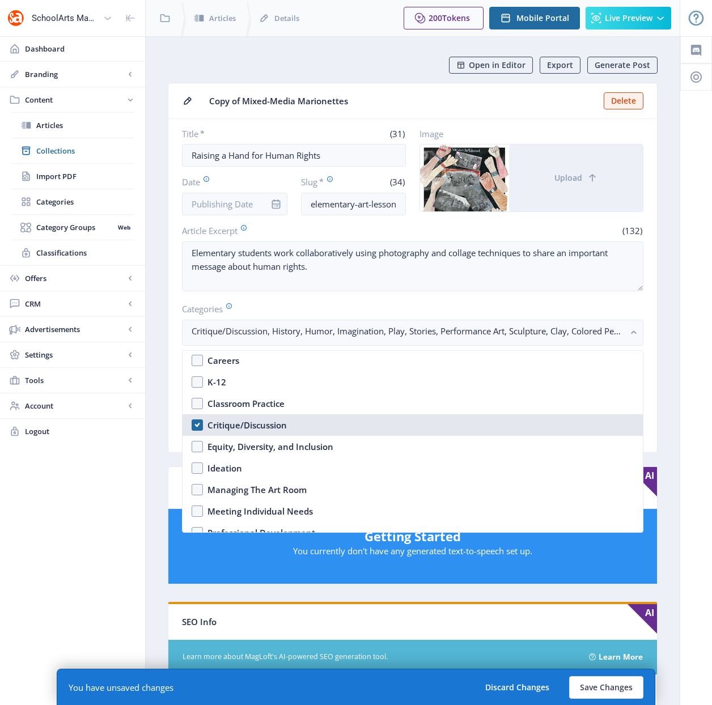
click at [200, 426] on nb-option "Critique/Discussion" at bounding box center [412, 425] width 460 height 22
checkbox input "false"
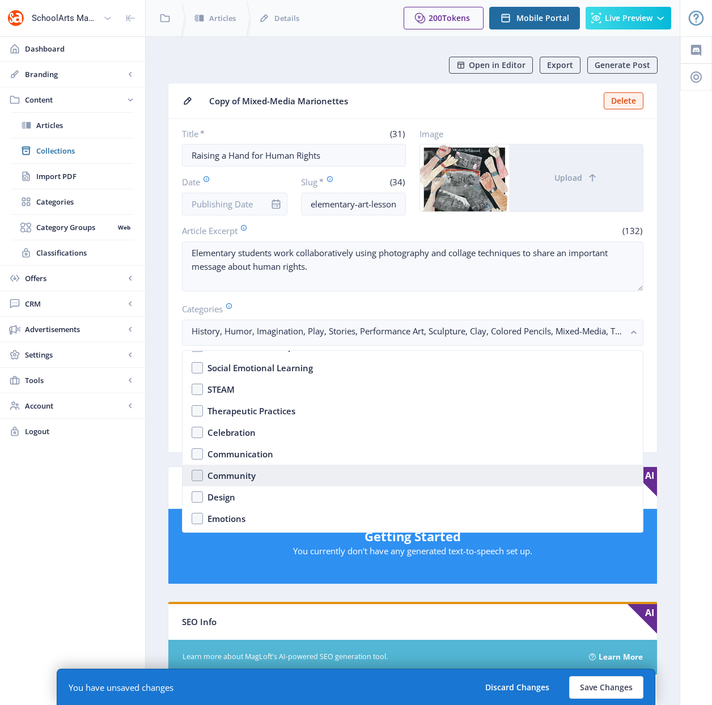
scroll to position [492, 0]
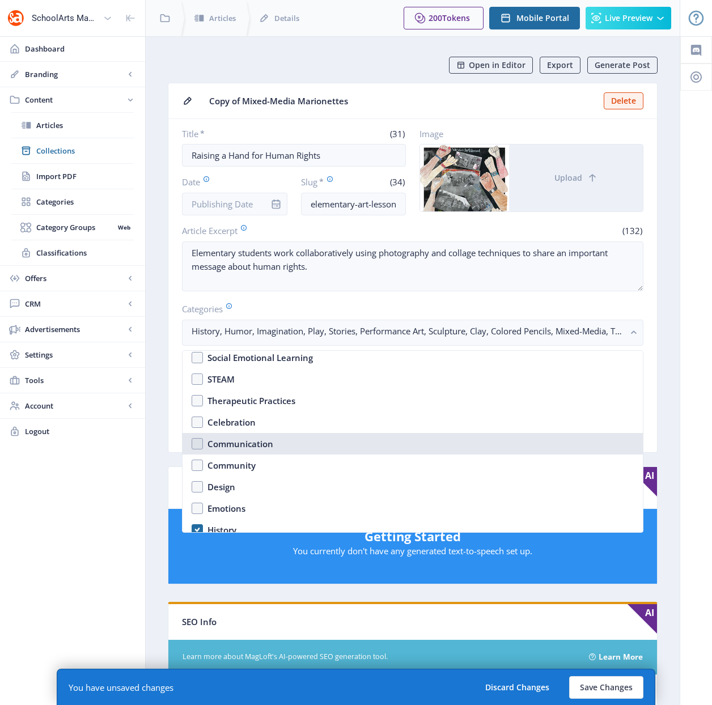
click at [197, 445] on nb-option "Communication" at bounding box center [412, 444] width 460 height 22
checkbox input "true"
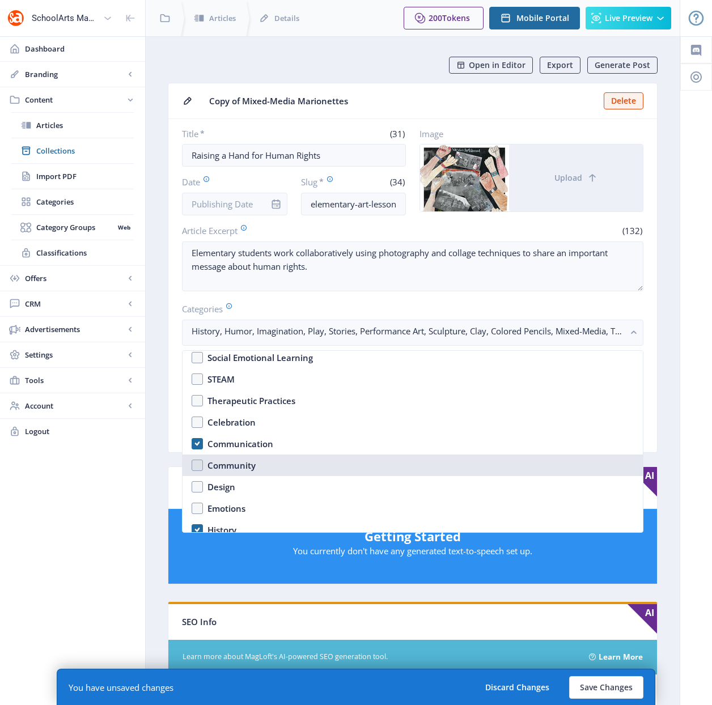
click at [196, 464] on nb-option "Community" at bounding box center [412, 465] width 460 height 22
checkbox input "true"
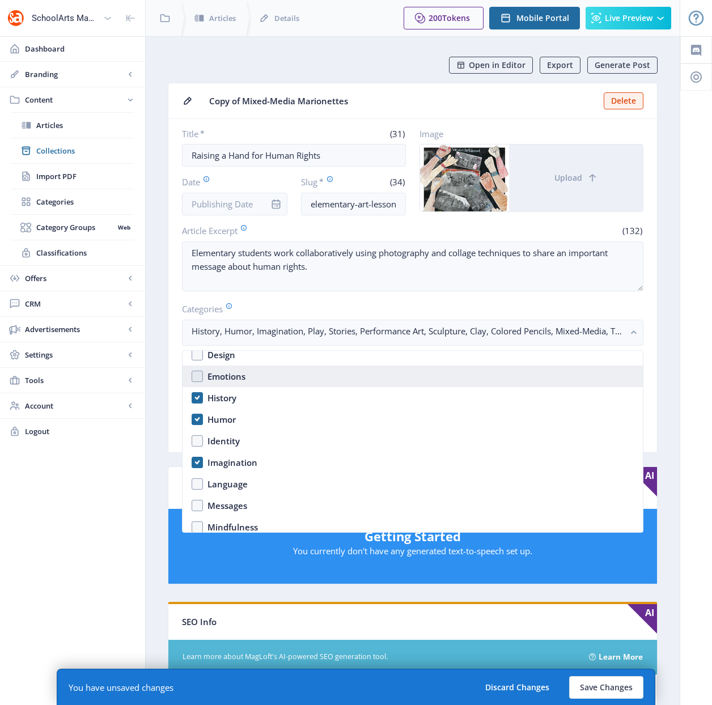
scroll to position [611, 0]
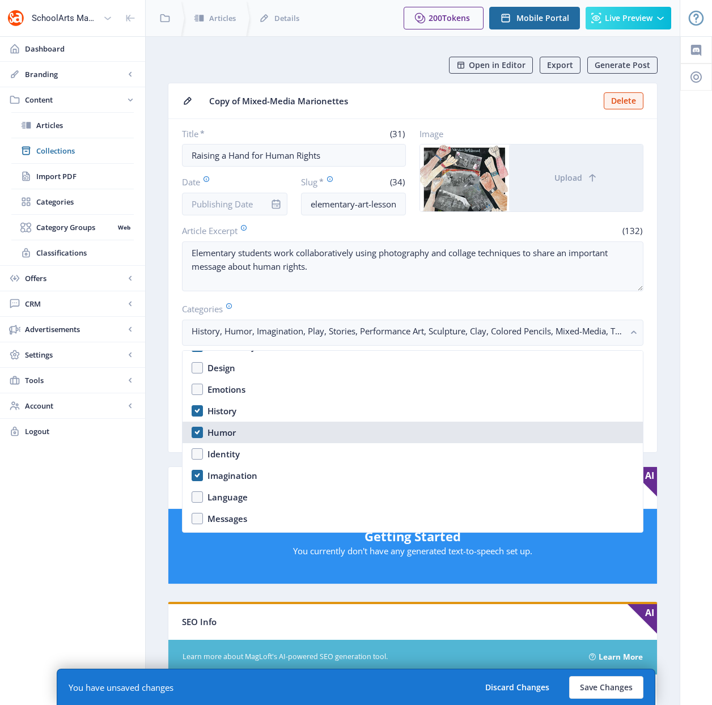
click at [197, 428] on nb-option "Humor" at bounding box center [412, 433] width 460 height 22
checkbox input "false"
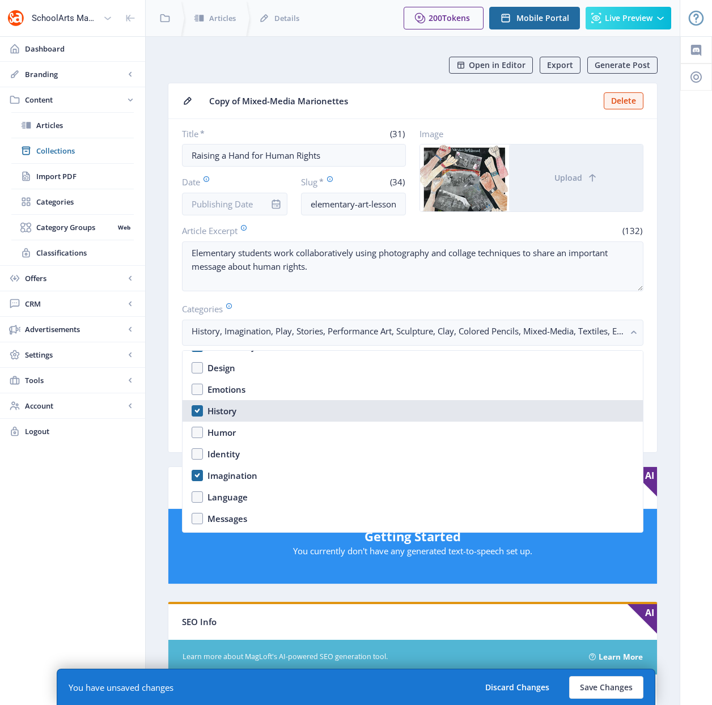
click at [198, 407] on nb-option "History" at bounding box center [412, 411] width 460 height 22
checkbox input "false"
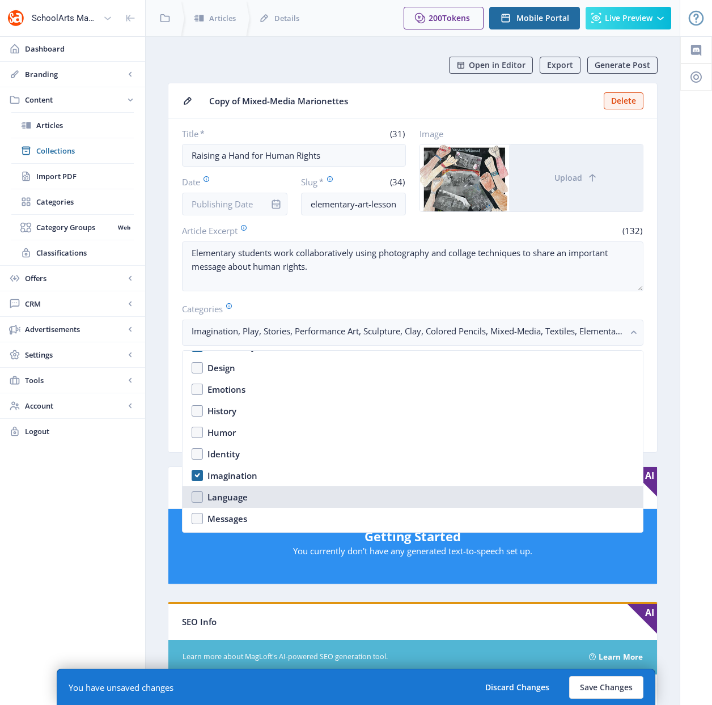
click at [198, 493] on nb-option "Language" at bounding box center [412, 497] width 460 height 22
checkbox input "true"
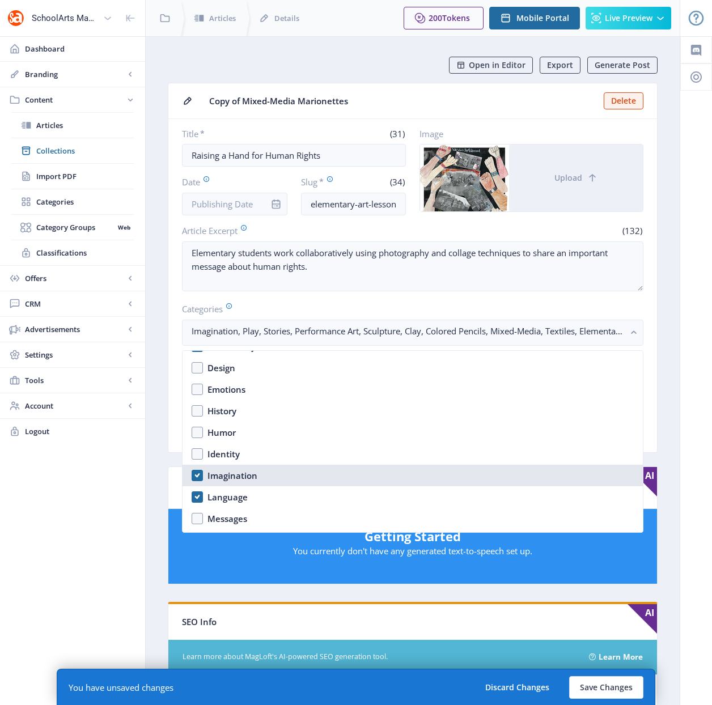
click at [197, 475] on nb-option "Imagination" at bounding box center [412, 476] width 460 height 22
checkbox input "false"
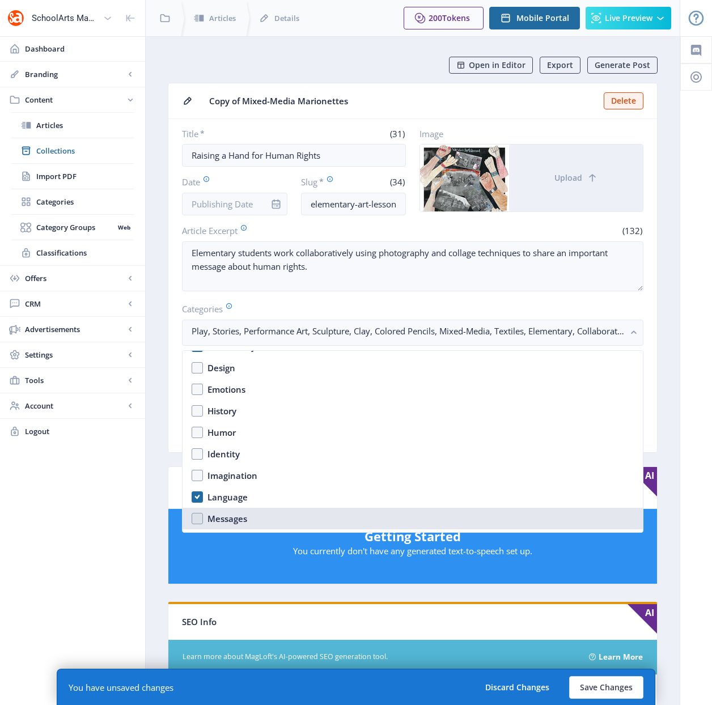
click at [199, 517] on nb-option "Messages" at bounding box center [412, 519] width 460 height 22
checkbox input "true"
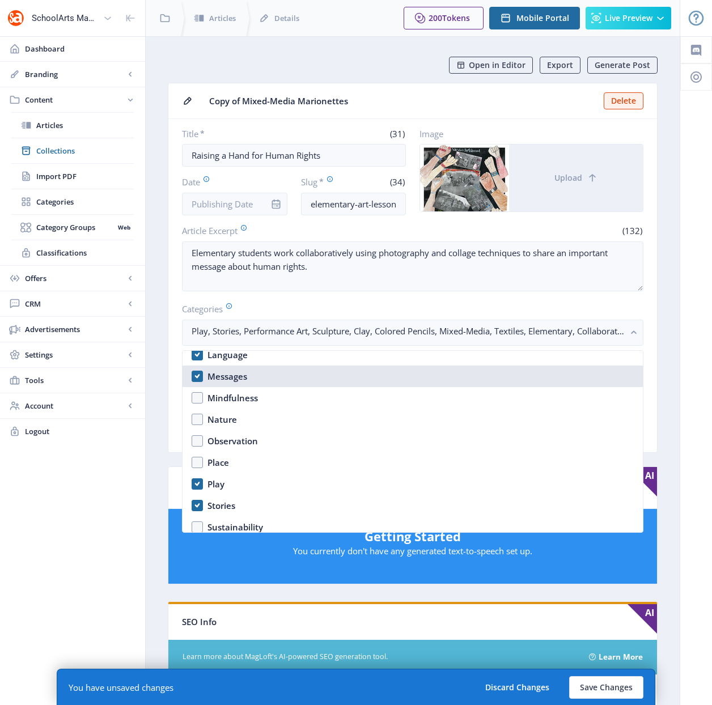
scroll to position [760, 0]
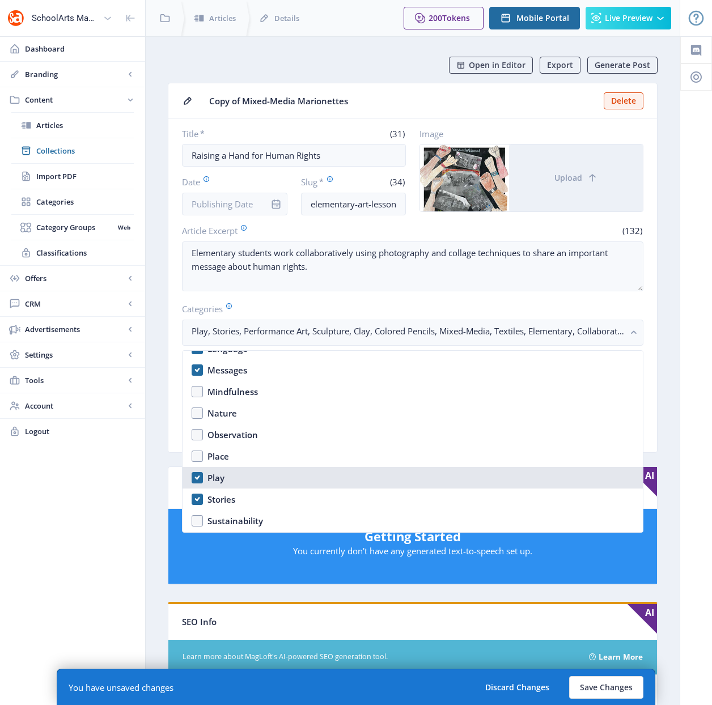
click at [195, 476] on nb-option "Play" at bounding box center [412, 478] width 460 height 22
checkbox input "false"
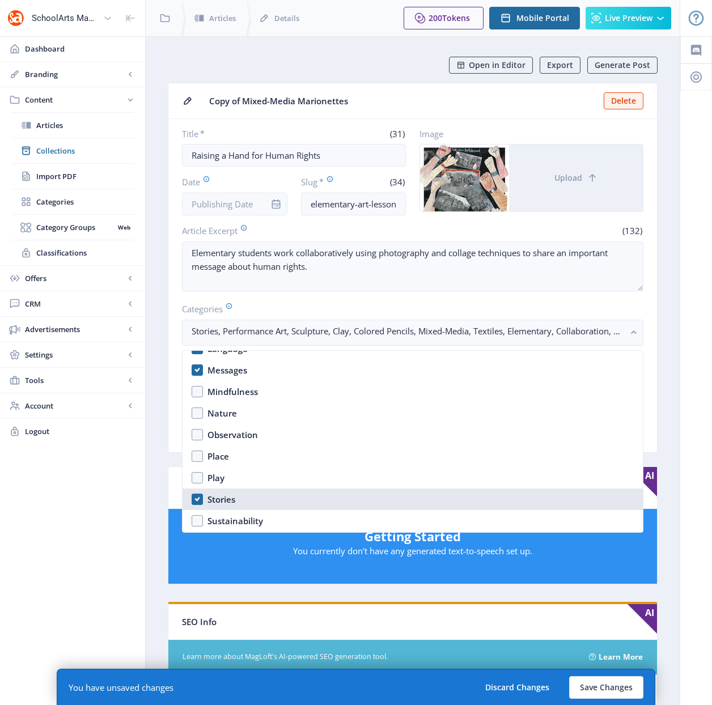
click at [197, 496] on nb-option "Stories" at bounding box center [412, 499] width 460 height 22
checkbox input "true"
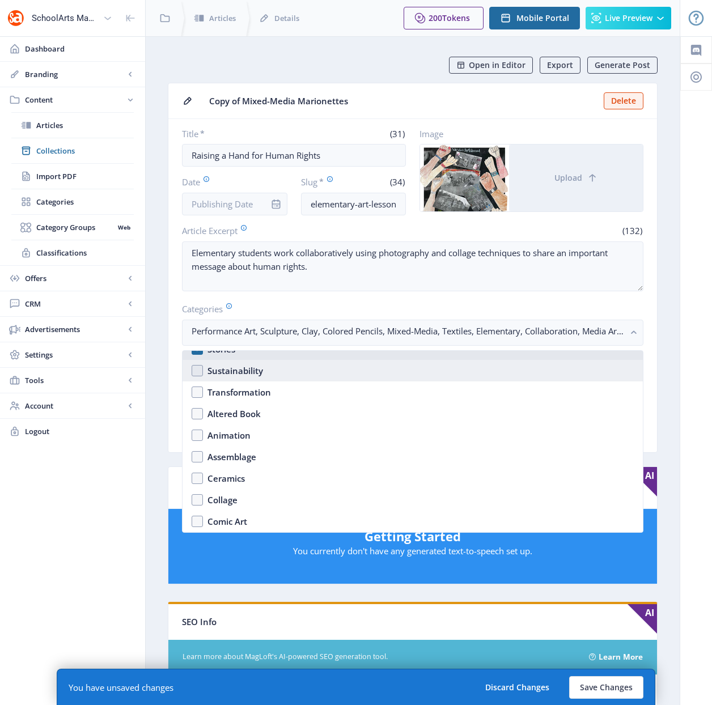
scroll to position [924, 0]
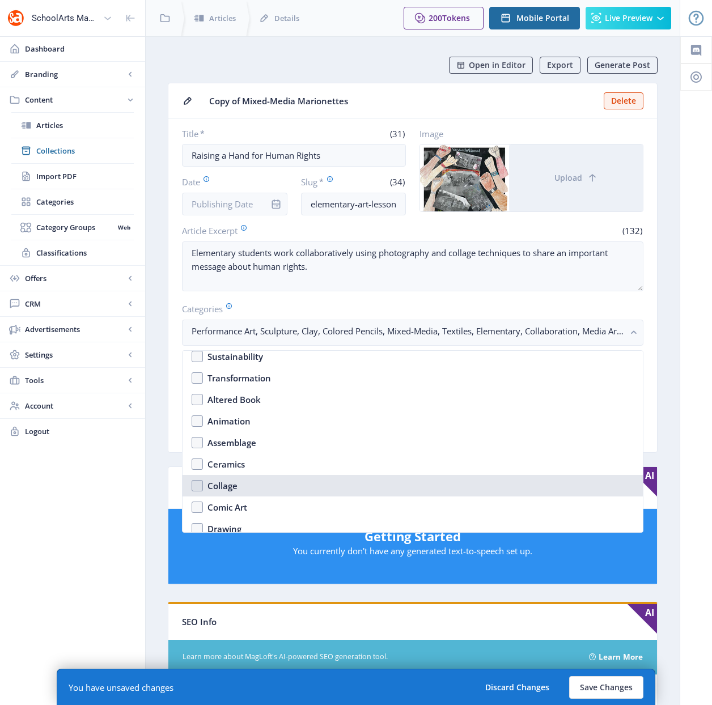
click at [201, 485] on nb-option "Collage" at bounding box center [412, 486] width 460 height 22
checkbox input "true"
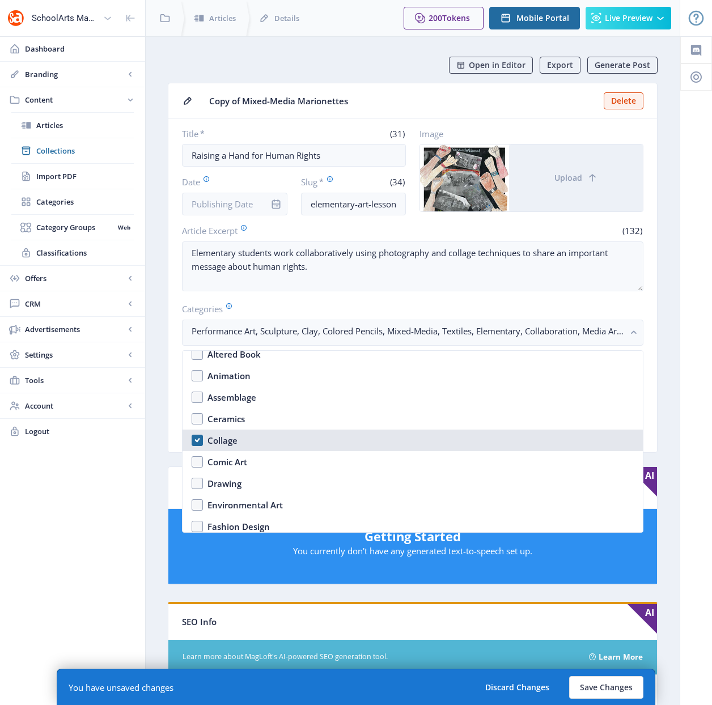
scroll to position [1030, 0]
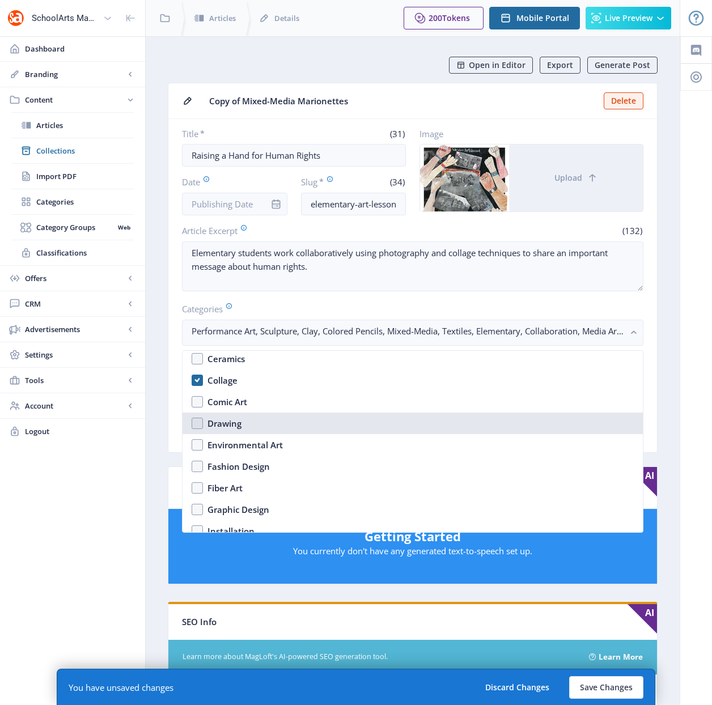
click at [194, 423] on nb-option "Drawing" at bounding box center [412, 424] width 460 height 22
checkbox input "true"
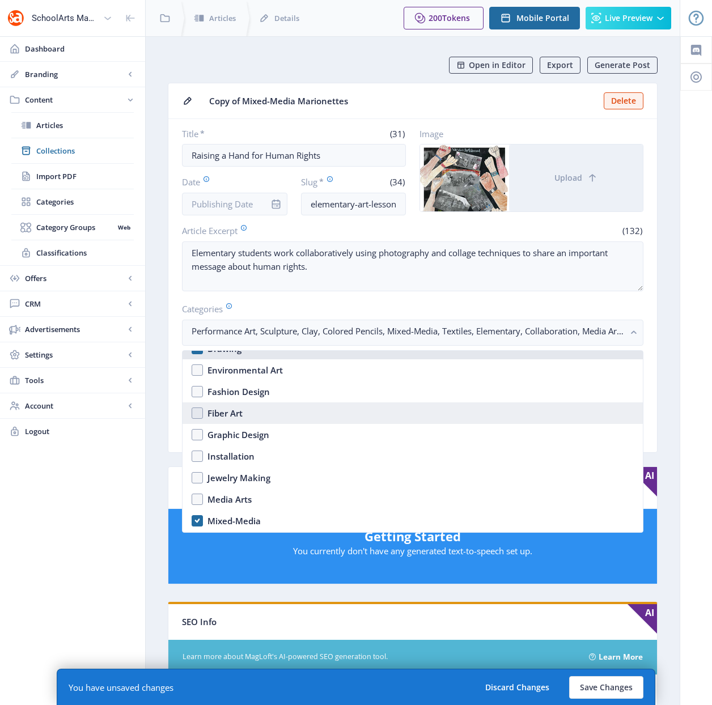
scroll to position [1105, 0]
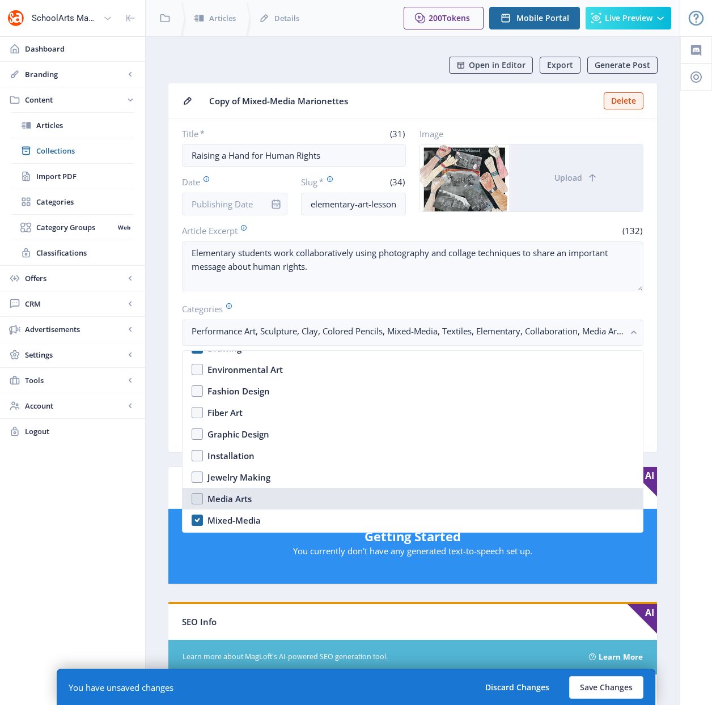
click at [202, 496] on nb-option "Media Arts" at bounding box center [412, 499] width 460 height 22
checkbox input "true"
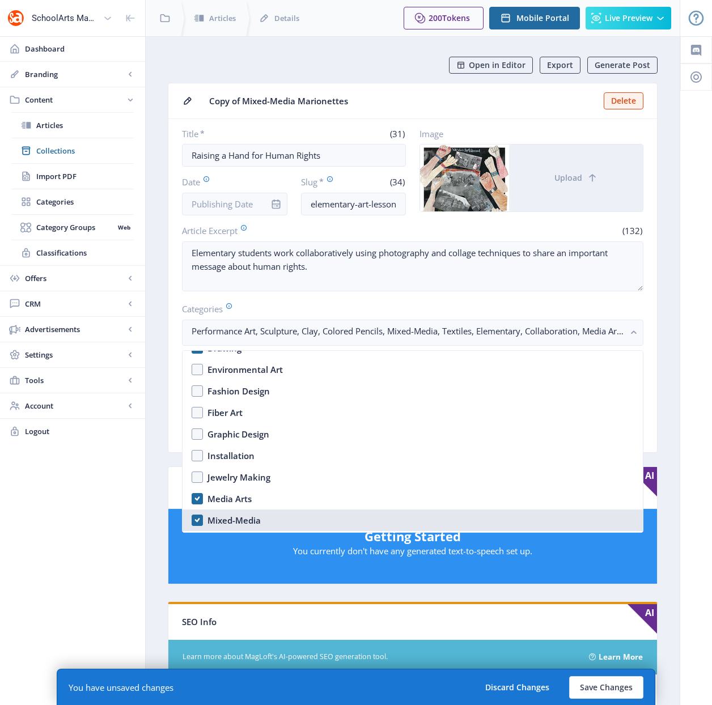
click at [197, 518] on nb-option "Mixed-Media" at bounding box center [412, 520] width 460 height 22
checkbox input "false"
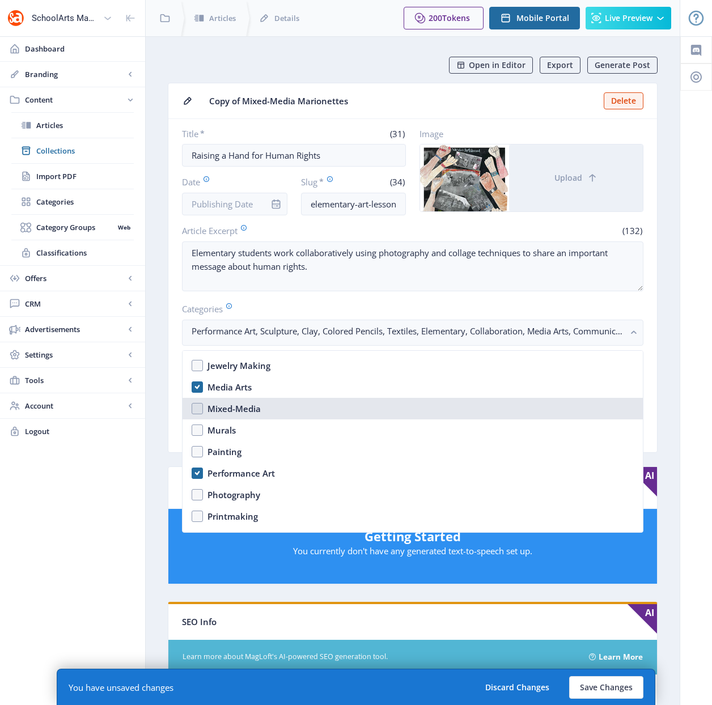
scroll to position [1238, 0]
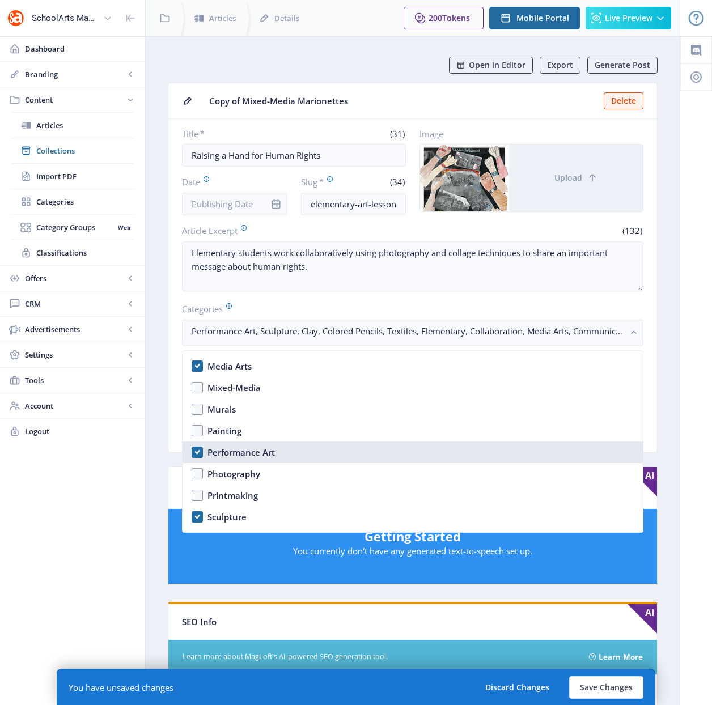
click at [194, 449] on nb-option "Performance Art" at bounding box center [412, 452] width 460 height 22
checkbox input "false"
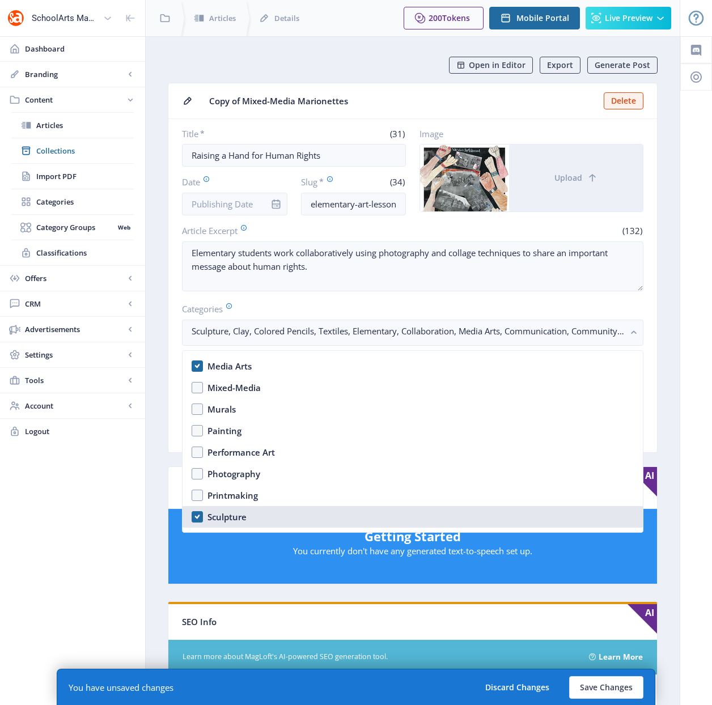
click at [197, 518] on nb-option "Sculpture" at bounding box center [412, 517] width 460 height 22
checkbox input "false"
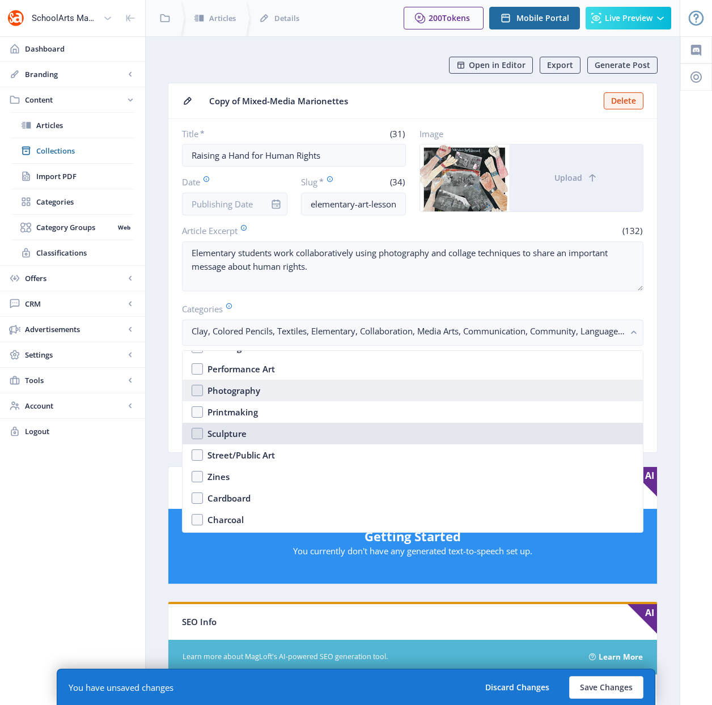
scroll to position [1368, 0]
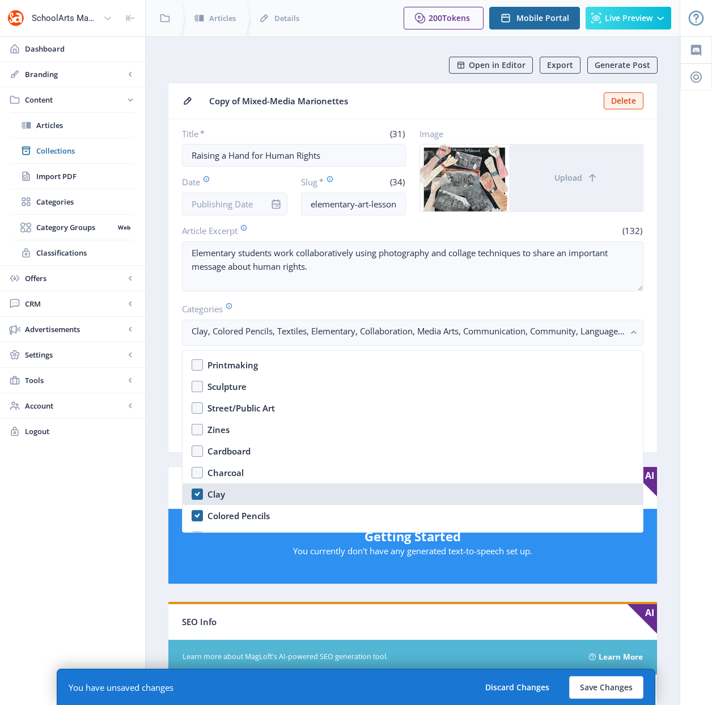
click at [193, 492] on nb-option "Clay" at bounding box center [412, 494] width 460 height 22
checkbox input "false"
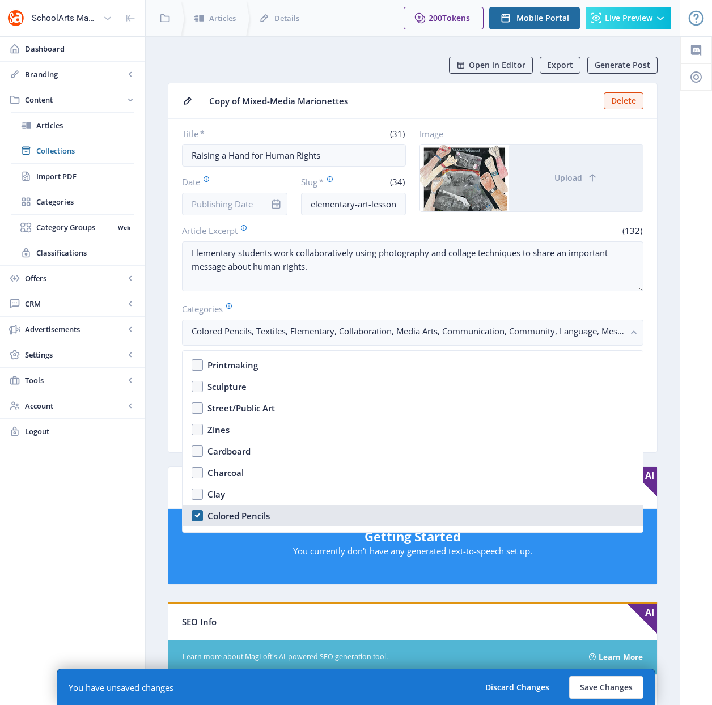
click at [197, 515] on nb-option "Colored Pencils" at bounding box center [412, 516] width 460 height 22
checkbox input "true"
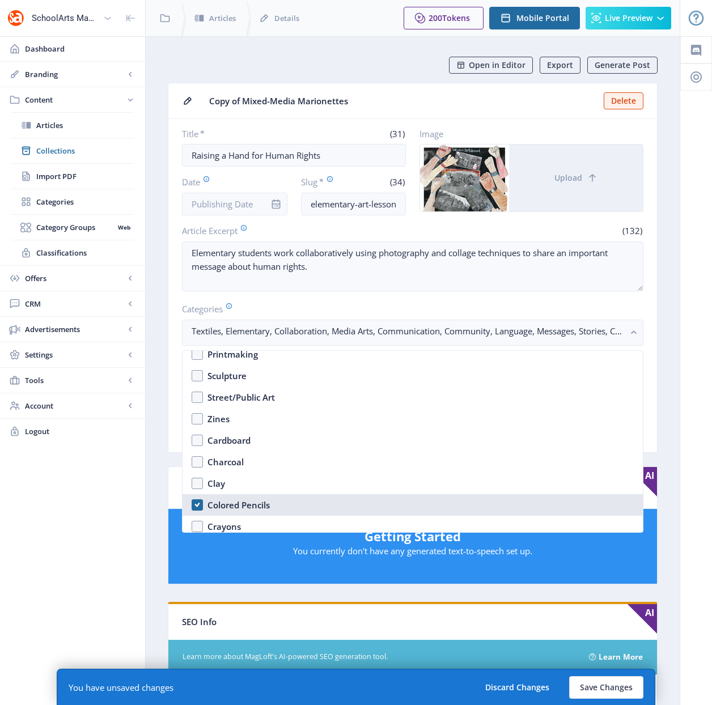
scroll to position [1424, 0]
click at [198, 502] on nb-option "Digital" at bounding box center [412, 503] width 460 height 22
checkbox input "true"
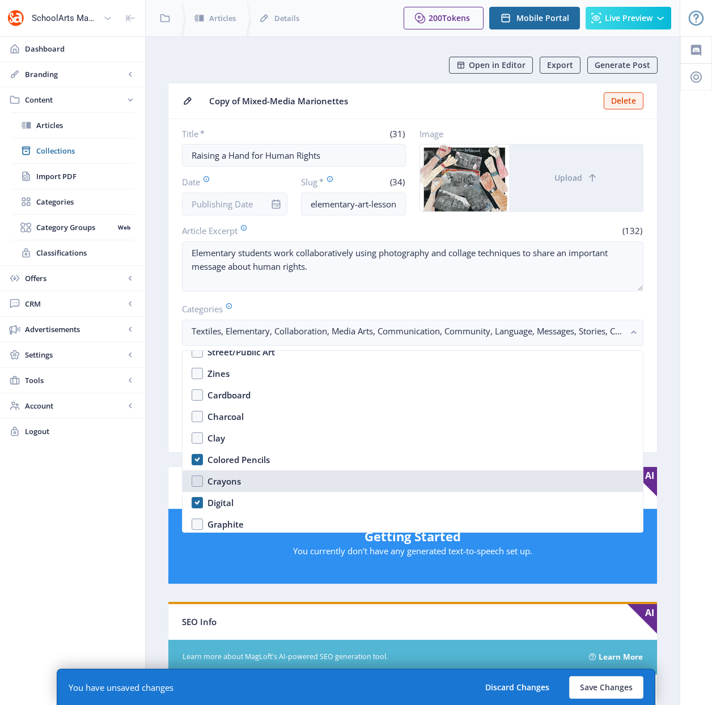
click at [197, 481] on nb-option "Crayons" at bounding box center [412, 481] width 460 height 22
checkbox input "true"
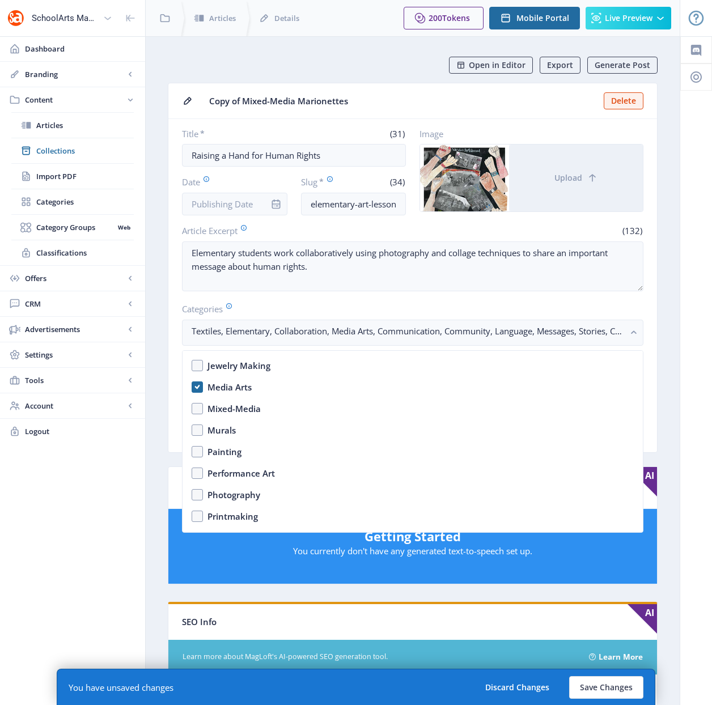
scroll to position [1182, 0]
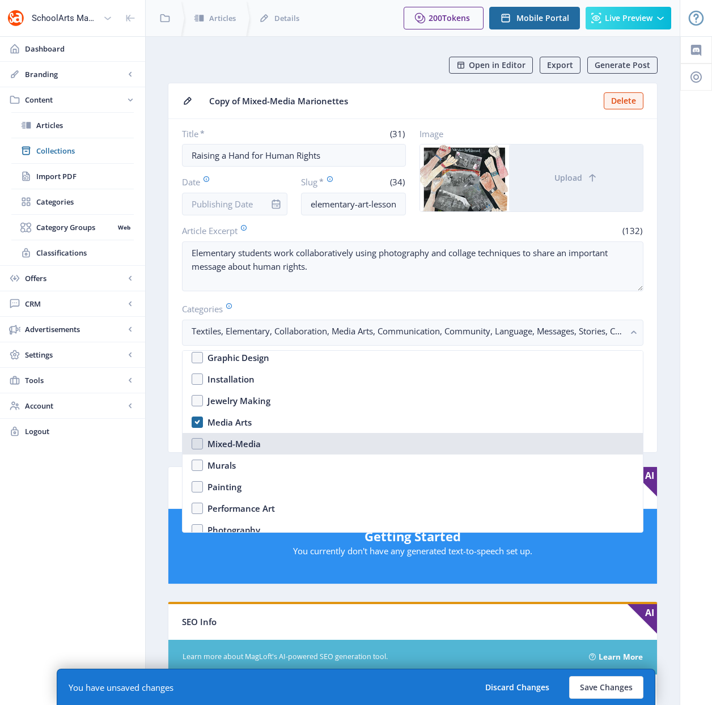
click at [195, 444] on nb-option "Mixed-Media" at bounding box center [412, 444] width 460 height 22
checkbox input "true"
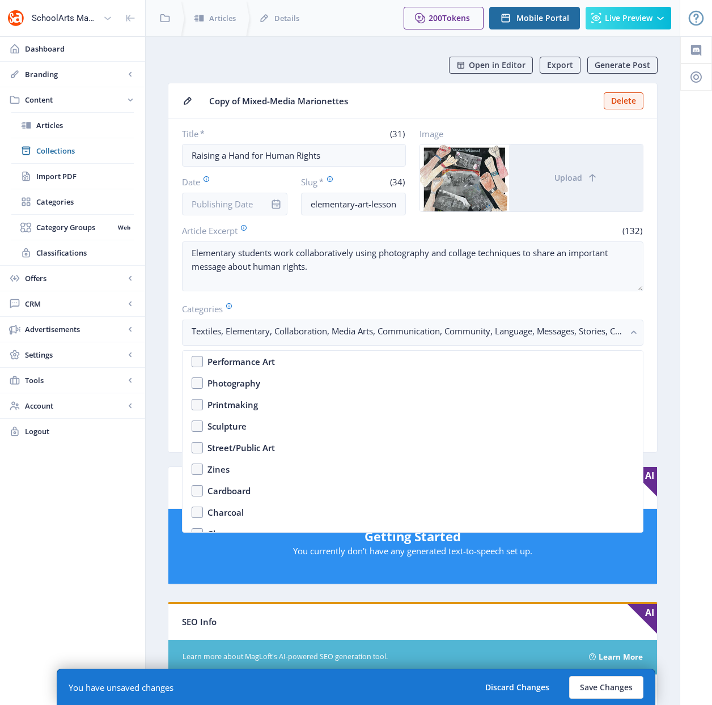
scroll to position [1541, 0]
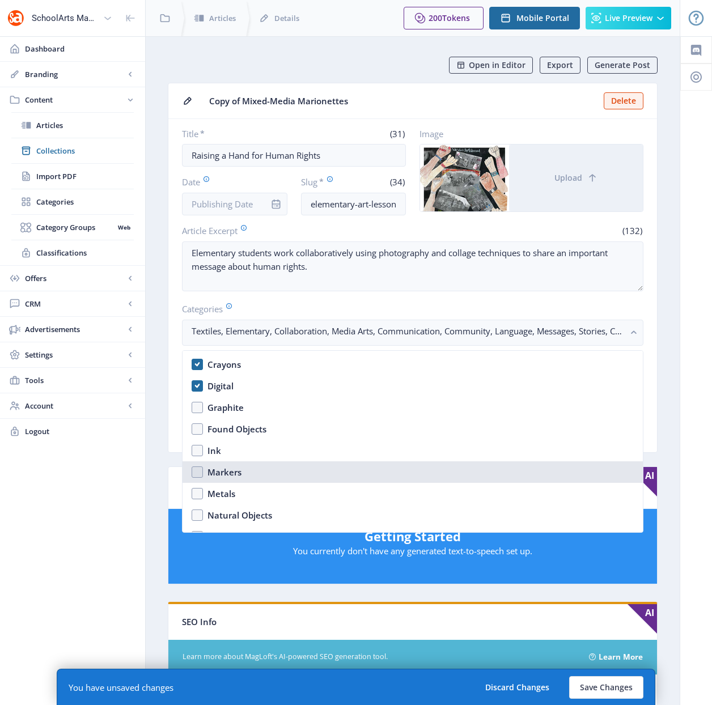
click at [193, 473] on nb-option "Markers" at bounding box center [412, 472] width 460 height 22
checkbox input "true"
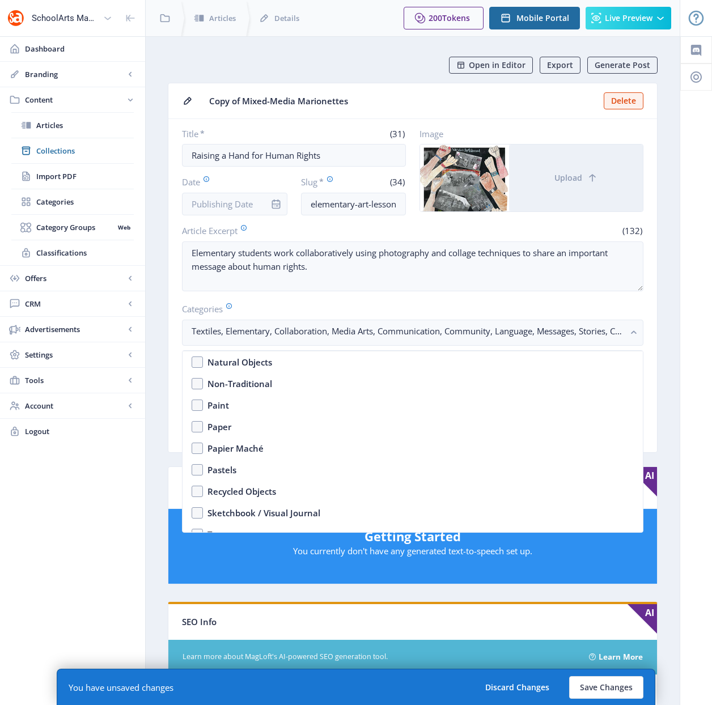
scroll to position [1696, 0]
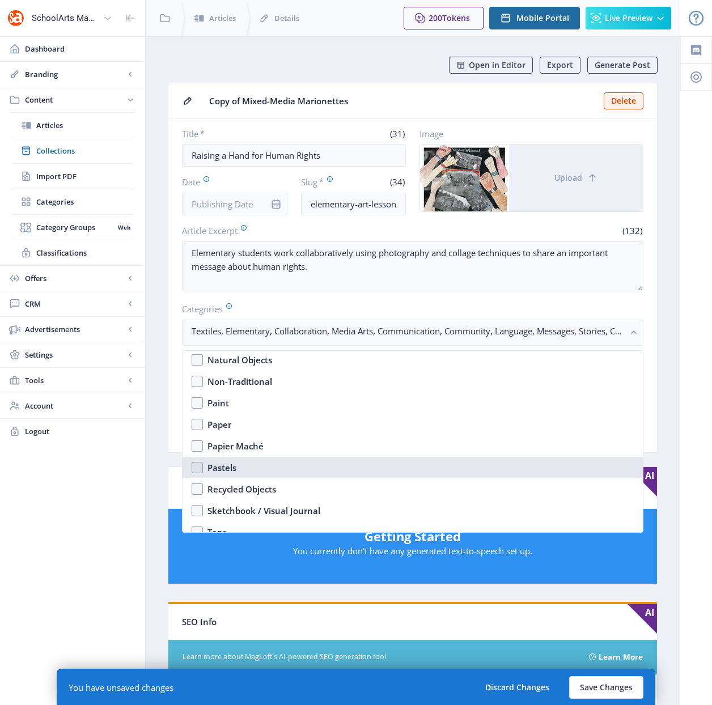
click at [199, 468] on nb-option "Pastels" at bounding box center [412, 468] width 460 height 22
checkbox input "true"
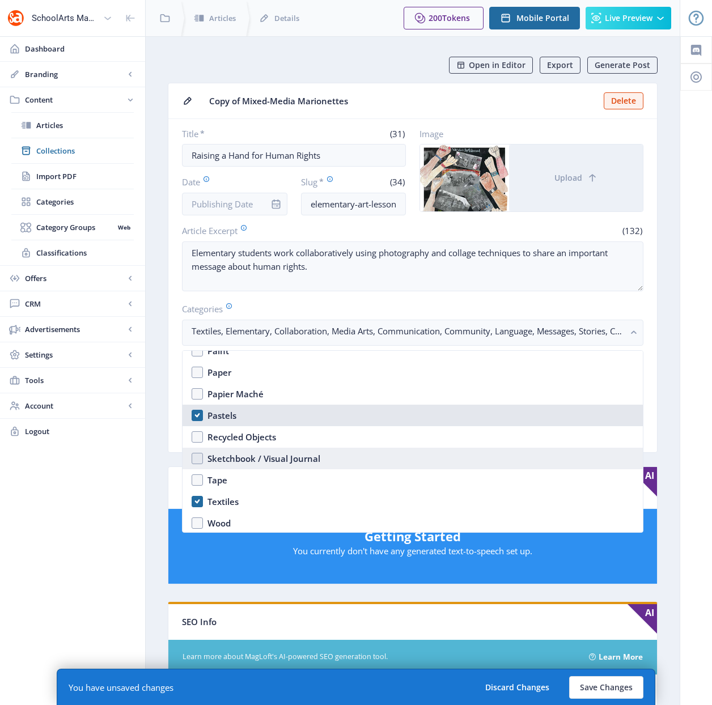
scroll to position [1771, 0]
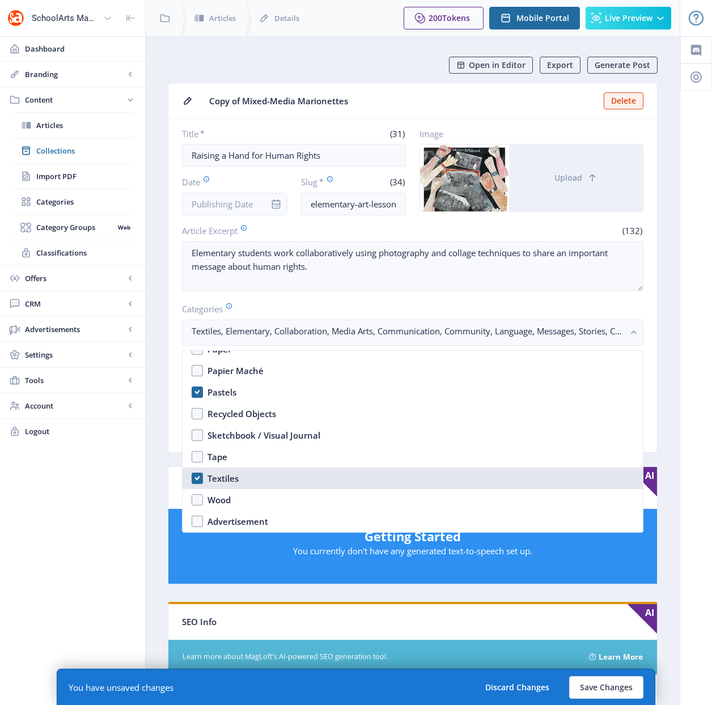
click at [199, 479] on nb-option "Textiles" at bounding box center [412, 479] width 460 height 22
checkbox input "false"
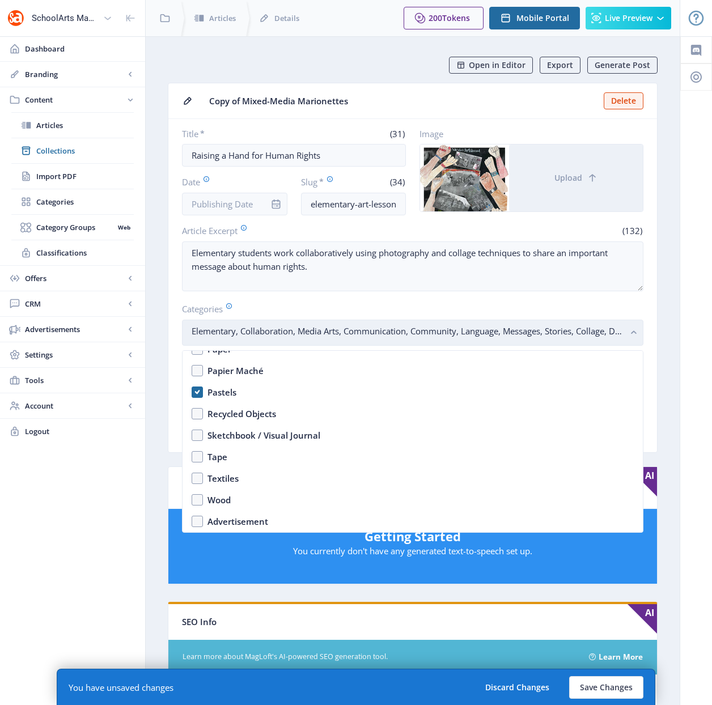
click at [632, 332] on icon "button" at bounding box center [633, 332] width 5 height 3
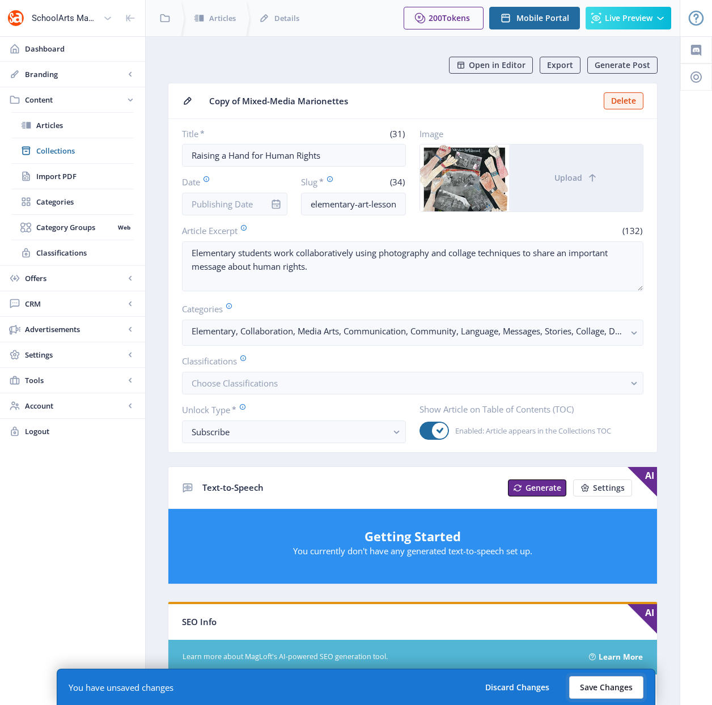
click at [589, 687] on button "Save Changes" at bounding box center [606, 687] width 74 height 23
click at [610, 685] on button "Save Changes" at bounding box center [606, 687] width 74 height 23
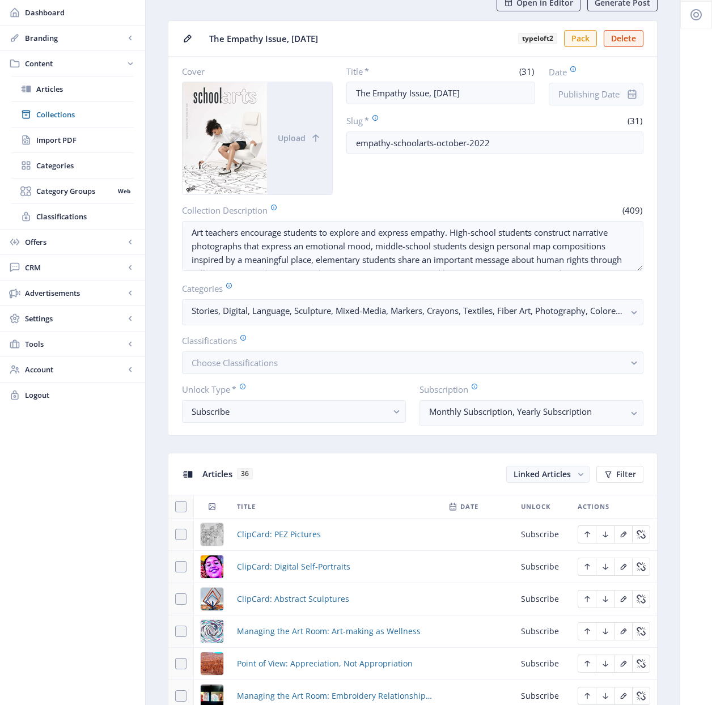
scroll to position [346, 0]
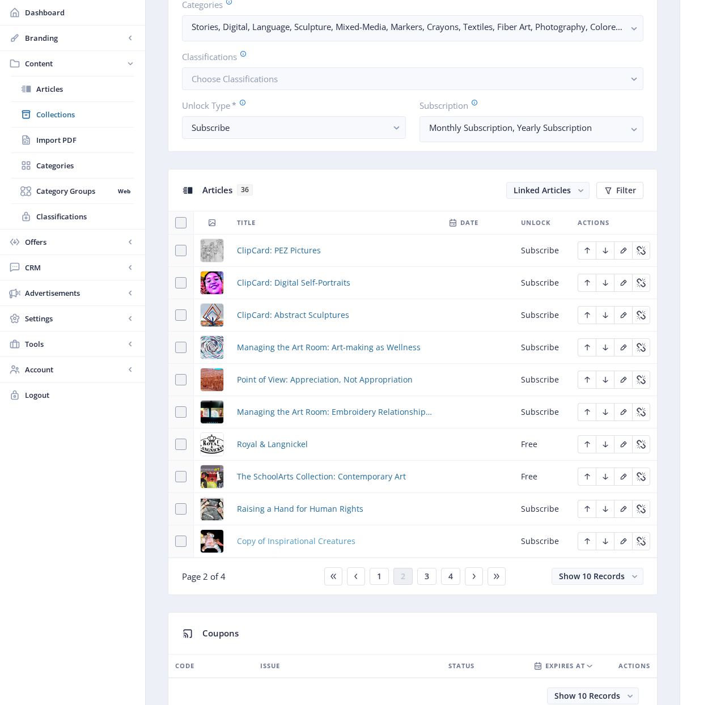
click at [285, 539] on span "Copy of Inspirational Creatures" at bounding box center [296, 541] width 118 height 14
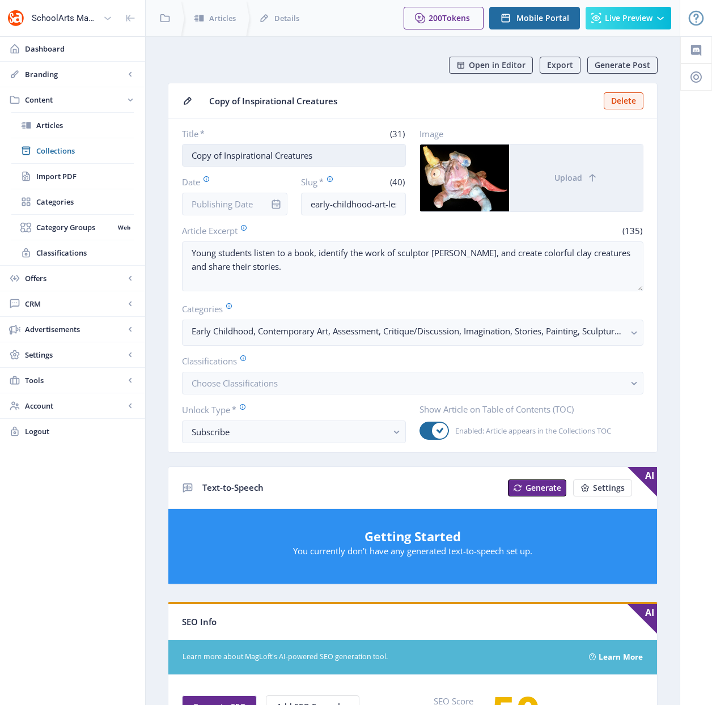
click at [319, 160] on input "Copy of Inspirational Creatures" at bounding box center [294, 155] width 224 height 23
click at [320, 160] on input "Copy of Inspirational Creatures" at bounding box center [294, 155] width 224 height 23
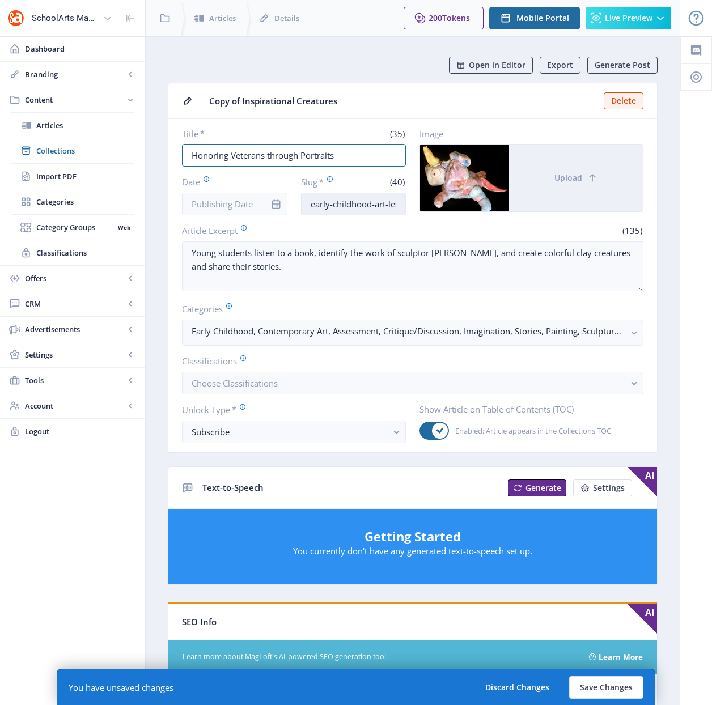
type input "Honoring Veterans through Portraits"
drag, startPoint x: 369, startPoint y: 206, endPoint x: 271, endPoint y: 203, distance: 98.6
click at [271, 203] on div "Date Slug * (40) early-childhood-art-lessonclay-1122-1kq8" at bounding box center [294, 196] width 224 height 40
drag, startPoint x: 387, startPoint y: 203, endPoint x: 401, endPoint y: 203, distance: 13.6
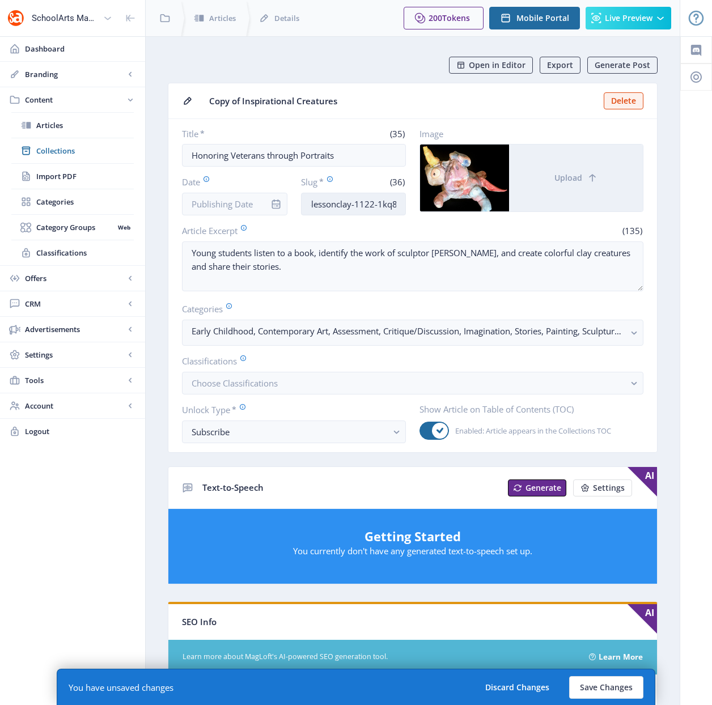
click at [401, 203] on input "high-school-art-lessonclay-1122-1kq8" at bounding box center [353, 204] width 105 height 23
click at [400, 203] on input "high-school-art-lessonclay-1122-1kq8" at bounding box center [353, 204] width 105 height 23
drag, startPoint x: 379, startPoint y: 206, endPoint x: 337, endPoint y: 206, distance: 41.9
click at [337, 206] on input "high-school-art-lessonclay-1122-1kq8" at bounding box center [353, 204] width 105 height 23
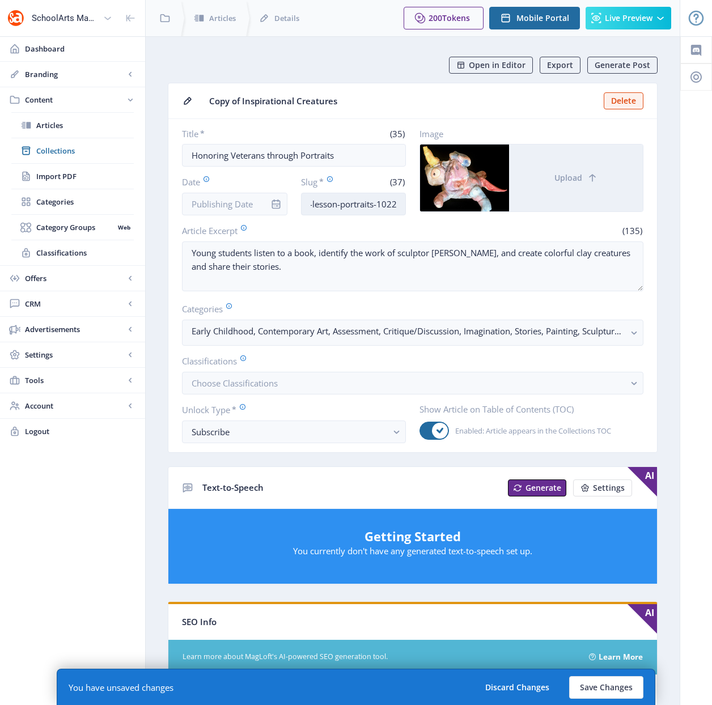
type input "high-school-art-lesson-portraits-1022"
drag, startPoint x: 382, startPoint y: 205, endPoint x: 405, endPoint y: 205, distance: 23.2
click at [405, 205] on input "high-school-art-lesson-portraits-1022" at bounding box center [353, 204] width 105 height 23
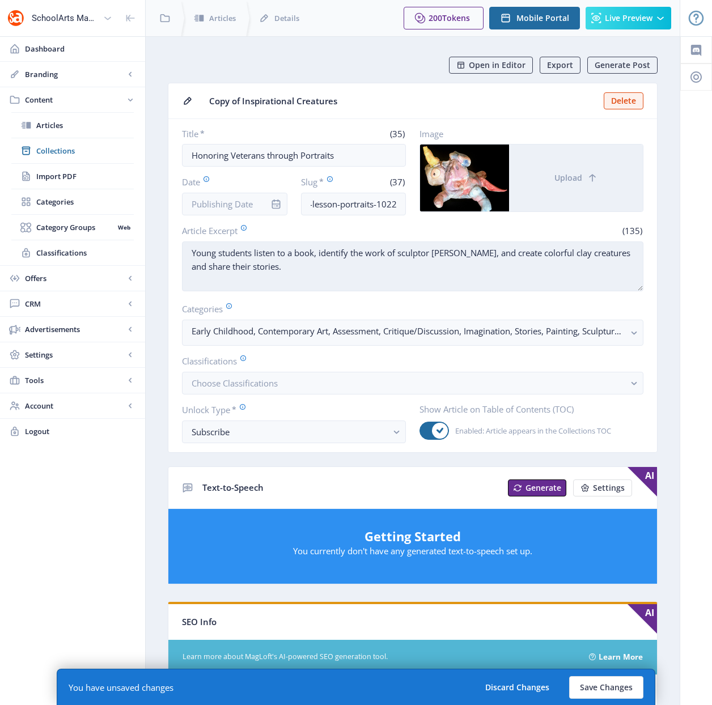
scroll to position [0, 0]
click at [334, 279] on textarea "Young students listen to a book, identify the work of sculptor Petra Lloyd, and…" at bounding box center [412, 266] width 461 height 50
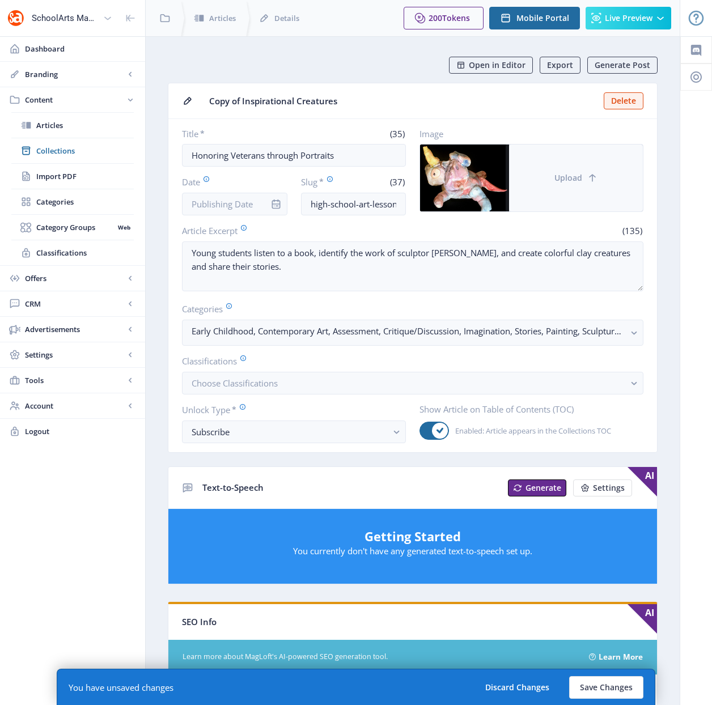
click at [570, 176] on span "Upload" at bounding box center [568, 177] width 28 height 9
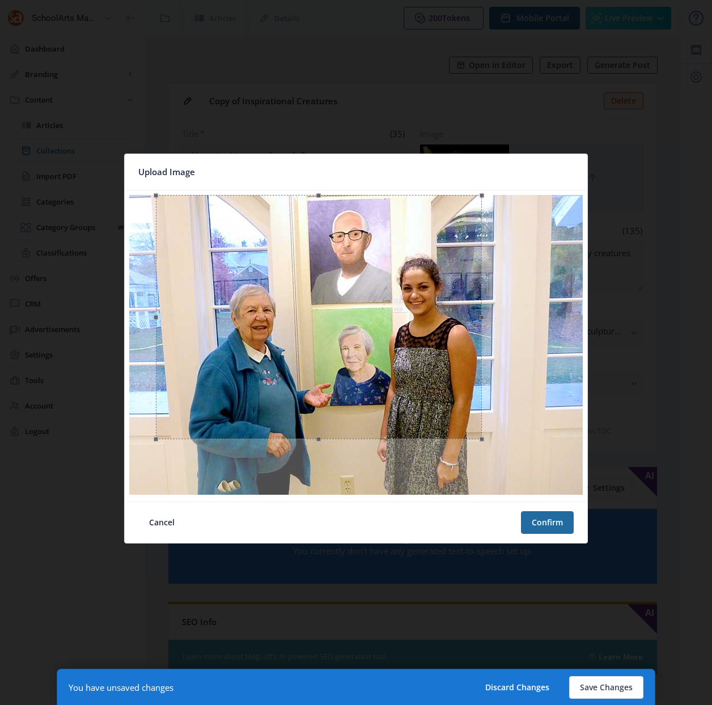
drag, startPoint x: 555, startPoint y: 494, endPoint x: 480, endPoint y: 437, distance: 93.5
click at [480, 437] on span at bounding box center [481, 439] width 5 height 5
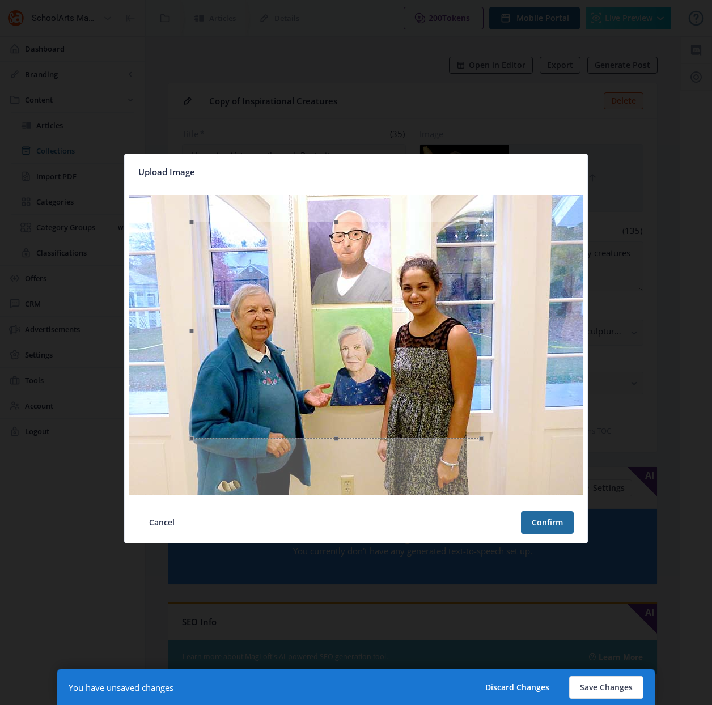
drag, startPoint x: 155, startPoint y: 196, endPoint x: 190, endPoint y: 227, distance: 47.8
click at [192, 227] on div at bounding box center [336, 330] width 289 height 217
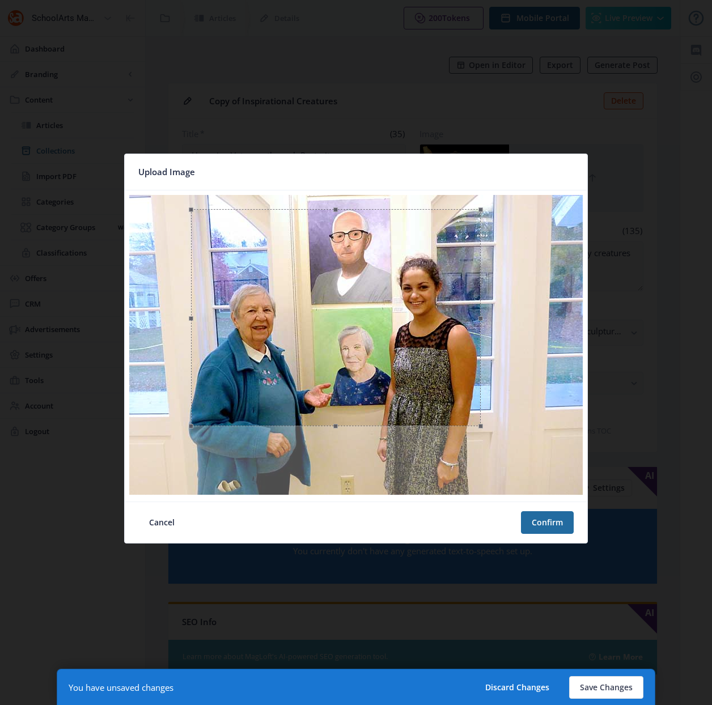
drag, startPoint x: 316, startPoint y: 324, endPoint x: 316, endPoint y: 312, distance: 11.9
click at [316, 312] on div at bounding box center [335, 317] width 289 height 217
click at [550, 522] on button "Confirm" at bounding box center [547, 522] width 53 height 23
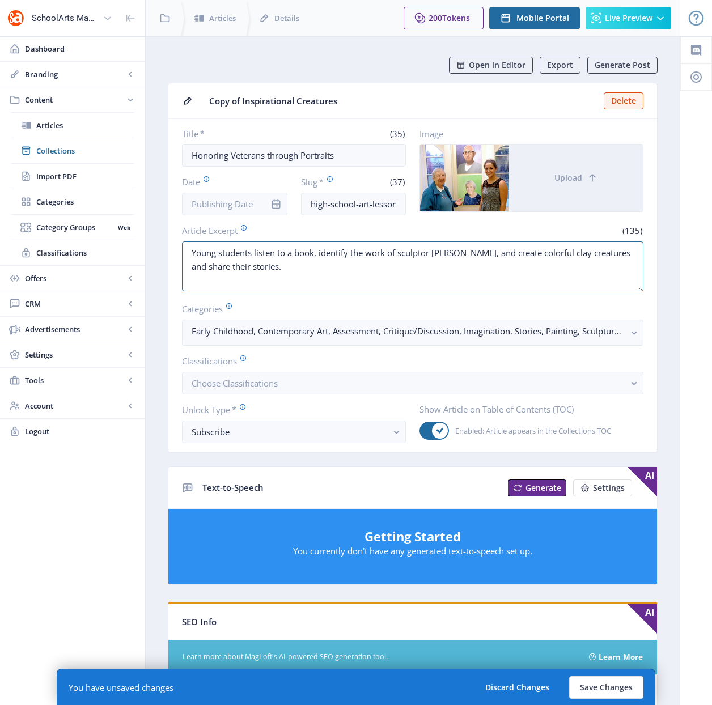
drag, startPoint x: 297, startPoint y: 267, endPoint x: 151, endPoint y: 245, distance: 147.9
click at [151, 245] on nb-layout-column "Open in Editor Export Generate Post Copy of Inspirational Creatures Delete Titl…" at bounding box center [412, 591] width 535 height 1110
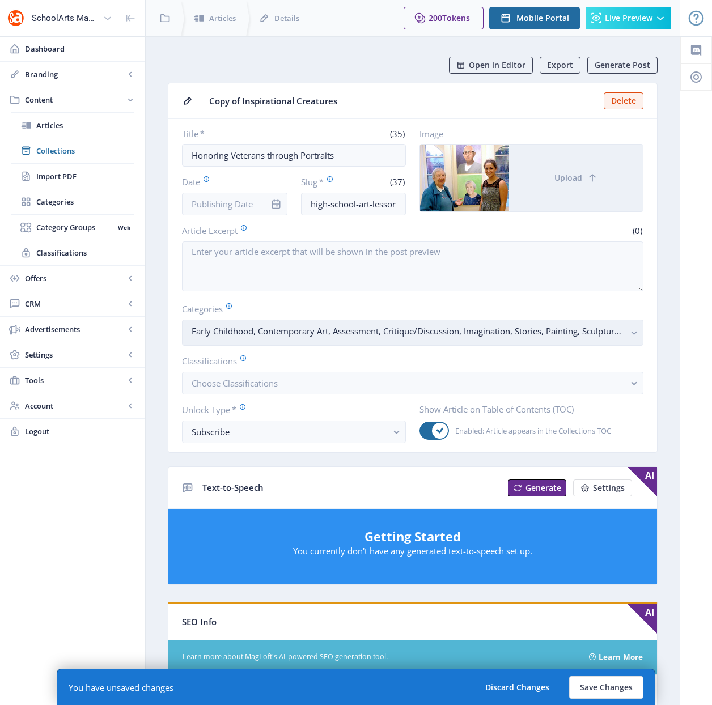
click at [630, 332] on rect "button" at bounding box center [633, 332] width 13 height 13
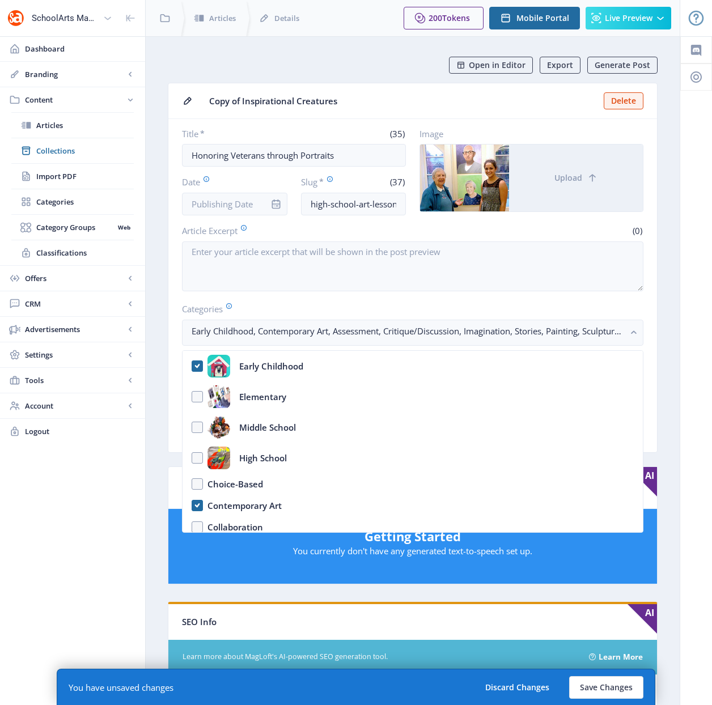
click at [197, 366] on nb-option "Early Childhood" at bounding box center [412, 366] width 460 height 31
checkbox input "false"
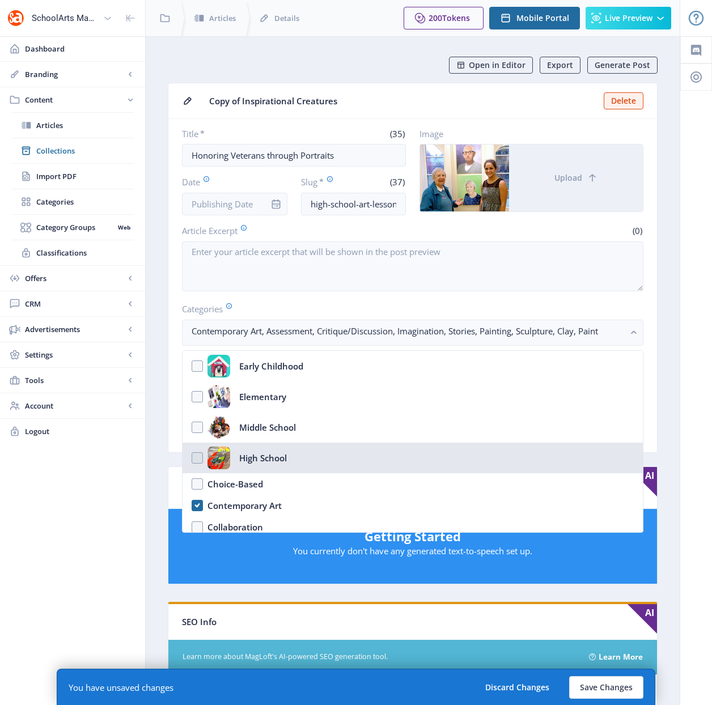
click at [193, 456] on nb-option "High School" at bounding box center [412, 458] width 460 height 31
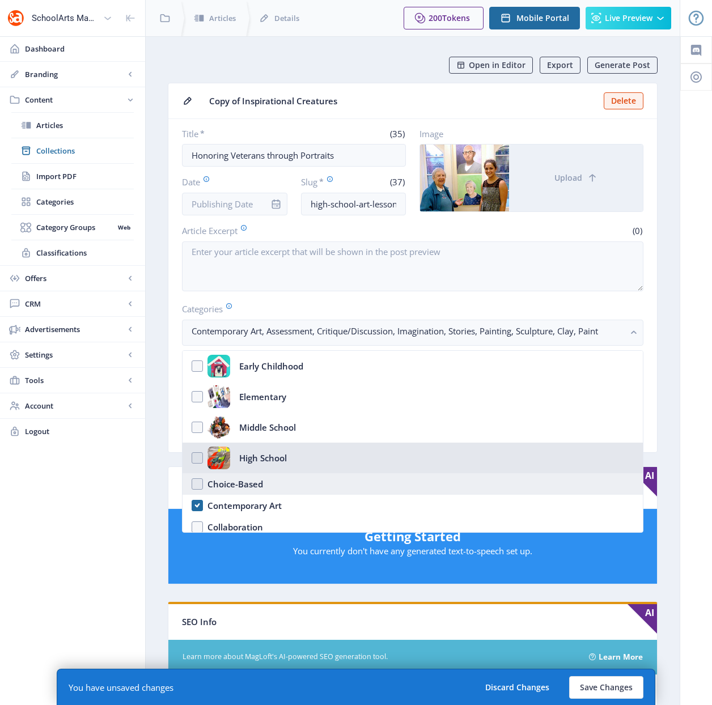
checkbox input "true"
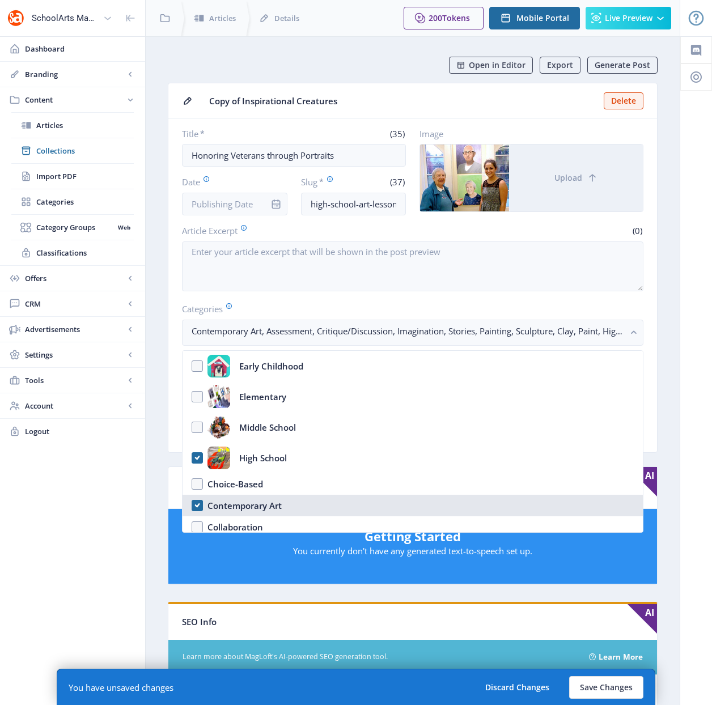
click at [197, 507] on nb-option "Contemporary Art" at bounding box center [412, 506] width 460 height 22
checkbox input "false"
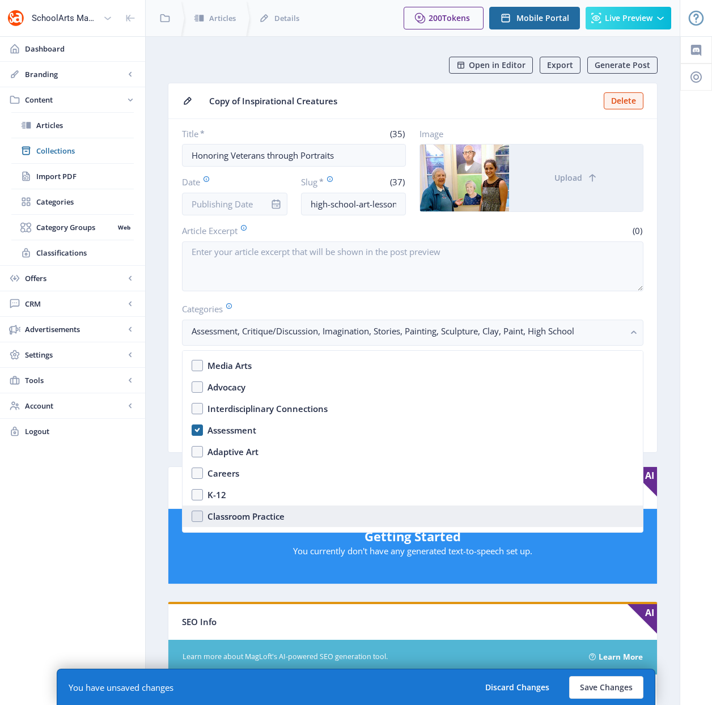
scroll to position [221, 0]
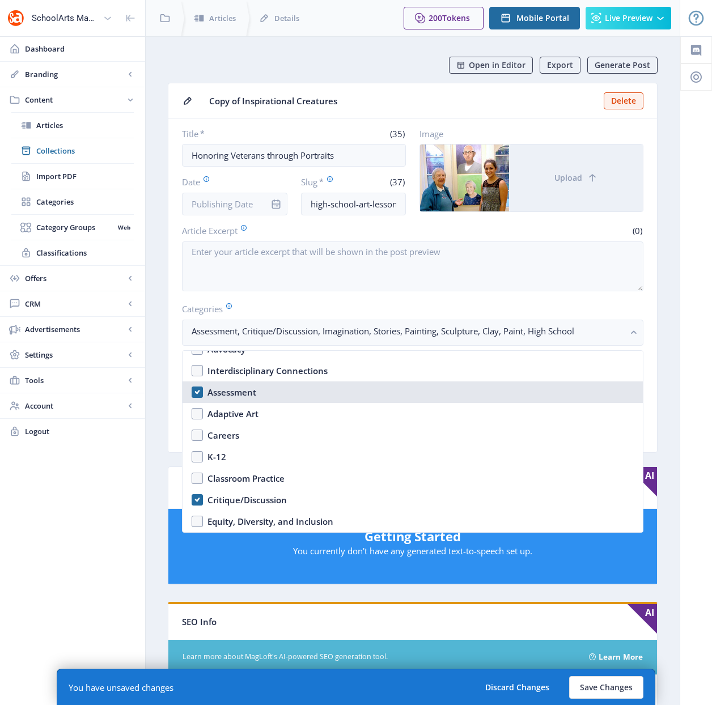
click at [198, 389] on nb-option "Assessment" at bounding box center [412, 392] width 460 height 22
checkbox input "false"
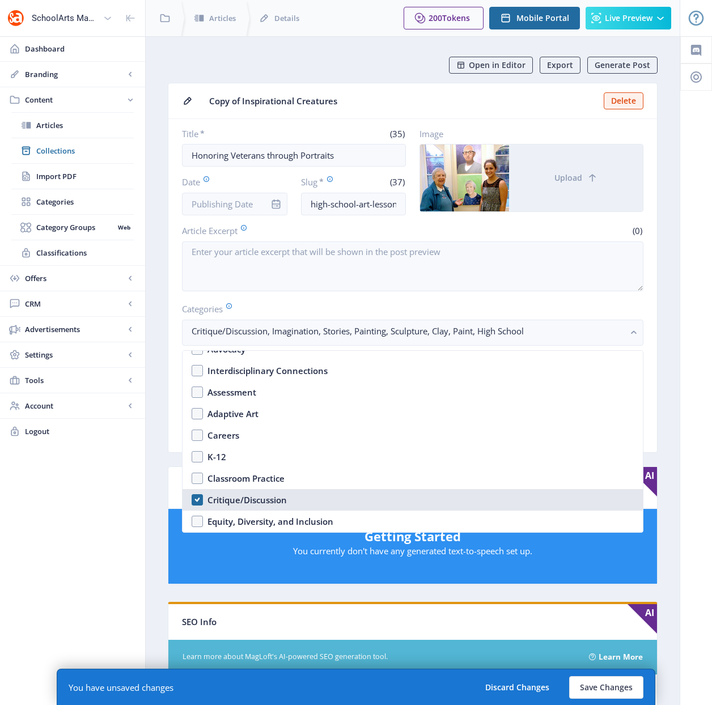
click at [198, 499] on nb-option "Critique/Discussion" at bounding box center [412, 500] width 460 height 22
checkbox input "false"
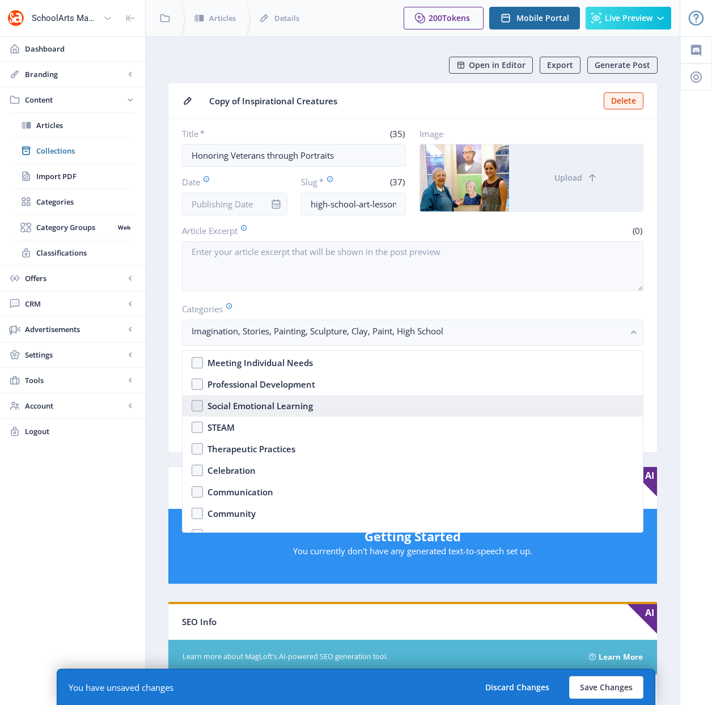
scroll to position [465, 0]
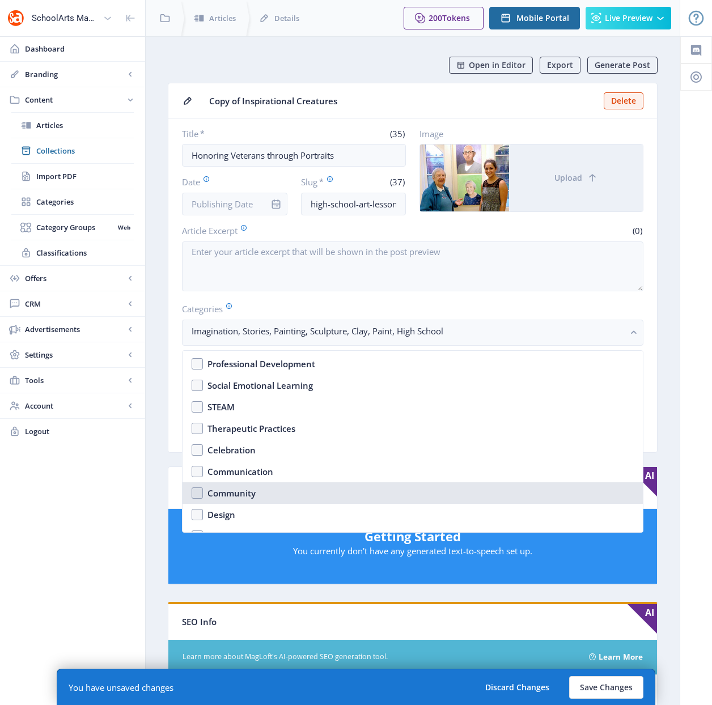
click at [195, 491] on nb-option "Community" at bounding box center [412, 493] width 460 height 22
checkbox input "true"
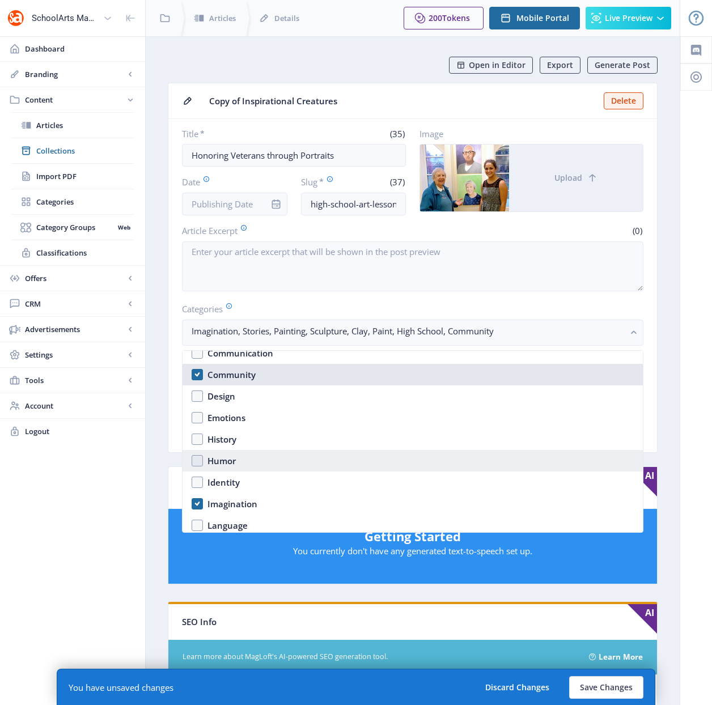
scroll to position [584, 0]
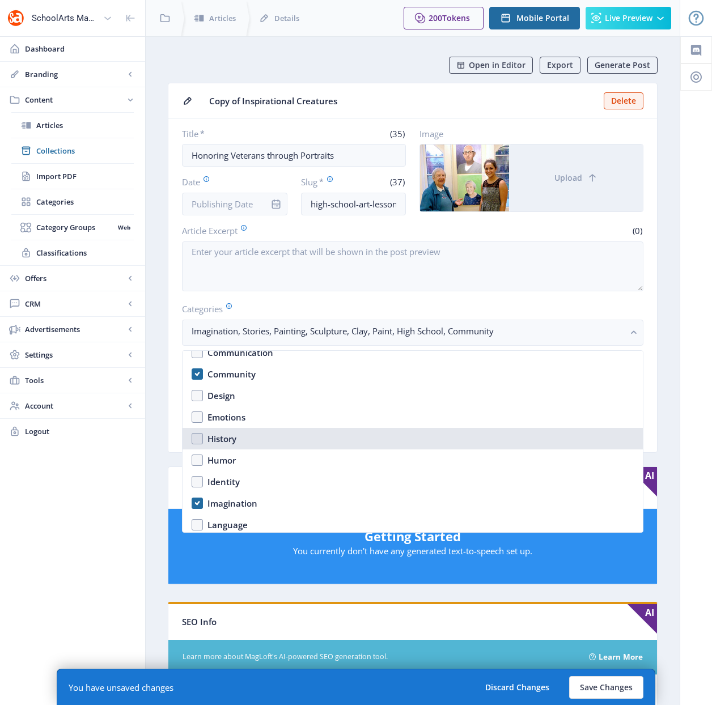
click at [199, 437] on nb-option "History" at bounding box center [412, 439] width 460 height 22
checkbox input "true"
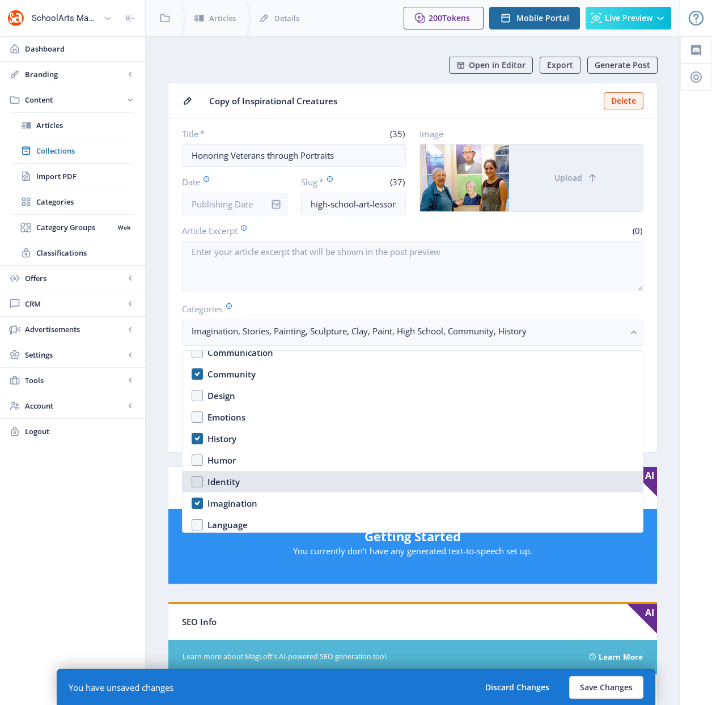
click at [196, 481] on nb-option "Identity" at bounding box center [412, 482] width 460 height 22
checkbox input "true"
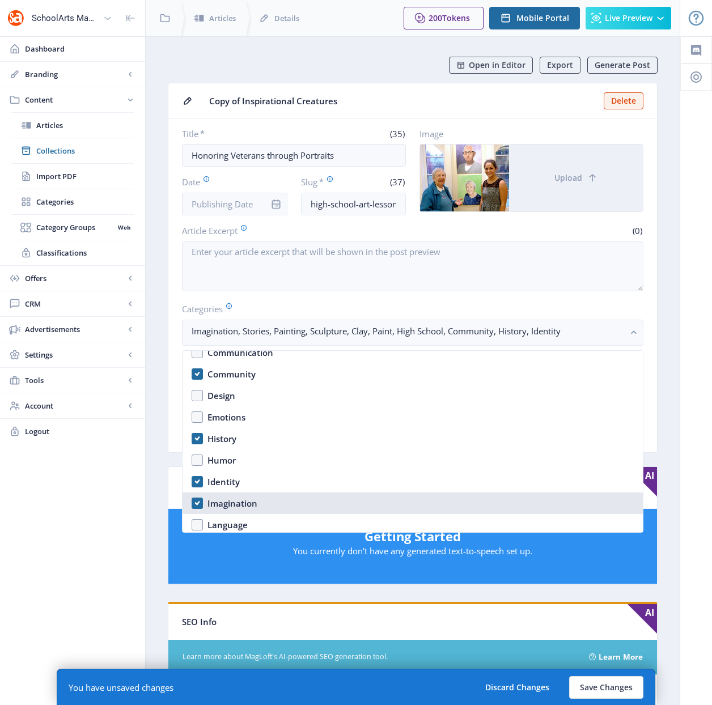
click at [198, 500] on nb-option "Imagination" at bounding box center [412, 503] width 460 height 22
checkbox input "false"
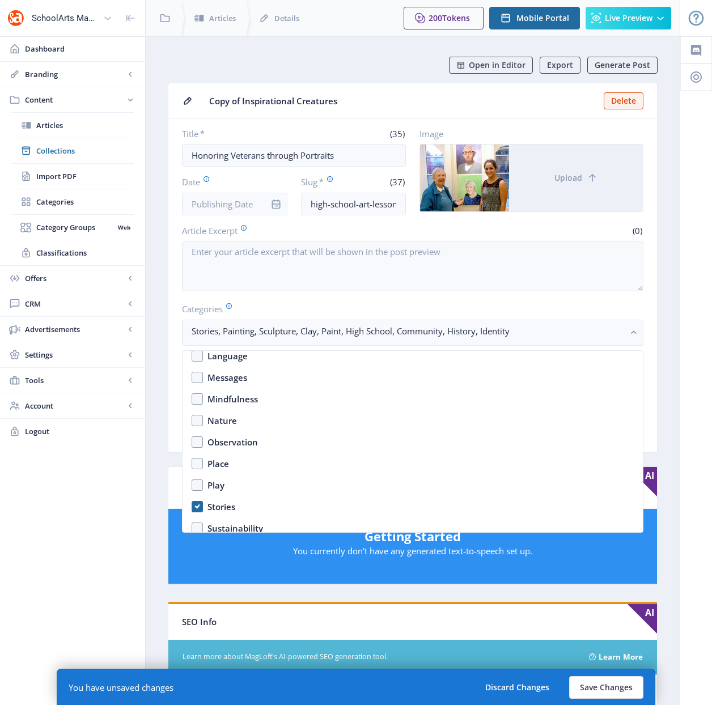
scroll to position [755, 0]
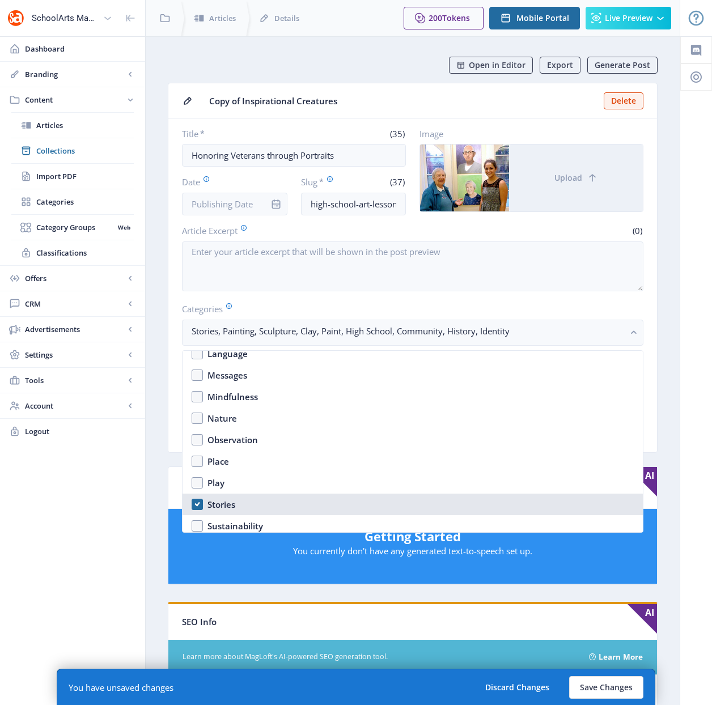
click at [196, 502] on nb-option "Stories" at bounding box center [412, 505] width 460 height 22
click at [197, 503] on nb-option "Stories" at bounding box center [412, 505] width 460 height 22
checkbox input "true"
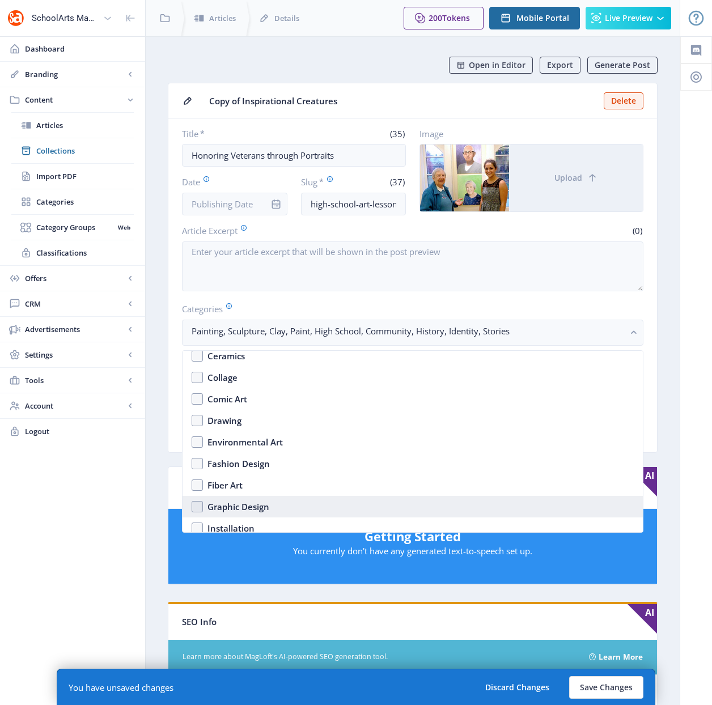
scroll to position [1035, 0]
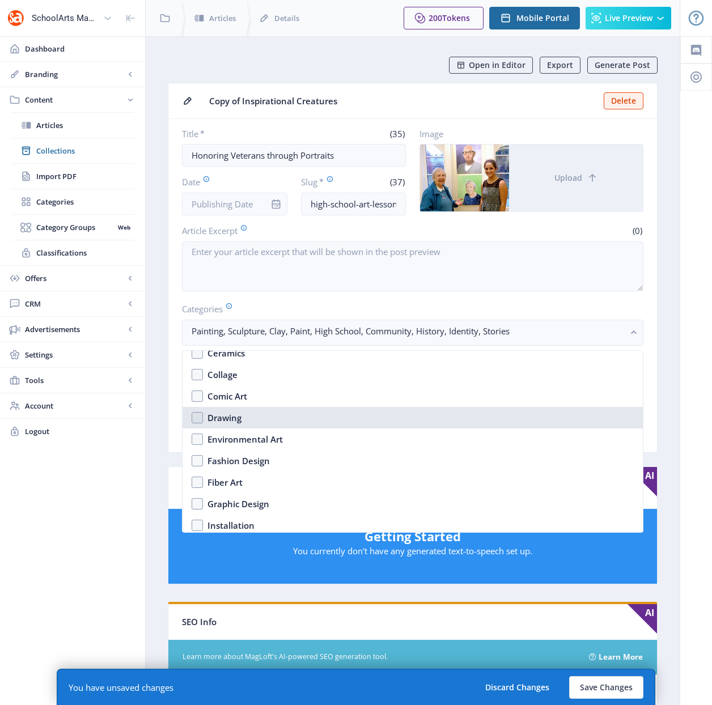
click at [198, 417] on nb-option "Drawing" at bounding box center [412, 418] width 460 height 22
checkbox input "true"
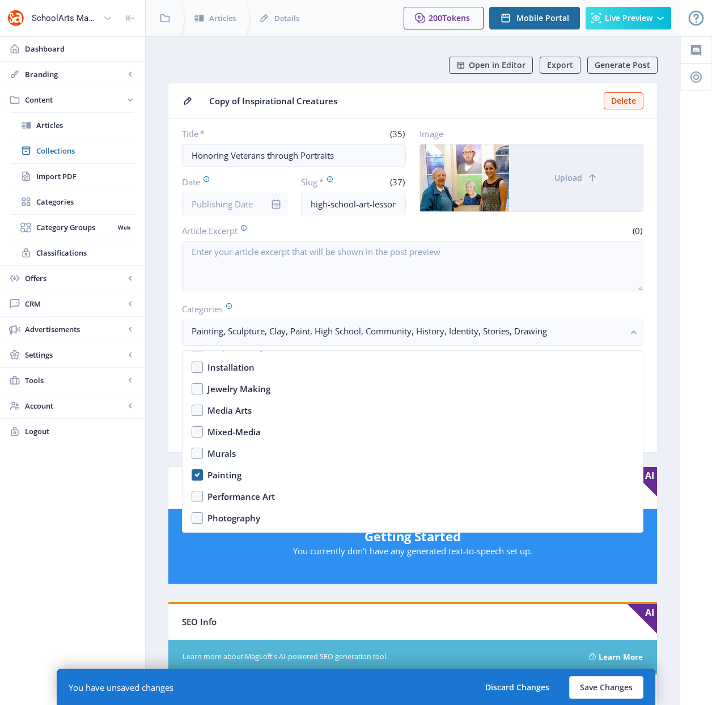
scroll to position [1229, 0]
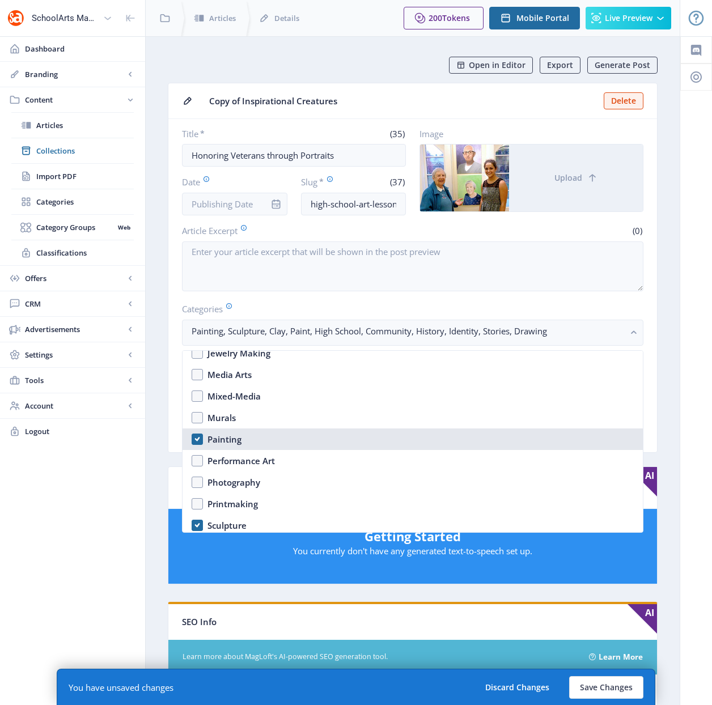
click at [199, 437] on nb-option "Painting" at bounding box center [412, 439] width 460 height 22
checkbox input "true"
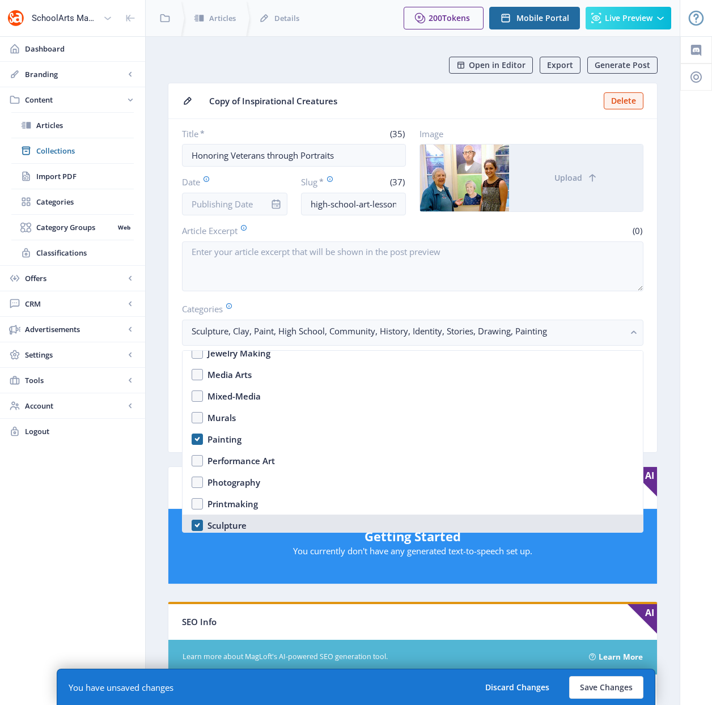
click at [198, 525] on nb-option "Sculpture" at bounding box center [412, 526] width 460 height 22
checkbox input "false"
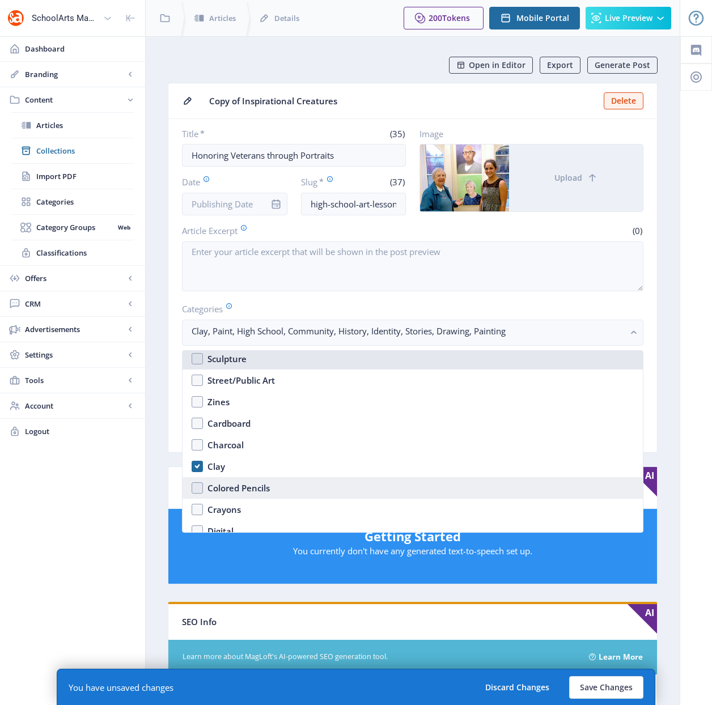
scroll to position [1403, 0]
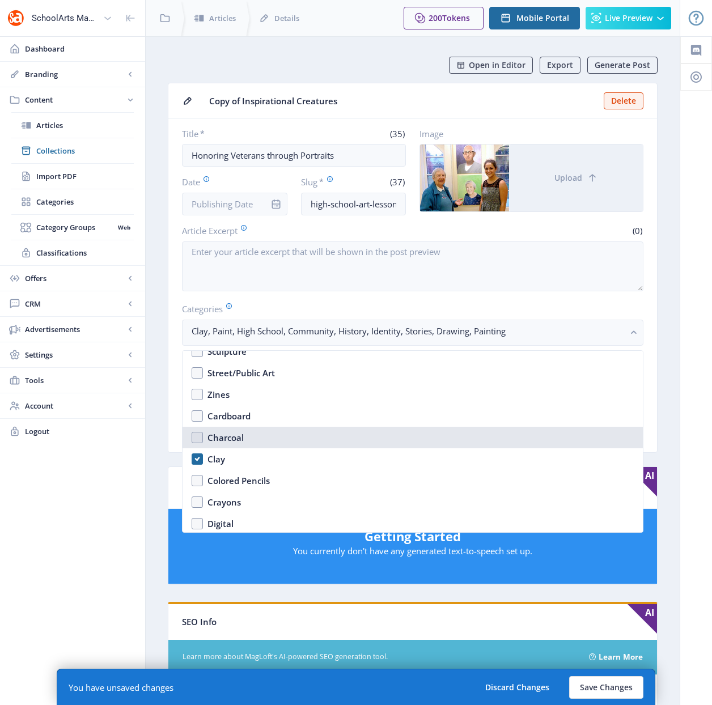
click at [197, 434] on nb-option "Charcoal" at bounding box center [412, 438] width 460 height 22
checkbox input "true"
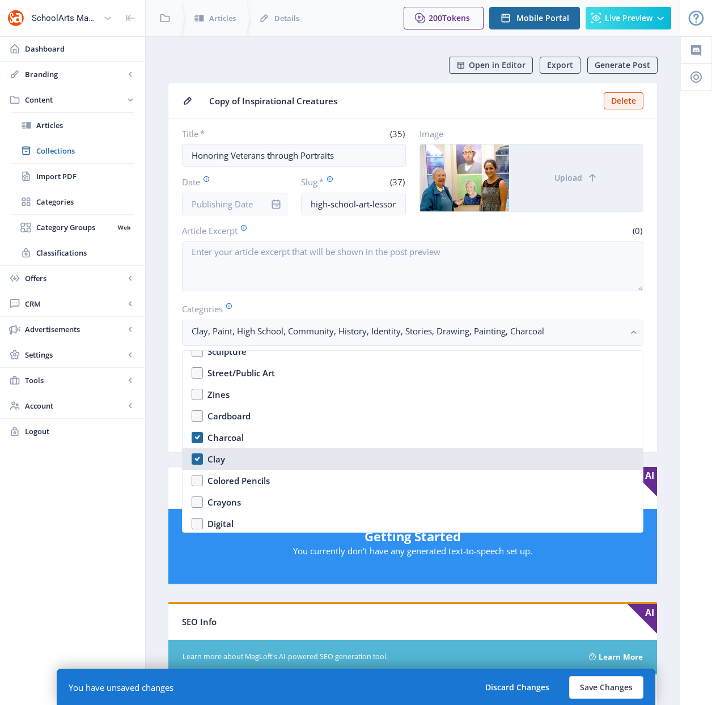
click at [198, 459] on nb-option "Clay" at bounding box center [412, 459] width 460 height 22
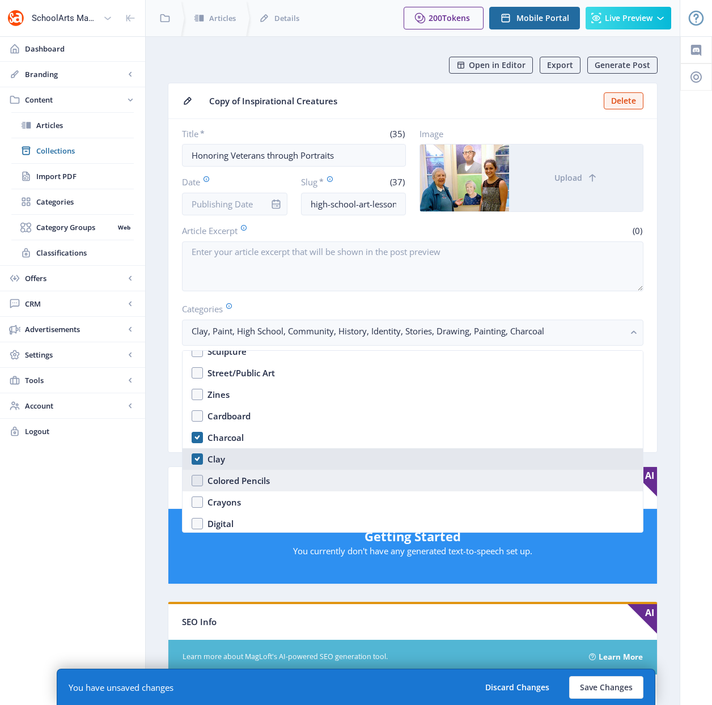
checkbox input "false"
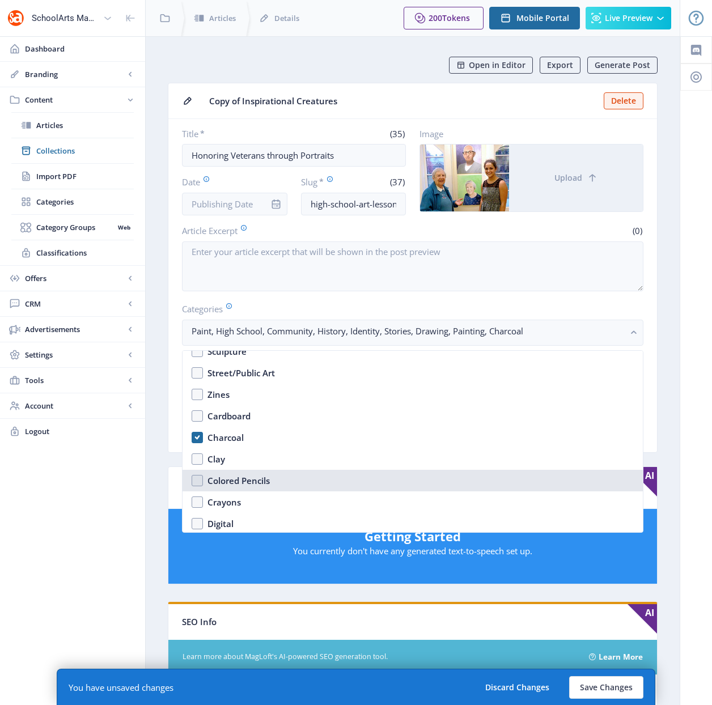
click at [197, 479] on nb-option "Colored Pencils" at bounding box center [412, 481] width 460 height 22
checkbox input "true"
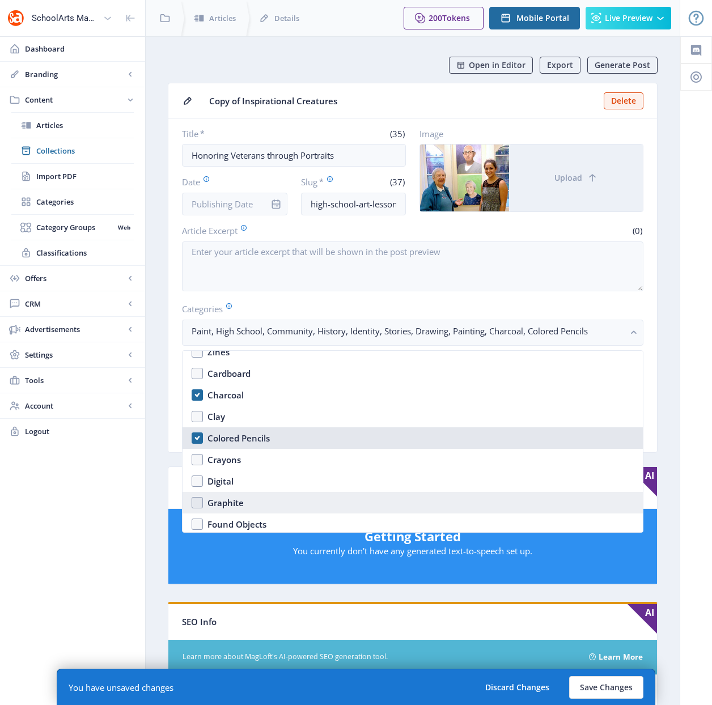
scroll to position [1448, 0]
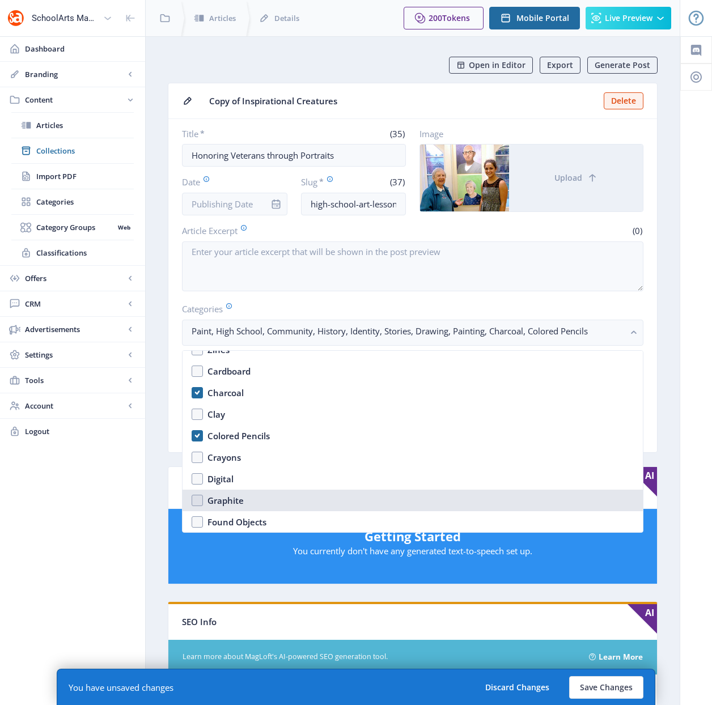
click at [197, 500] on nb-option "Graphite" at bounding box center [412, 501] width 460 height 22
checkbox input "true"
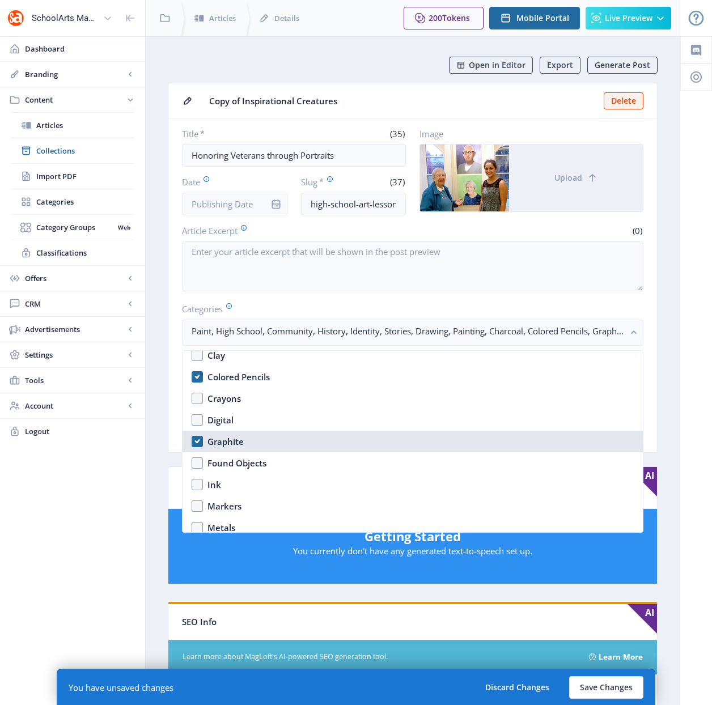
scroll to position [1584, 0]
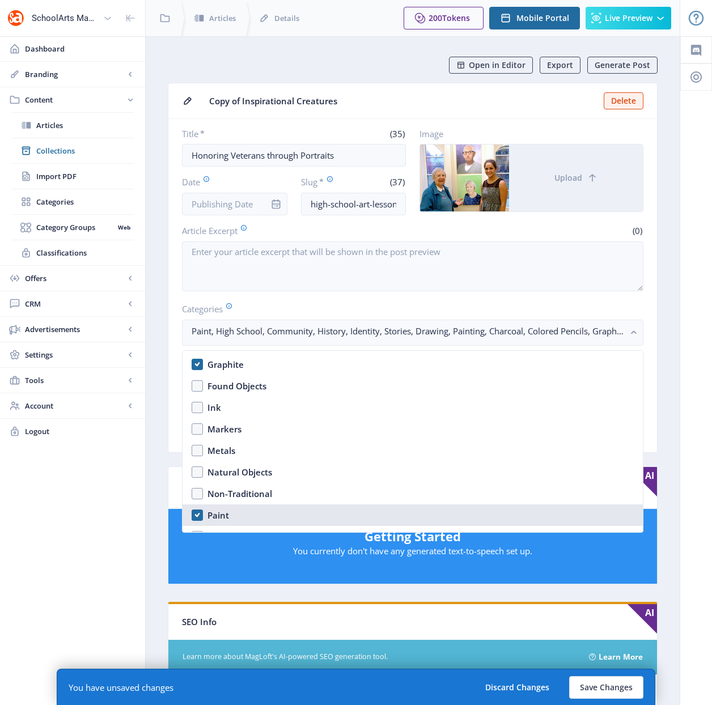
click at [197, 513] on nb-option "Paint" at bounding box center [412, 515] width 460 height 22
checkbox input "true"
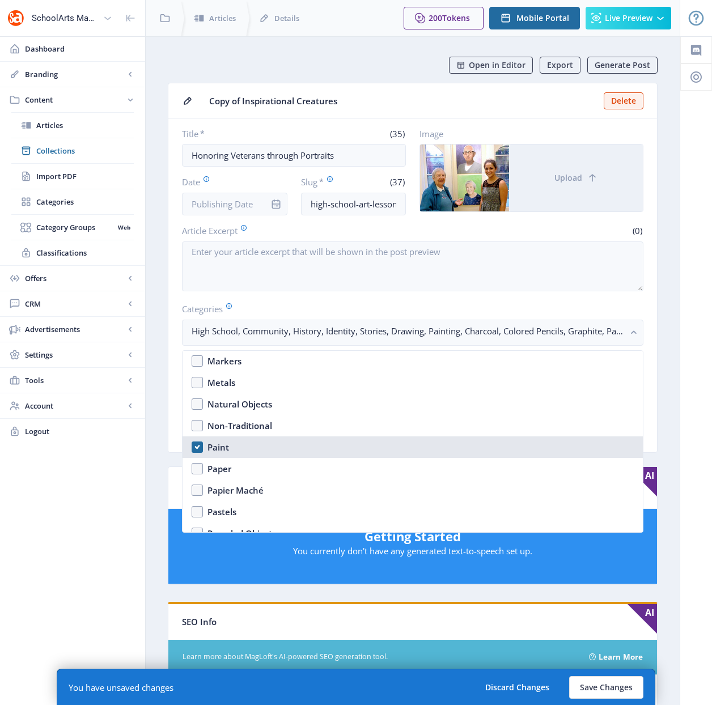
scroll to position [1771, 0]
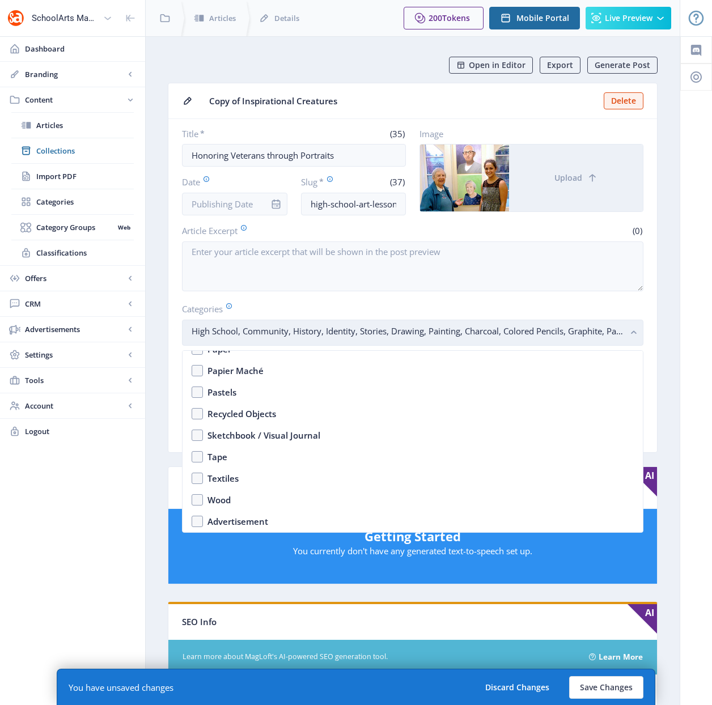
click at [636, 337] on rect "button" at bounding box center [633, 332] width 13 height 13
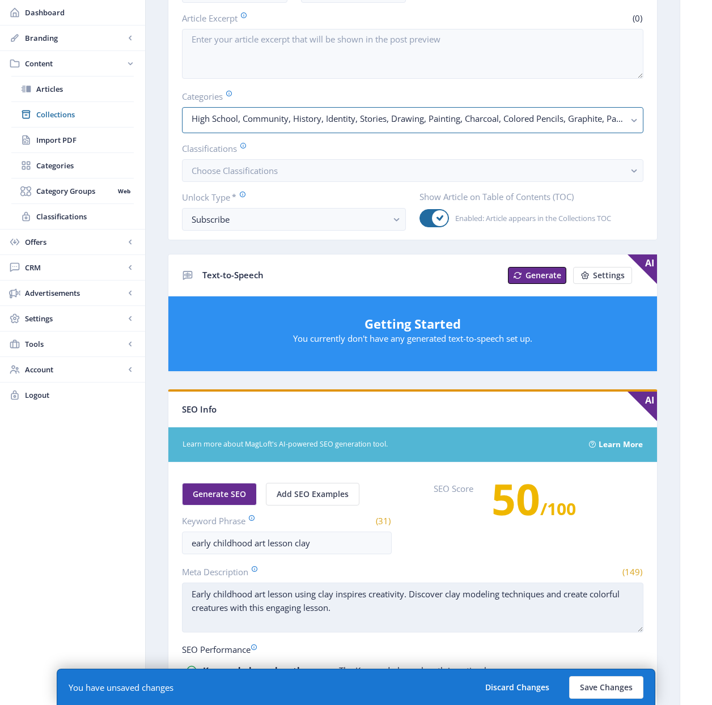
scroll to position [368, 0]
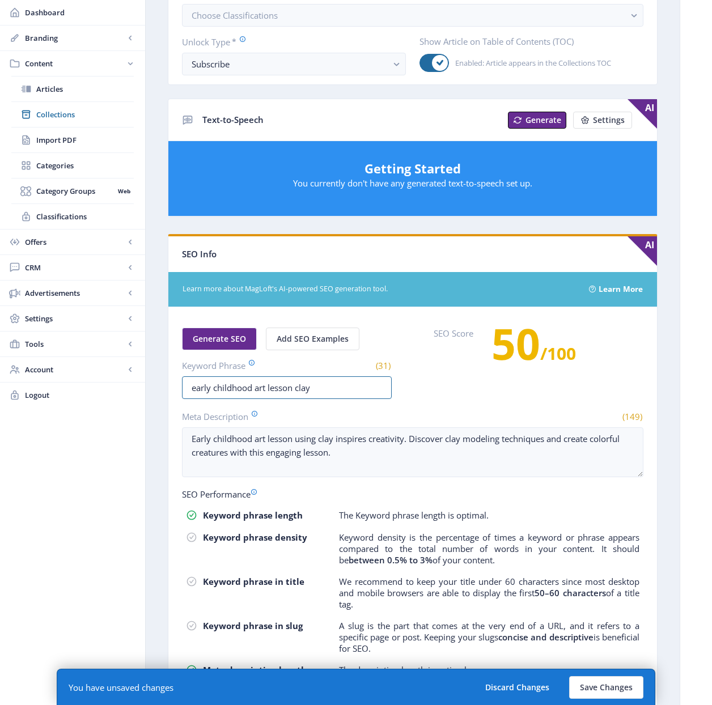
drag, startPoint x: 250, startPoint y: 386, endPoint x: 175, endPoint y: 386, distance: 75.4
click at [175, 386] on nb-card-body "Generate SEO Add SEO Examples Keyword Phrase (31) early childhood art lesson cl…" at bounding box center [412, 522] width 488 height 431
click at [291, 386] on input "high school art lesson clay" at bounding box center [287, 387] width 210 height 23
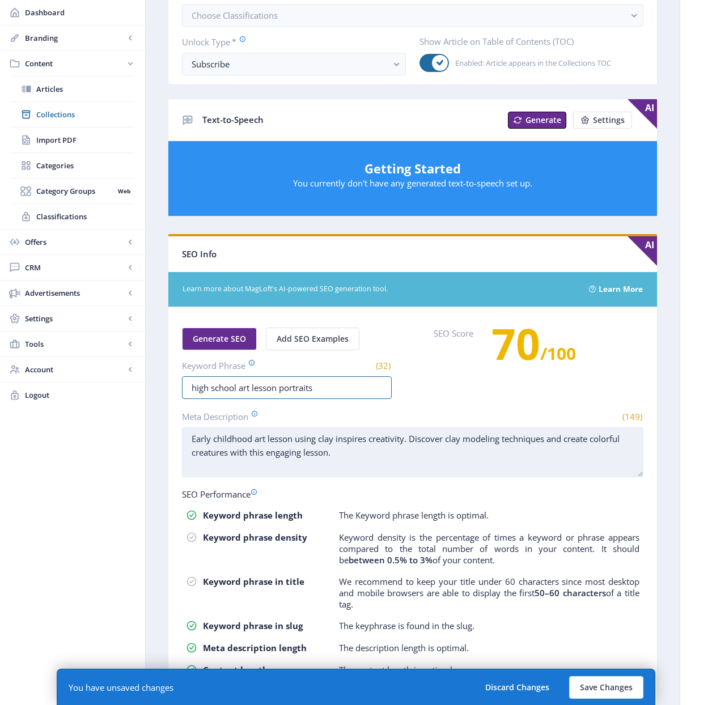
type input "high school art lesson portraits"
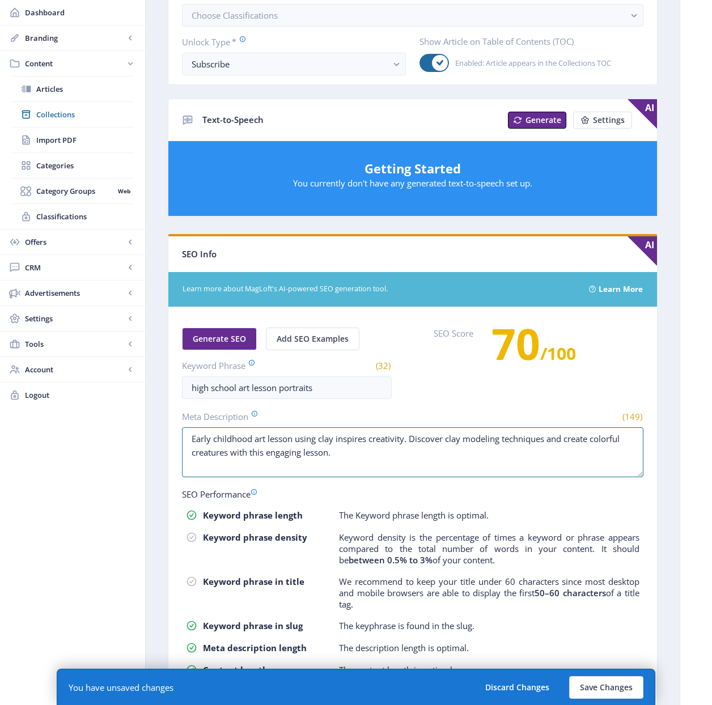
drag, startPoint x: 360, startPoint y: 457, endPoint x: 158, endPoint y: 423, distance: 204.6
click at [158, 423] on nb-layout-column "Open in Editor Export Generate Post Copy of Inspirational Creatures Delete Titl…" at bounding box center [412, 212] width 535 height 1088
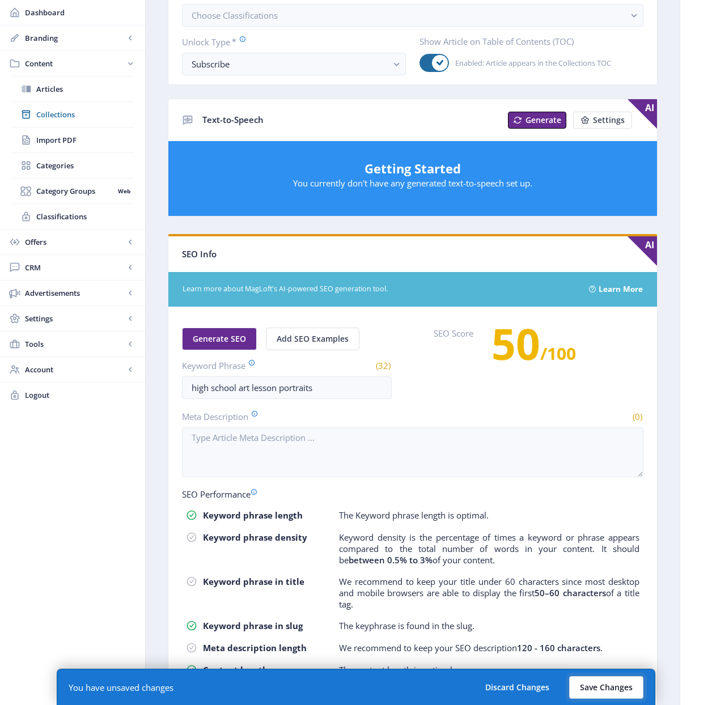
click at [604, 682] on button "Save Changes" at bounding box center [606, 687] width 74 height 23
click at [606, 687] on button "Save Changes" at bounding box center [606, 687] width 74 height 23
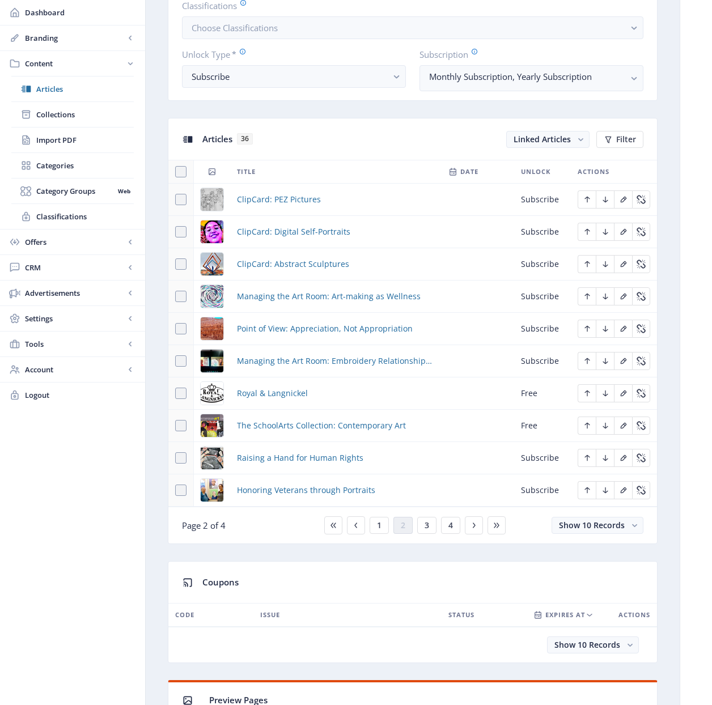
scroll to position [460, 0]
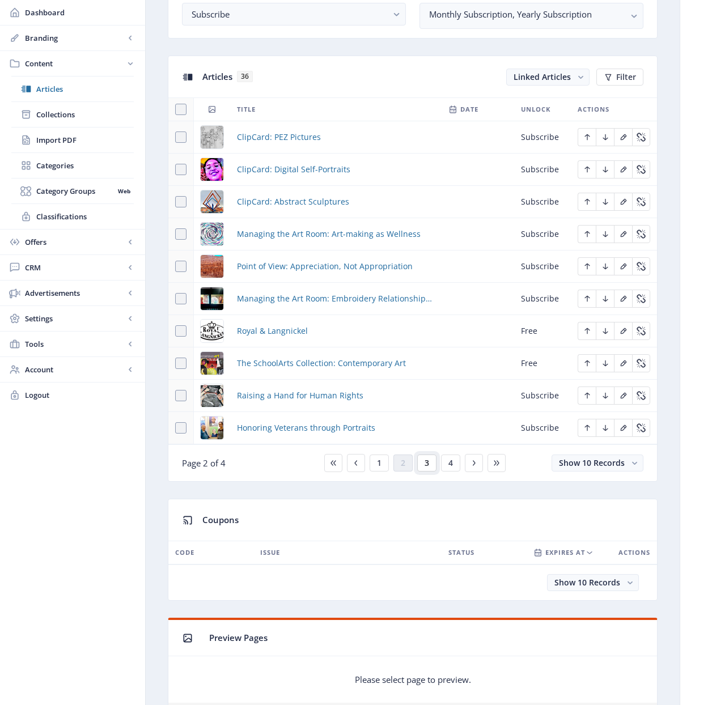
click at [428, 463] on span "3" at bounding box center [426, 462] width 5 height 9
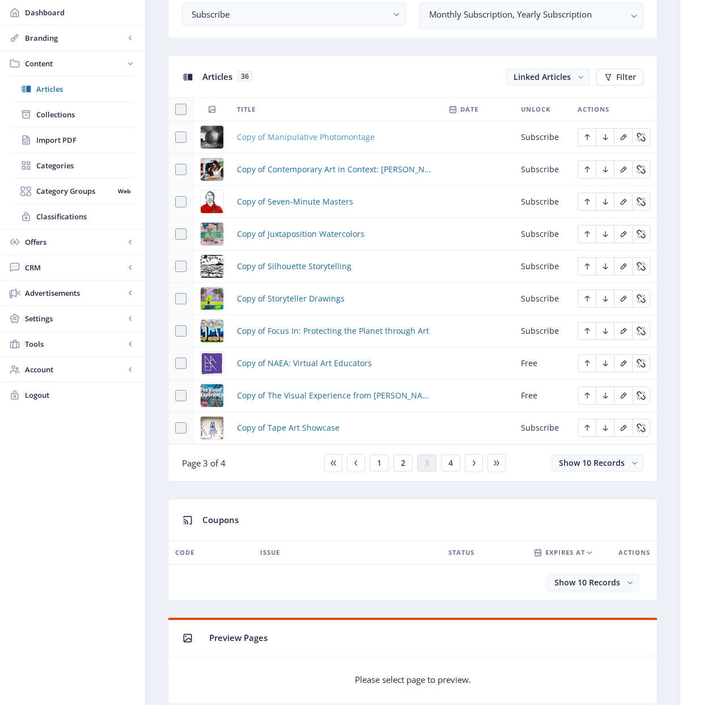
click at [292, 136] on span "Copy of Manipulative Photomontage" at bounding box center [306, 137] width 138 height 14
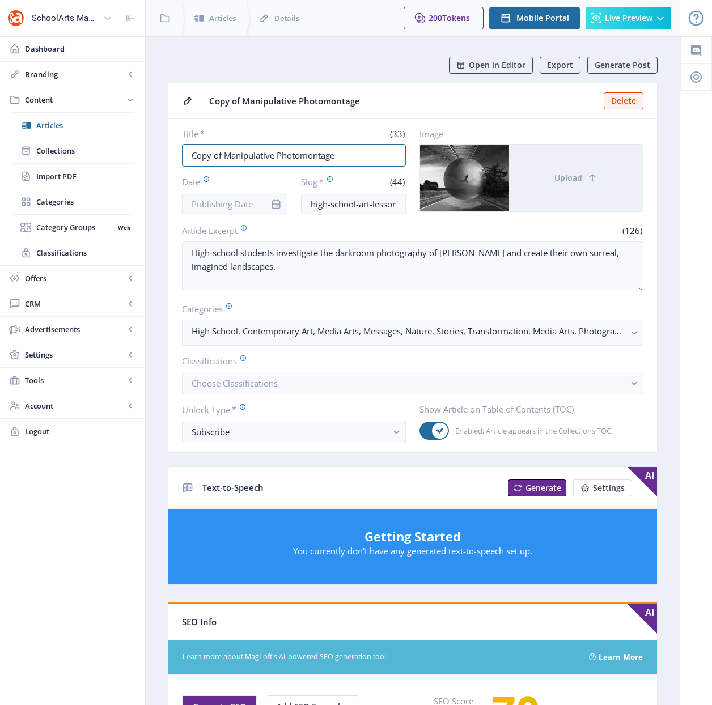
drag, startPoint x: 339, startPoint y: 158, endPoint x: 164, endPoint y: 147, distance: 176.0
click at [164, 147] on nb-layout-column "Open in Editor Export Generate Post Copy of Manipulative Photomontage Delete Ti…" at bounding box center [412, 580] width 535 height 1088
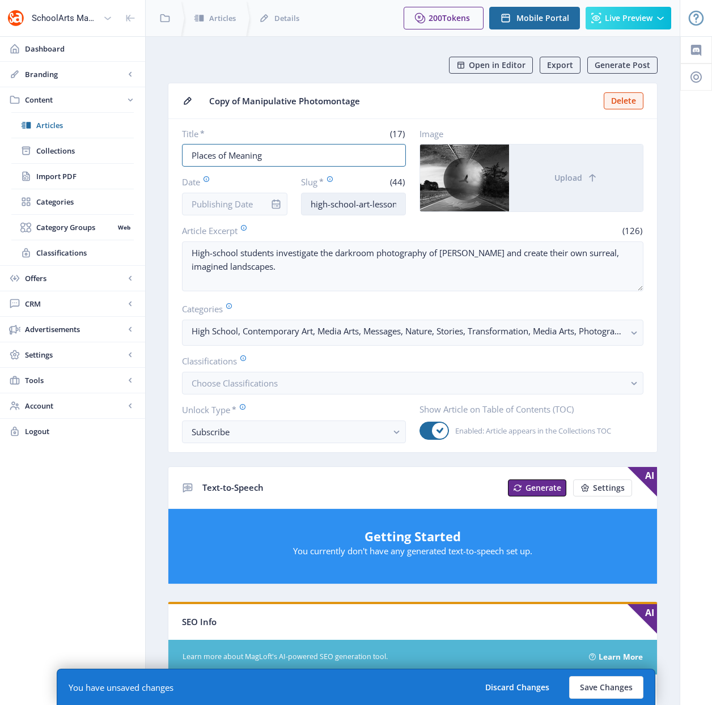
type input "Places of Meaning"
drag, startPoint x: 355, startPoint y: 205, endPoint x: 299, endPoint y: 205, distance: 56.1
click at [299, 205] on div "Date Slug * (44) high-school-art-lesson-photography-1122-zs1d" at bounding box center [294, 196] width 224 height 40
click at [315, 201] on input "high-school-art-lesson-photography-1122-zs1d" at bounding box center [353, 204] width 105 height 23
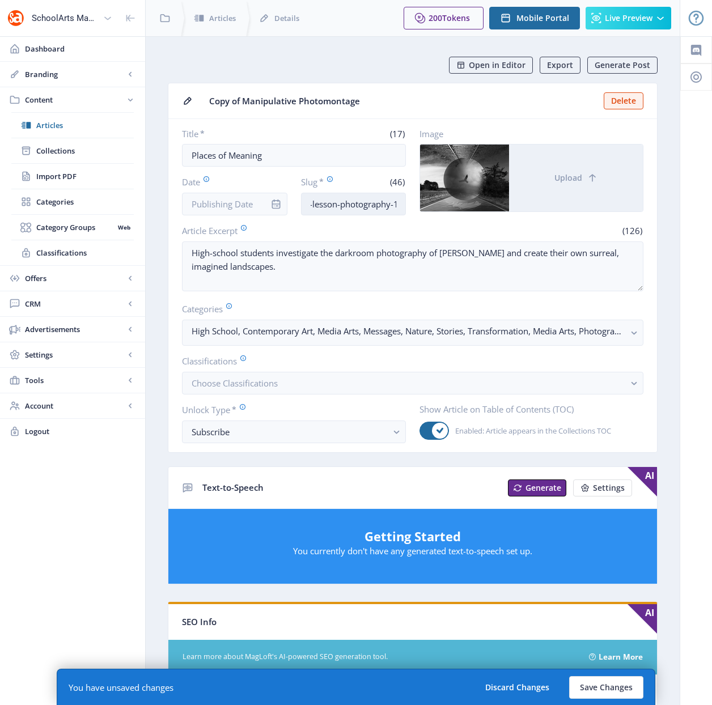
scroll to position [0, 109]
drag, startPoint x: 373, startPoint y: 206, endPoint x: 400, endPoint y: 205, distance: 27.2
click at [400, 205] on input "middle-school-art-lesson-photography-1122-zs1d" at bounding box center [353, 204] width 105 height 23
drag, startPoint x: 394, startPoint y: 203, endPoint x: 337, endPoint y: 207, distance: 57.4
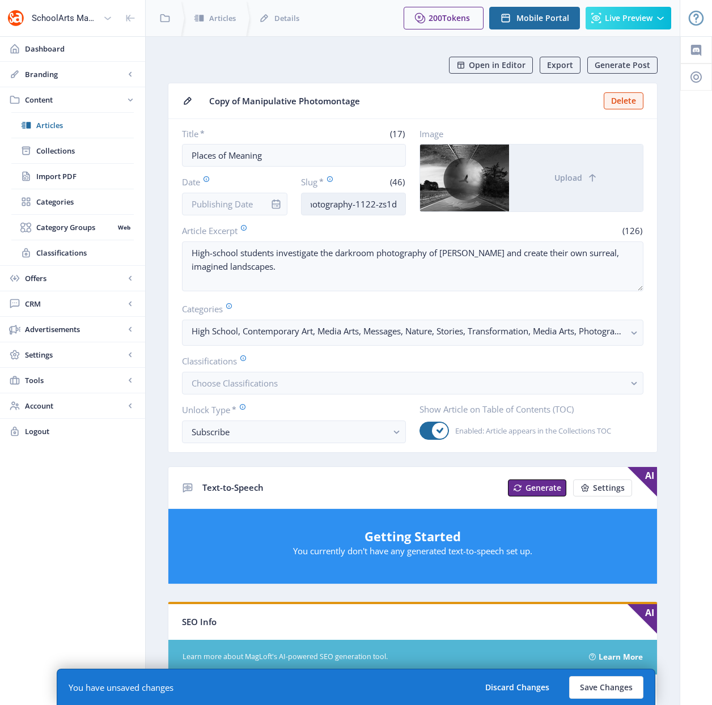
click at [337, 207] on input "middle-school-art-lesson-photography-1122-zs1d" at bounding box center [353, 204] width 105 height 23
drag, startPoint x: 387, startPoint y: 202, endPoint x: 405, endPoint y: 202, distance: 18.1
click at [405, 202] on input "middle-school-art-lesson-pai" at bounding box center [353, 204] width 105 height 23
drag, startPoint x: 388, startPoint y: 204, endPoint x: 404, endPoint y: 207, distance: 16.1
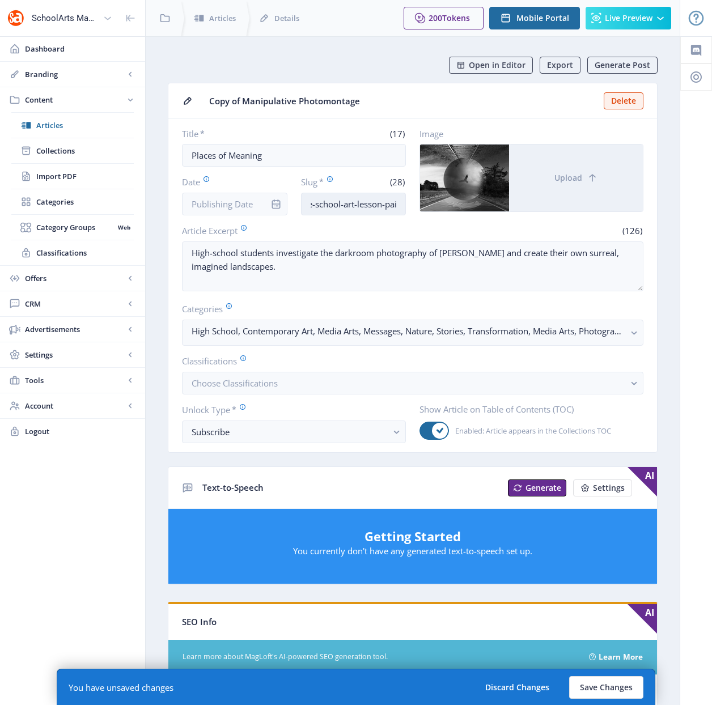
click at [404, 207] on input "middle-school-art-lesson-pai" at bounding box center [353, 204] width 105 height 23
drag, startPoint x: 377, startPoint y: 205, endPoint x: 406, endPoint y: 205, distance: 28.9
click at [406, 205] on div "Title * (17) Places of Meaning Date Slug * (28) middle-school-art-lesson-pai Im…" at bounding box center [412, 171] width 461 height 87
click at [398, 206] on input "middle-school-art-lesson-pai" at bounding box center [353, 204] width 105 height 23
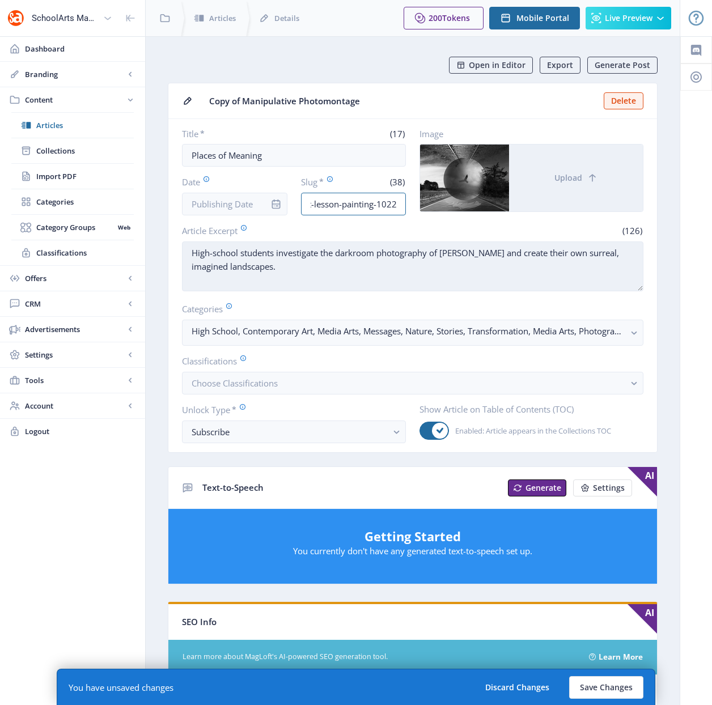
type input "middle-school-art-lesson-painting-1022"
click at [388, 276] on textarea "High-school students investigate the darkroom photography of Jerry Uelsmann and…" at bounding box center [412, 266] width 461 height 50
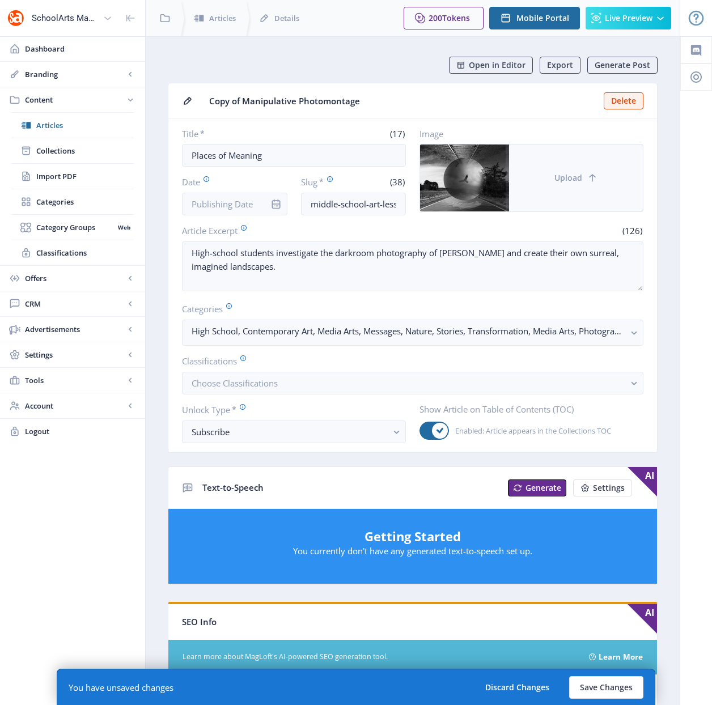
click at [570, 179] on span "Upload" at bounding box center [568, 177] width 28 height 9
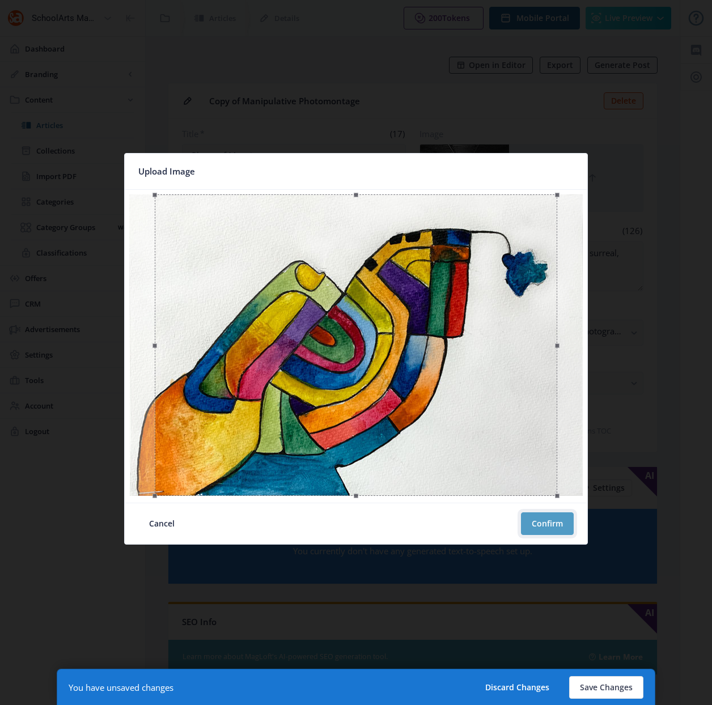
click at [547, 526] on button "Confirm" at bounding box center [547, 523] width 53 height 23
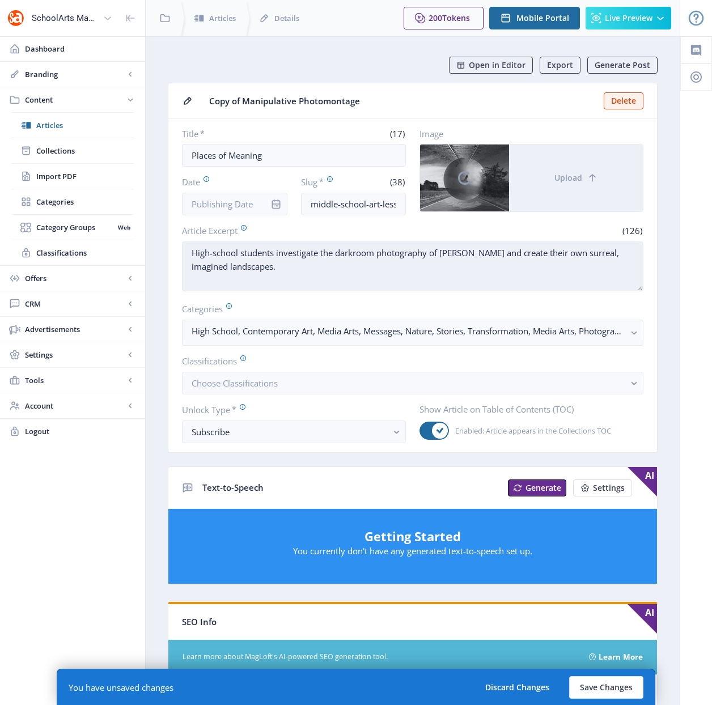
click at [364, 275] on textarea "High-school students investigate the darkroom photography of Jerry Uelsmann and…" at bounding box center [412, 266] width 461 height 50
paste textarea "Middle-school students reflect on a place that is meaningful to them and design…"
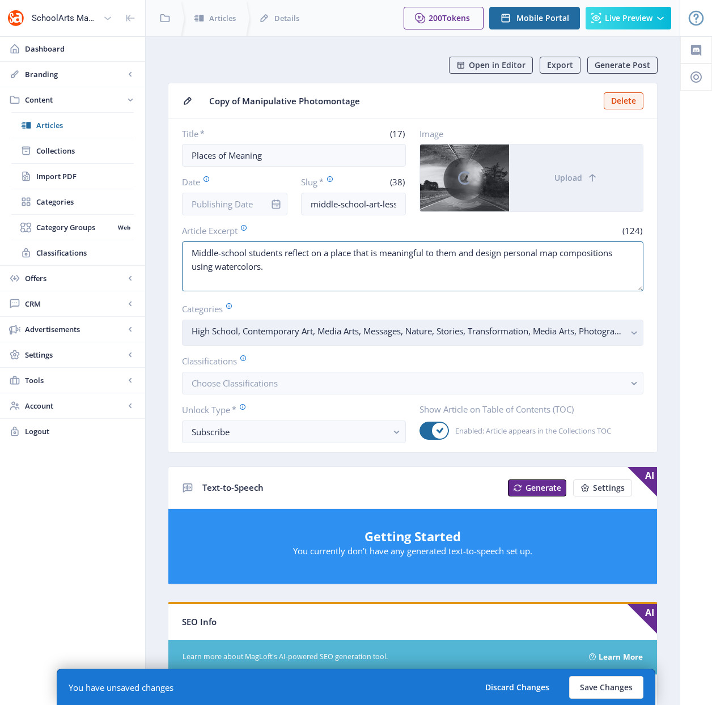
type textarea "Middle-school students reflect on a place that is meaningful to them and design…"
click at [634, 333] on icon "button" at bounding box center [633, 333] width 5 height 3
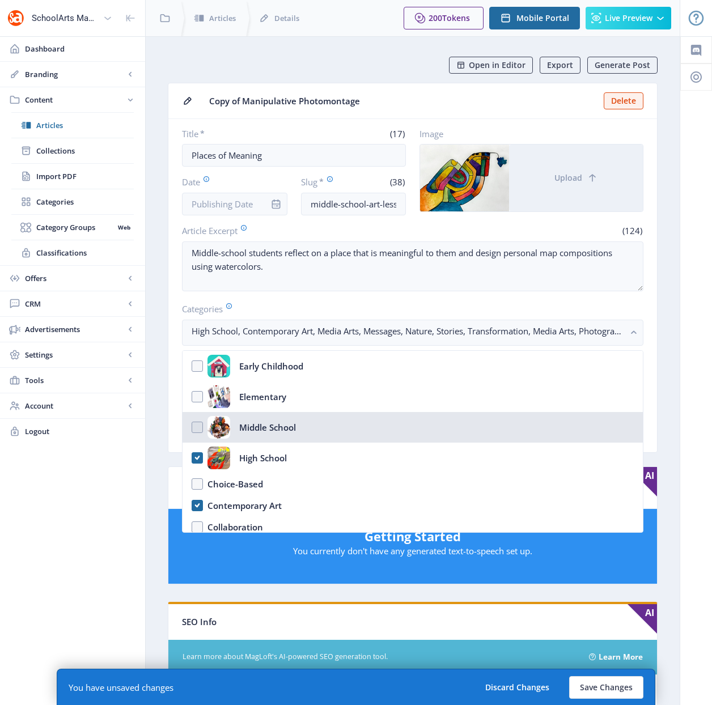
click at [196, 431] on nb-option "Middle School" at bounding box center [412, 427] width 460 height 31
checkbox input "true"
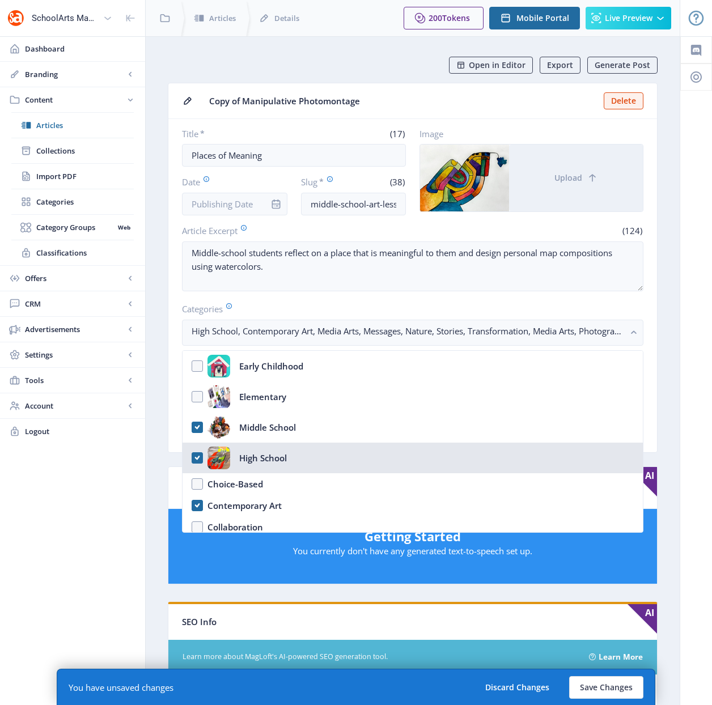
click at [197, 460] on nb-option "High School" at bounding box center [412, 458] width 460 height 31
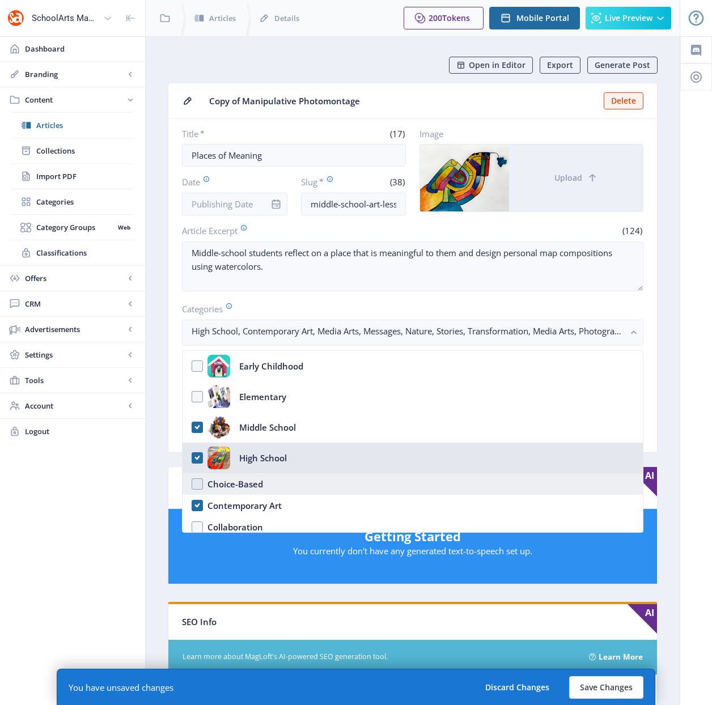
checkbox input "false"
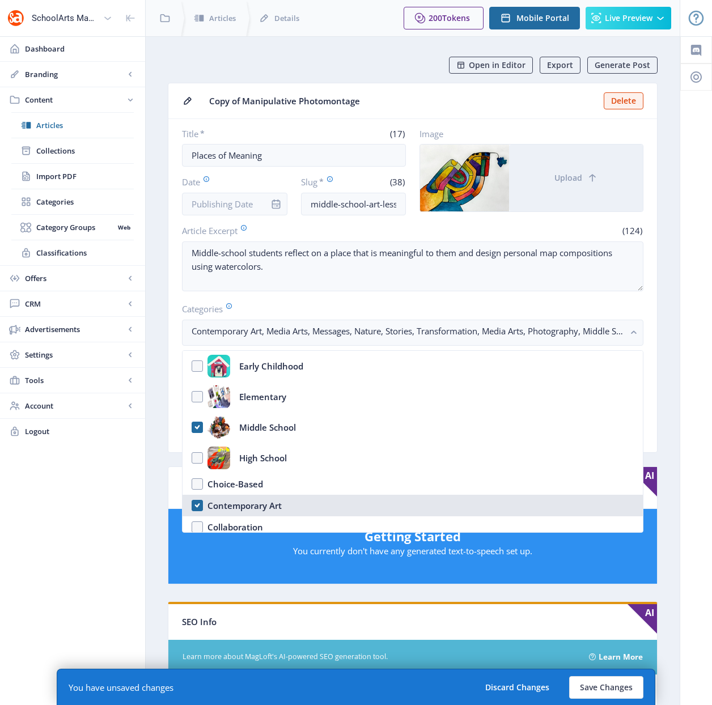
click at [199, 506] on nb-option "Contemporary Art" at bounding box center [412, 506] width 460 height 22
checkbox input "false"
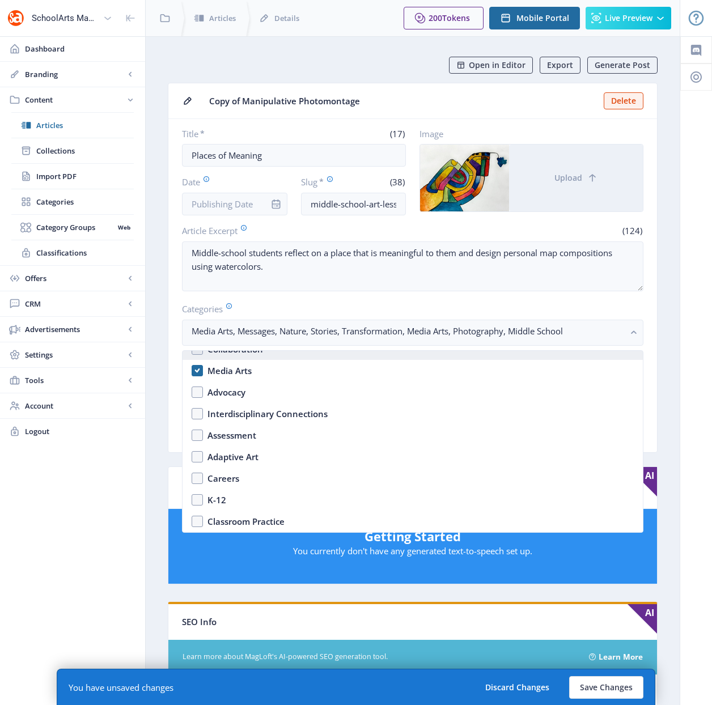
scroll to position [168, 0]
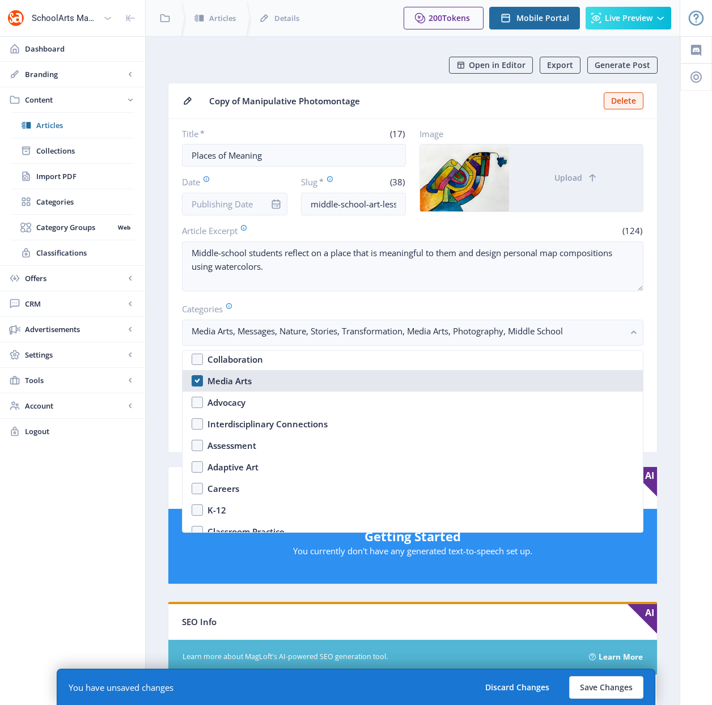
click at [197, 382] on nb-option "Media Arts" at bounding box center [412, 381] width 460 height 22
checkbox input "false"
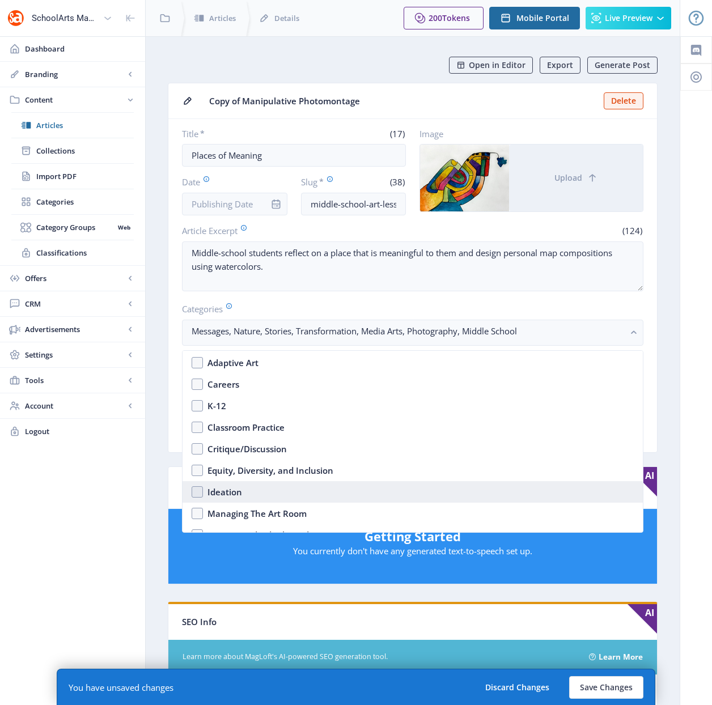
scroll to position [290, 0]
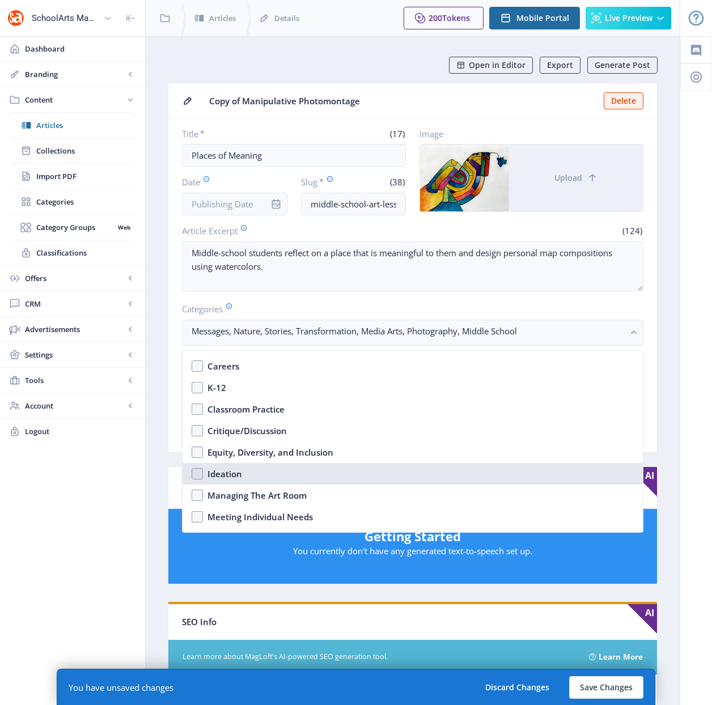
click at [198, 475] on nb-option "Ideation" at bounding box center [412, 474] width 460 height 22
checkbox input "true"
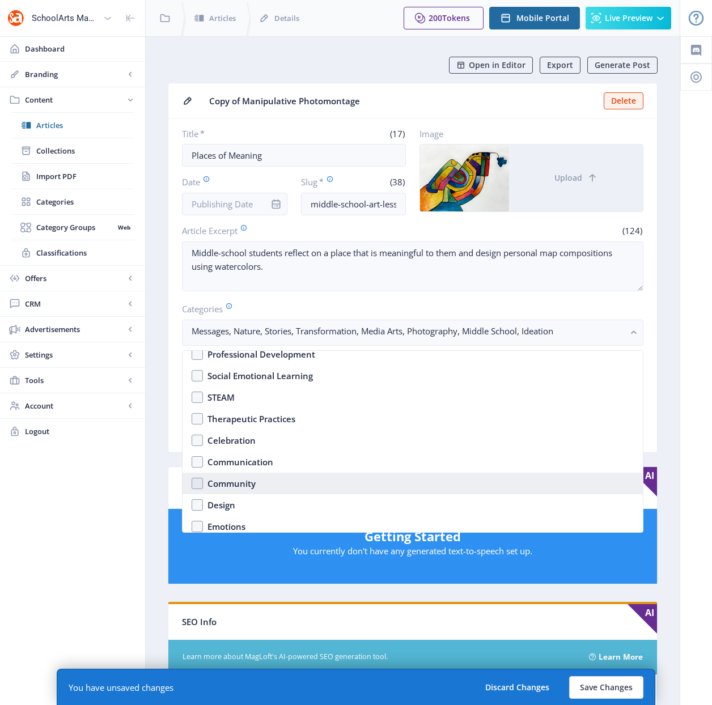
scroll to position [475, 0]
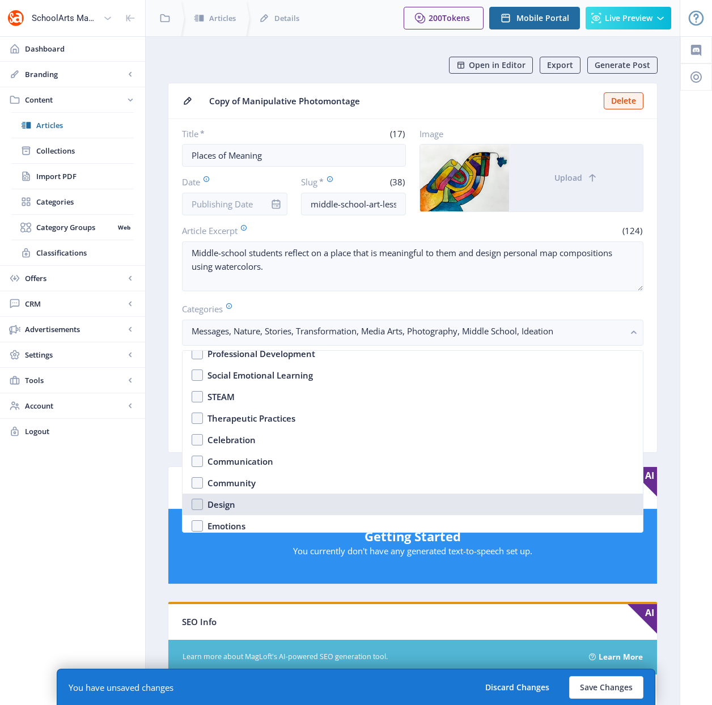
click at [195, 500] on nb-option "Design" at bounding box center [412, 505] width 460 height 22
checkbox input "true"
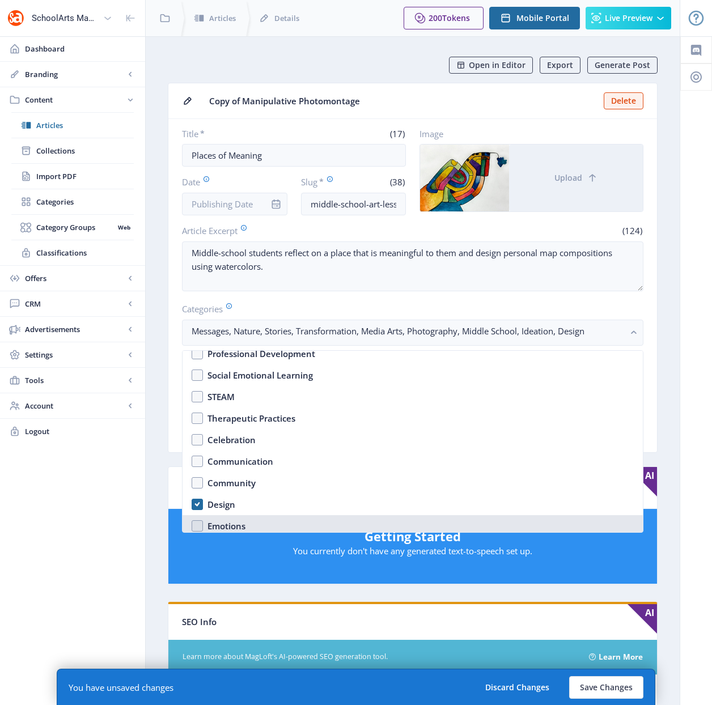
click at [198, 526] on nb-option "Emotions" at bounding box center [412, 526] width 460 height 22
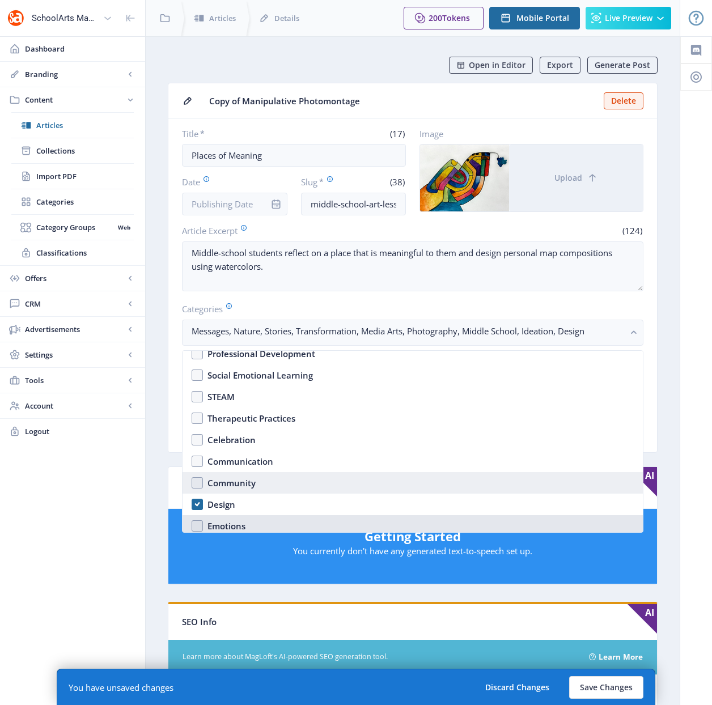
checkbox input "true"
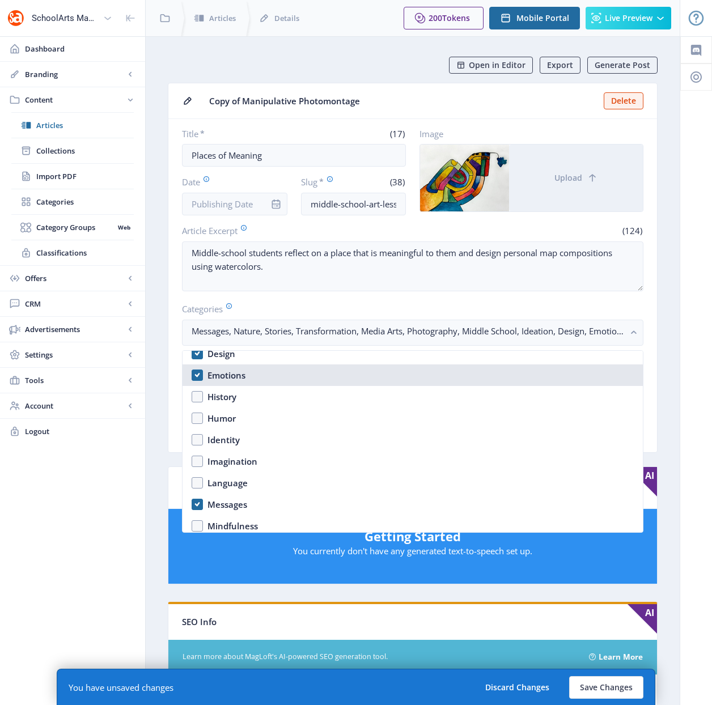
scroll to position [655, 0]
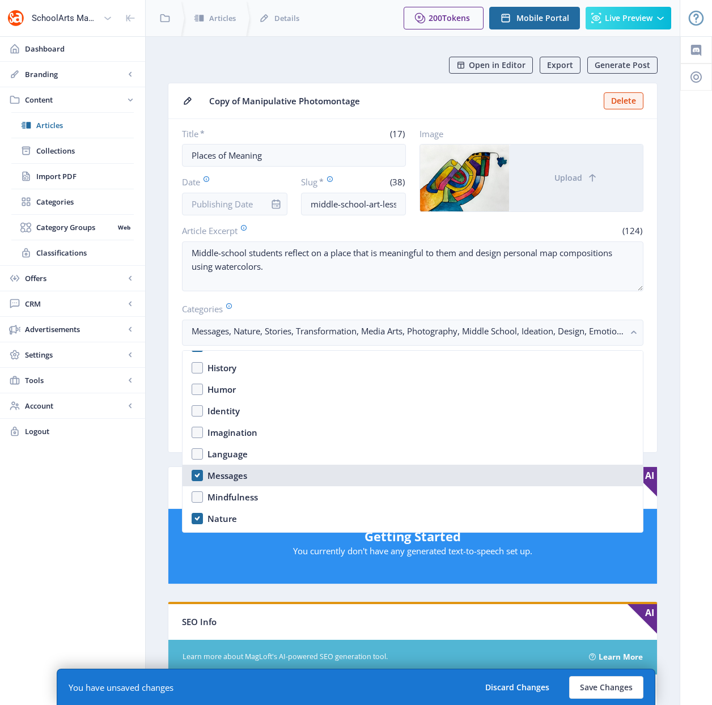
click at [196, 474] on nb-option "Messages" at bounding box center [412, 476] width 460 height 22
checkbox input "false"
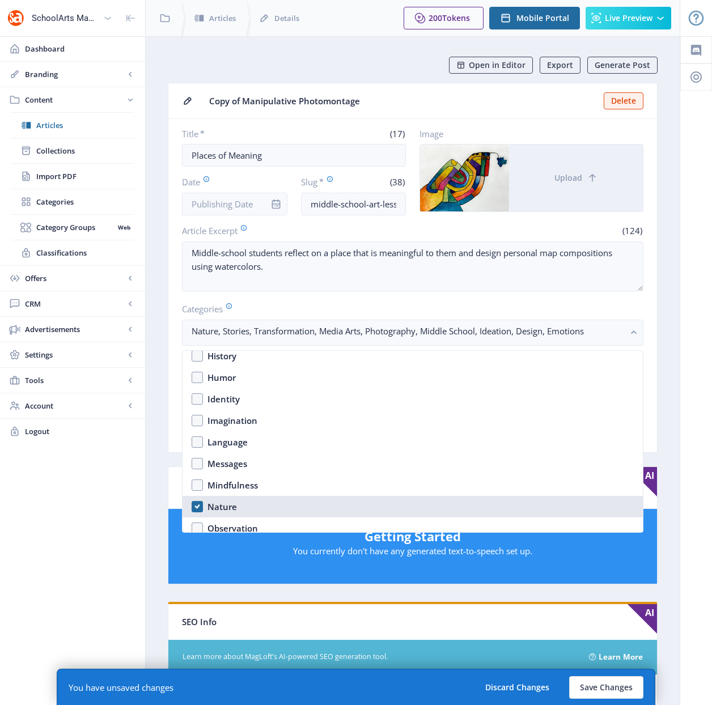
click at [197, 508] on nb-option "Nature" at bounding box center [412, 507] width 460 height 22
checkbox input "false"
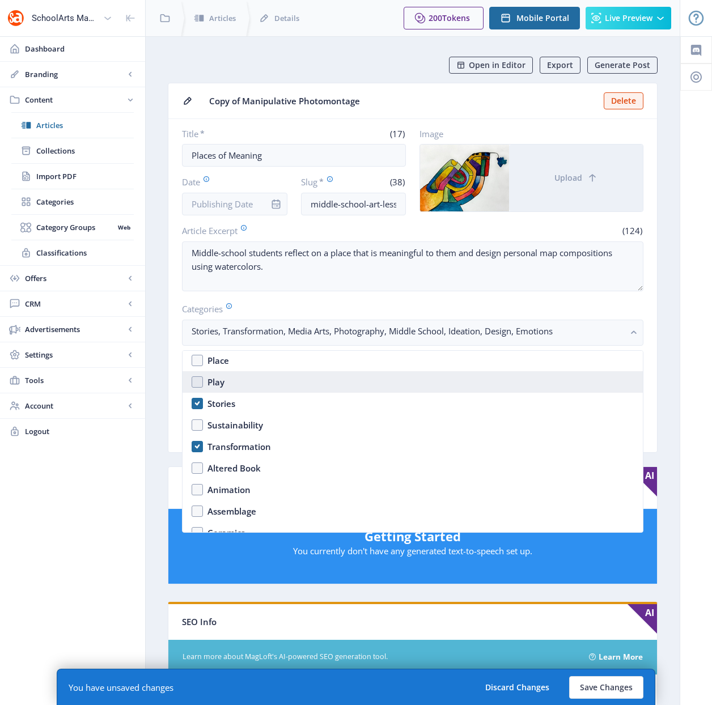
scroll to position [849, 0]
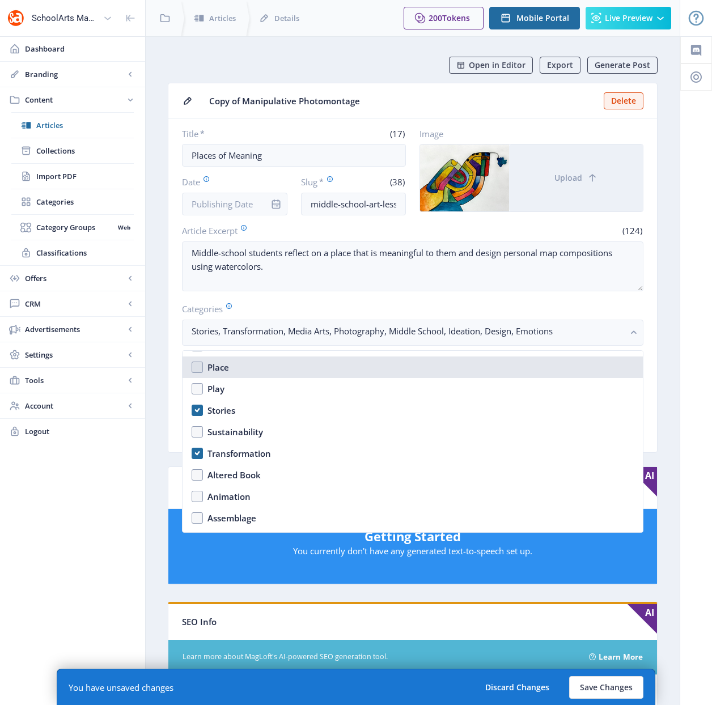
click at [196, 369] on nb-option "Place" at bounding box center [412, 367] width 460 height 22
checkbox input "true"
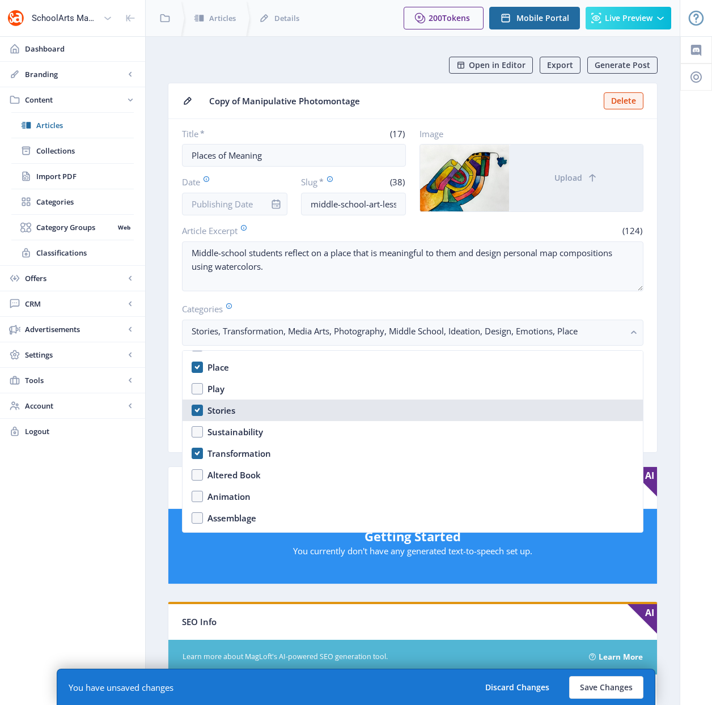
click at [202, 415] on nb-option "Stories" at bounding box center [412, 411] width 460 height 22
checkbox input "false"
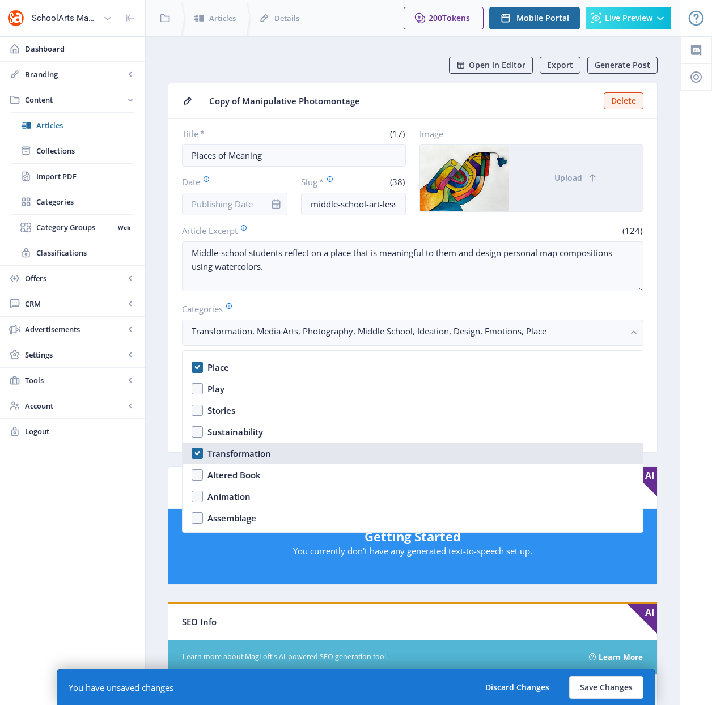
click at [198, 453] on nb-option "Transformation" at bounding box center [412, 454] width 460 height 22
checkbox input "false"
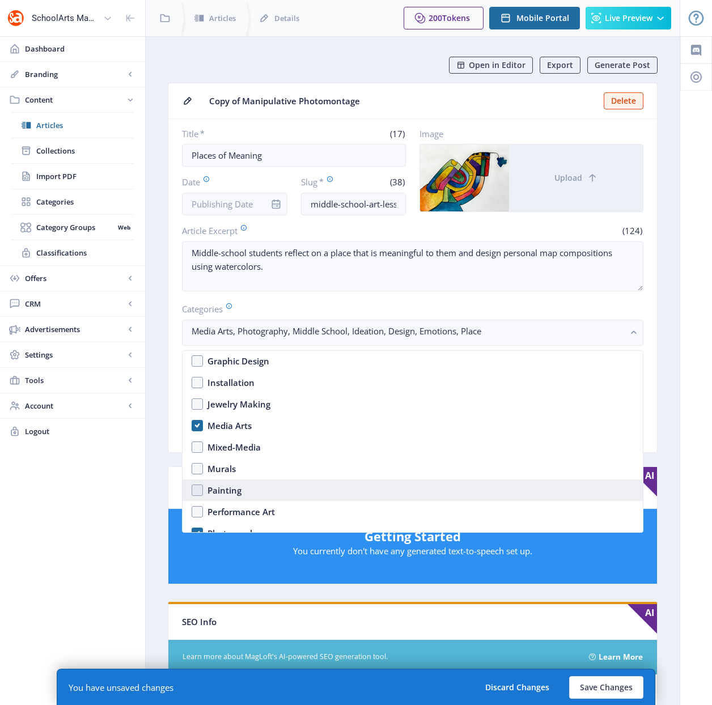
scroll to position [1178, 0]
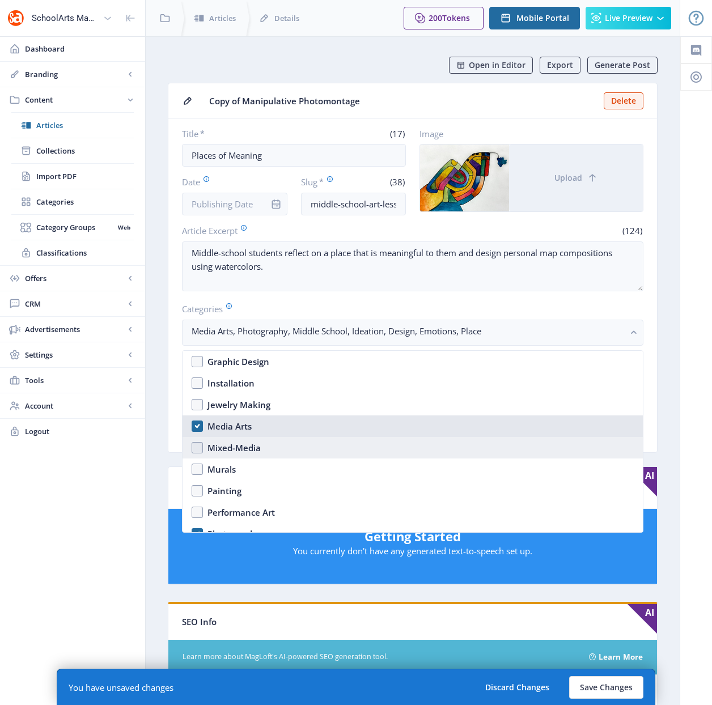
drag, startPoint x: 199, startPoint y: 426, endPoint x: 197, endPoint y: 437, distance: 11.1
click at [198, 429] on nb-option "Media Arts" at bounding box center [412, 426] width 460 height 22
checkbox input "false"
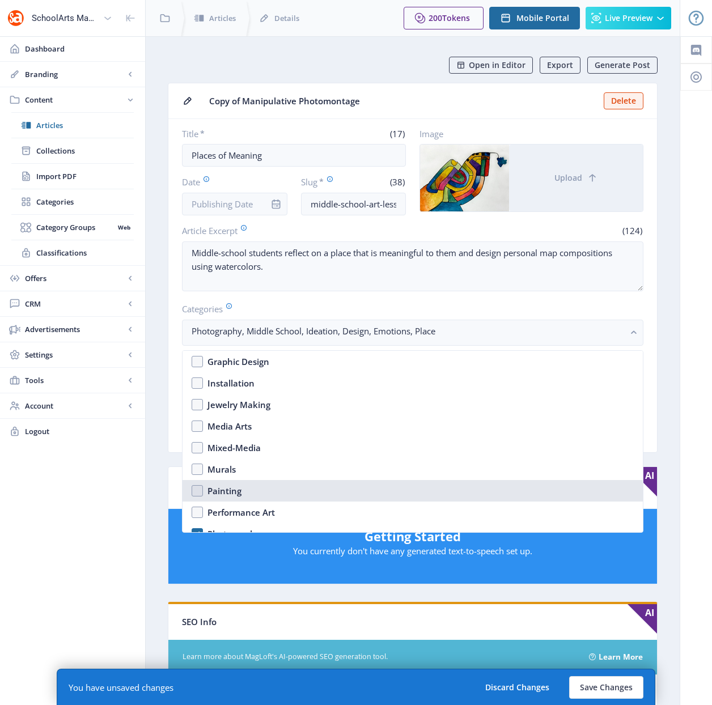
click at [198, 489] on nb-option "Painting" at bounding box center [412, 491] width 460 height 22
checkbox input "true"
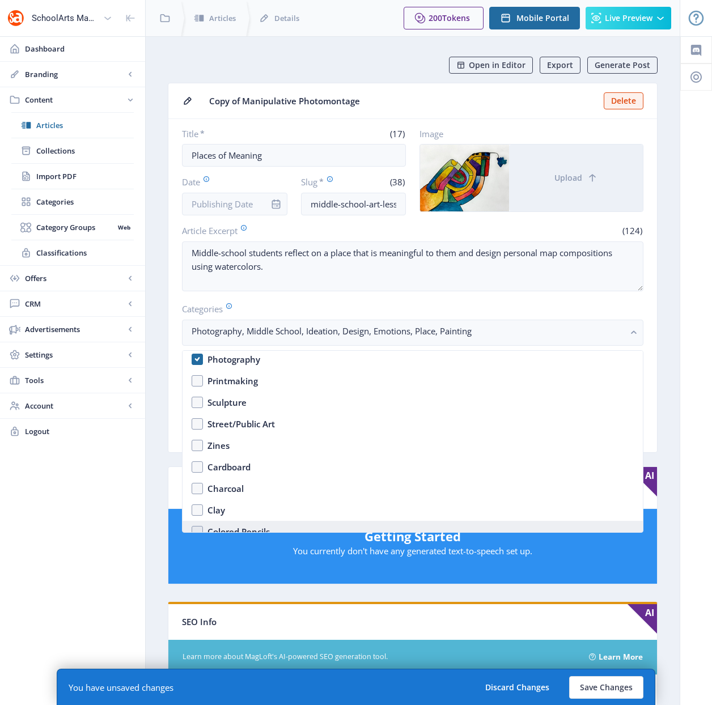
scroll to position [1301, 0]
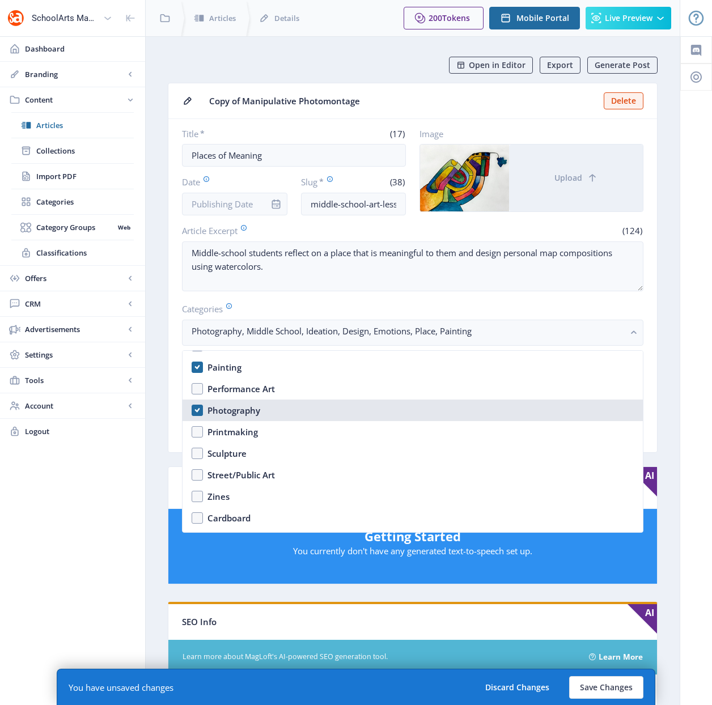
click at [198, 411] on nb-option "Photography" at bounding box center [412, 411] width 460 height 22
checkbox input "false"
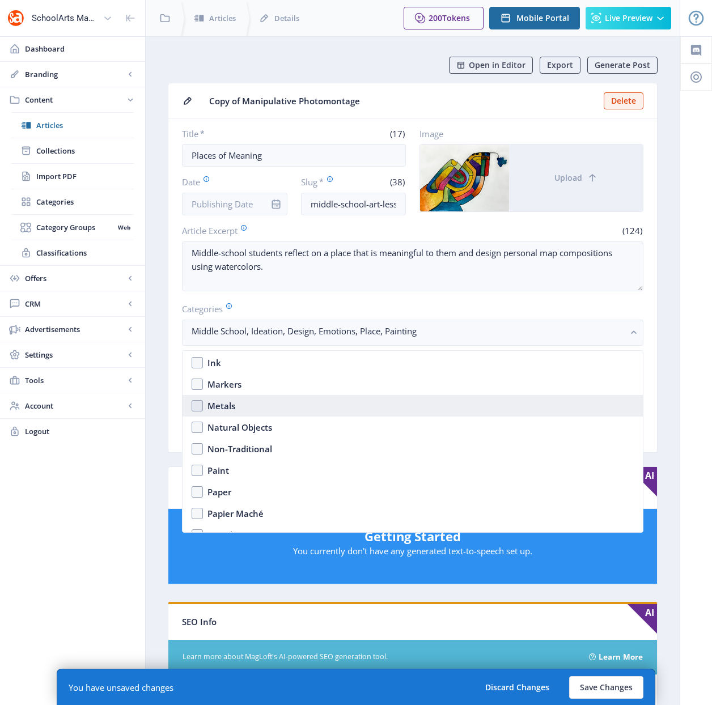
scroll to position [1633, 0]
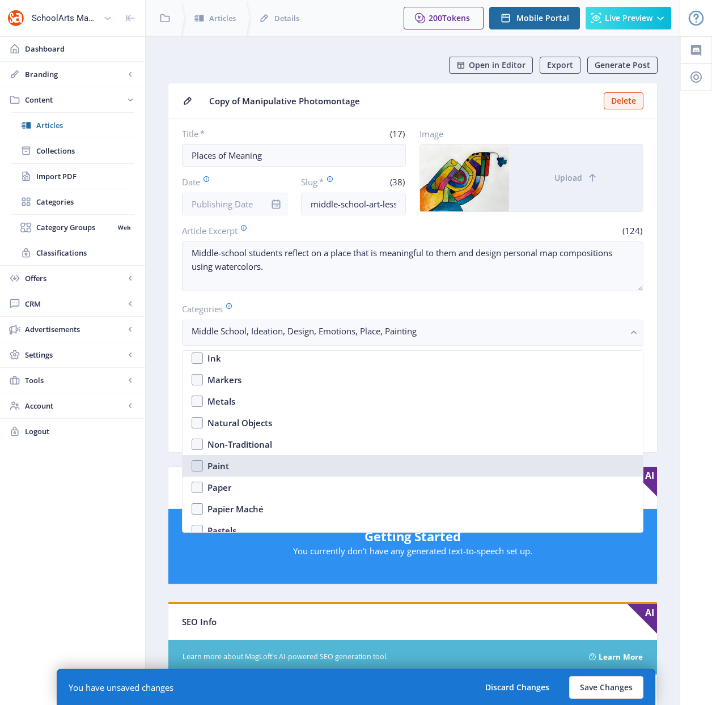
click at [196, 466] on nb-option "Paint" at bounding box center [412, 466] width 460 height 22
checkbox input "true"
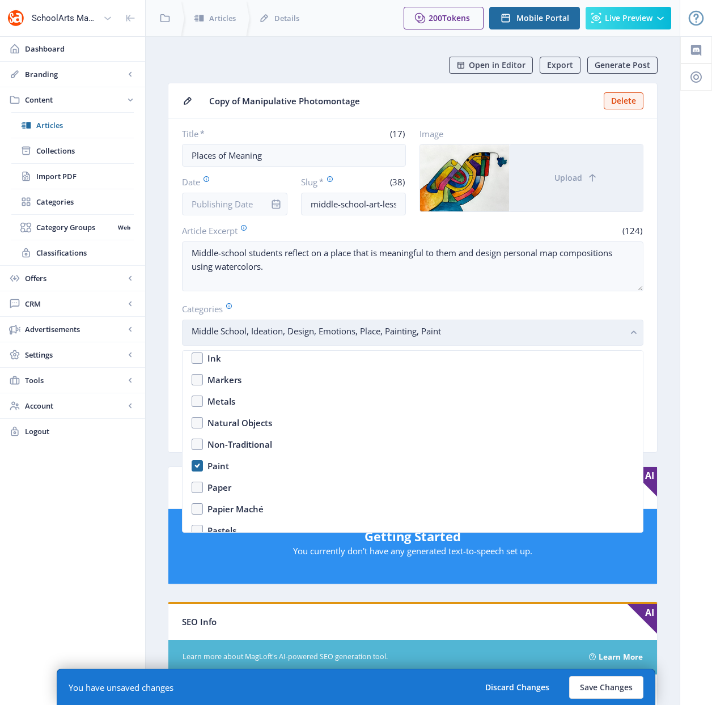
click at [623, 331] on nb-select-label "Middle School, Ideation, Design, Emotions, Place, Painting, Paint" at bounding box center [408, 331] width 433 height 14
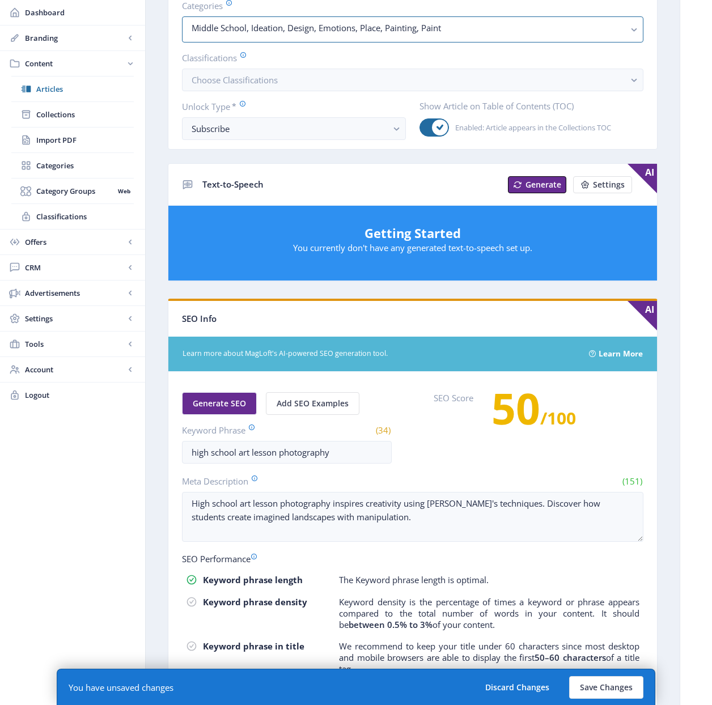
scroll to position [441, 0]
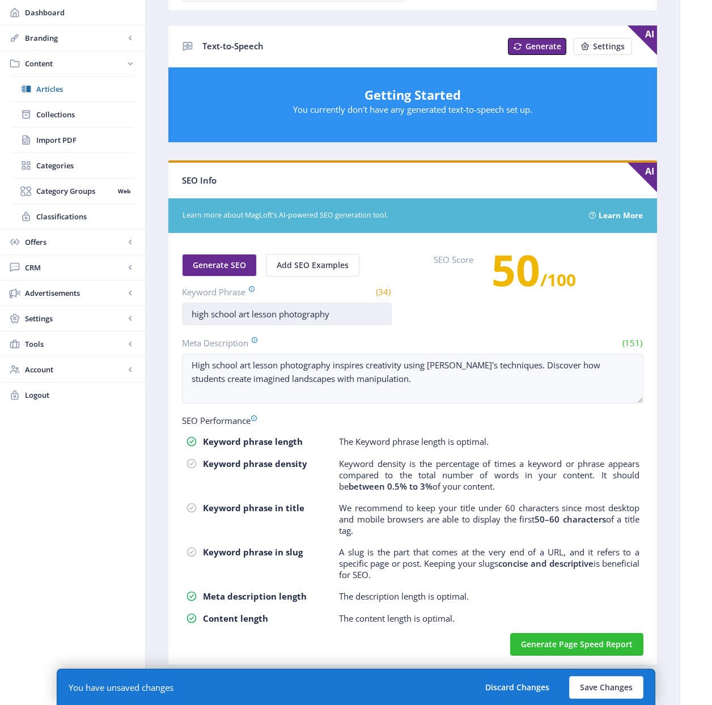
click at [206, 318] on input "high school art lesson photography" at bounding box center [287, 314] width 210 height 23
click at [197, 313] on input "high school art lesson photography" at bounding box center [287, 314] width 210 height 23
click at [312, 315] on input "middle school art lesson photography" at bounding box center [287, 314] width 210 height 23
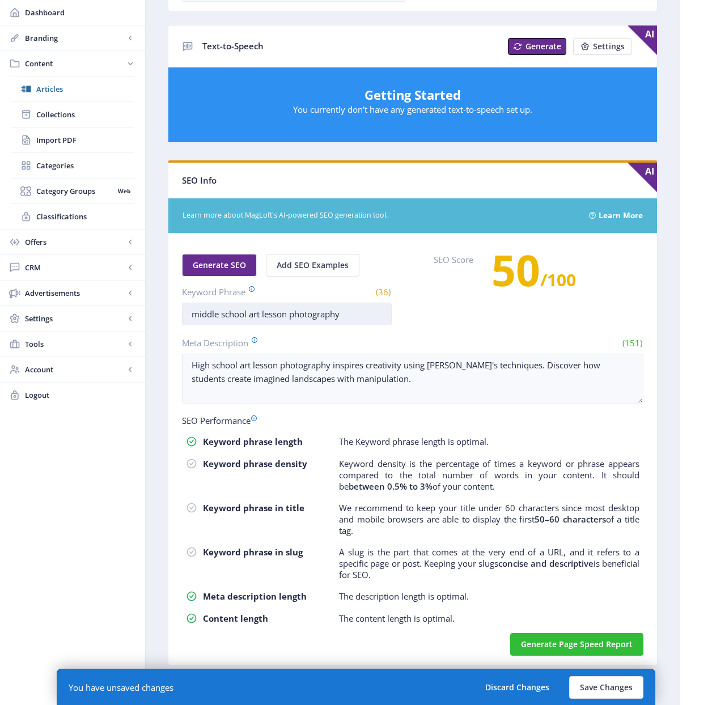
click at [312, 315] on input "middle school art lesson photography" at bounding box center [287, 314] width 210 height 23
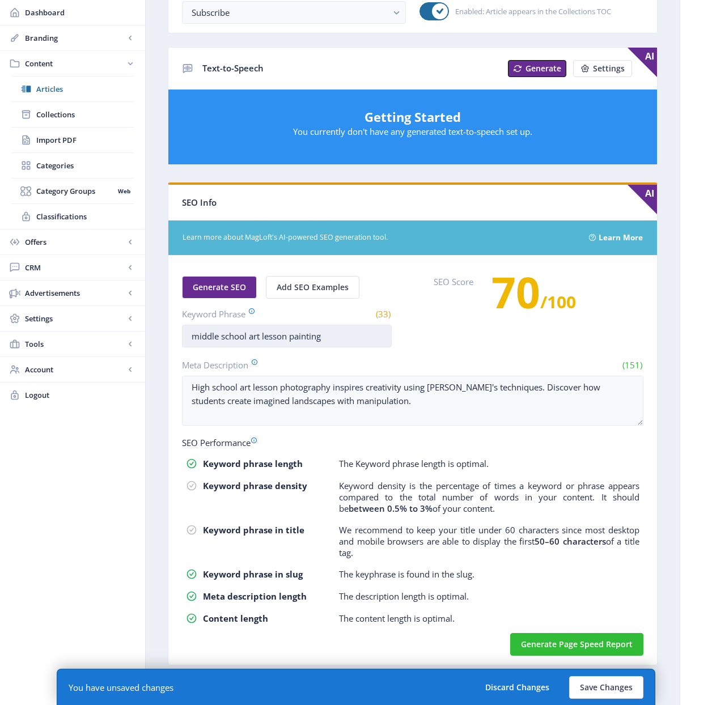
scroll to position [419, 0]
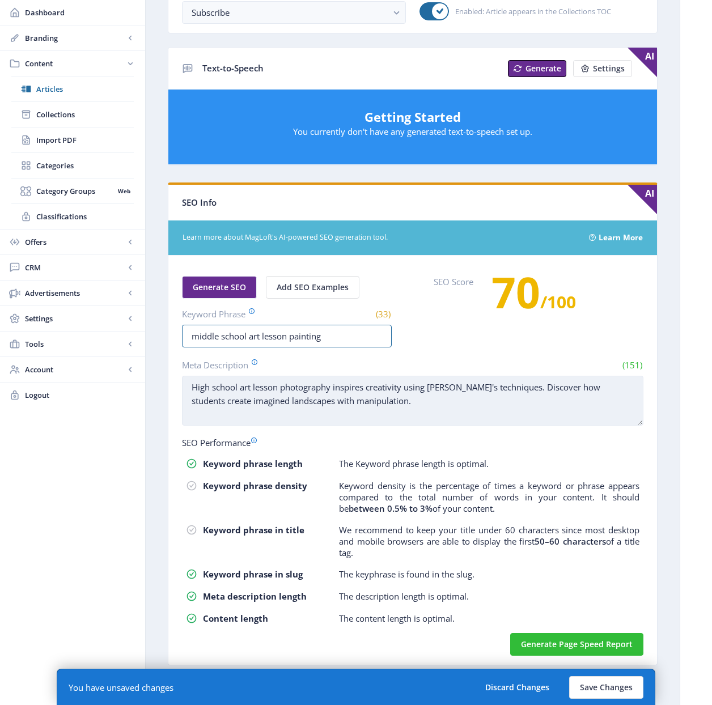
type input "middle school art lesson painting"
click at [414, 411] on textarea "High school art lesson photography inspires creativity using Uelsmann's techniq…" at bounding box center [412, 401] width 461 height 50
drag, startPoint x: 402, startPoint y: 409, endPoint x: 184, endPoint y: 384, distance: 219.5
click at [183, 384] on textarea "High school art lesson photography inspires creativity using Uelsmann's techniq…" at bounding box center [412, 401] width 461 height 50
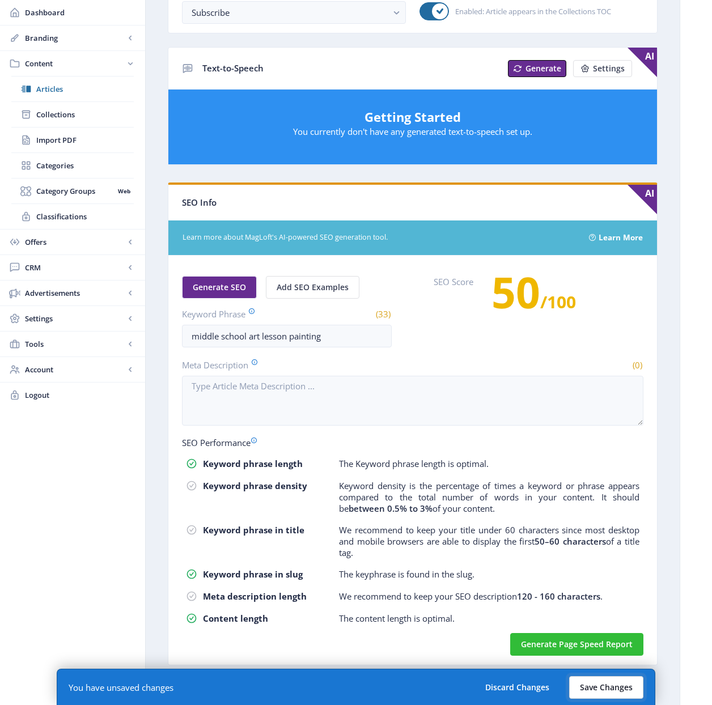
click at [609, 691] on button "Save Changes" at bounding box center [606, 687] width 74 height 23
click at [600, 684] on button "Save Changes" at bounding box center [606, 687] width 74 height 23
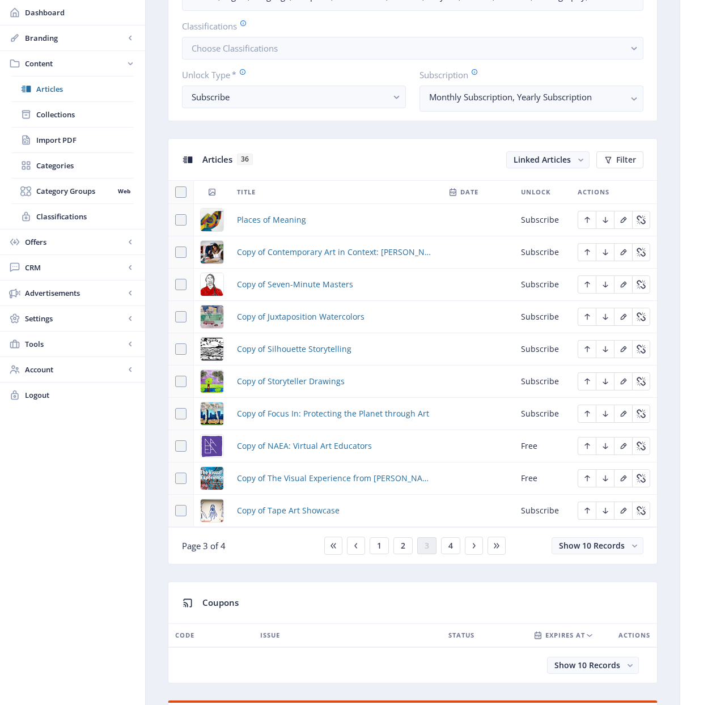
scroll to position [503, 0]
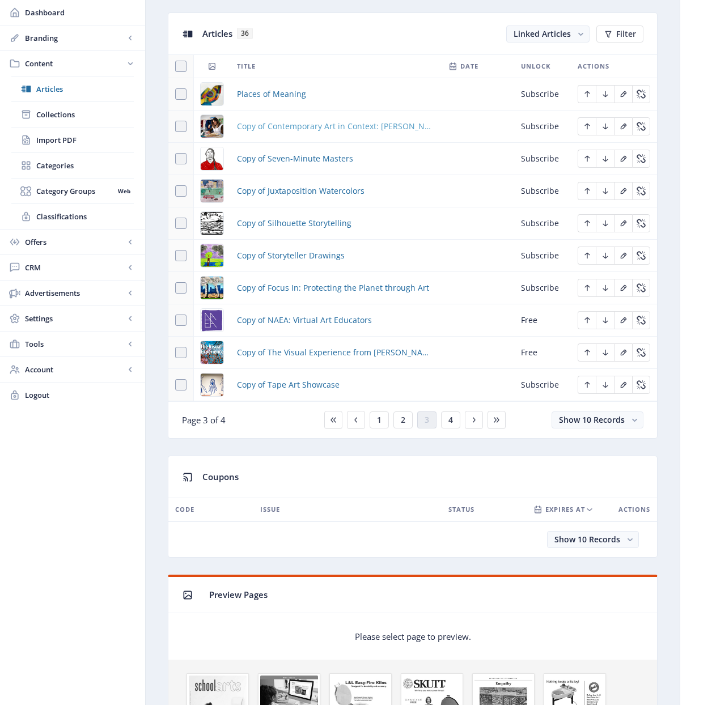
click at [284, 127] on span "Copy of Contemporary Art in Context: [PERSON_NAME]" at bounding box center [336, 127] width 198 height 14
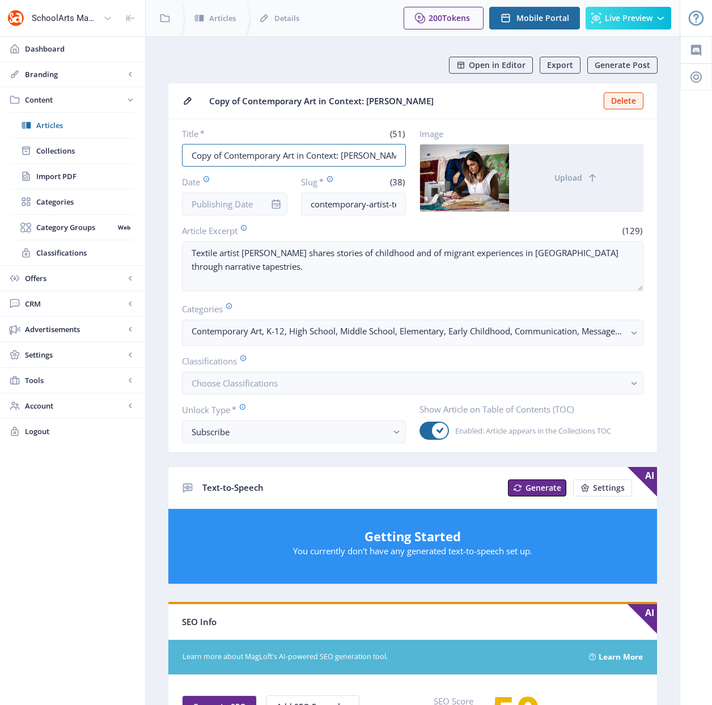
drag, startPoint x: 226, startPoint y: 154, endPoint x: 159, endPoint y: 154, distance: 66.3
click at [159, 154] on nb-layout-column "Open in Editor Export Generate Post Copy of Contemporary Art in Context: Hangam…" at bounding box center [412, 580] width 535 height 1088
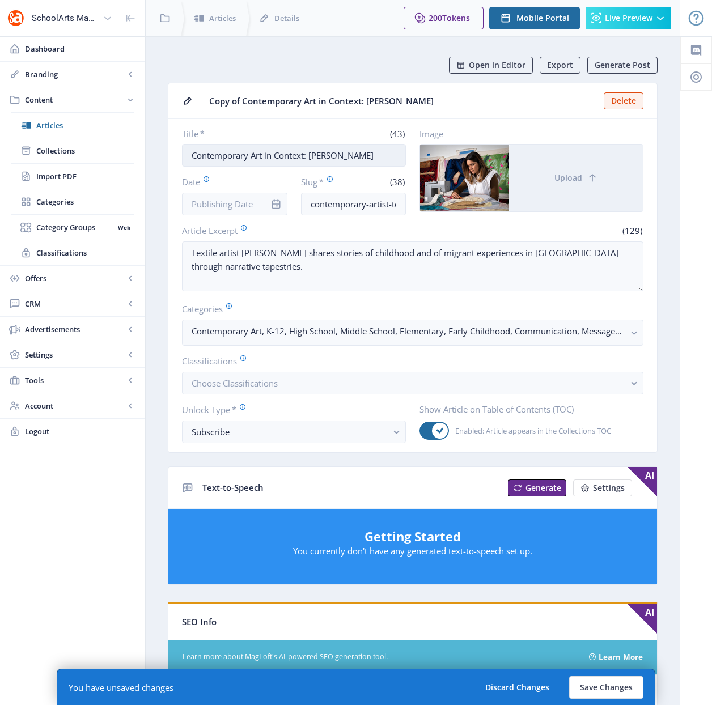
drag, startPoint x: 388, startPoint y: 157, endPoint x: 312, endPoint y: 158, distance: 75.9
click at [312, 158] on input "Contemporary Art in Context: Hangama Amiri" at bounding box center [294, 155] width 224 height 23
type input "Contemporary Art in Context: Shantell Martin"
drag, startPoint x: 394, startPoint y: 210, endPoint x: 429, endPoint y: 210, distance: 34.6
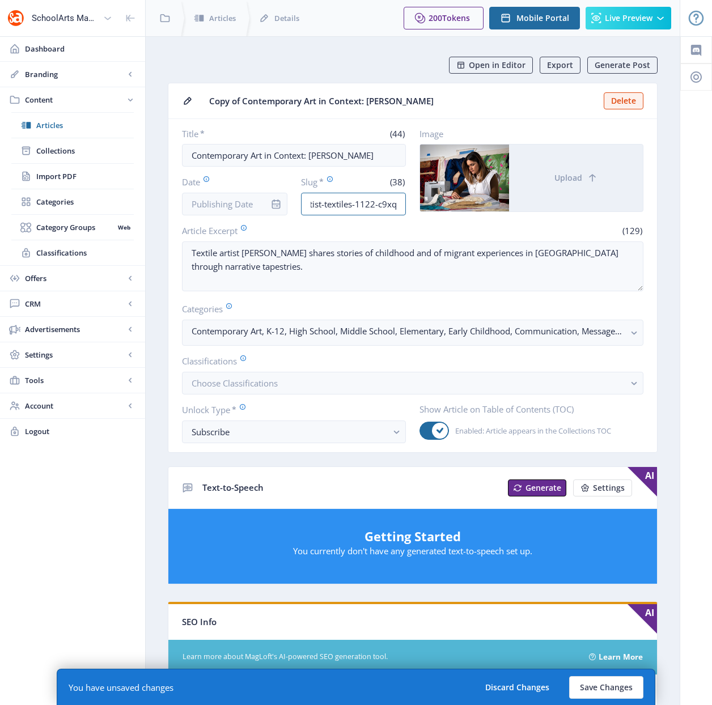
click at [429, 210] on div "Title * (44) Contemporary Art in Context: Shantell Martin Date Slug * (38) cont…" at bounding box center [412, 171] width 461 height 87
click at [400, 205] on input "contemporary-artist-textiles-1122-c9xq" at bounding box center [353, 204] width 105 height 23
drag, startPoint x: 380, startPoint y: 203, endPoint x: 324, endPoint y: 204, distance: 56.1
click at [324, 204] on input "contemporary-artist-textiles-1122-c9xq" at bounding box center [353, 204] width 105 height 23
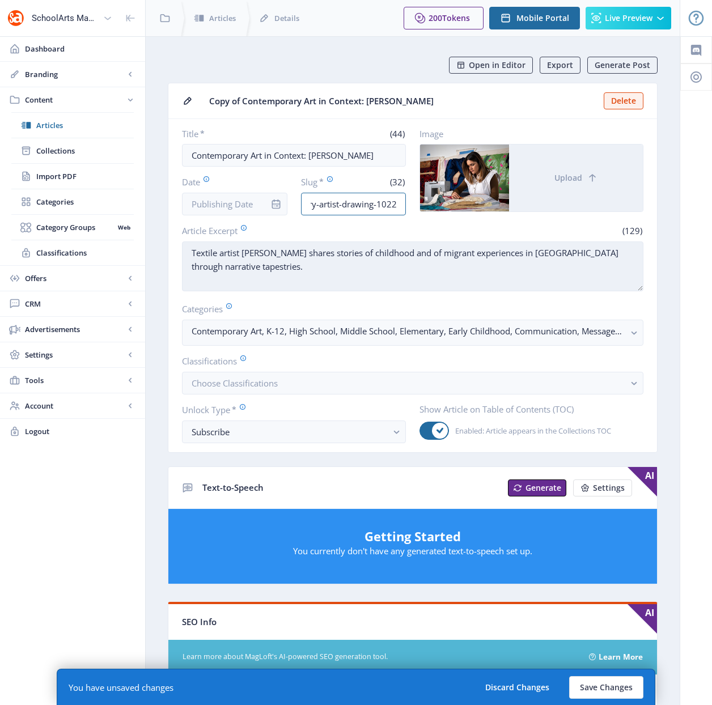
type input "contemporary-artist-drawing-1022"
click at [288, 271] on textarea "Textile artist Hangama Amiri shares stories of childhood and of migrant experie…" at bounding box center [412, 266] width 461 height 50
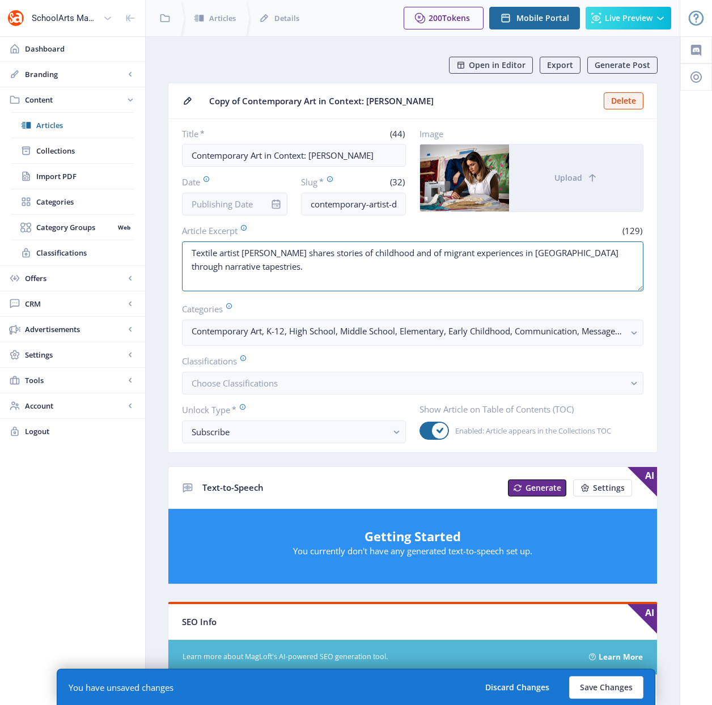
drag, startPoint x: 260, startPoint y: 262, endPoint x: 158, endPoint y: 239, distance: 104.5
click at [158, 239] on nb-layout-column "Open in Editor Export Generate Post Copy of Contemporary Art in Context: Hangam…" at bounding box center [412, 591] width 535 height 1110
paste textarea "Known for her stream-of-consciousness drawings and paintings, Shantell Martin b…"
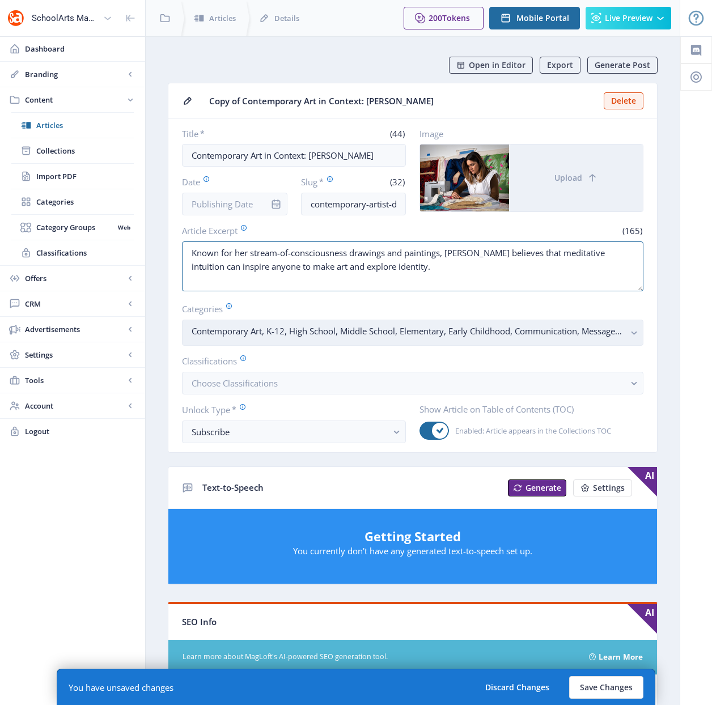
type textarea "Known for her stream-of-consciousness drawings and paintings, Shantell Martin b…"
click at [632, 333] on rect "button" at bounding box center [633, 332] width 13 height 13
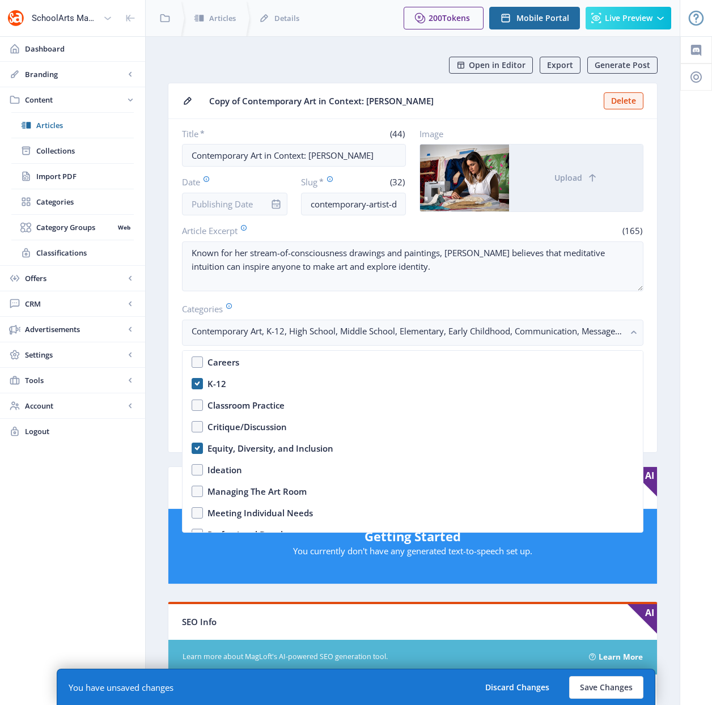
scroll to position [308, 0]
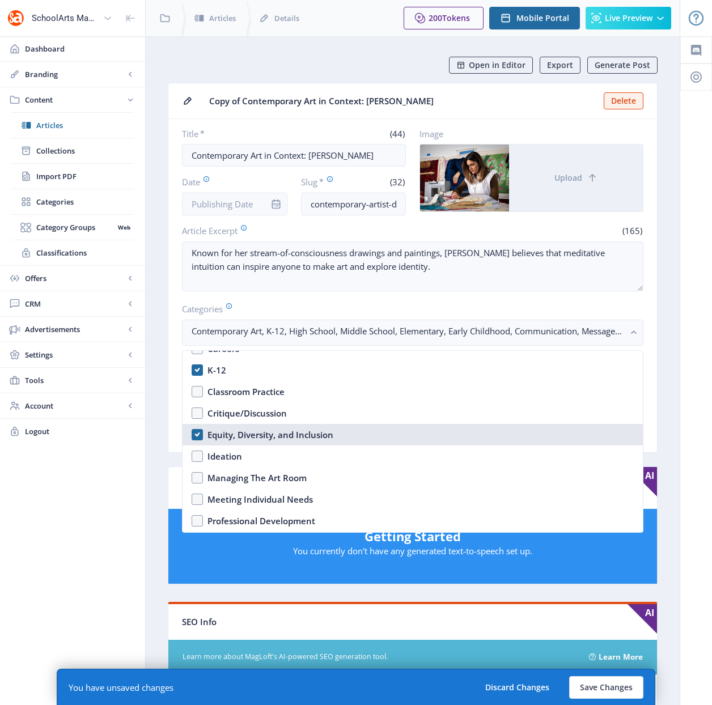
click at [318, 434] on div "Equity, Diversity, and Inclusion" at bounding box center [270, 435] width 126 height 14
checkbox input "false"
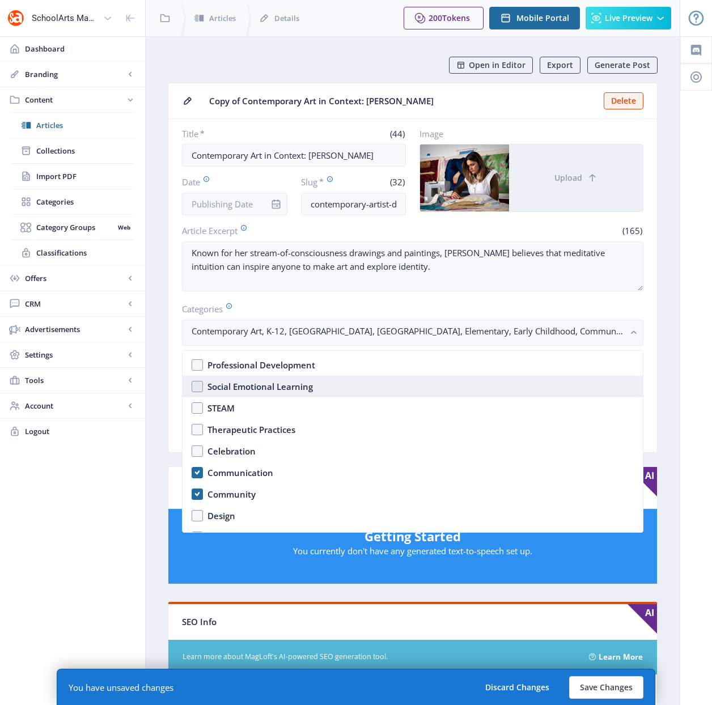
scroll to position [500, 0]
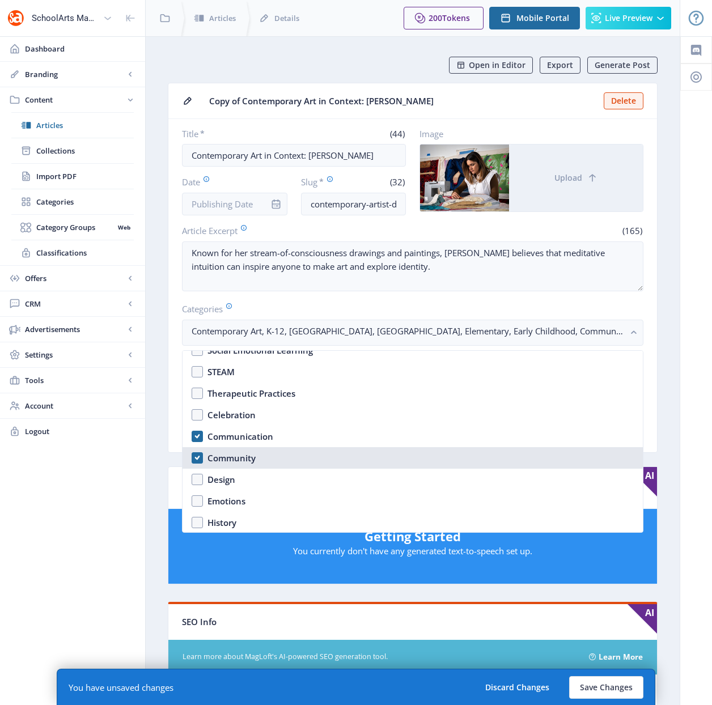
click at [231, 454] on div "Community" at bounding box center [231, 458] width 48 height 14
checkbox input "false"
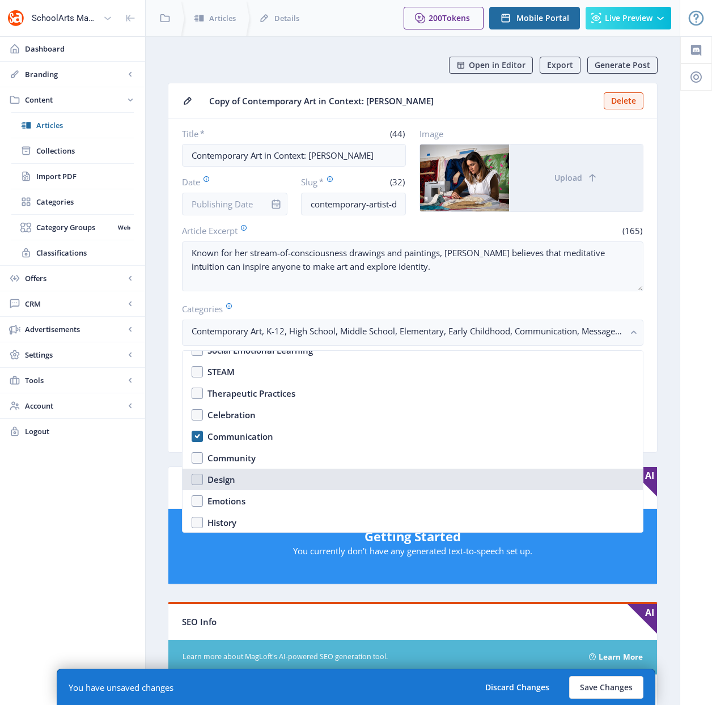
click at [233, 477] on div "Design" at bounding box center [221, 480] width 28 height 14
checkbox input "true"
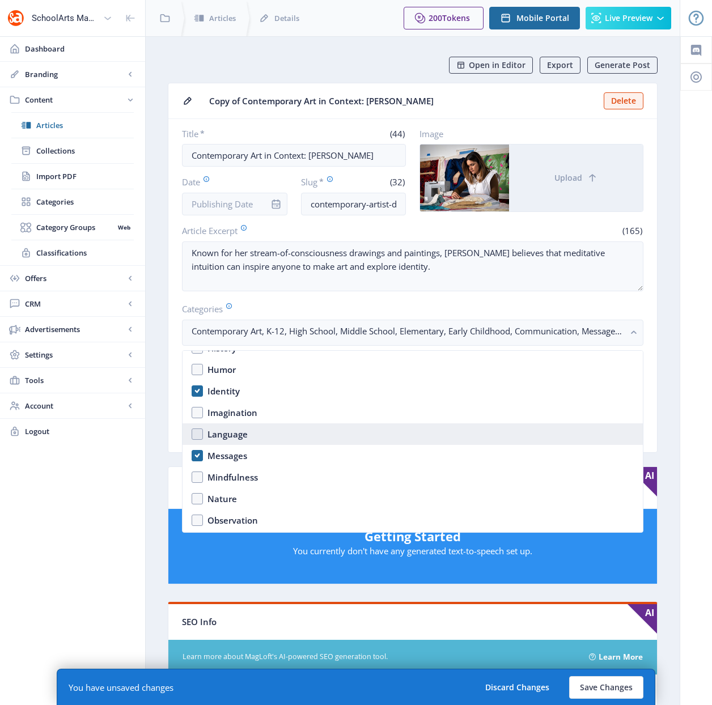
scroll to position [677, 0]
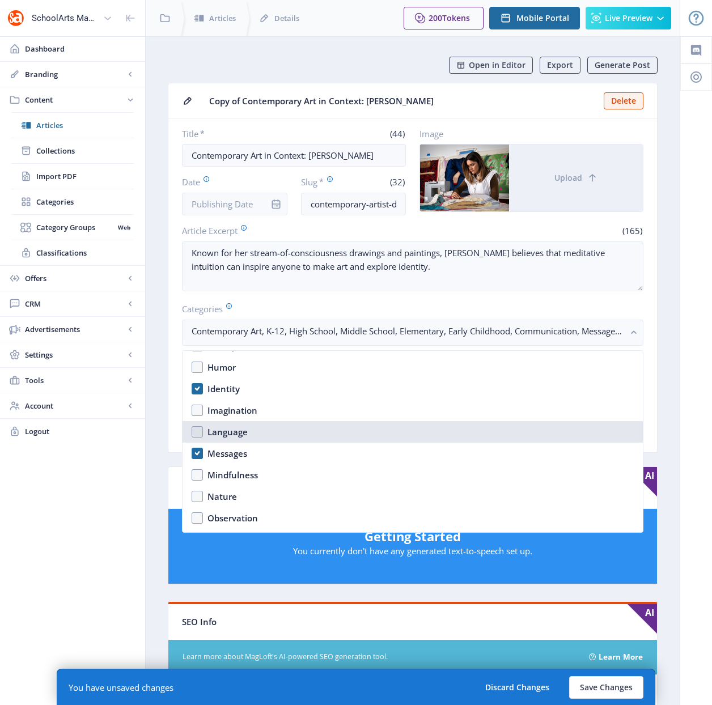
click at [197, 430] on nb-option "Language" at bounding box center [412, 432] width 460 height 22
checkbox input "true"
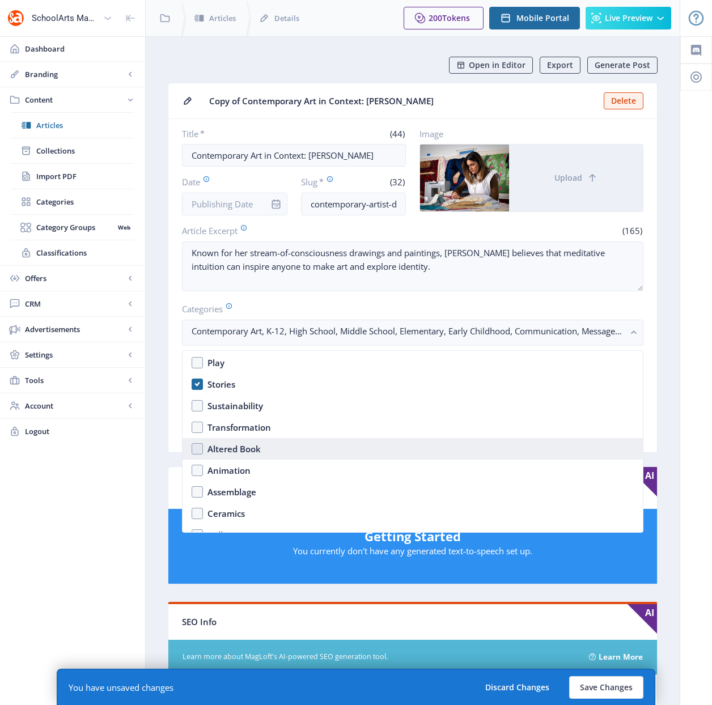
scroll to position [878, 0]
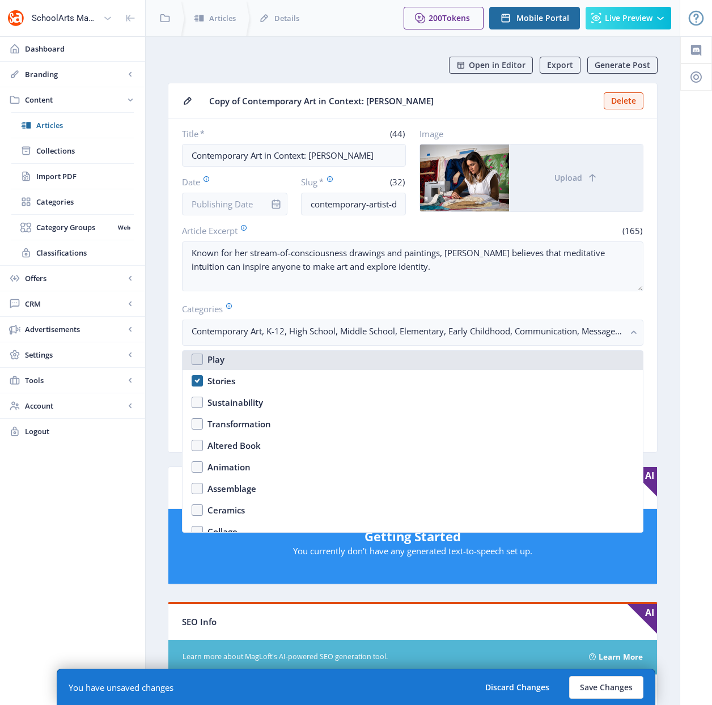
click at [198, 358] on nb-option "Play" at bounding box center [412, 360] width 460 height 22
checkbox input "true"
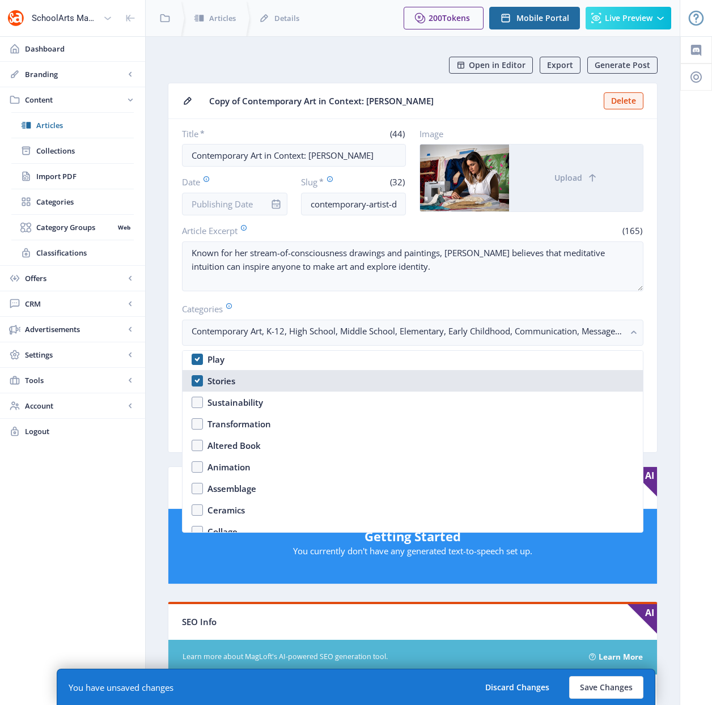
click at [197, 377] on nb-option "Stories" at bounding box center [412, 381] width 460 height 22
checkbox input "false"
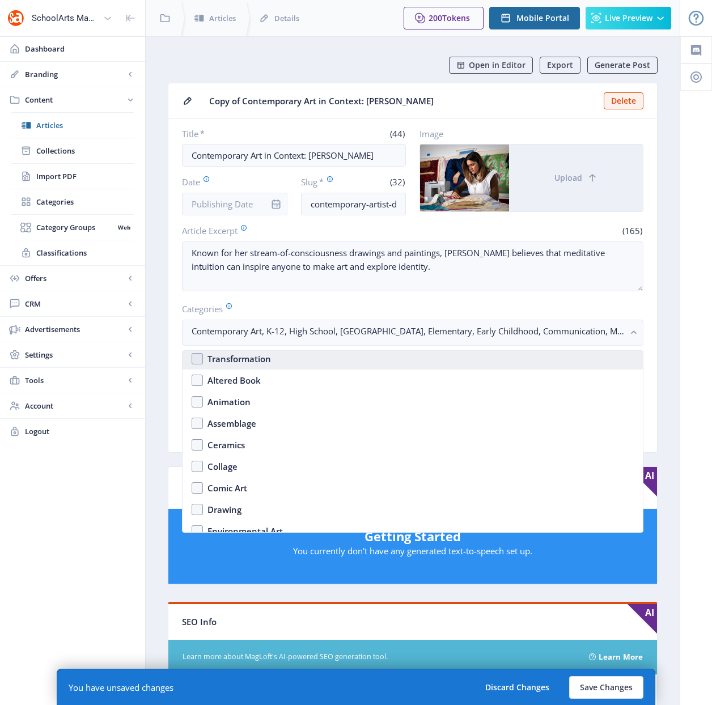
scroll to position [958, 0]
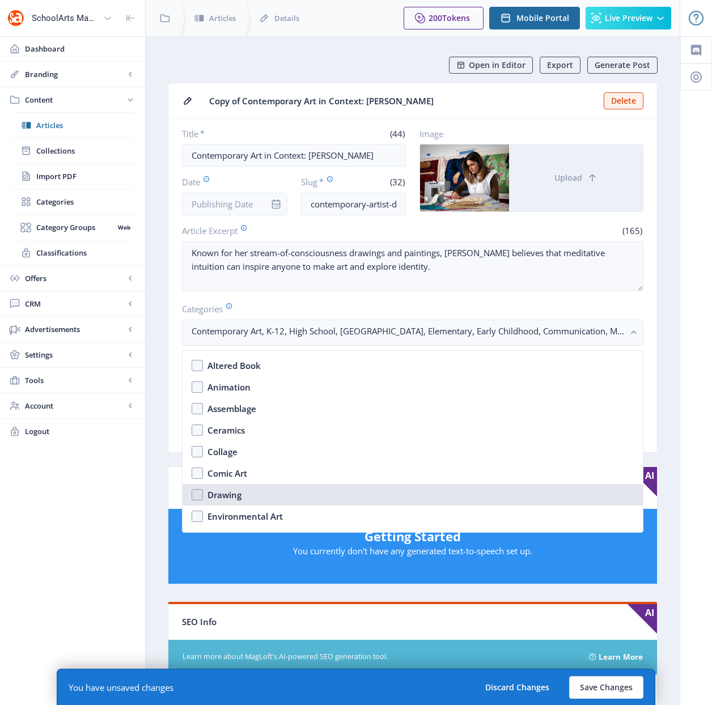
click at [196, 496] on nb-option "Drawing" at bounding box center [412, 495] width 460 height 22
checkbox input "true"
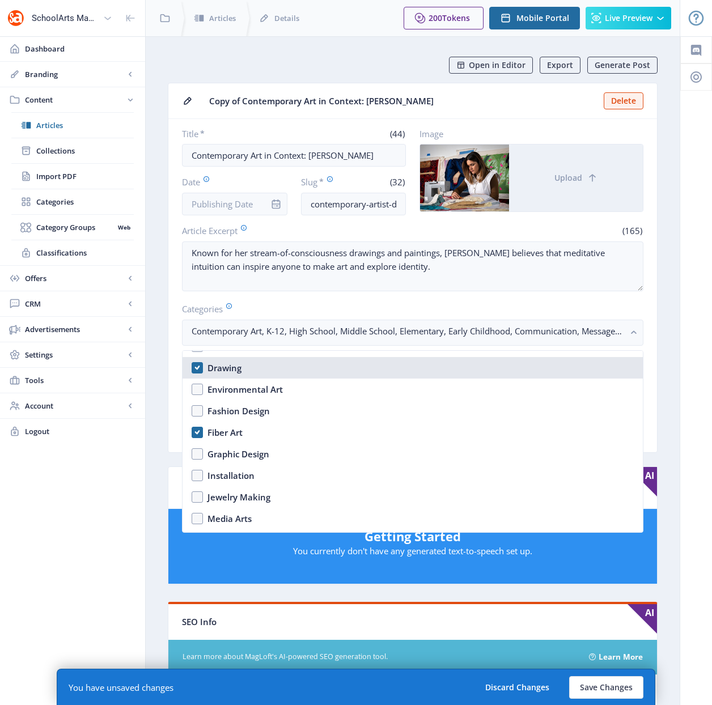
scroll to position [1089, 0]
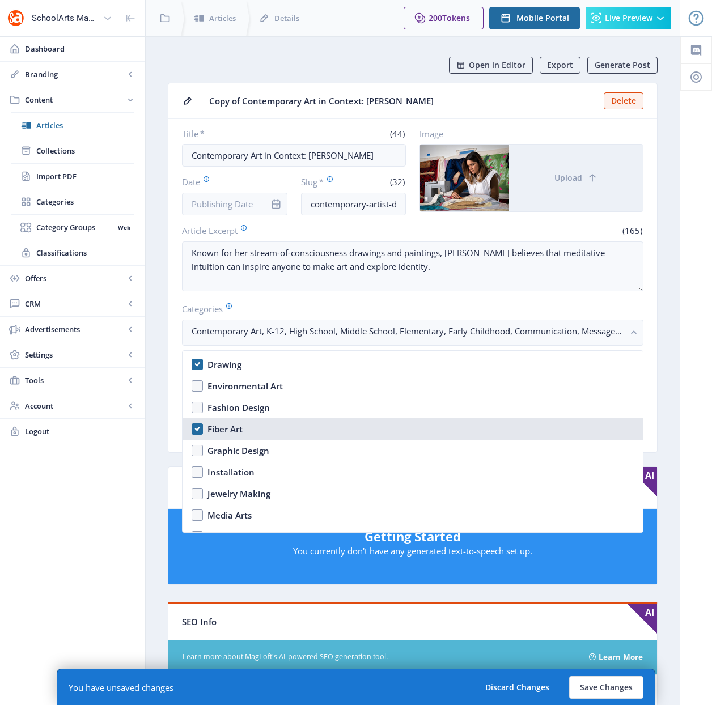
click at [197, 429] on nb-option "Fiber Art" at bounding box center [412, 429] width 460 height 22
checkbox input "false"
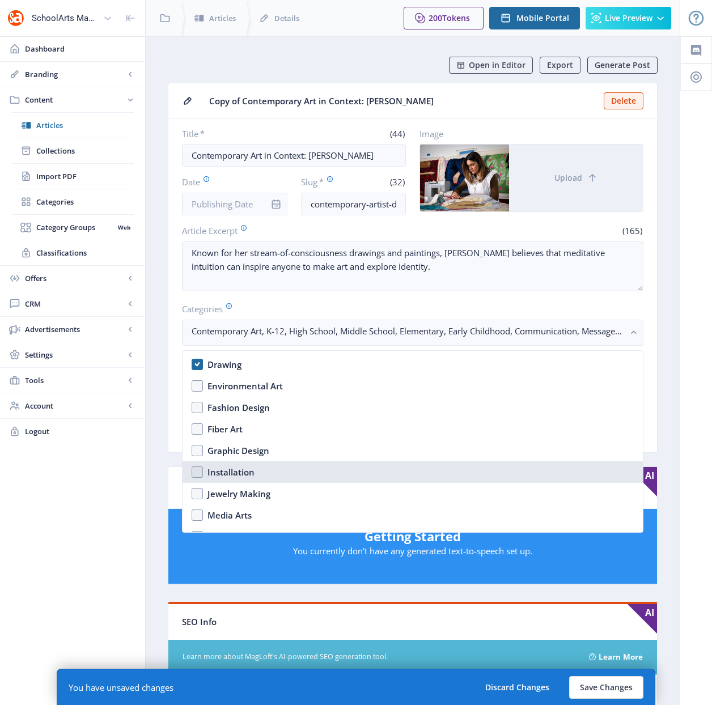
click at [197, 474] on nb-option "Installation" at bounding box center [412, 472] width 460 height 22
checkbox input "true"
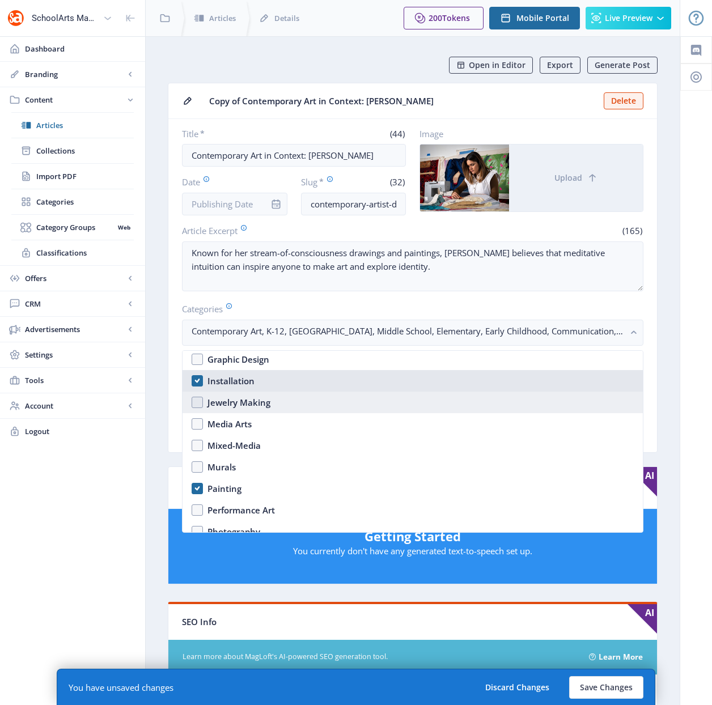
scroll to position [1182, 0]
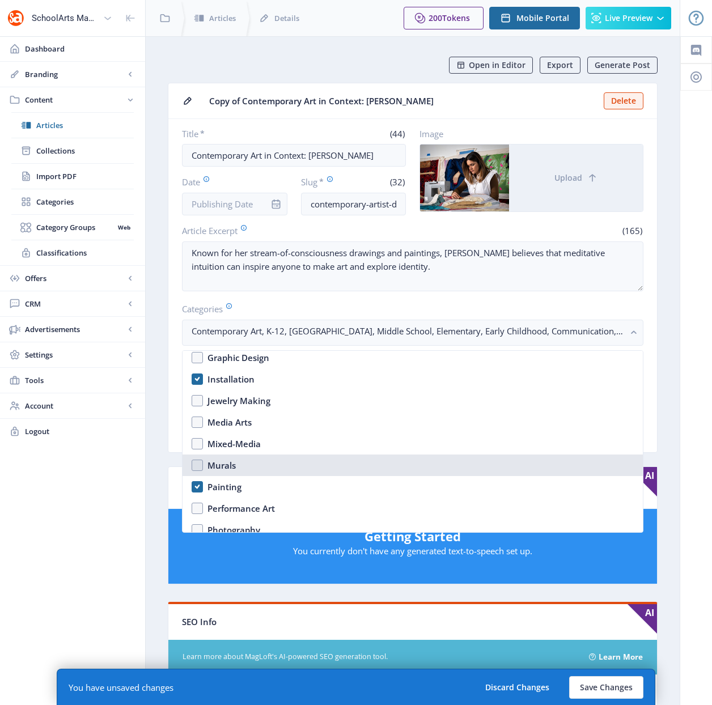
drag, startPoint x: 197, startPoint y: 463, endPoint x: 191, endPoint y: 495, distance: 32.9
click at [197, 463] on nb-option "Murals" at bounding box center [412, 465] width 460 height 22
checkbox input "true"
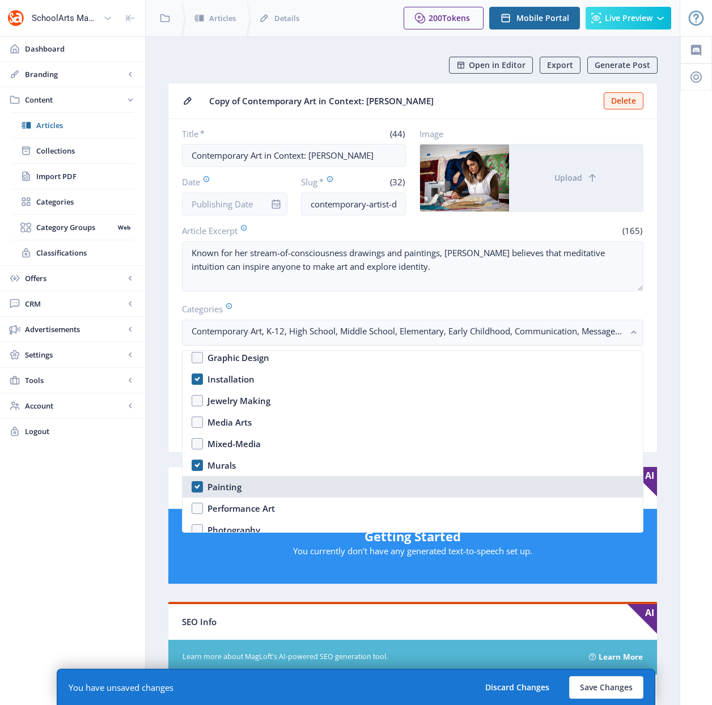
click at [199, 490] on nb-option "Painting" at bounding box center [412, 487] width 460 height 22
checkbox input "false"
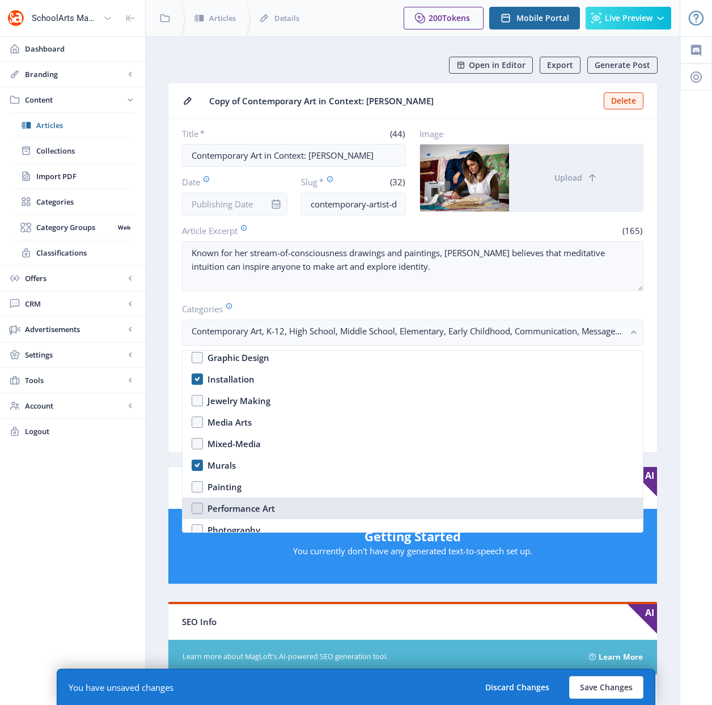
click at [198, 505] on nb-option "Performance Art" at bounding box center [412, 509] width 460 height 22
checkbox input "true"
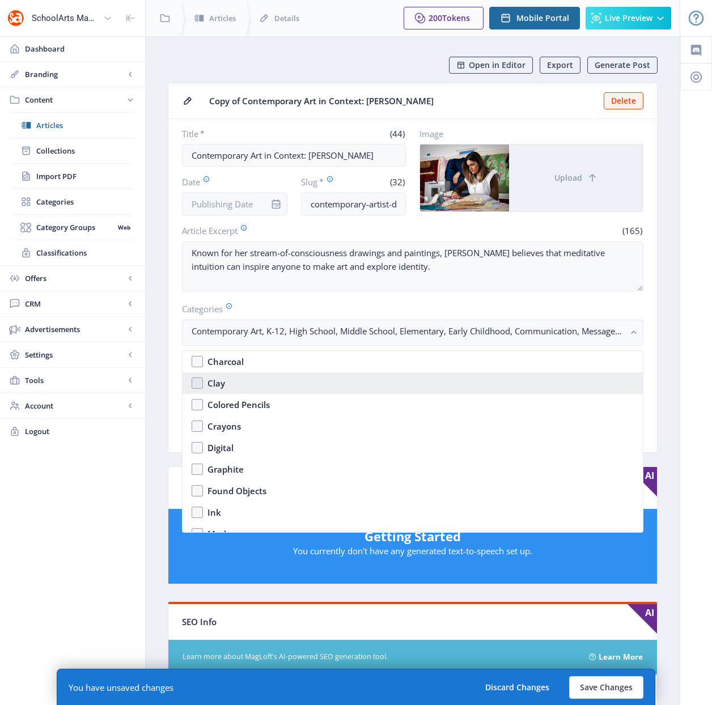
scroll to position [1575, 0]
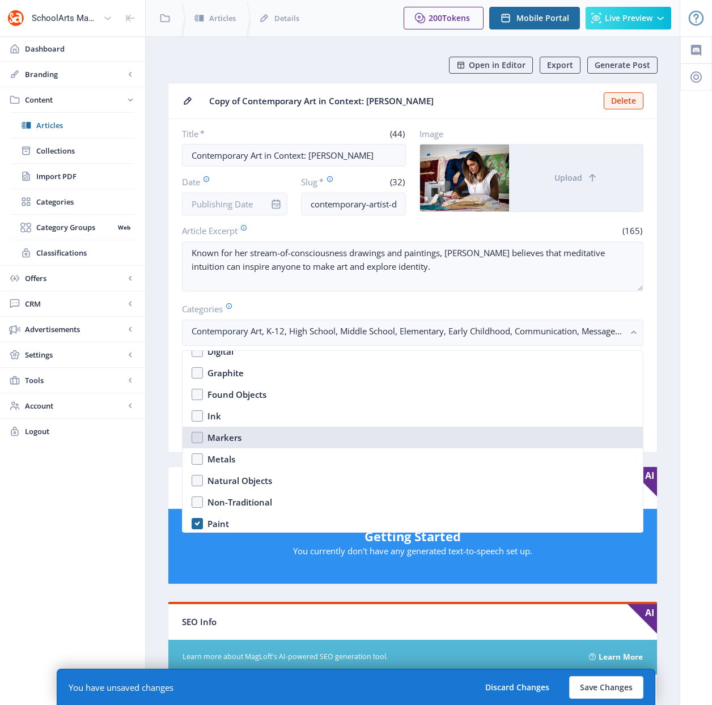
click at [196, 435] on nb-option "Markers" at bounding box center [412, 438] width 460 height 22
checkbox input "true"
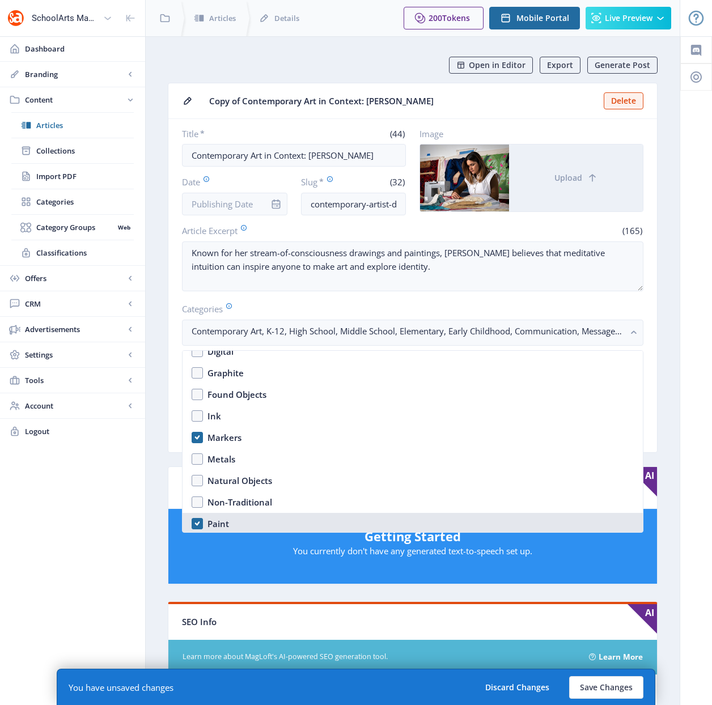
click at [194, 521] on nb-option "Paint" at bounding box center [412, 524] width 460 height 22
checkbox input "false"
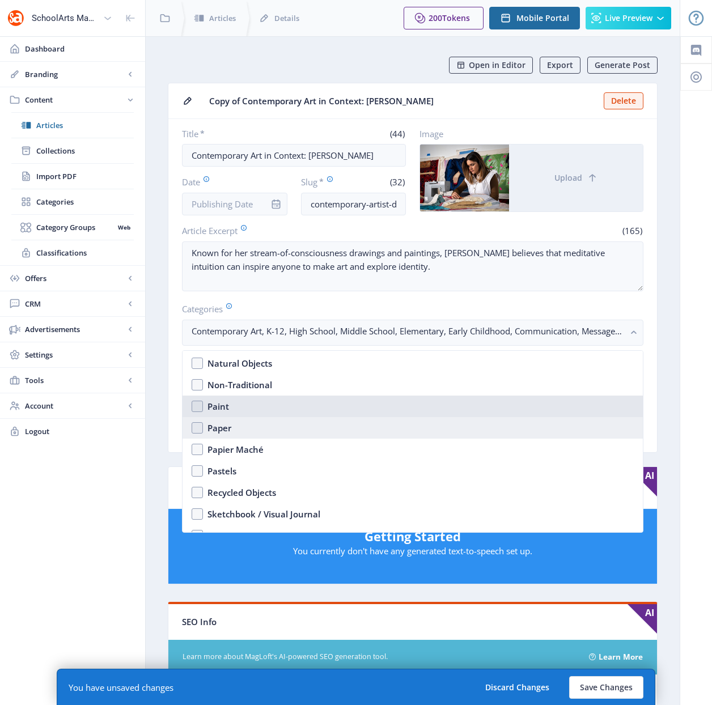
scroll to position [1771, 0]
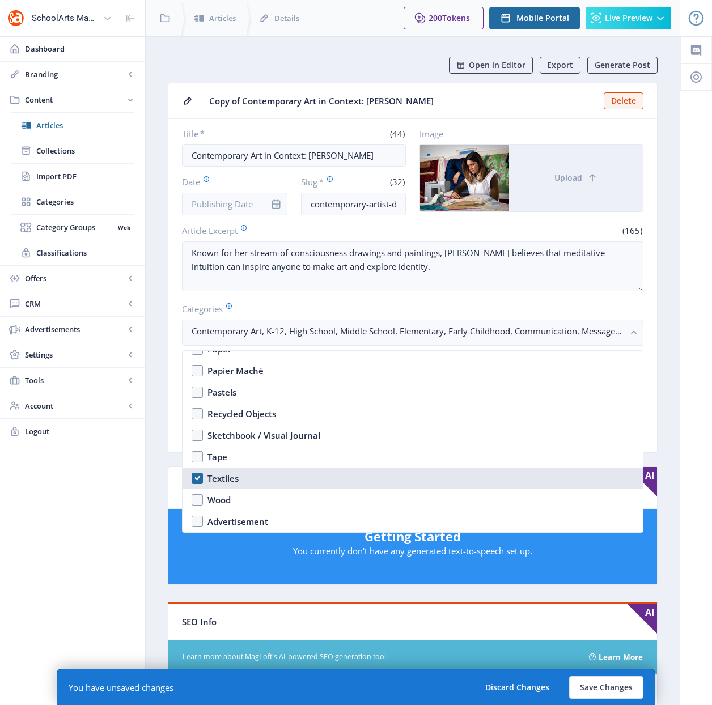
click at [199, 482] on nb-option "Textiles" at bounding box center [412, 479] width 460 height 22
checkbox input "false"
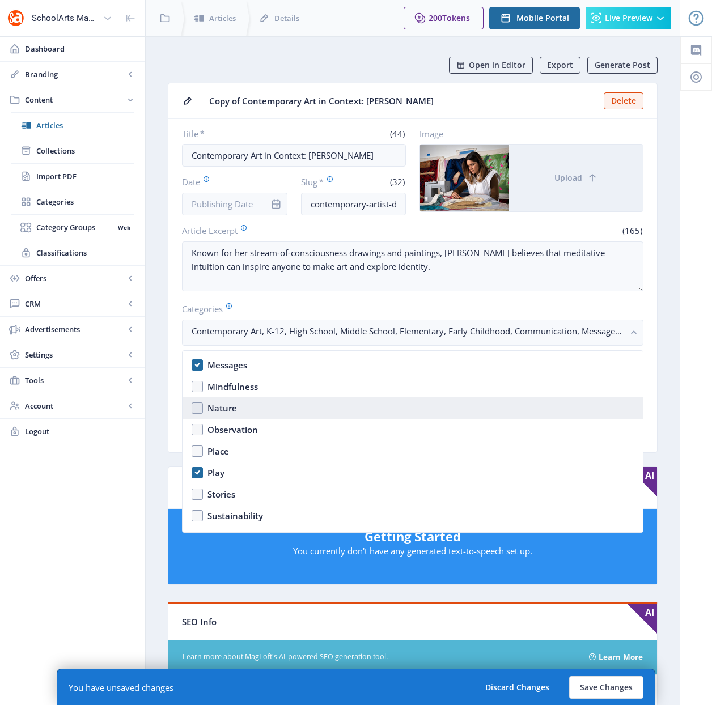
scroll to position [659, 0]
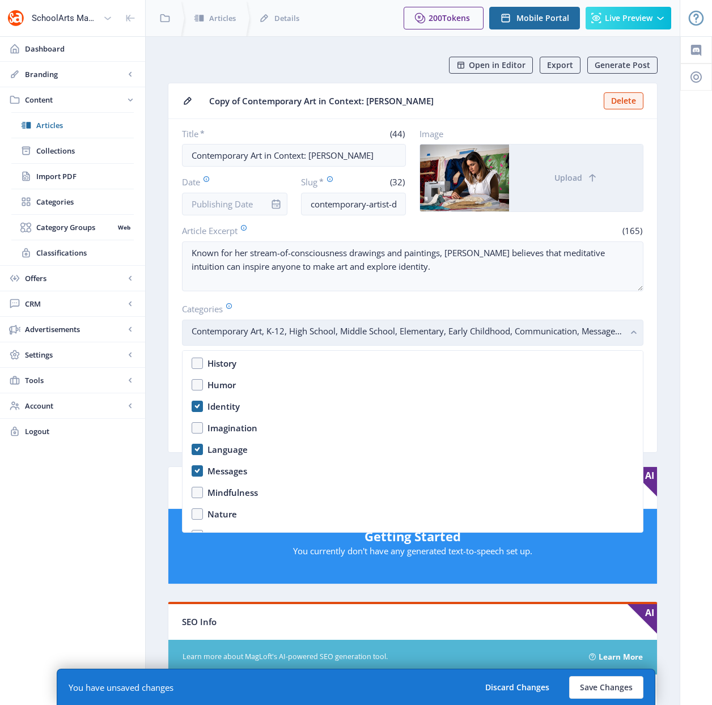
drag, startPoint x: 631, startPoint y: 332, endPoint x: 631, endPoint y: 326, distance: 5.7
click at [631, 332] on rect "button" at bounding box center [633, 332] width 13 height 13
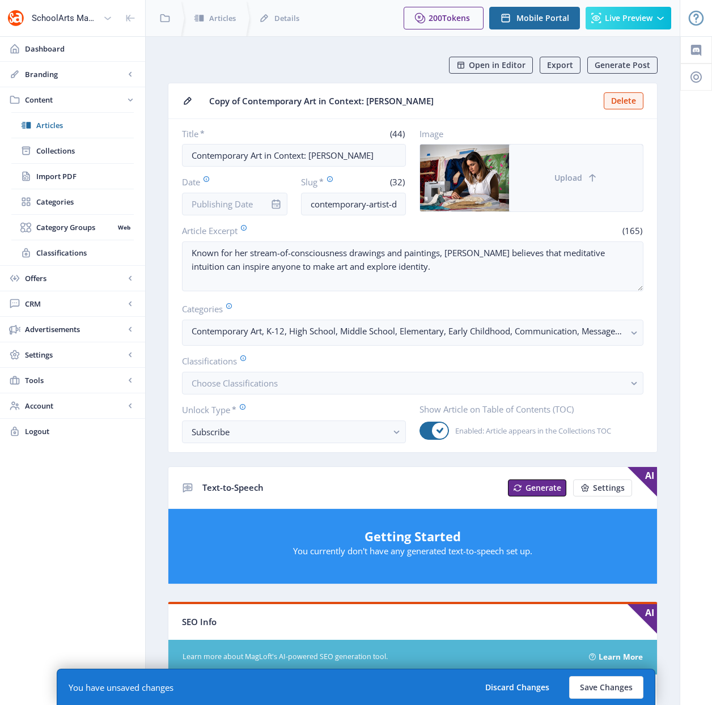
click at [594, 180] on icon at bounding box center [592, 177] width 11 height 11
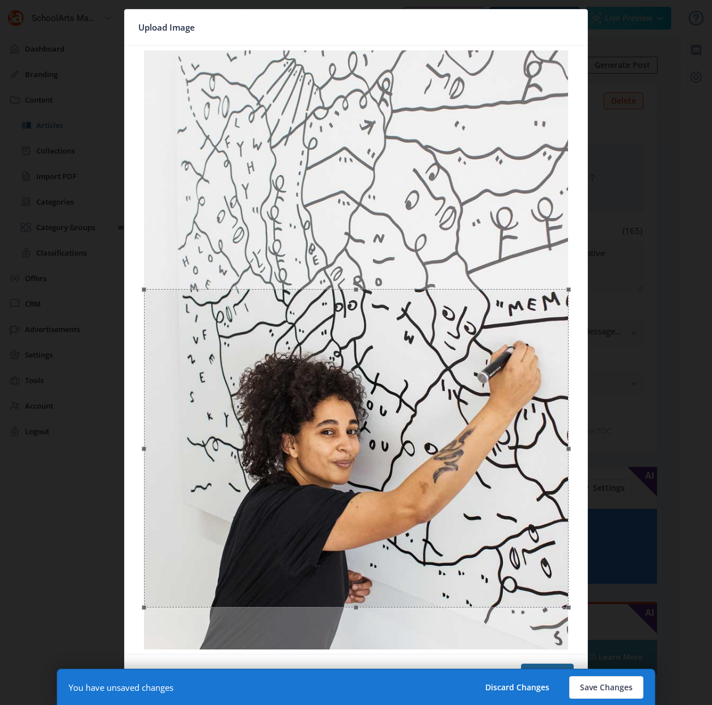
drag, startPoint x: 403, startPoint y: 269, endPoint x: 380, endPoint y: 507, distance: 239.7
click at [380, 507] on div at bounding box center [356, 448] width 424 height 318
click at [530, 666] on button "Confirm" at bounding box center [547, 675] width 53 height 23
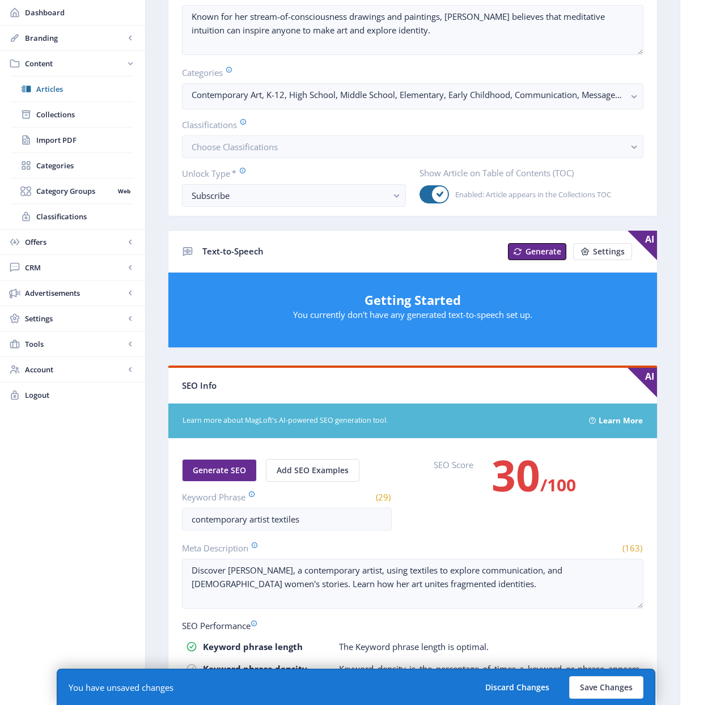
scroll to position [292, 0]
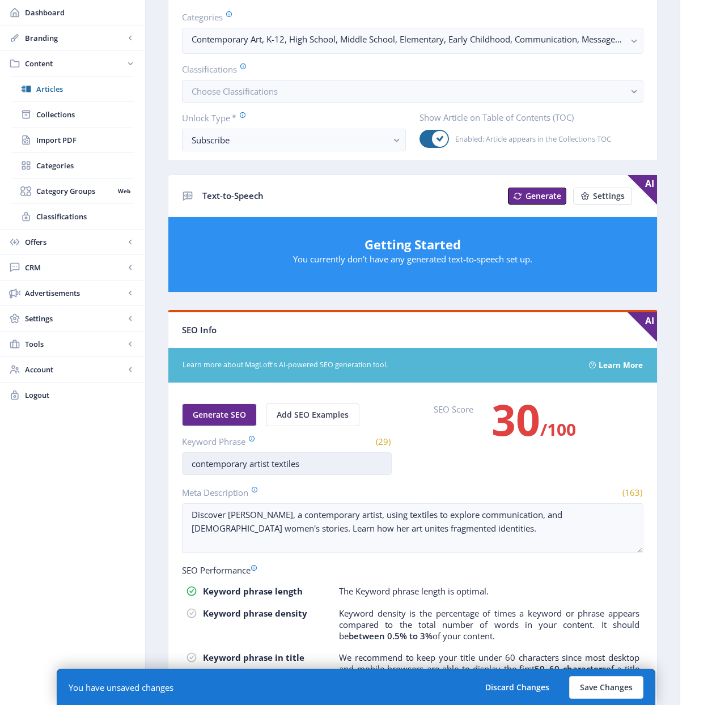
click at [290, 464] on input "contemporary artist textiles" at bounding box center [287, 463] width 210 height 23
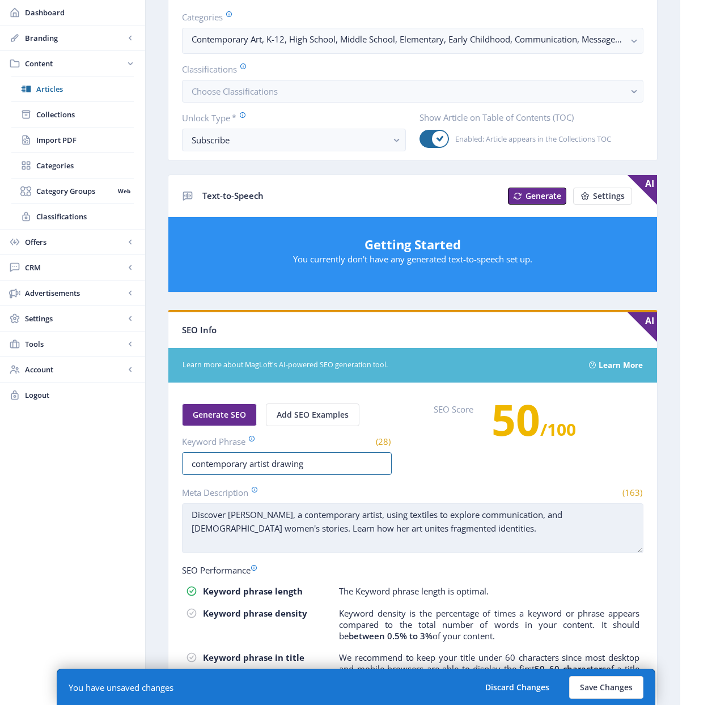
type input "contemporary artist drawing"
drag, startPoint x: 413, startPoint y: 524, endPoint x: 184, endPoint y: 515, distance: 229.1
click at [184, 515] on textarea "Discover Hangama Amiri, a contemporary artist, using textiles to explore commun…" at bounding box center [412, 528] width 461 height 50
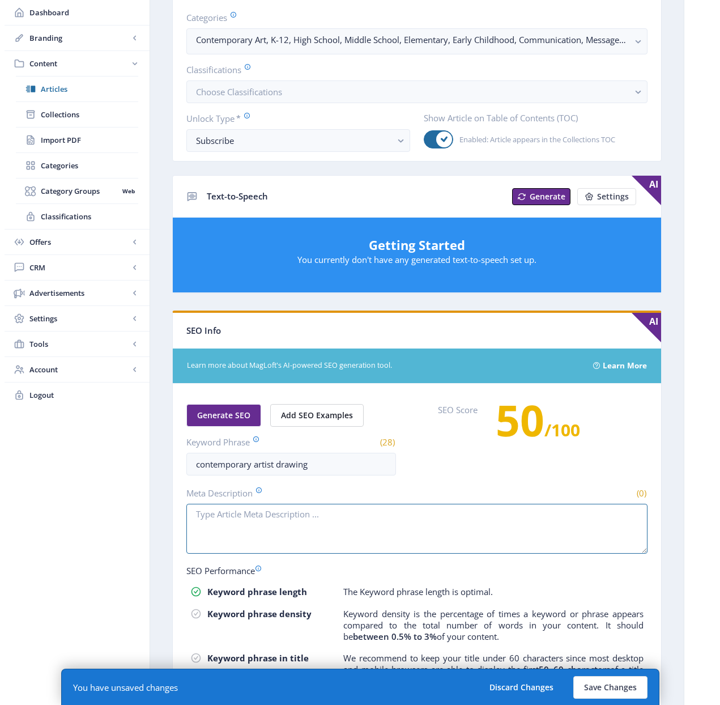
scroll to position [0, 0]
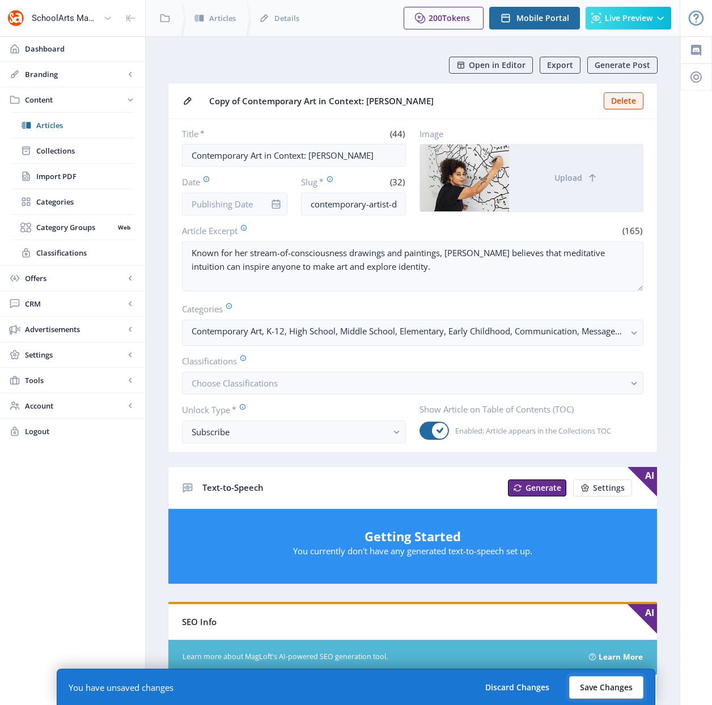
click at [595, 685] on button "Save Changes" at bounding box center [606, 687] width 74 height 23
click at [605, 687] on button "Save Changes" at bounding box center [606, 687] width 74 height 23
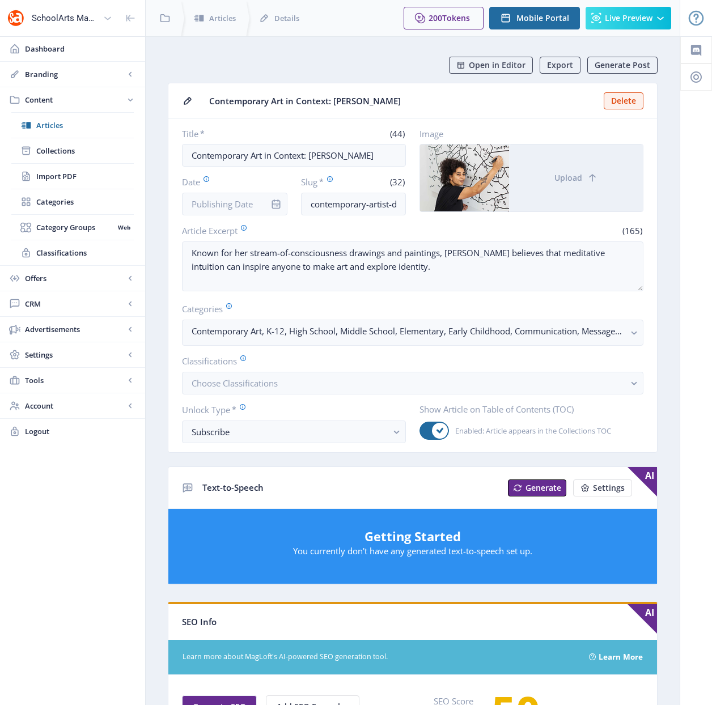
click at [513, 100] on span "Contemporary Art in Context: Shantell Martin" at bounding box center [403, 101] width 388 height 12
click at [58, 149] on span "Collections" at bounding box center [84, 150] width 97 height 11
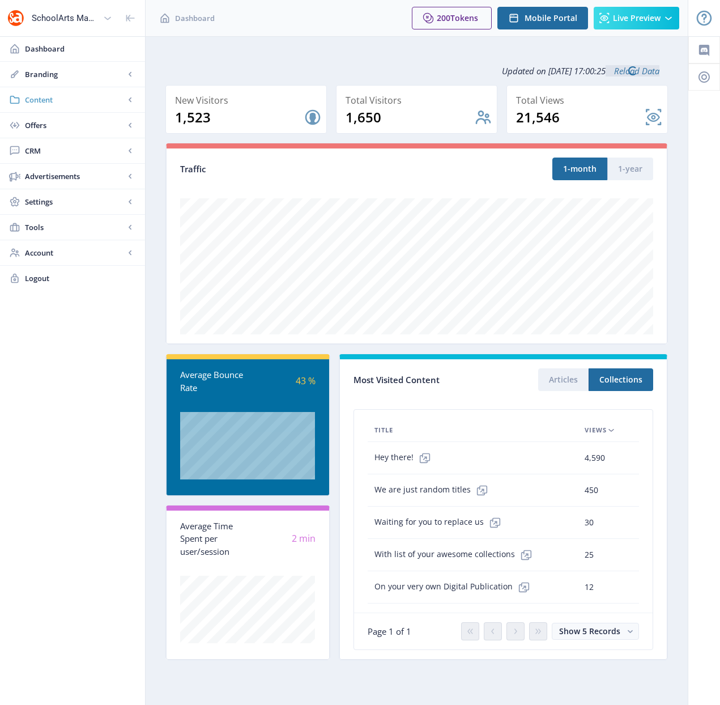
click at [39, 103] on span "Content" at bounding box center [75, 99] width 100 height 11
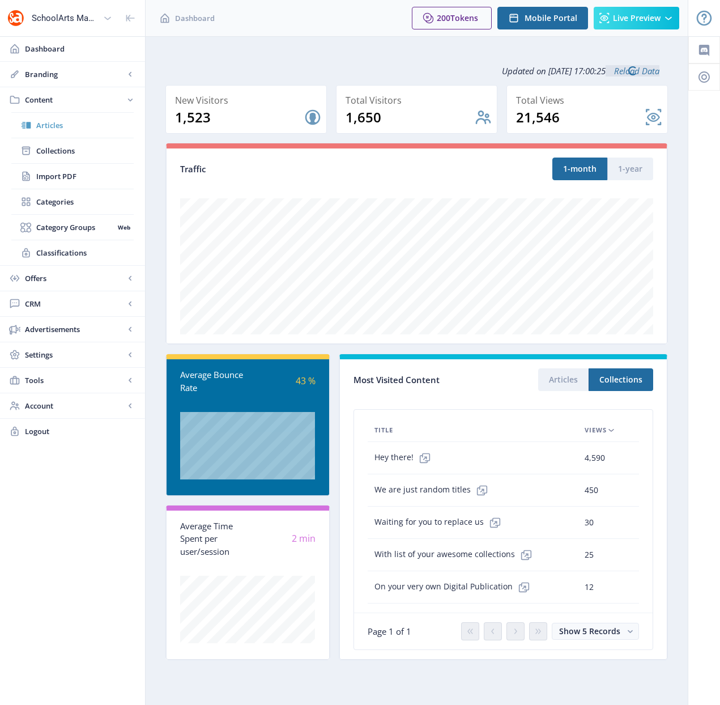
click at [39, 125] on span "Articles" at bounding box center [84, 125] width 97 height 11
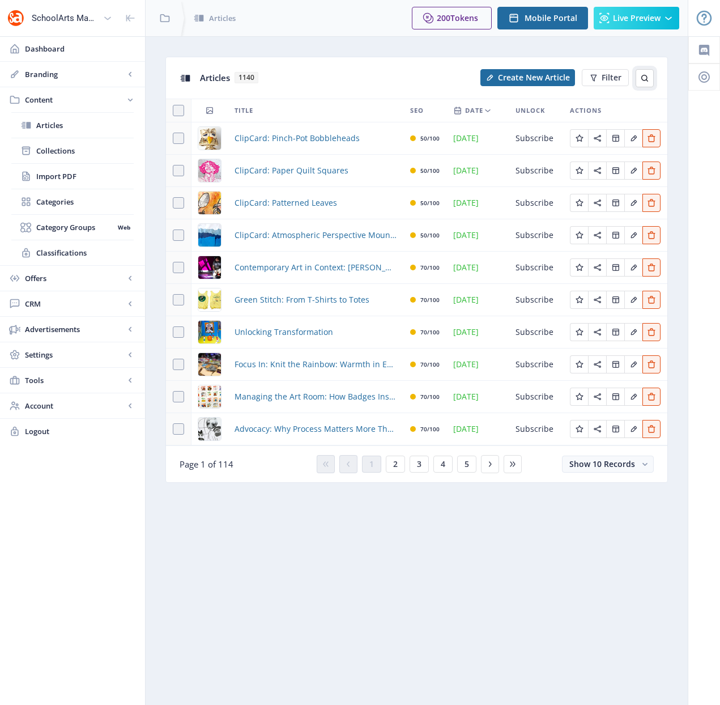
click at [643, 79] on icon at bounding box center [644, 78] width 7 height 7
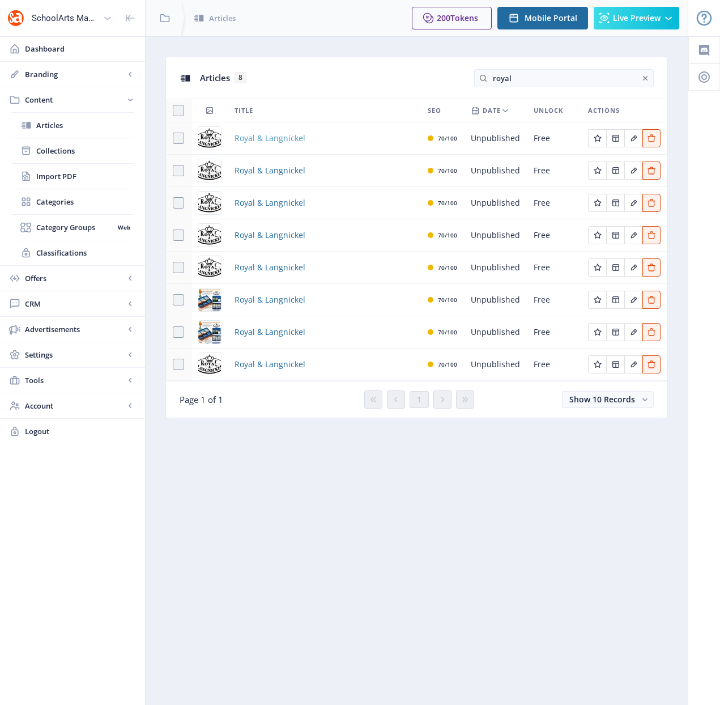
type input "royal"
click at [290, 137] on span "Royal & Langnickel" at bounding box center [270, 138] width 71 height 14
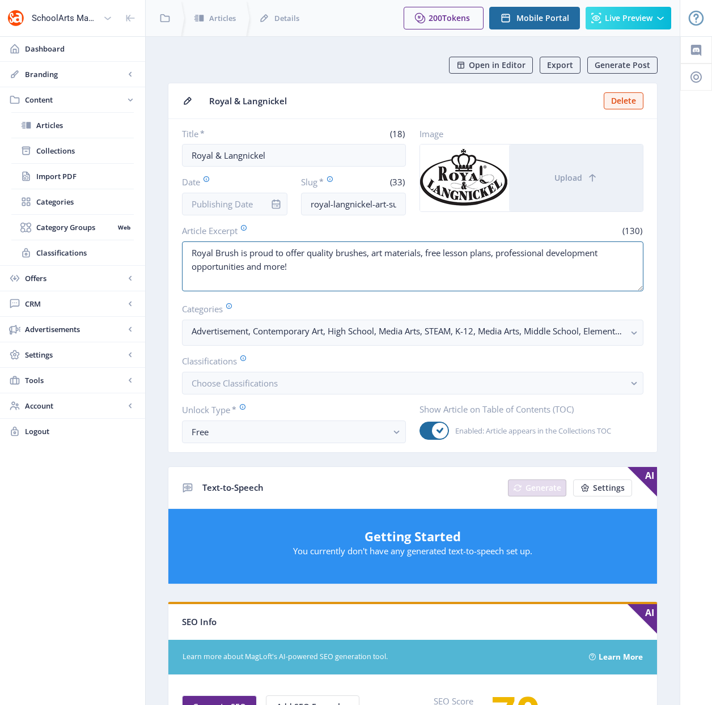
drag, startPoint x: 307, startPoint y: 269, endPoint x: 165, endPoint y: 244, distance: 144.3
click at [165, 244] on app-content-article "Open in Editor Export Generate Post Royal & Langnickel Delete Title * (18) Roya…" at bounding box center [412, 568] width 494 height 1023
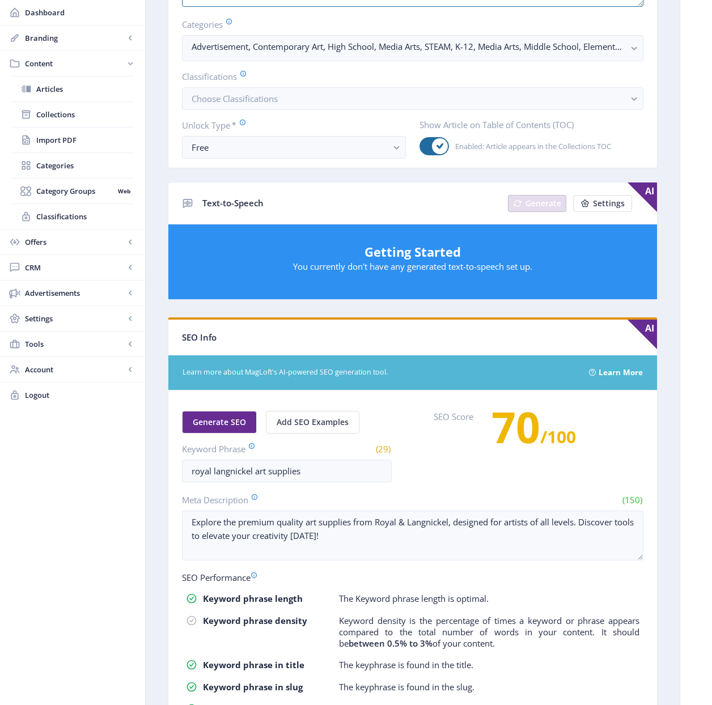
scroll to position [328, 0]
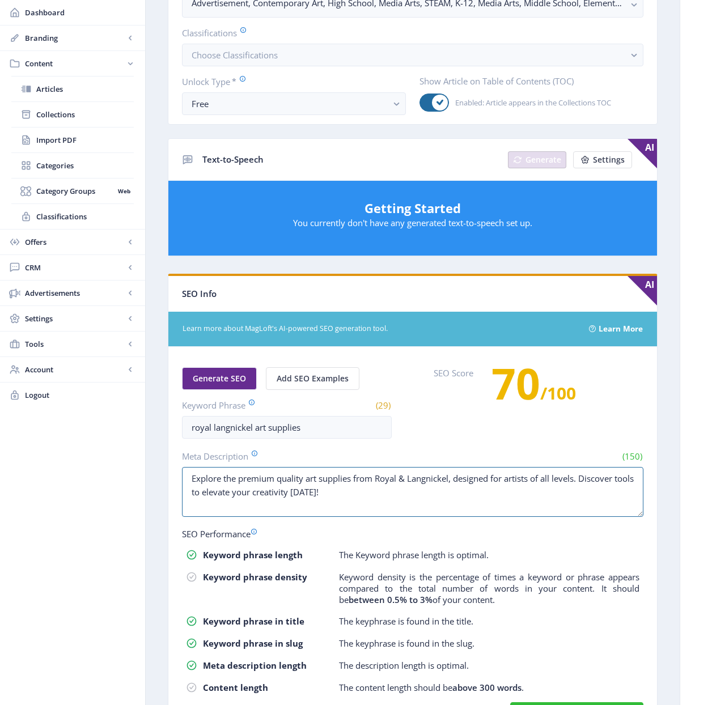
drag, startPoint x: 358, startPoint y: 498, endPoint x: 176, endPoint y: 476, distance: 182.7
click at [176, 476] on nb-card-body "Generate SEO Add SEO Examples Keyword Phrase (29) royal langnickel art supplies…" at bounding box center [412, 540] width 488 height 387
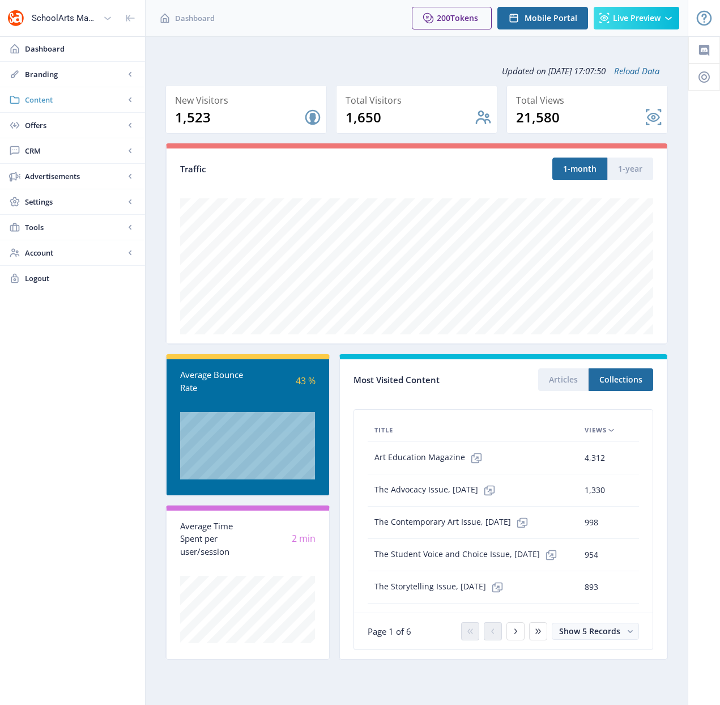
click at [46, 102] on span "Content" at bounding box center [75, 99] width 100 height 11
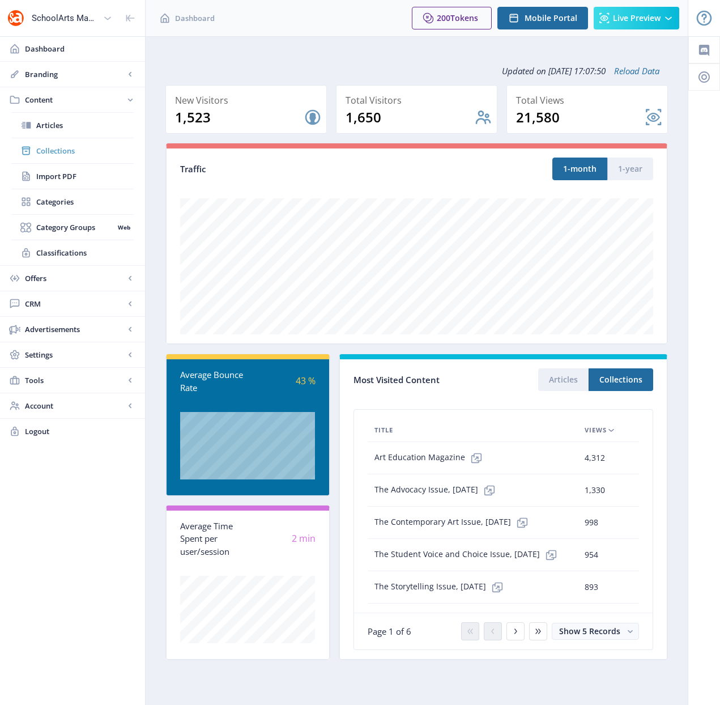
click at [56, 151] on span "Collections" at bounding box center [84, 150] width 97 height 11
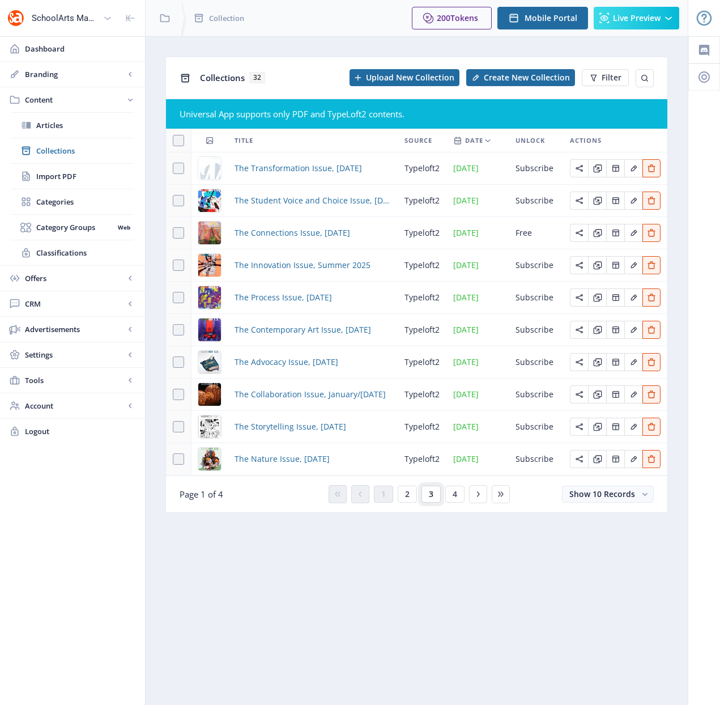
click at [426, 492] on button "3" at bounding box center [431, 494] width 19 height 17
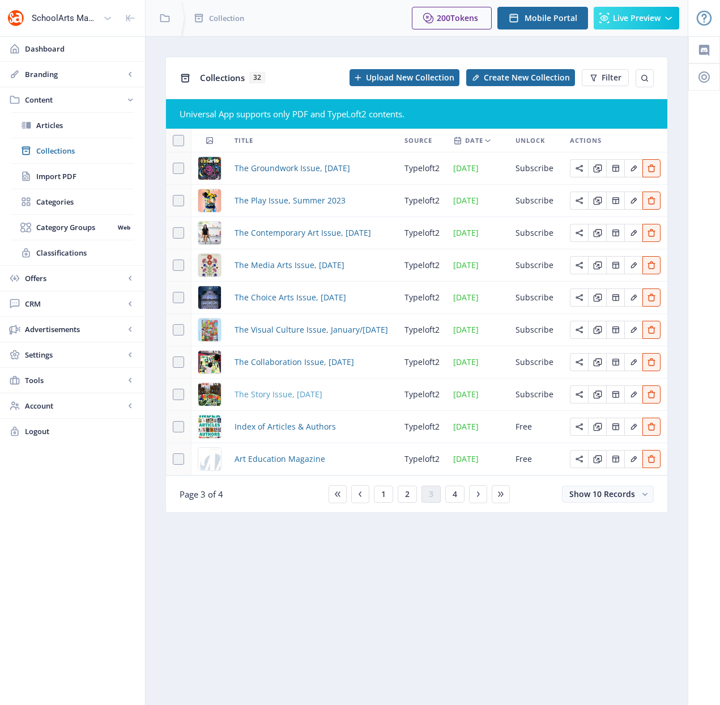
click at [305, 394] on span "The Story Issue, [DATE]" at bounding box center [279, 395] width 88 height 14
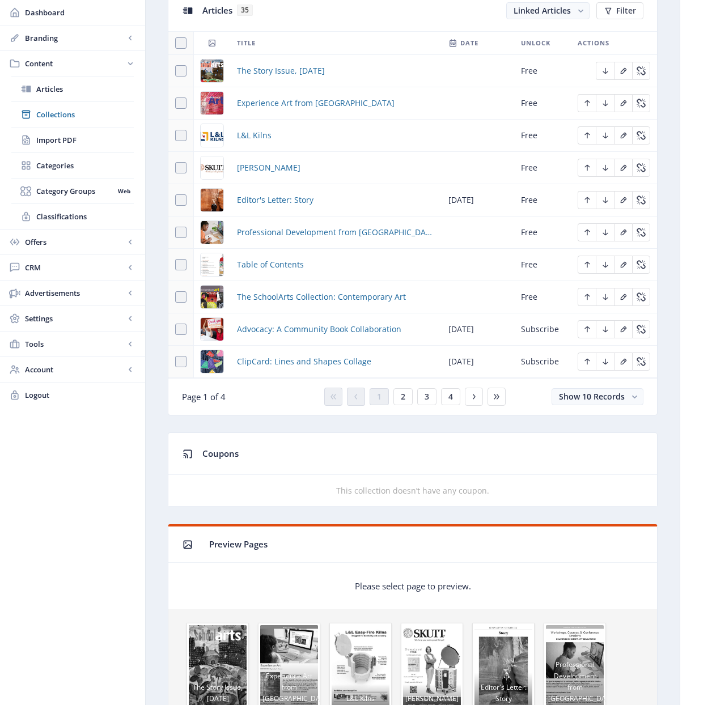
scroll to position [526, 0]
click at [402, 395] on span "2" at bounding box center [403, 396] width 5 height 9
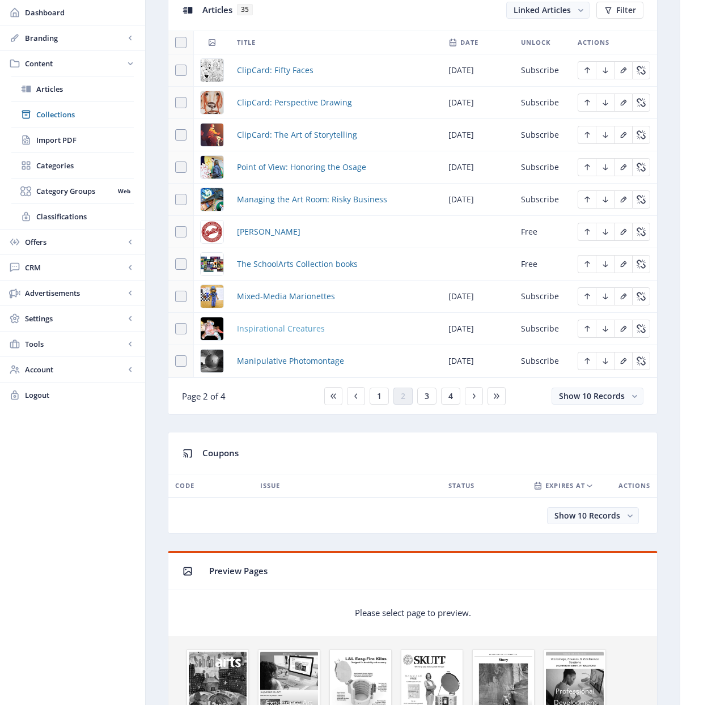
click at [284, 332] on span "Inspirational Creatures" at bounding box center [281, 329] width 88 height 14
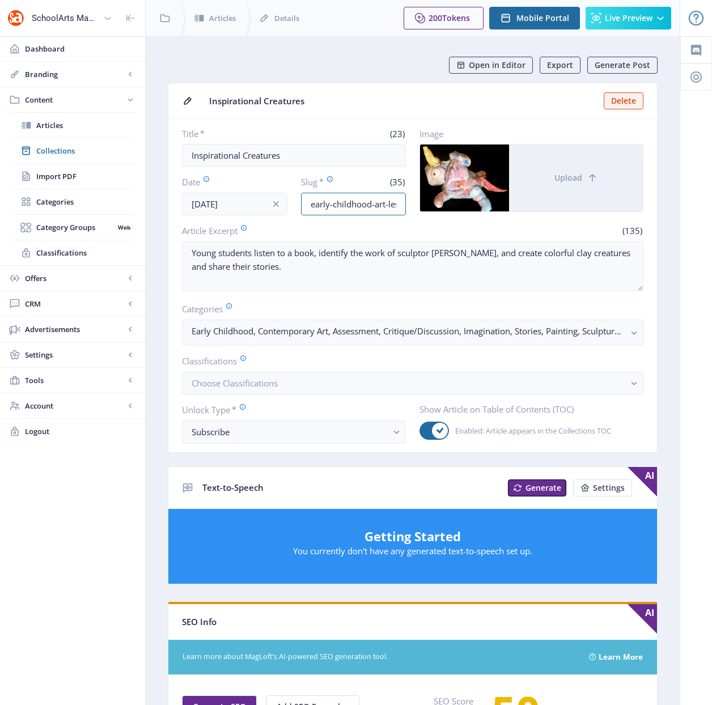
scroll to position [0, 55]
drag, startPoint x: 369, startPoint y: 203, endPoint x: 409, endPoint y: 202, distance: 39.7
click at [409, 202] on div "Title * (23) Inspirational Creatures Date Nov 1, 2022 Slug * (35) early-childho…" at bounding box center [412, 171] width 461 height 87
click at [358, 204] on input "early-childhood-art-lessonclay-1122" at bounding box center [353, 204] width 105 height 23
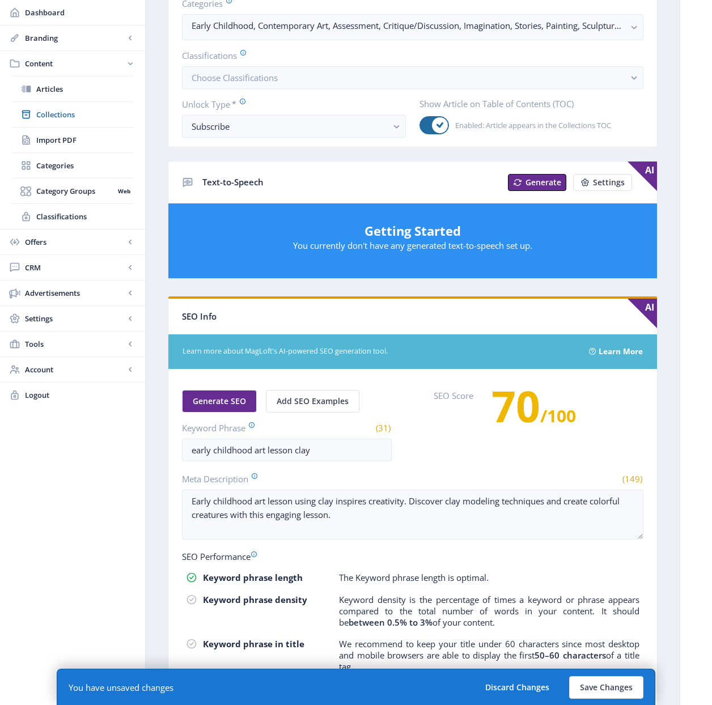
scroll to position [308, 0]
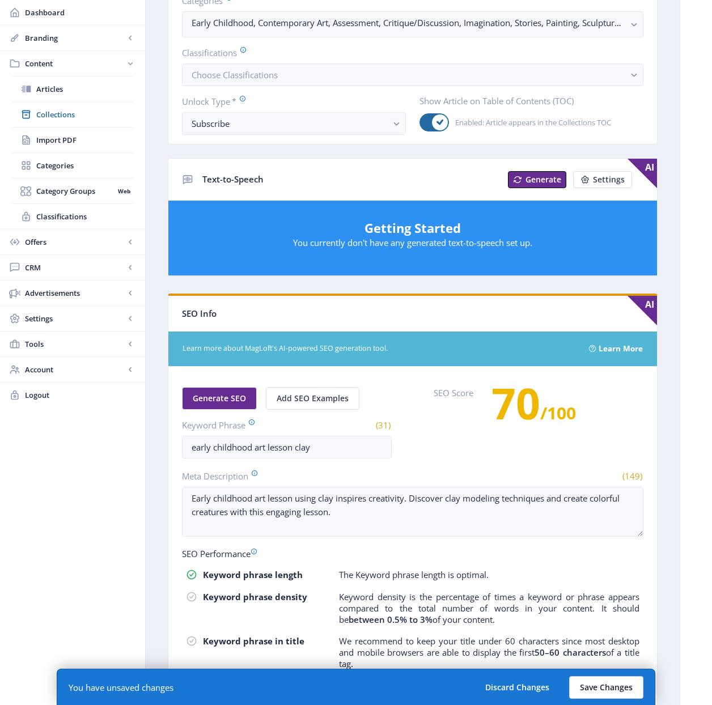
type input "early-childhood-art-lesson-clay-1122"
click at [614, 684] on button "Save Changes" at bounding box center [606, 687] width 74 height 23
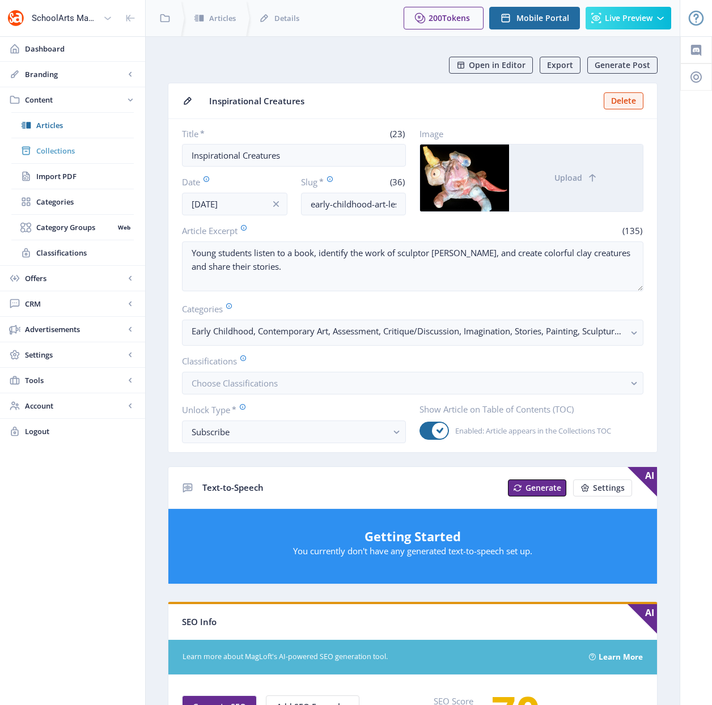
click at [61, 151] on span "Collections" at bounding box center [84, 150] width 97 height 11
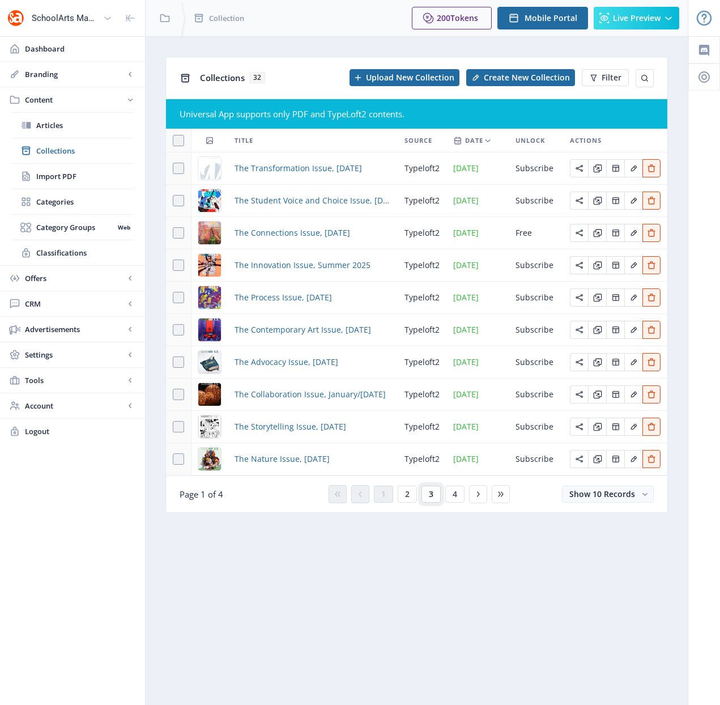
click at [435, 496] on button "3" at bounding box center [431, 494] width 19 height 17
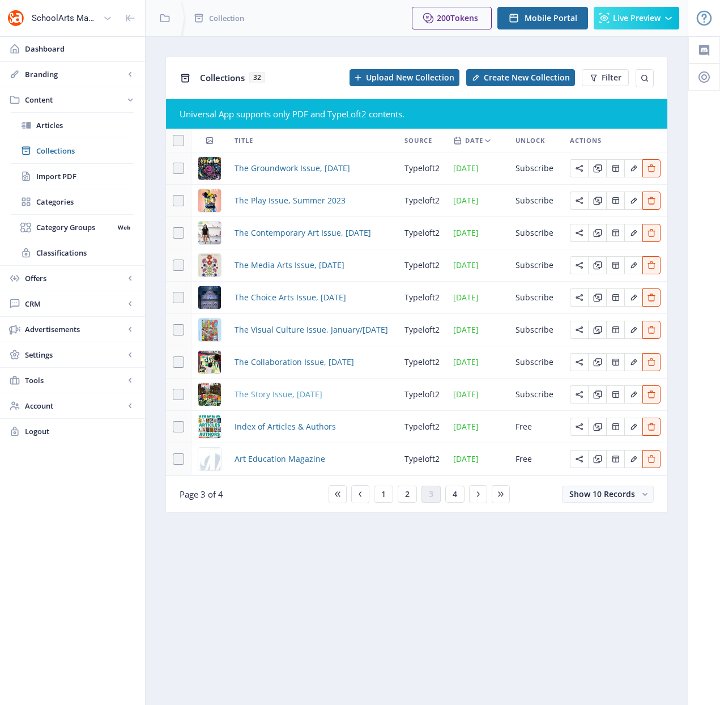
click at [300, 392] on span "The Story Issue, [DATE]" at bounding box center [279, 395] width 88 height 14
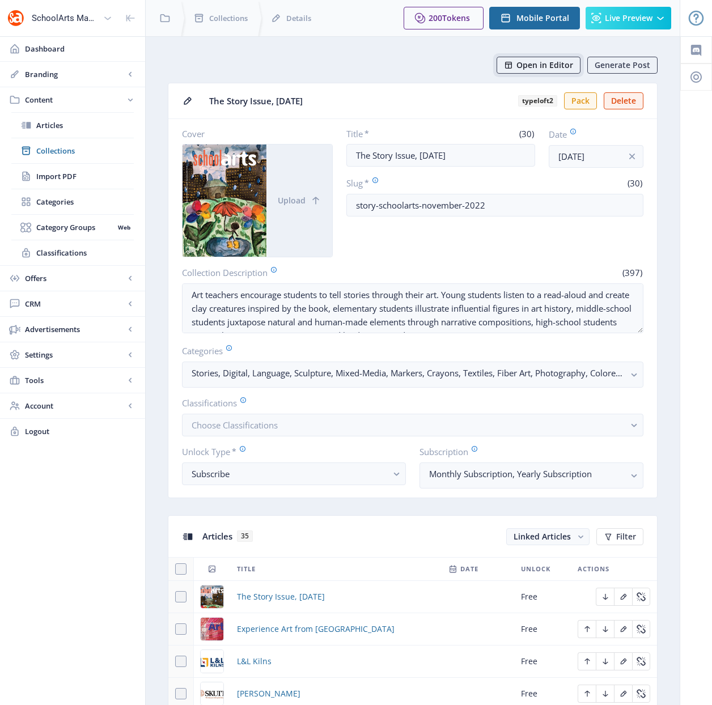
click at [539, 63] on span "Open in Editor" at bounding box center [544, 65] width 57 height 9
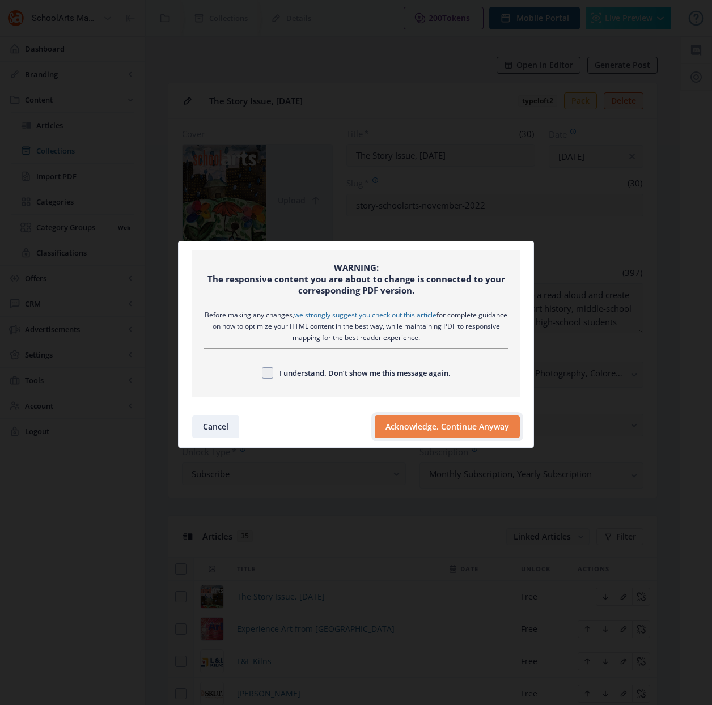
click at [481, 426] on button "Acknowledge, Continue Anyway" at bounding box center [447, 426] width 145 height 23
